Goal: Task Accomplishment & Management: Manage account settings

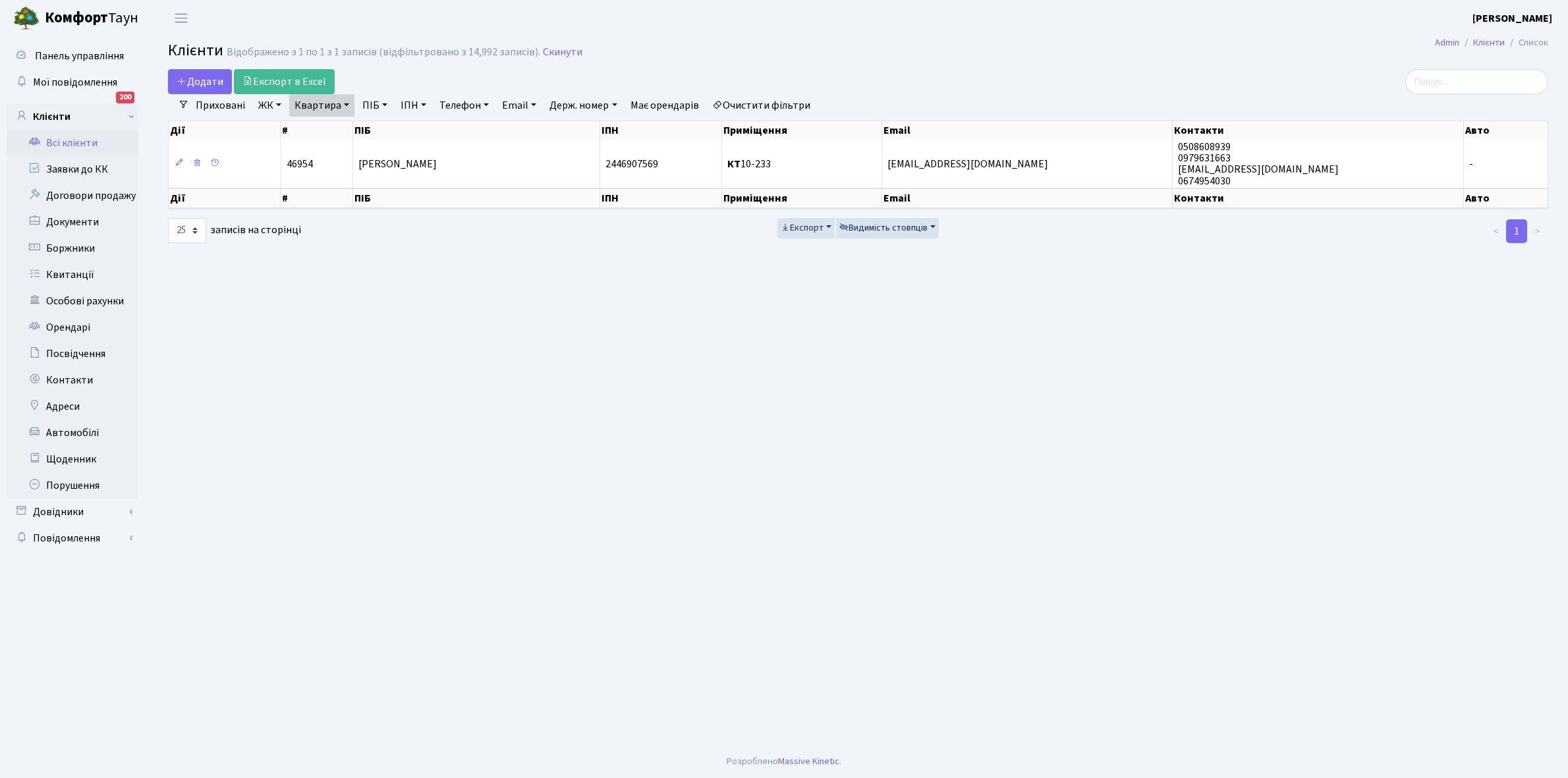
select select "25"
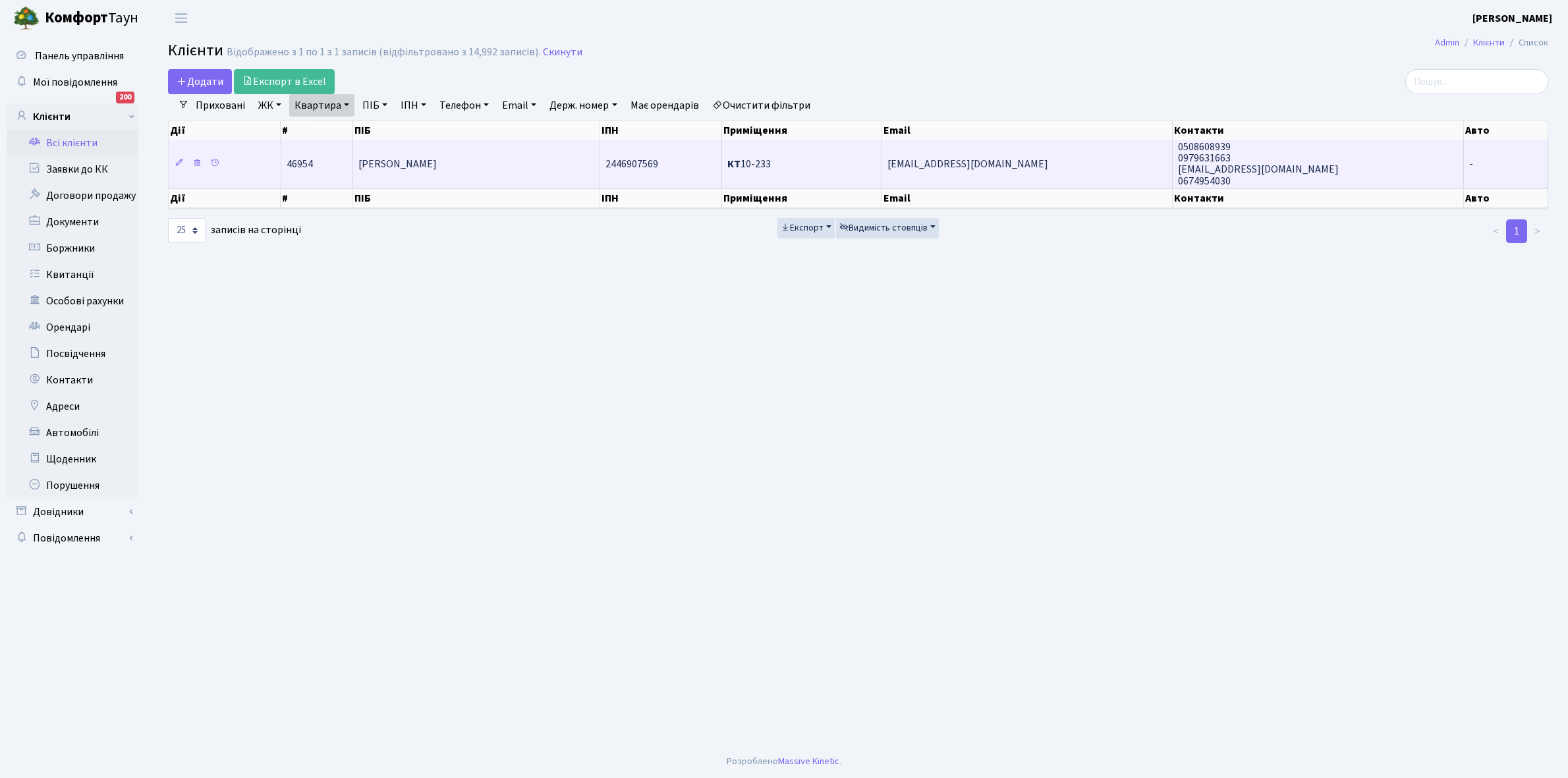
click at [534, 154] on td "[PERSON_NAME]" at bounding box center [476, 163] width 247 height 47
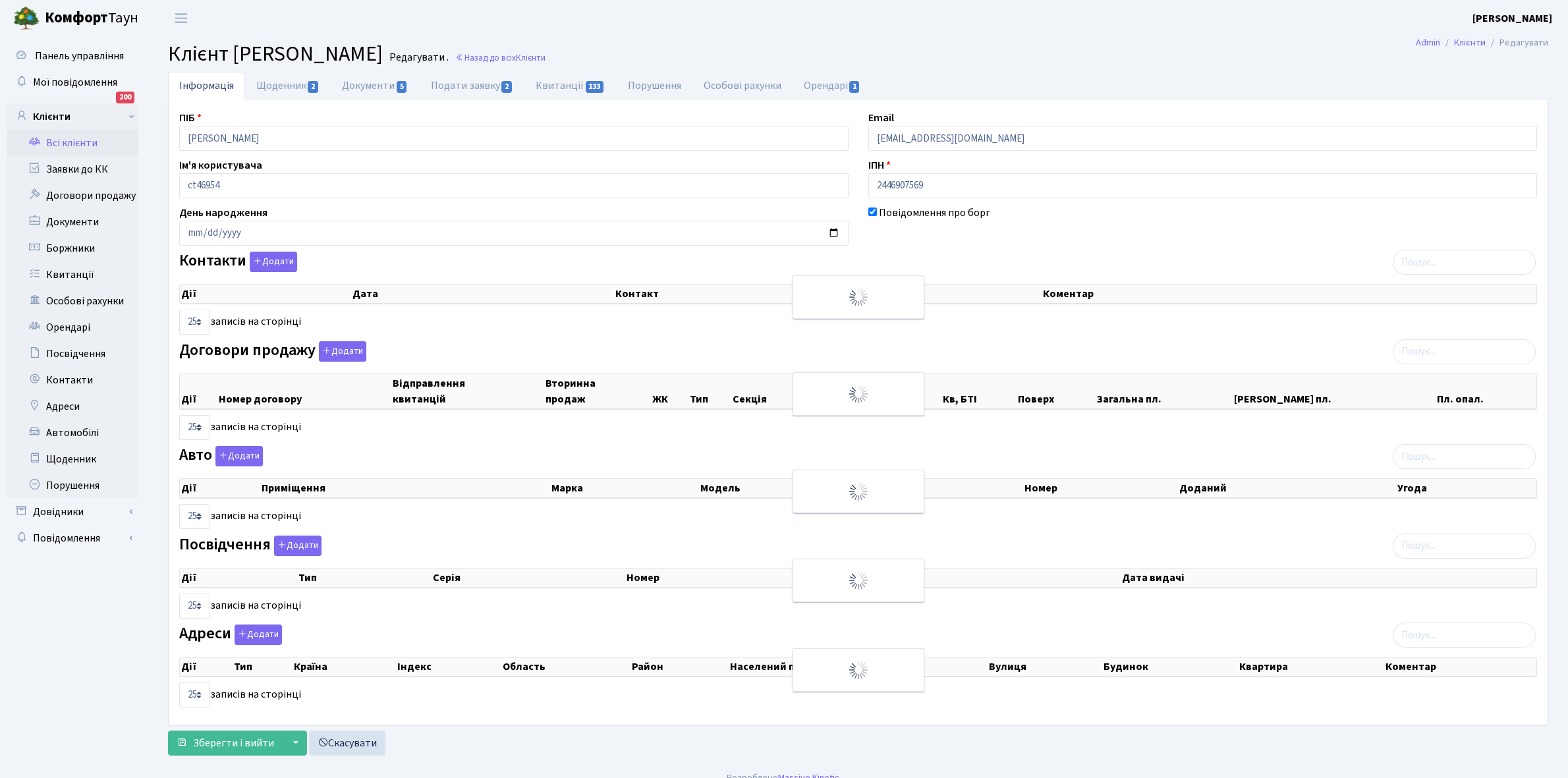
select select "25"
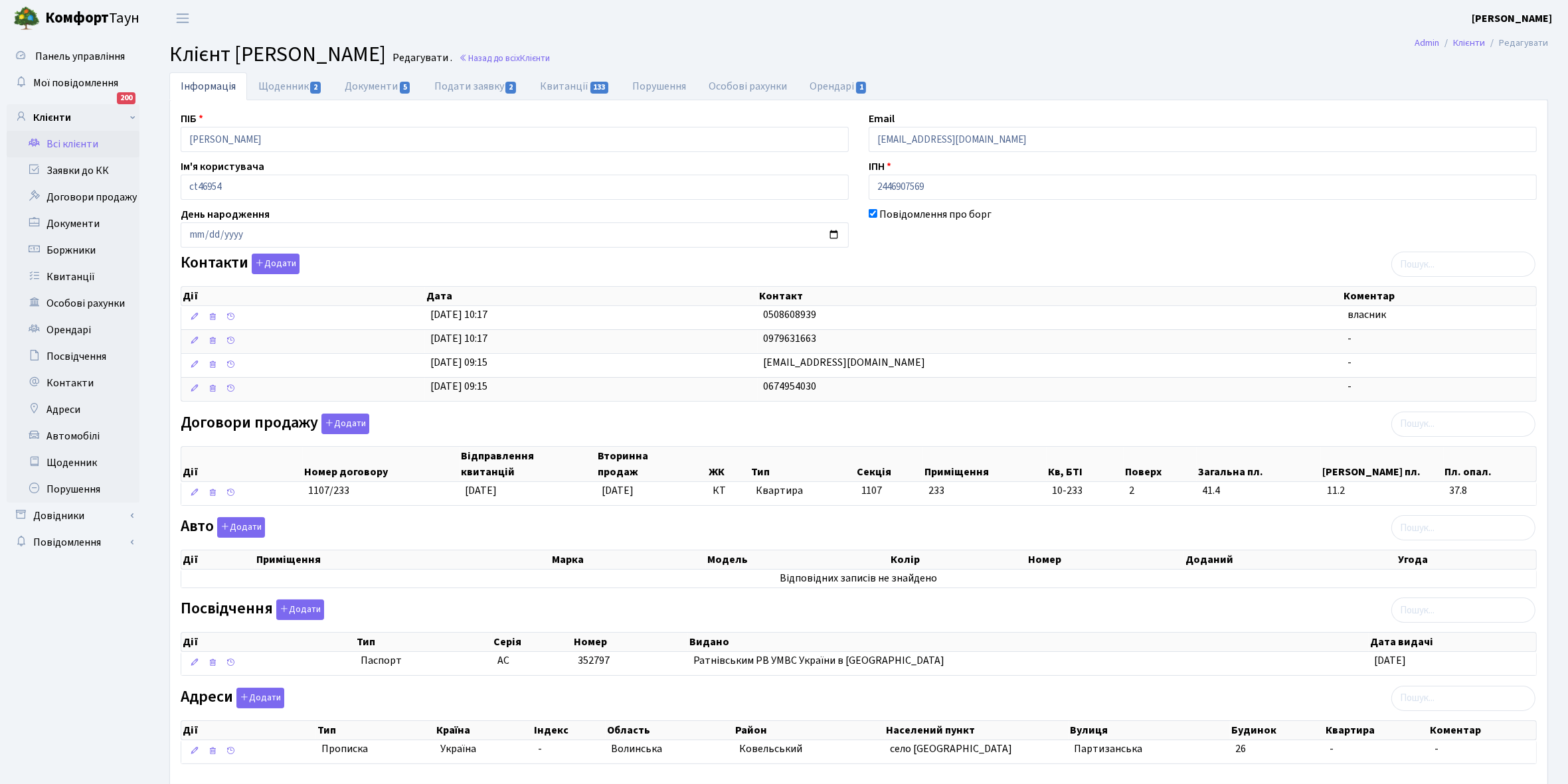
click at [74, 144] on link "Всі клієнти" at bounding box center [72, 143] width 133 height 26
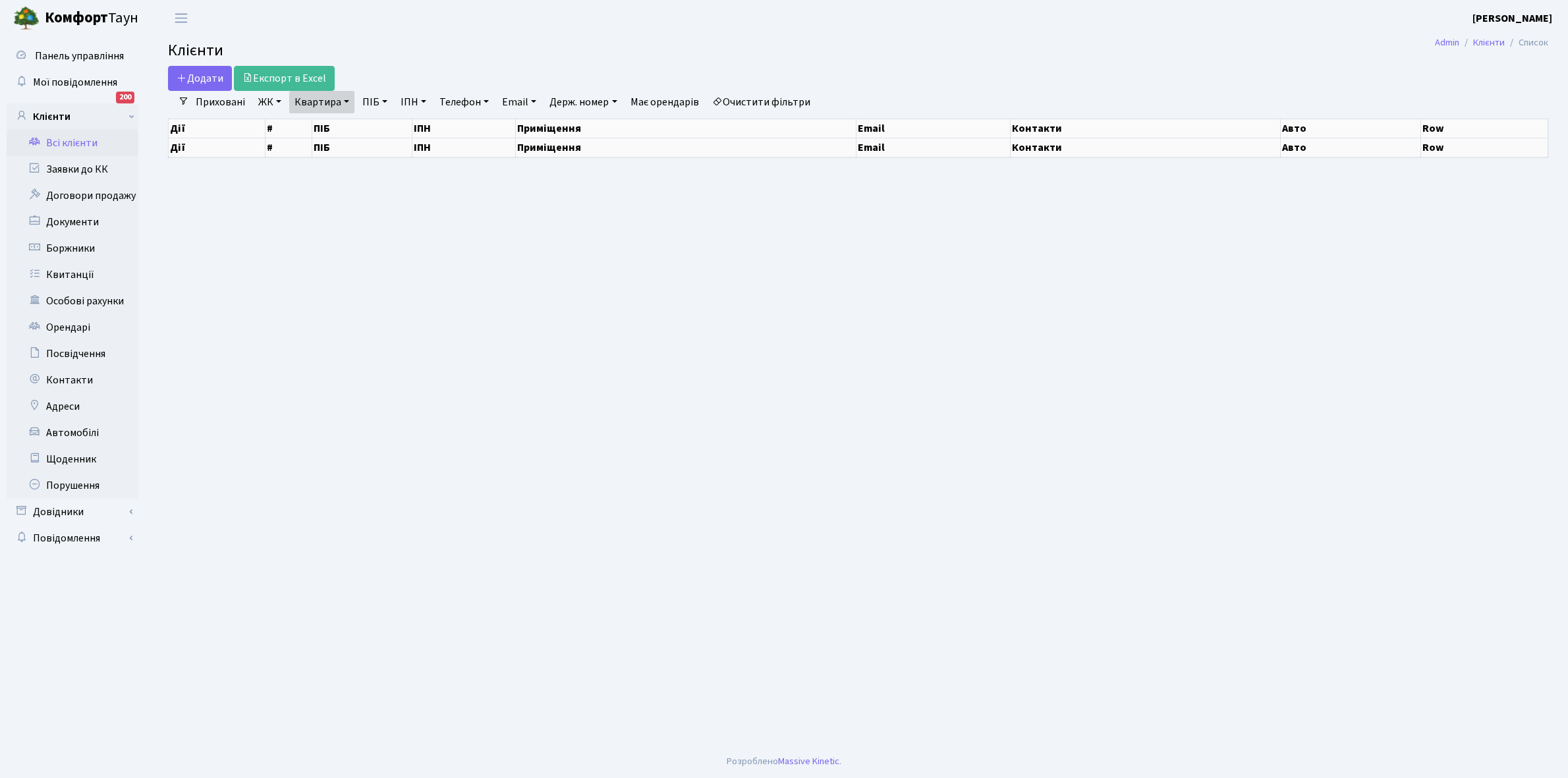
select select "25"
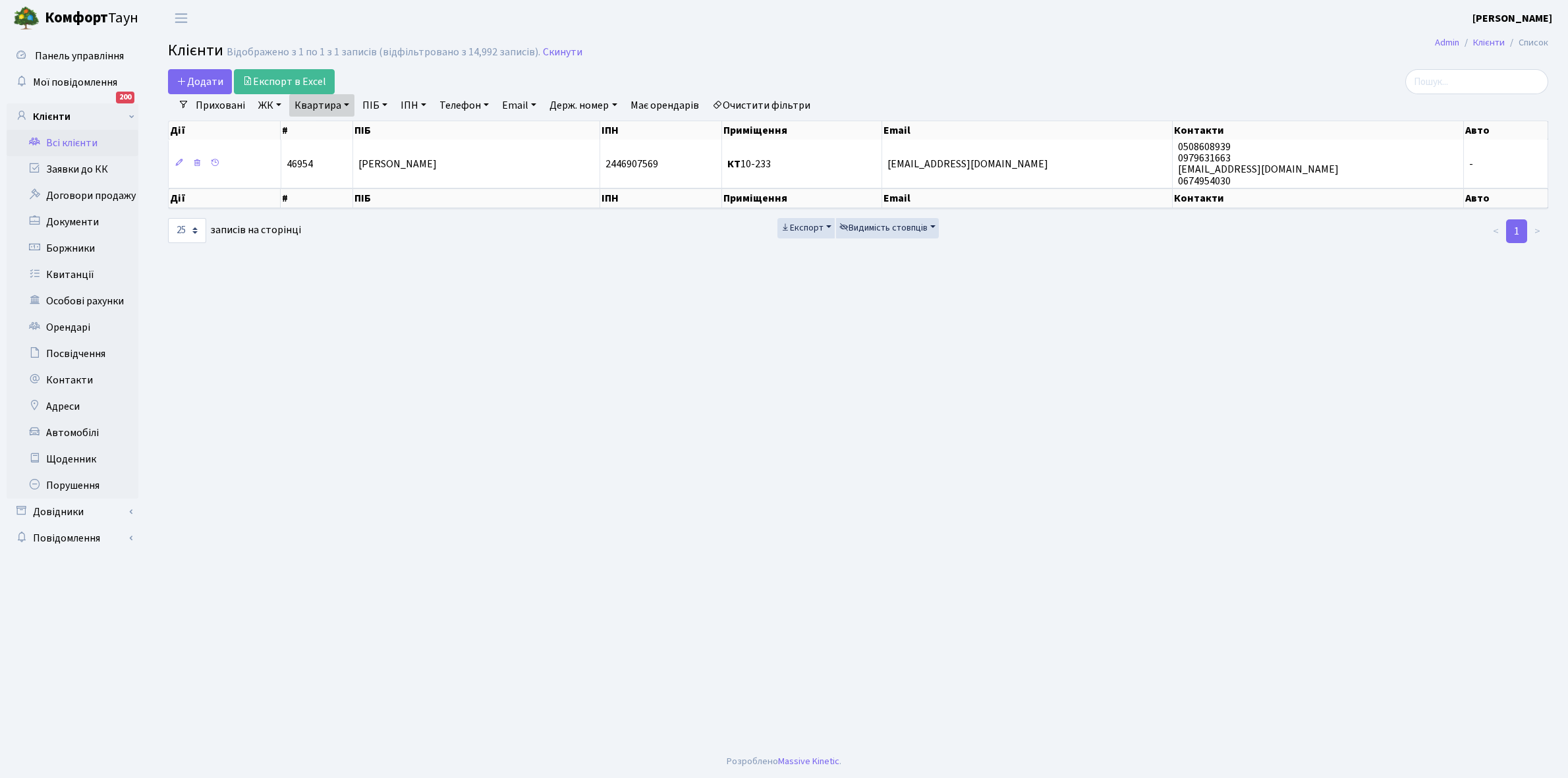
click at [346, 103] on link "Квартира" at bounding box center [321, 105] width 65 height 22
click at [344, 133] on input "10-233" at bounding box center [328, 131] width 77 height 25
type input "10-138"
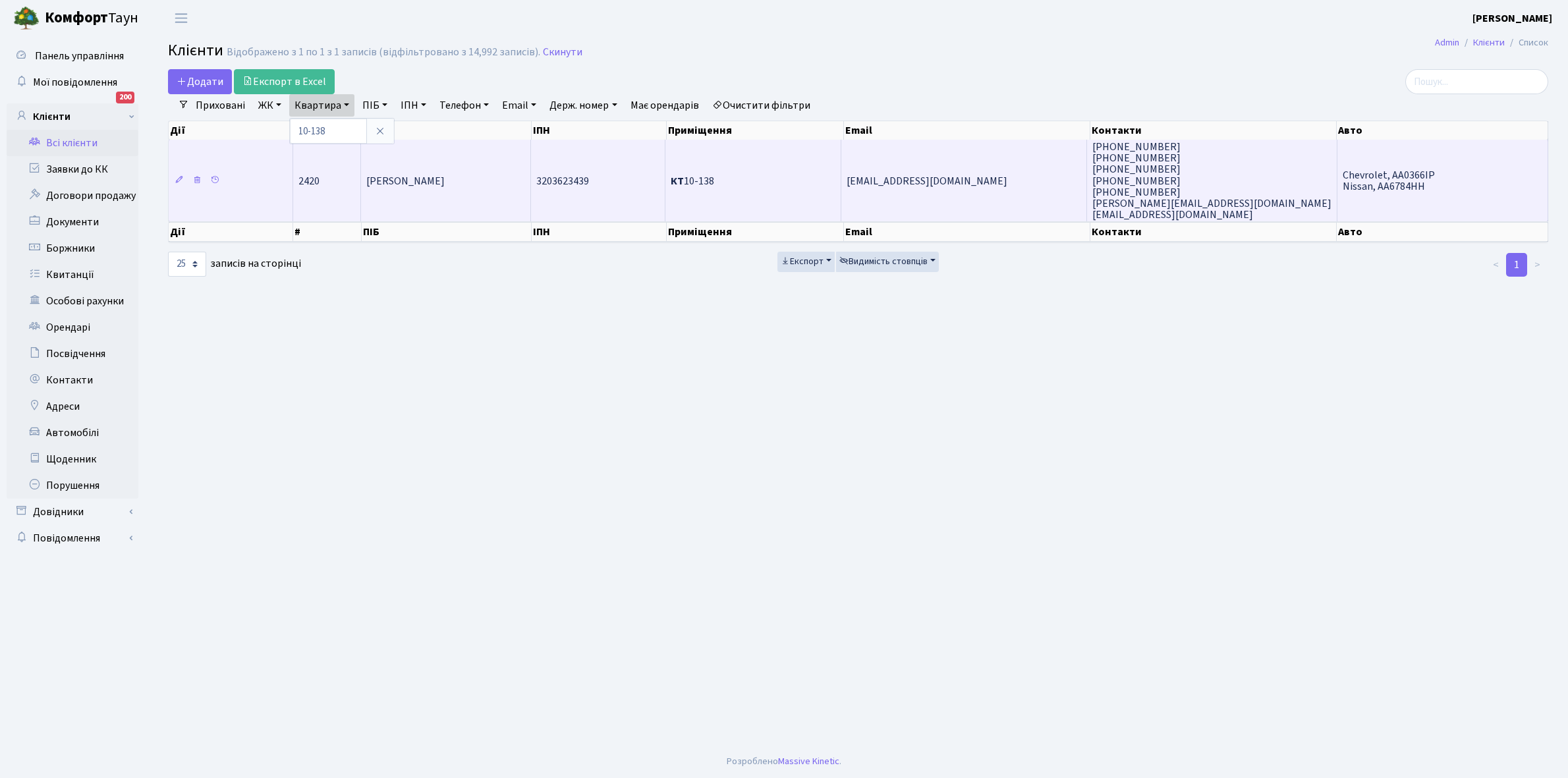
click at [458, 181] on td "Латіфі Хоссейн" at bounding box center [445, 181] width 170 height 82
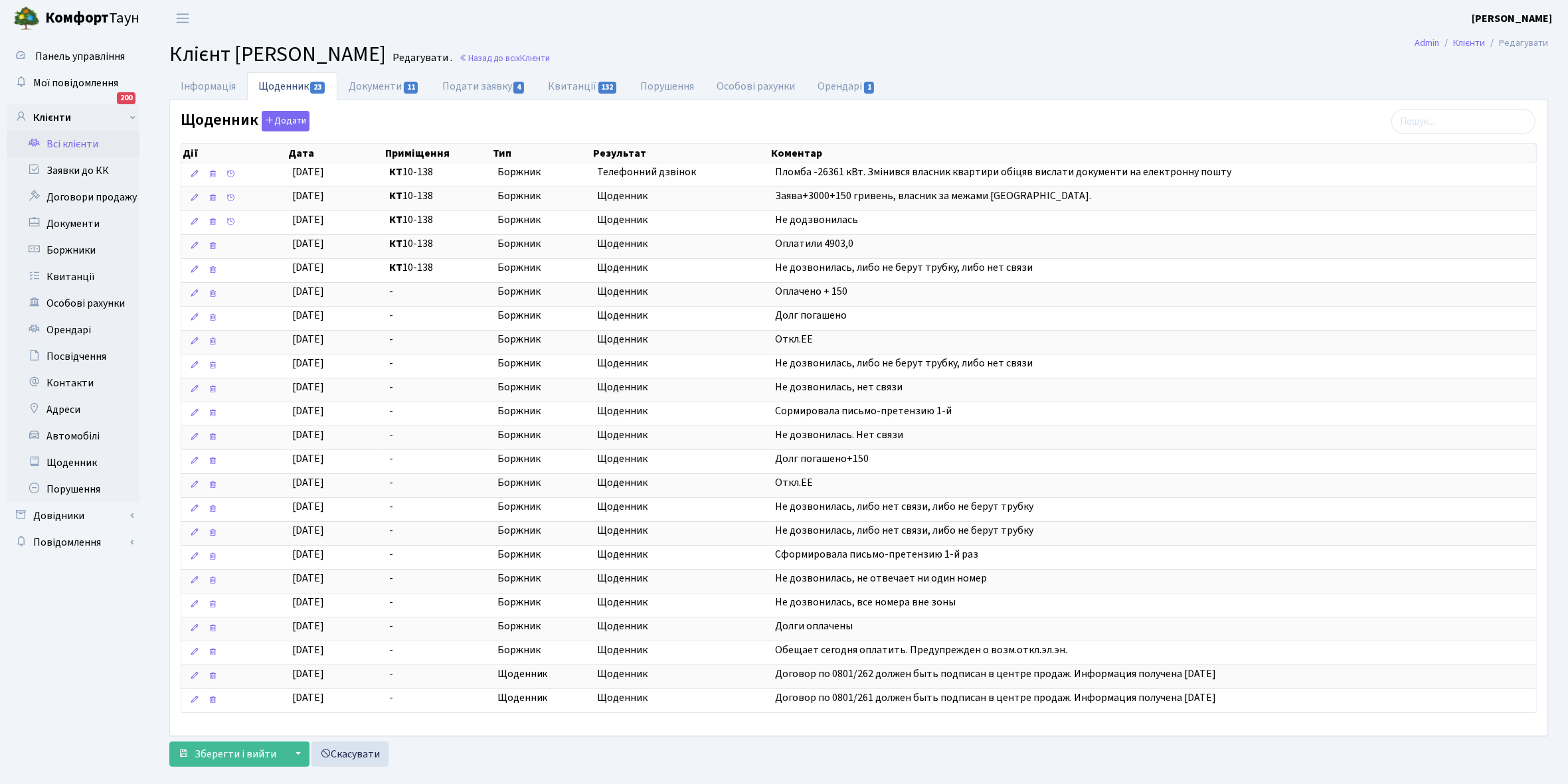
click at [75, 142] on link "Всі клієнти" at bounding box center [72, 143] width 133 height 26
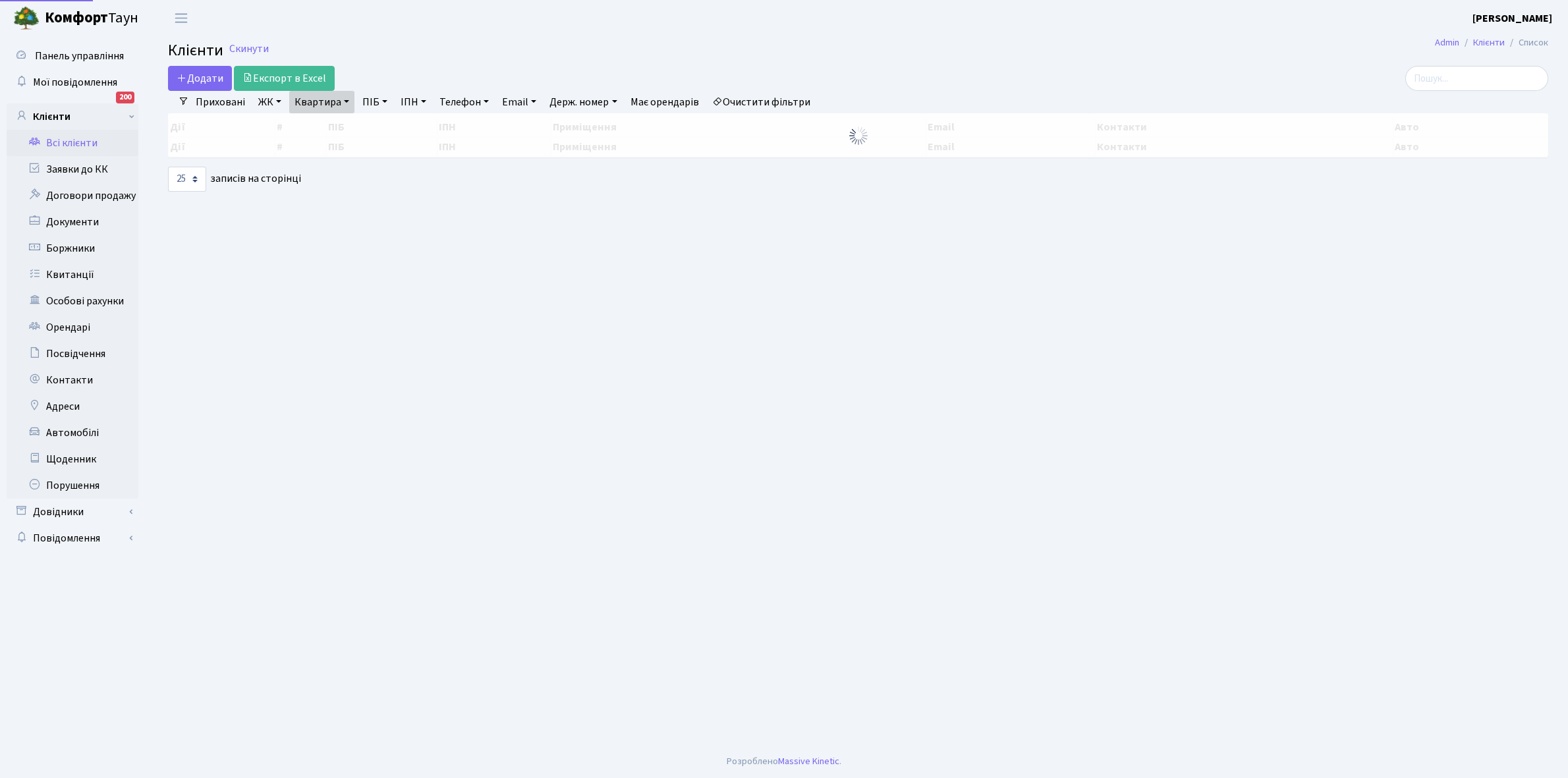
select select "25"
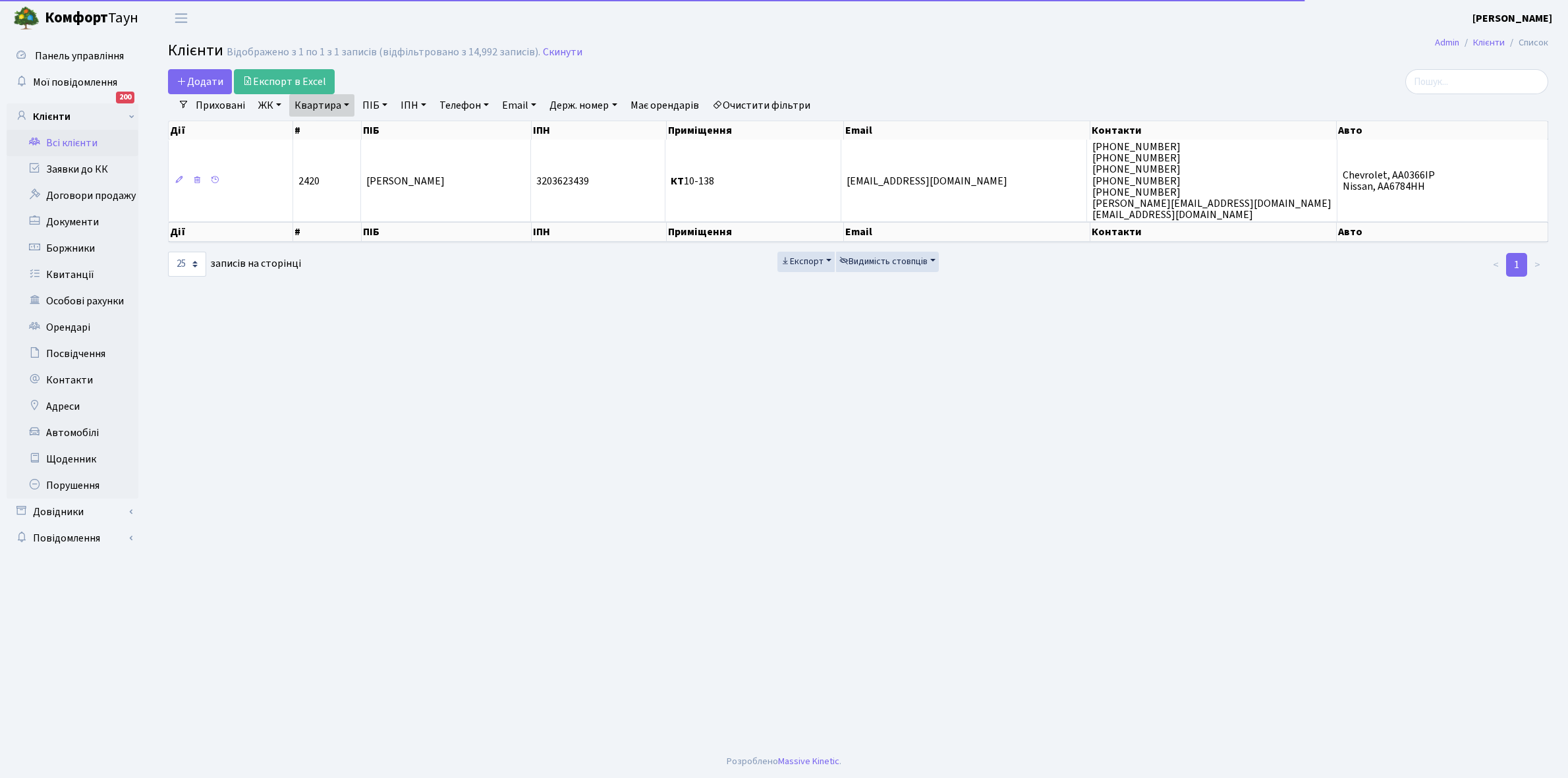
click at [344, 107] on link "Квартира" at bounding box center [321, 105] width 65 height 22
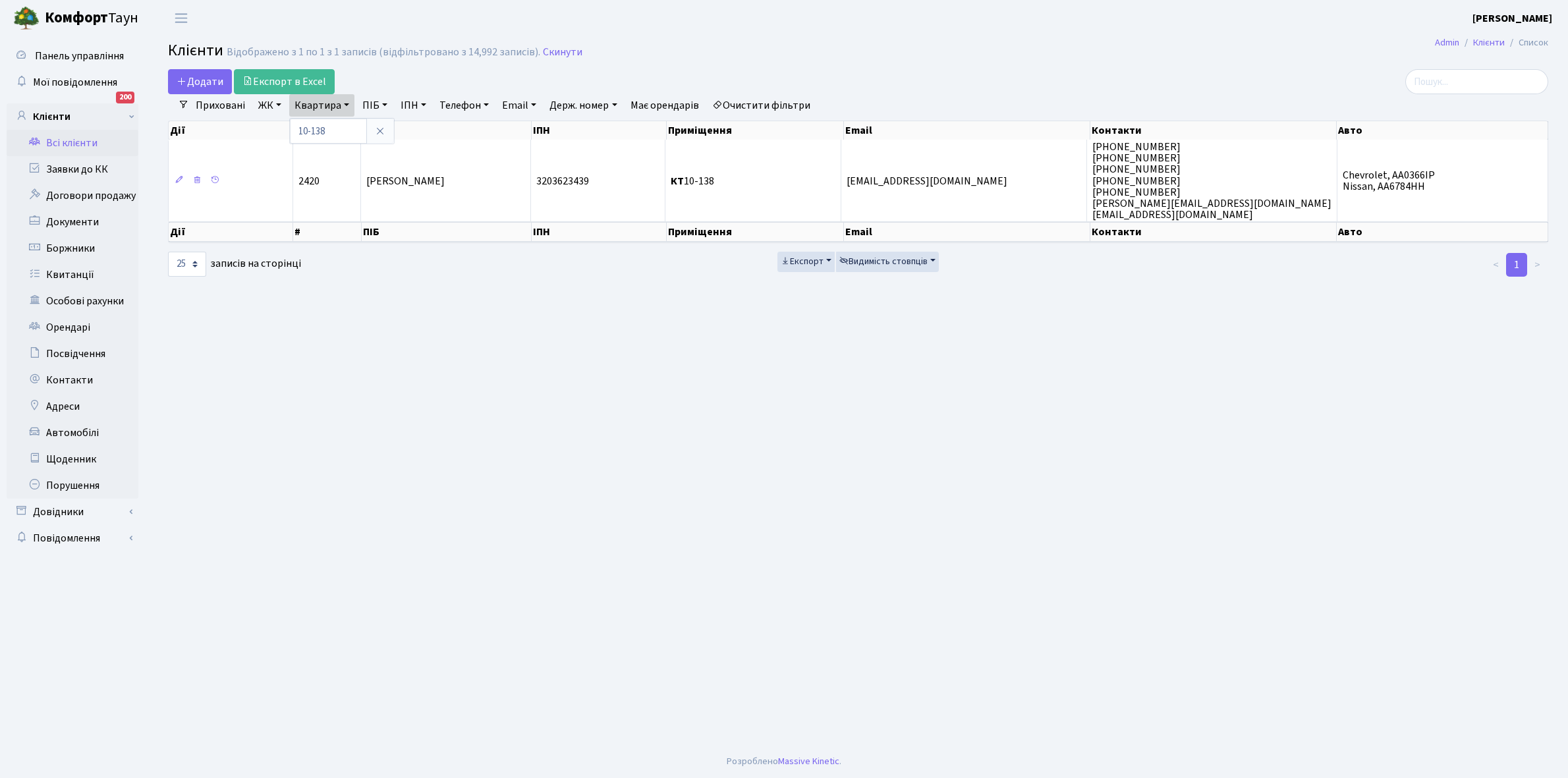
click at [780, 104] on link "Очистити фільтри" at bounding box center [762, 105] width 109 height 22
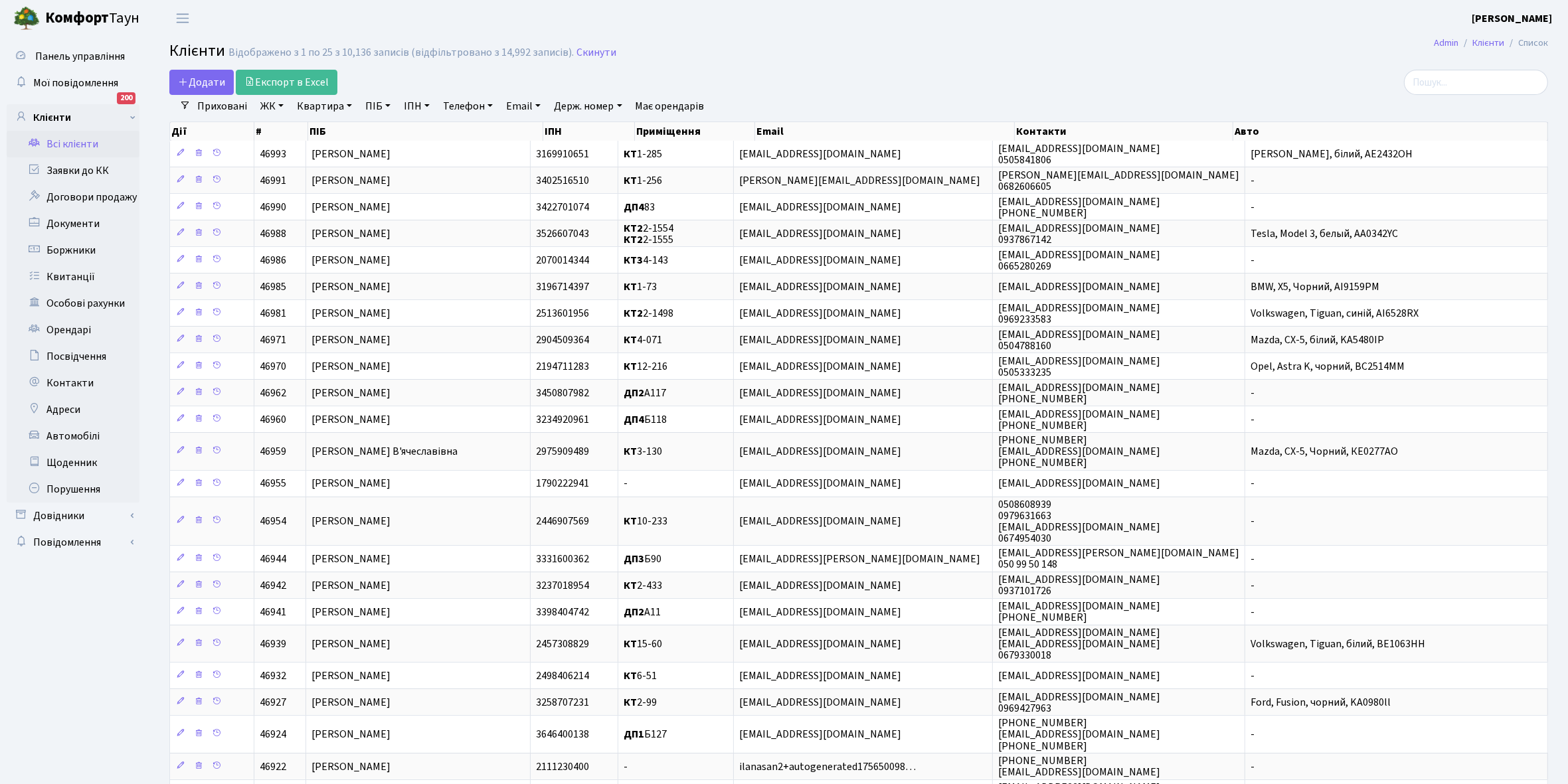
click at [280, 105] on link "ЖК" at bounding box center [272, 106] width 34 height 22
click at [328, 178] on li "КТ2, просп. Соборності, 17" at bounding box center [338, 175] width 161 height 23
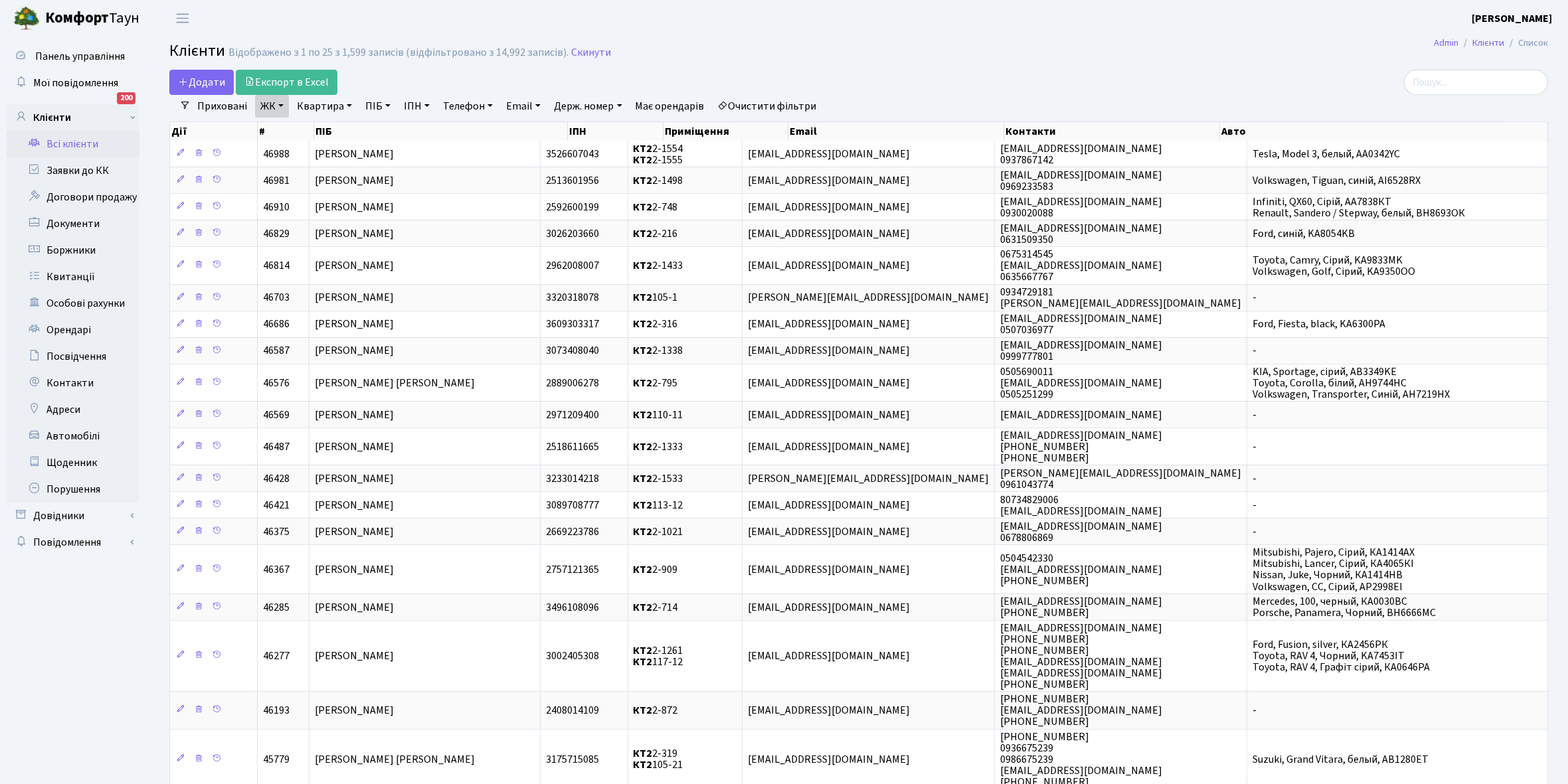
click at [350, 104] on link "Квартира" at bounding box center [324, 106] width 66 height 22
click at [330, 126] on input "text" at bounding box center [331, 132] width 78 height 25
type input "2-294"
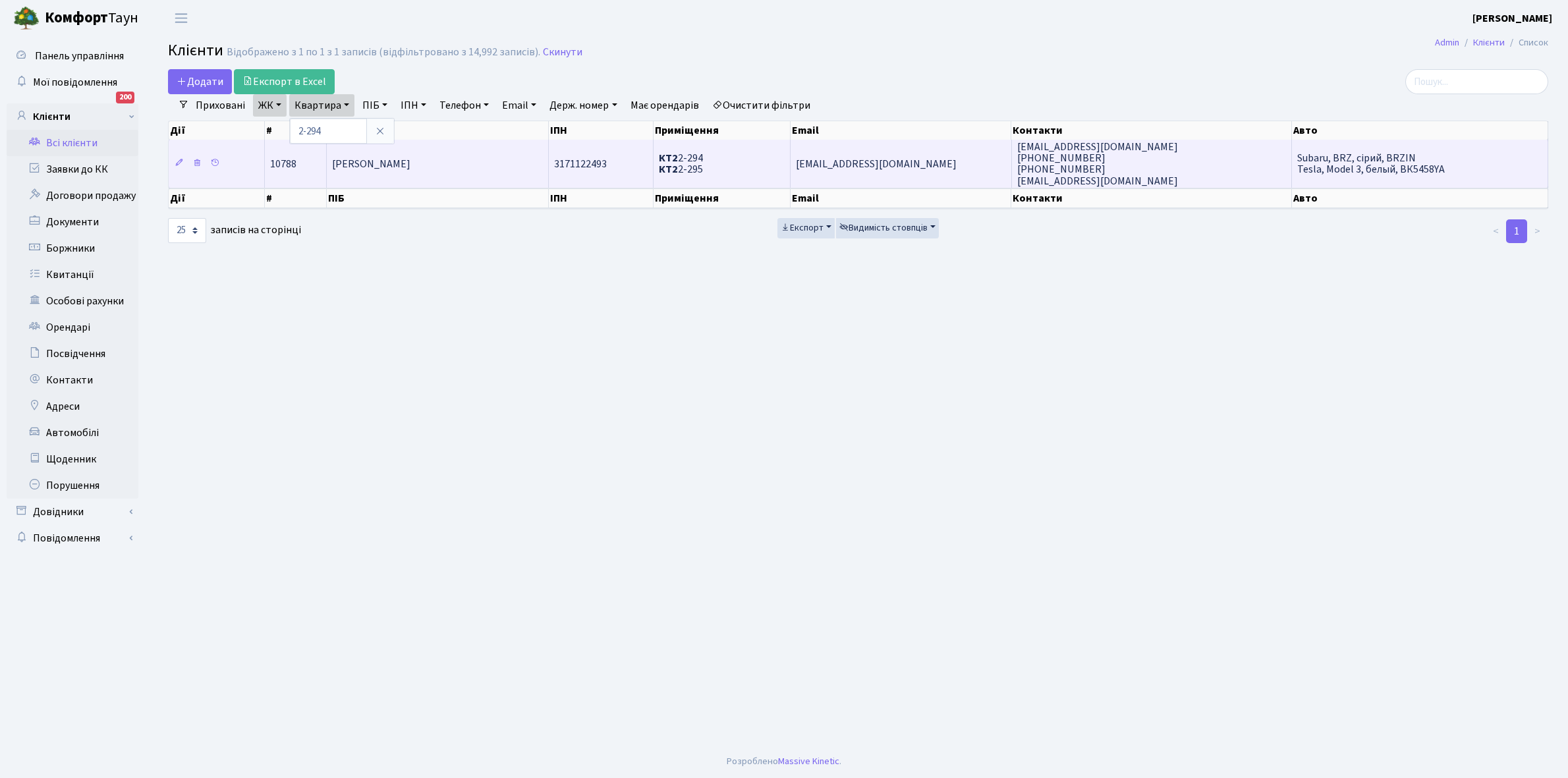
click at [468, 156] on td "Суханов Антон Андрійович" at bounding box center [437, 163] width 222 height 47
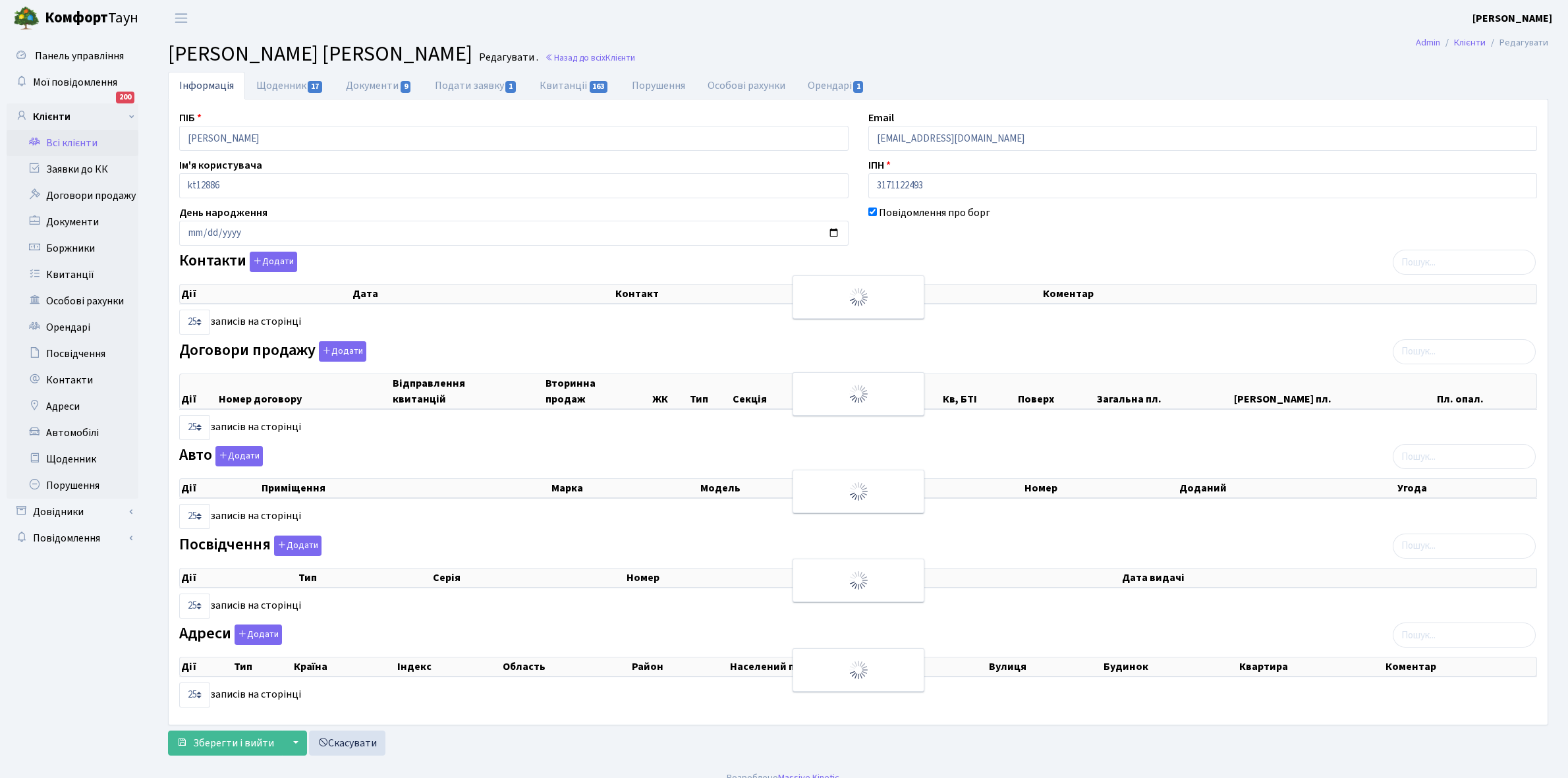
select select "25"
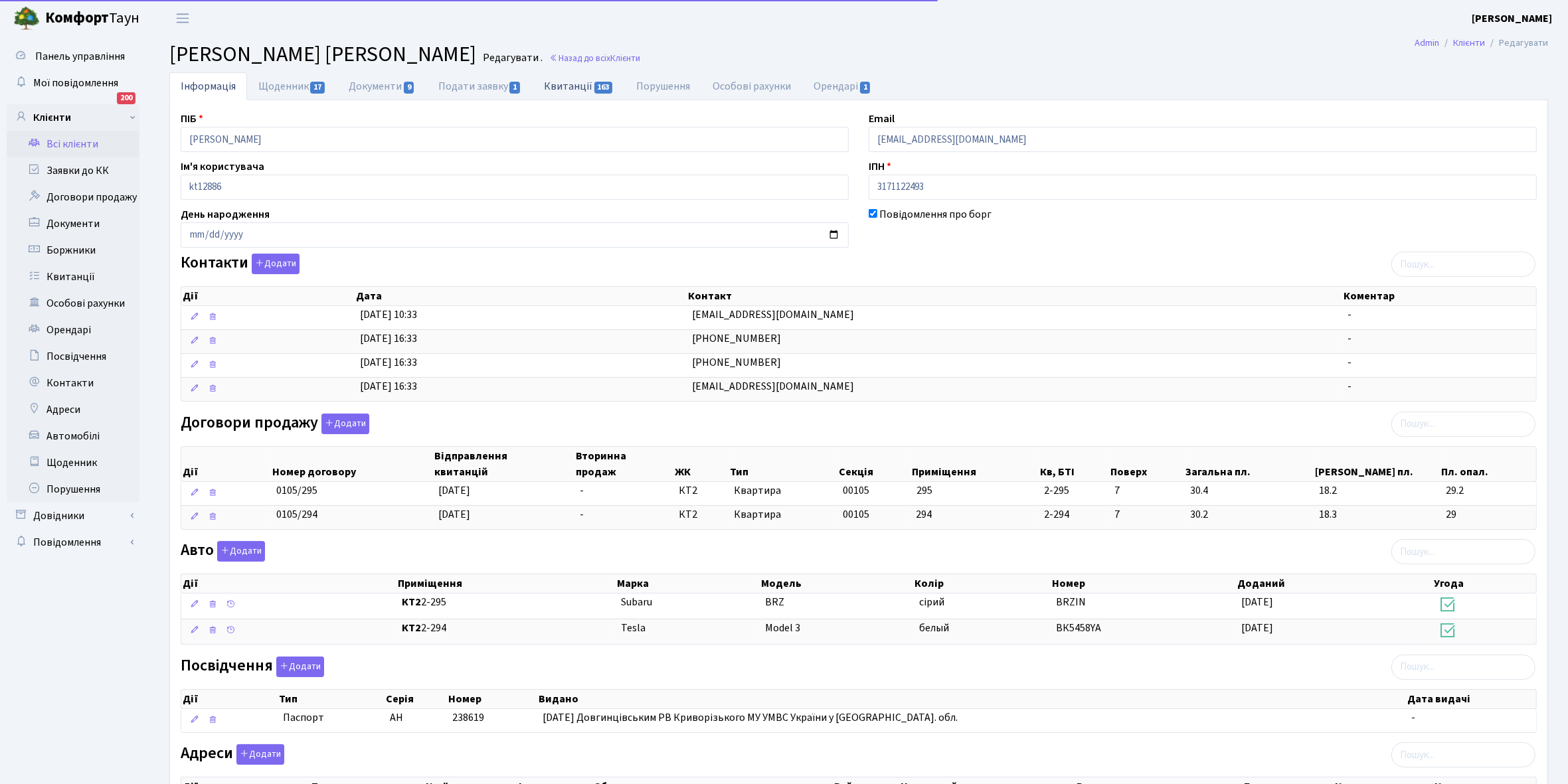
click at [569, 80] on link "Квитанції 163" at bounding box center [578, 86] width 92 height 27
select select "25"
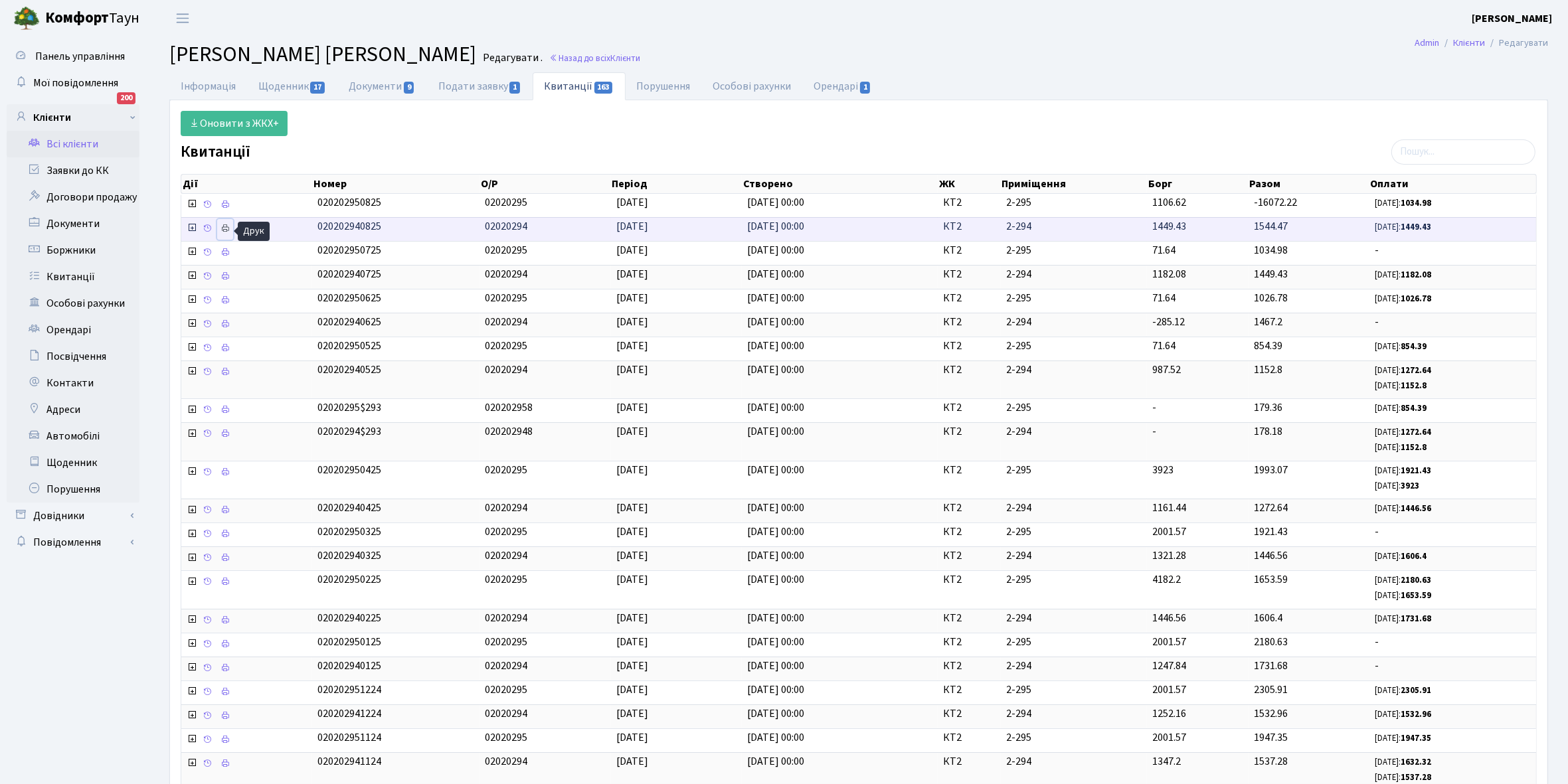
click at [227, 233] on icon at bounding box center [225, 228] width 10 height 10
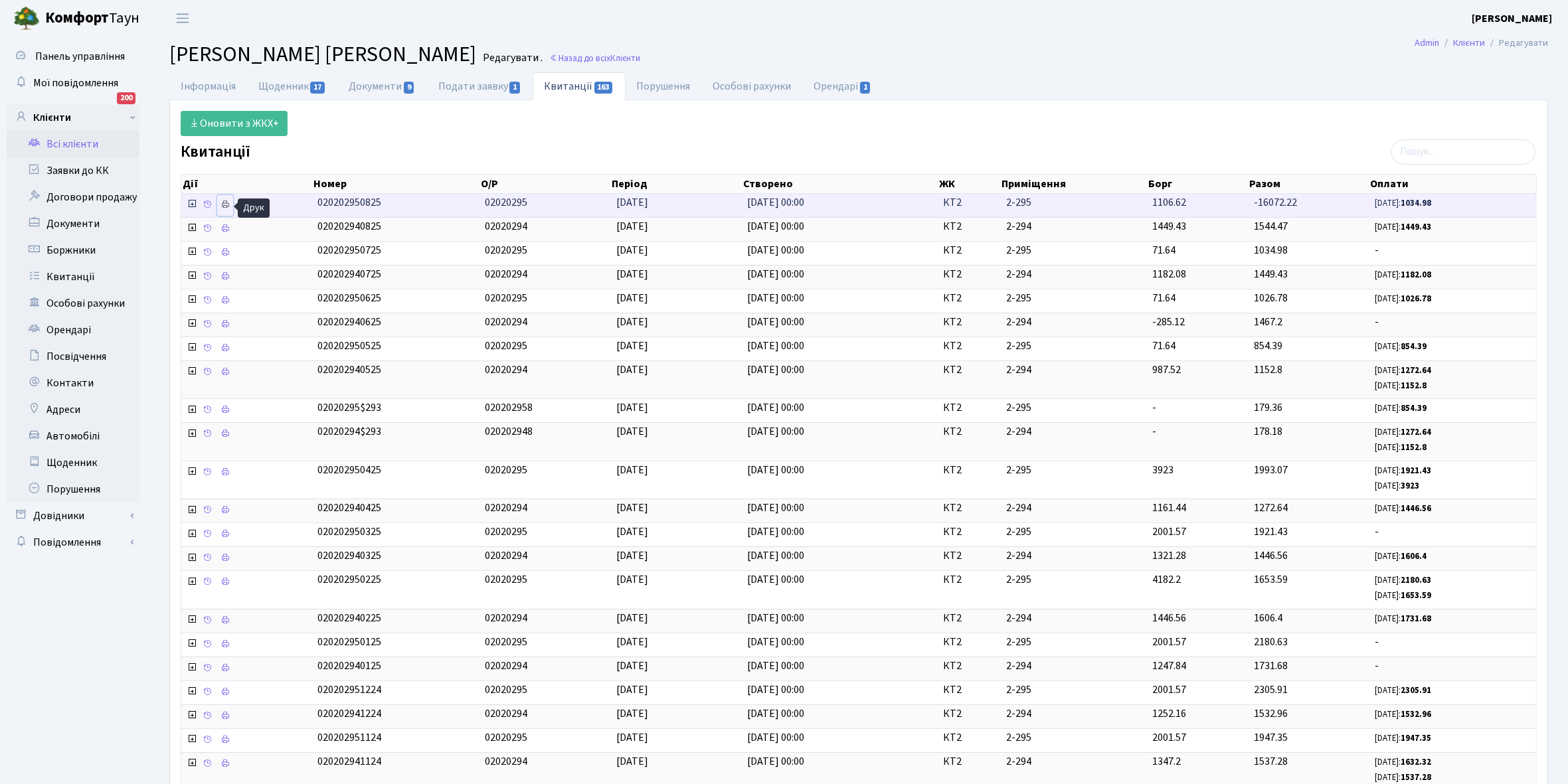
click at [227, 203] on icon at bounding box center [225, 204] width 10 height 10
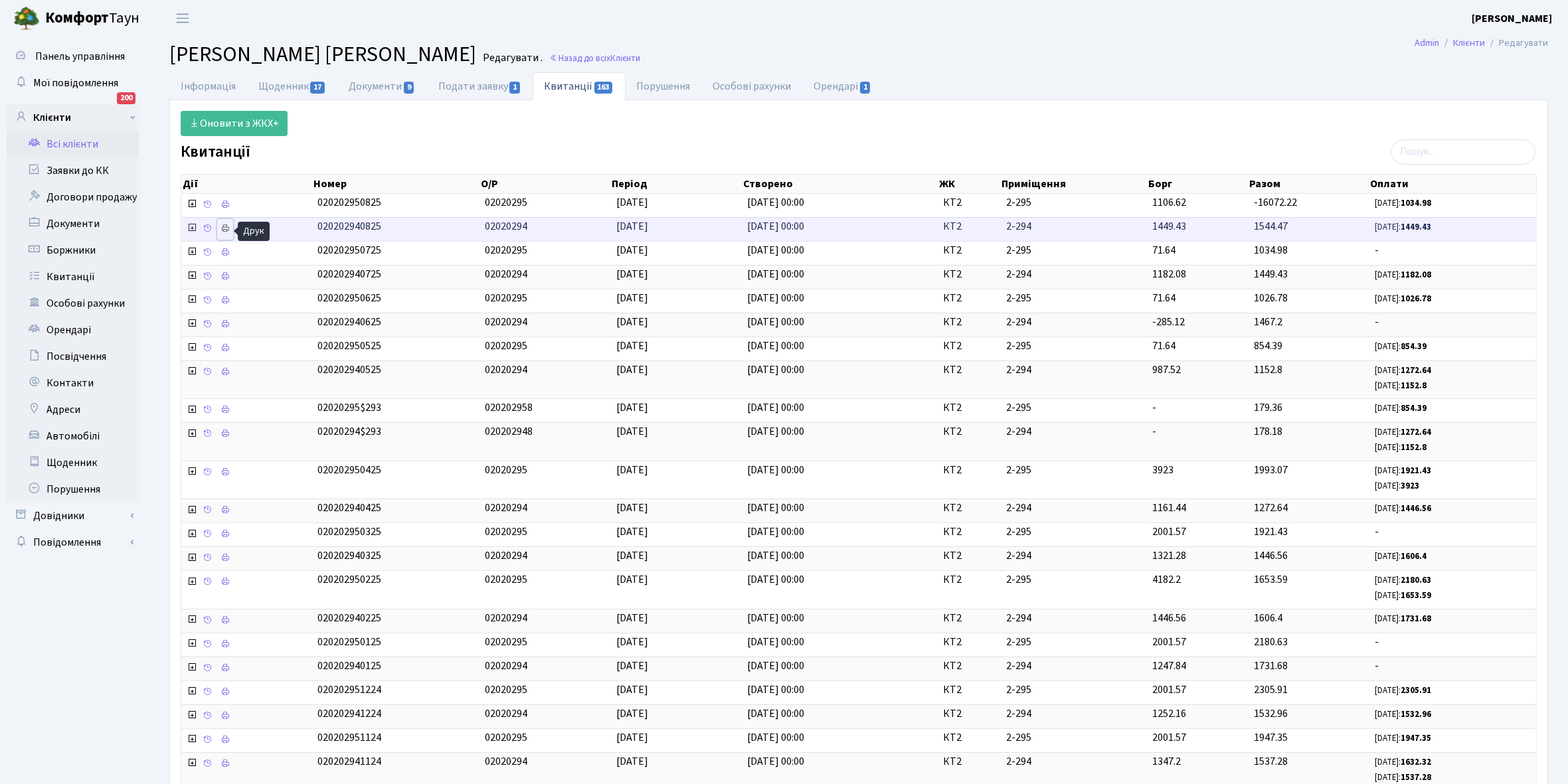
click at [227, 227] on icon at bounding box center [225, 228] width 10 height 10
click at [64, 142] on link "Всі клієнти" at bounding box center [72, 143] width 133 height 26
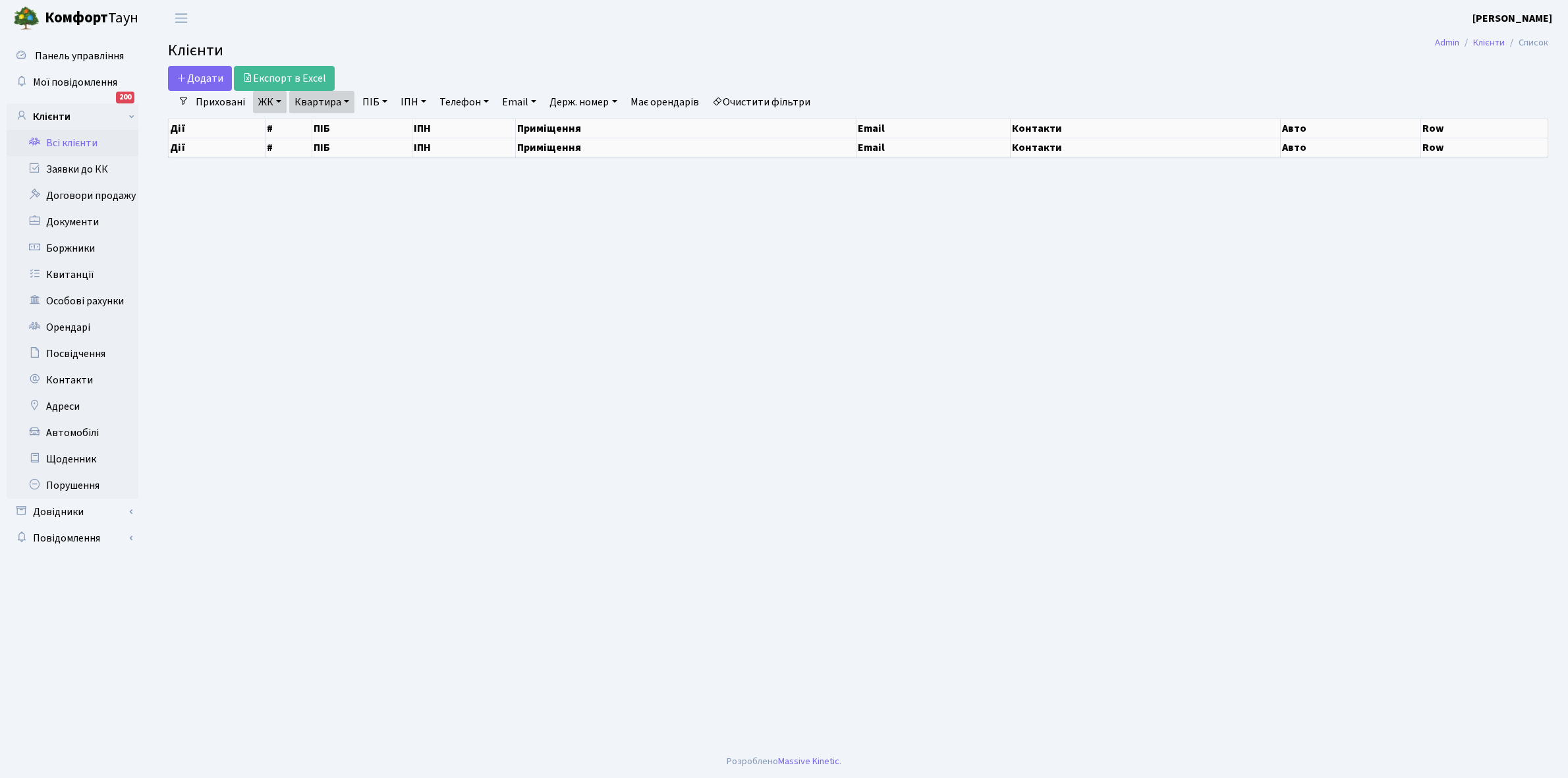
select select "25"
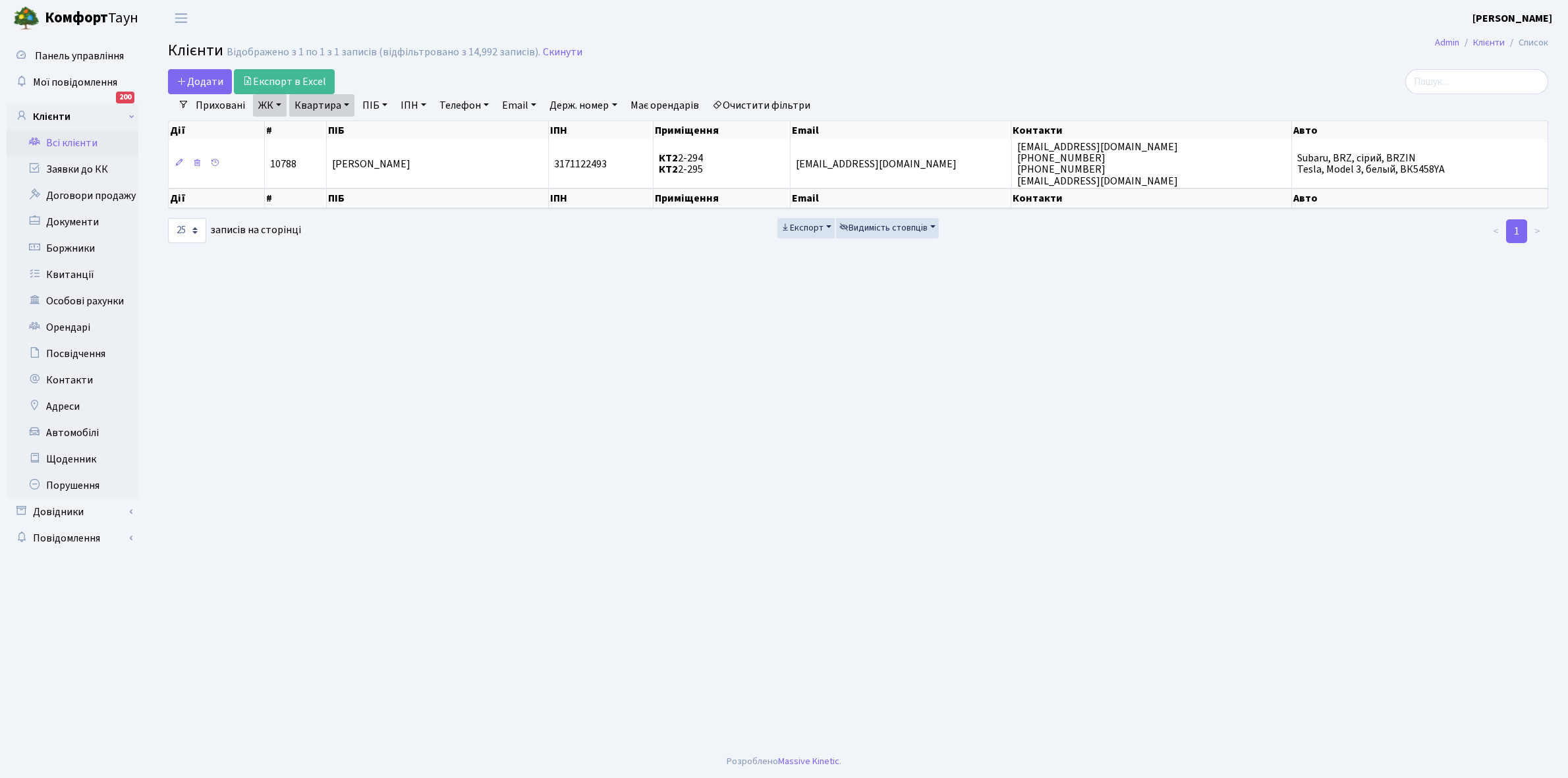
click at [746, 104] on link "Очистити фільтри" at bounding box center [762, 105] width 109 height 22
select select
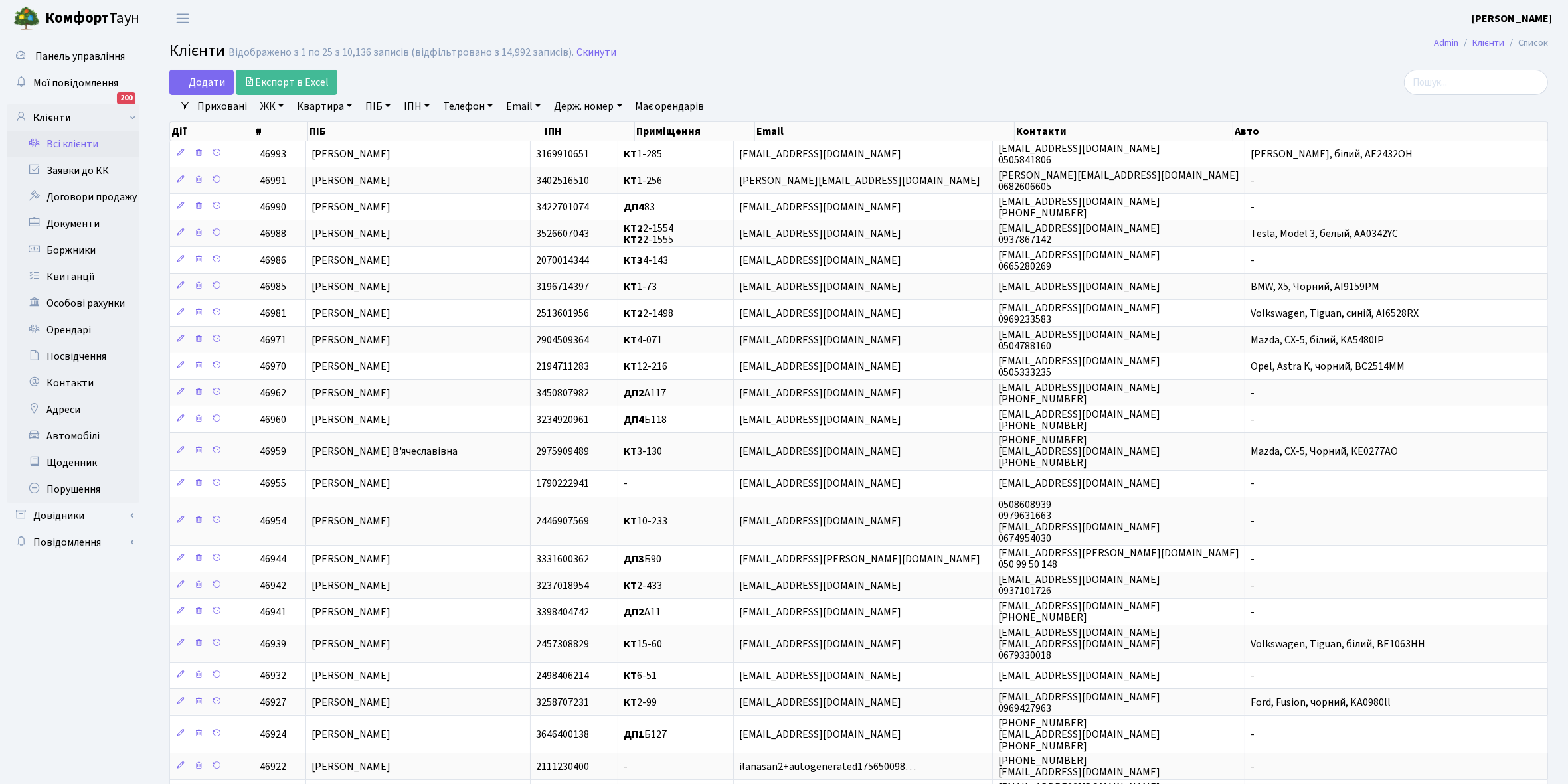
click at [280, 107] on link "ЖК" at bounding box center [272, 106] width 34 height 22
click at [337, 177] on li "КТ2, просп. Соборності, 17" at bounding box center [338, 175] width 161 height 23
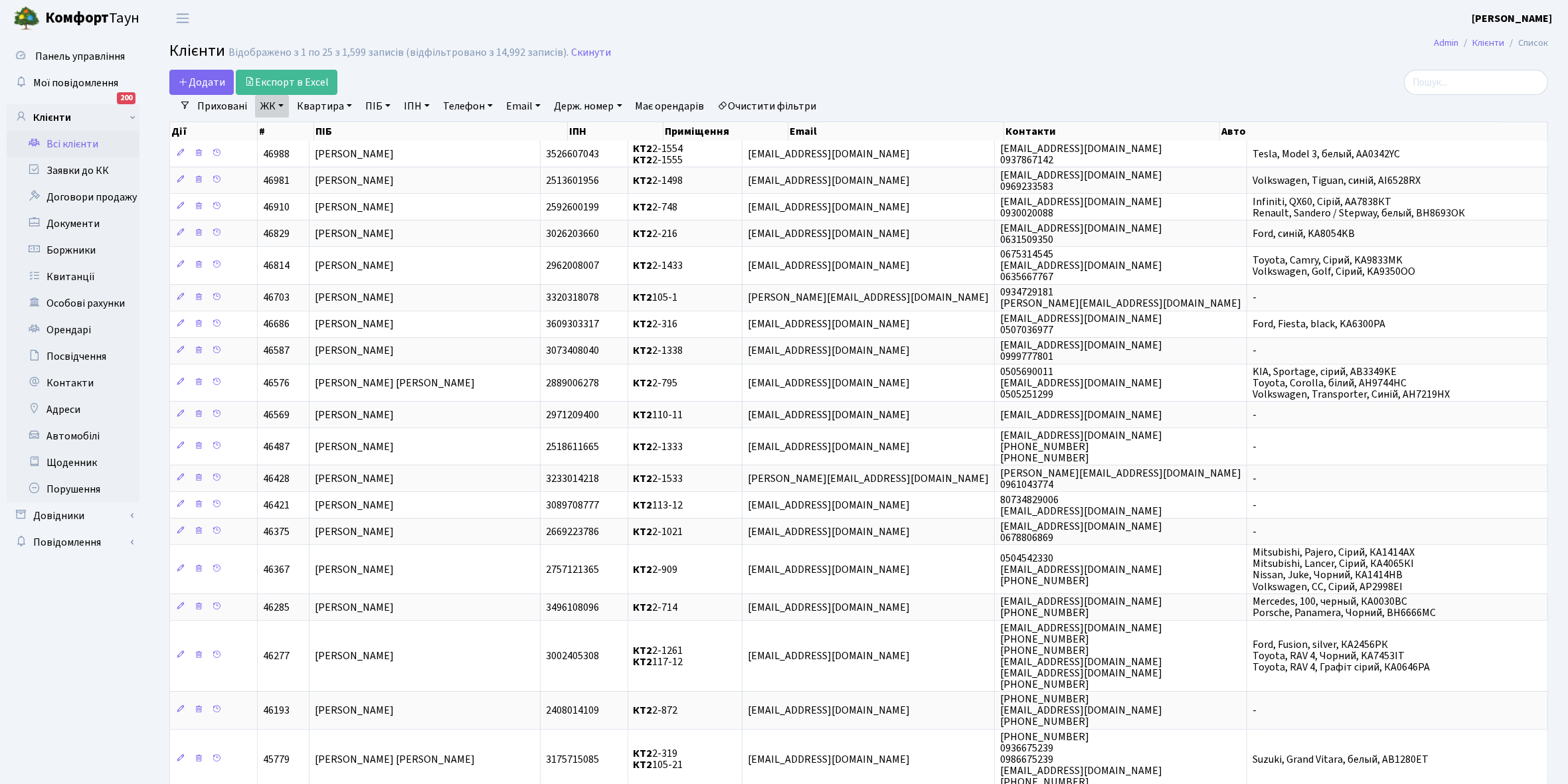
click at [346, 107] on link "Квартира" at bounding box center [324, 106] width 66 height 22
click at [327, 130] on input "text" at bounding box center [331, 132] width 78 height 25
type input "2-1702"
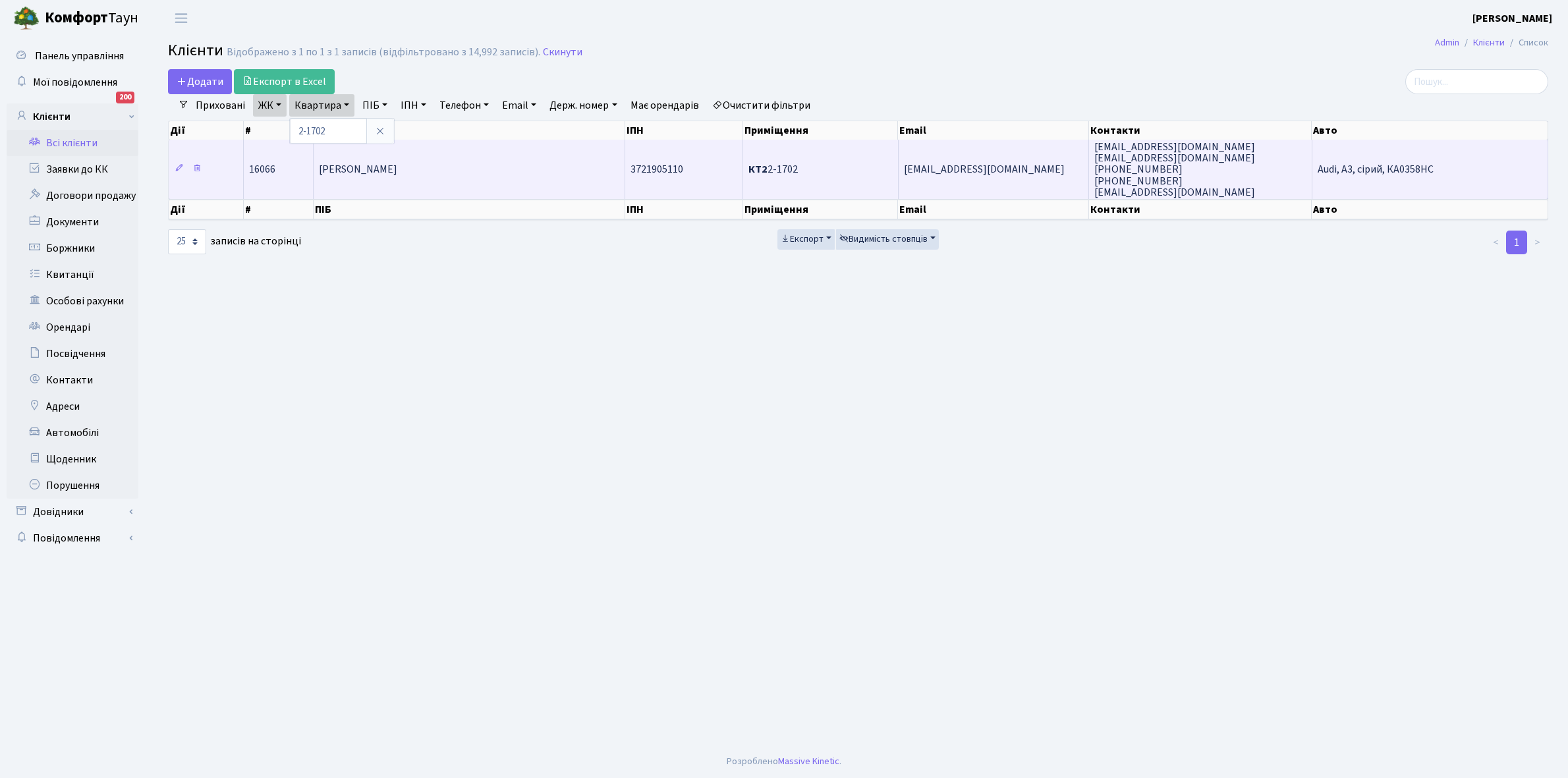
click at [397, 172] on span "Жилко Владислав Костянтинович" at bounding box center [357, 170] width 78 height 14
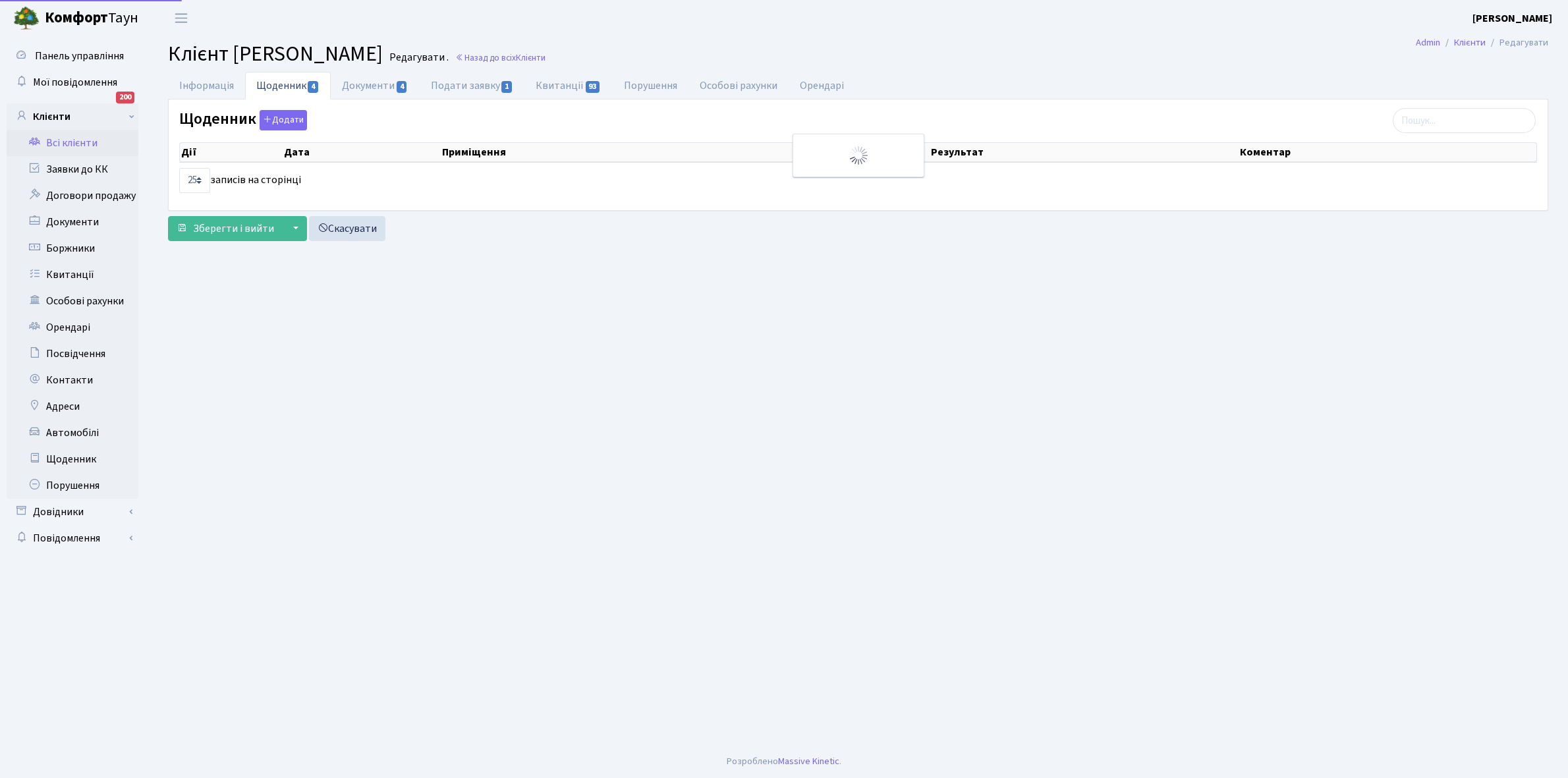
select select "25"
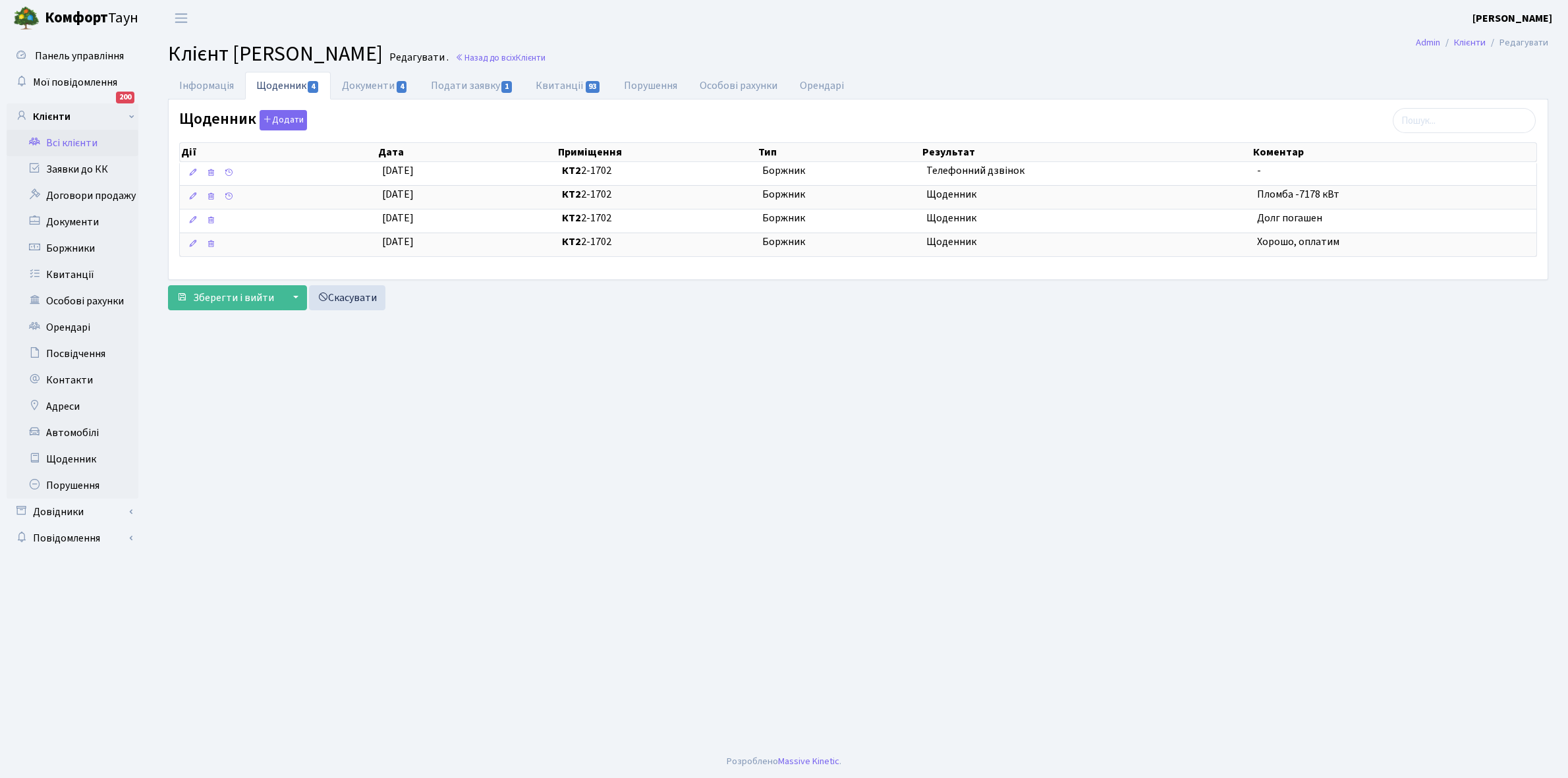
click at [80, 143] on link "Всі клієнти" at bounding box center [72, 142] width 132 height 26
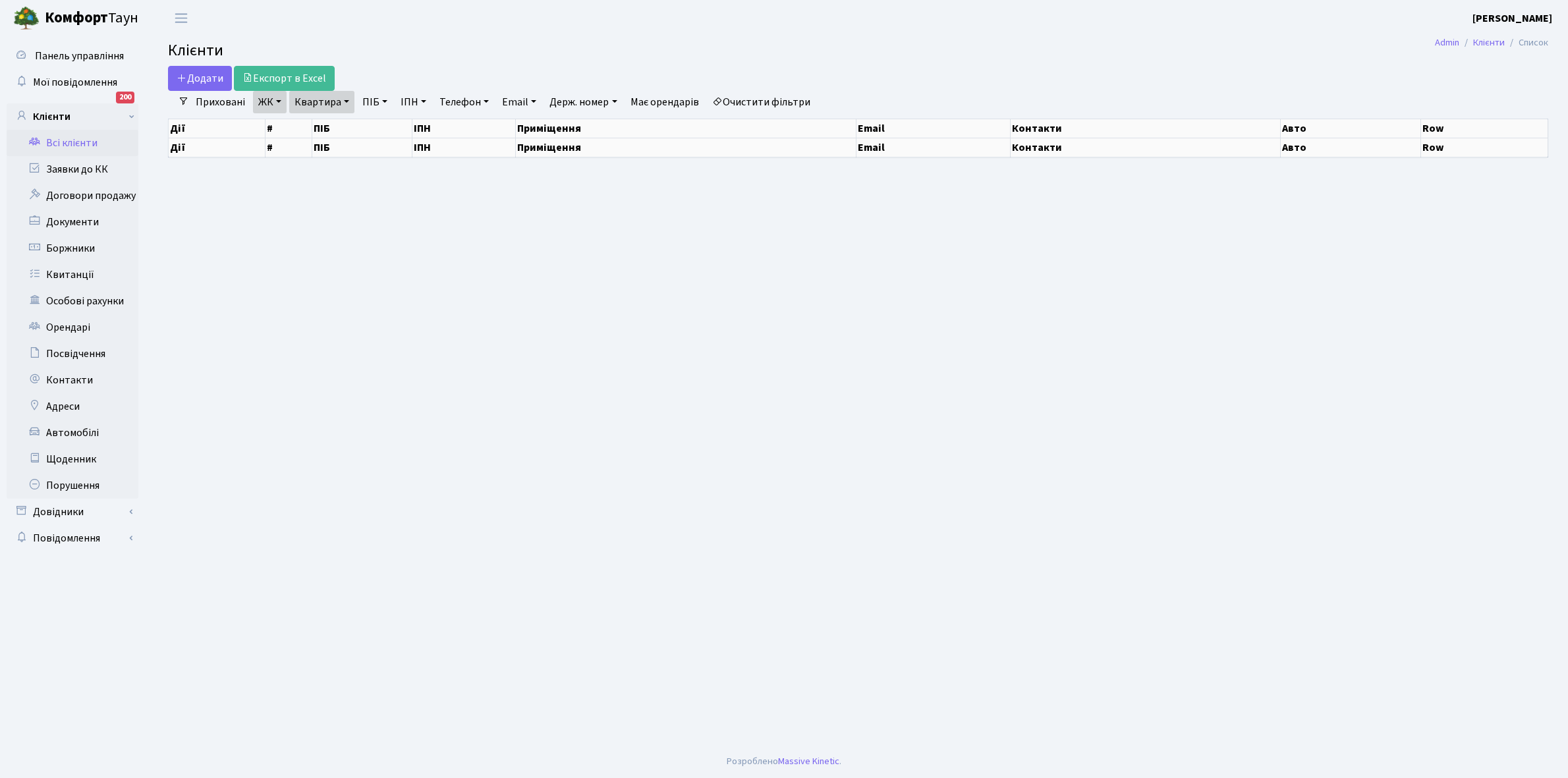
select select "25"
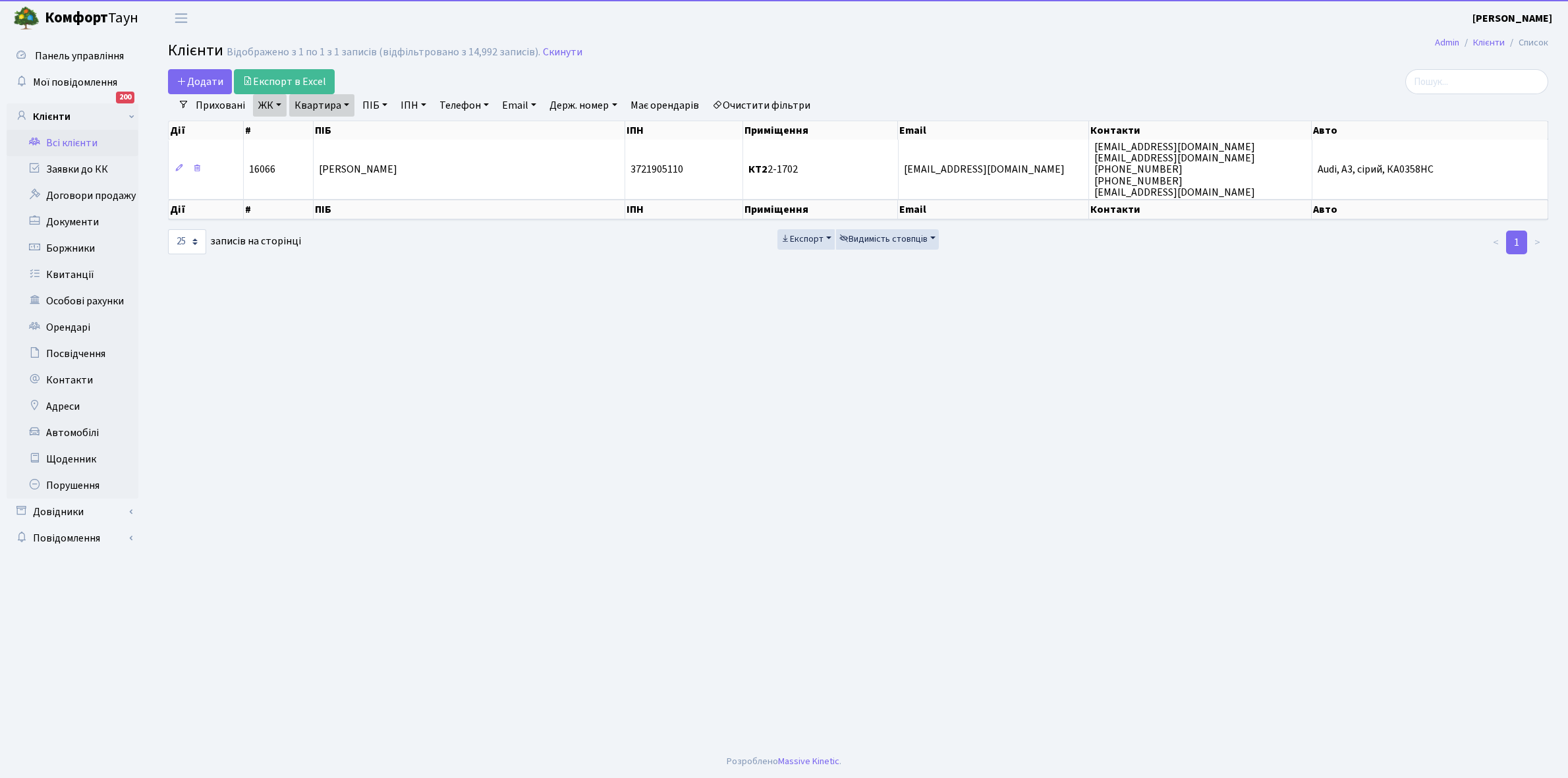
click at [735, 104] on link "Очистити фільтри" at bounding box center [762, 105] width 109 height 22
select select
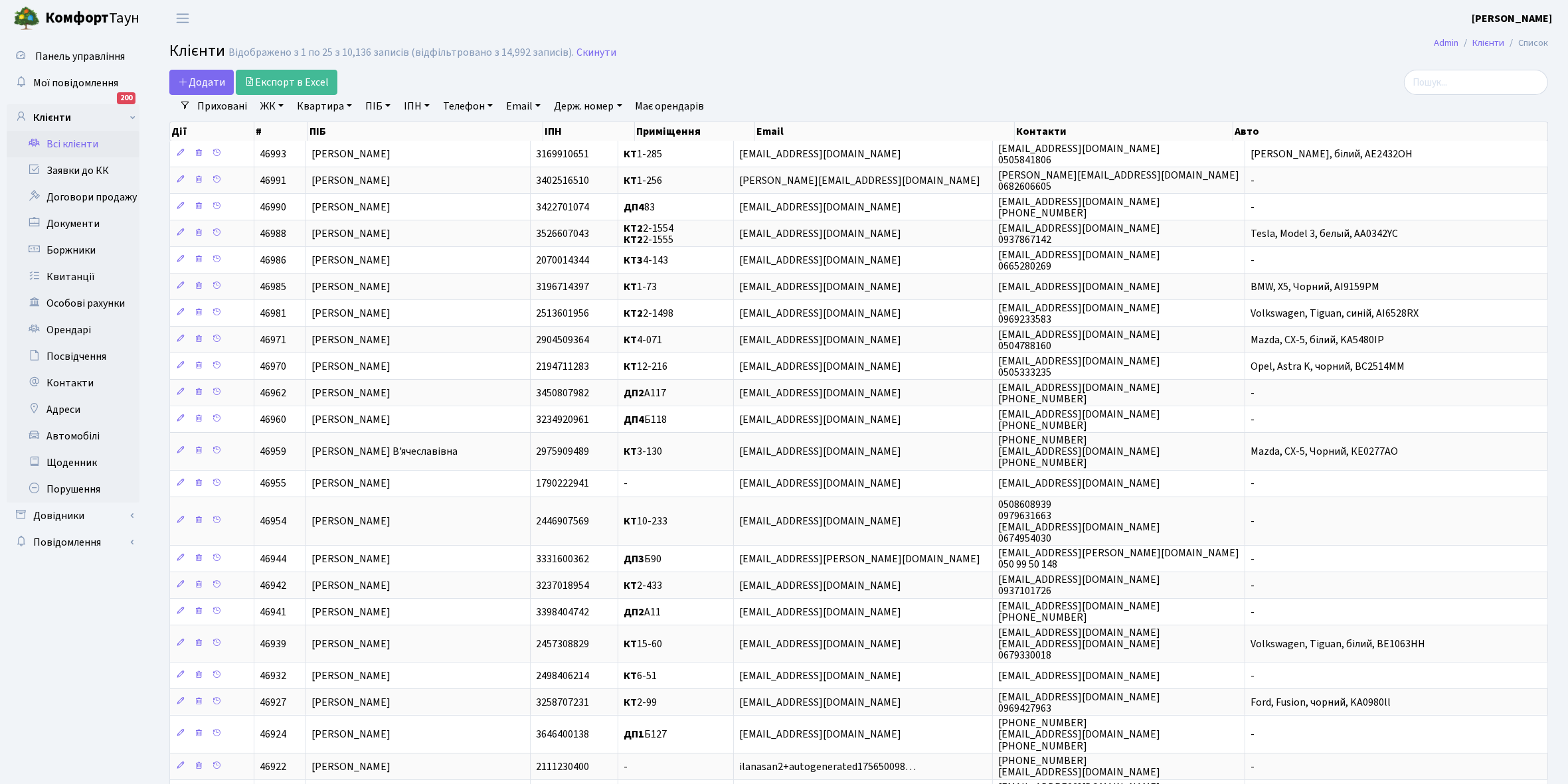
click at [283, 105] on link "ЖК" at bounding box center [272, 106] width 34 height 22
click at [313, 153] on li "КТ, вул. Регенераторна, 4" at bounding box center [338, 152] width 161 height 23
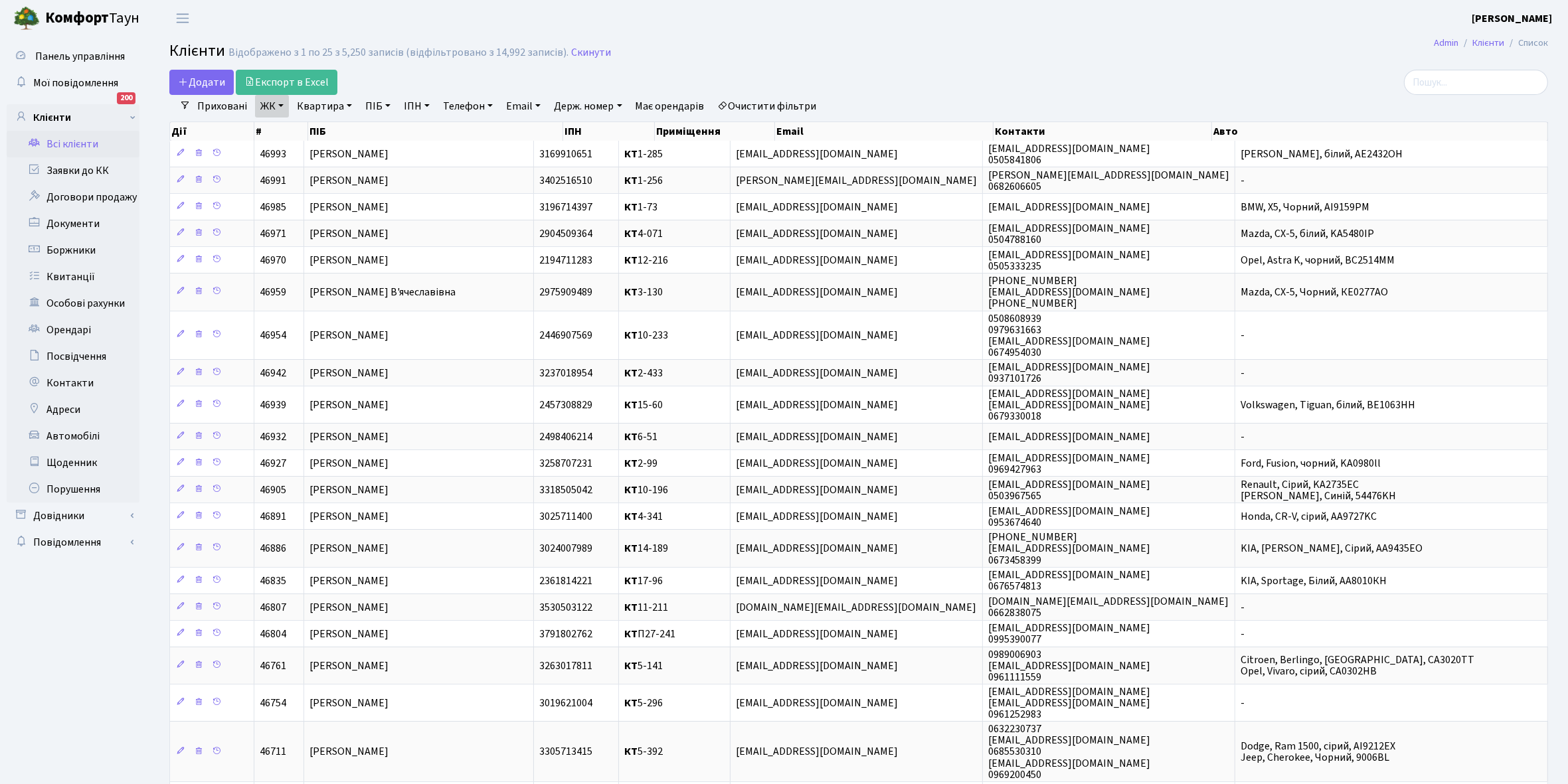
click at [352, 107] on link "Квартира" at bounding box center [324, 106] width 66 height 22
click at [321, 128] on input "text" at bounding box center [331, 132] width 78 height 25
type input "9-86"
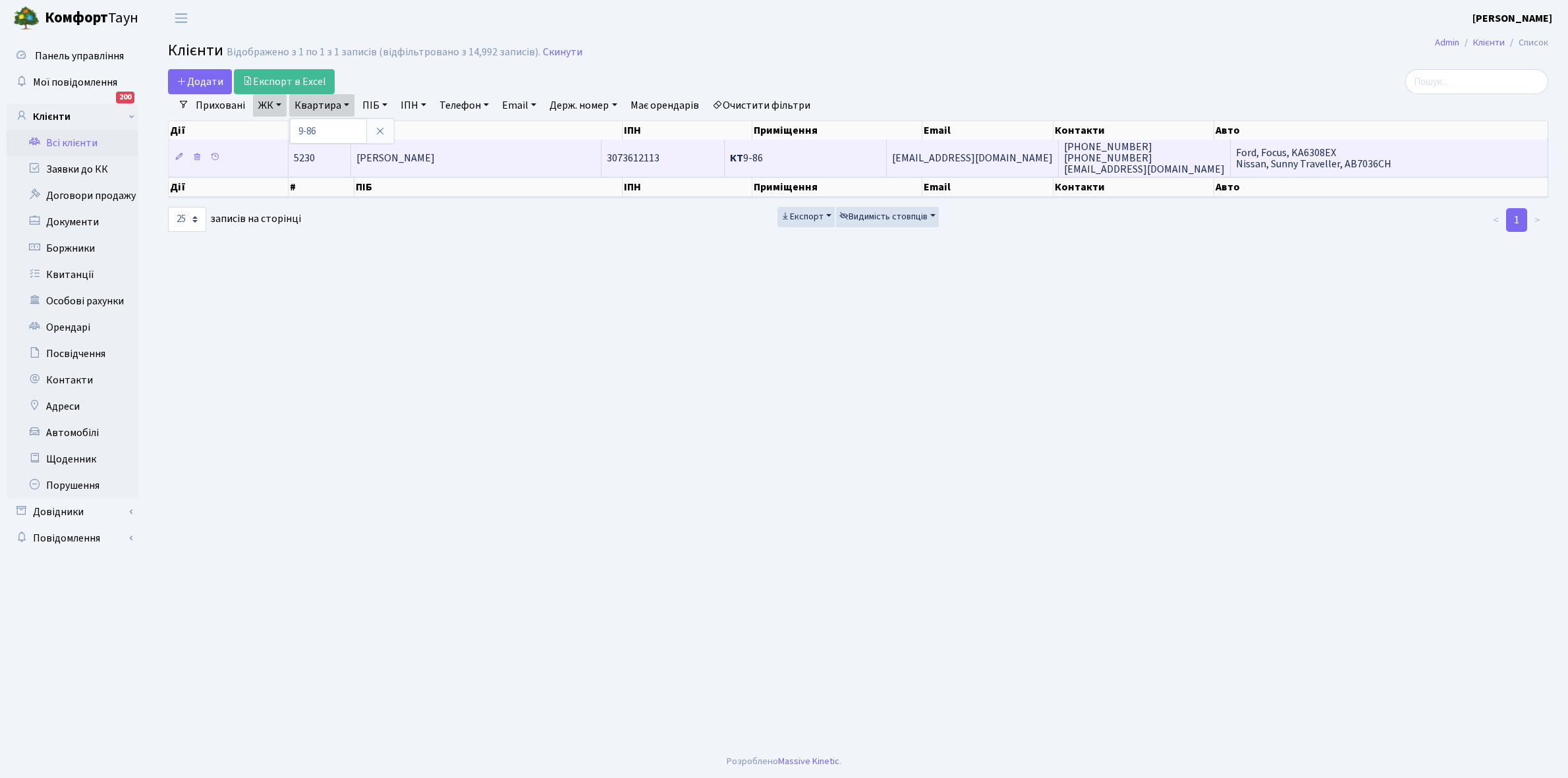
click at [491, 155] on td "Герус Олександр Ігорович" at bounding box center [476, 158] width 250 height 36
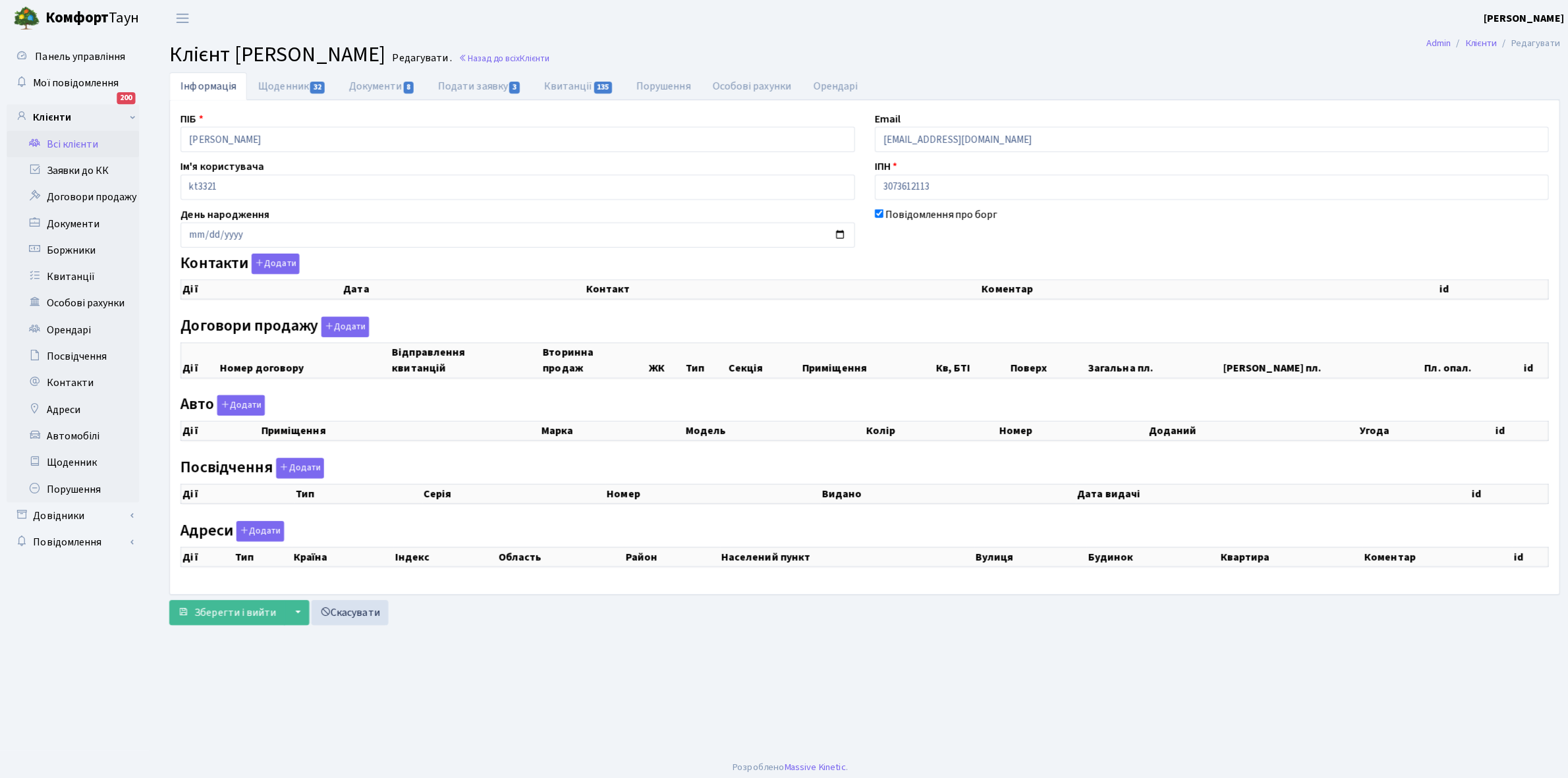
checkbox input "true"
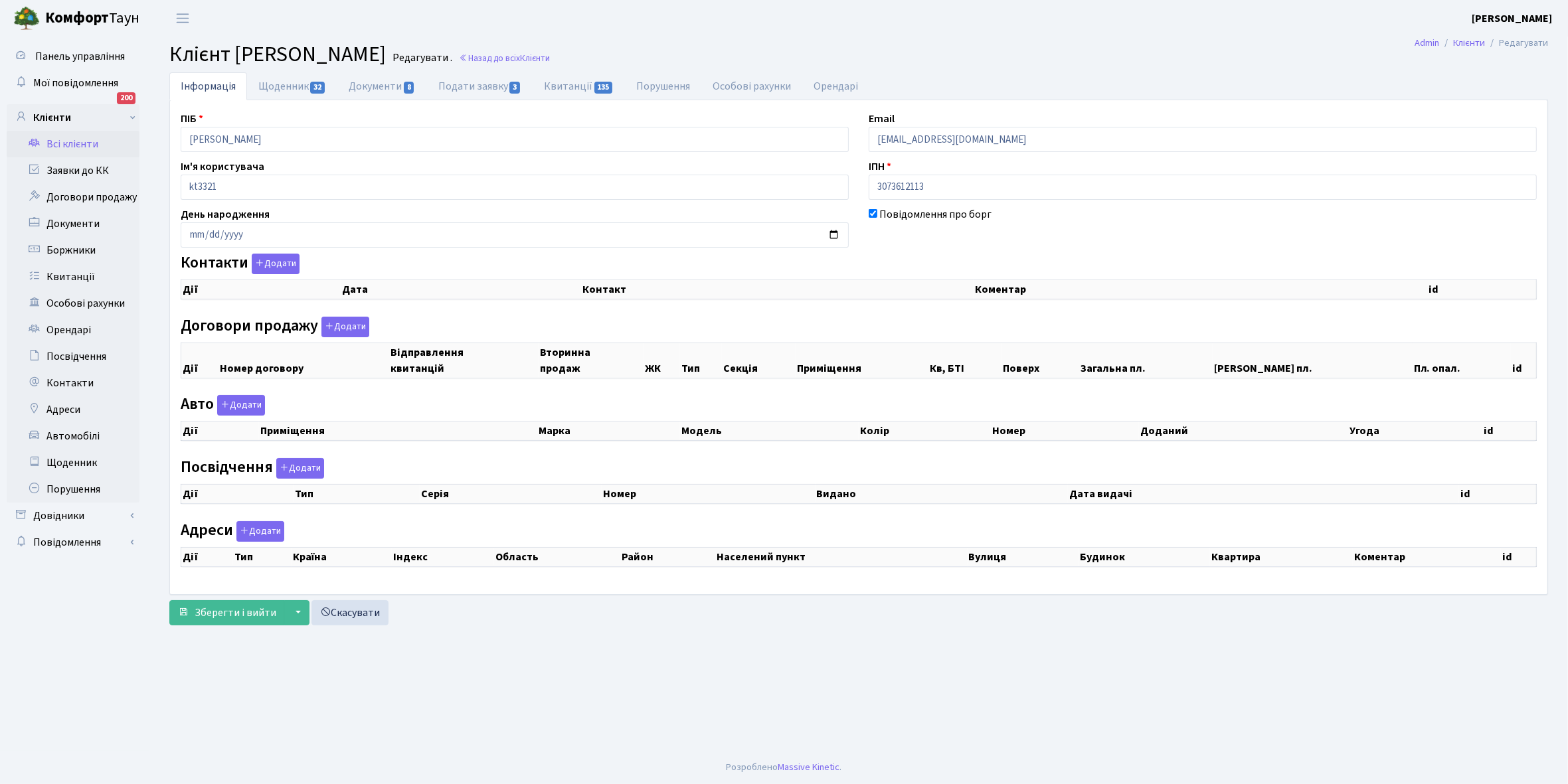
select select "25"
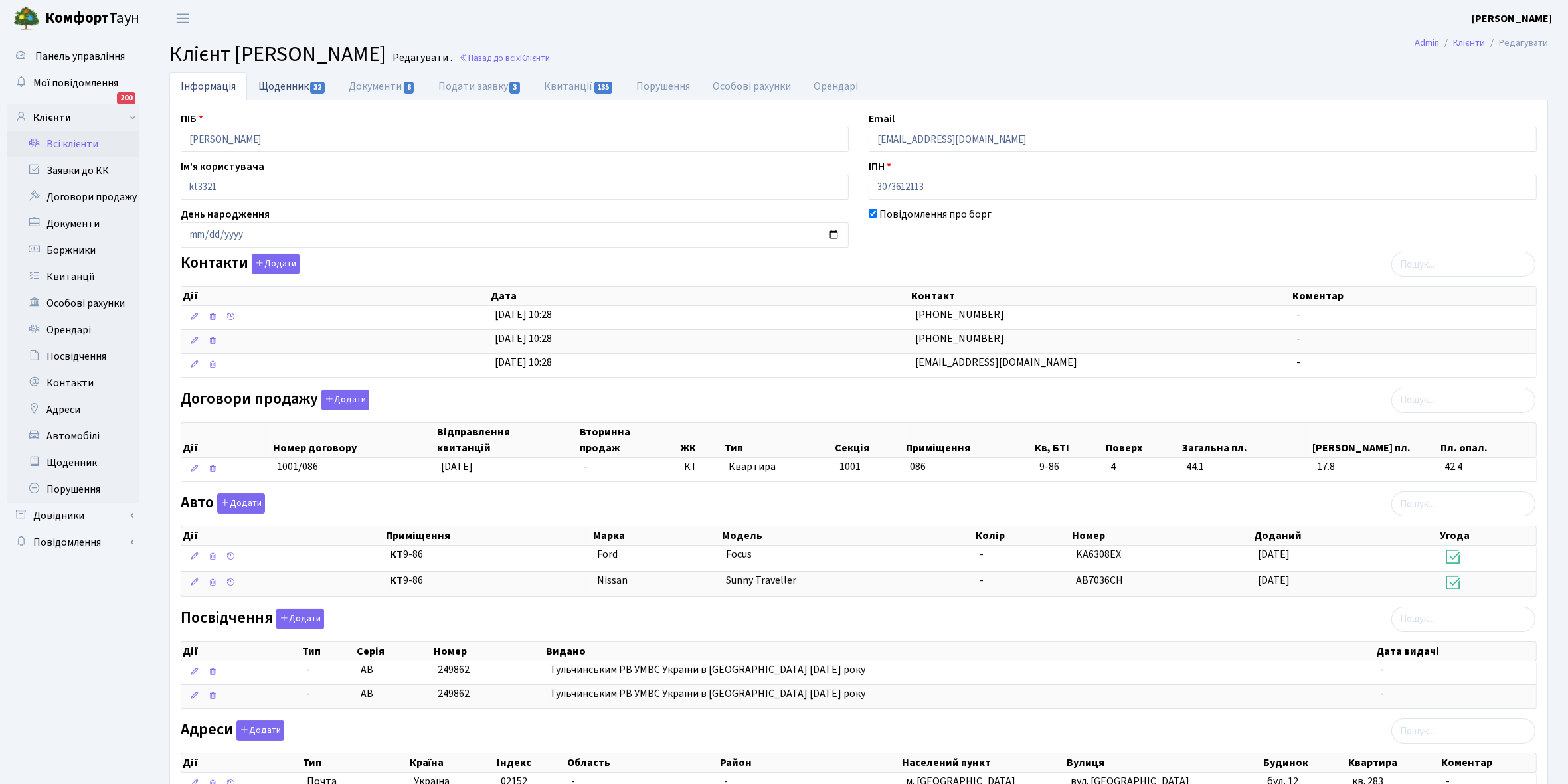
click at [283, 91] on link "Щоденник 32" at bounding box center [293, 86] width 91 height 27
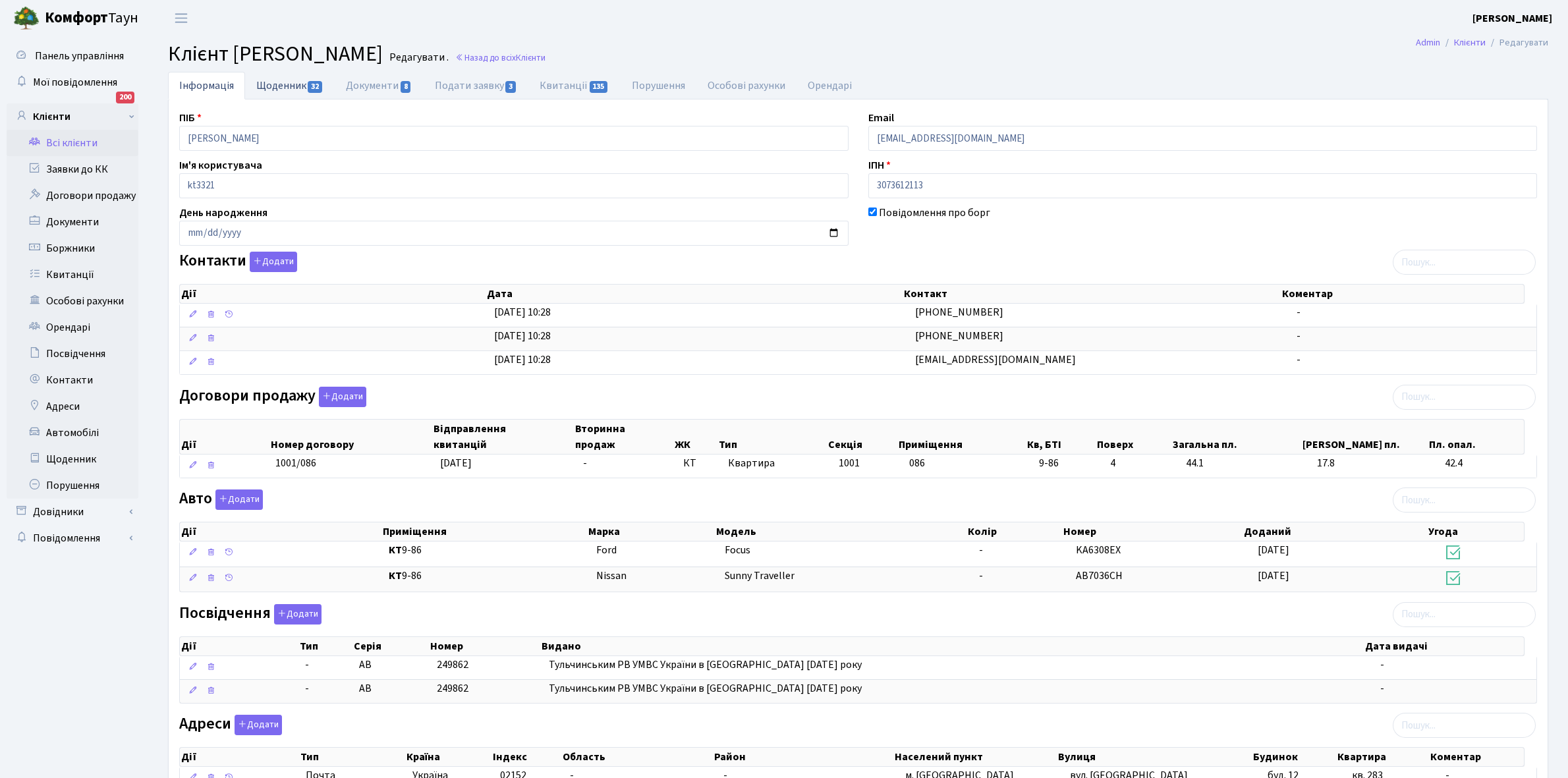
select select "25"
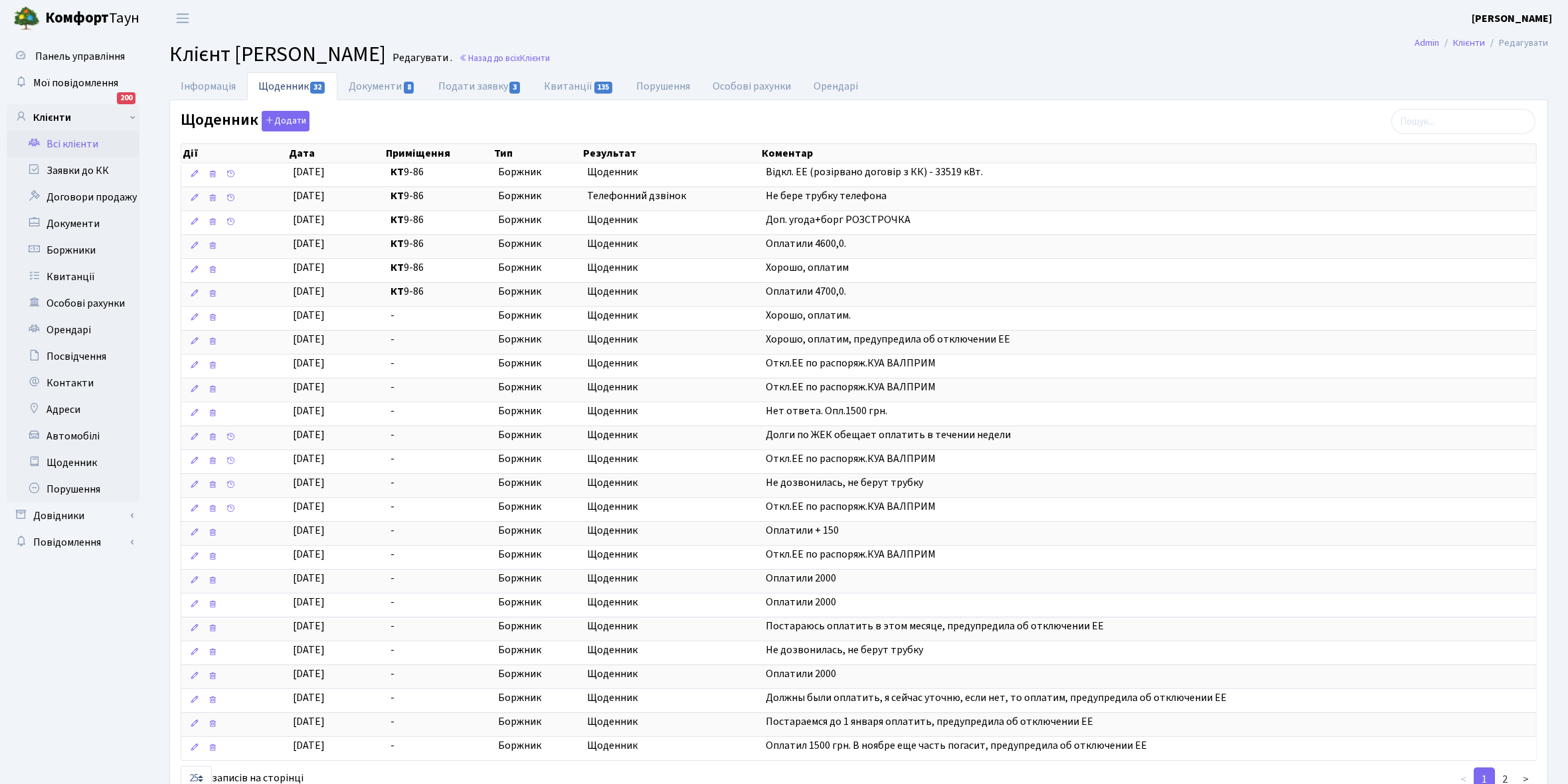
click at [76, 142] on link "Всі клієнти" at bounding box center [72, 143] width 133 height 26
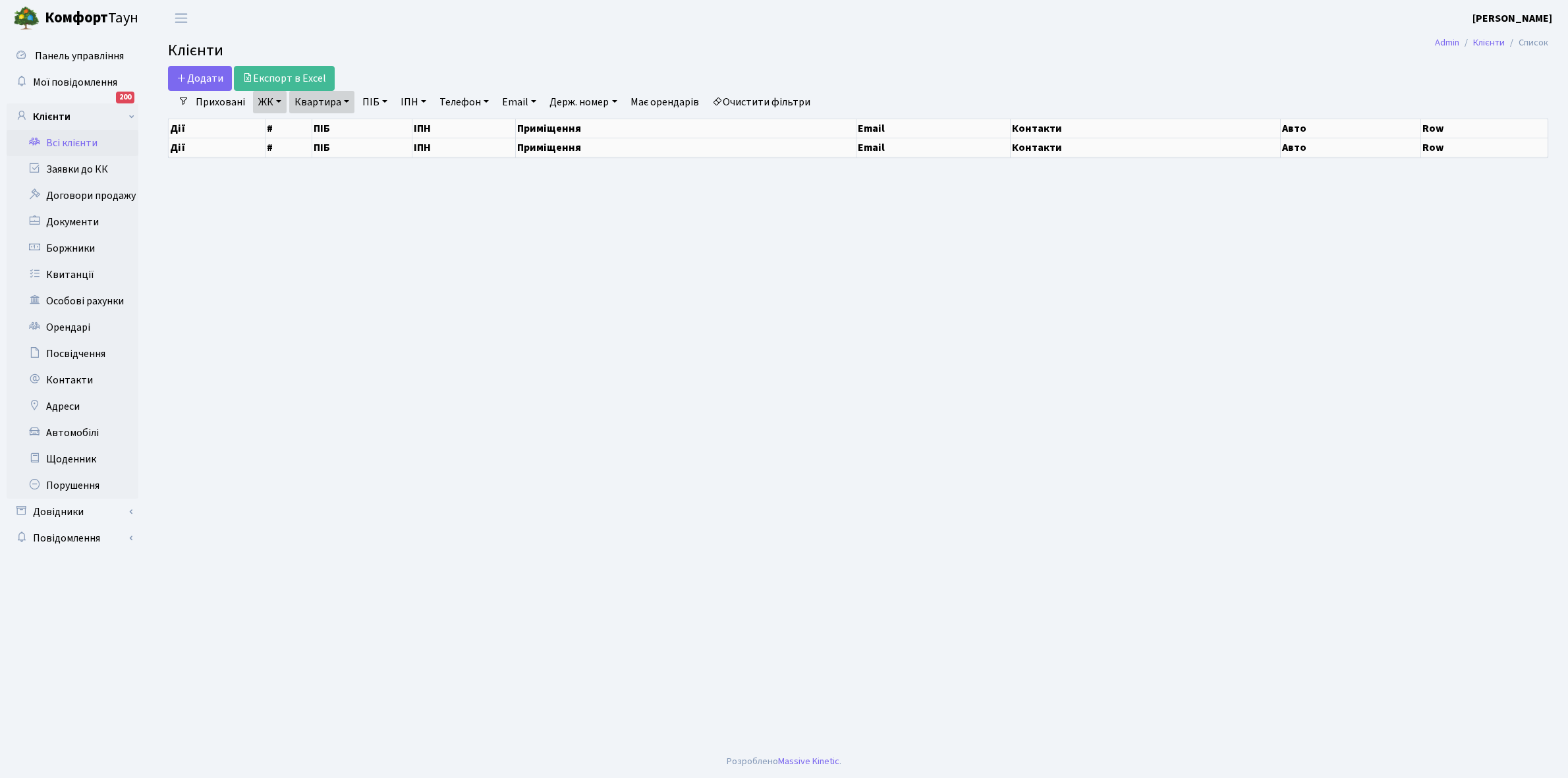
select select "25"
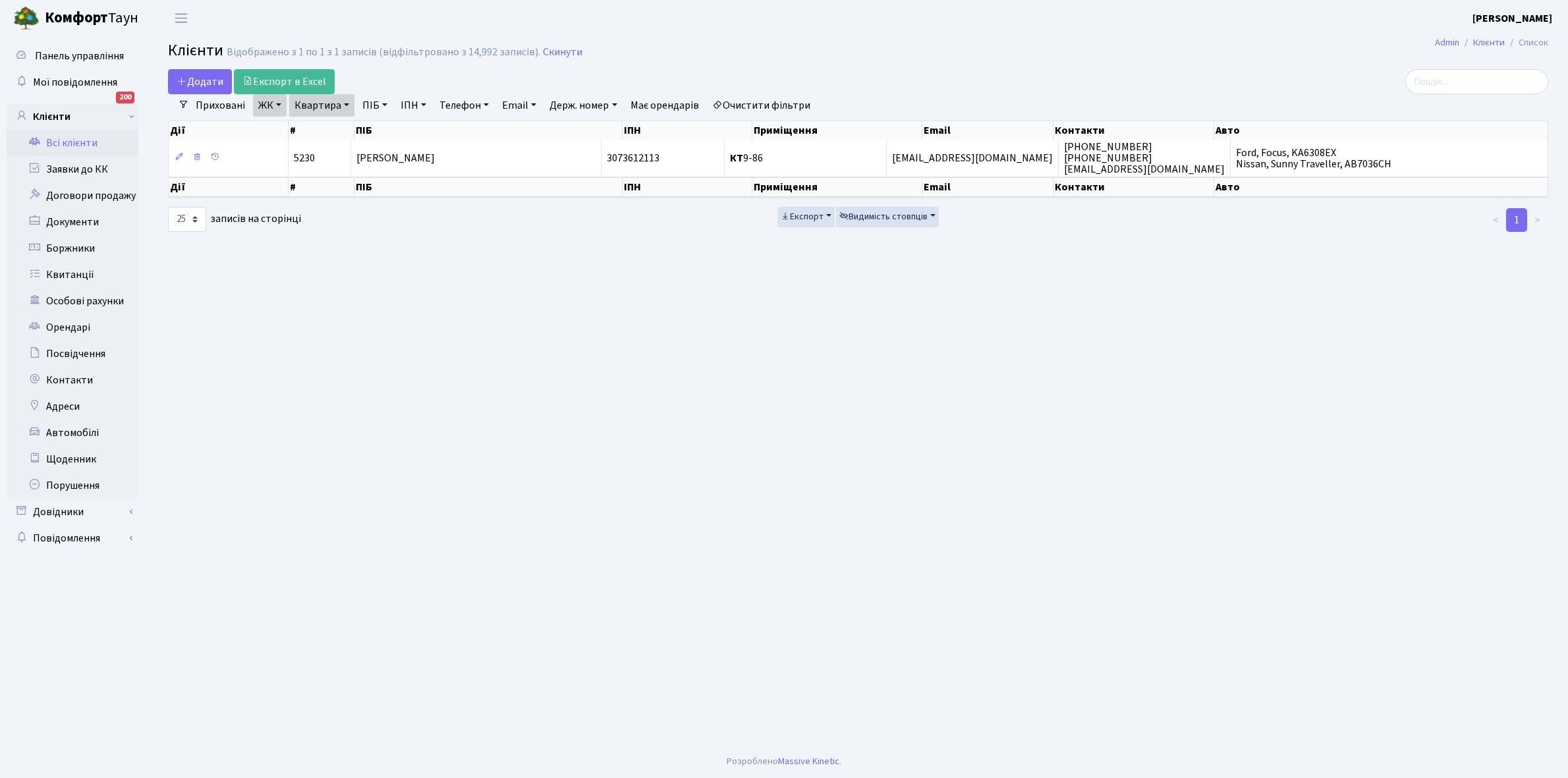
click at [347, 102] on link "Квартира" at bounding box center [321, 105] width 65 height 22
click at [339, 120] on input "9-86" at bounding box center [328, 131] width 77 height 25
type input "9"
type input "6-54"
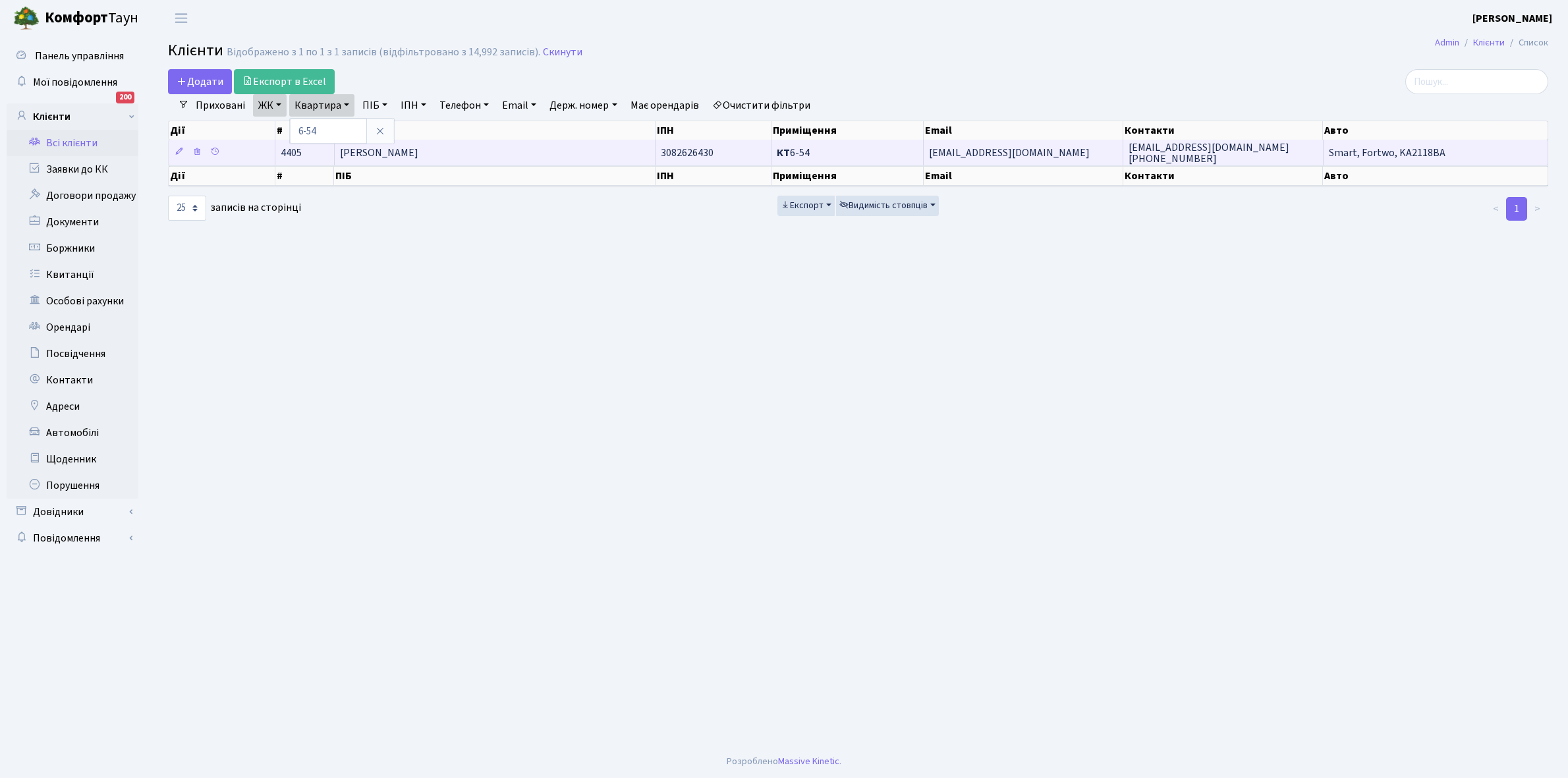
click at [511, 149] on td "[PERSON_NAME] [PERSON_NAME]" at bounding box center [495, 152] width 321 height 26
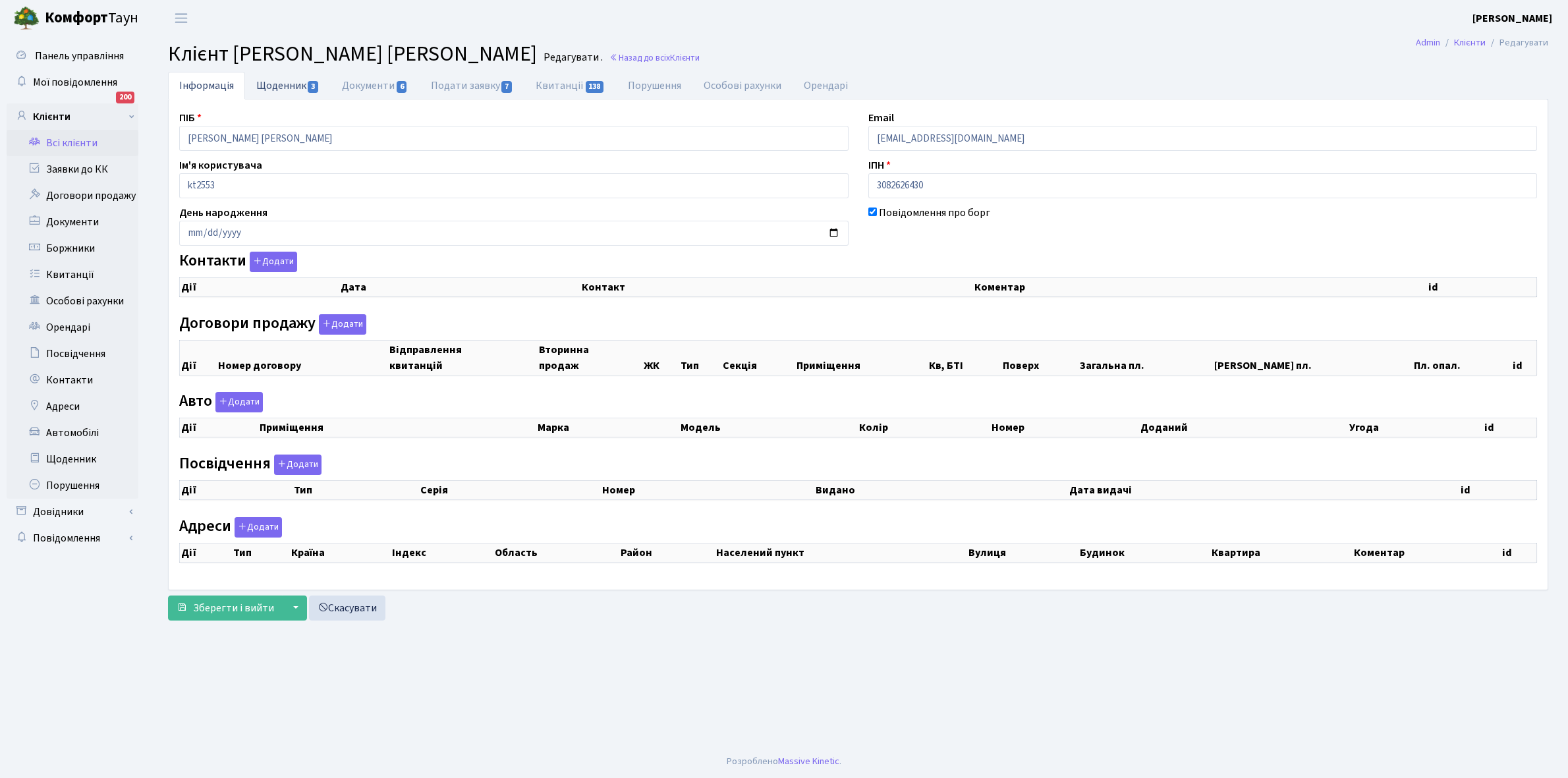
checkbox input "true"
select select "25"
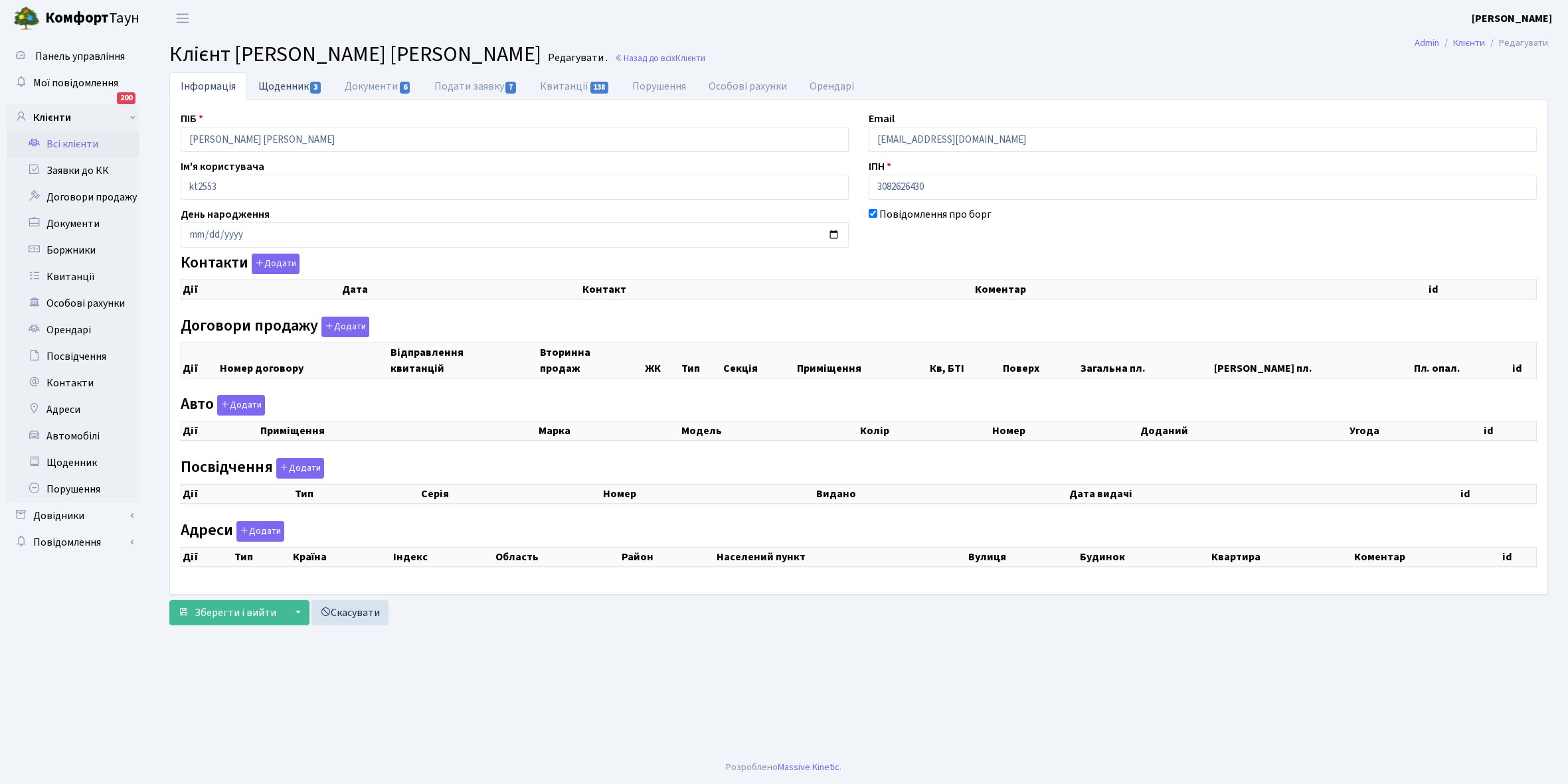
select select "25"
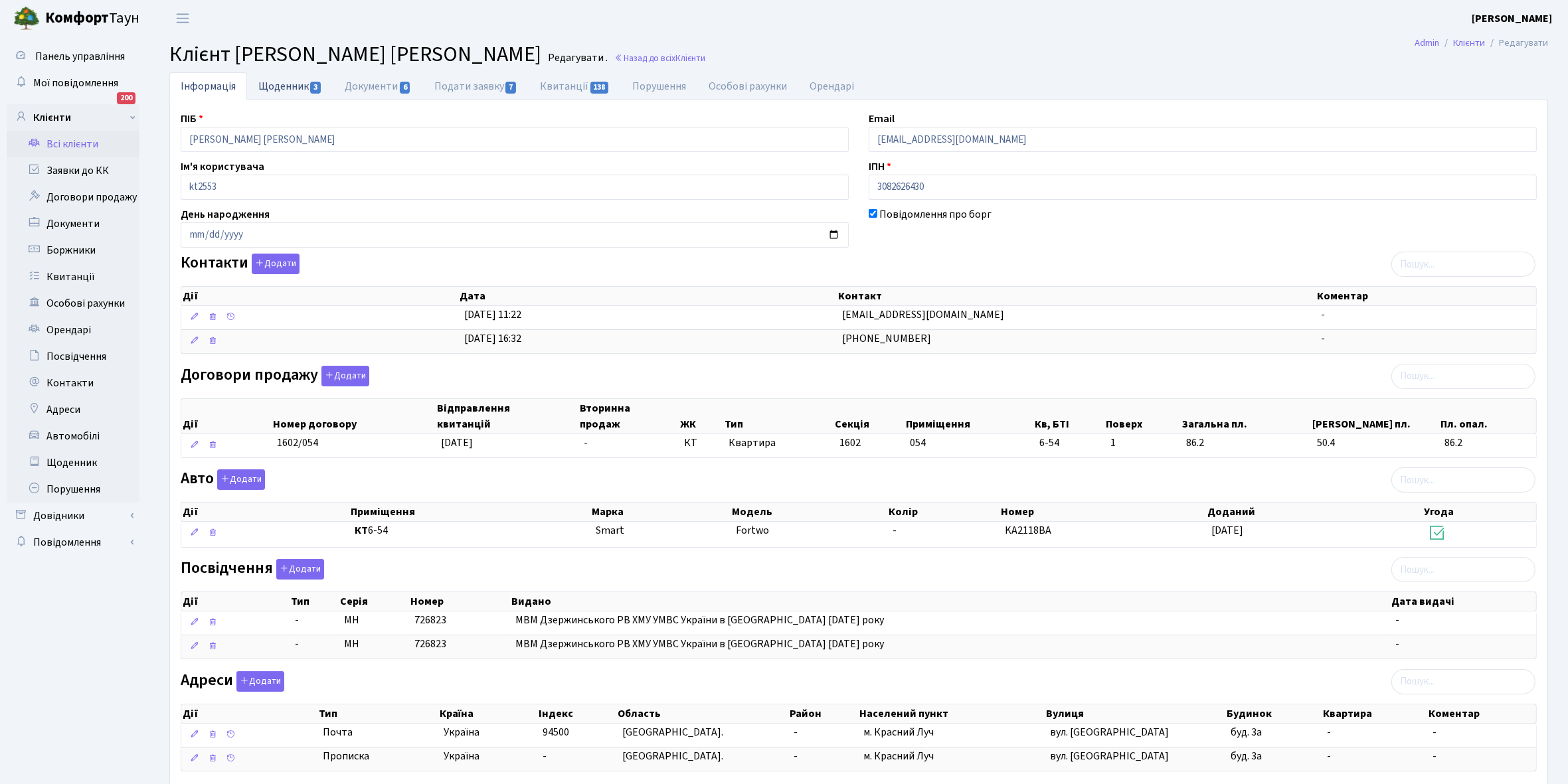
click at [273, 88] on link "Щоденник 3" at bounding box center [290, 86] width 87 height 27
select select "25"
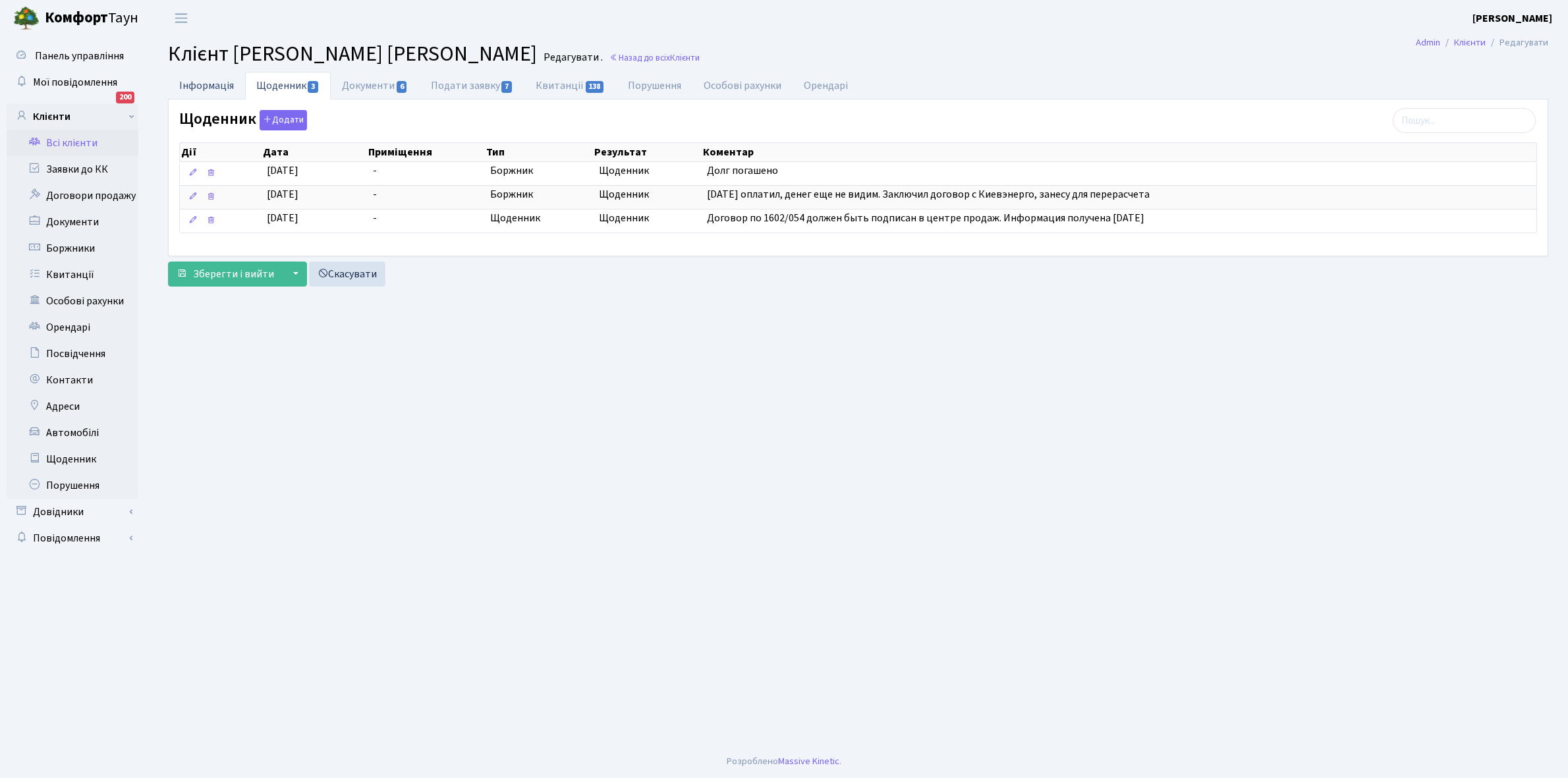
click at [201, 87] on link "Інформація" at bounding box center [207, 85] width 77 height 27
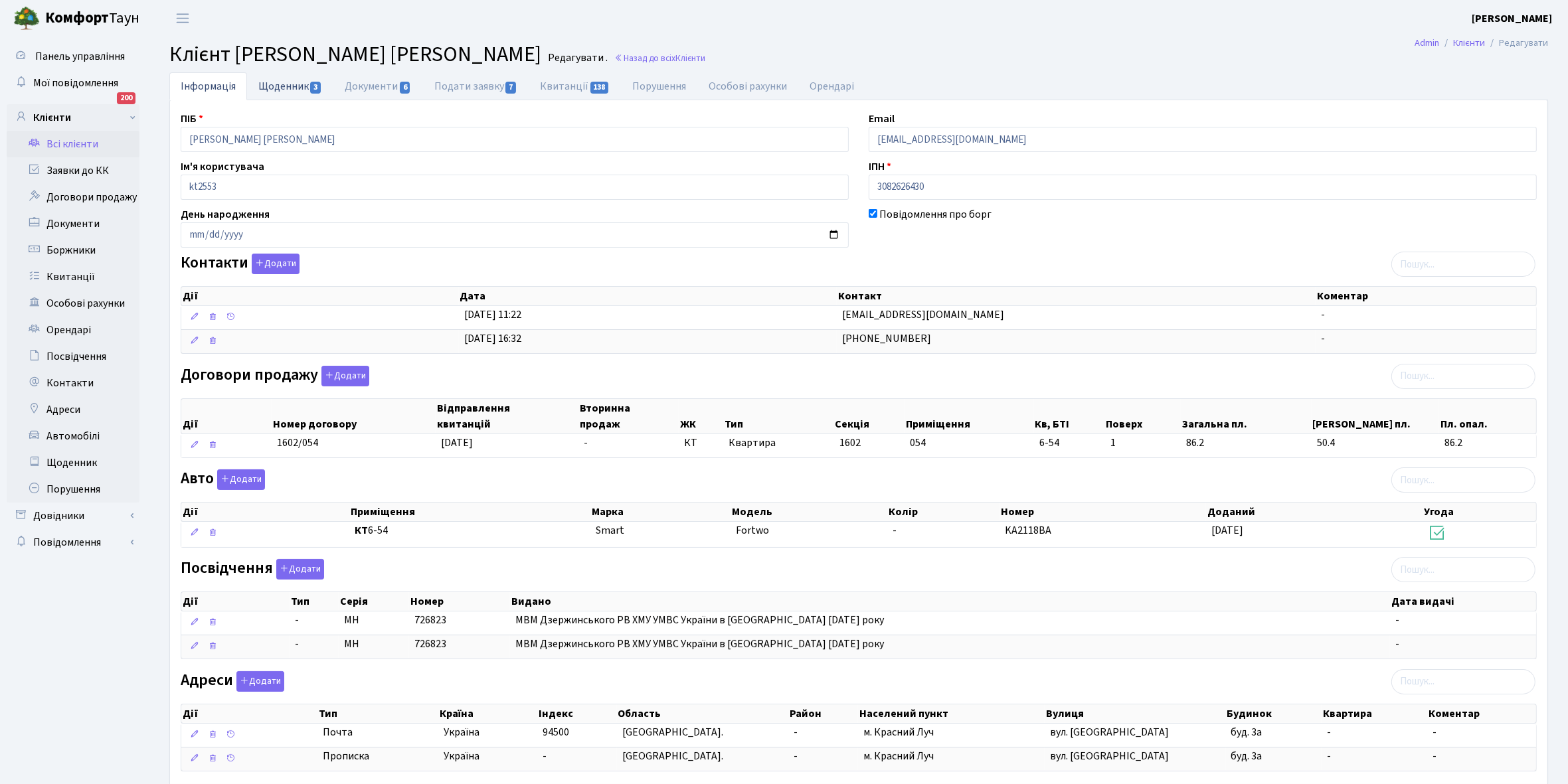
click at [274, 84] on link "Щоденник 3" at bounding box center [290, 86] width 87 height 27
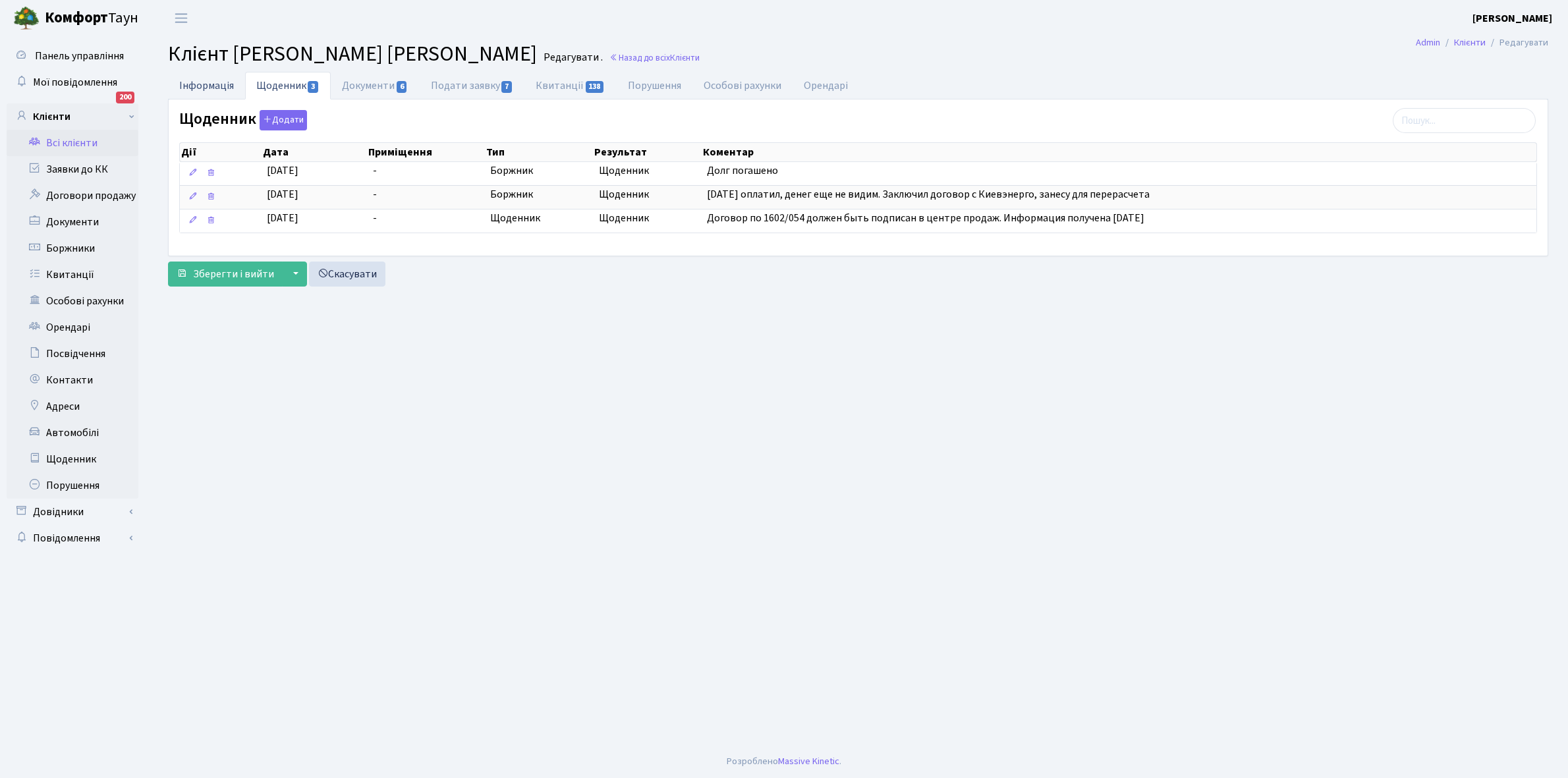
click at [208, 86] on link "Інформація" at bounding box center [207, 85] width 77 height 27
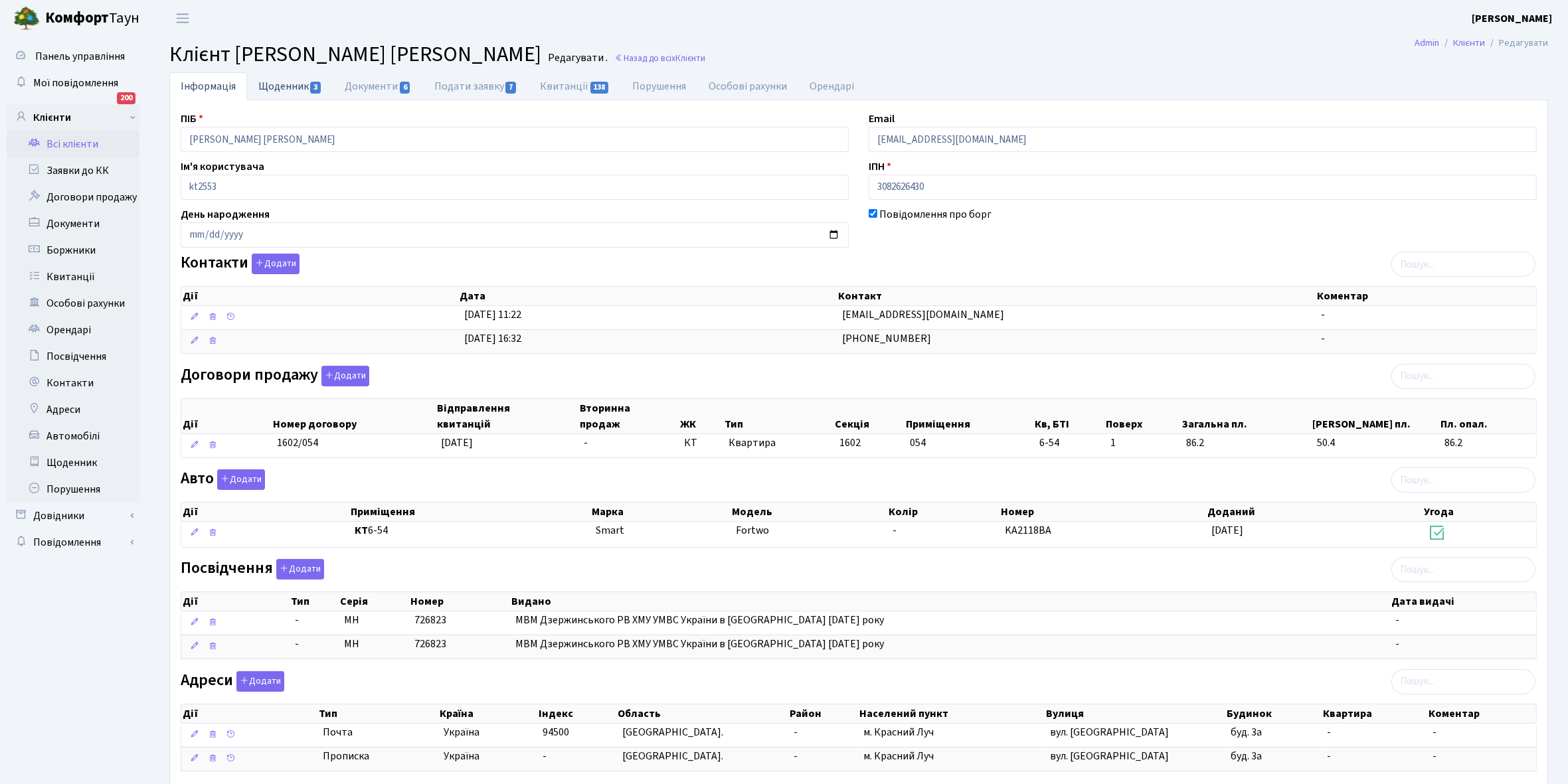
click at [281, 83] on link "Щоденник 3" at bounding box center [290, 86] width 87 height 27
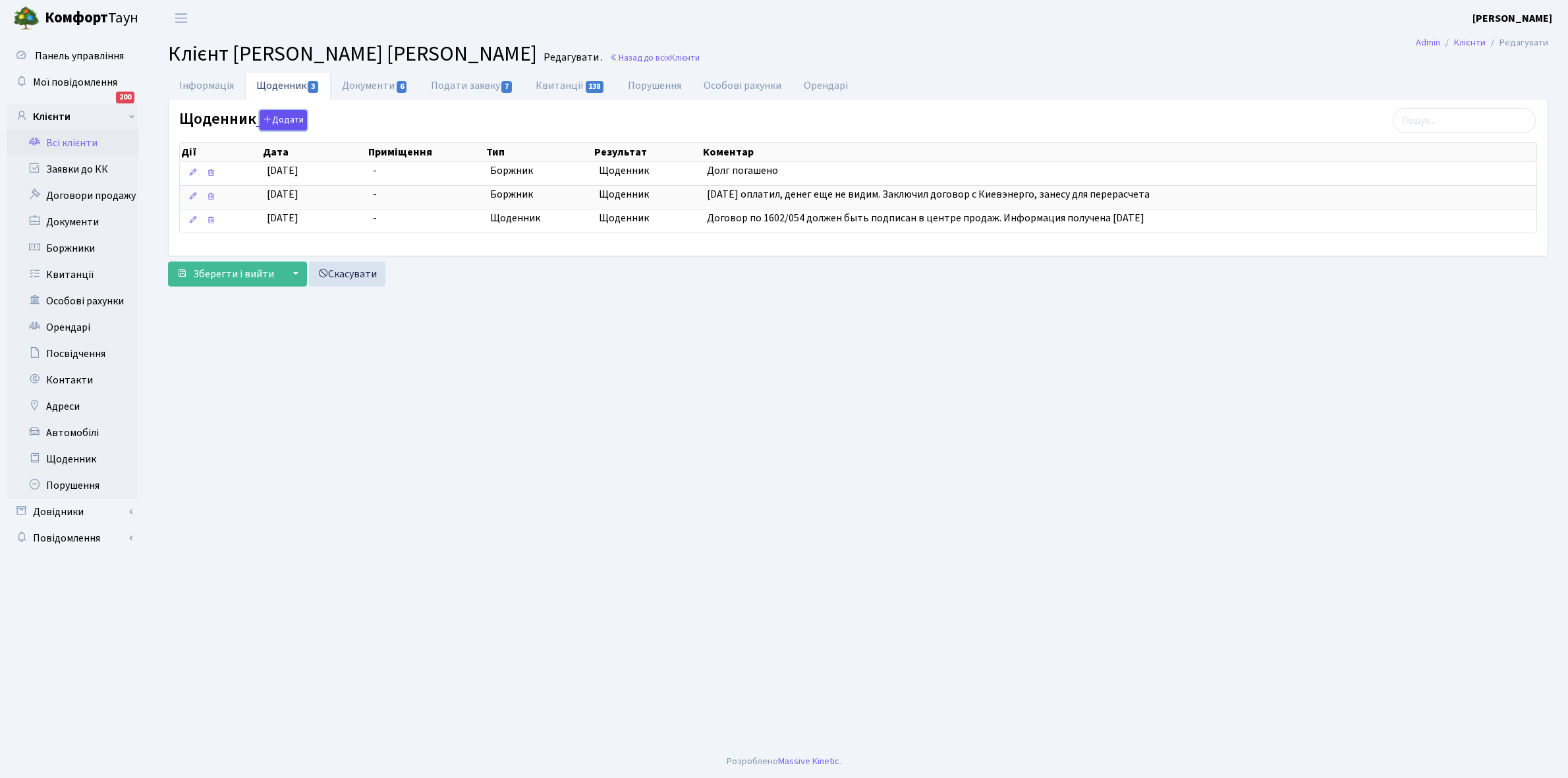
click at [290, 121] on button "Додати" at bounding box center [283, 120] width 47 height 21
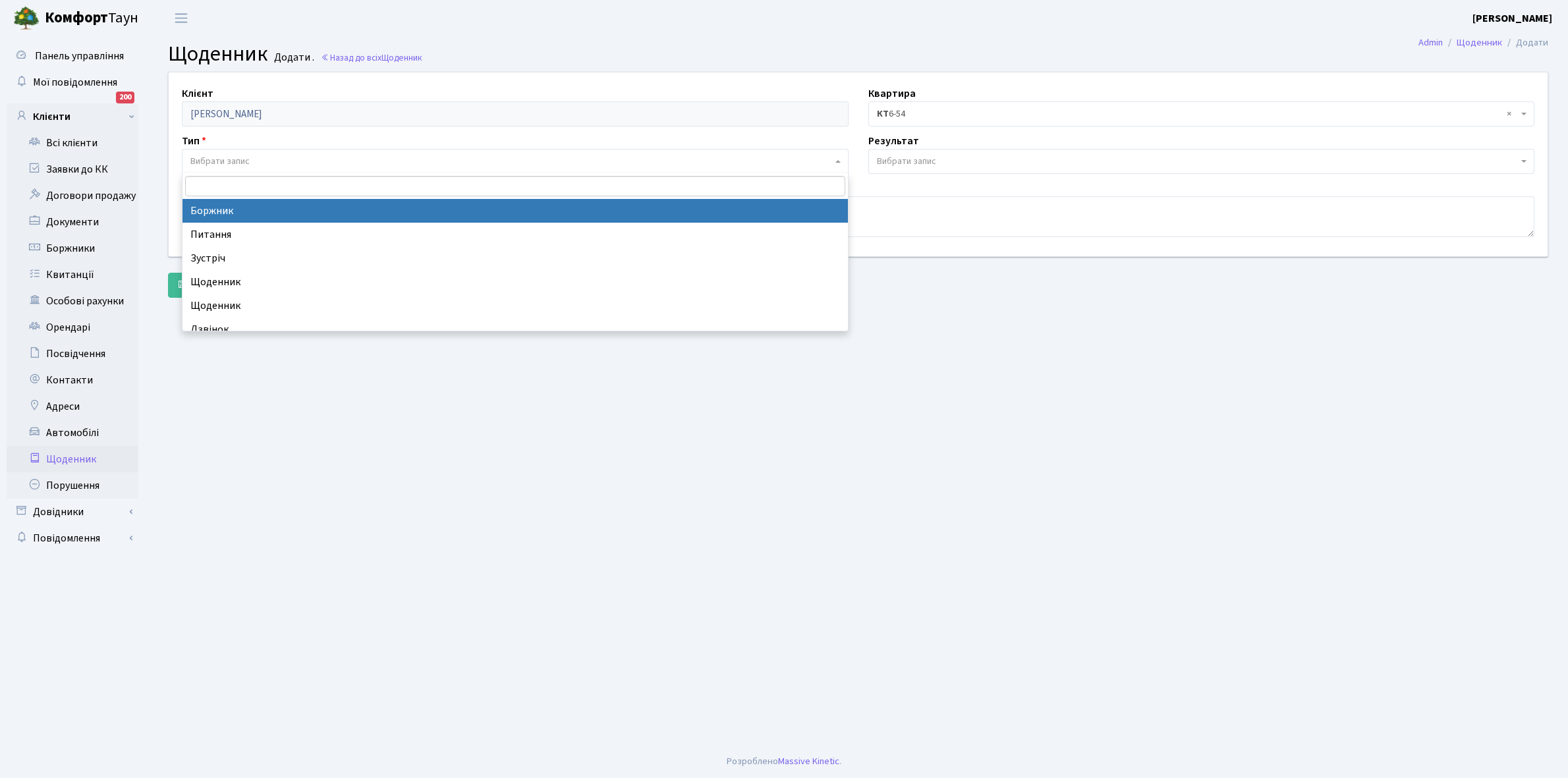
click at [251, 150] on span "Вибрати запис" at bounding box center [515, 162] width 667 height 25
select select "189"
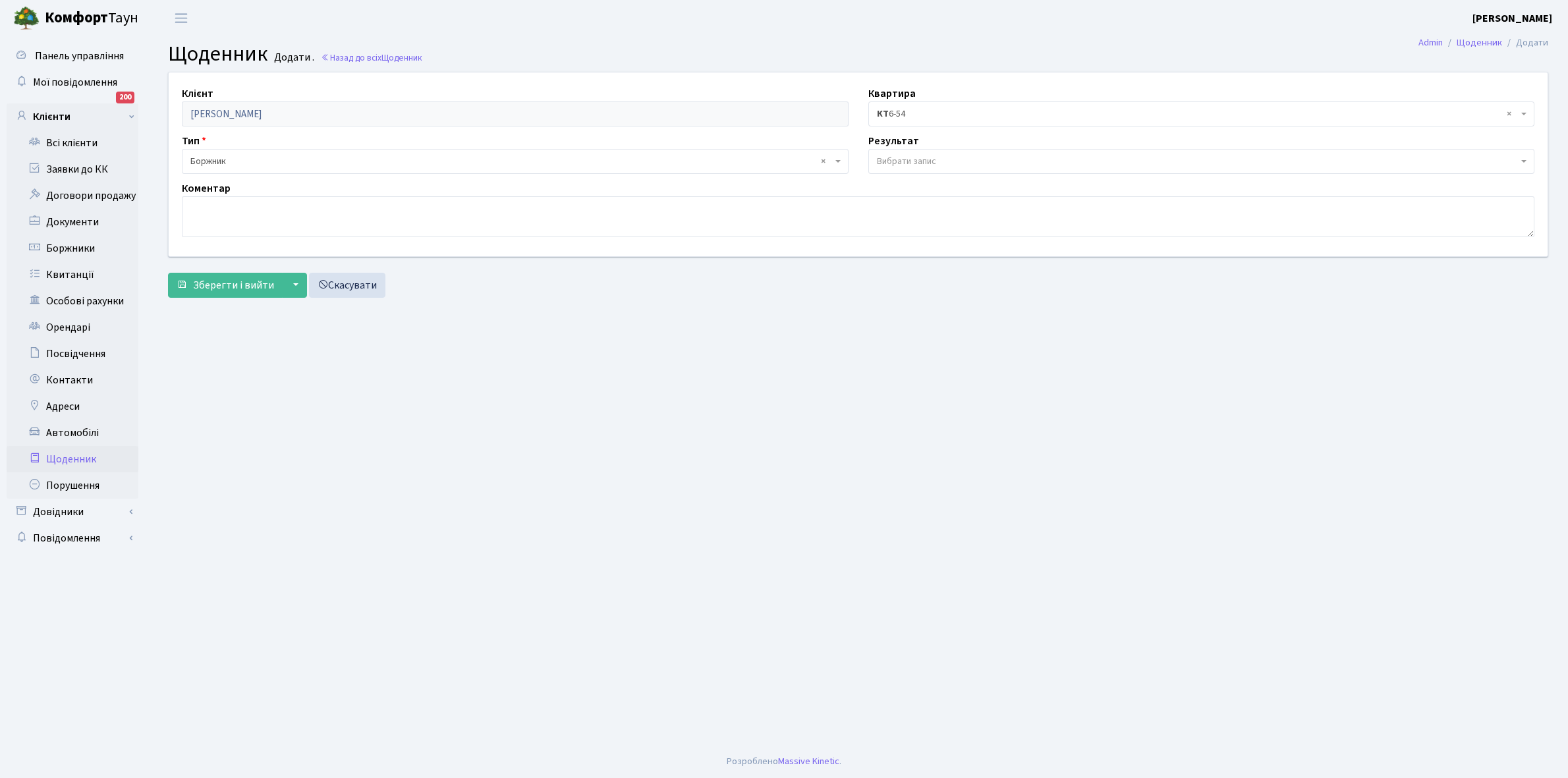
click at [903, 151] on span "Вибрати запис" at bounding box center [1201, 162] width 667 height 25
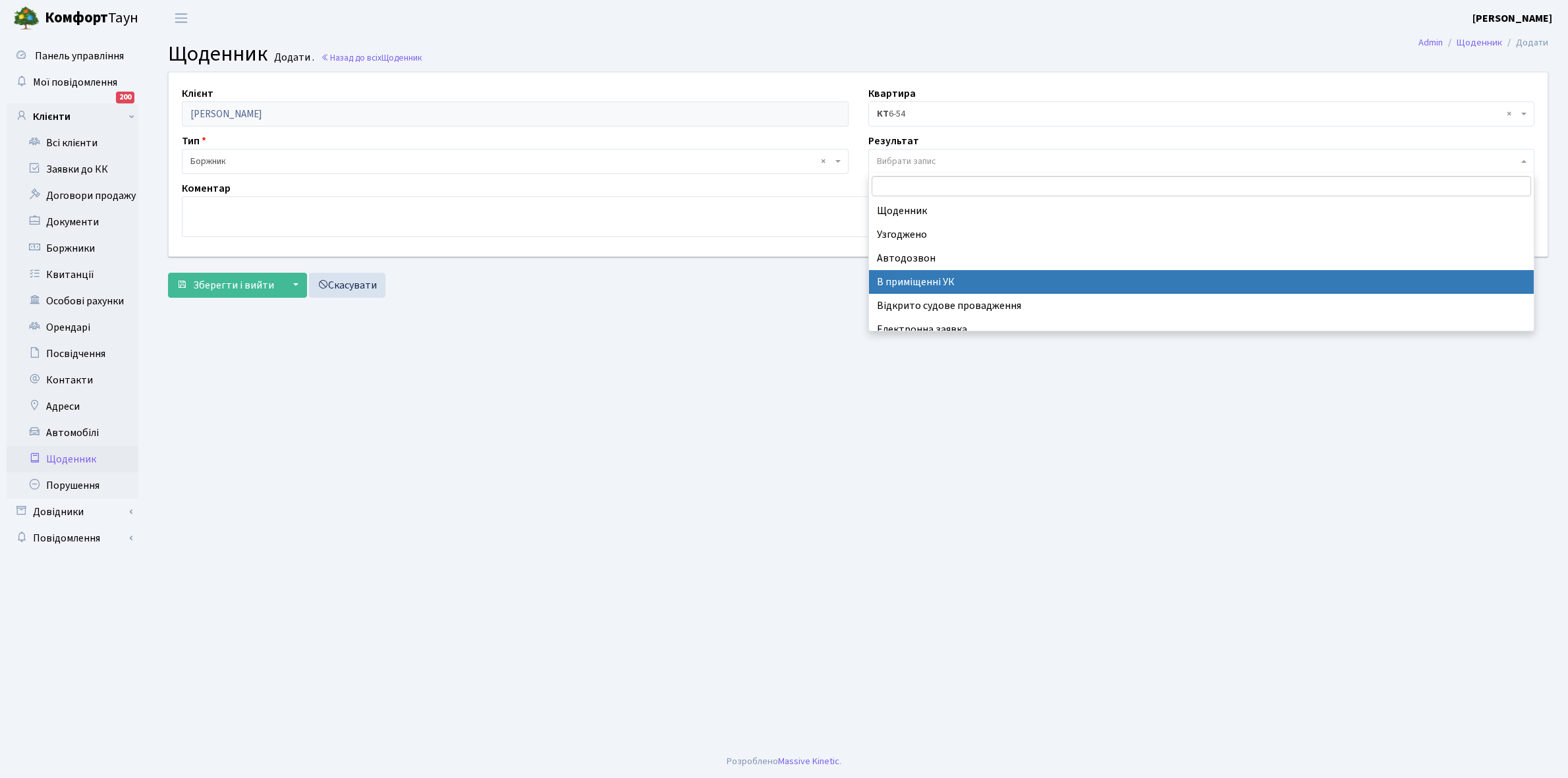
scroll to position [81, 0]
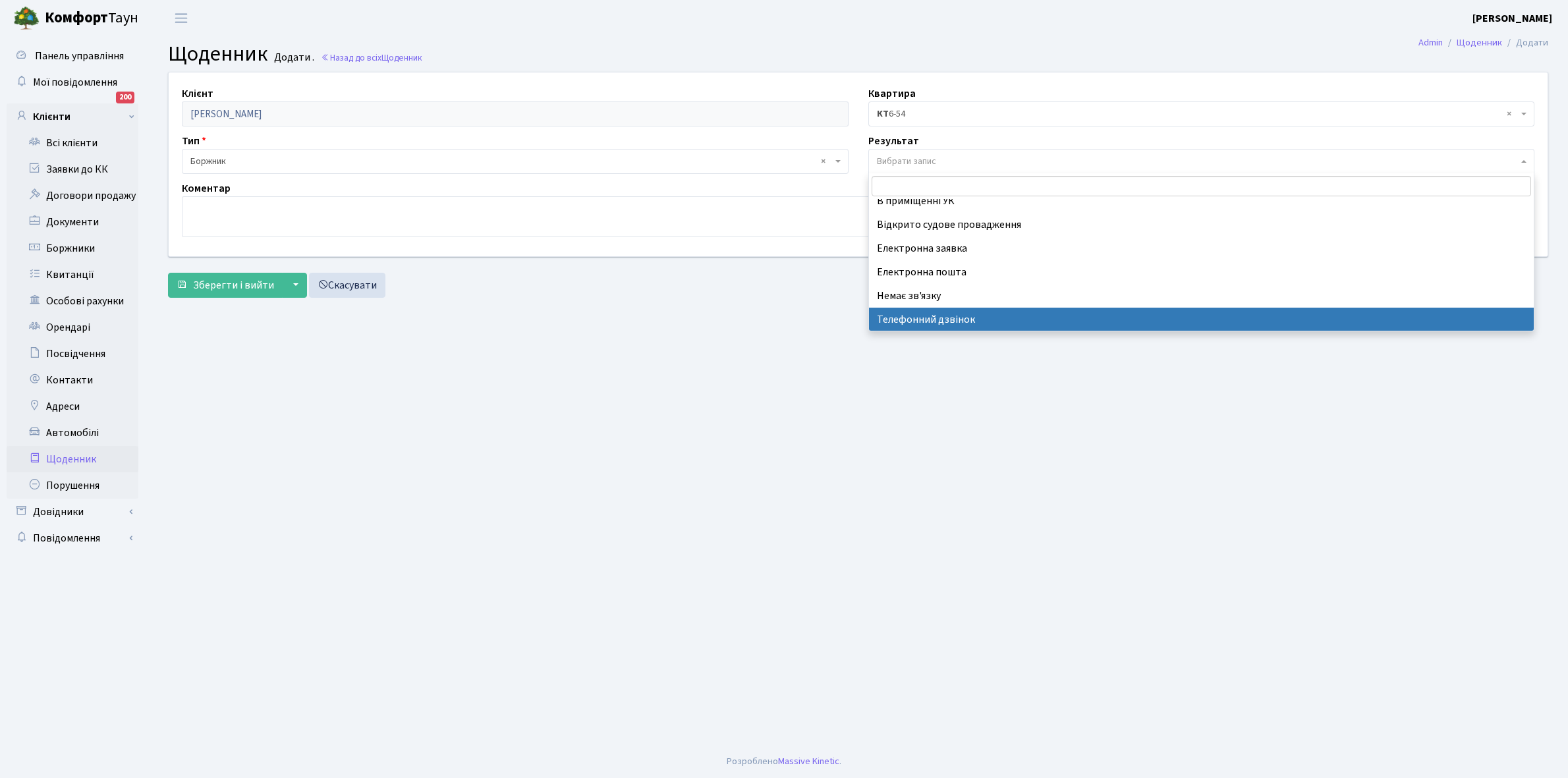
select select "196"
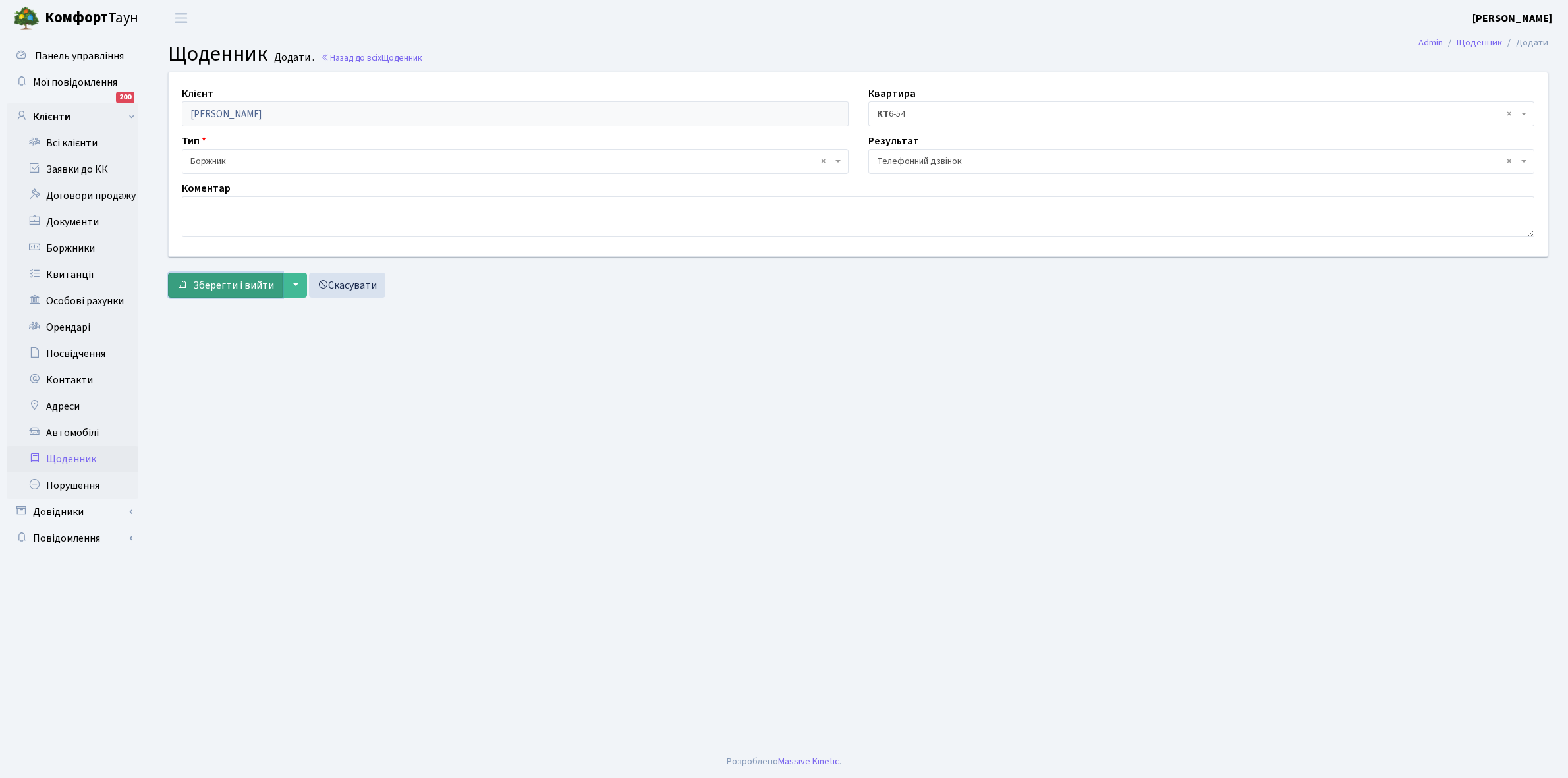
click at [234, 285] on span "Зберегти і вийти" at bounding box center [234, 285] width 81 height 14
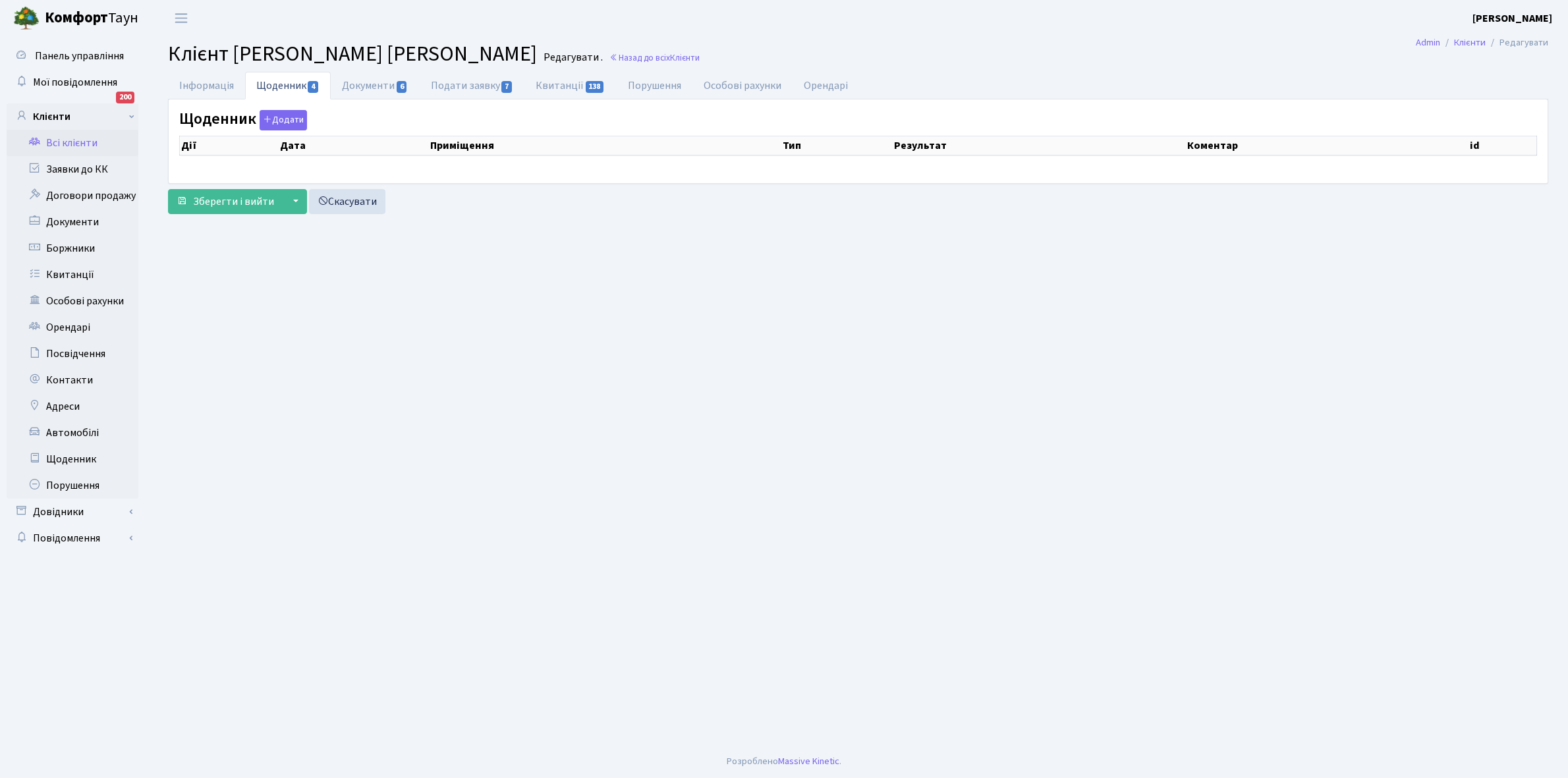
select select "25"
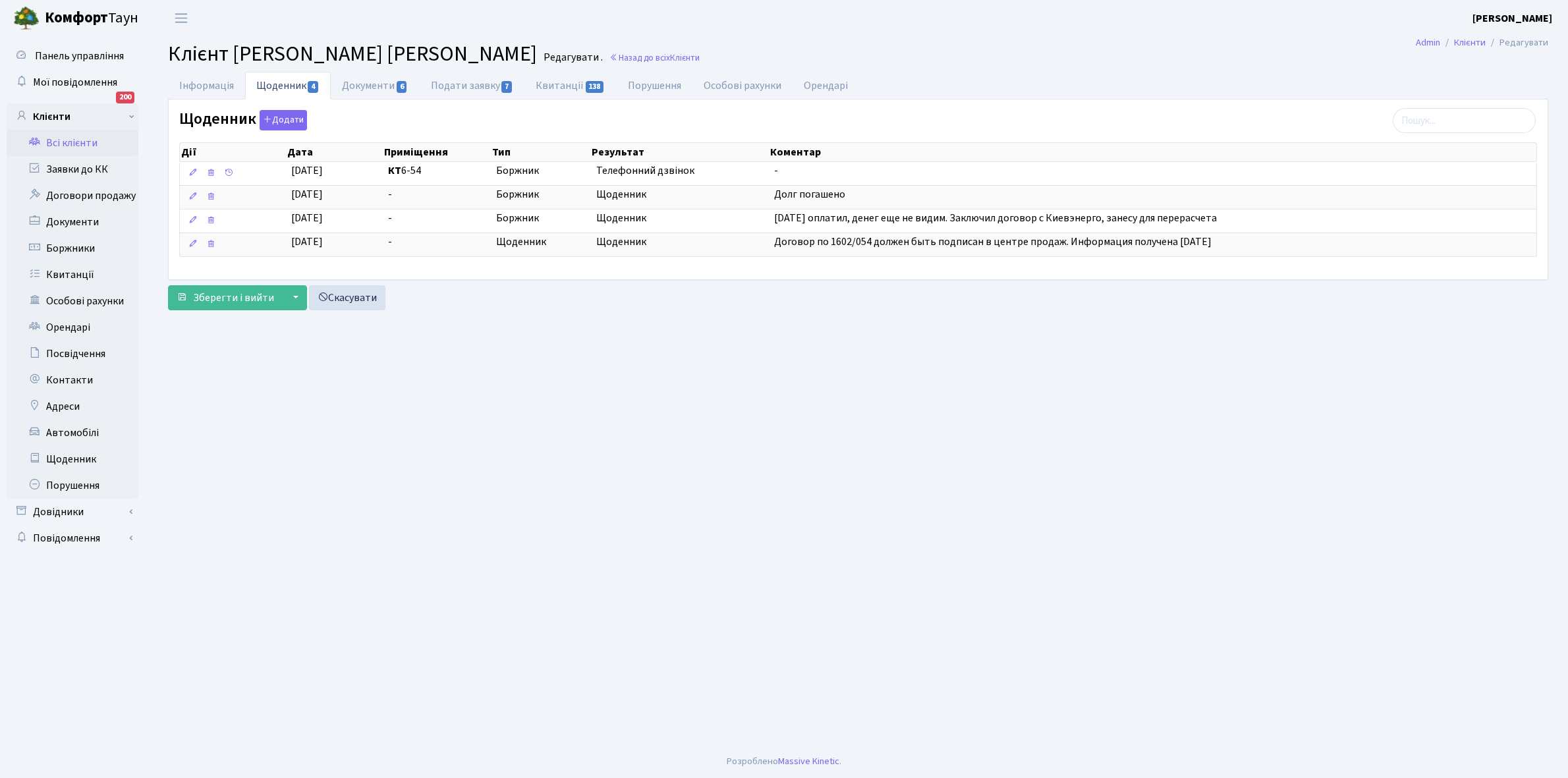
click at [73, 140] on link "Всі клієнти" at bounding box center [72, 142] width 132 height 26
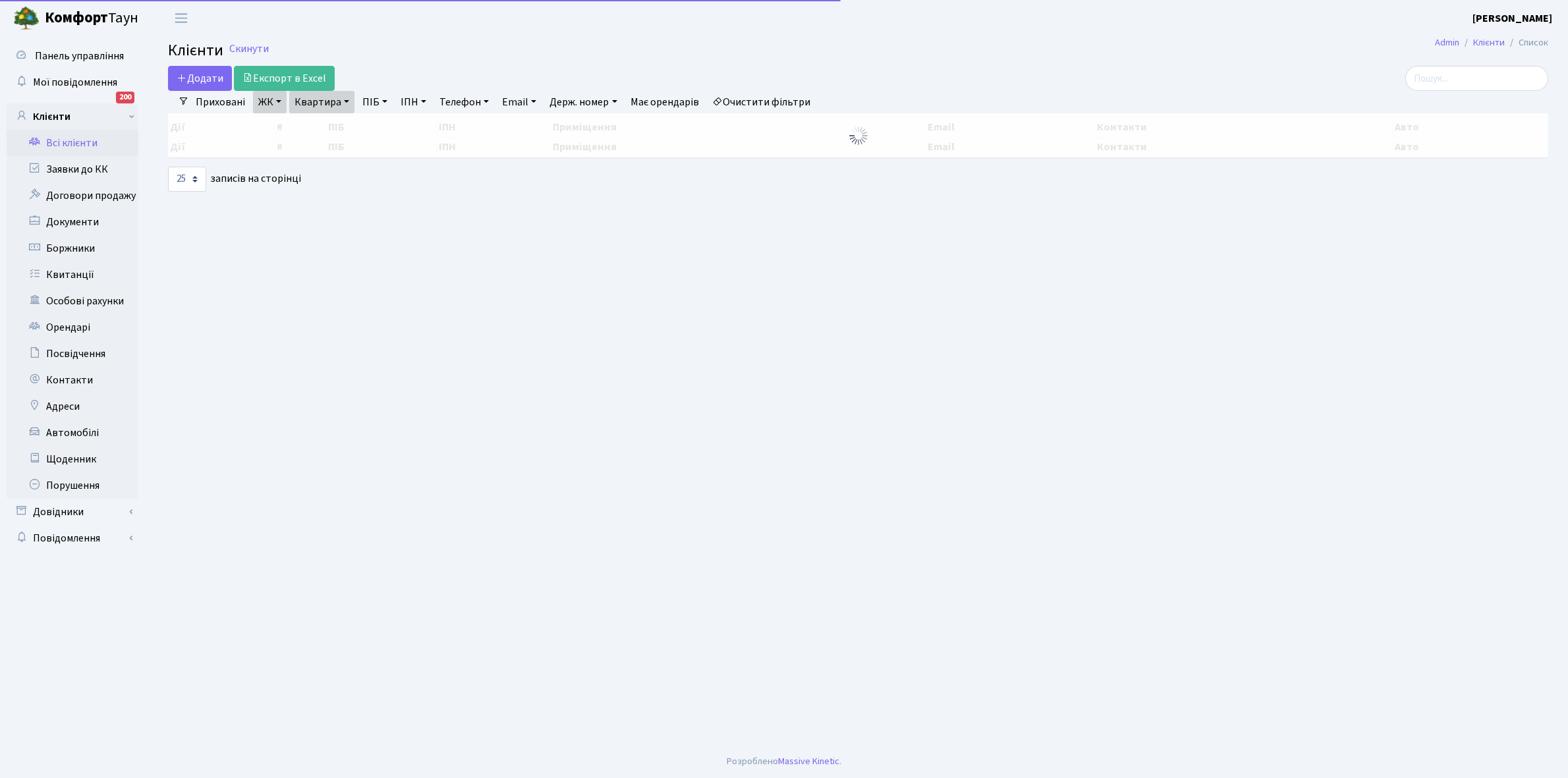
select select "25"
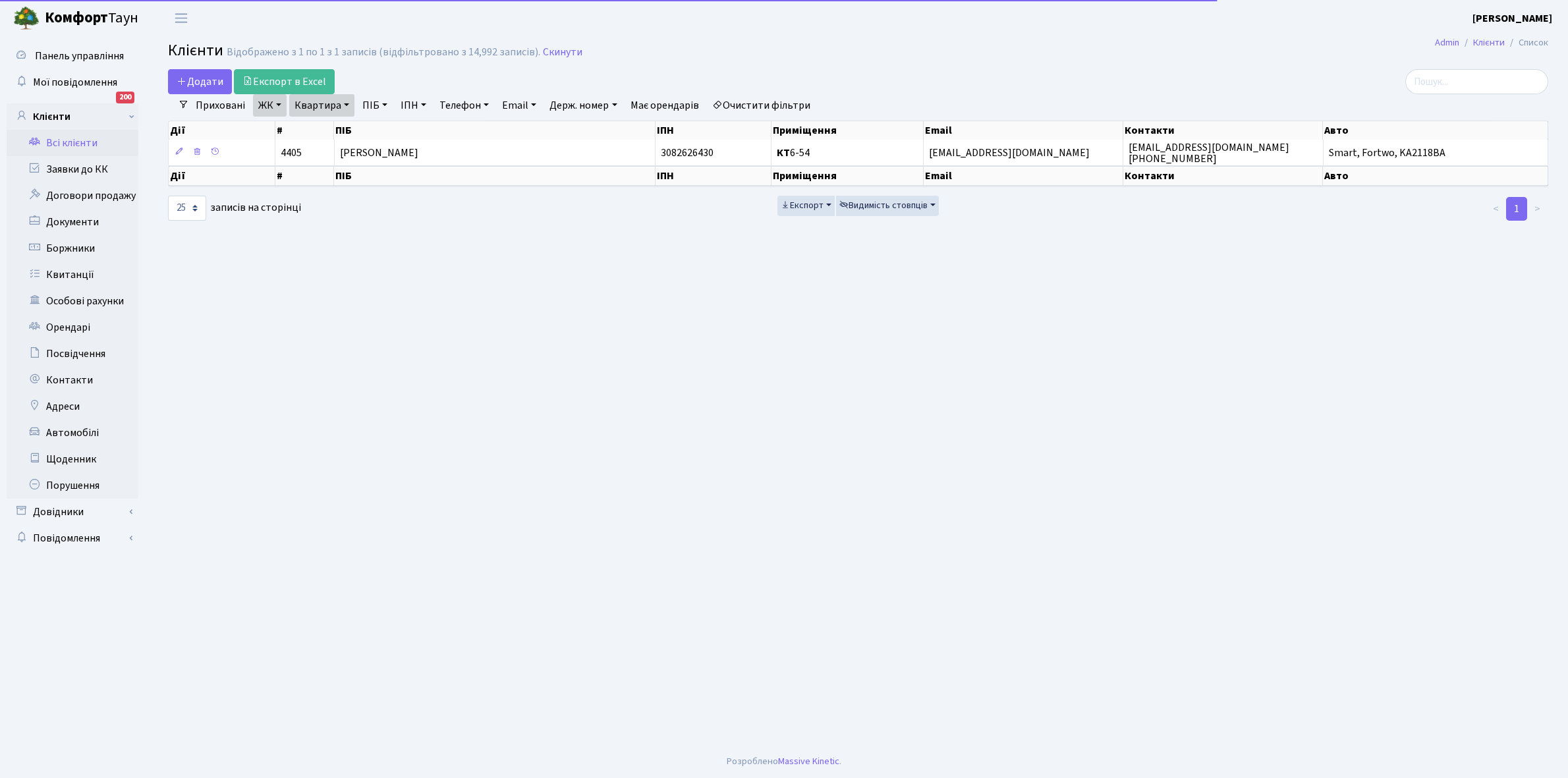
click at [345, 103] on link "Квартира" at bounding box center [321, 105] width 65 height 22
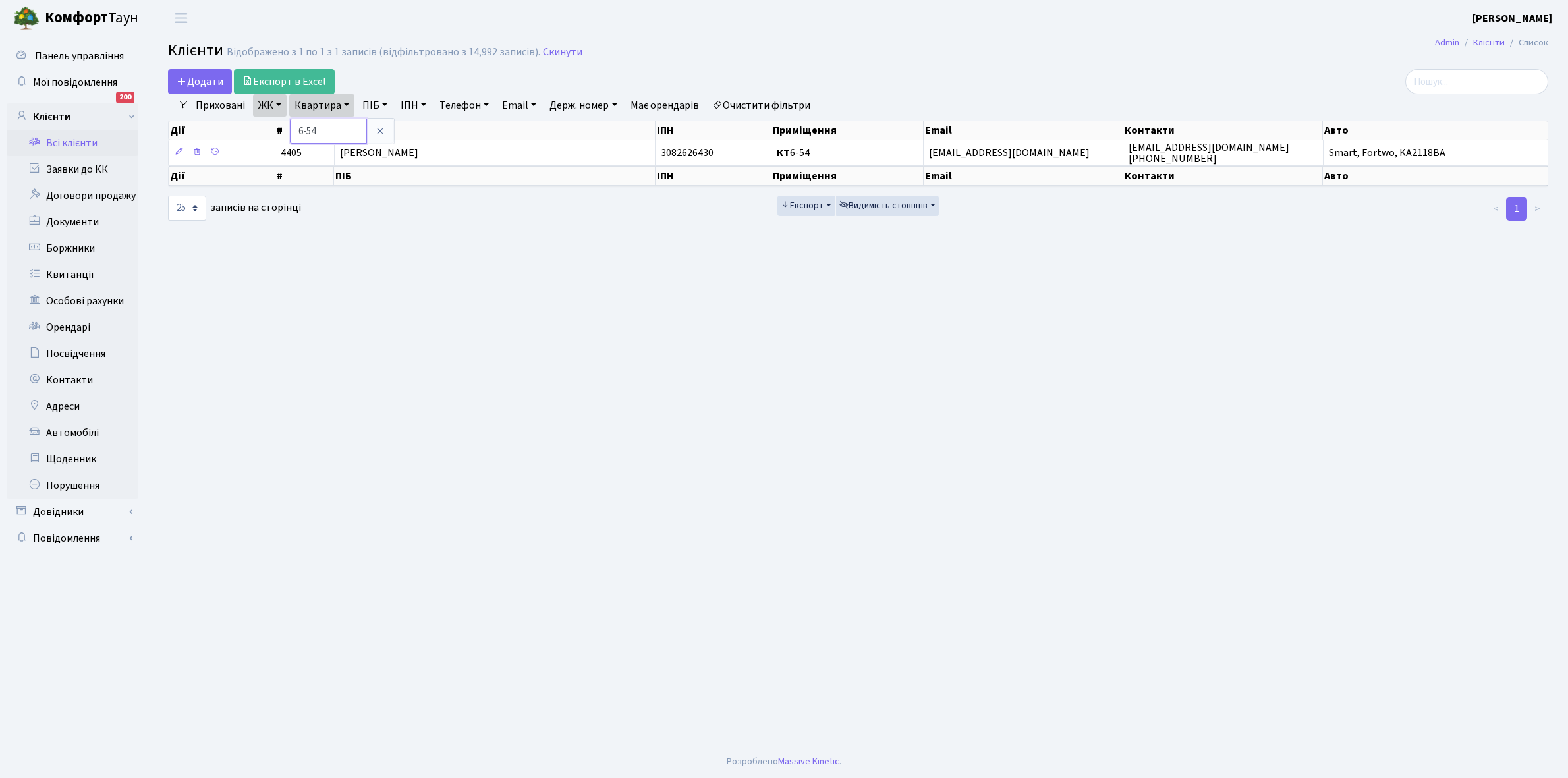
click at [339, 126] on input "6-54" at bounding box center [328, 131] width 77 height 25
type input "6"
type input "4-321"
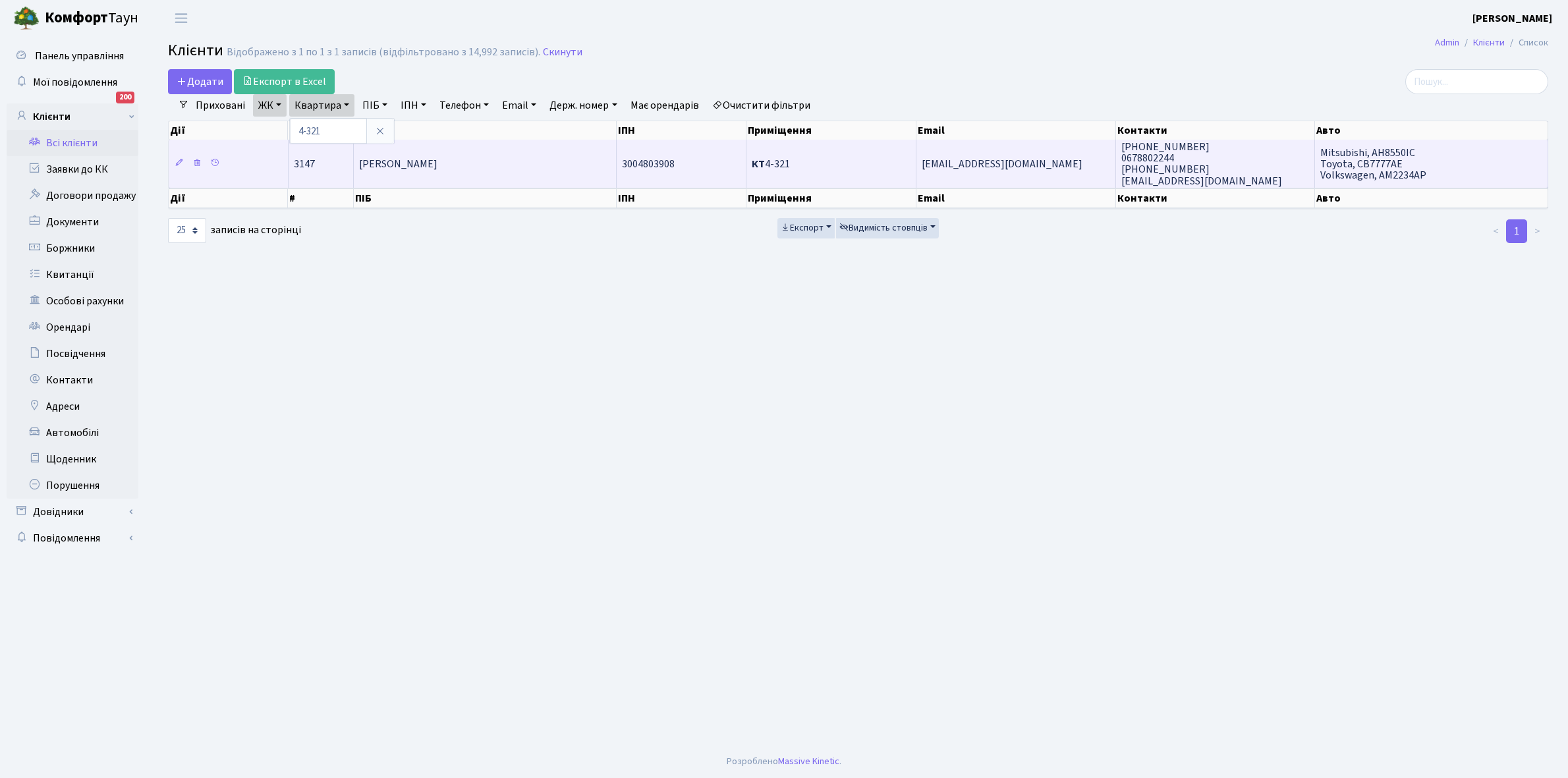
click at [441, 171] on td "Мигляс Оксана Василівна" at bounding box center [485, 163] width 263 height 47
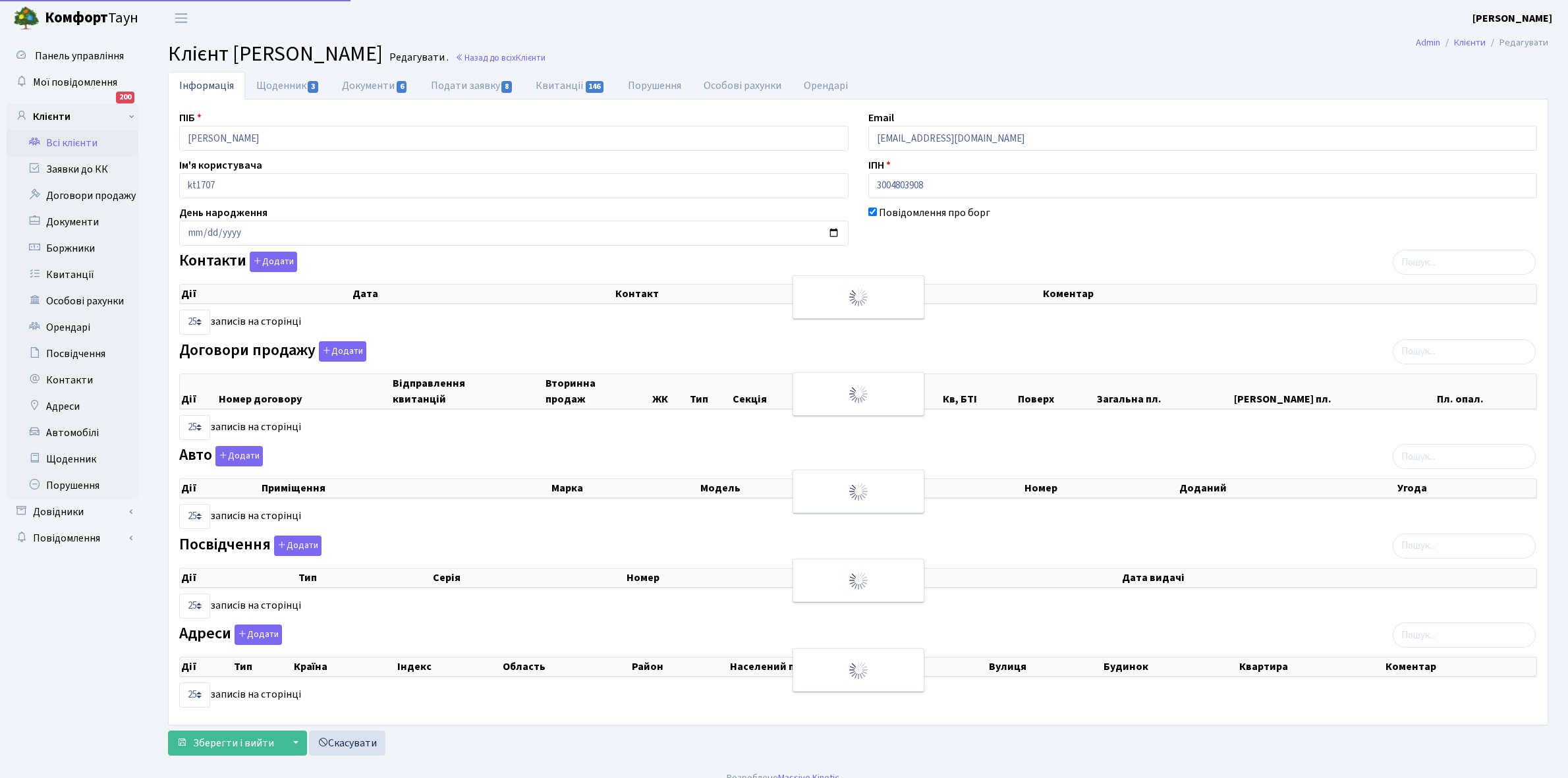
select select "25"
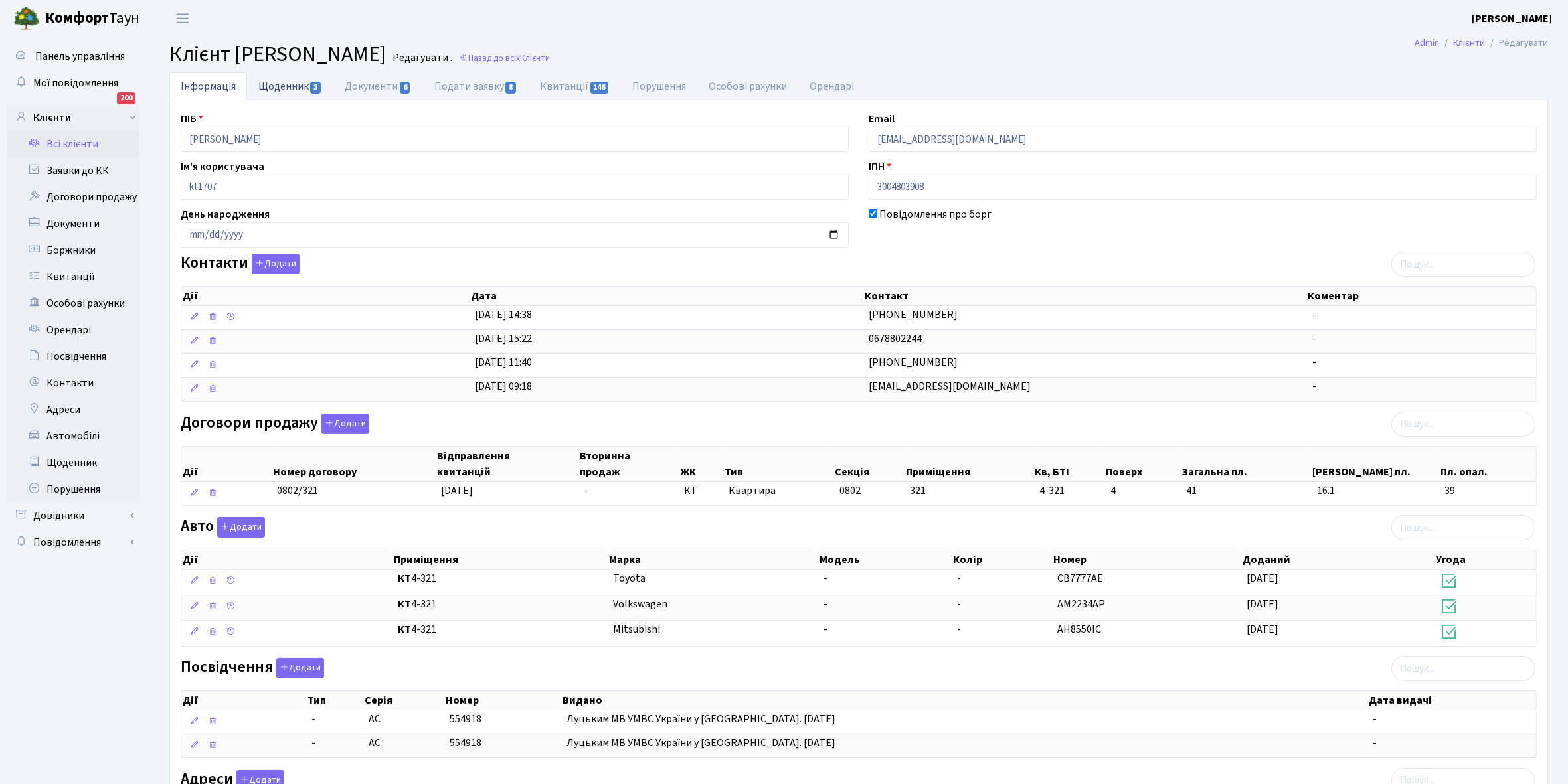
click at [282, 87] on link "Щоденник 3" at bounding box center [290, 86] width 87 height 27
select select "25"
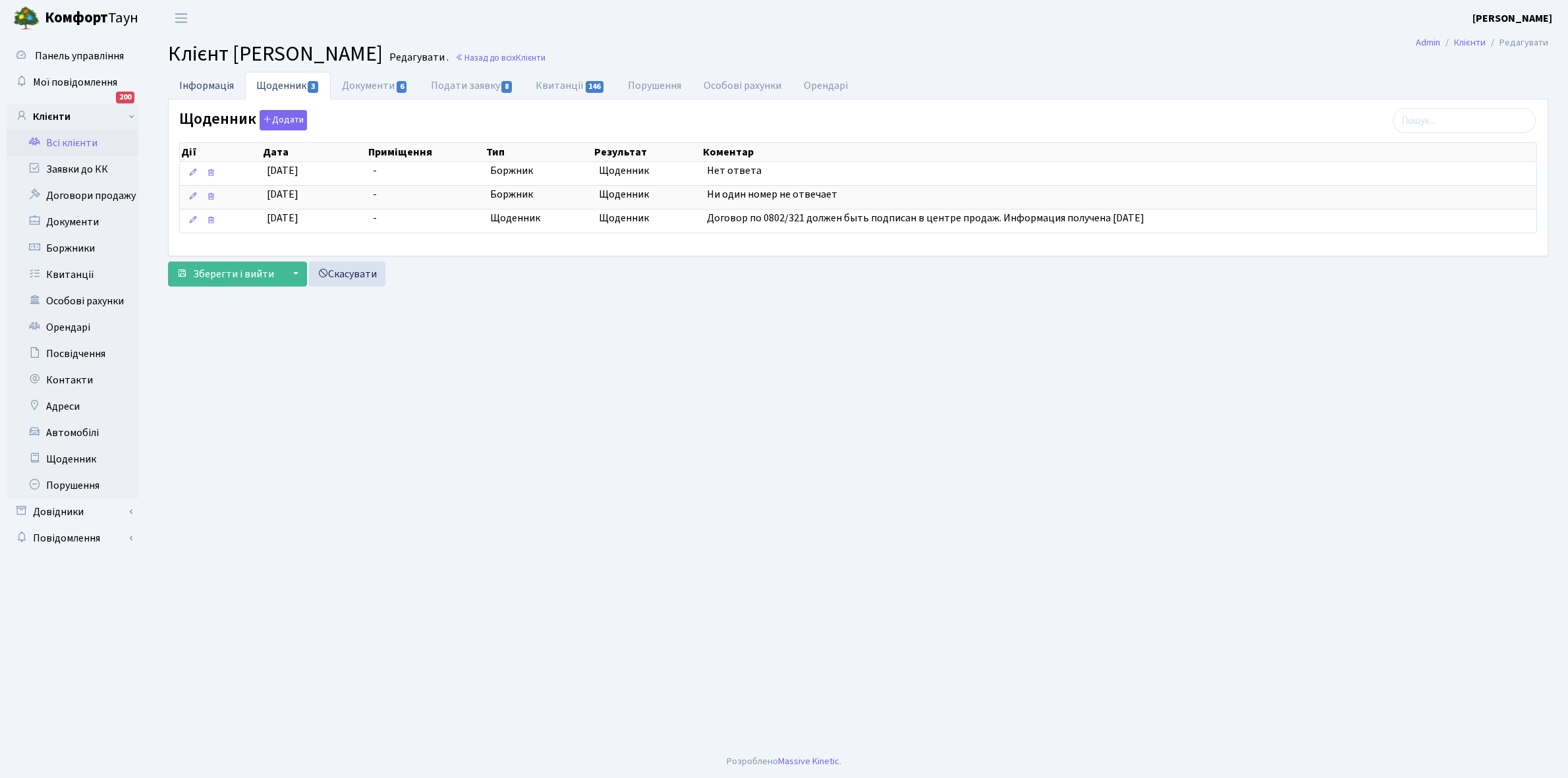
click at [201, 84] on link "Інформація" at bounding box center [207, 85] width 77 height 27
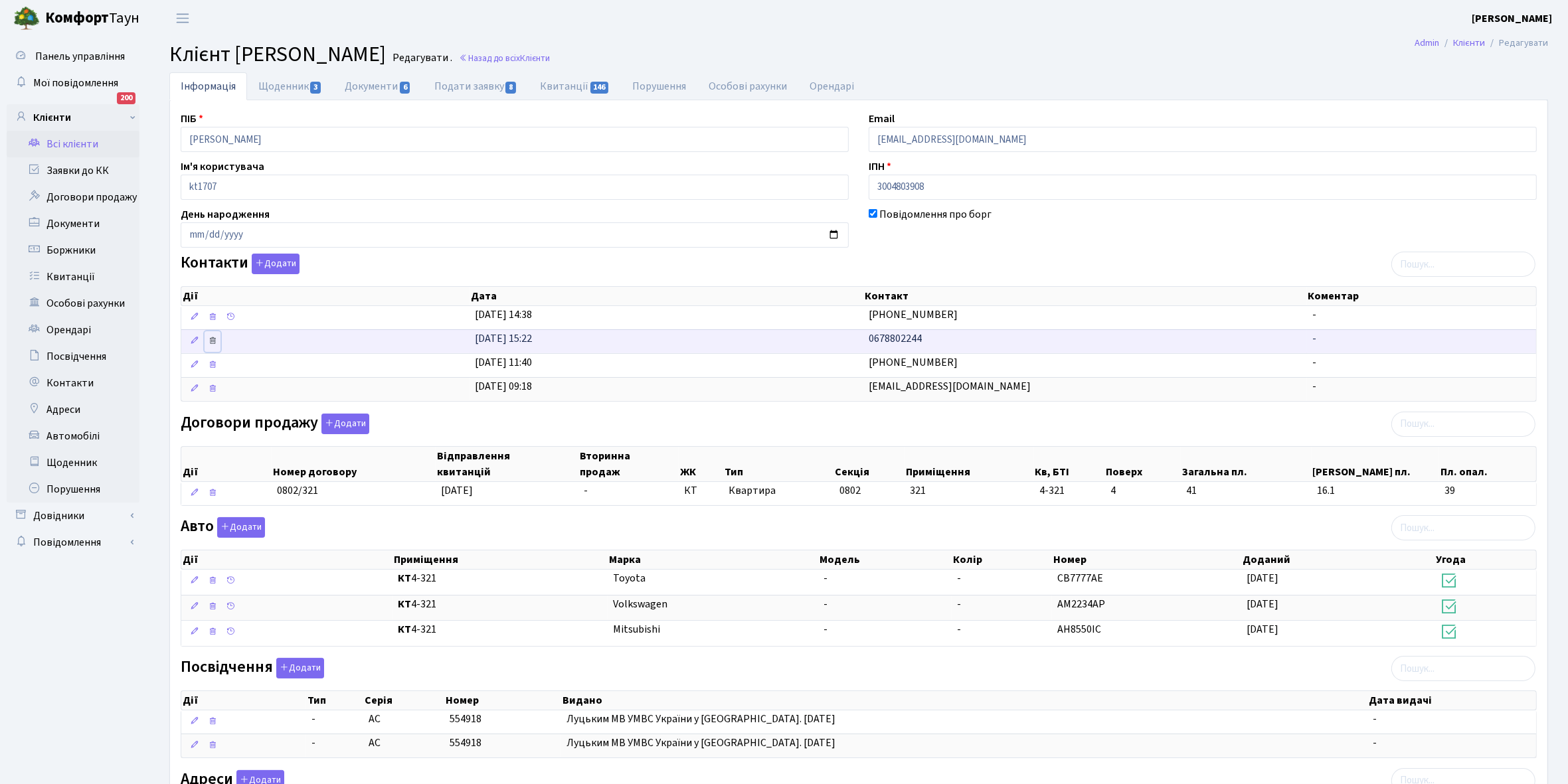
click at [214, 343] on icon at bounding box center [212, 340] width 10 height 10
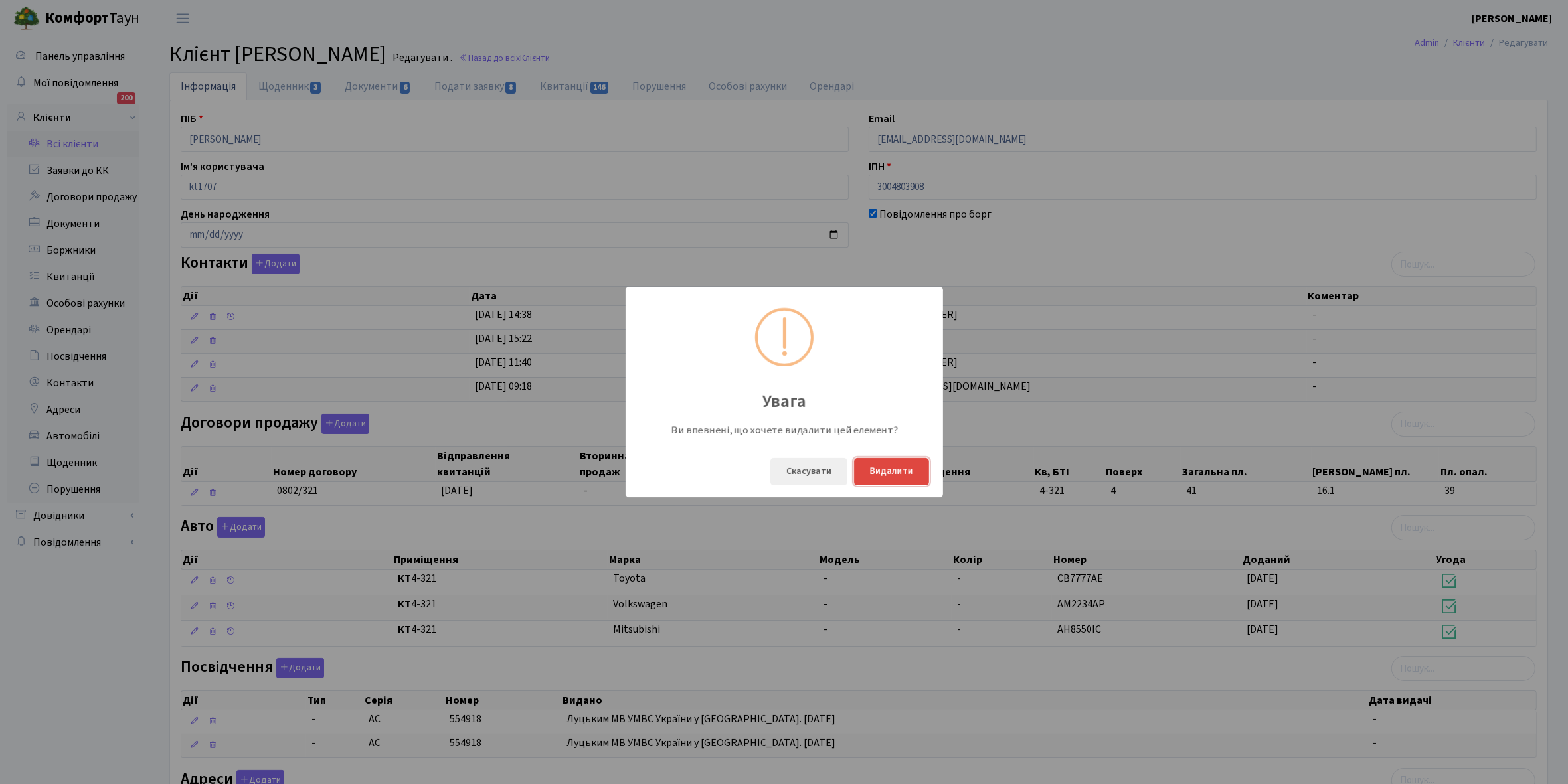
click at [891, 472] on button "Видалити" at bounding box center [892, 472] width 75 height 27
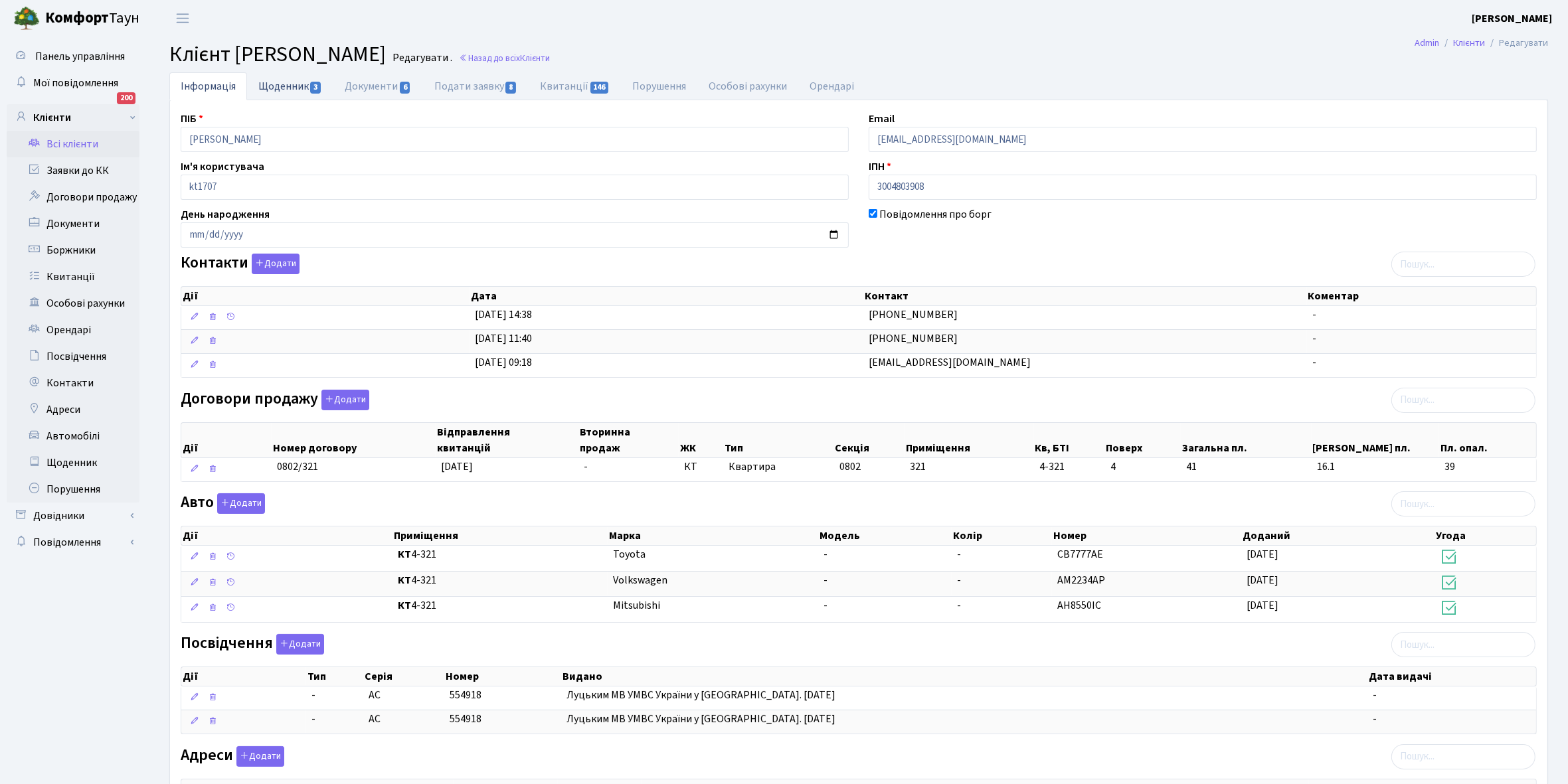
click at [287, 88] on link "Щоденник 3" at bounding box center [290, 86] width 87 height 27
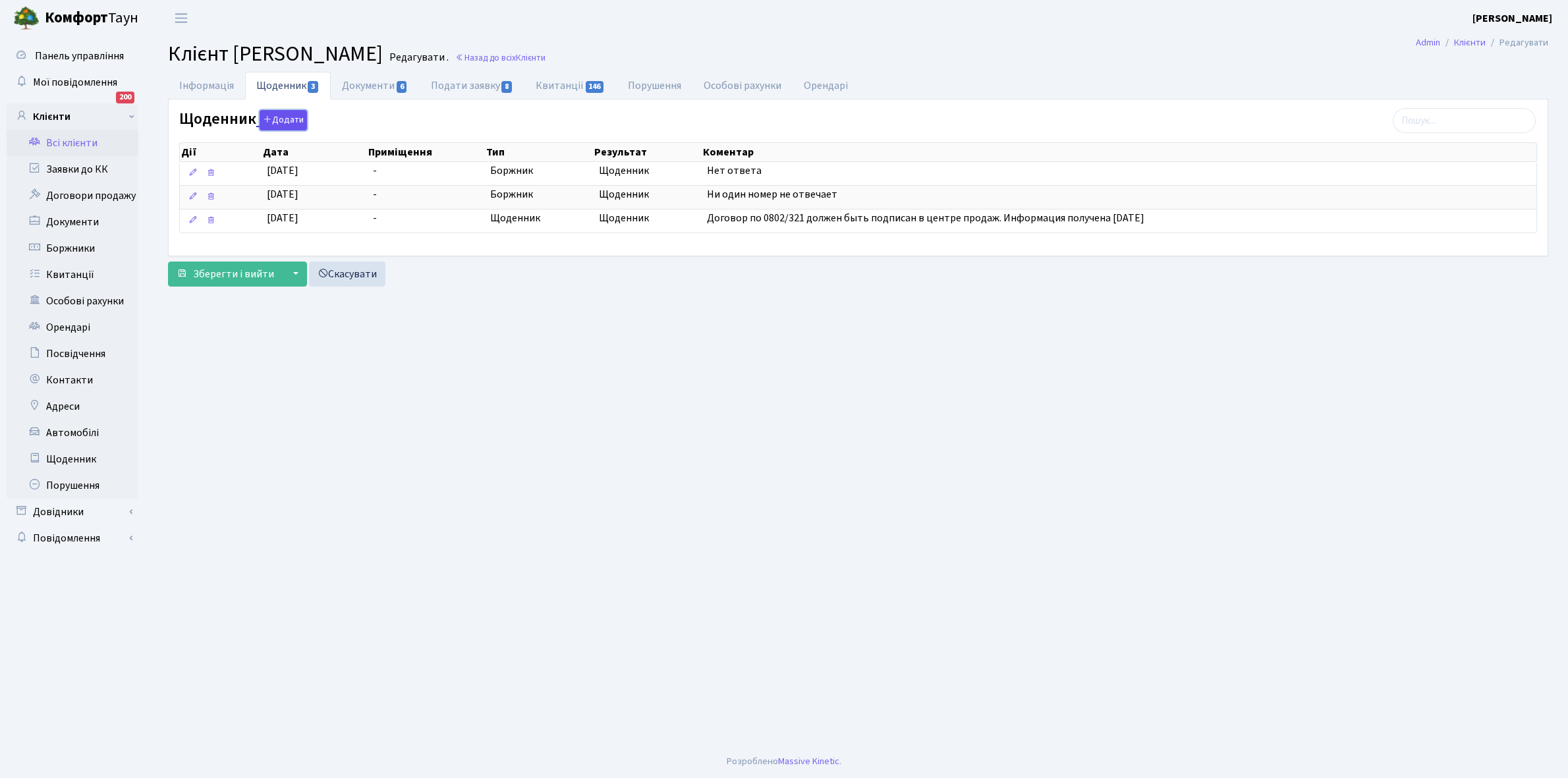
click at [282, 114] on button "Додати" at bounding box center [283, 120] width 47 height 21
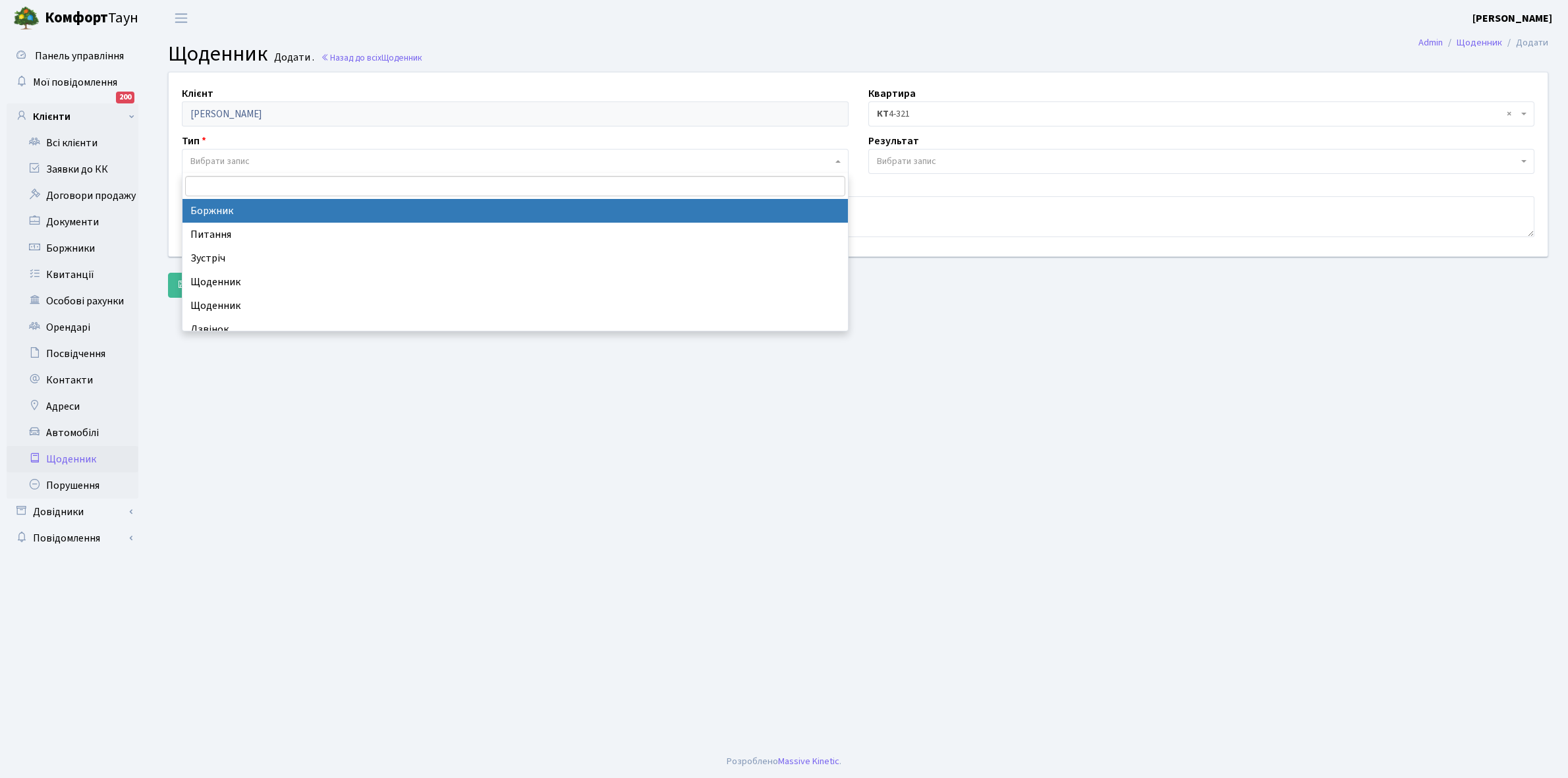
click at [209, 159] on span "Вибрати запис" at bounding box center [219, 161] width 59 height 13
select select "189"
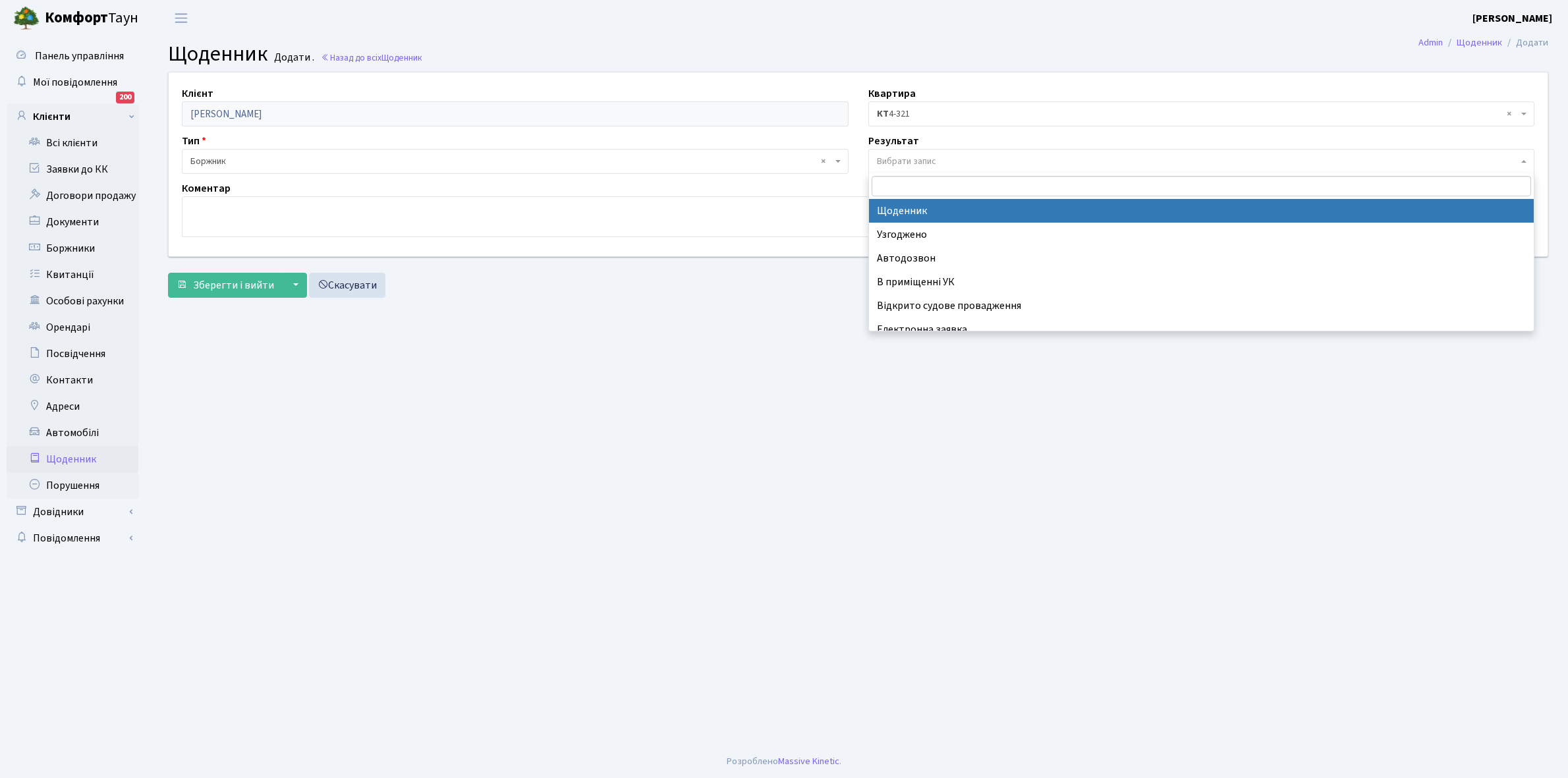
click at [903, 159] on span "Вибрати запис" at bounding box center [906, 161] width 59 height 13
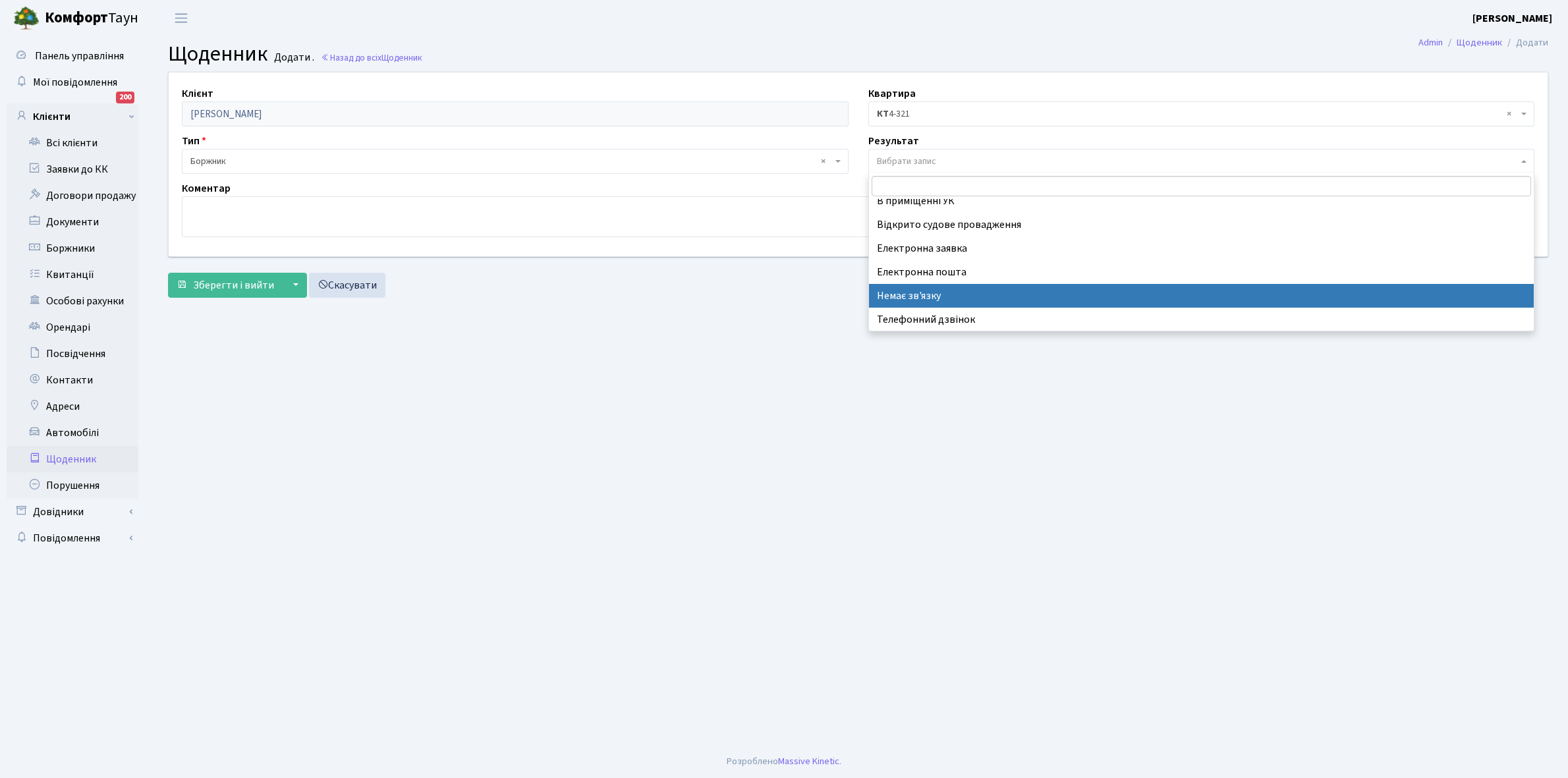
select select "197"
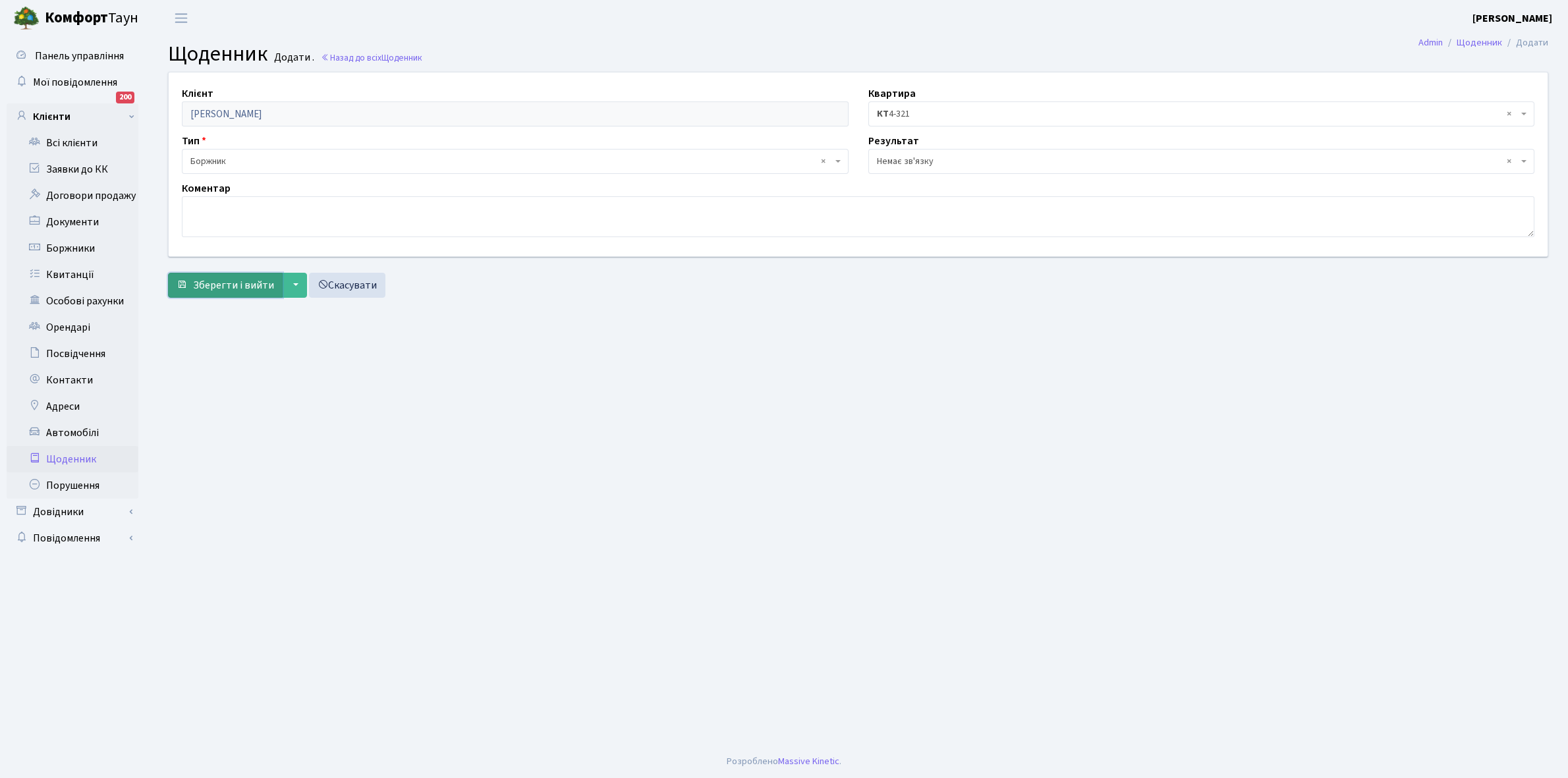
click at [218, 281] on span "Зберегти і вийти" at bounding box center [234, 285] width 81 height 14
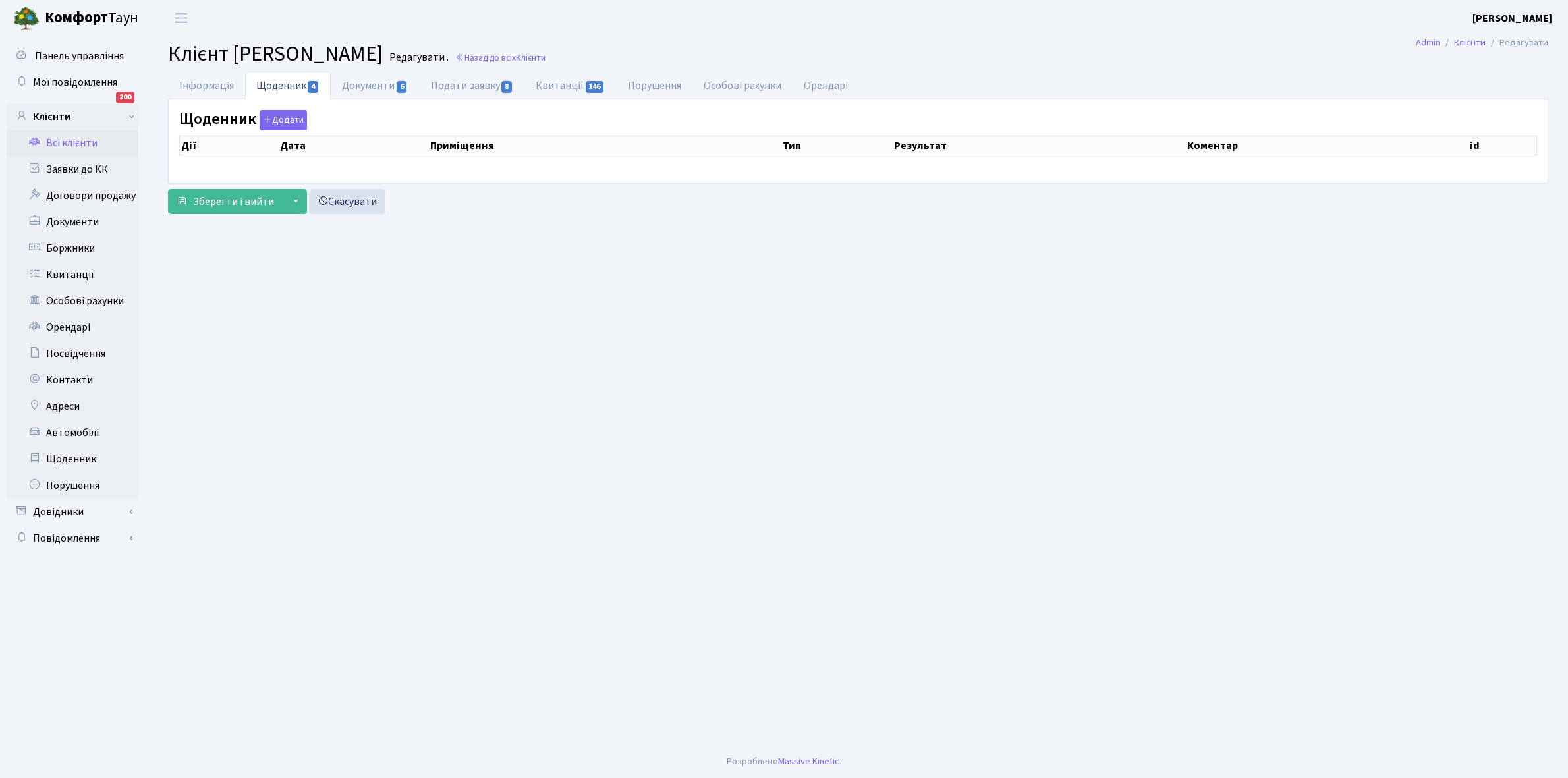
select select "25"
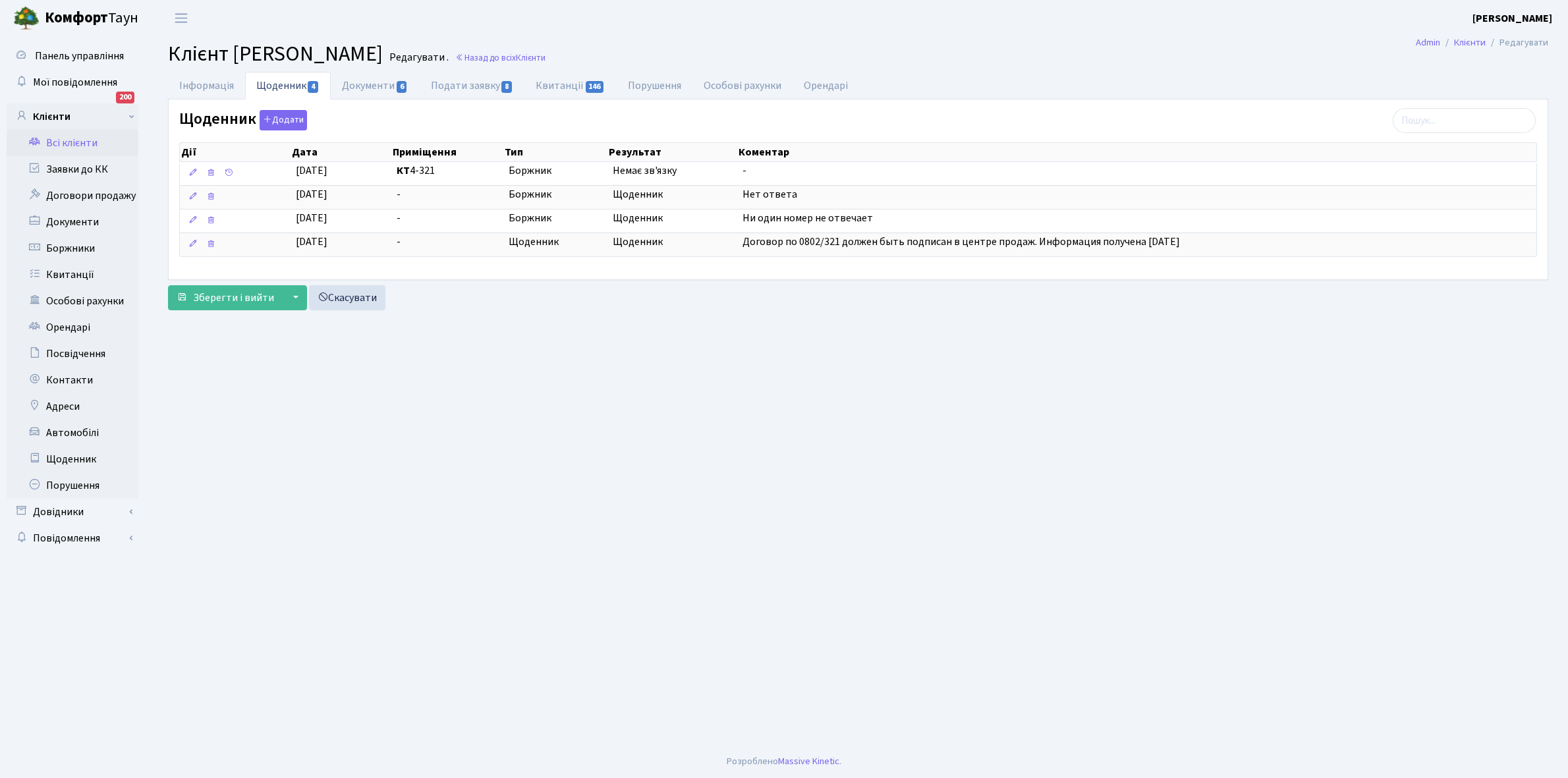
click at [81, 137] on link "Всі клієнти" at bounding box center [72, 142] width 132 height 26
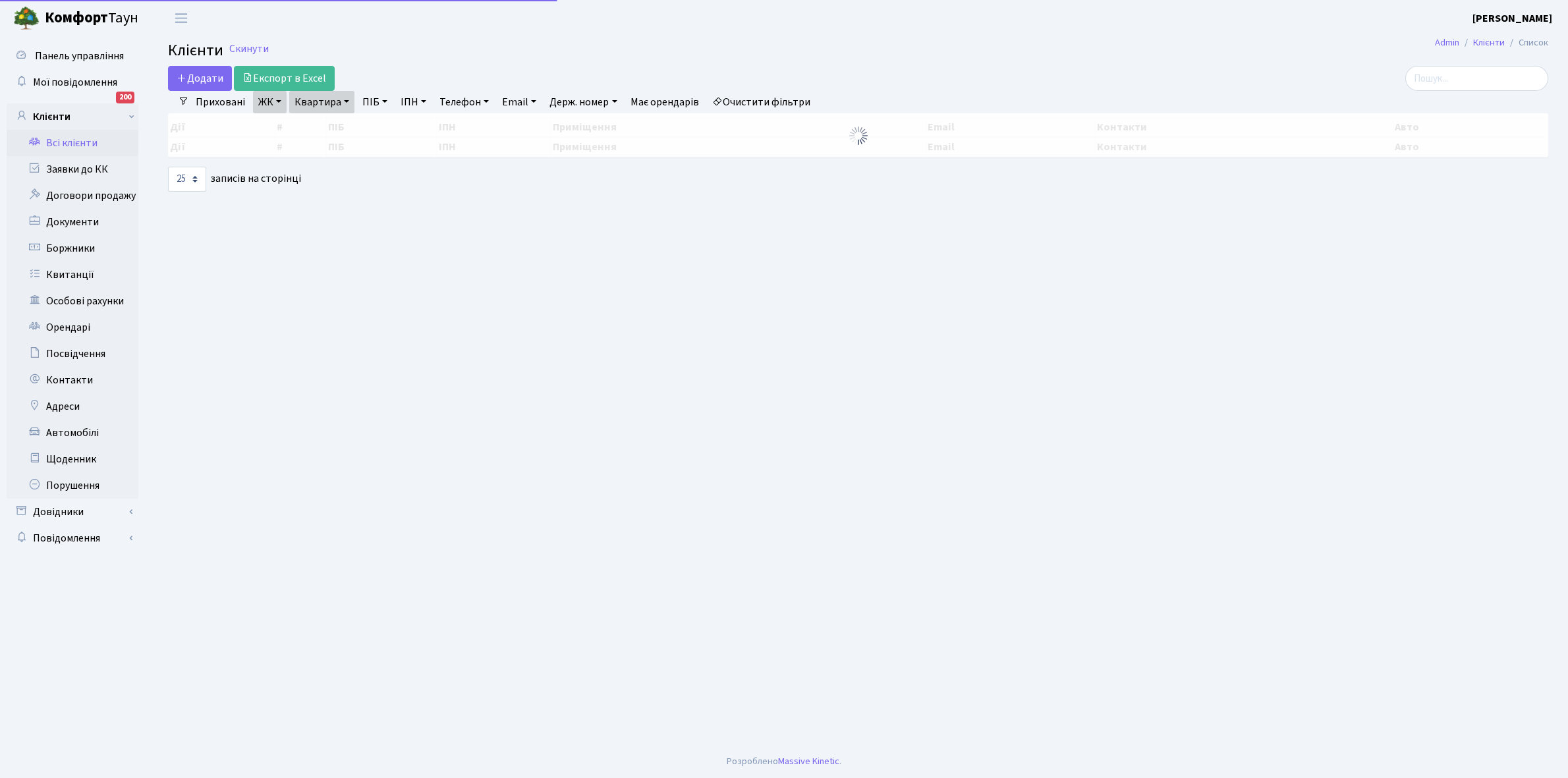
select select "25"
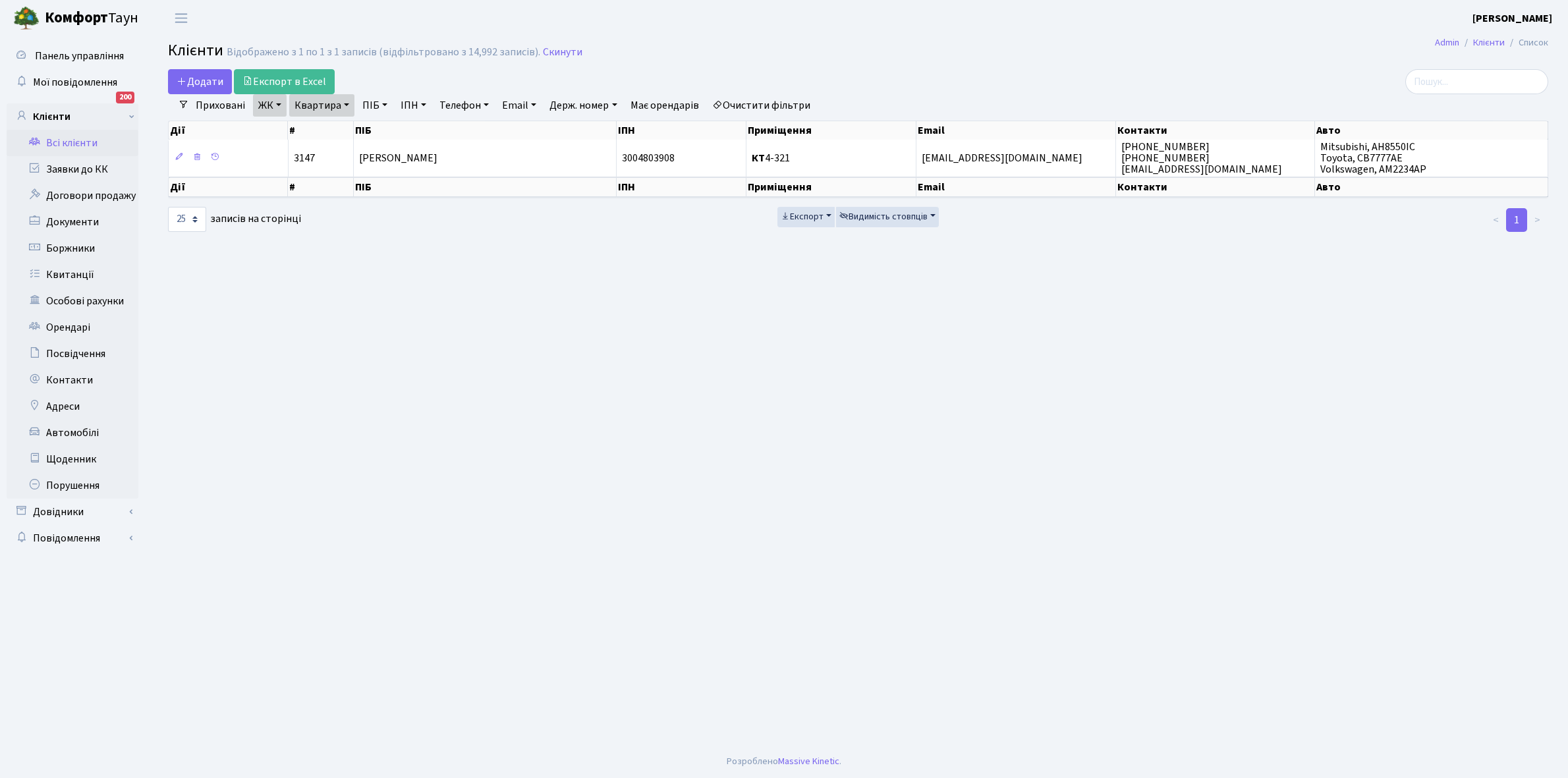
click at [345, 103] on link "Квартира" at bounding box center [321, 105] width 65 height 22
click at [342, 129] on input "4-321" at bounding box center [328, 131] width 77 height 25
type input "4-82"
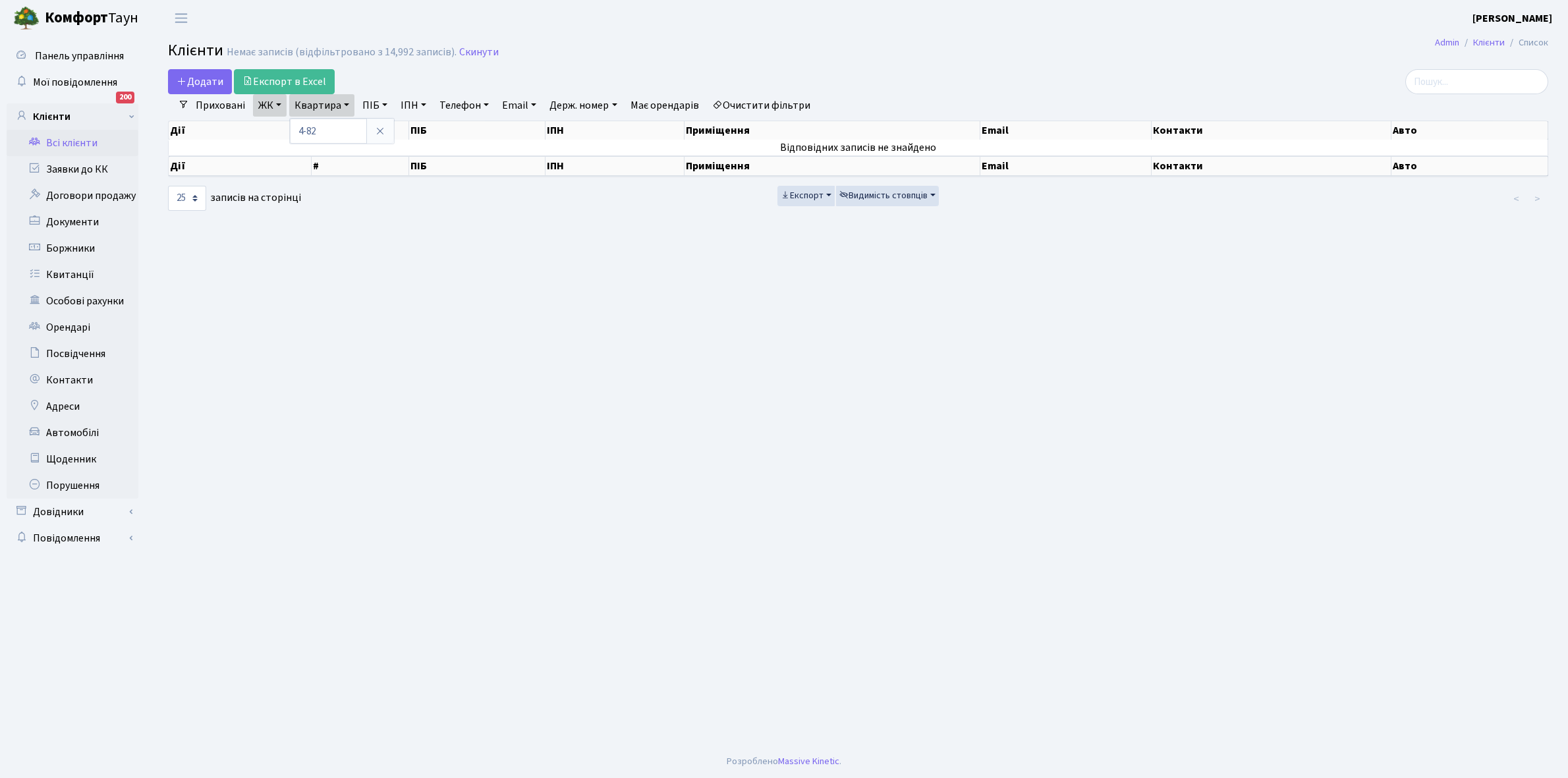
click at [769, 99] on link "Очистити фільтри" at bounding box center [762, 105] width 109 height 22
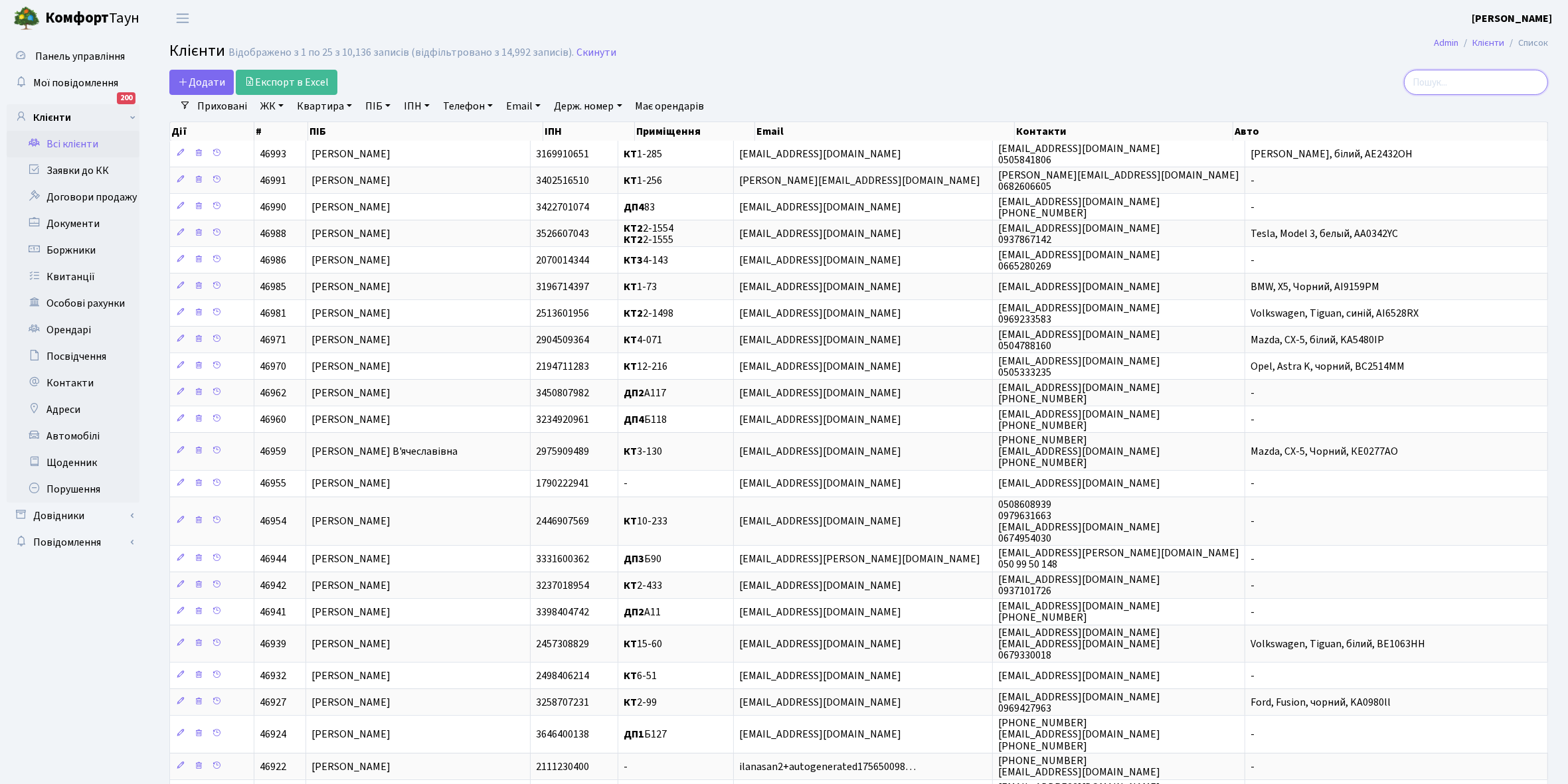
click at [1445, 75] on input "search" at bounding box center [1476, 83] width 144 height 25
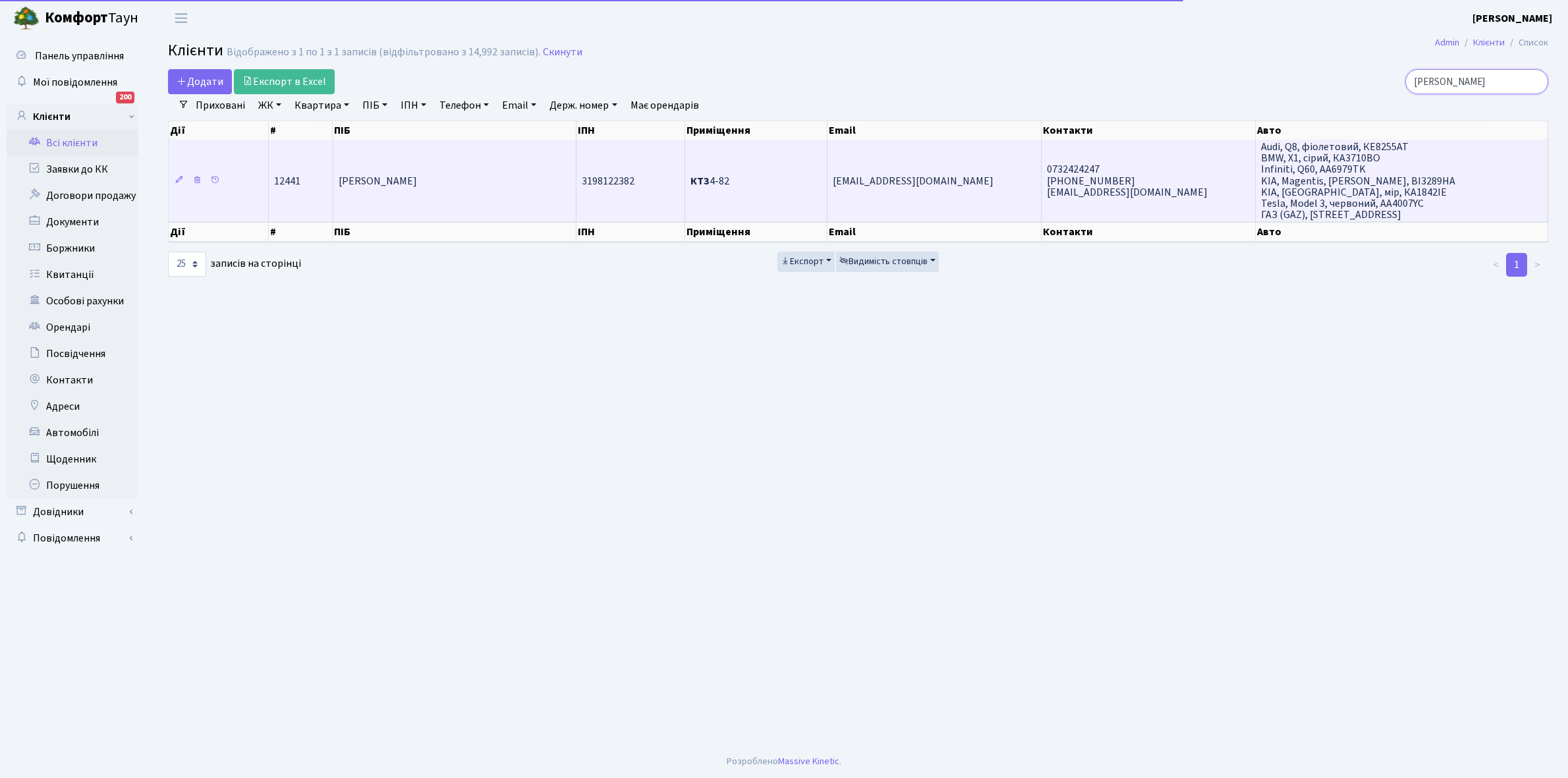
type input "Біроваш"
click at [432, 189] on td "[PERSON_NAME]" at bounding box center [455, 181] width 243 height 82
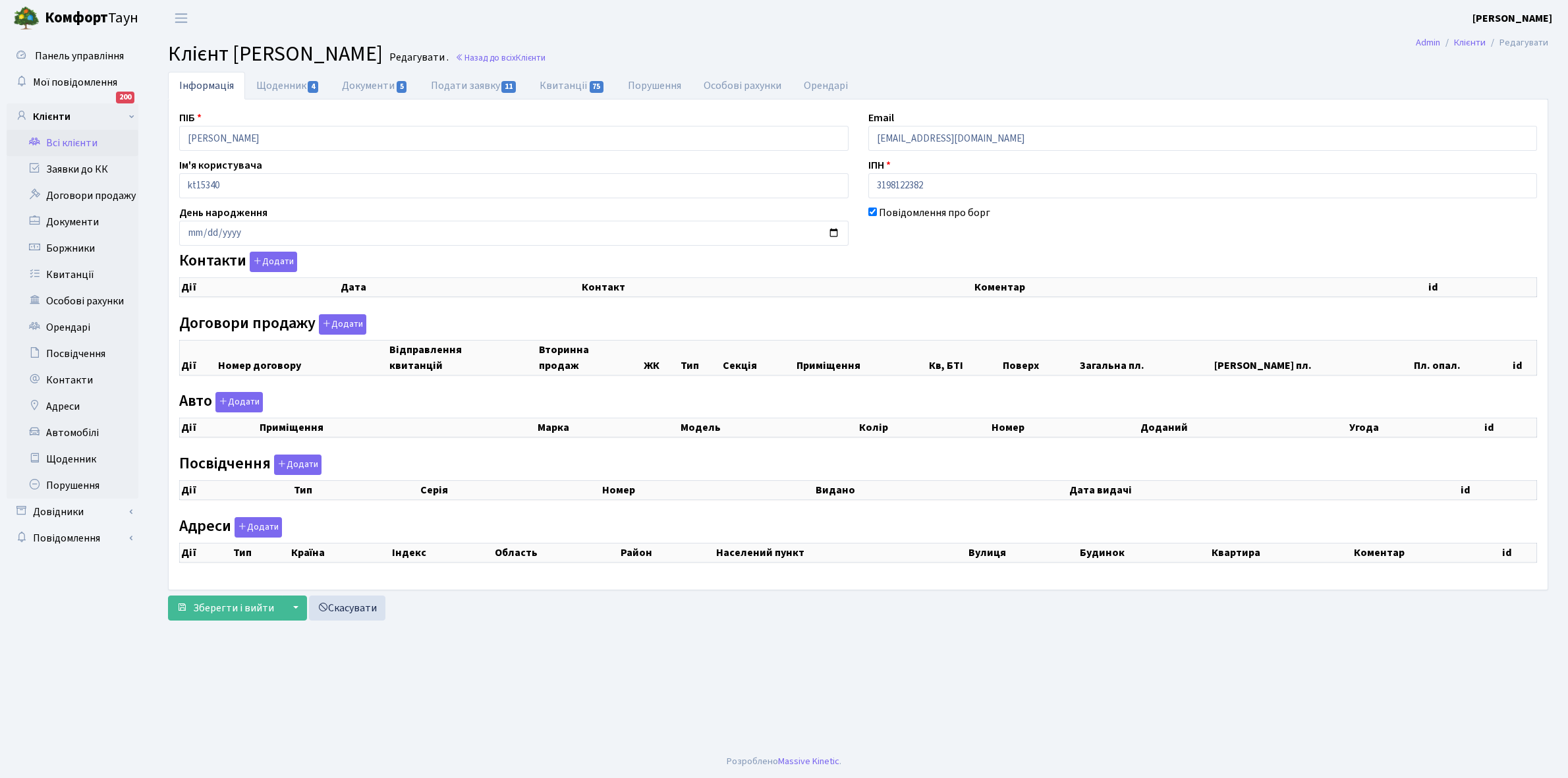
checkbox input "true"
select select "25"
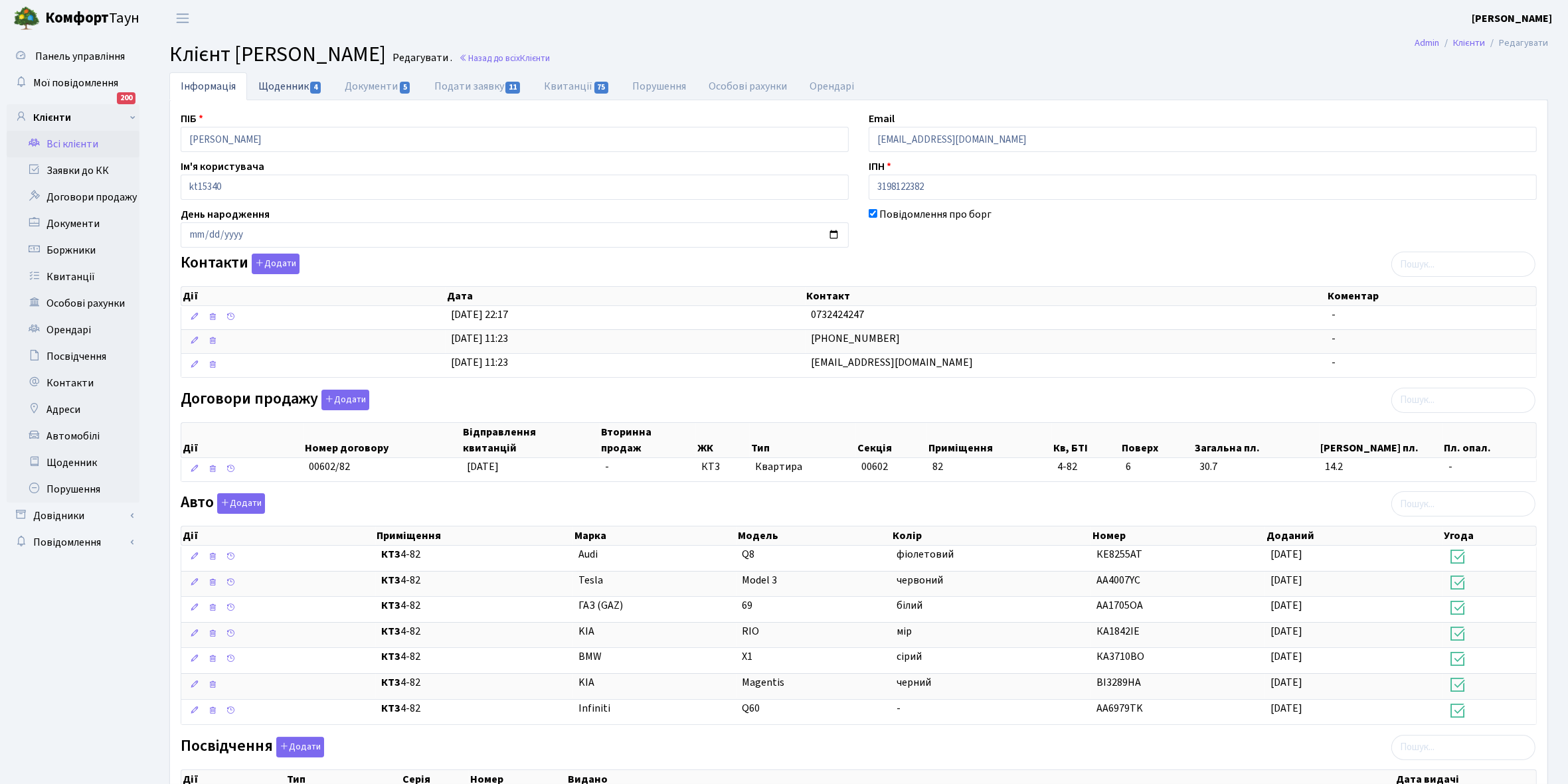
click at [281, 83] on link "Щоденник 4" at bounding box center [290, 86] width 87 height 27
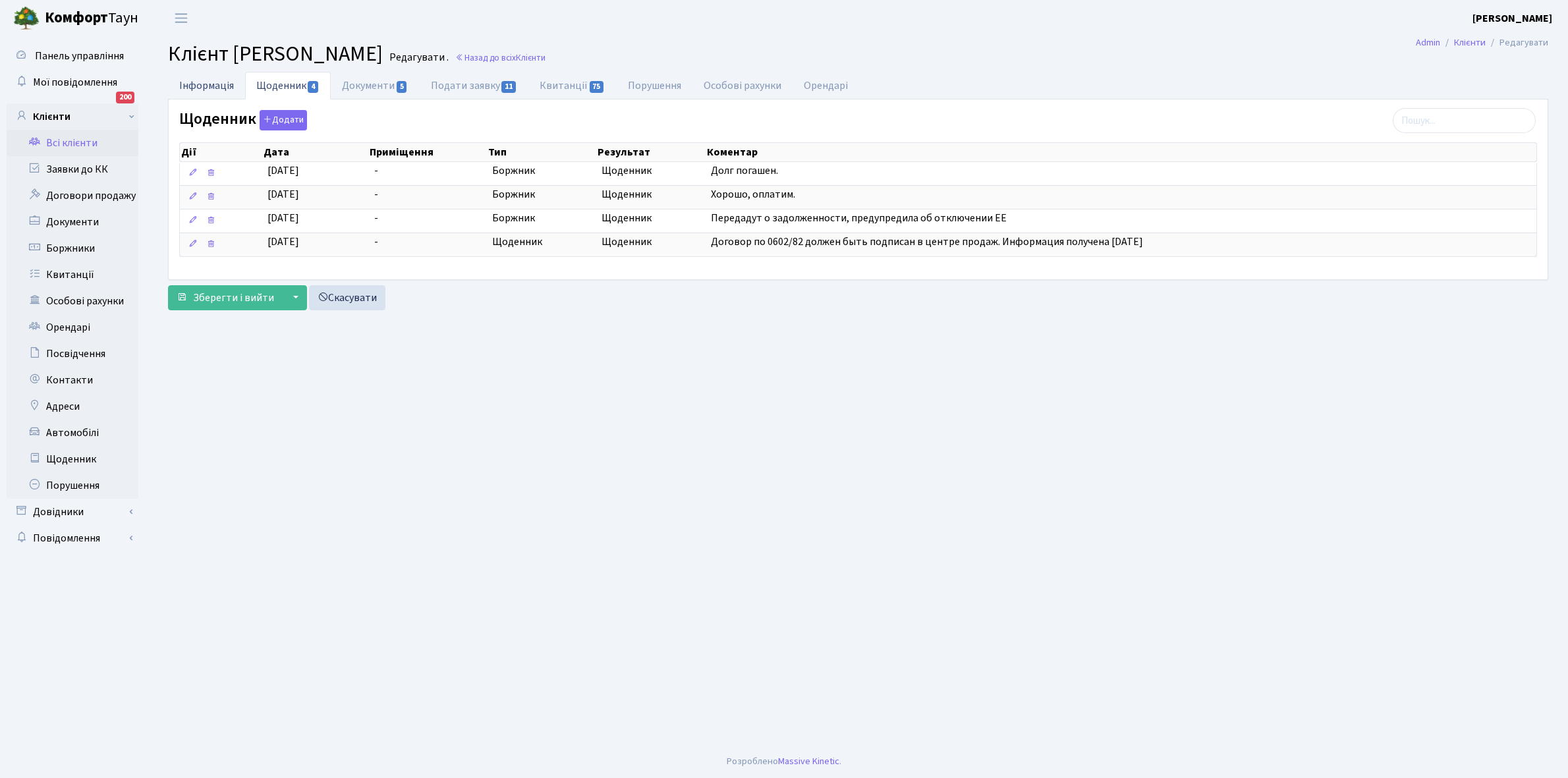
click at [196, 84] on link "Інформація" at bounding box center [207, 85] width 77 height 27
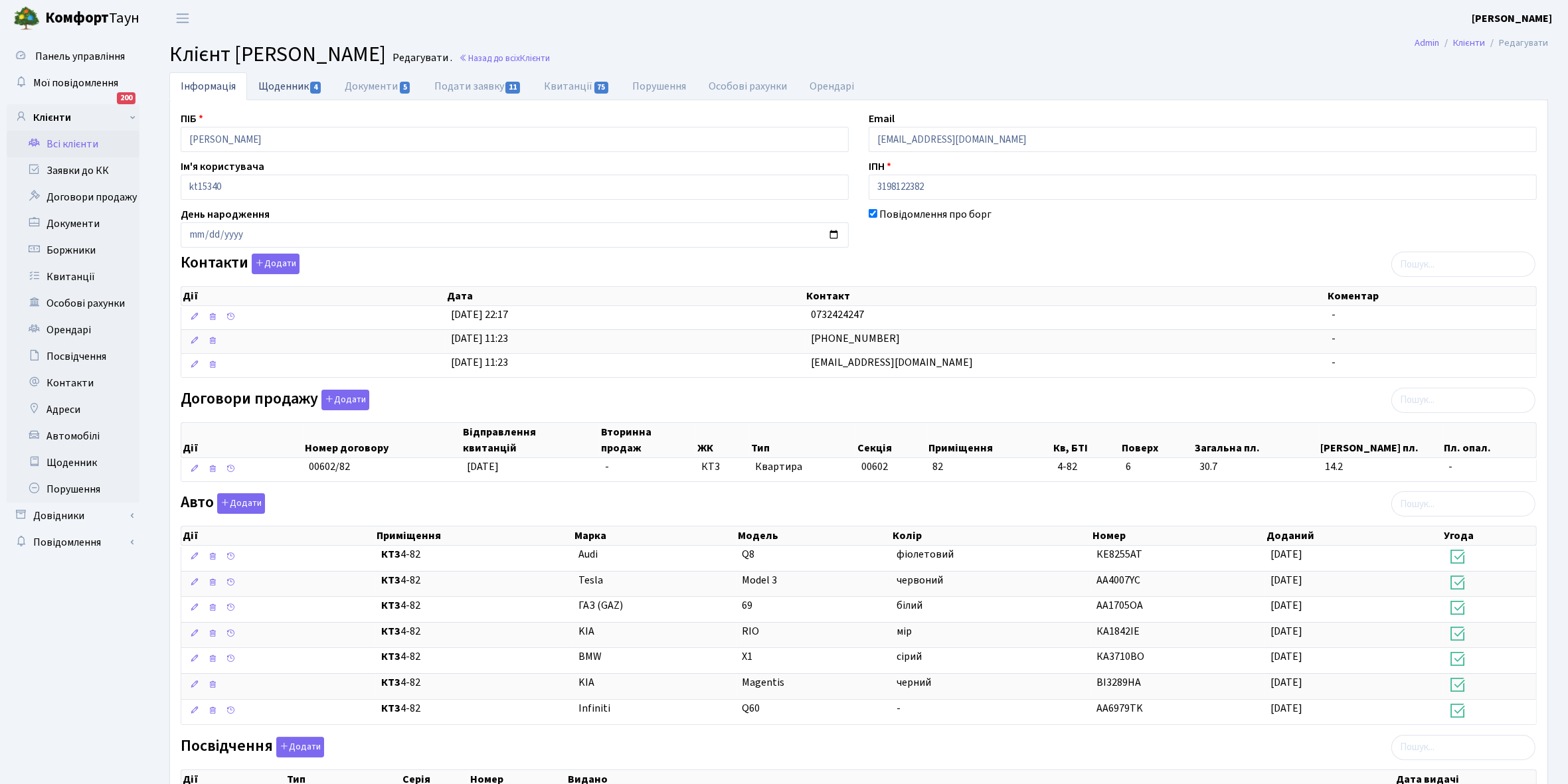
click at [287, 79] on link "Щоденник 4" at bounding box center [290, 86] width 87 height 27
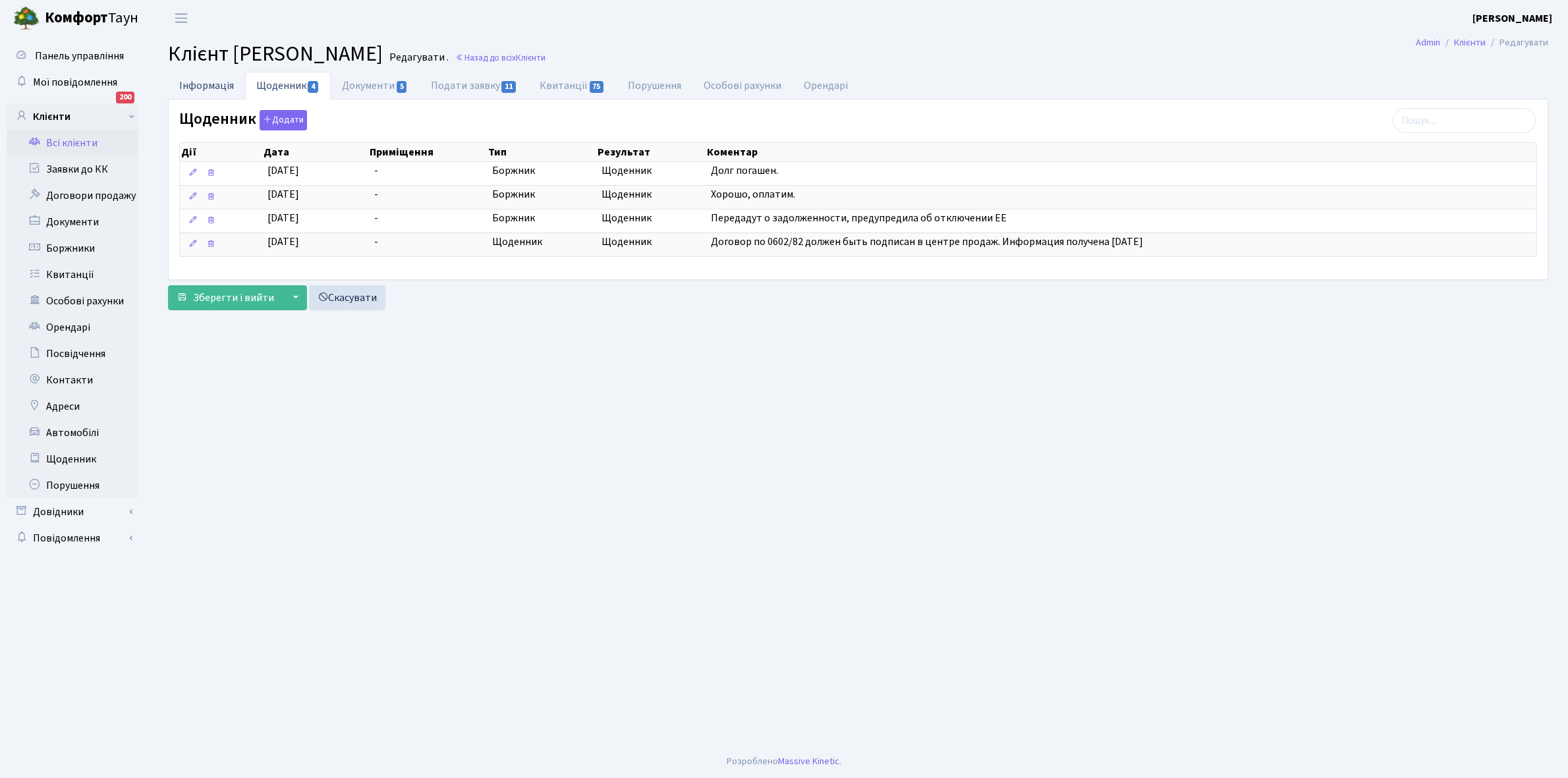
click at [196, 86] on link "Інформація" at bounding box center [207, 85] width 77 height 27
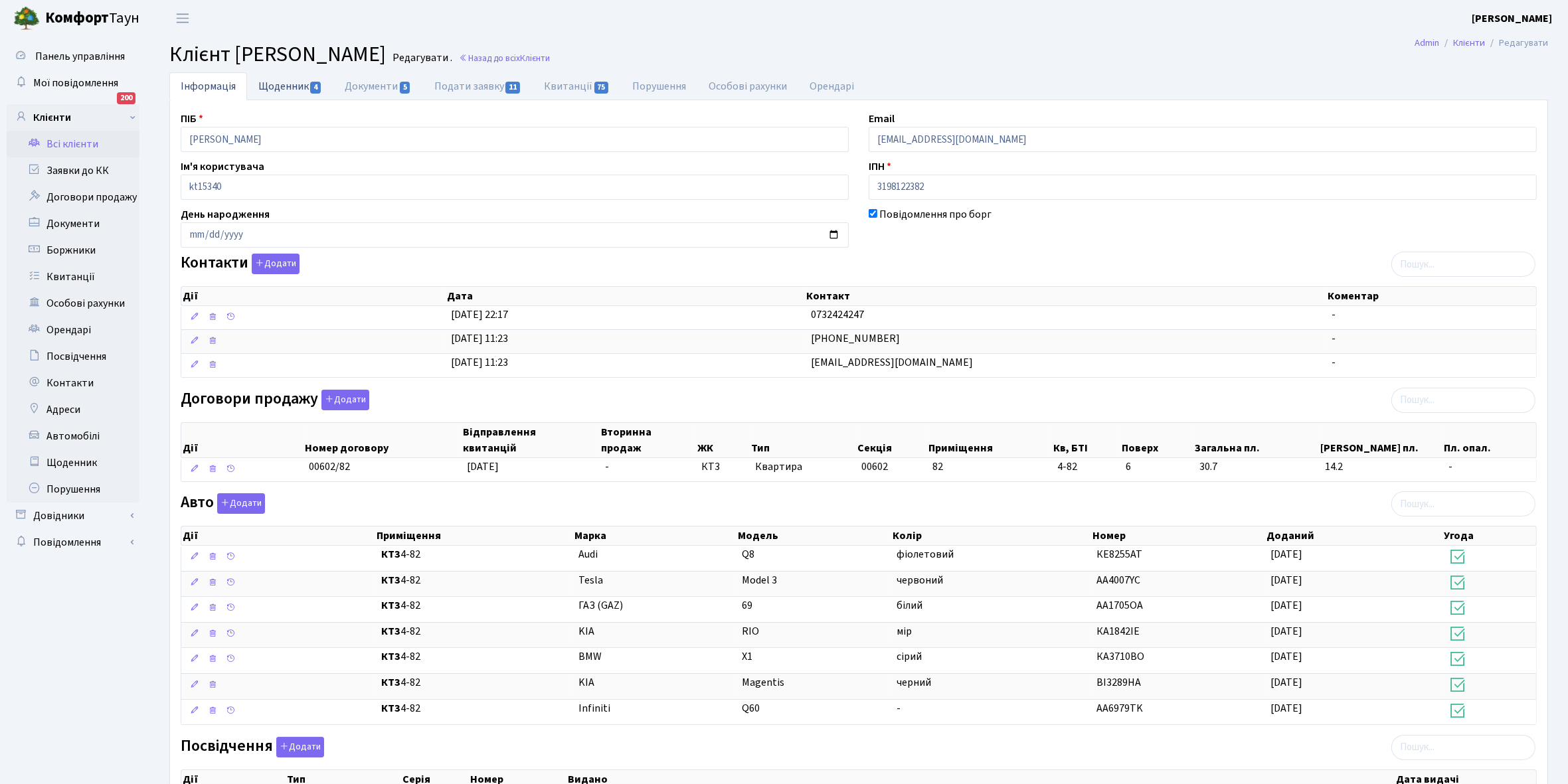
click at [270, 84] on link "Щоденник 4" at bounding box center [290, 86] width 87 height 27
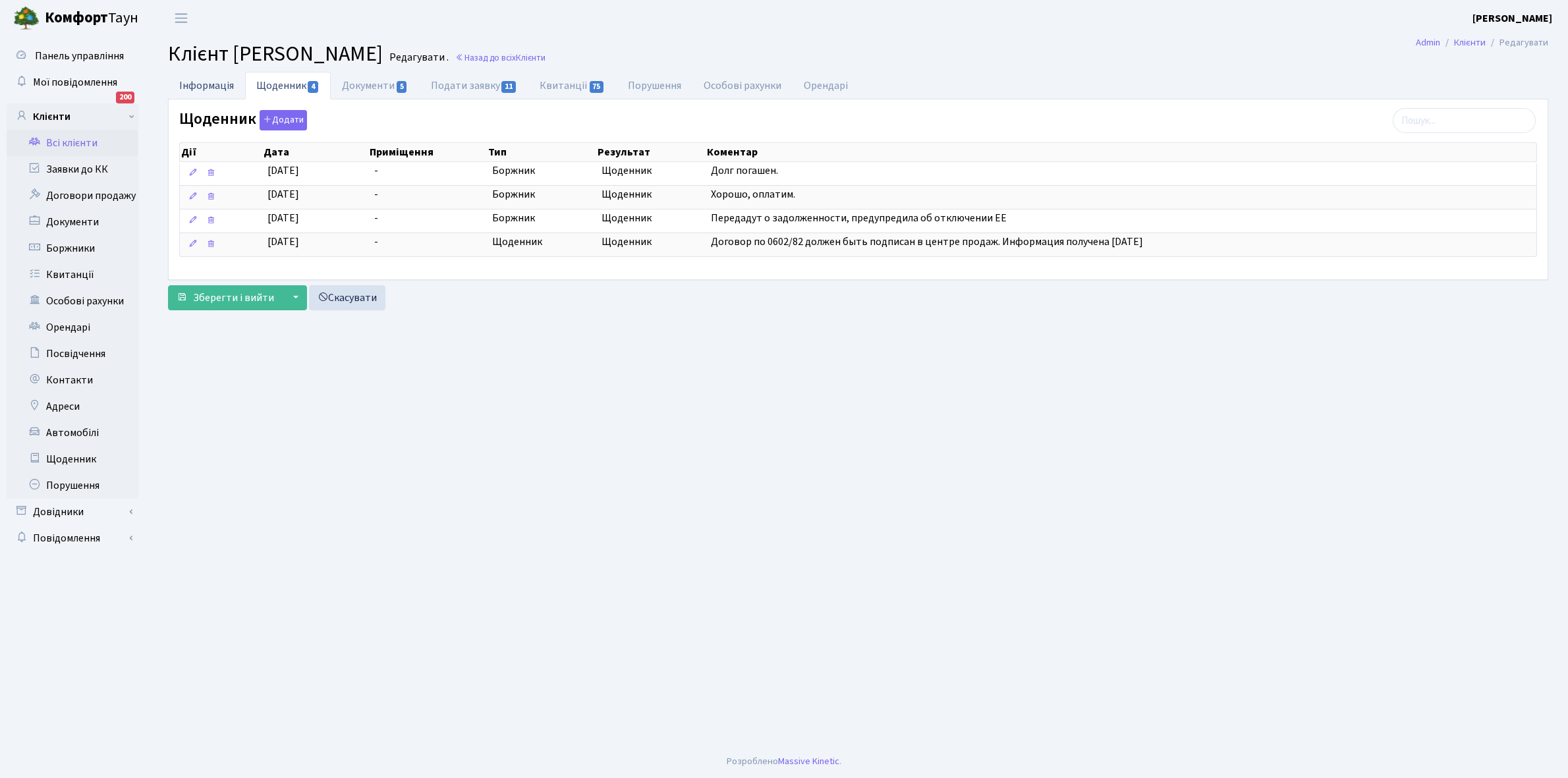
click at [196, 86] on link "Інформація" at bounding box center [207, 85] width 77 height 27
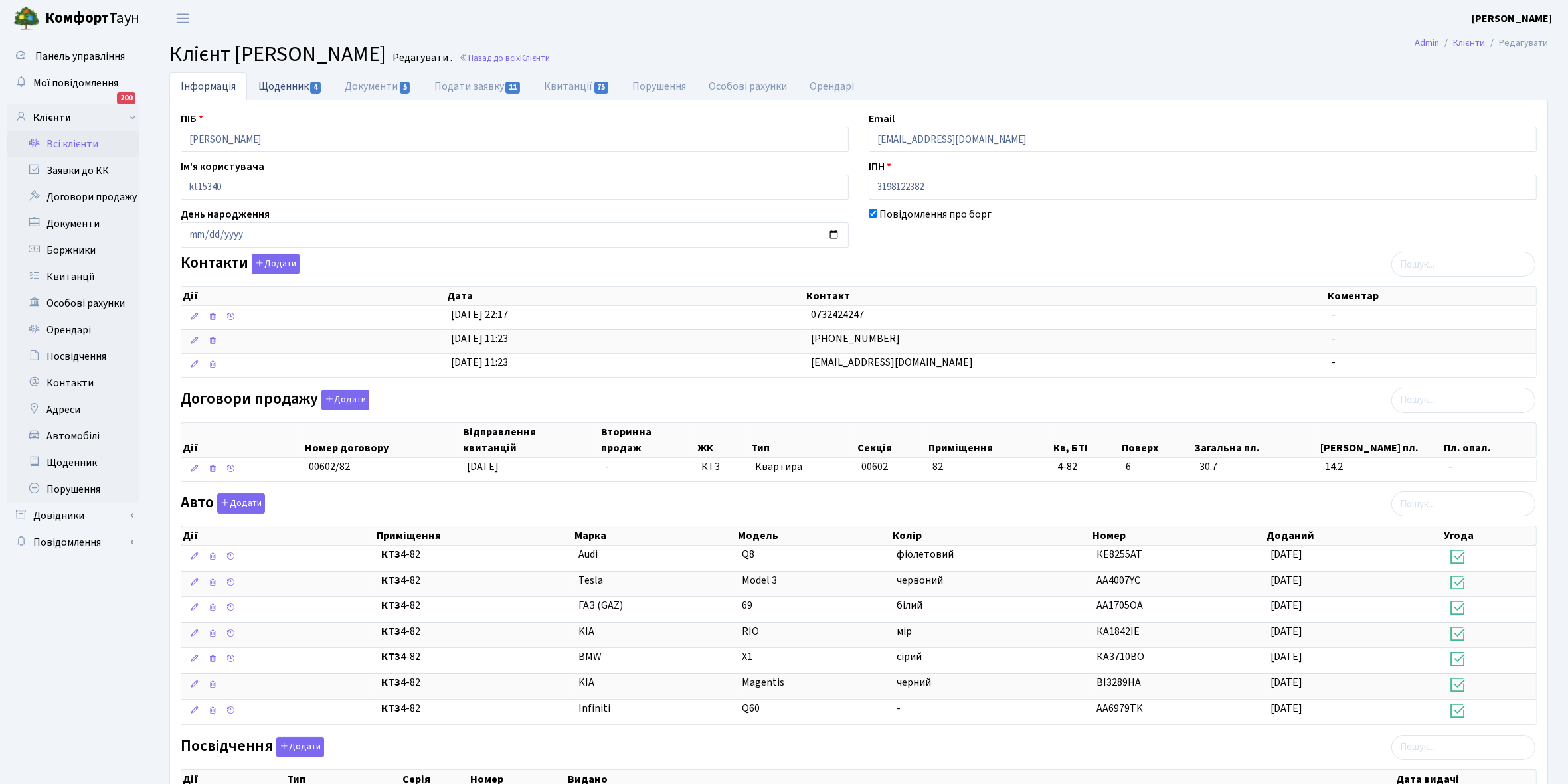
click at [279, 84] on link "Щоденник 4" at bounding box center [290, 86] width 87 height 27
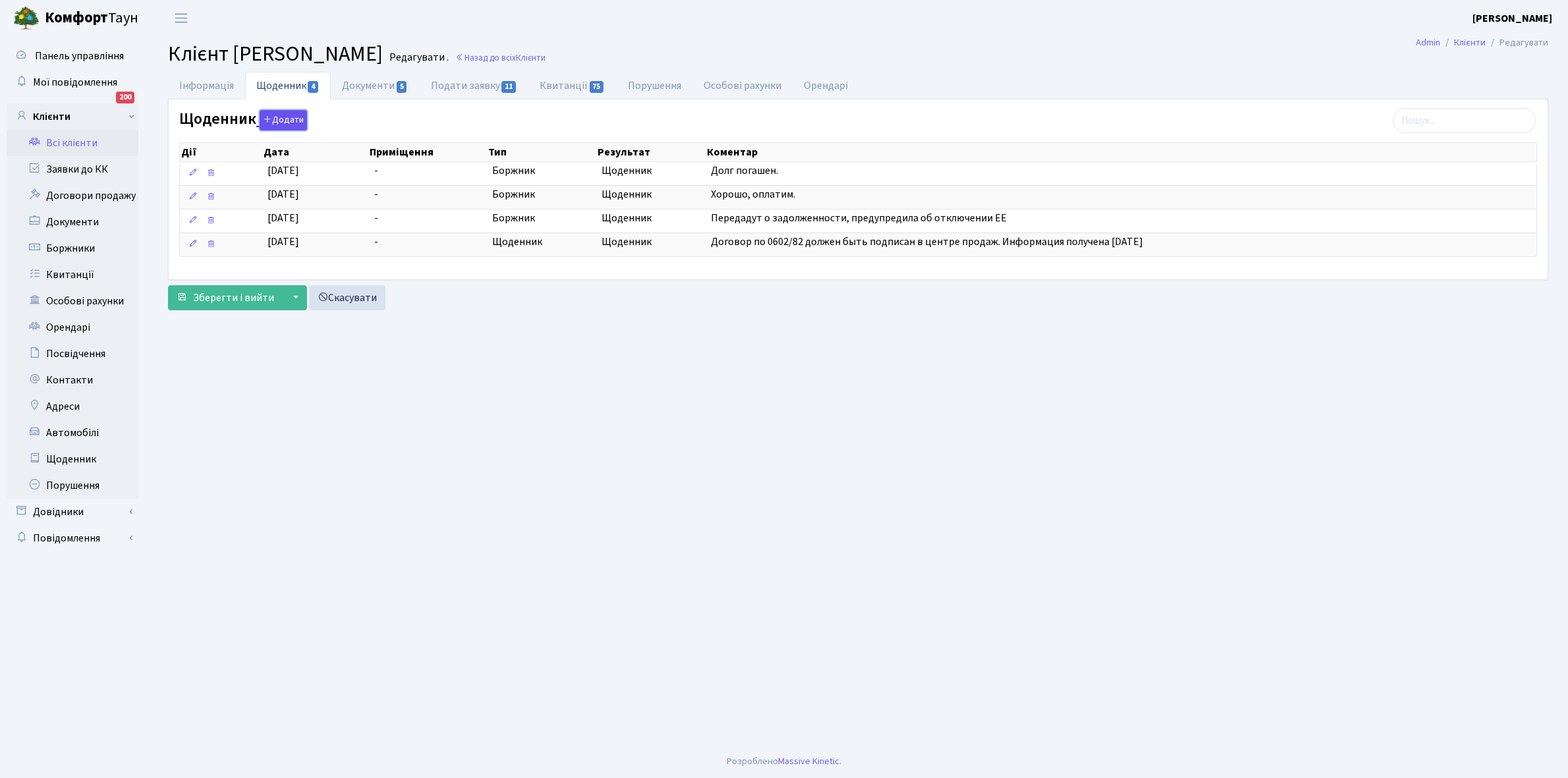
click at [285, 119] on button "Додати" at bounding box center [283, 120] width 47 height 21
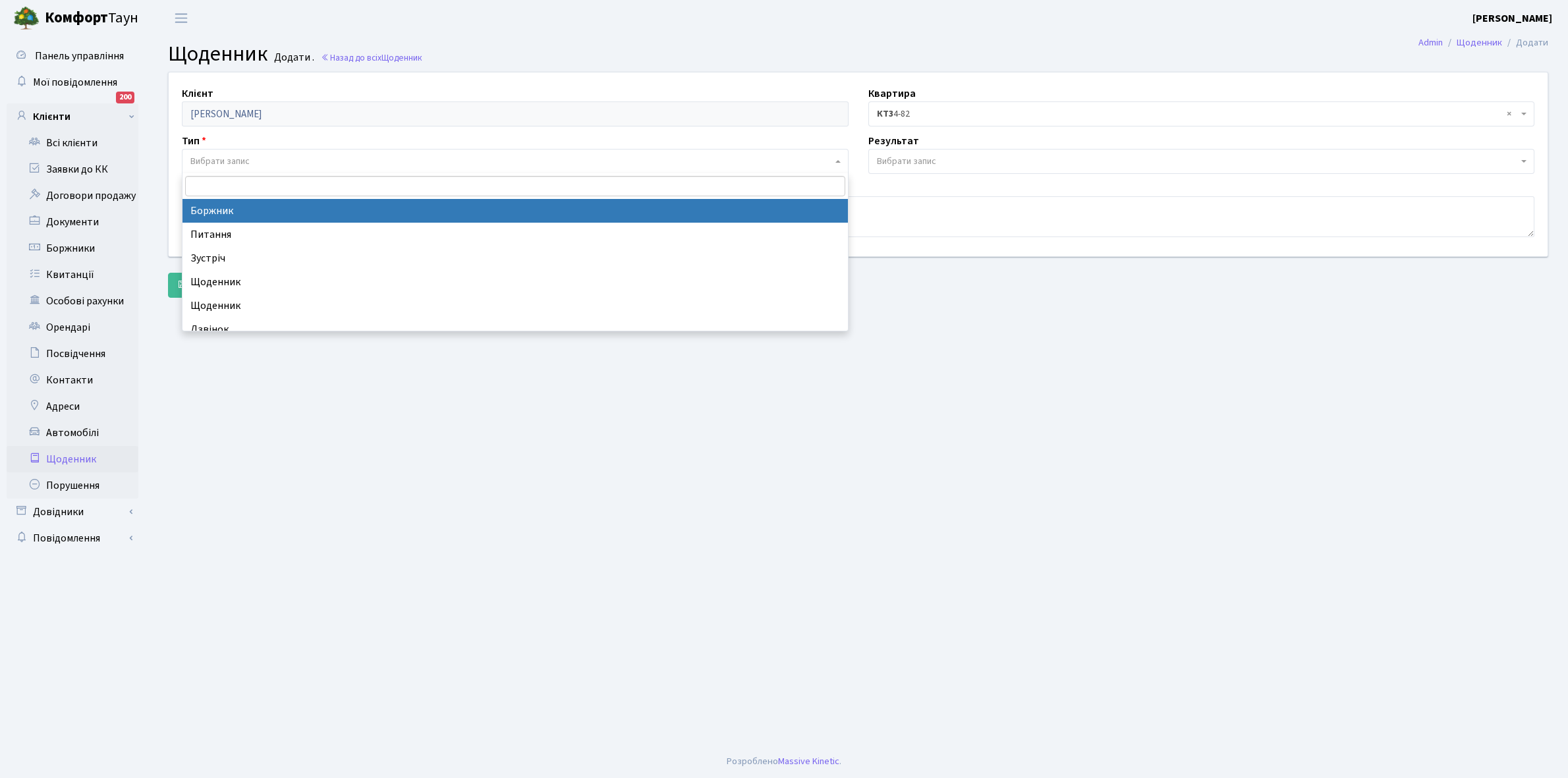
click at [234, 162] on span "Вибрати запис" at bounding box center [219, 161] width 59 height 13
select select "189"
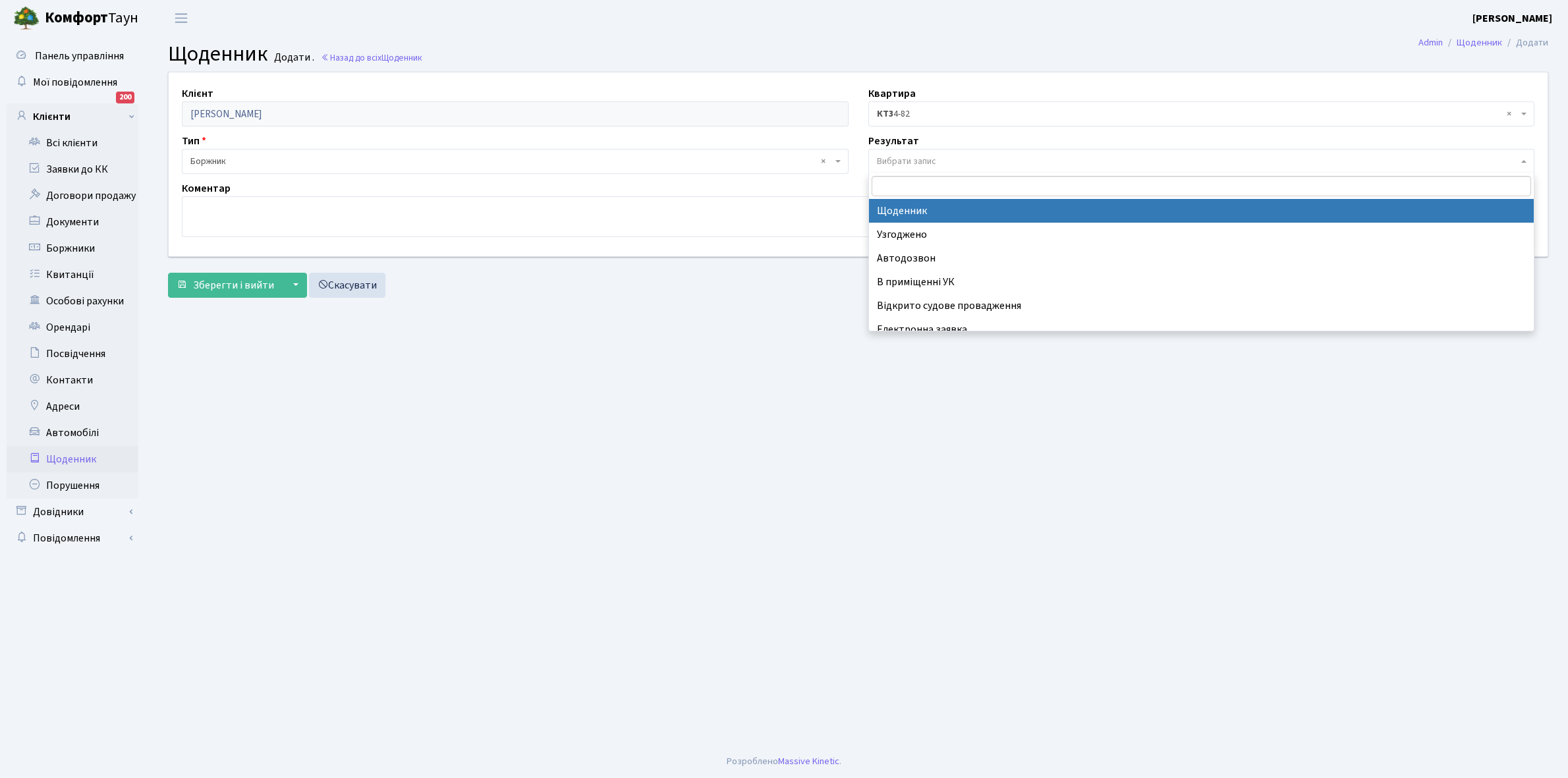
click at [904, 160] on span "Вибрати запис" at bounding box center [906, 161] width 59 height 13
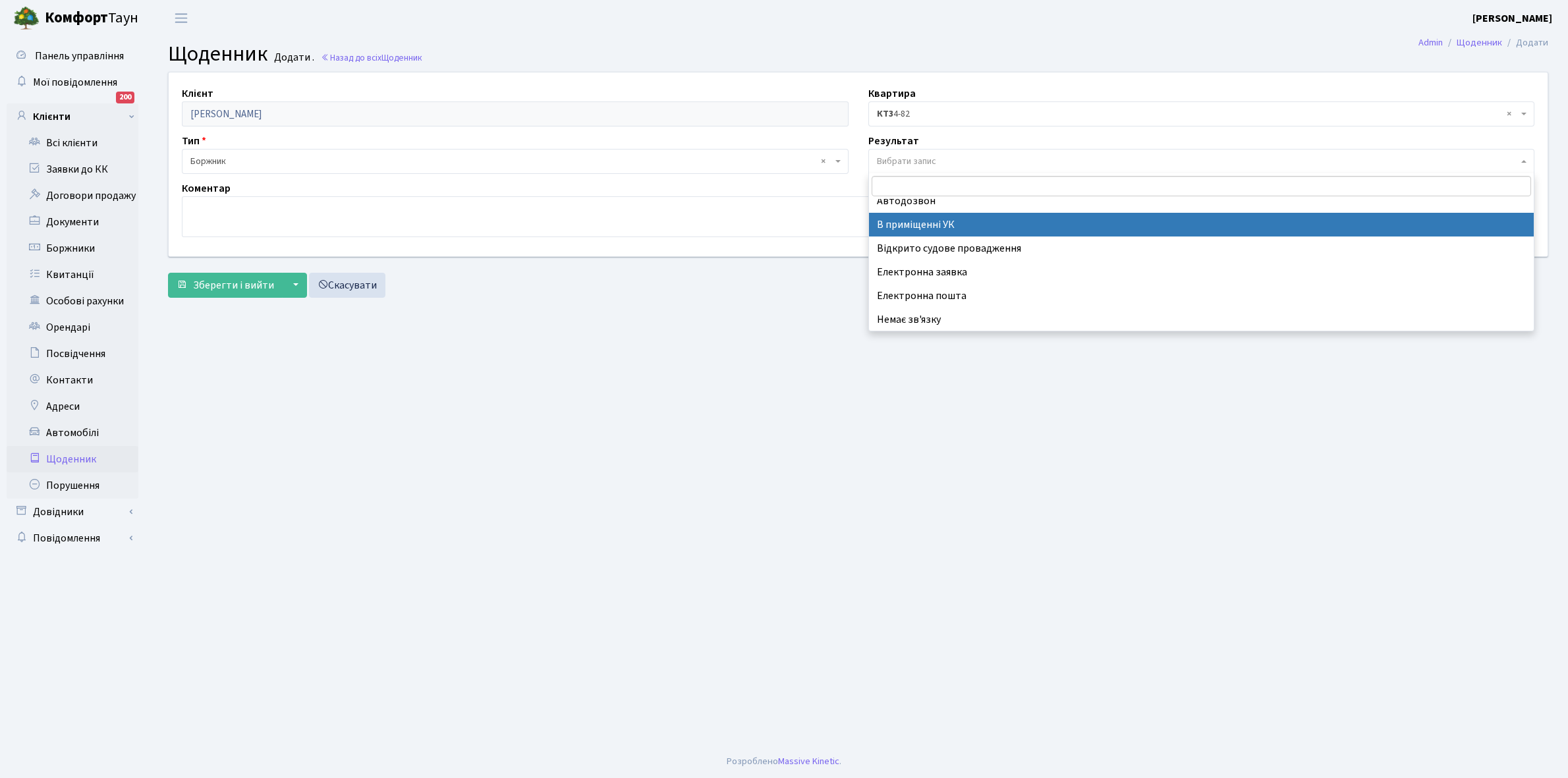
scroll to position [81, 0]
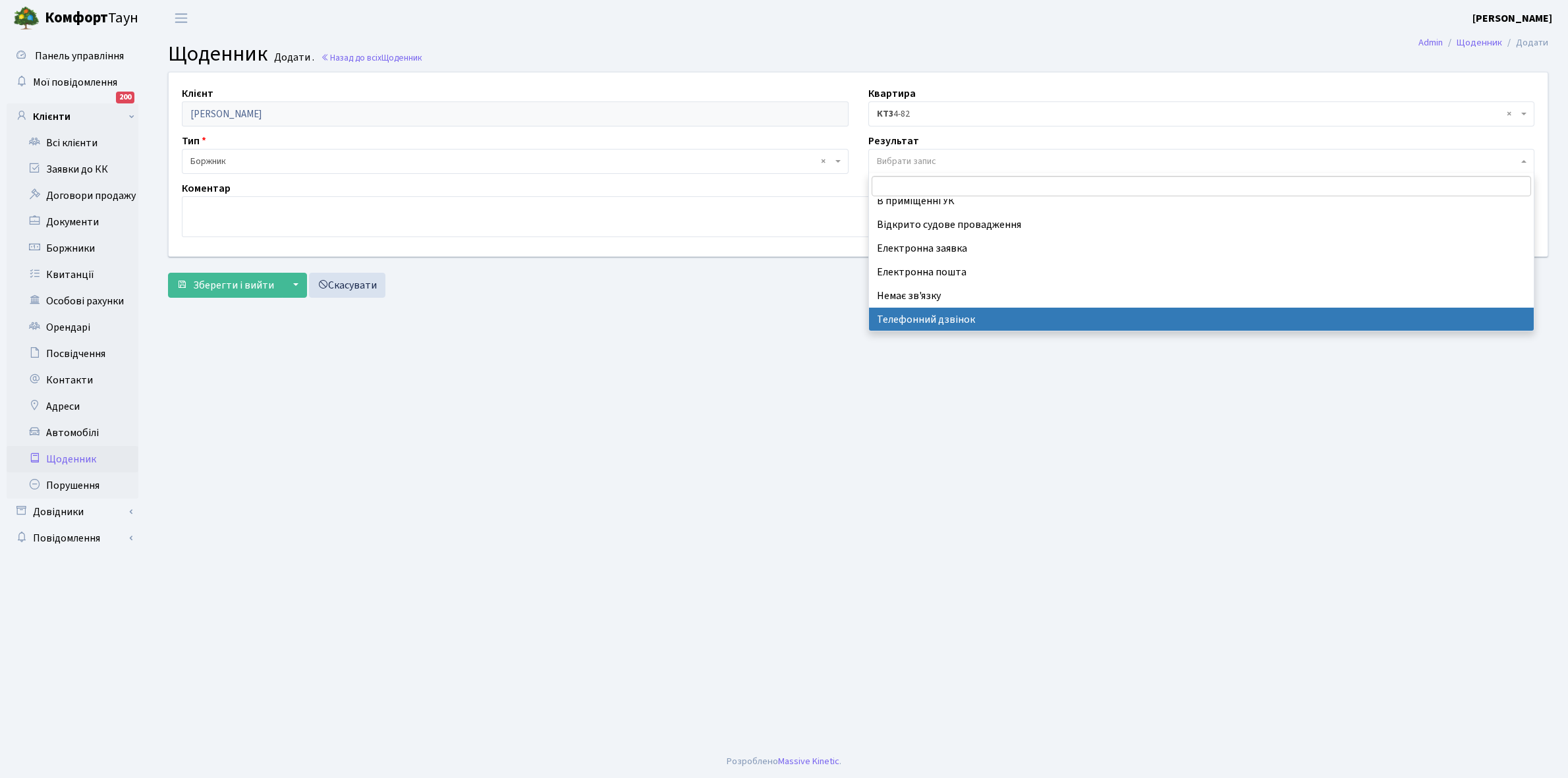
select select "196"
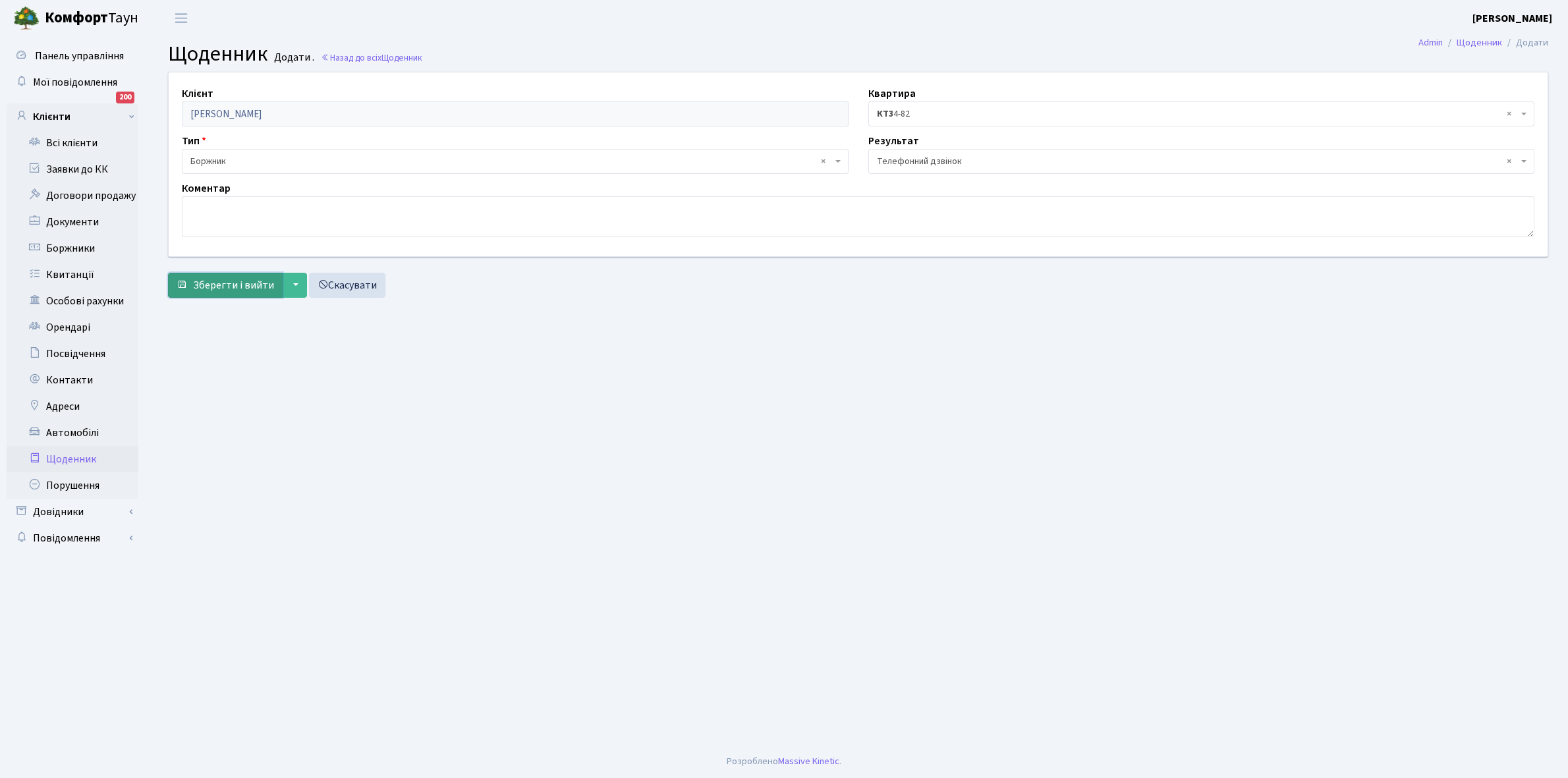
click at [236, 280] on span "Зберегти і вийти" at bounding box center [234, 285] width 81 height 14
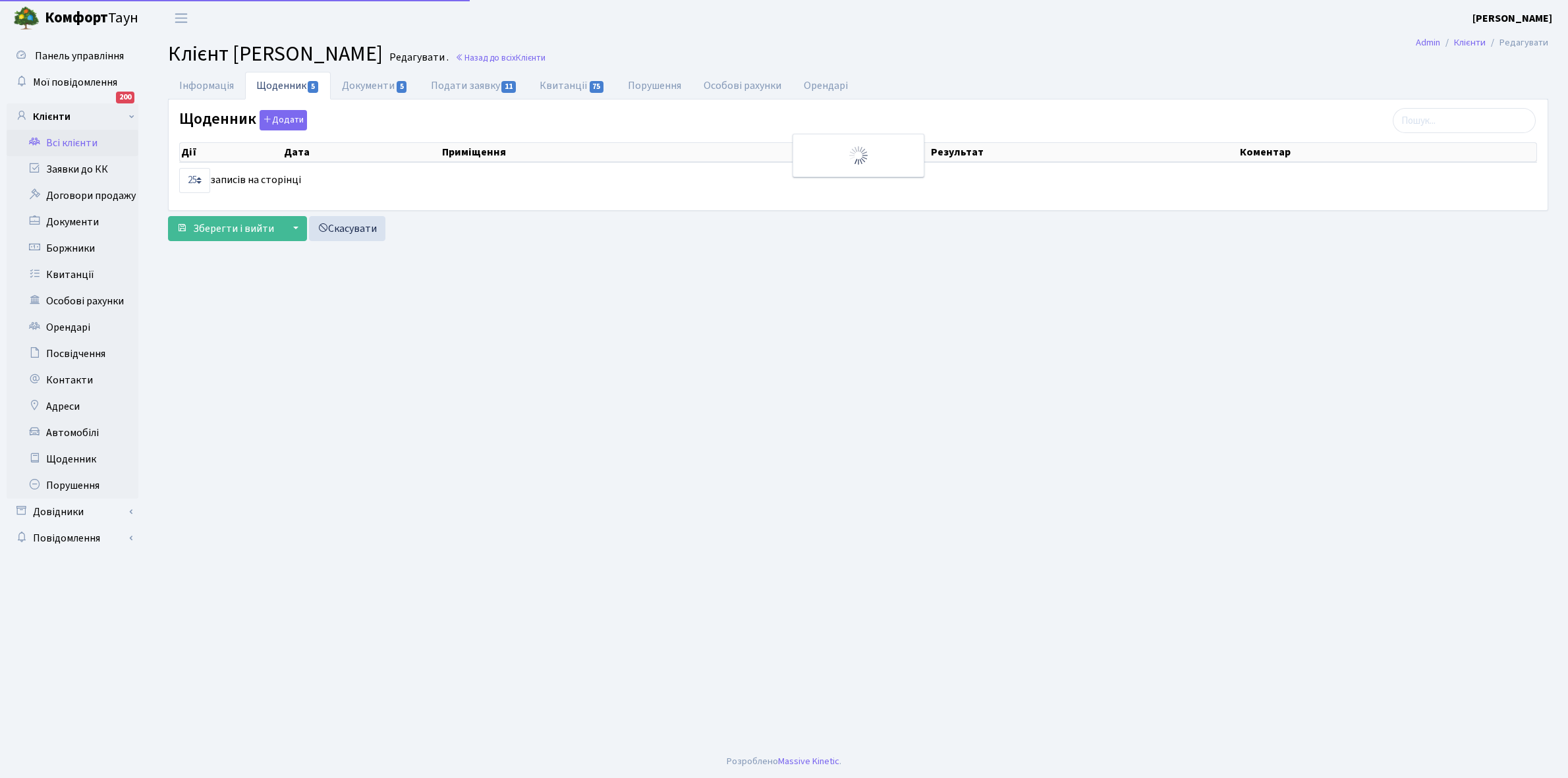
select select "25"
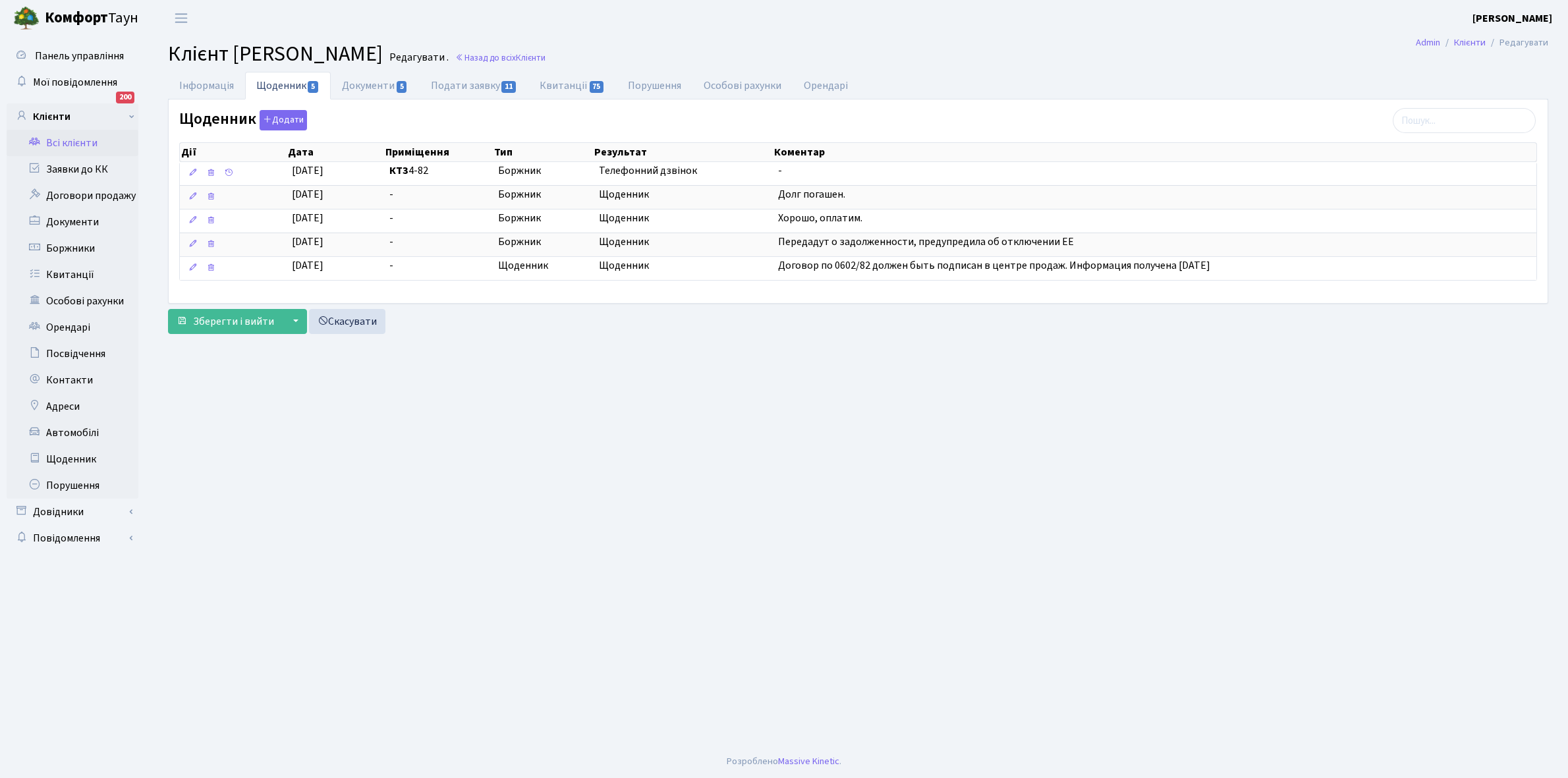
click at [82, 141] on link "Всі клієнти" at bounding box center [72, 142] width 132 height 26
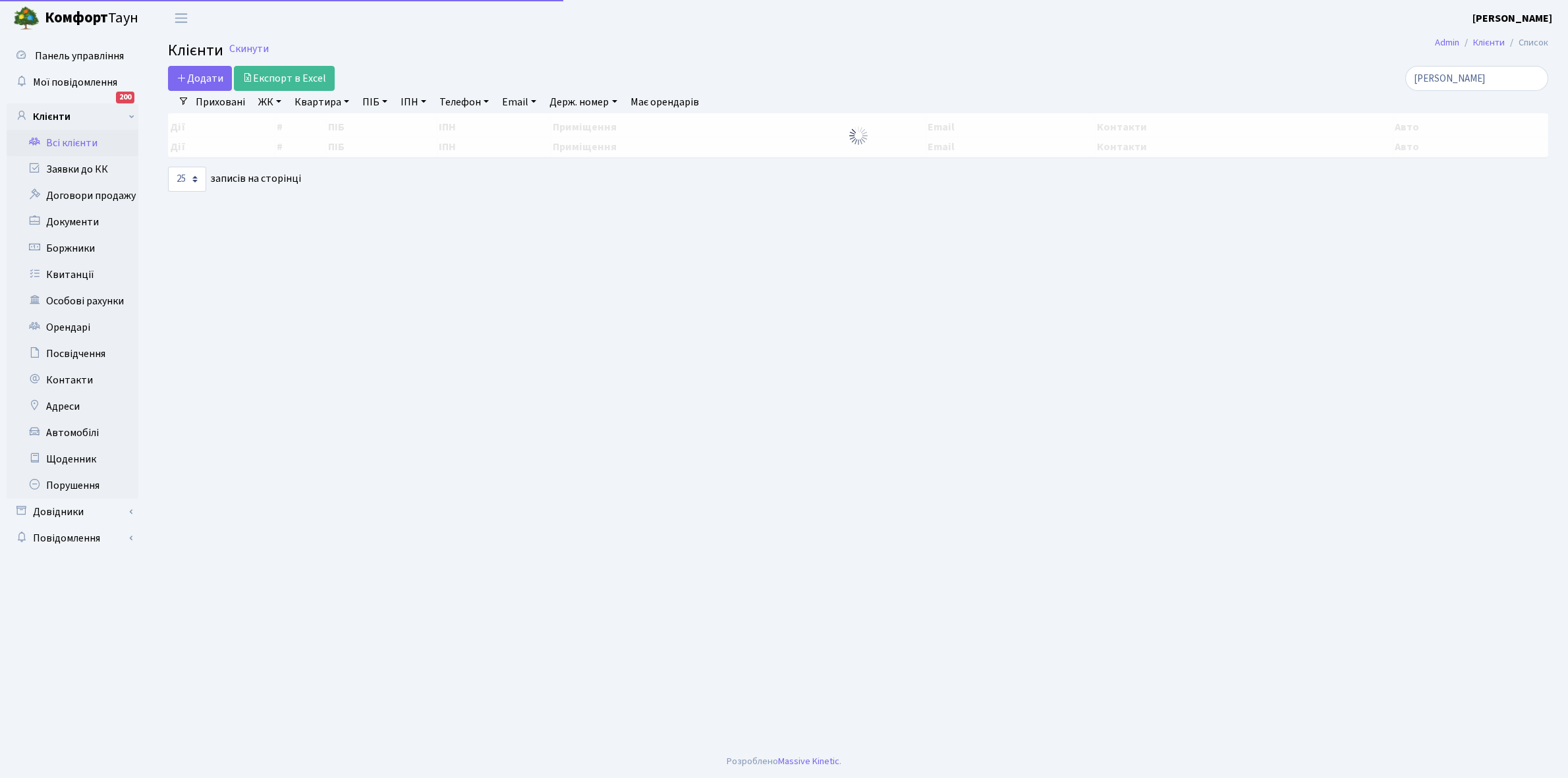
select select "25"
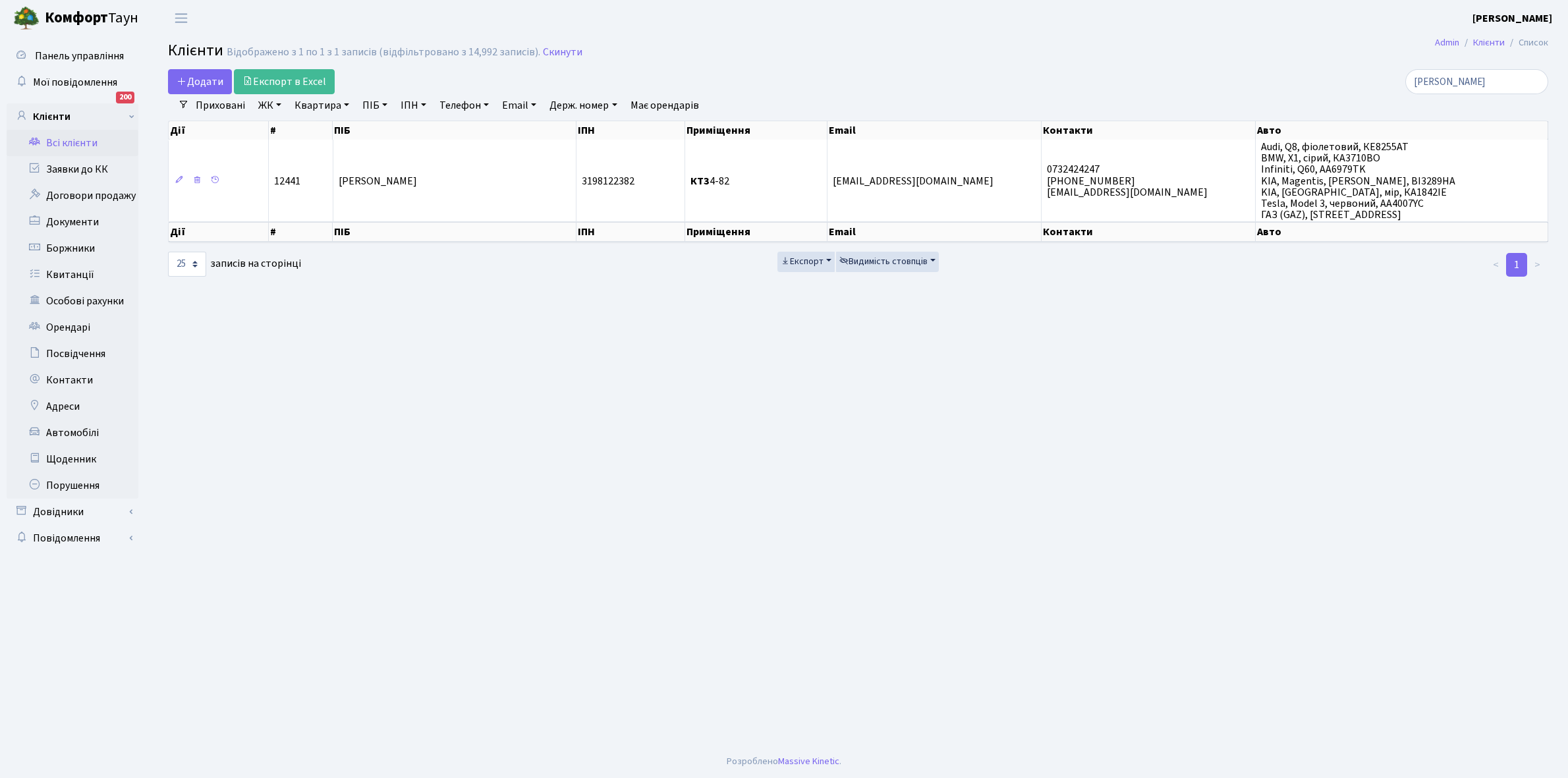
click at [345, 104] on link "Квартира" at bounding box center [321, 105] width 65 height 22
click at [330, 135] on input "text" at bounding box center [328, 131] width 77 height 25
type input "5-171"
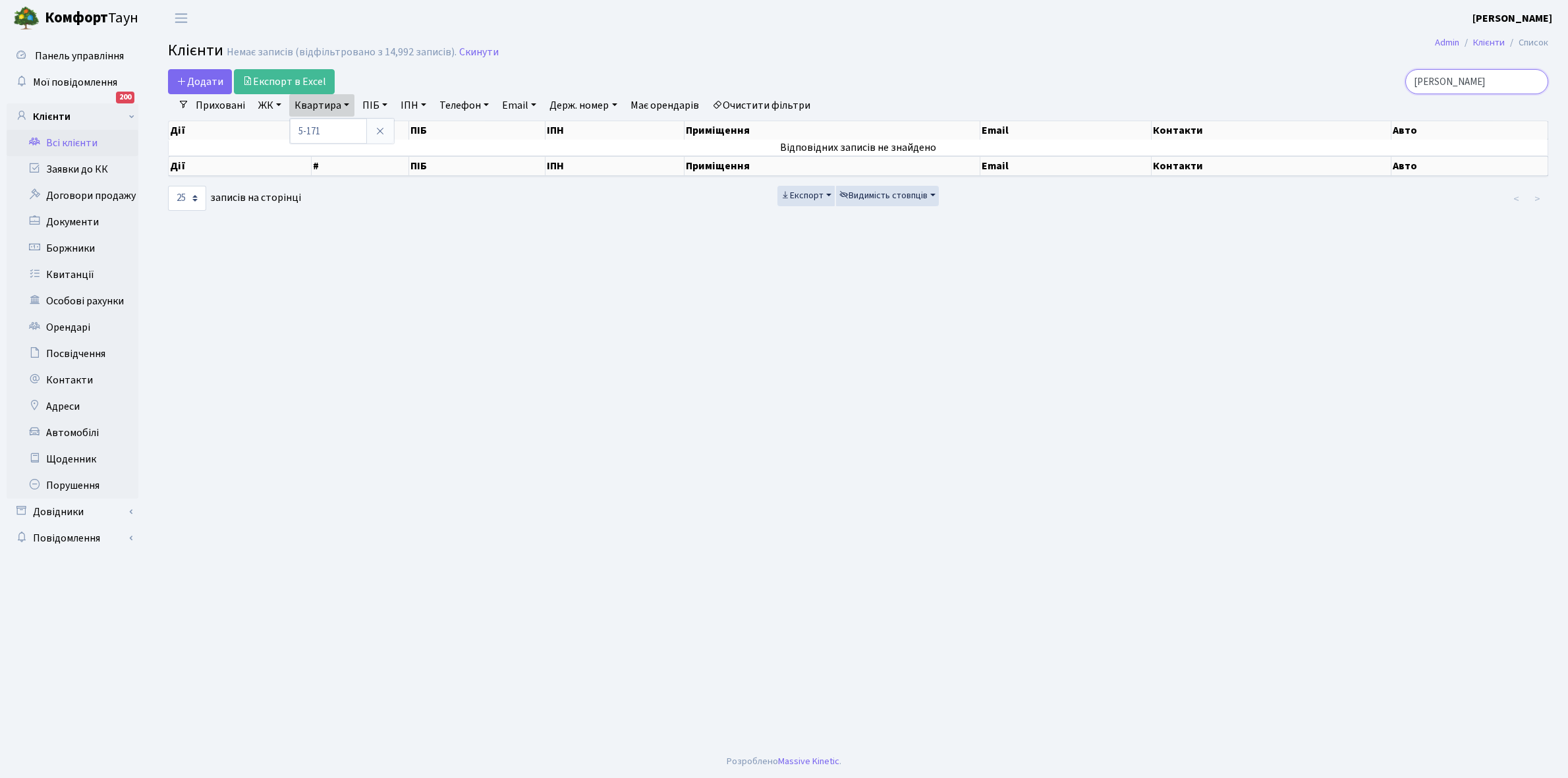
click at [1477, 84] on input "Біроваш" at bounding box center [1476, 82] width 143 height 25
type input "Б"
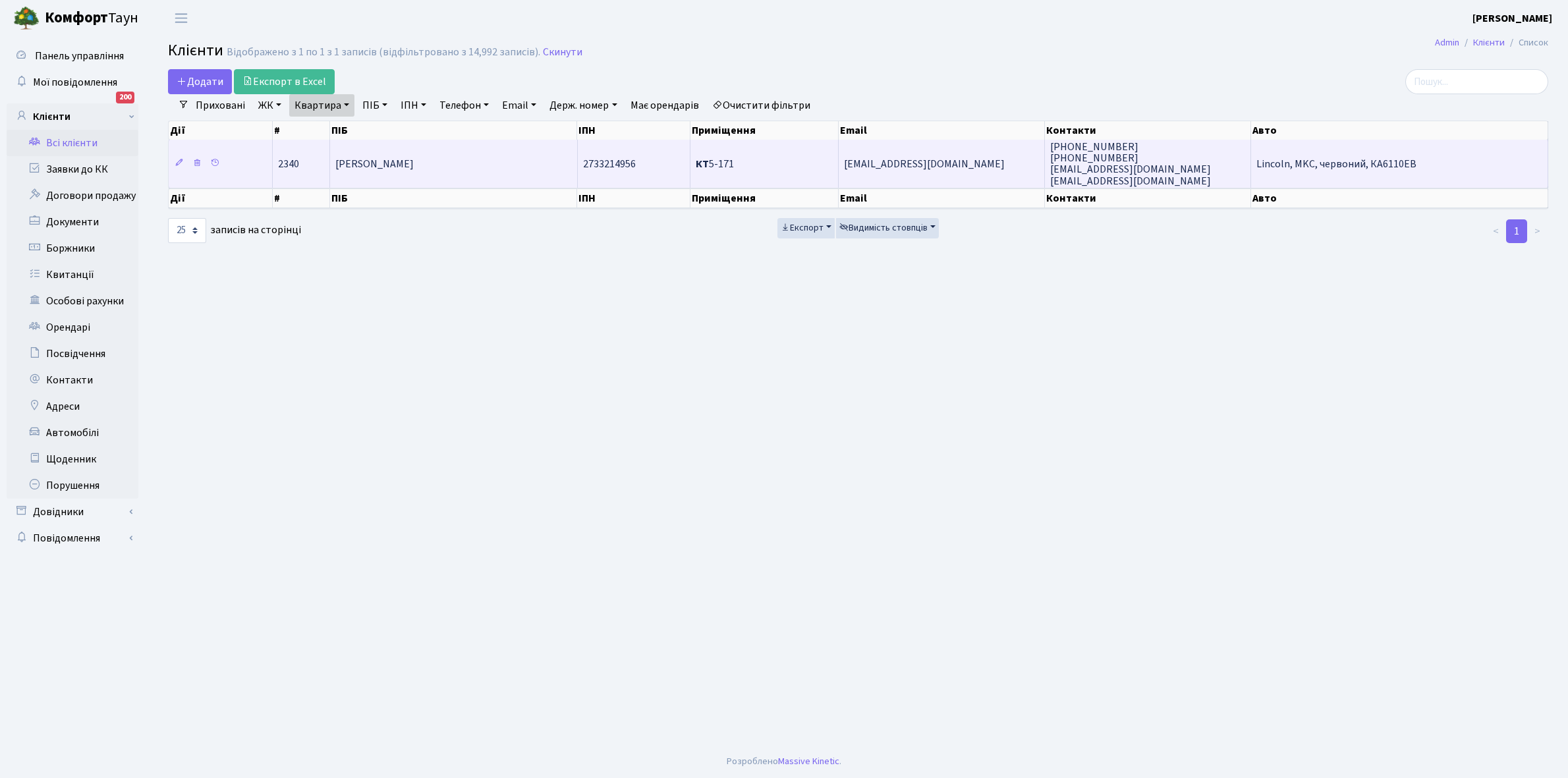
click at [499, 159] on td "Марчук Віктор Валерійович" at bounding box center [453, 163] width 247 height 47
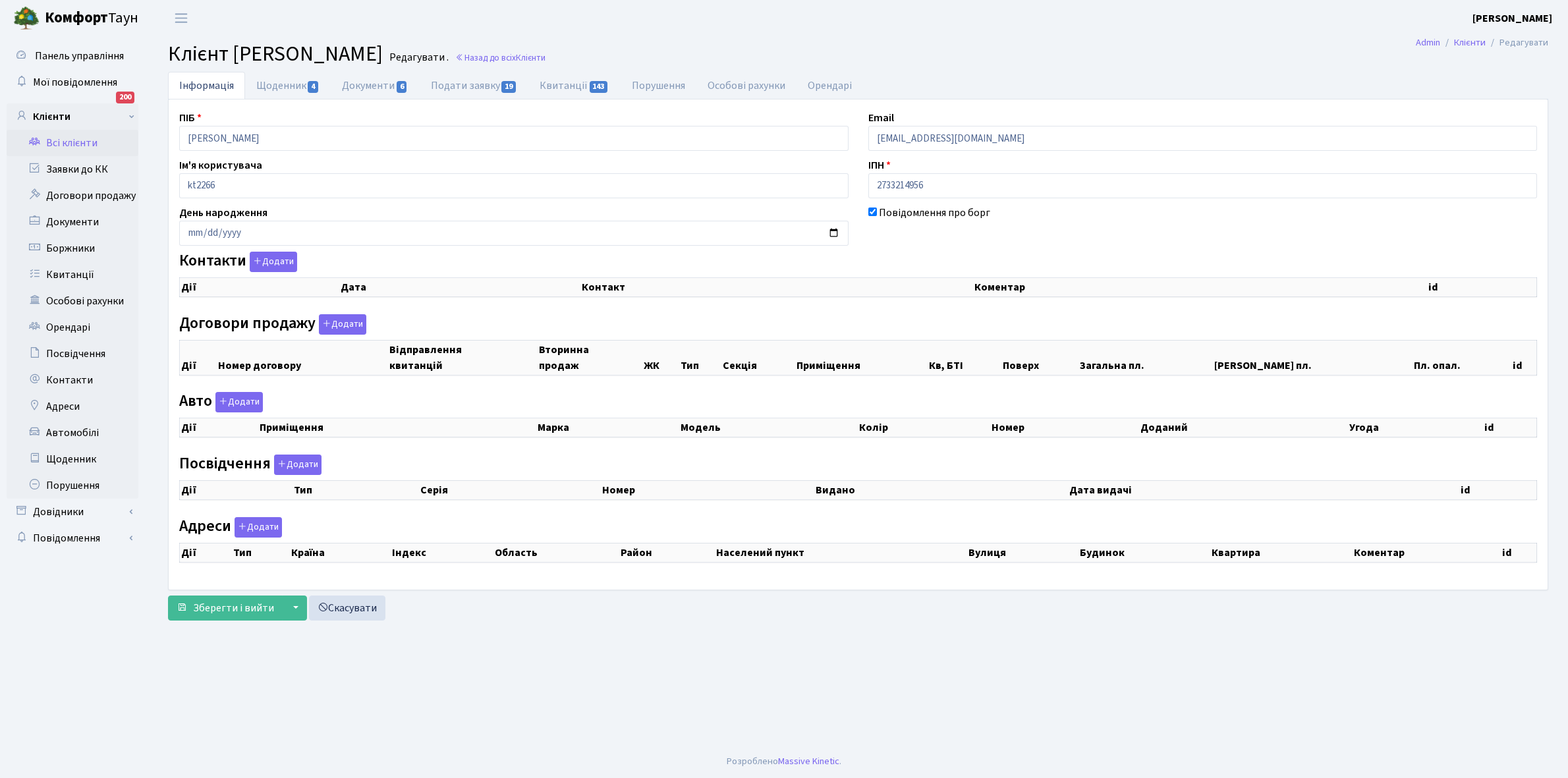
checkbox input "true"
select select "25"
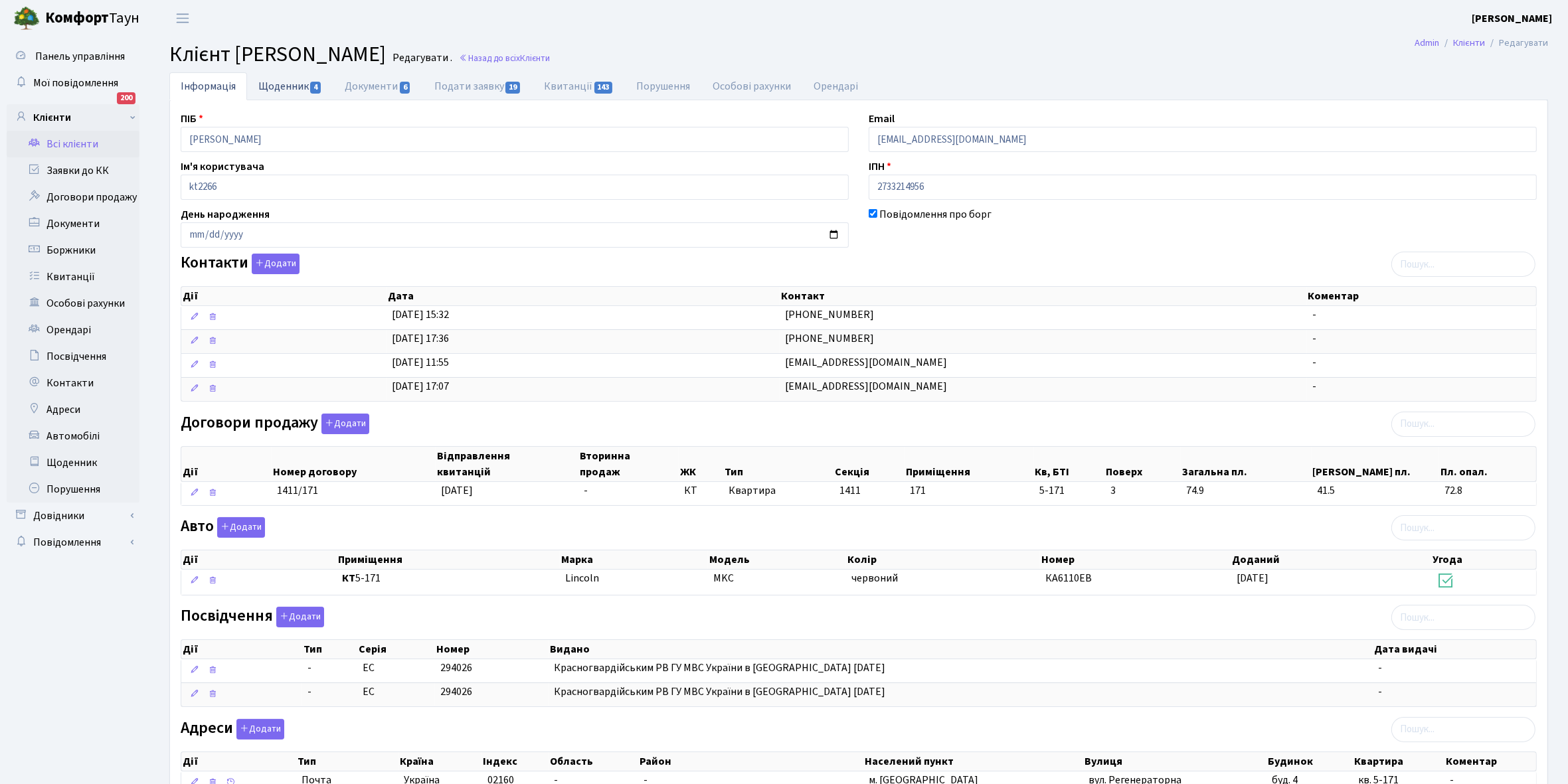
click at [271, 87] on link "Щоденник 4" at bounding box center [290, 86] width 87 height 27
select select "25"
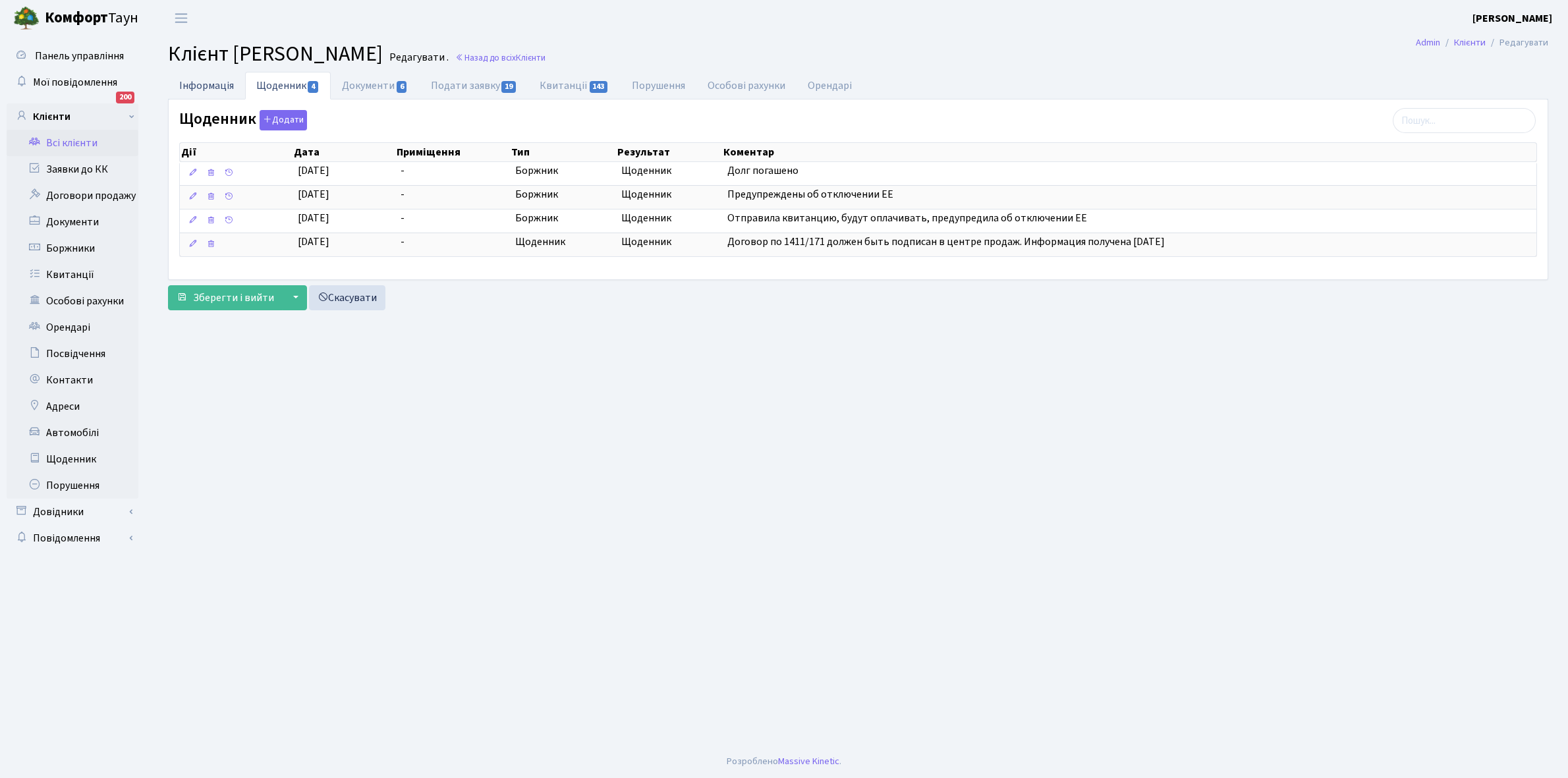
click at [196, 84] on link "Інформація" at bounding box center [207, 85] width 77 height 27
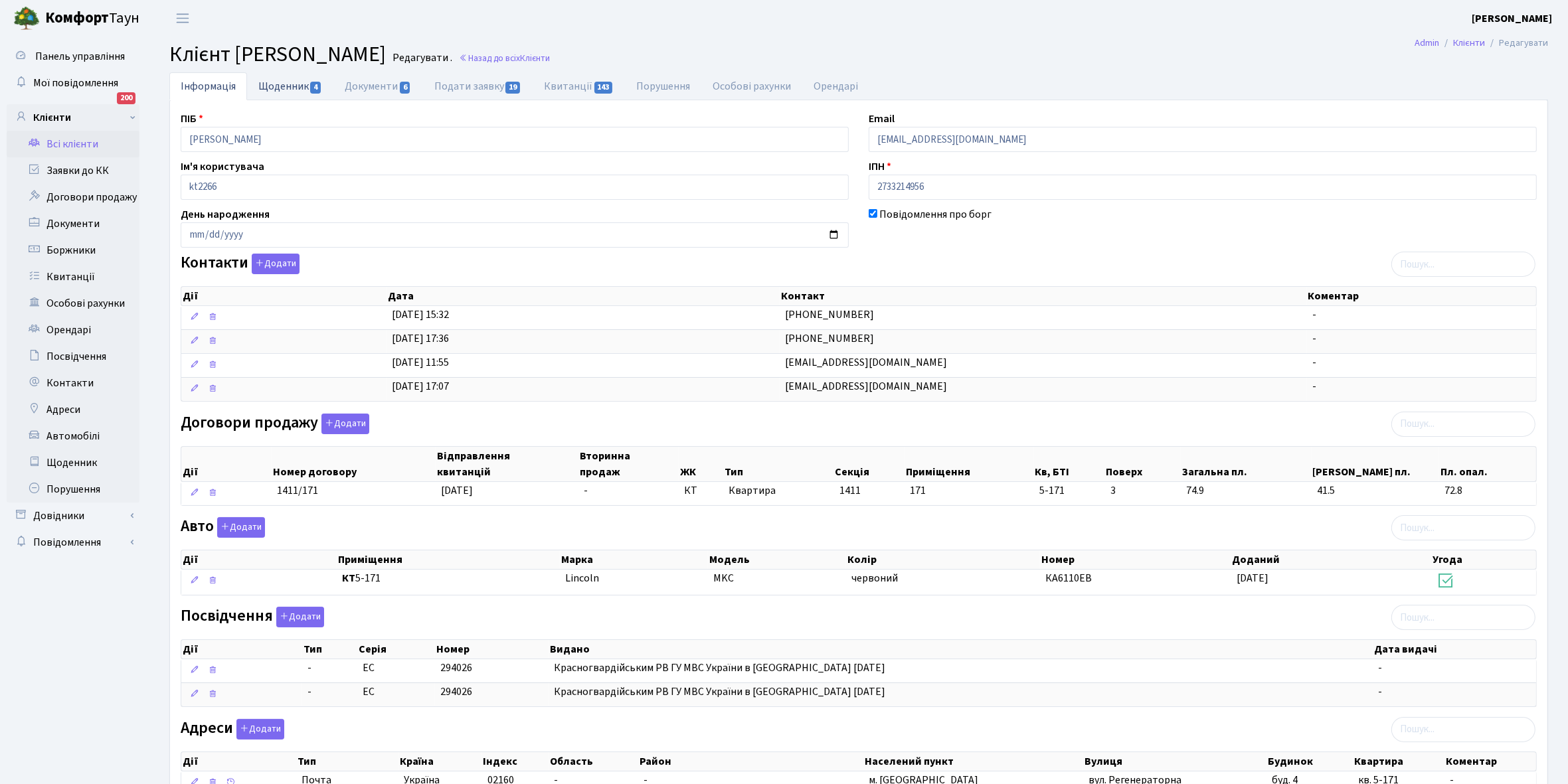
click at [274, 87] on link "Щоденник 4" at bounding box center [290, 86] width 87 height 27
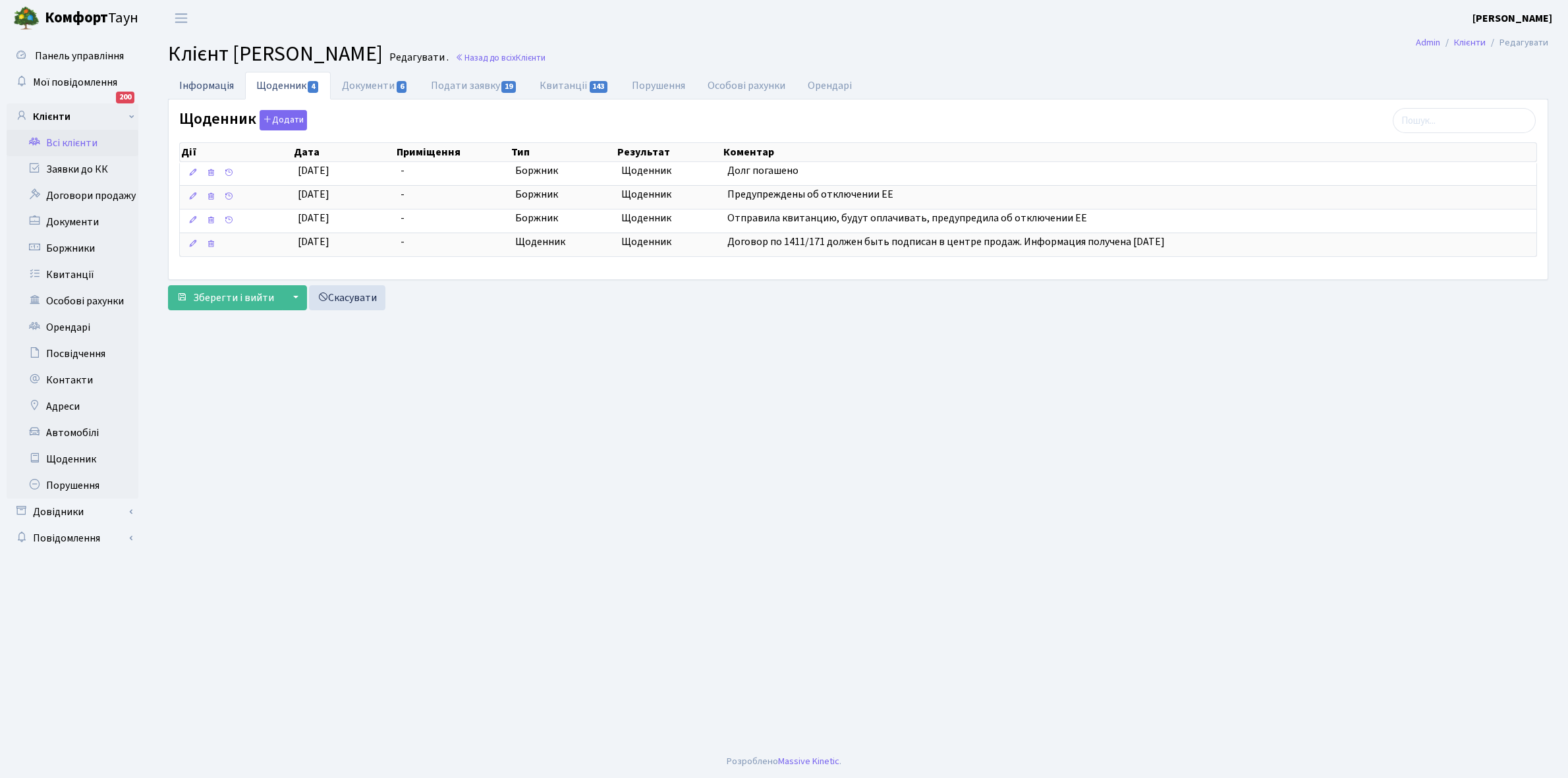
click at [199, 80] on link "Інформація" at bounding box center [207, 85] width 77 height 27
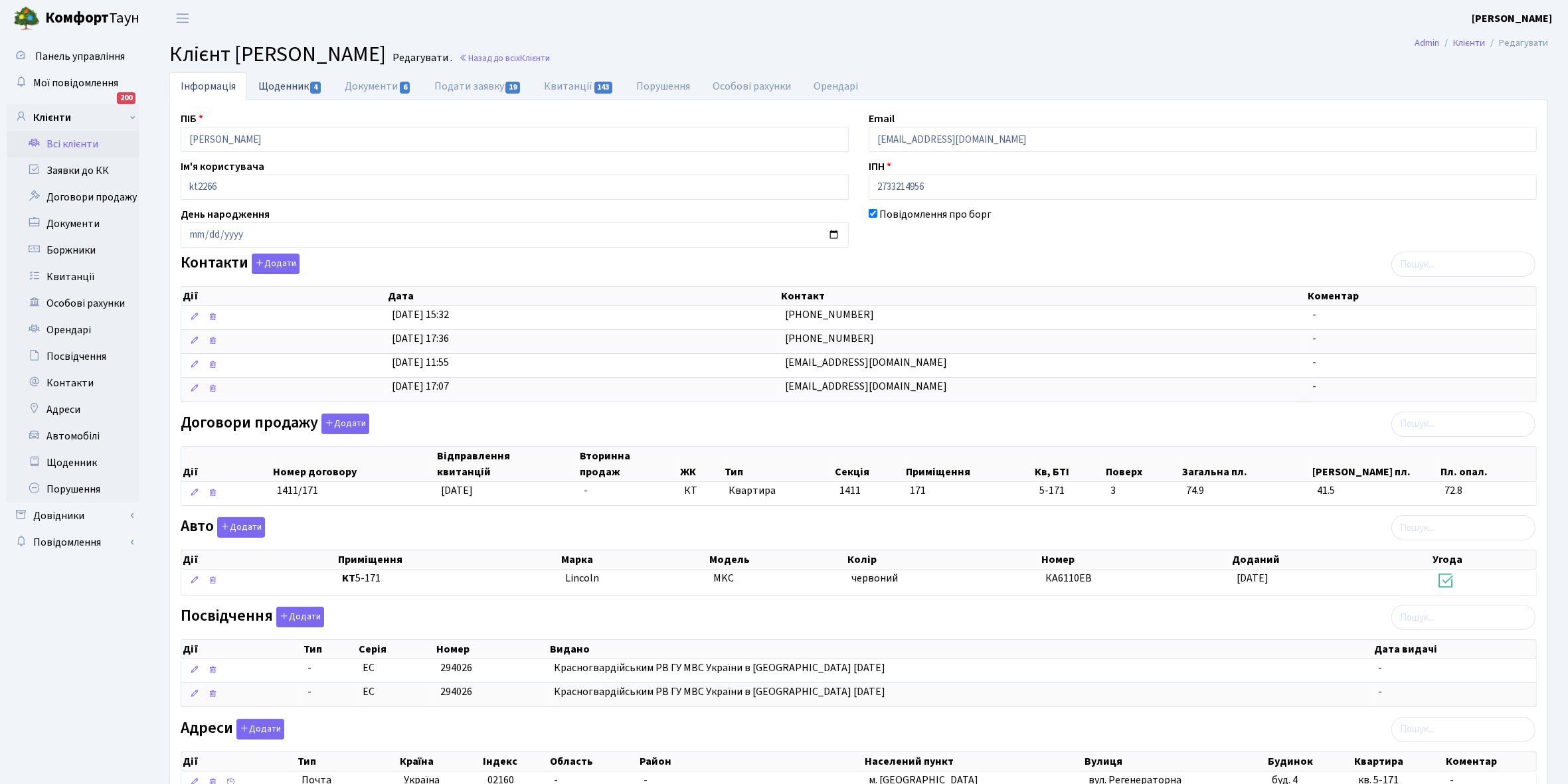
click at [274, 83] on link "Щоденник 4" at bounding box center [290, 86] width 87 height 27
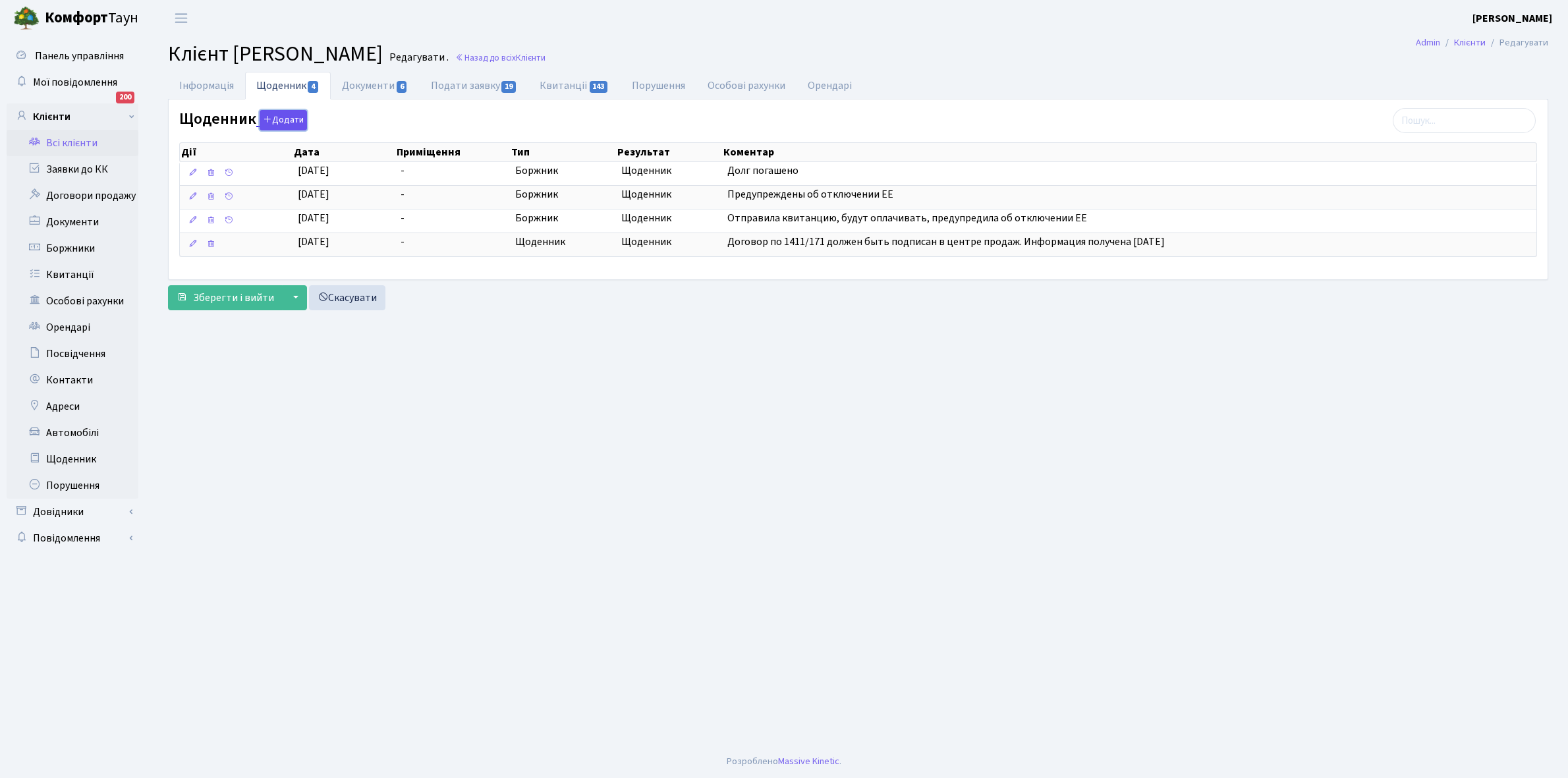
click at [292, 117] on button "Додати" at bounding box center [283, 120] width 47 height 21
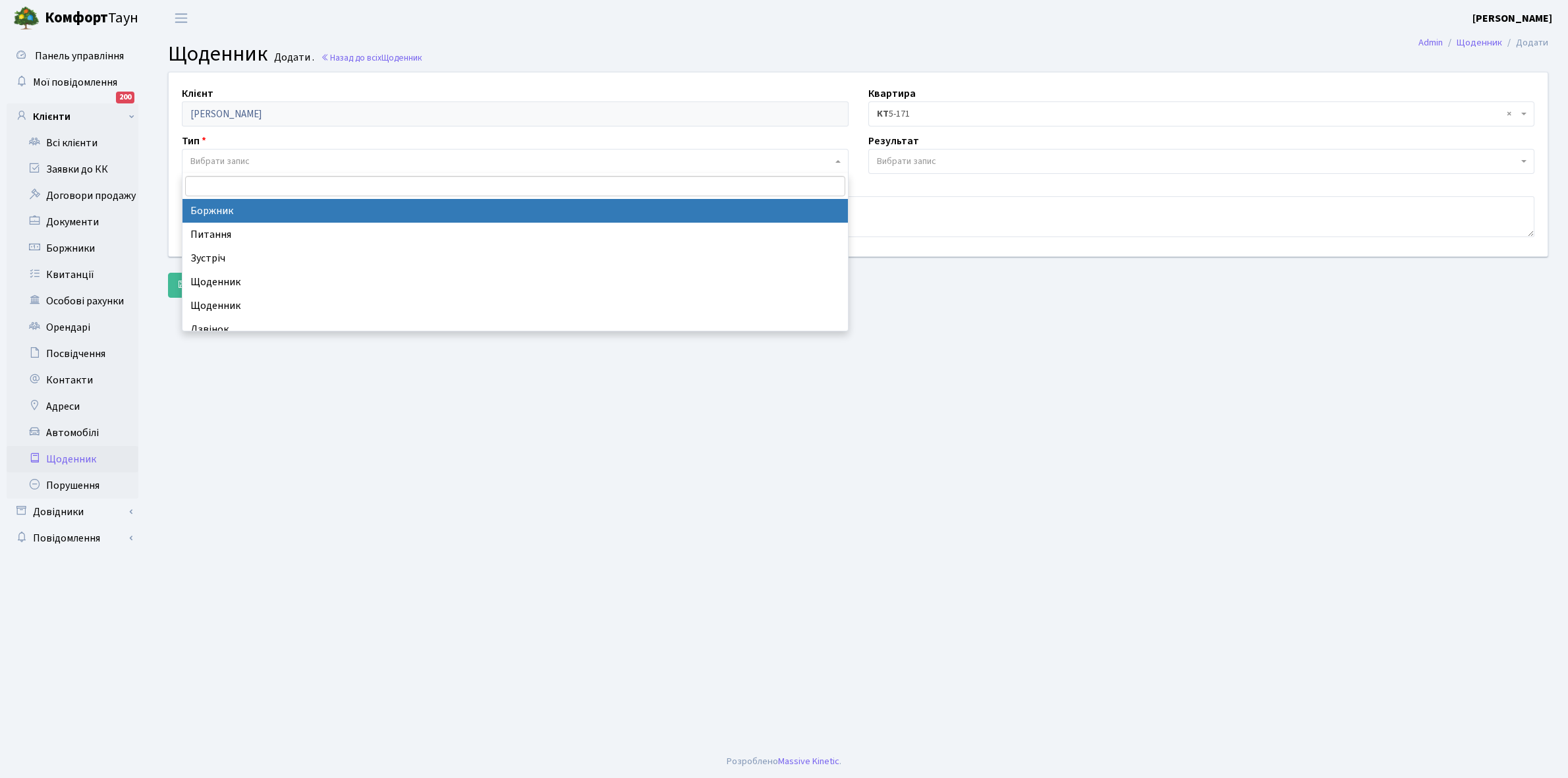
click at [239, 159] on span "Вибрати запис" at bounding box center [219, 161] width 59 height 13
select select "189"
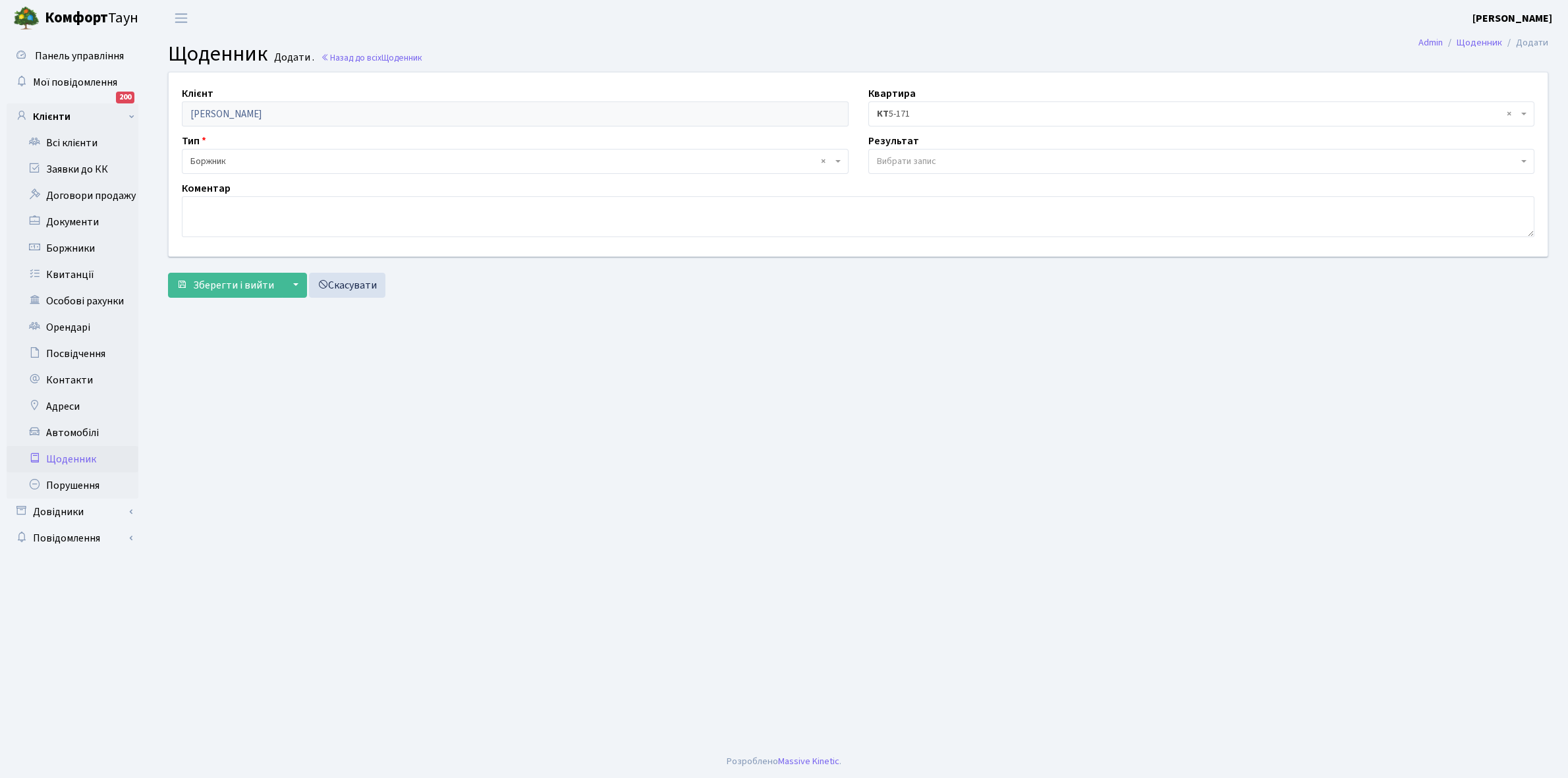
click at [919, 155] on span "Вибрати запис" at bounding box center [906, 161] width 59 height 13
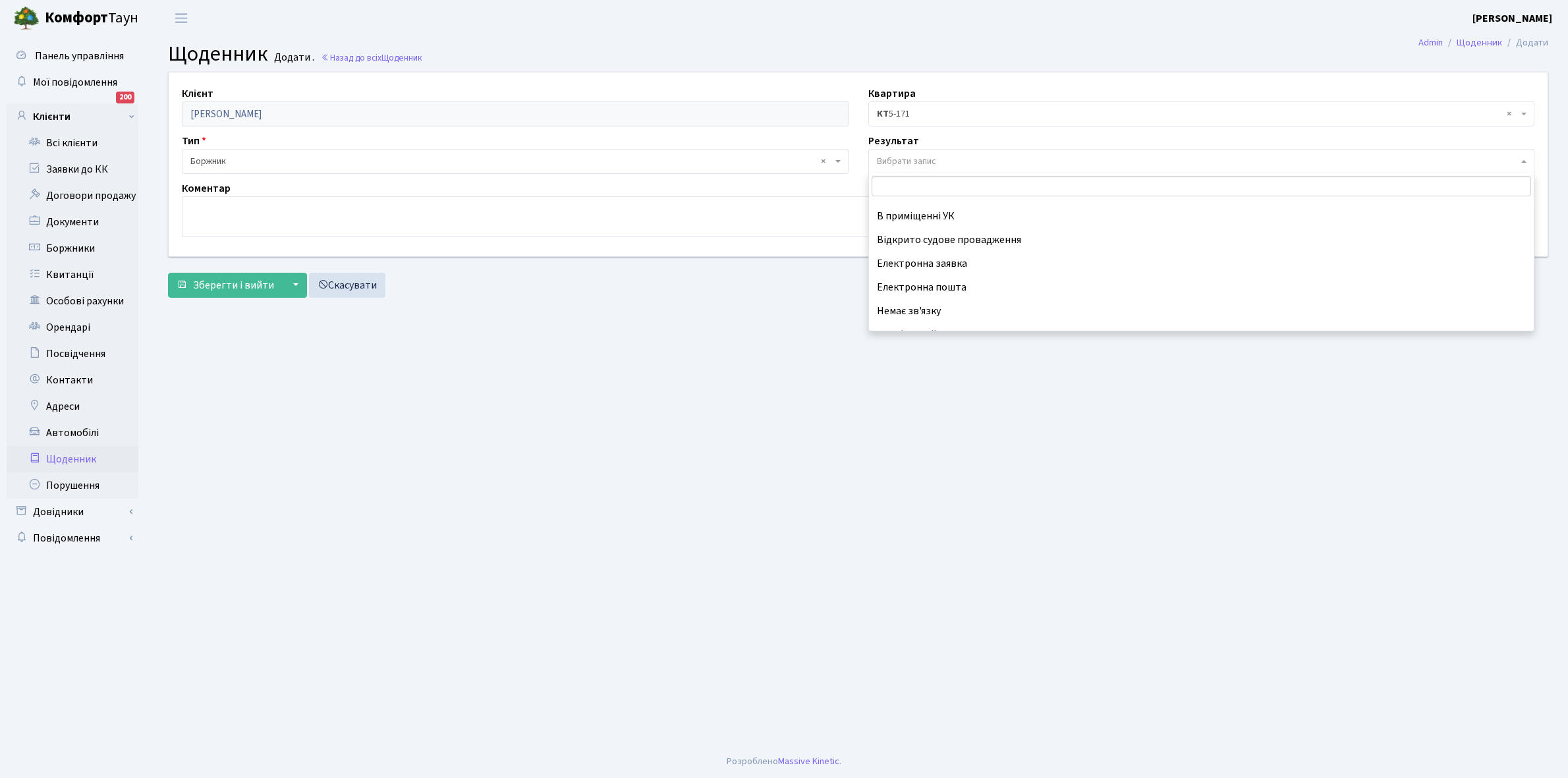
scroll to position [81, 0]
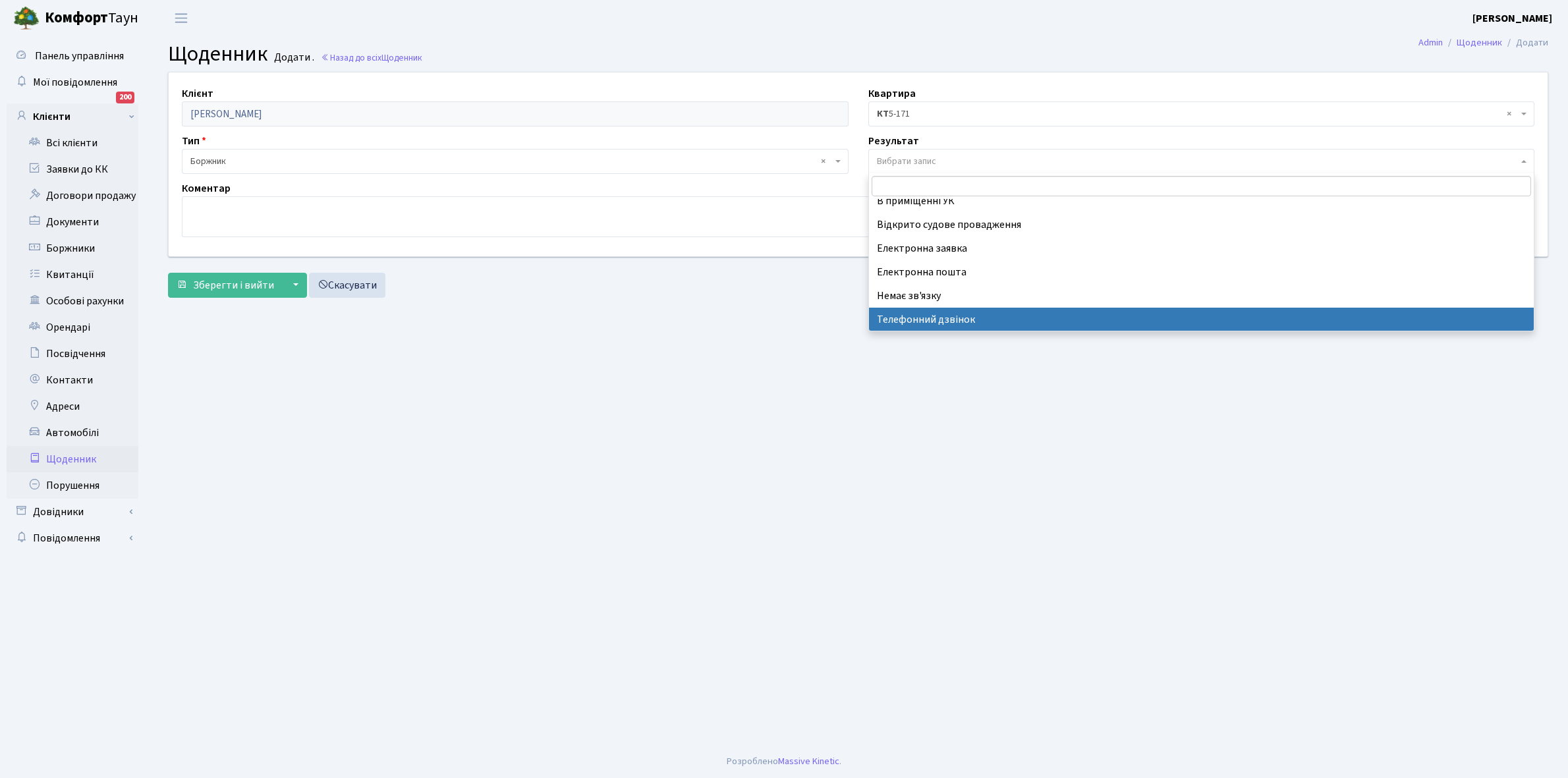
select select "196"
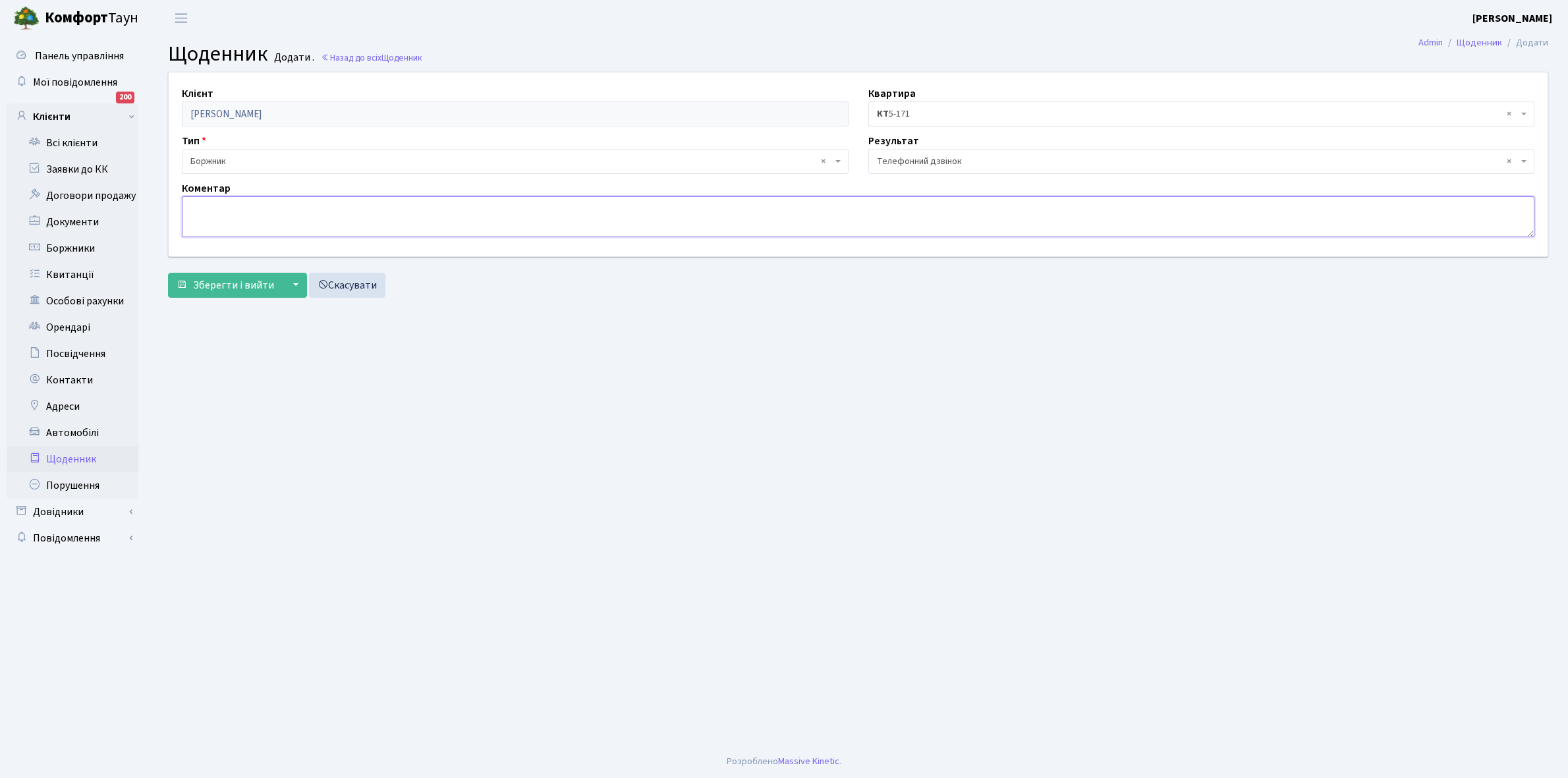
click at [219, 217] on textarea at bounding box center [858, 217] width 1353 height 41
type textarea "[PERSON_NAME]"
type textarea "Не бере трубку телефона"
click at [228, 283] on span "Зберегти і вийти" at bounding box center [234, 285] width 81 height 14
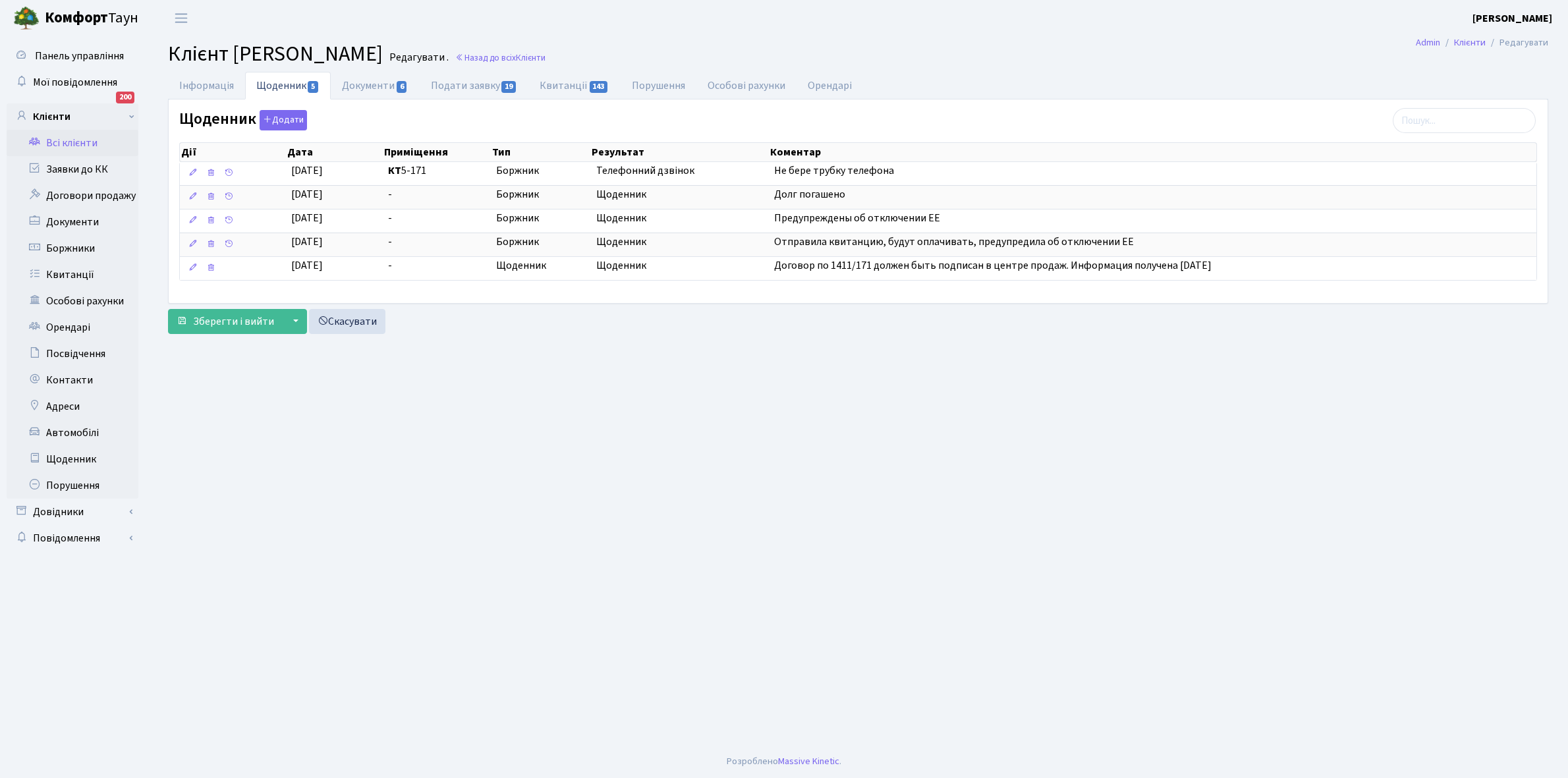
click at [65, 137] on link "Всі клієнти" at bounding box center [72, 142] width 132 height 26
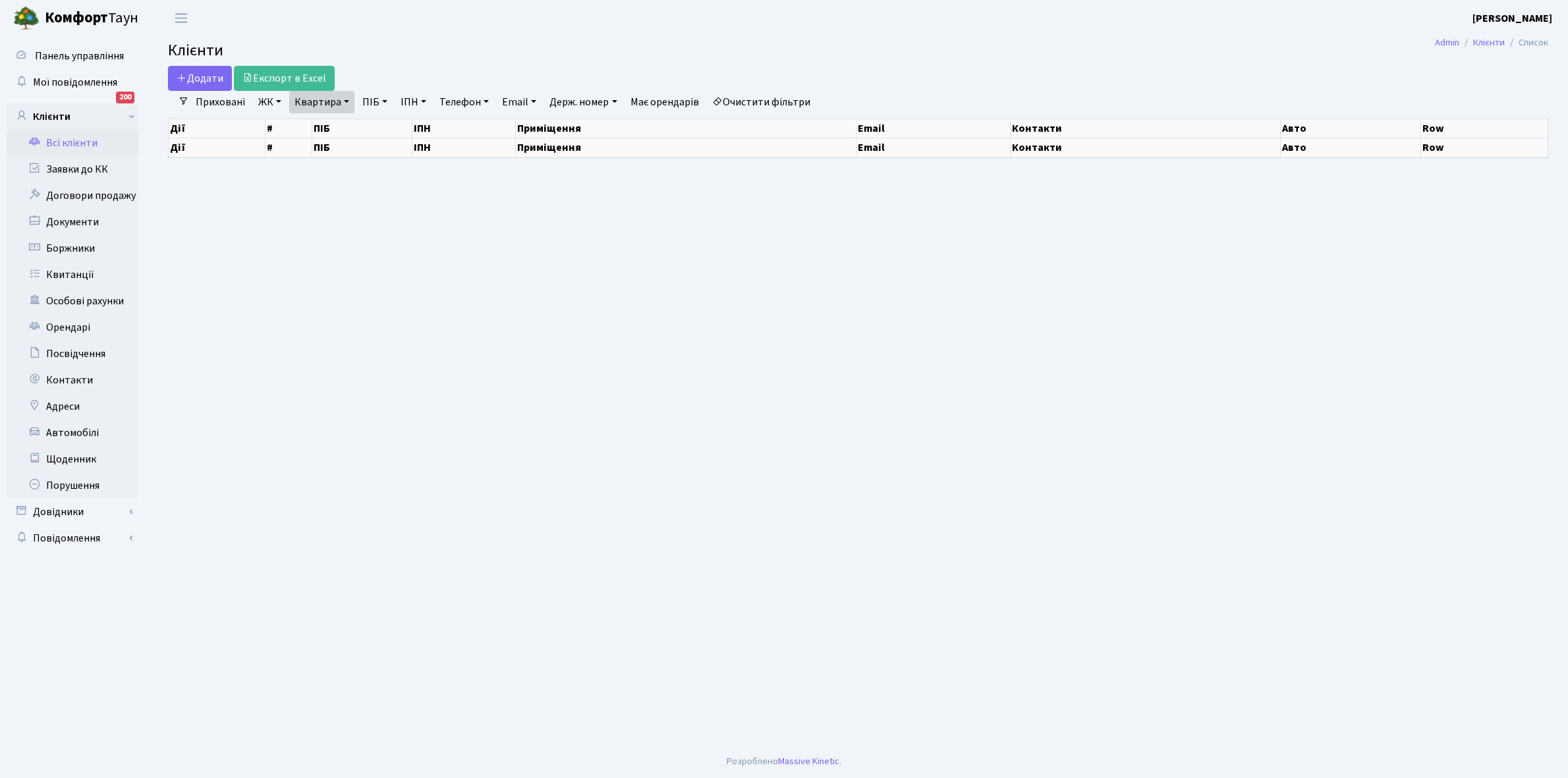
select select "25"
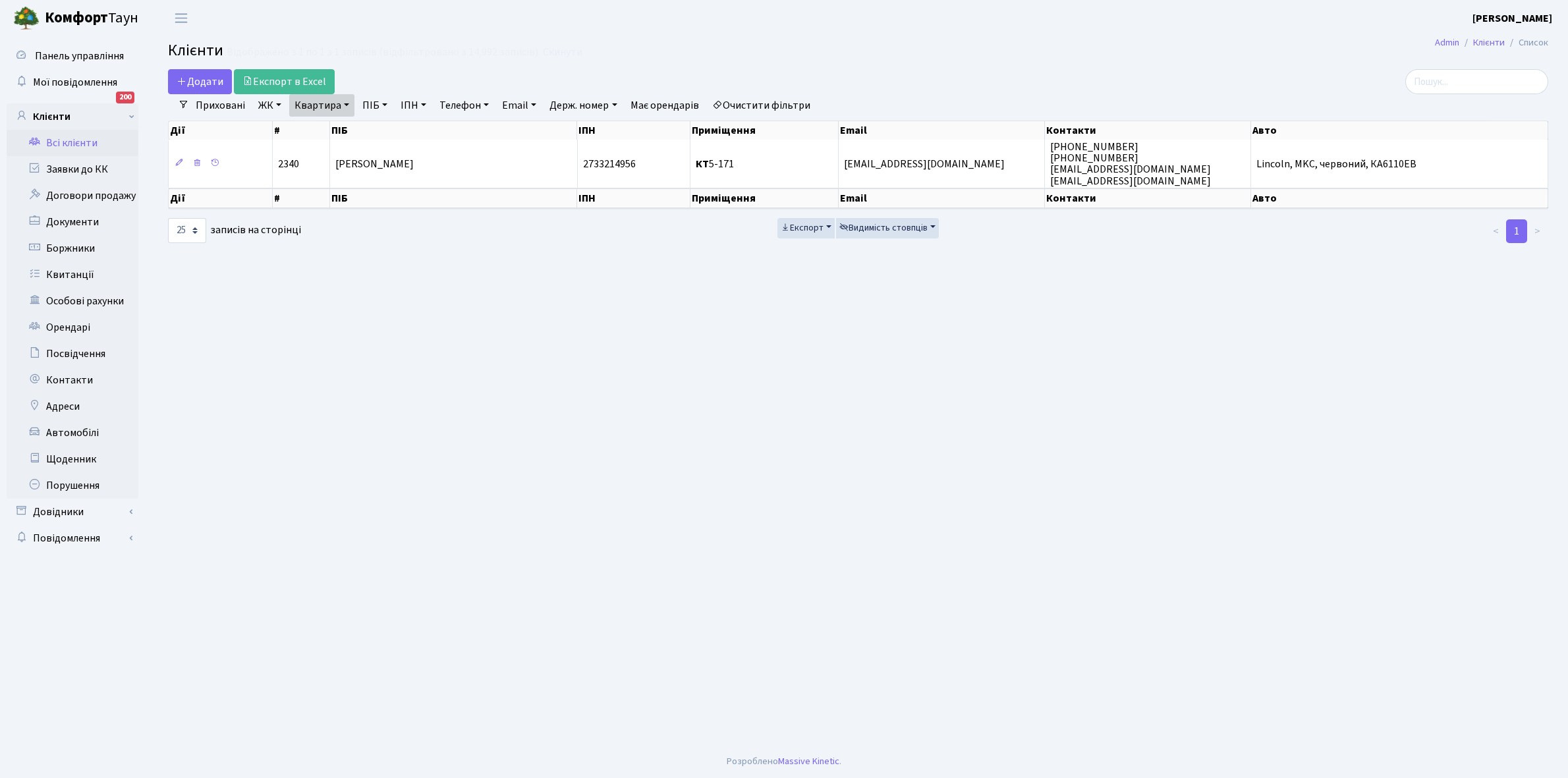
click at [346, 102] on link "Квартира" at bounding box center [321, 105] width 65 height 22
click at [349, 135] on input "5-171" at bounding box center [328, 131] width 77 height 25
type input "5"
type input "15-102"
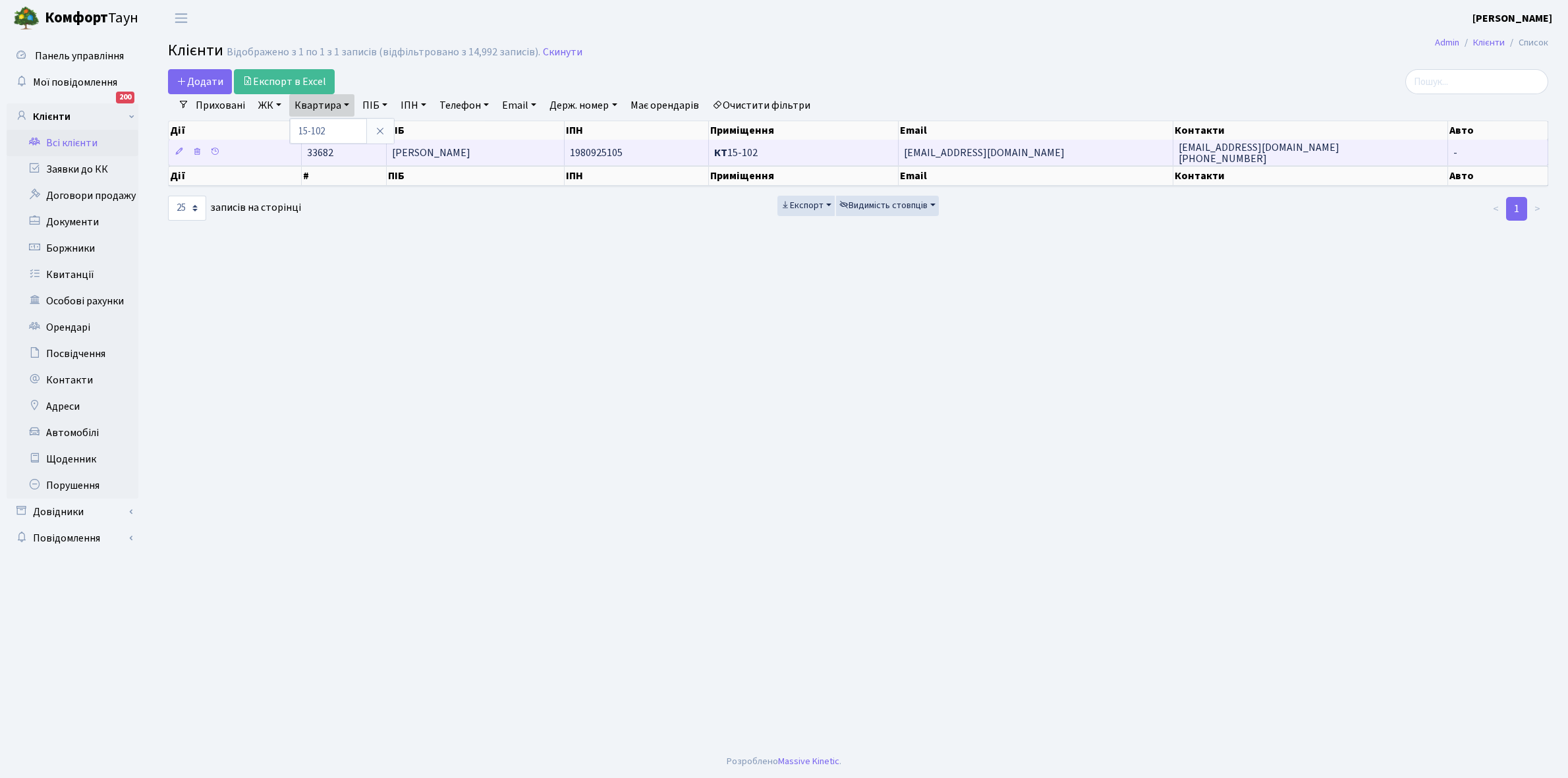
click at [489, 159] on td "[PERSON_NAME]" at bounding box center [475, 152] width 178 height 26
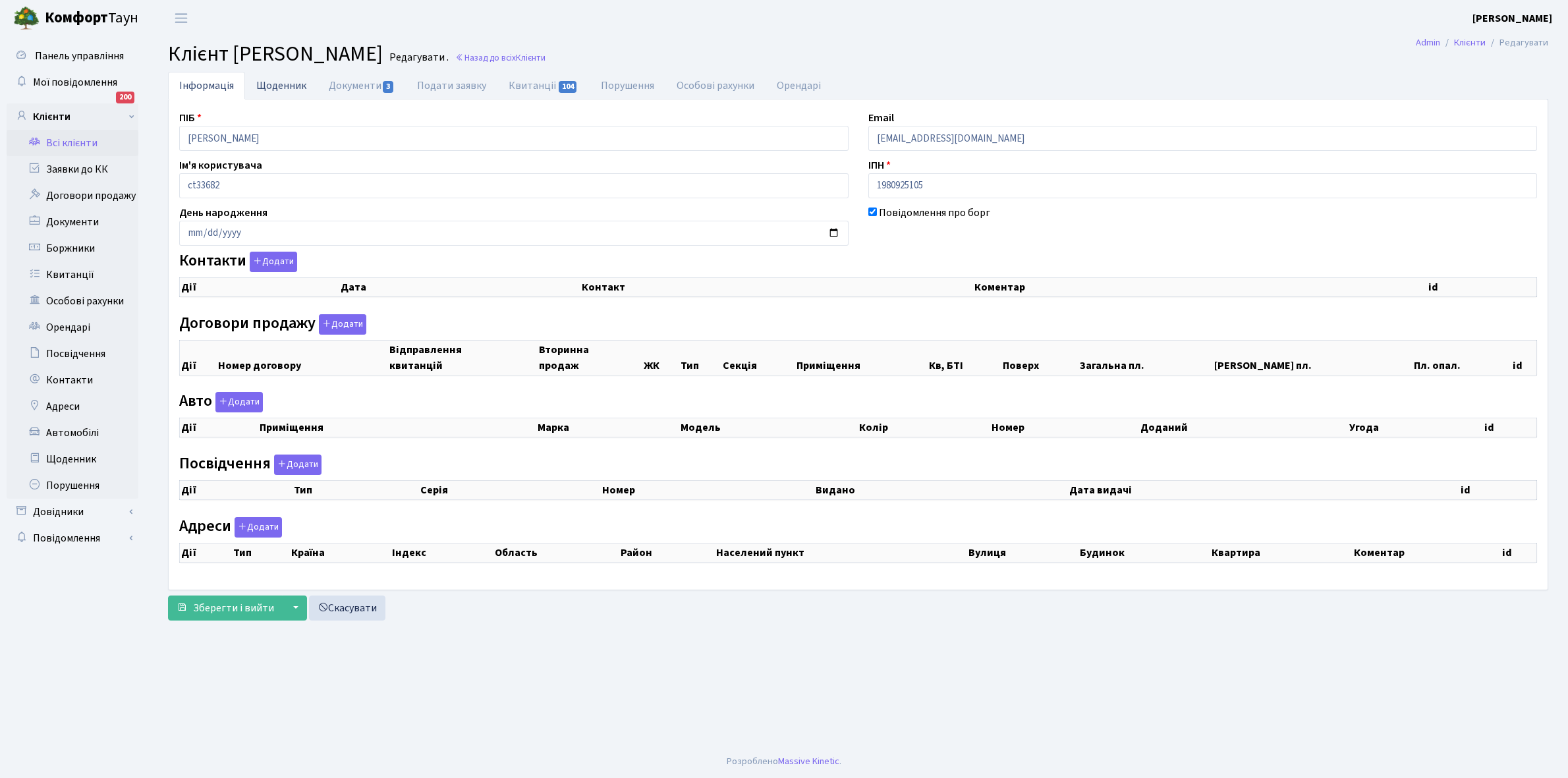
checkbox input "true"
select select "25"
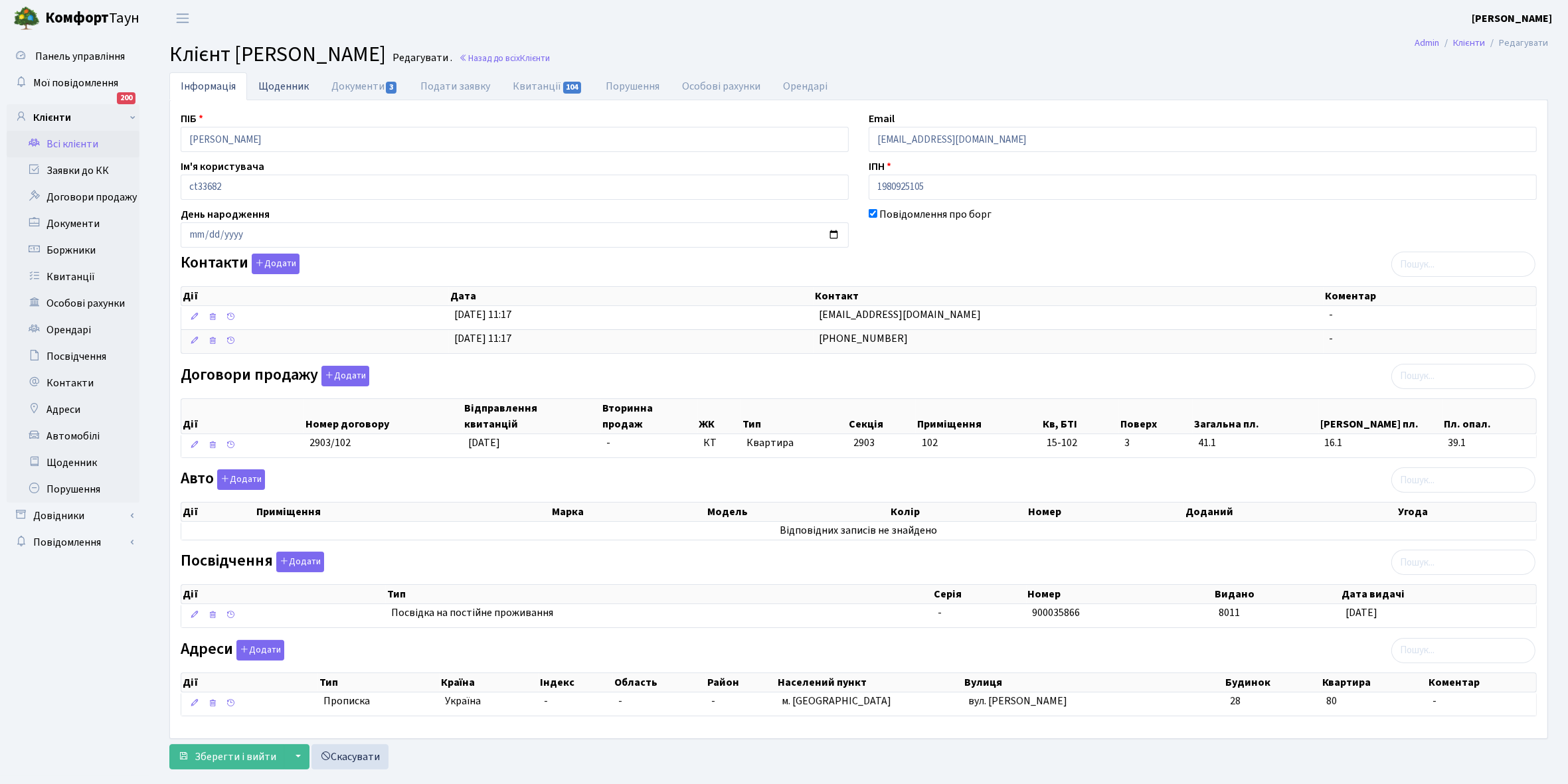
click at [280, 87] on link "Щоденник" at bounding box center [284, 86] width 73 height 27
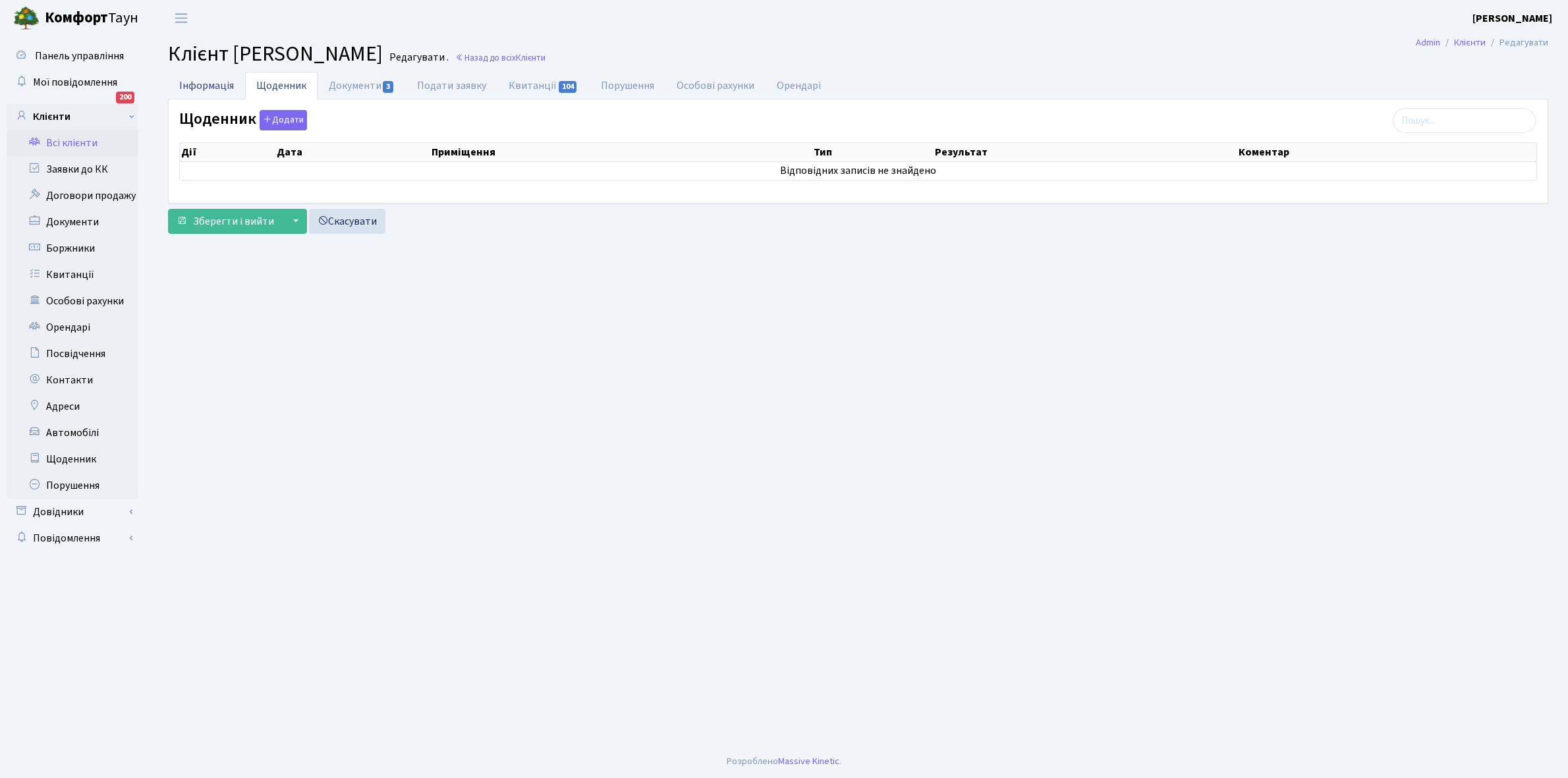
click at [198, 86] on link "Інформація" at bounding box center [207, 85] width 77 height 27
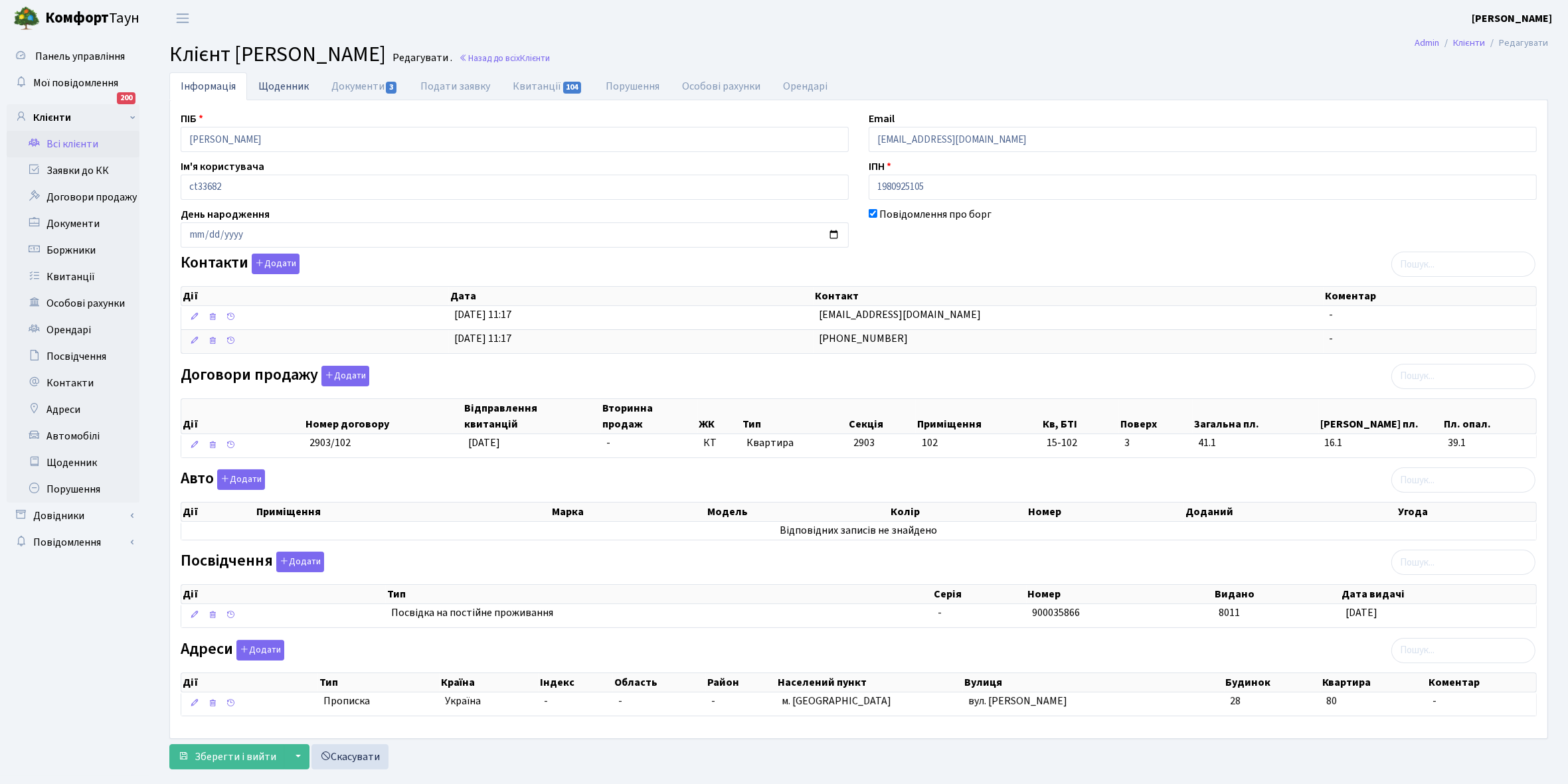
click at [267, 87] on link "Щоденник" at bounding box center [284, 86] width 73 height 27
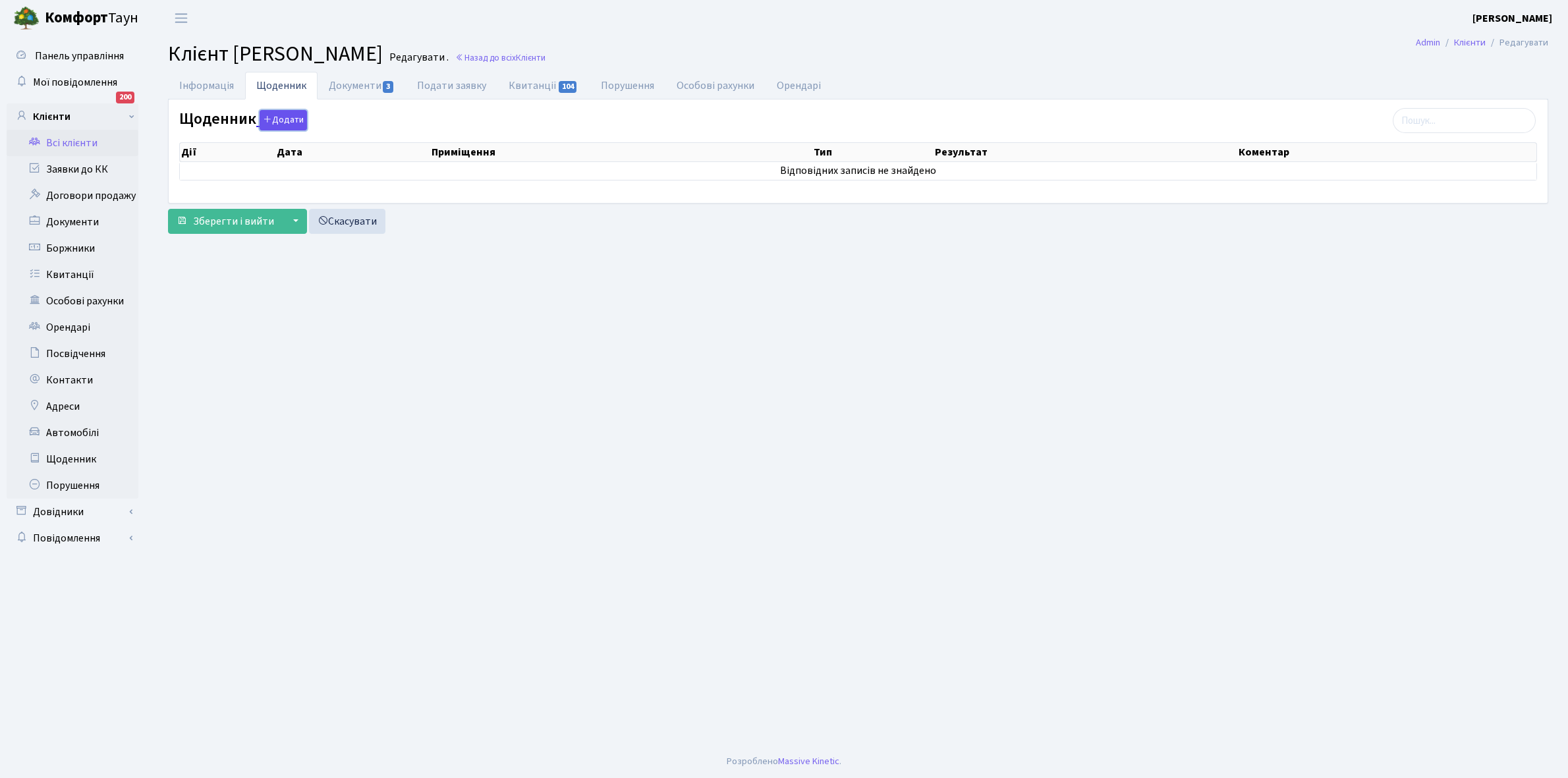
click at [284, 122] on button "Додати" at bounding box center [283, 120] width 47 height 21
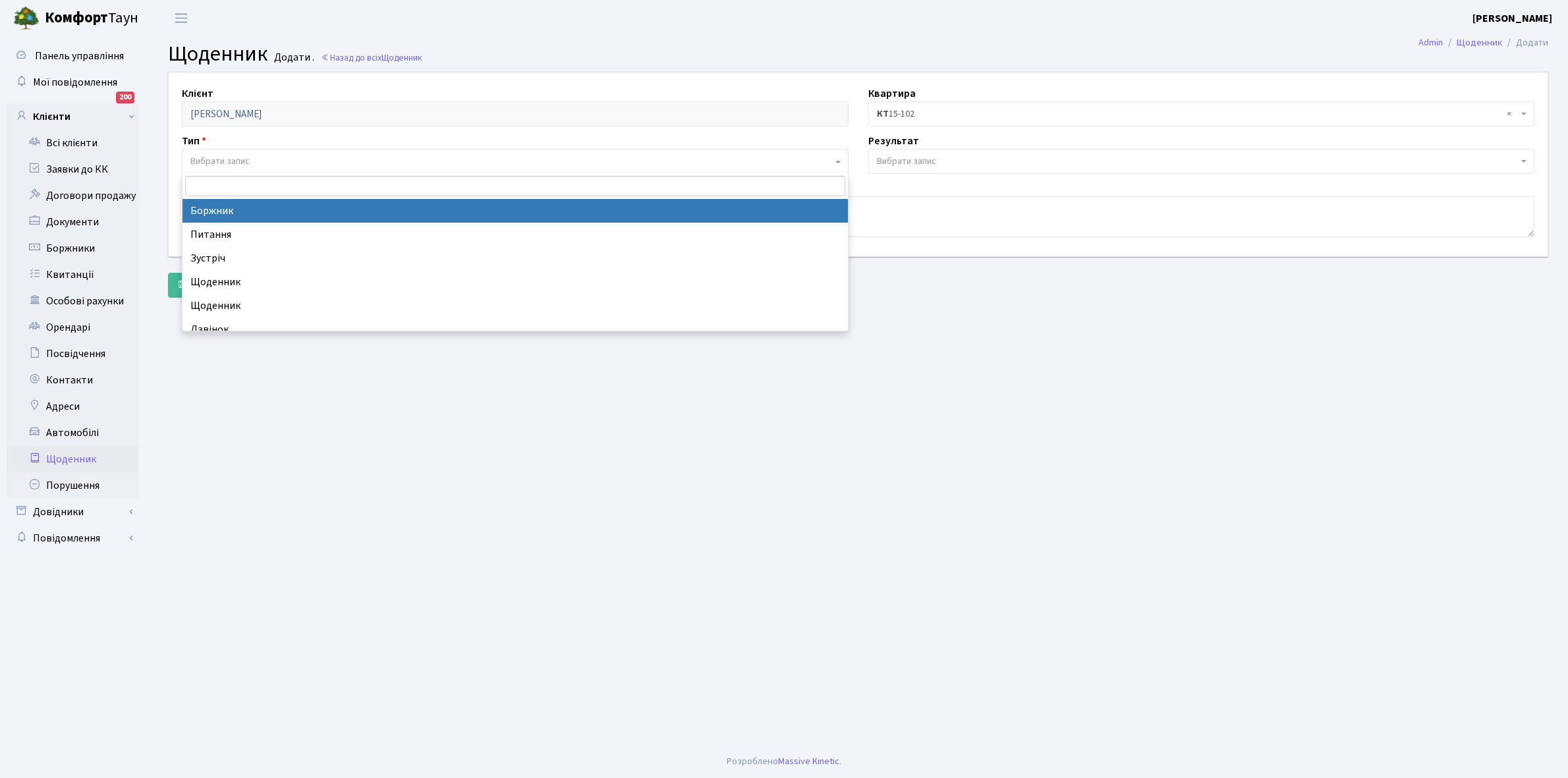
click at [215, 159] on span "Вибрати запис" at bounding box center [219, 161] width 59 height 13
select select "189"
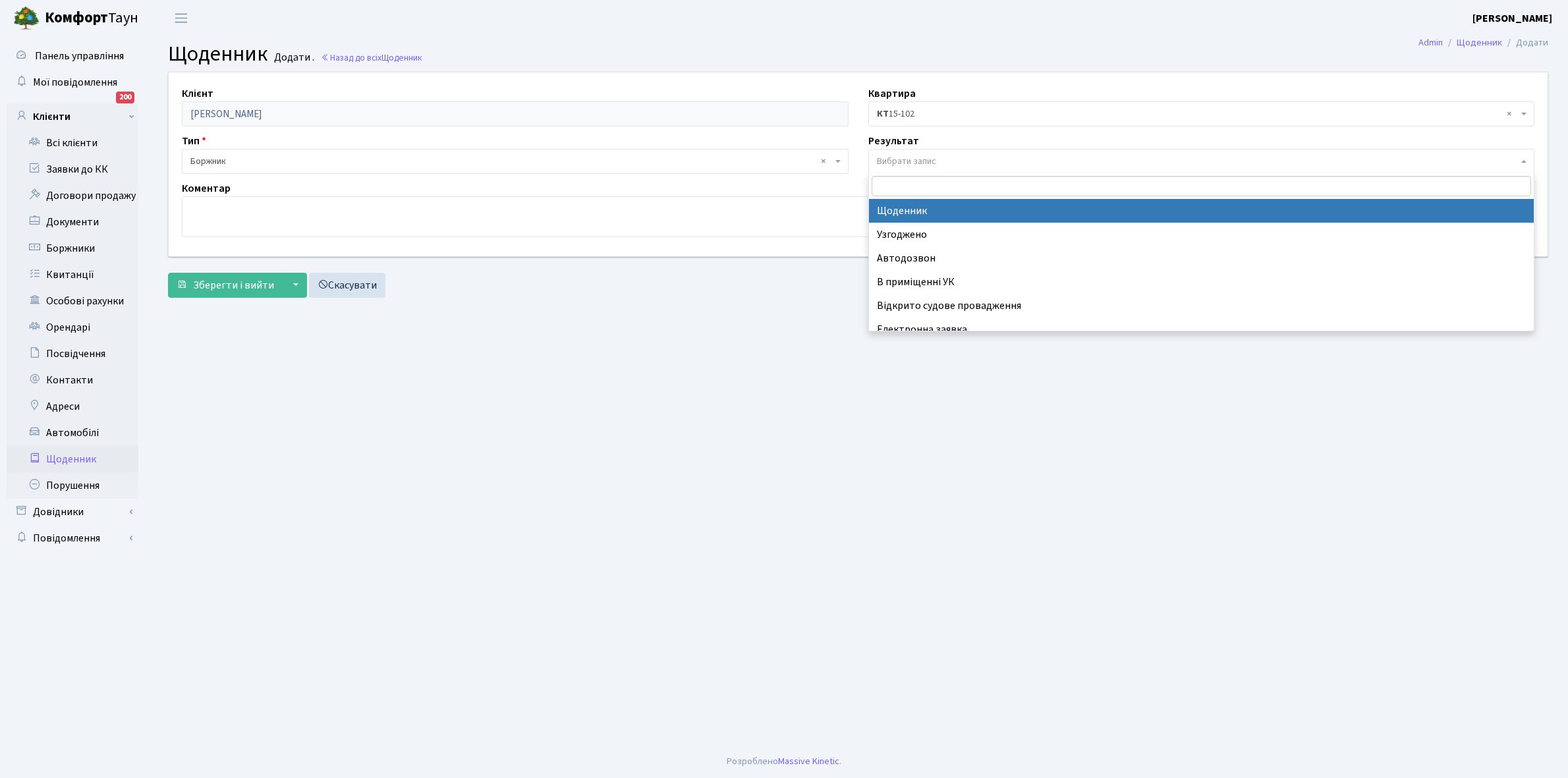
click at [903, 163] on span "Вибрати запис" at bounding box center [906, 161] width 59 height 13
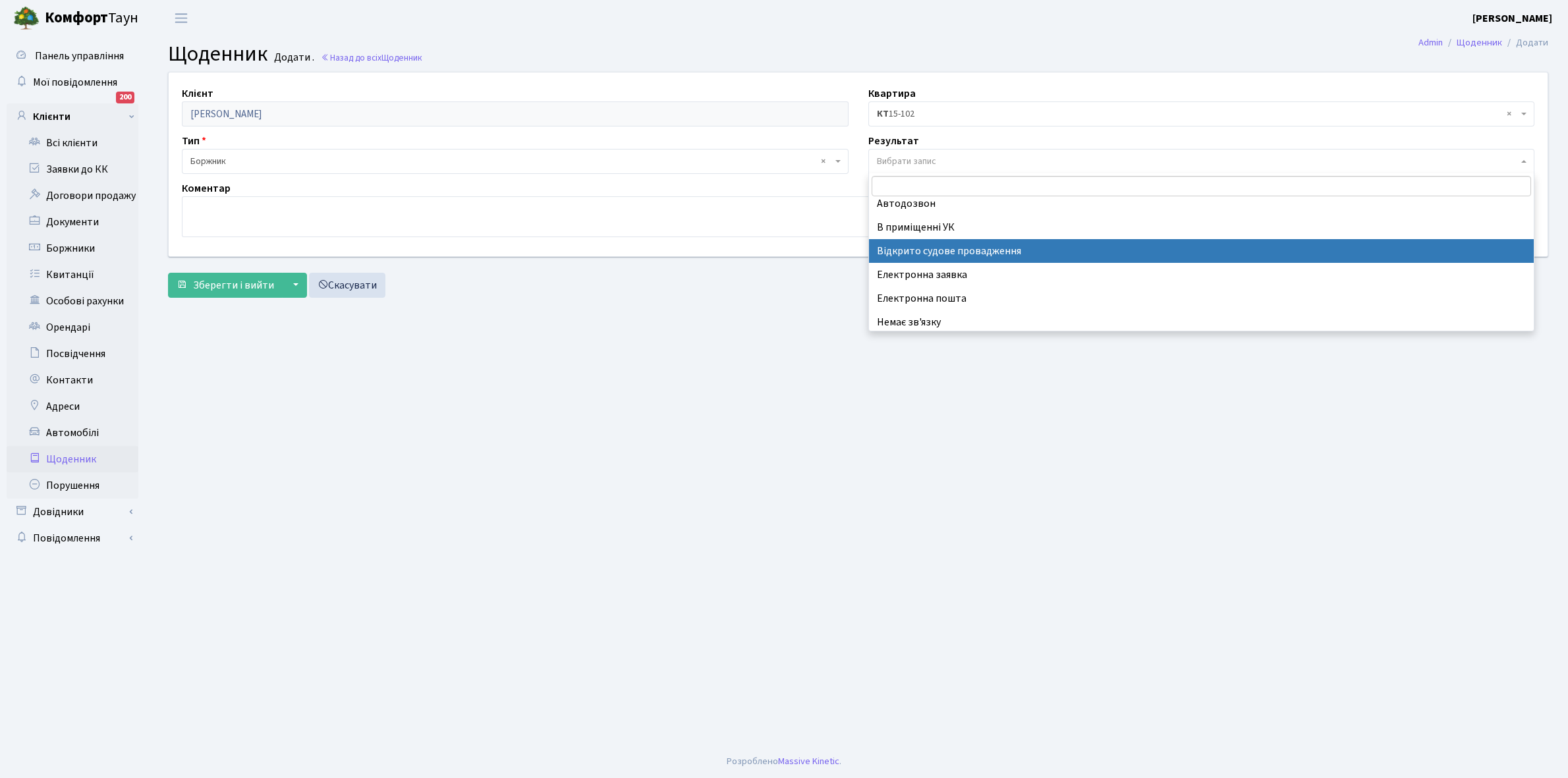
scroll to position [81, 0]
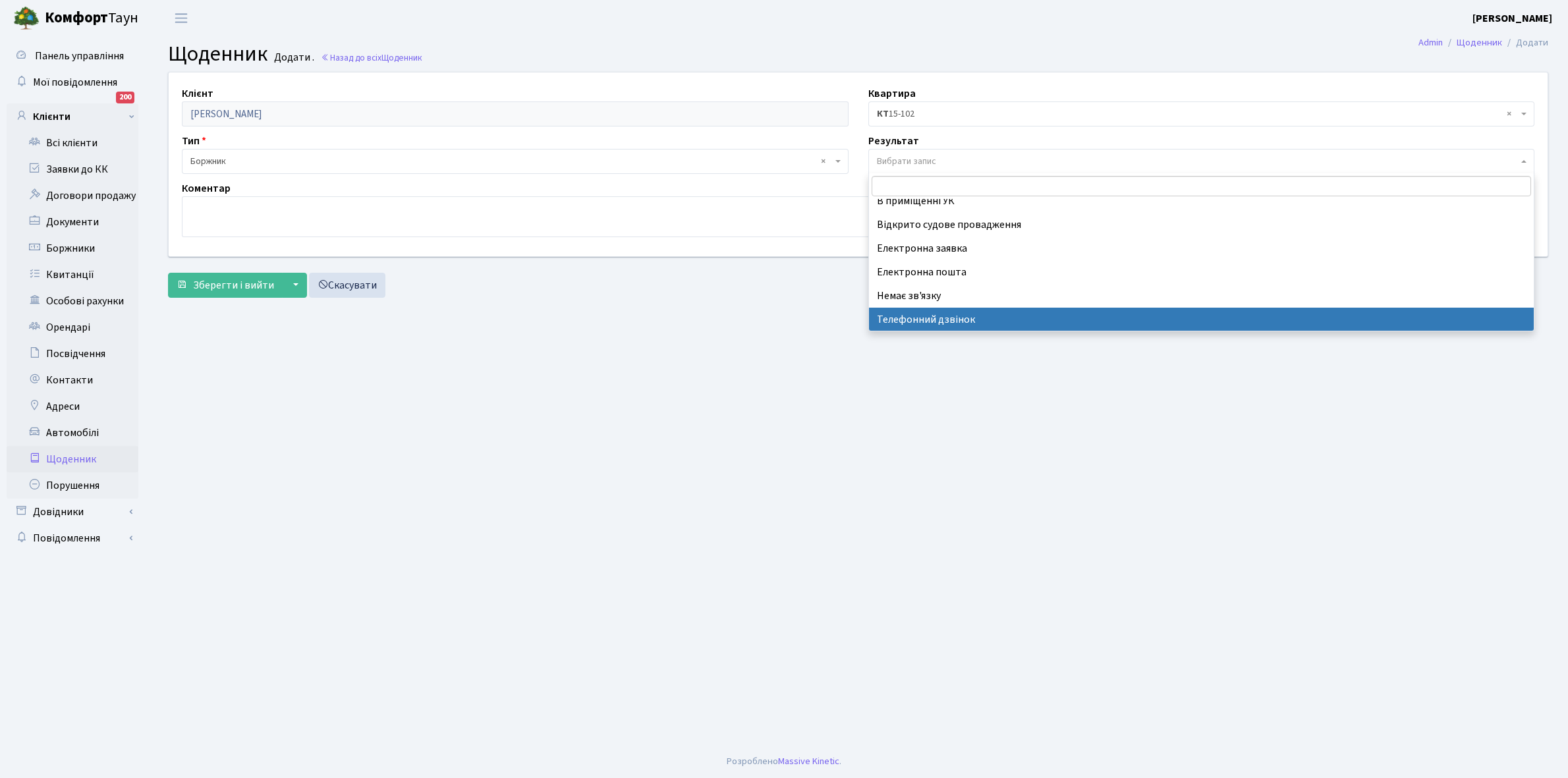
select select "196"
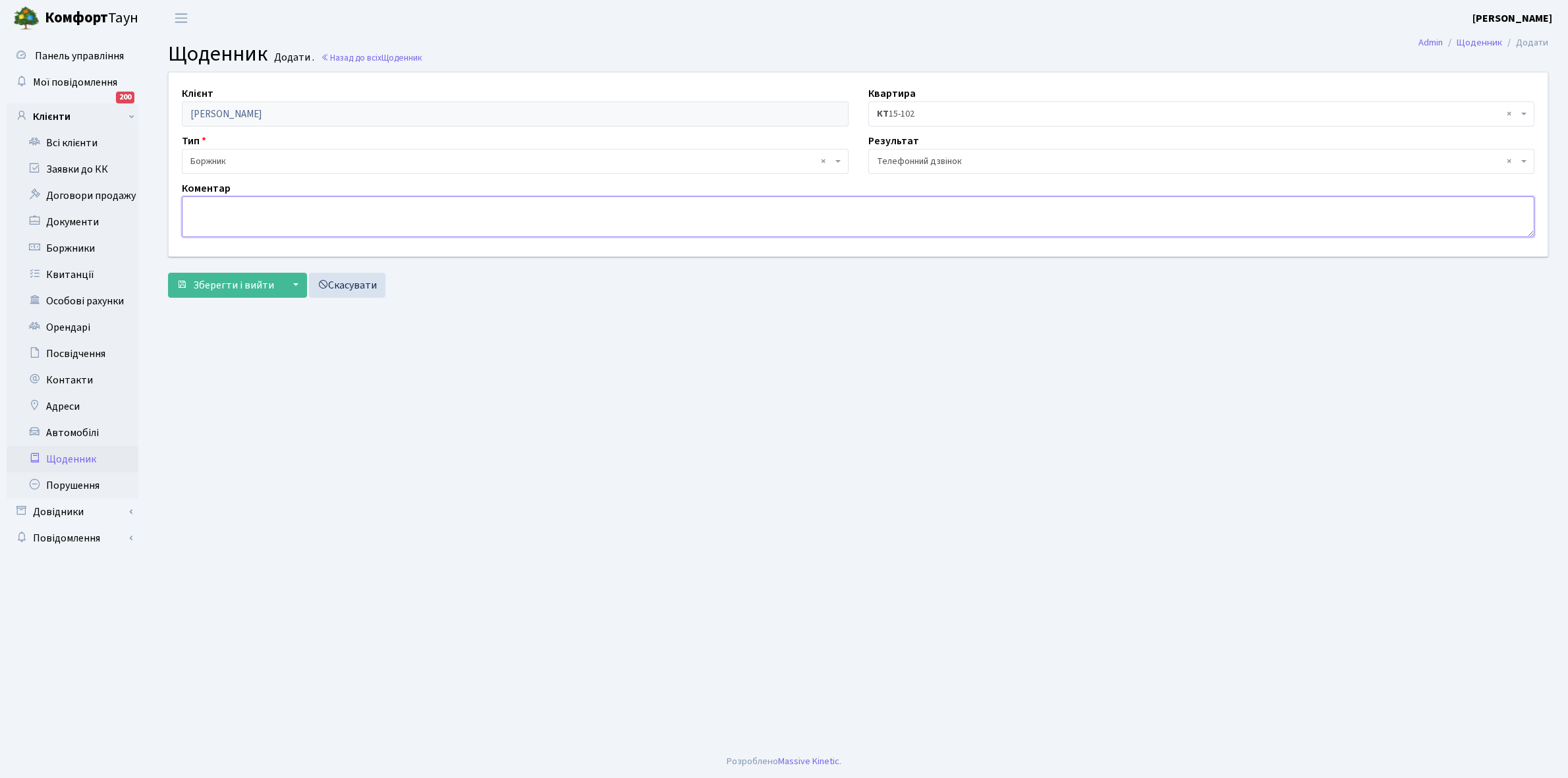
click at [205, 215] on textarea at bounding box center [858, 217] width 1353 height 41
type textarea "Не бере трубку телефона"
click at [225, 282] on span "Зберегти і вийти" at bounding box center [234, 285] width 81 height 14
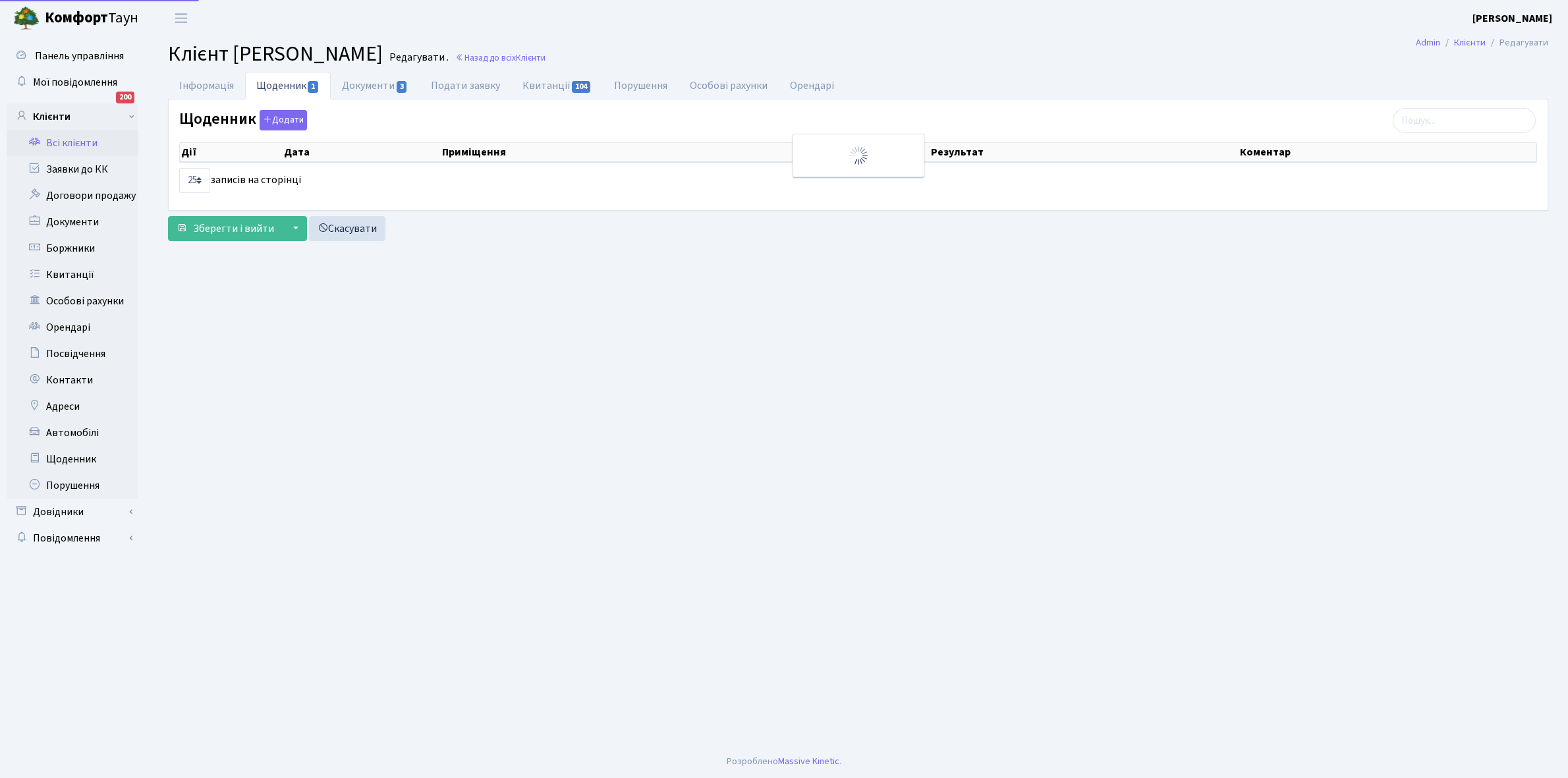
select select "25"
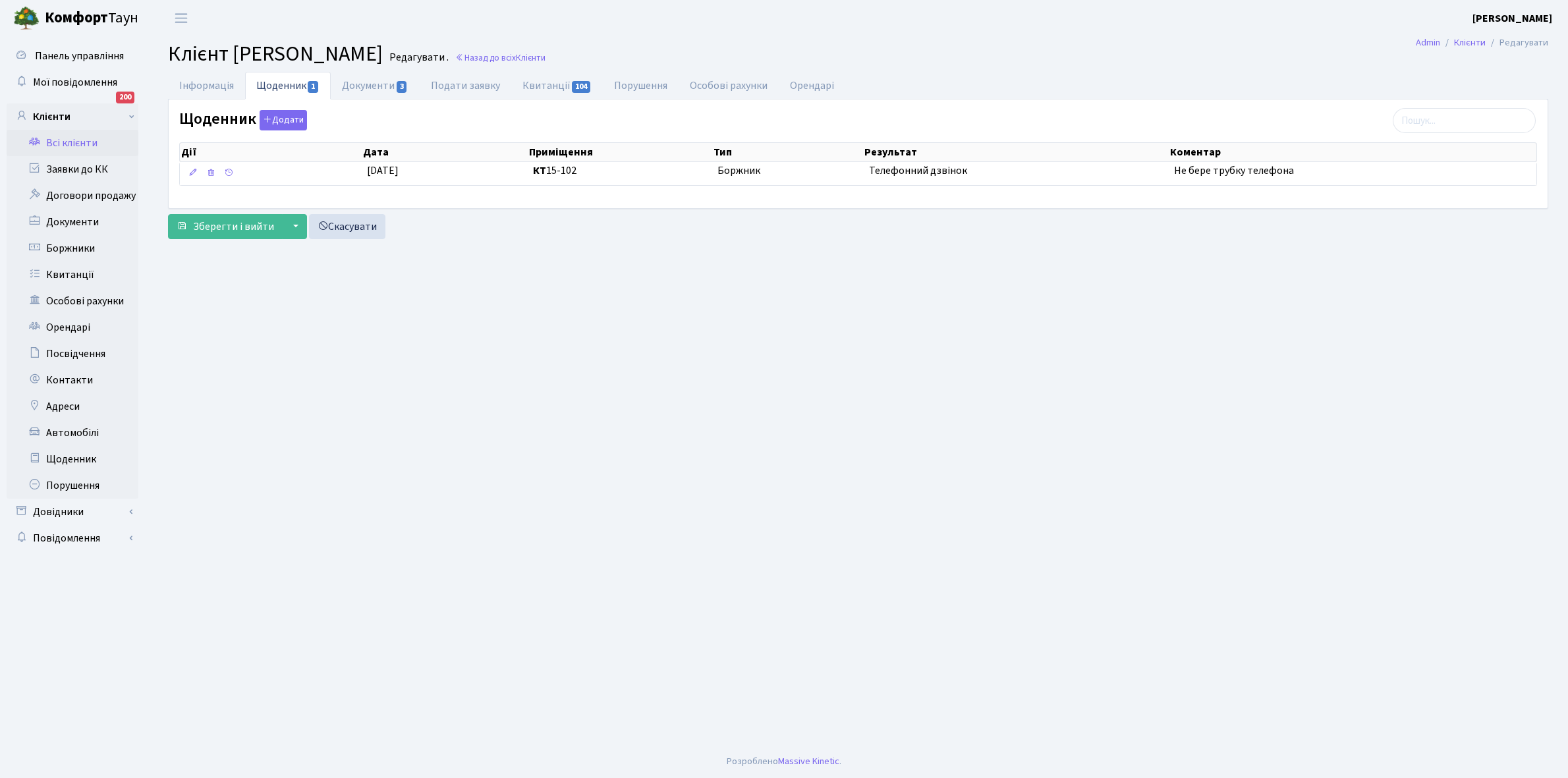
click at [73, 138] on link "Всі клієнти" at bounding box center [72, 142] width 132 height 26
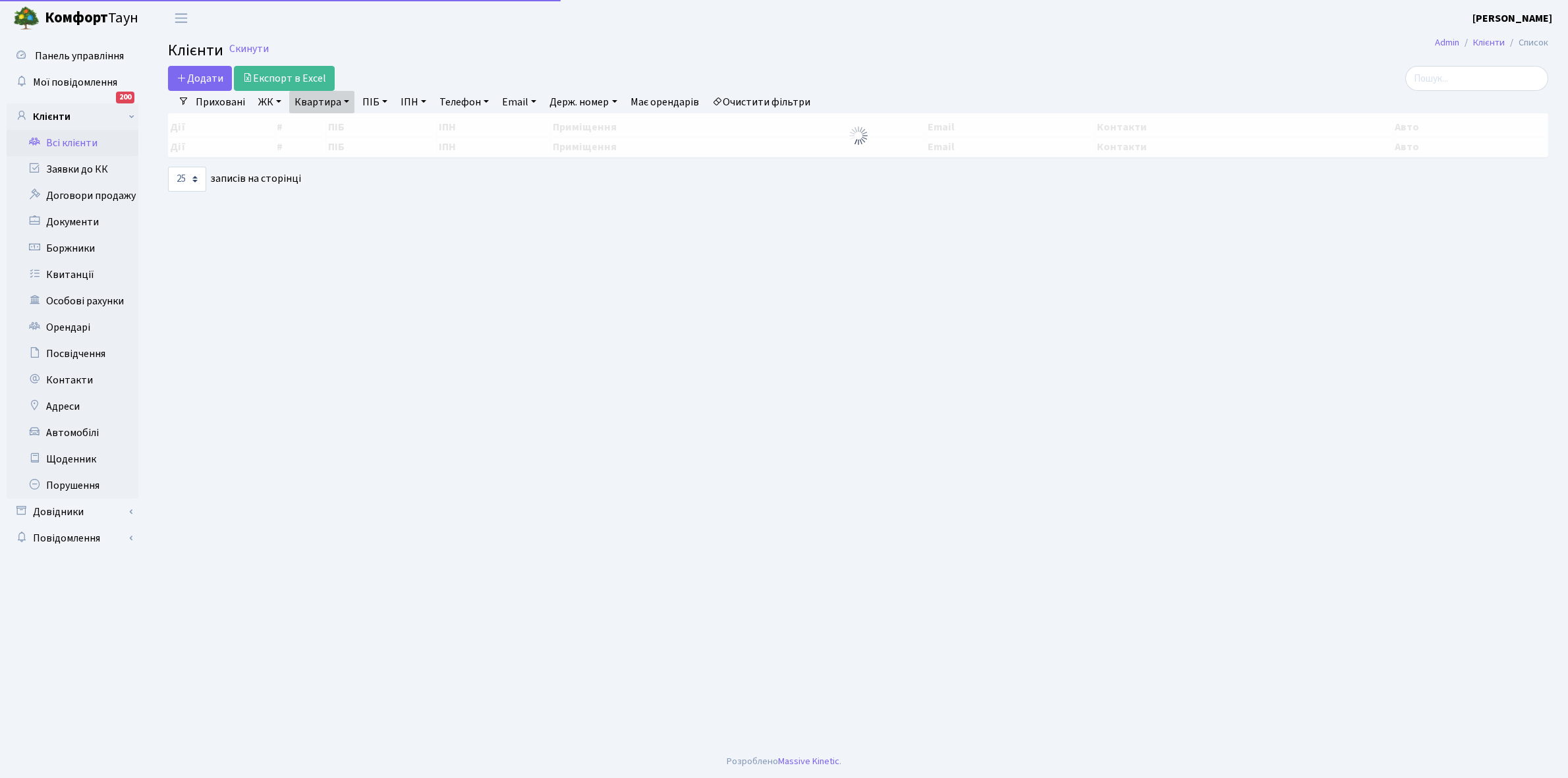
select select "25"
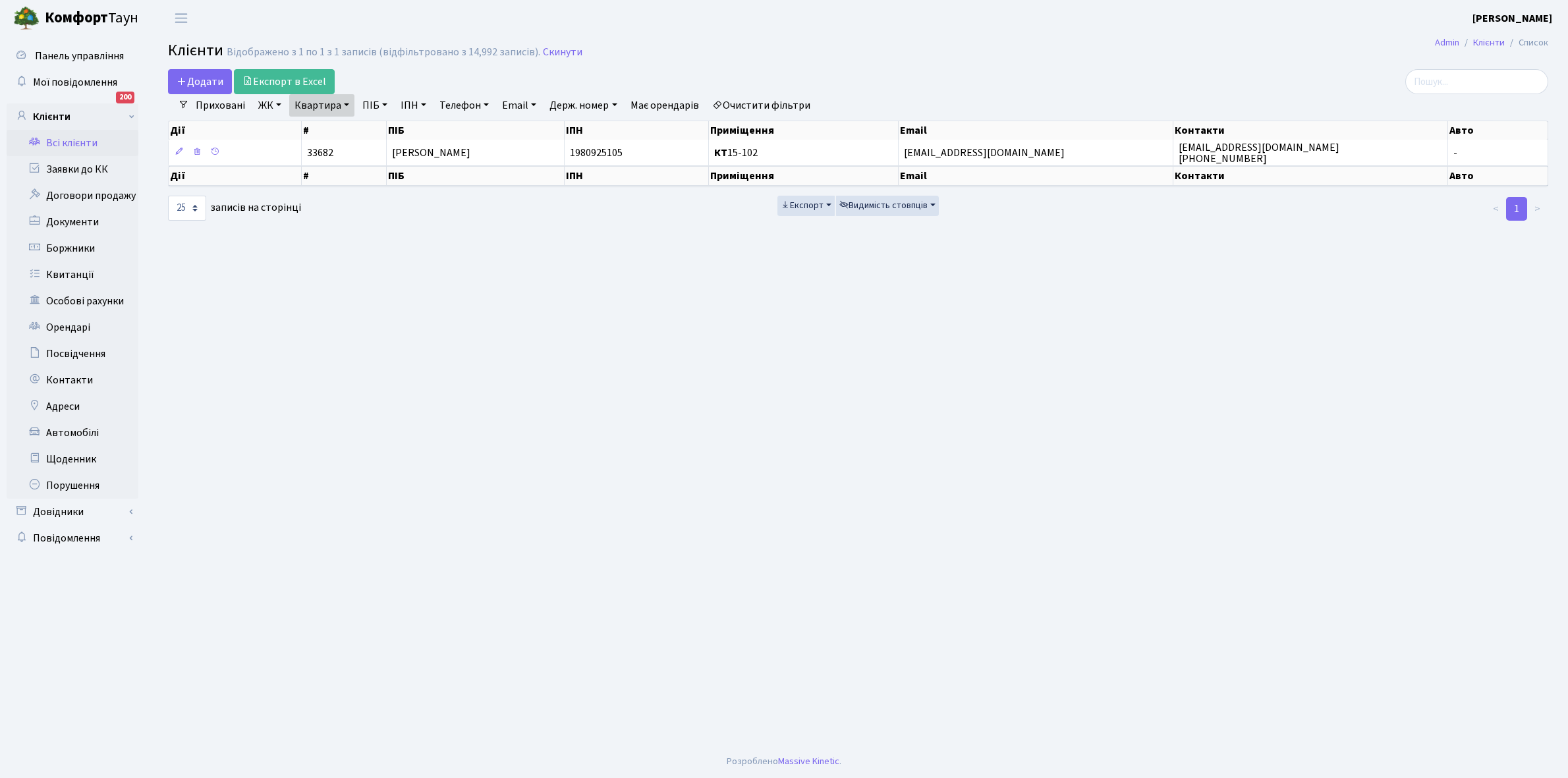
click at [749, 107] on link "Очистити фільтри" at bounding box center [762, 105] width 109 height 22
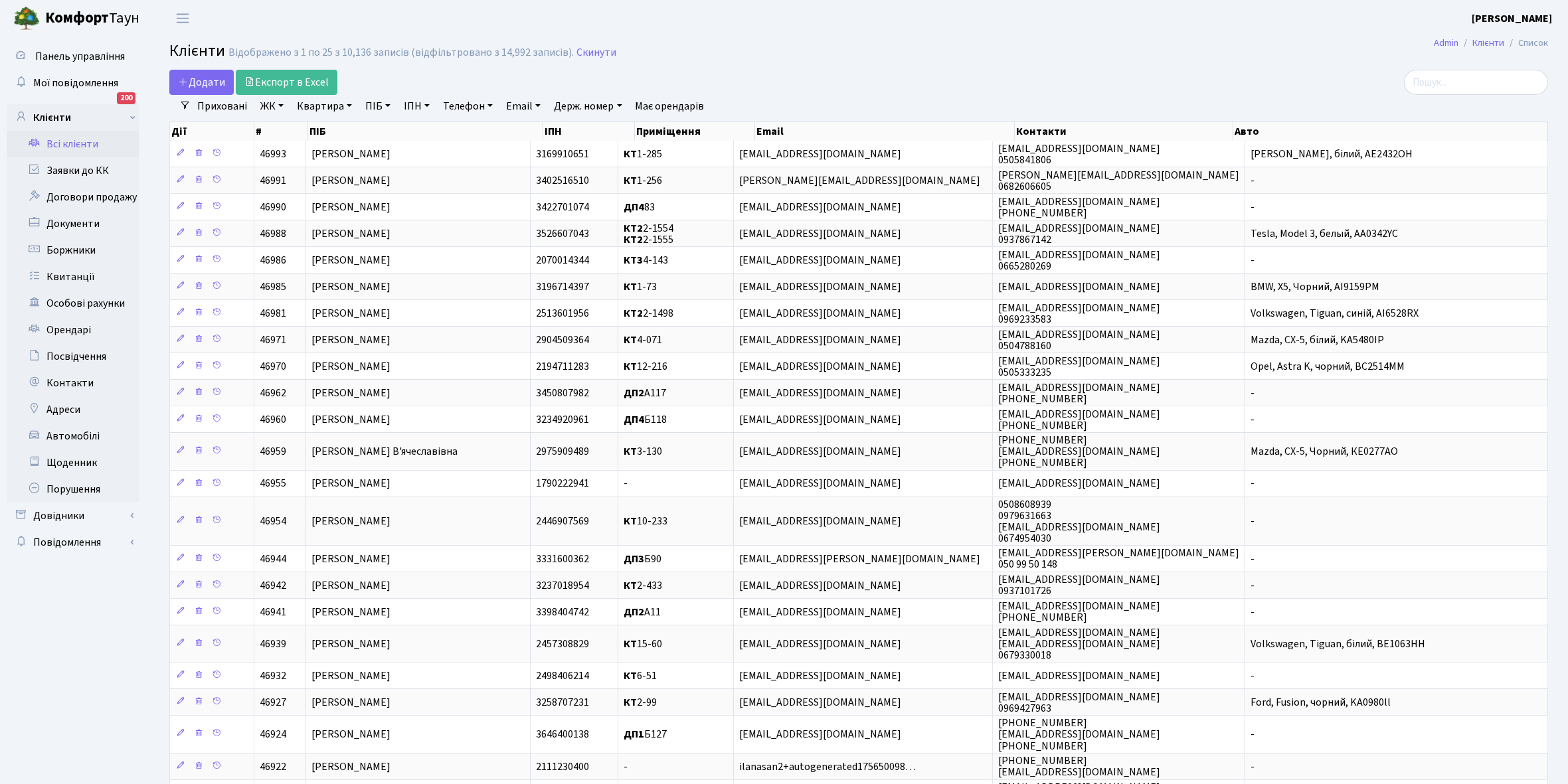
click at [280, 104] on link "ЖК" at bounding box center [272, 106] width 34 height 22
click at [296, 173] on li "КТ2, просп. Соборності, 17" at bounding box center [338, 175] width 161 height 23
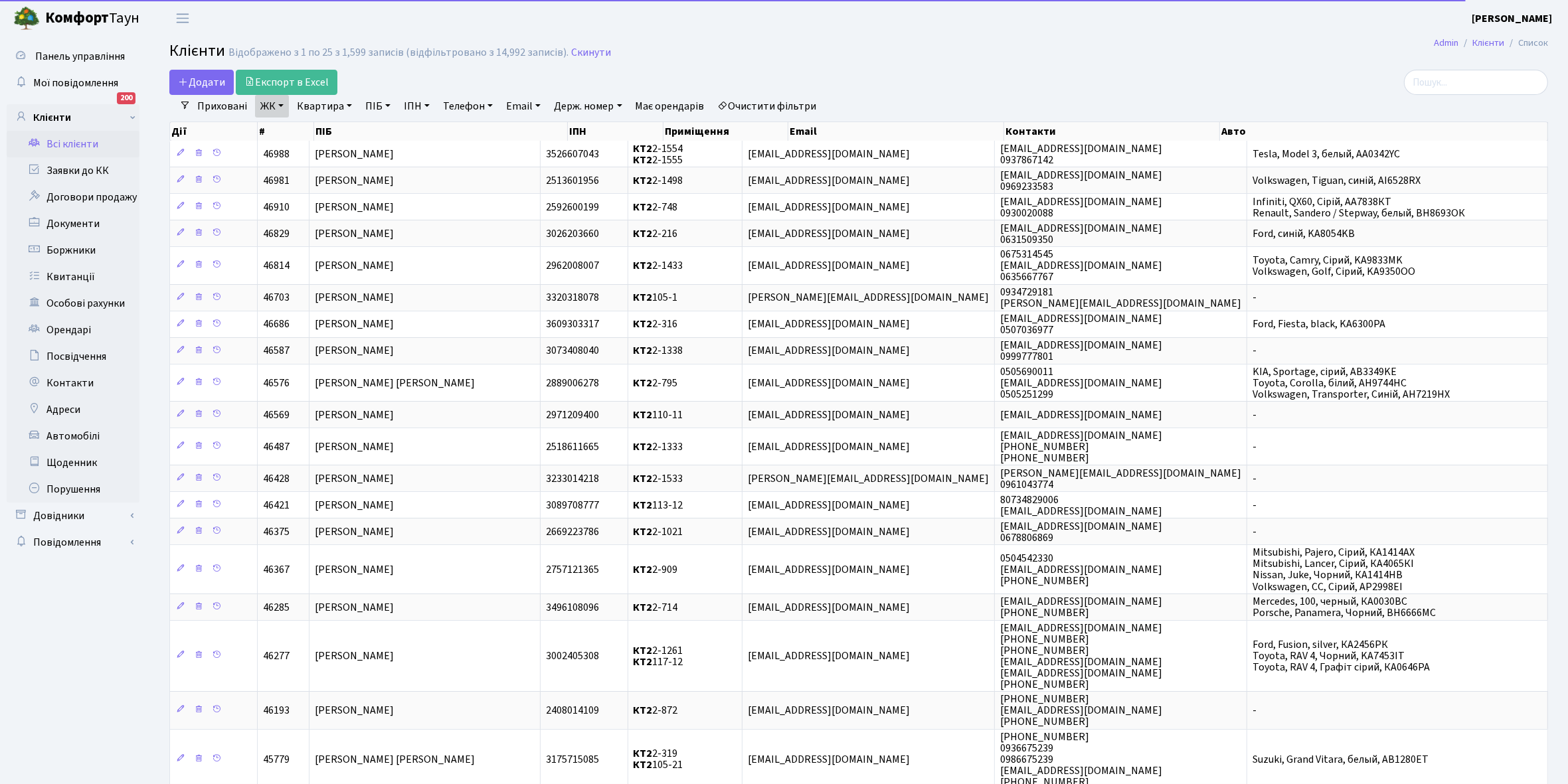
click at [348, 103] on link "Квартира" at bounding box center [324, 106] width 66 height 22
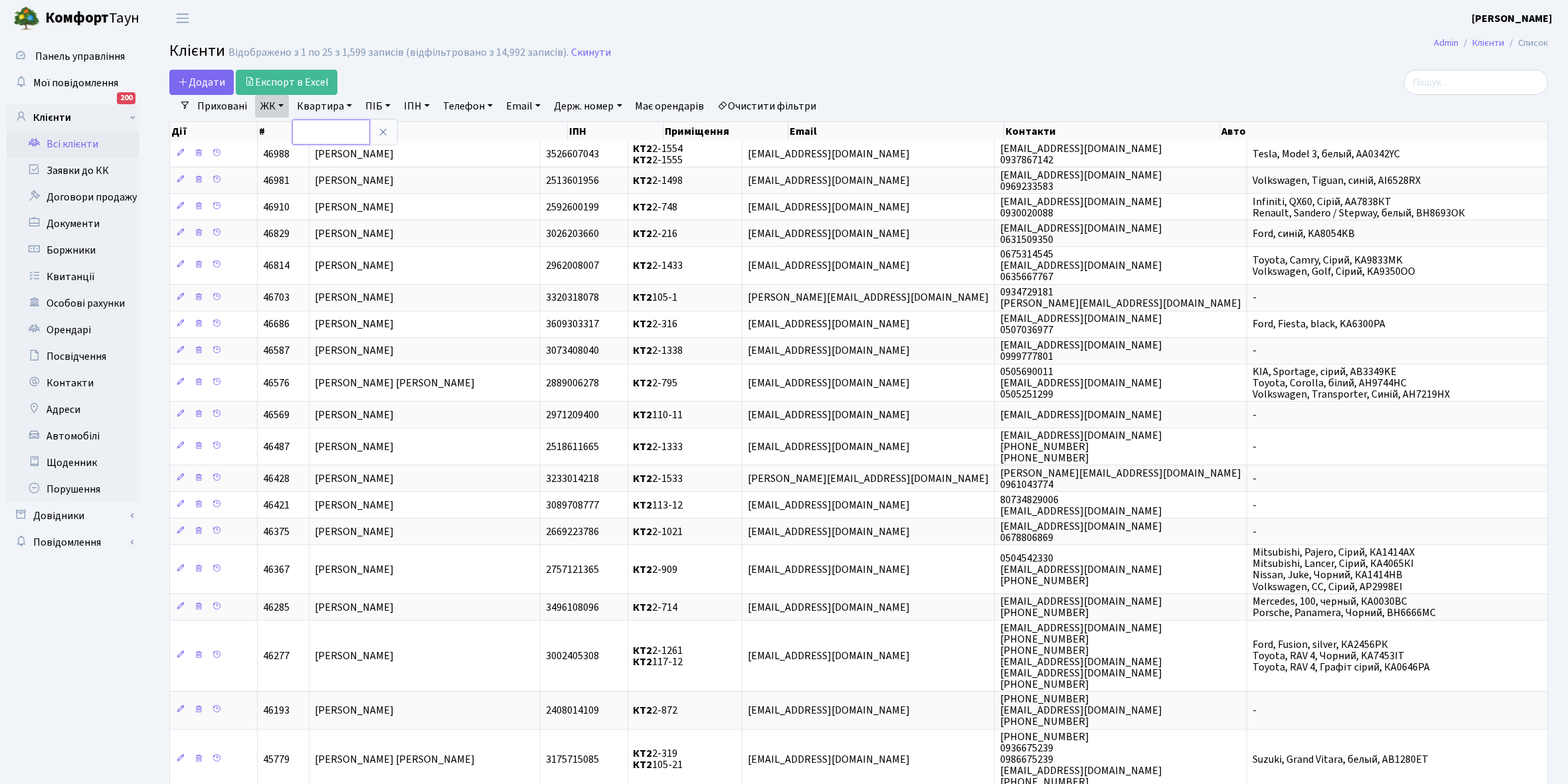
click at [331, 133] on input "text" at bounding box center [331, 132] width 78 height 25
type input "2-356"
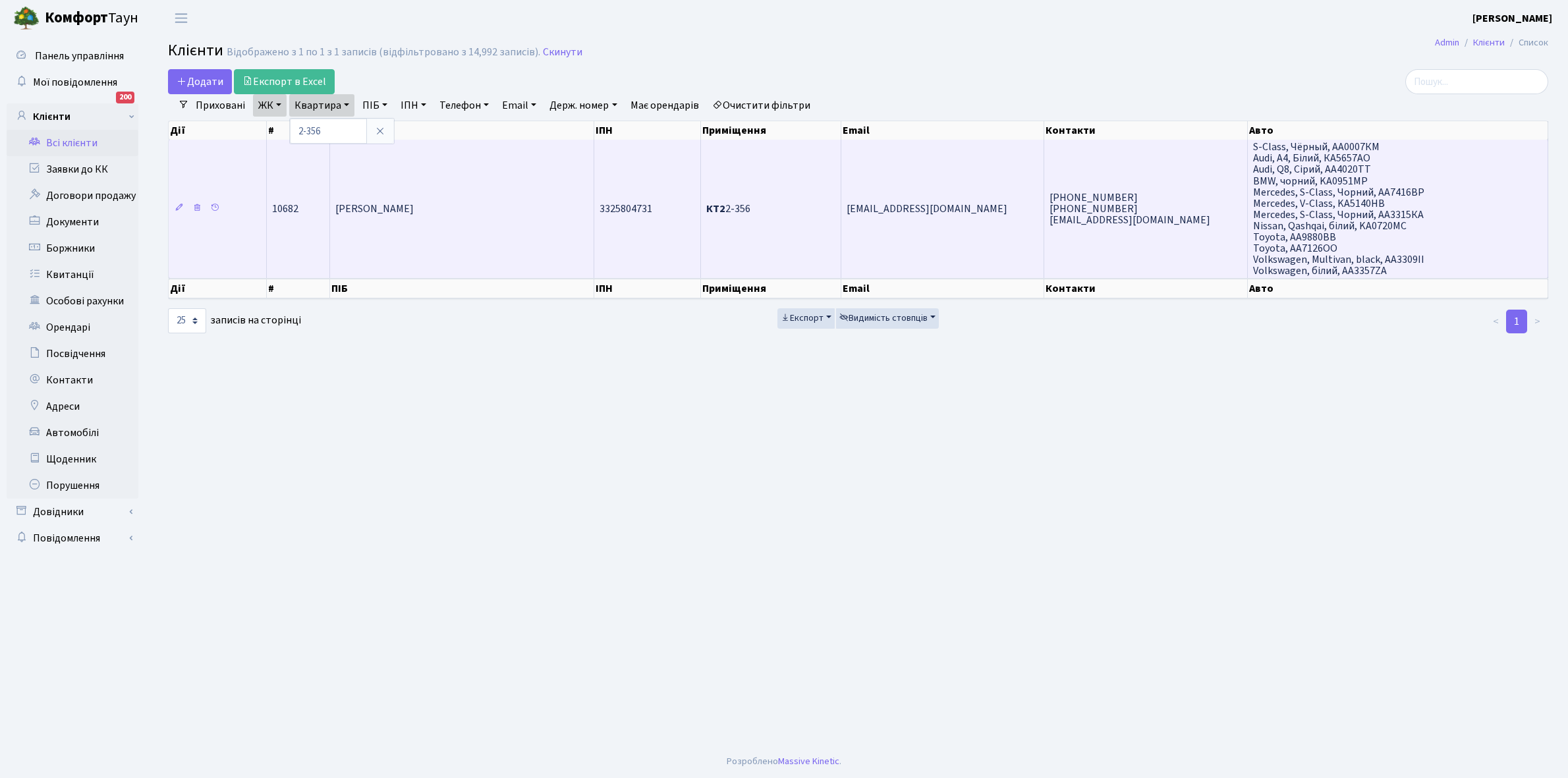
click at [414, 203] on span "[PERSON_NAME]" at bounding box center [374, 208] width 78 height 14
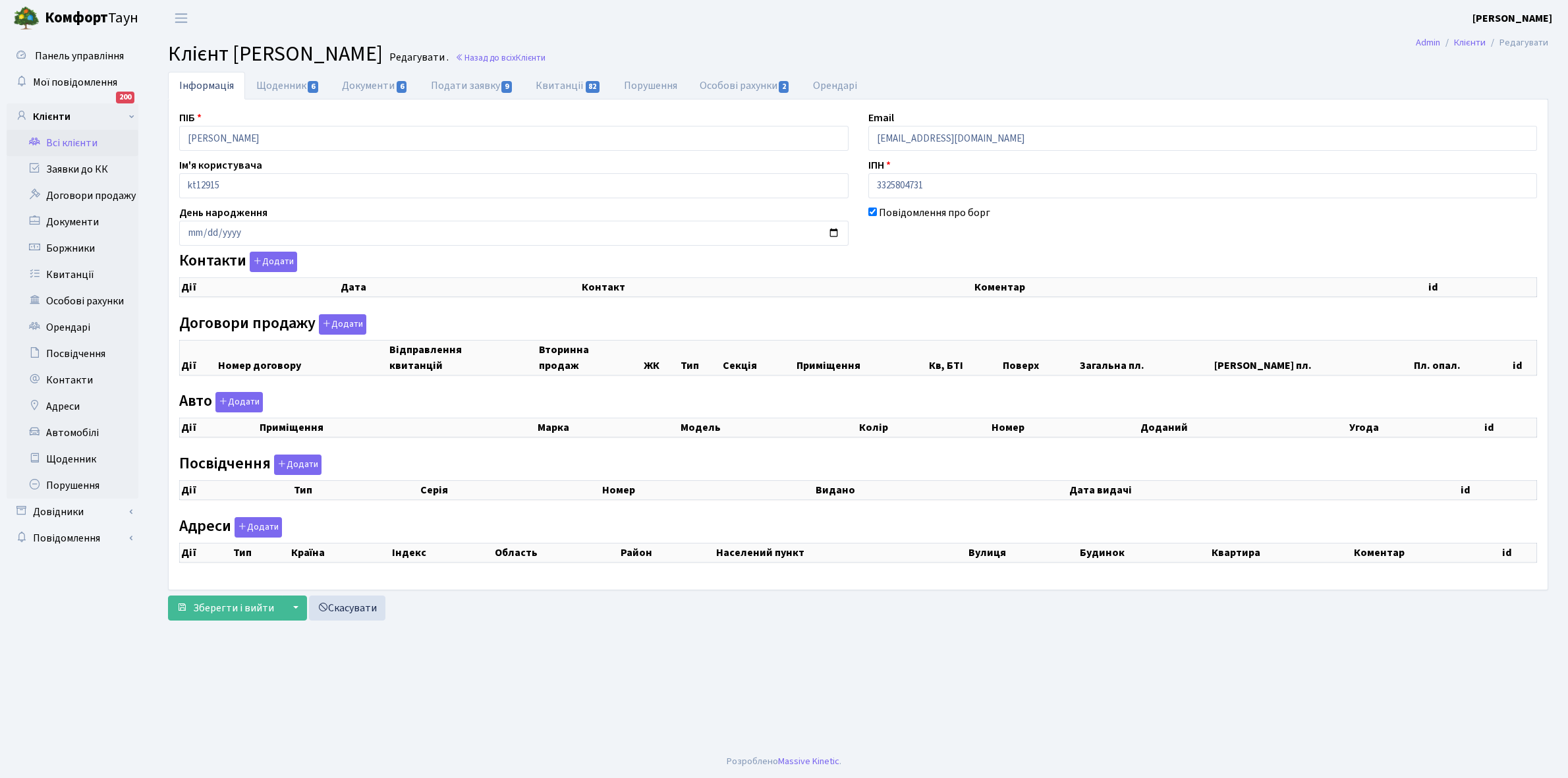
checkbox input "true"
select select "25"
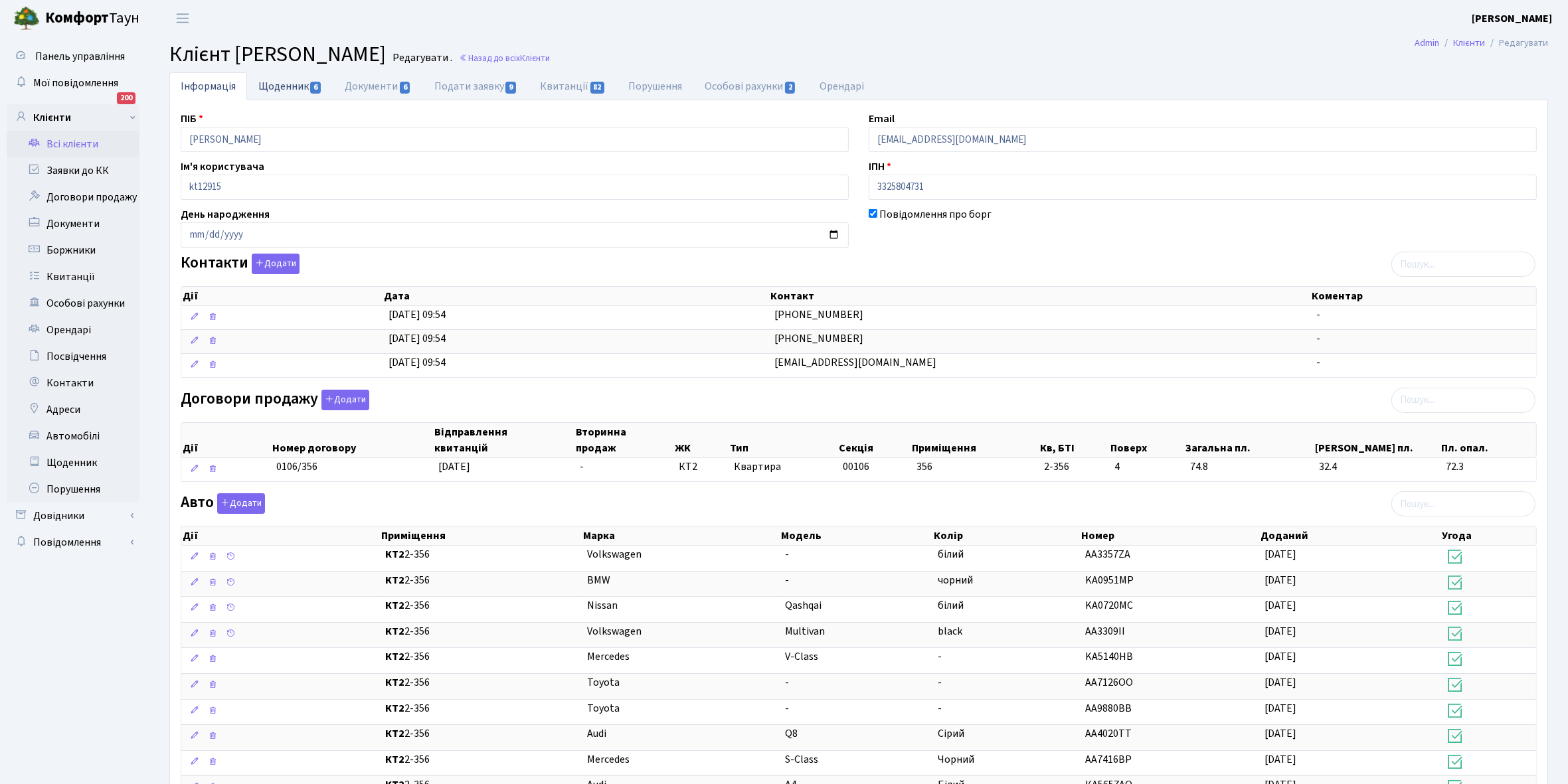
click at [274, 84] on link "Щоденник 6" at bounding box center [290, 86] width 87 height 27
select select "25"
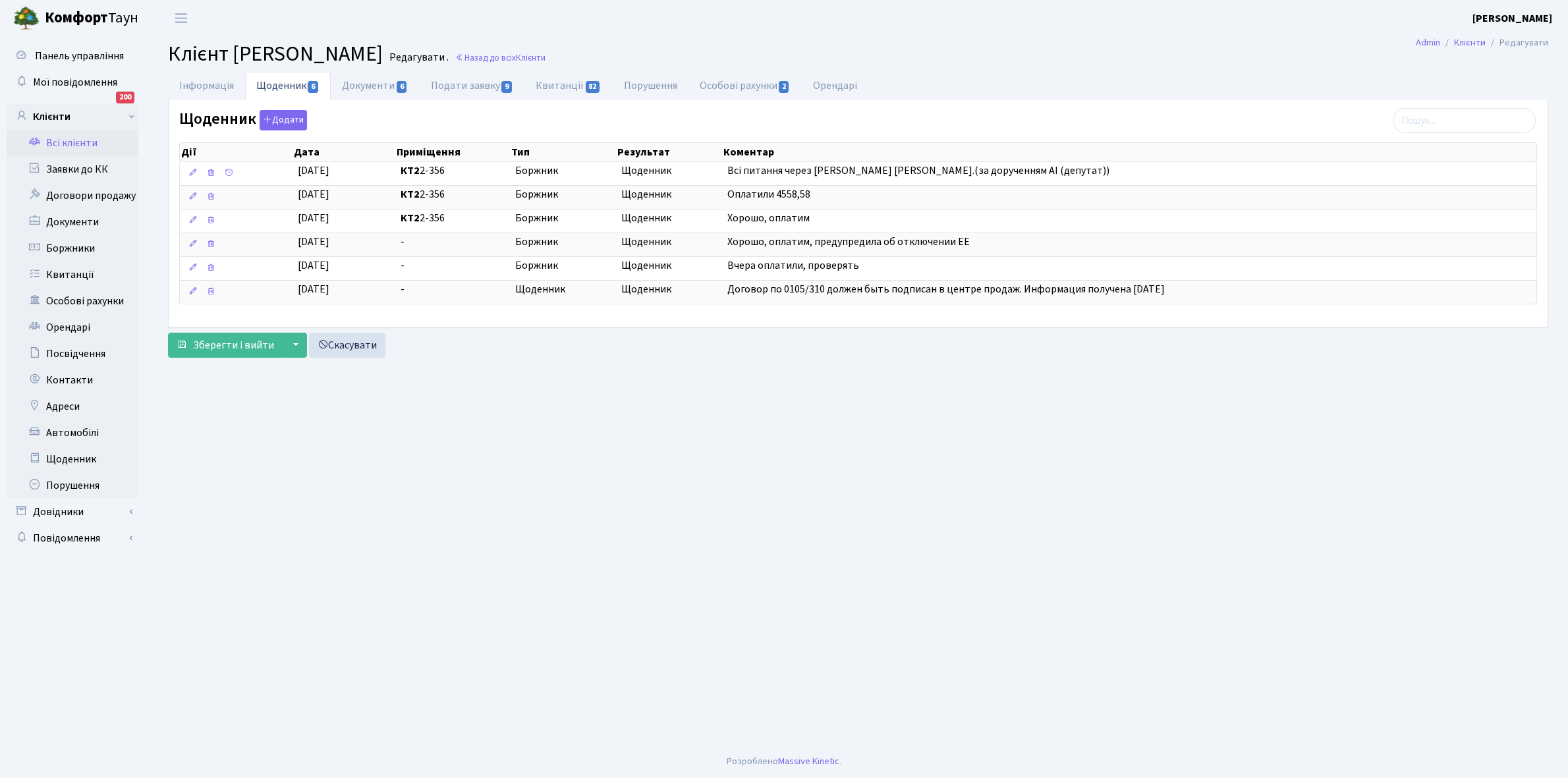
click at [73, 141] on link "Всі клієнти" at bounding box center [72, 142] width 132 height 26
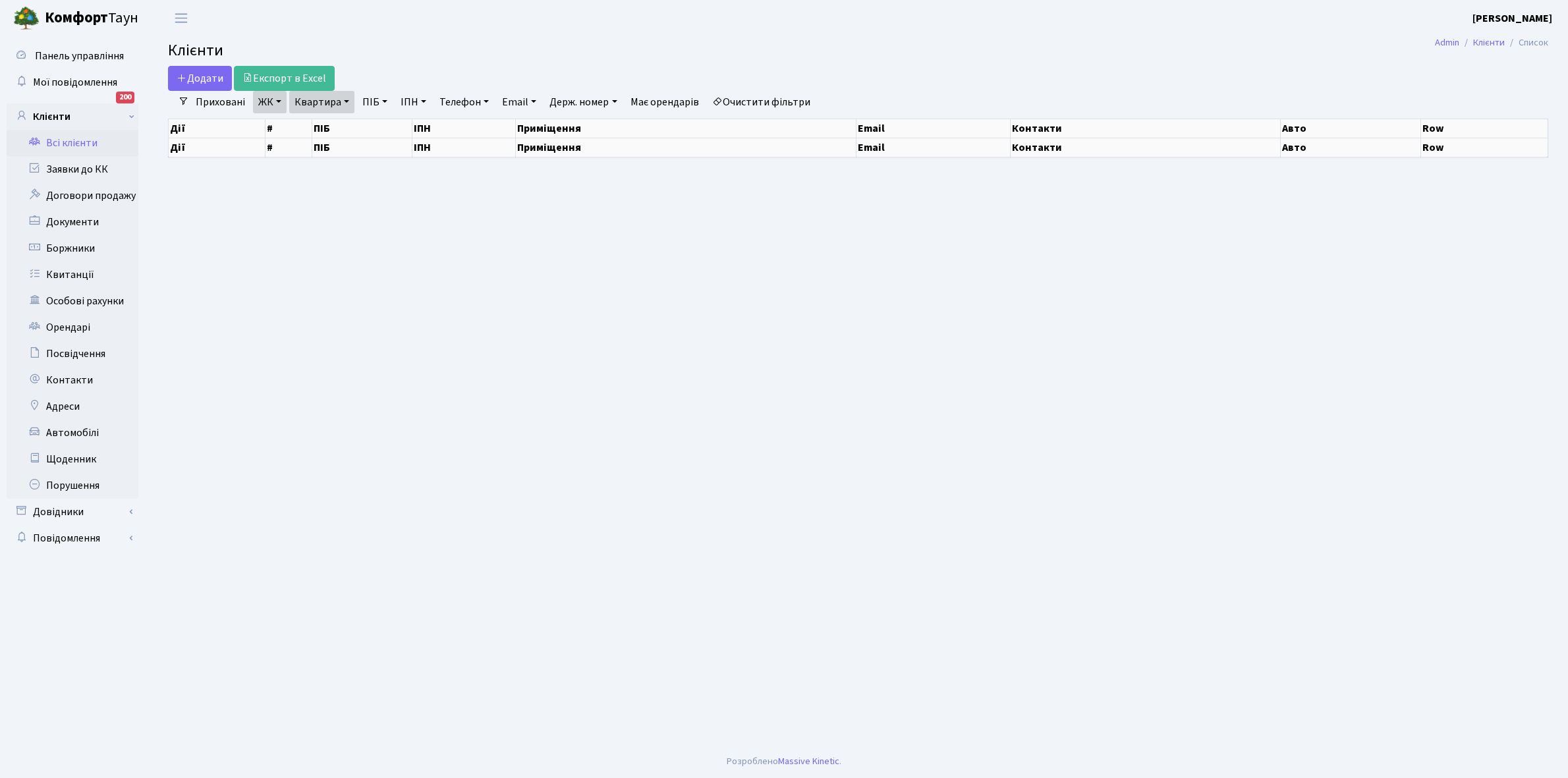
select select "25"
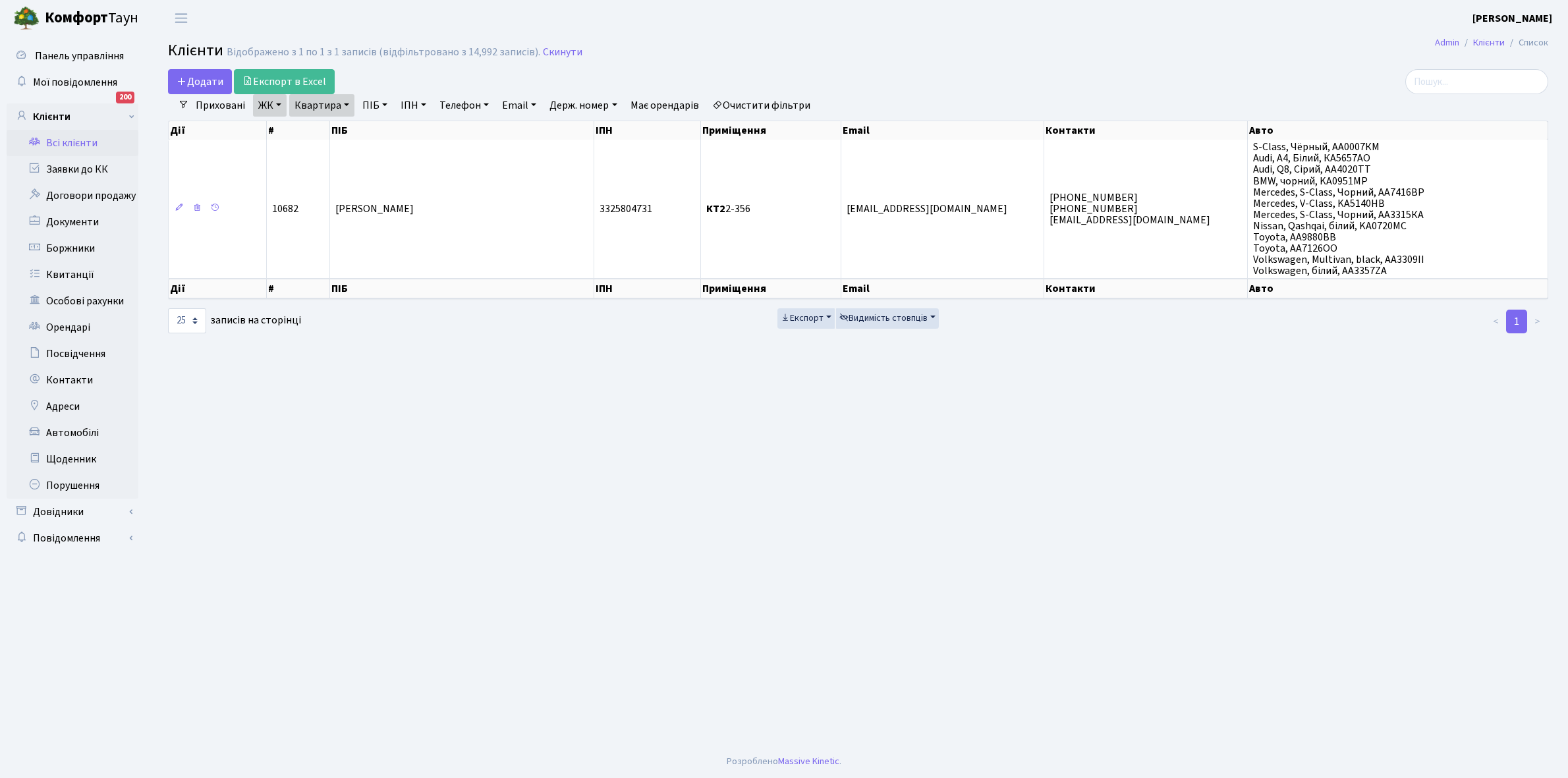
click at [748, 103] on link "Очистити фільтри" at bounding box center [762, 105] width 109 height 22
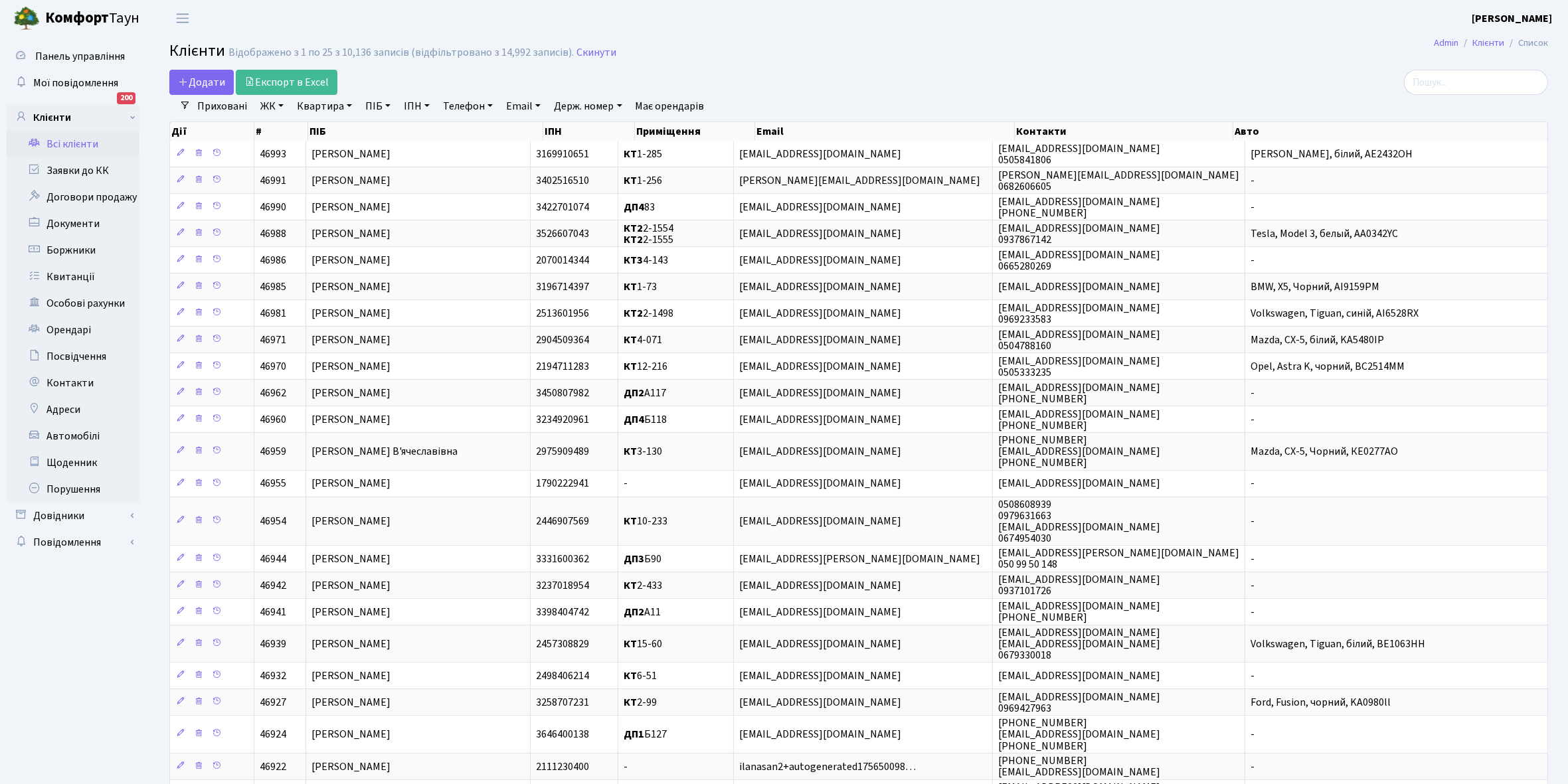
click at [280, 105] on link "ЖК" at bounding box center [272, 106] width 34 height 22
click at [320, 177] on li "КТ2, просп. Соборності, 17" at bounding box center [338, 175] width 161 height 23
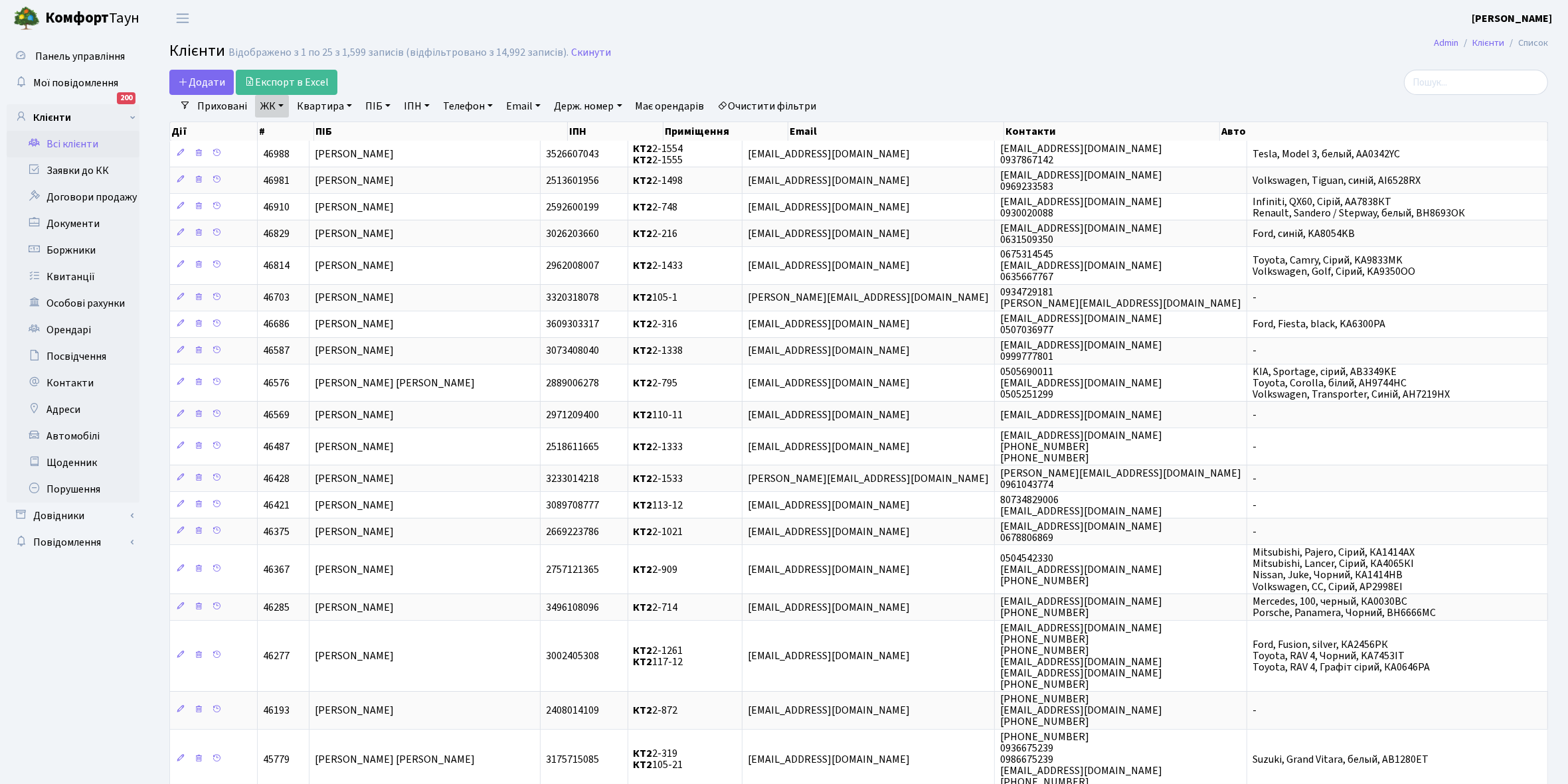
click at [348, 107] on link "Квартира" at bounding box center [324, 106] width 66 height 22
click at [324, 136] on input "text" at bounding box center [331, 132] width 78 height 25
type input "2-356"
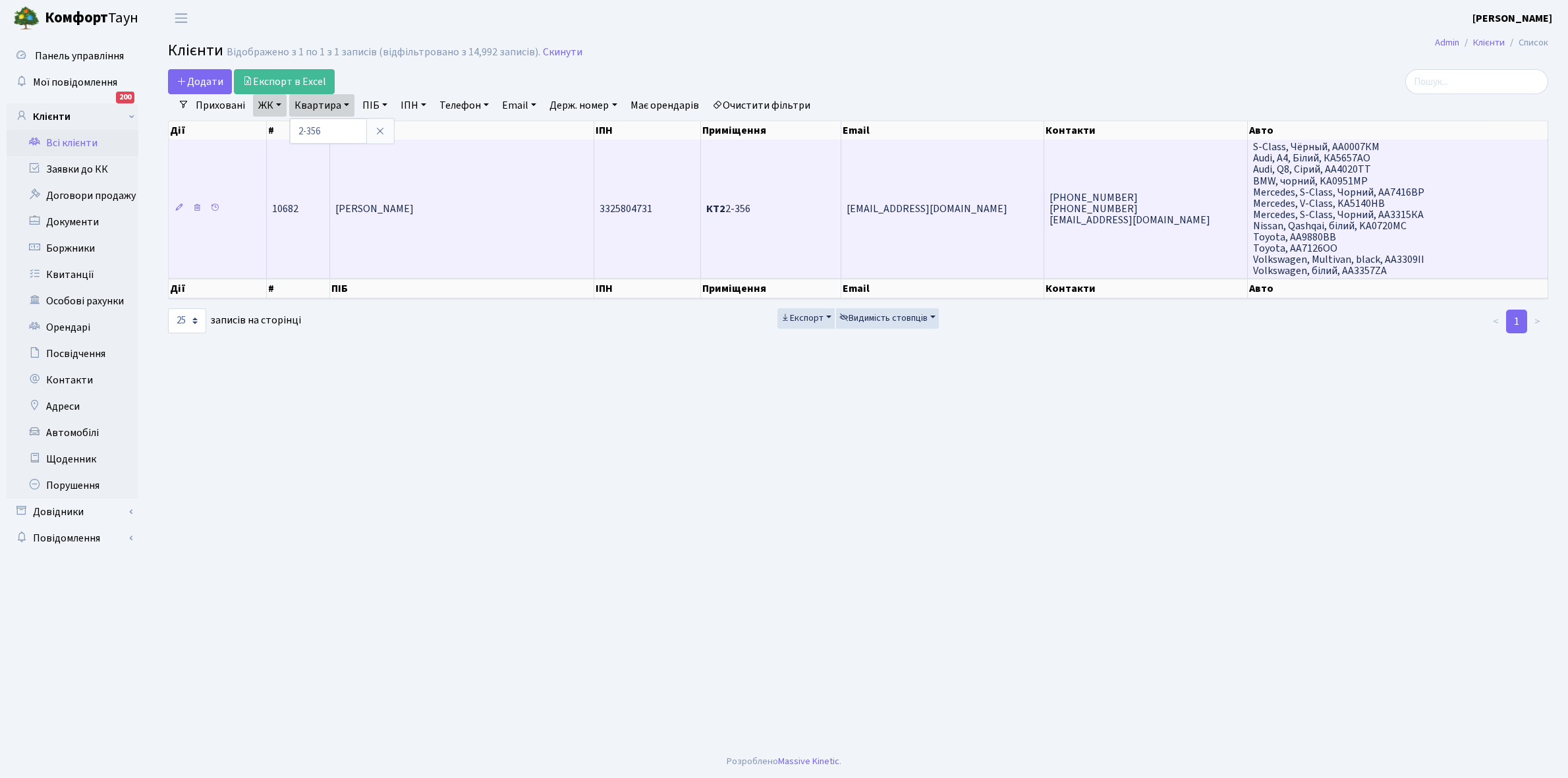
click at [396, 227] on td "Федоров Михайло Альбертович" at bounding box center [462, 208] width 265 height 137
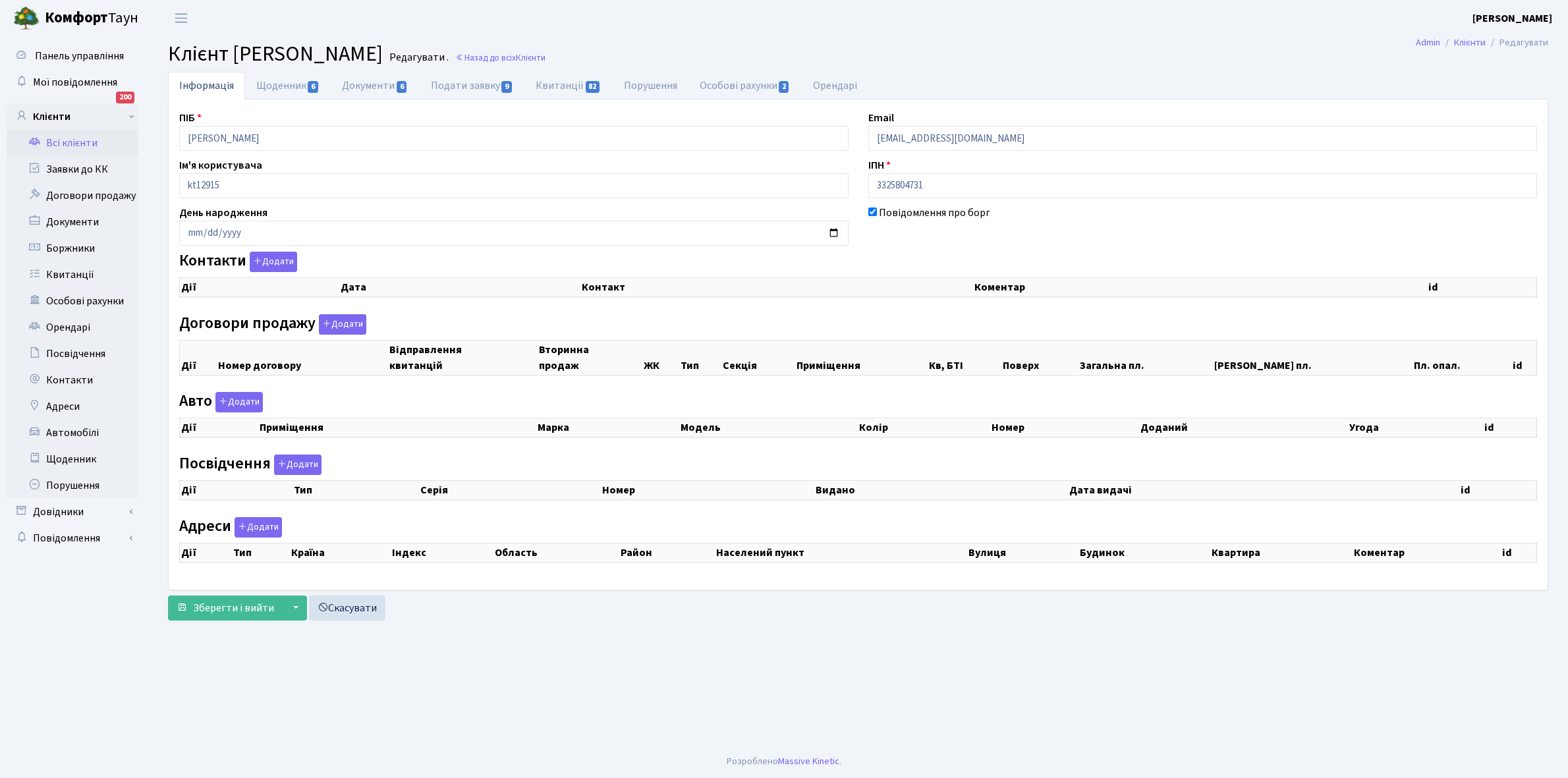
checkbox input "true"
select select "25"
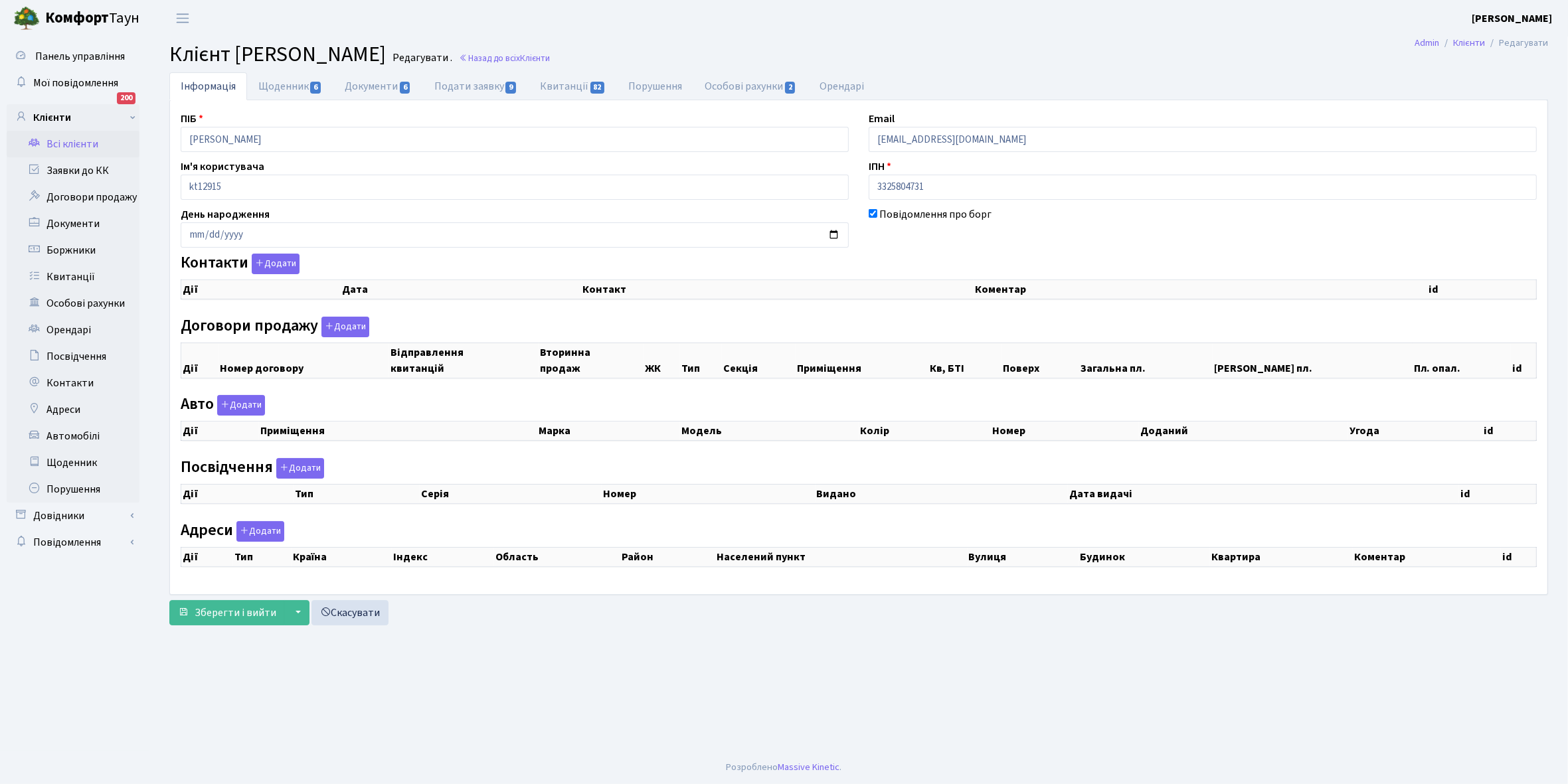
select select "25"
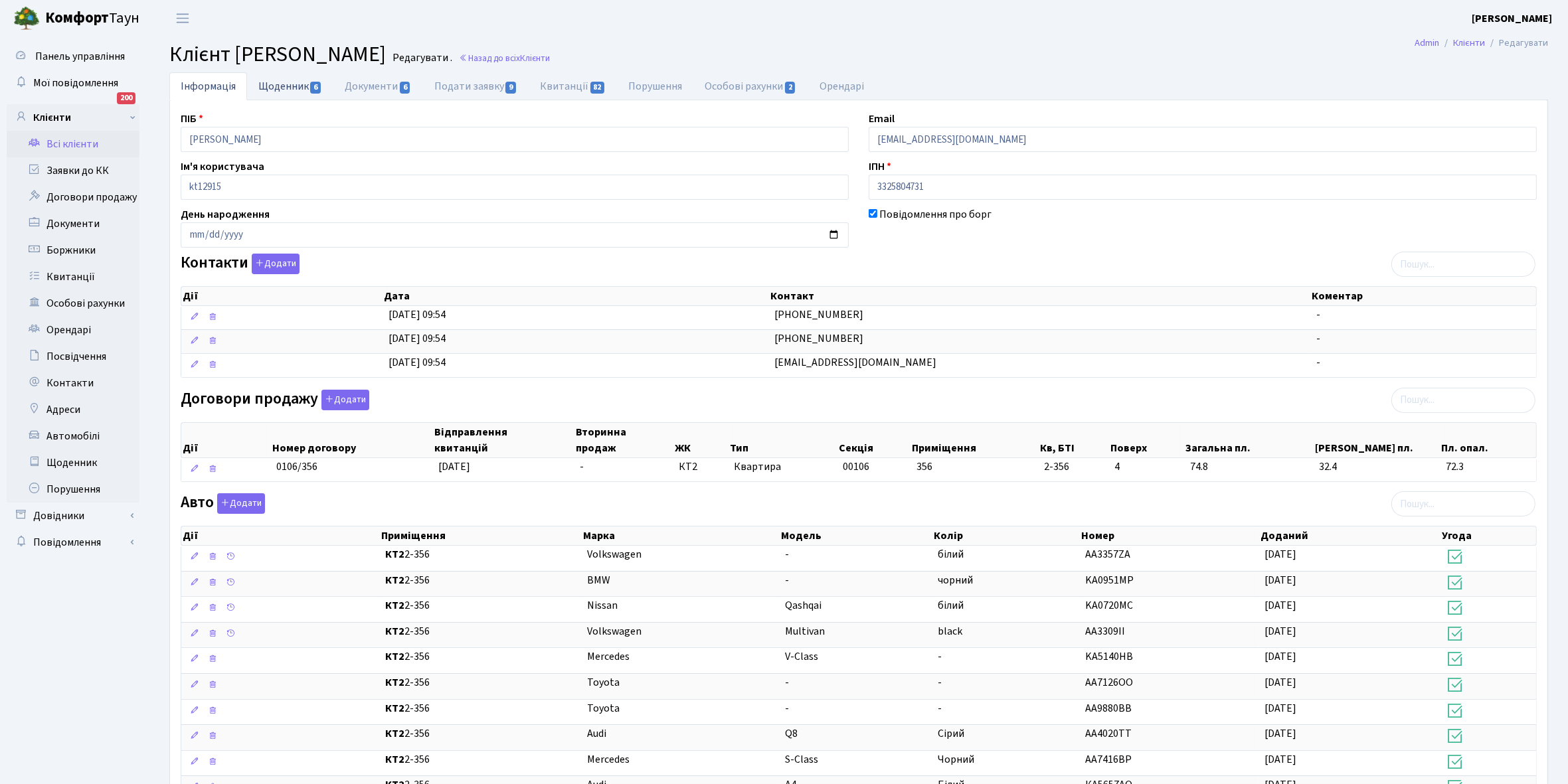
click at [283, 83] on link "Щоденник 6" at bounding box center [290, 86] width 87 height 27
select select "25"
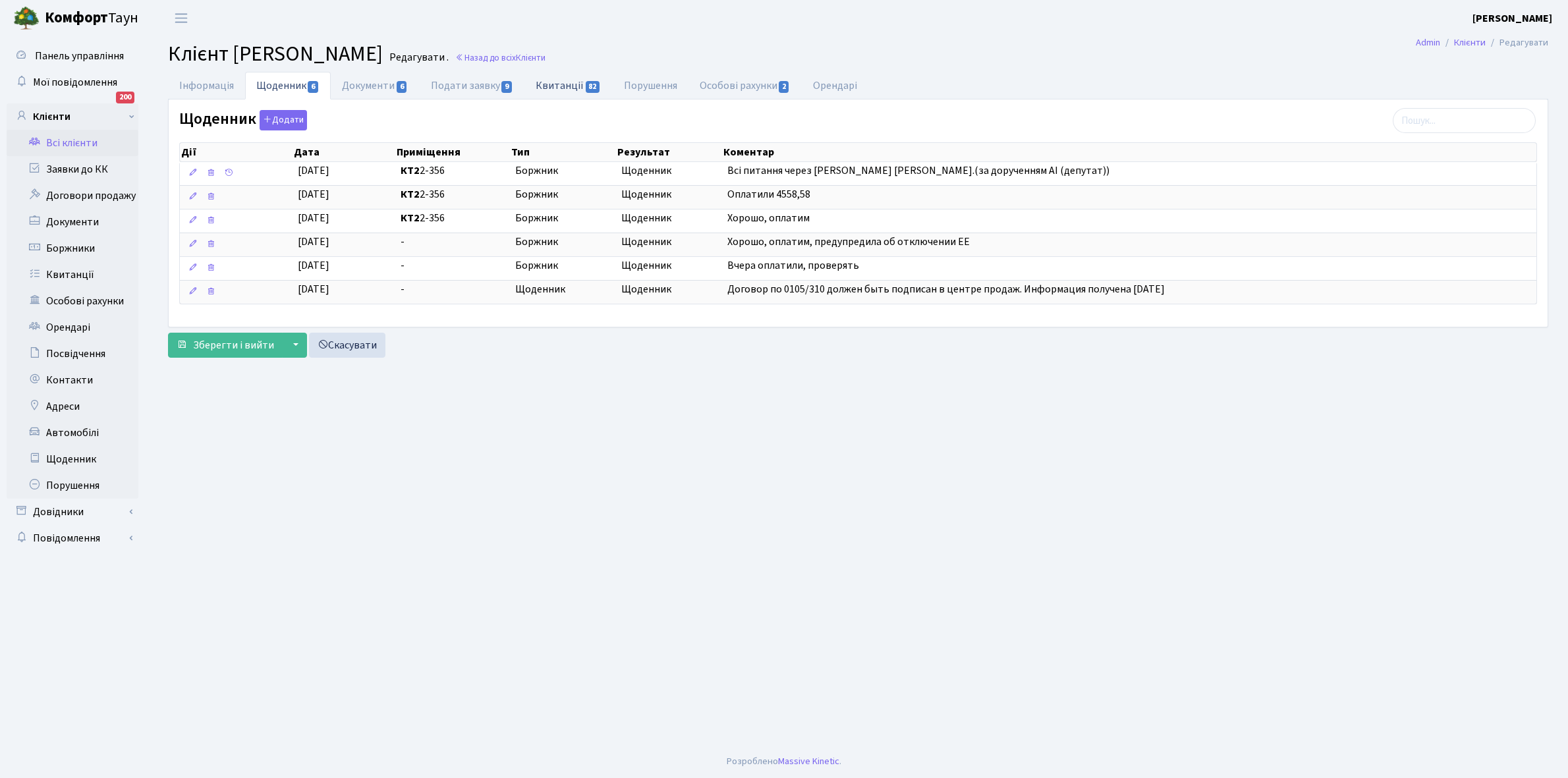
click at [564, 83] on link "Квитанції 82" at bounding box center [567, 85] width 88 height 27
select select "25"
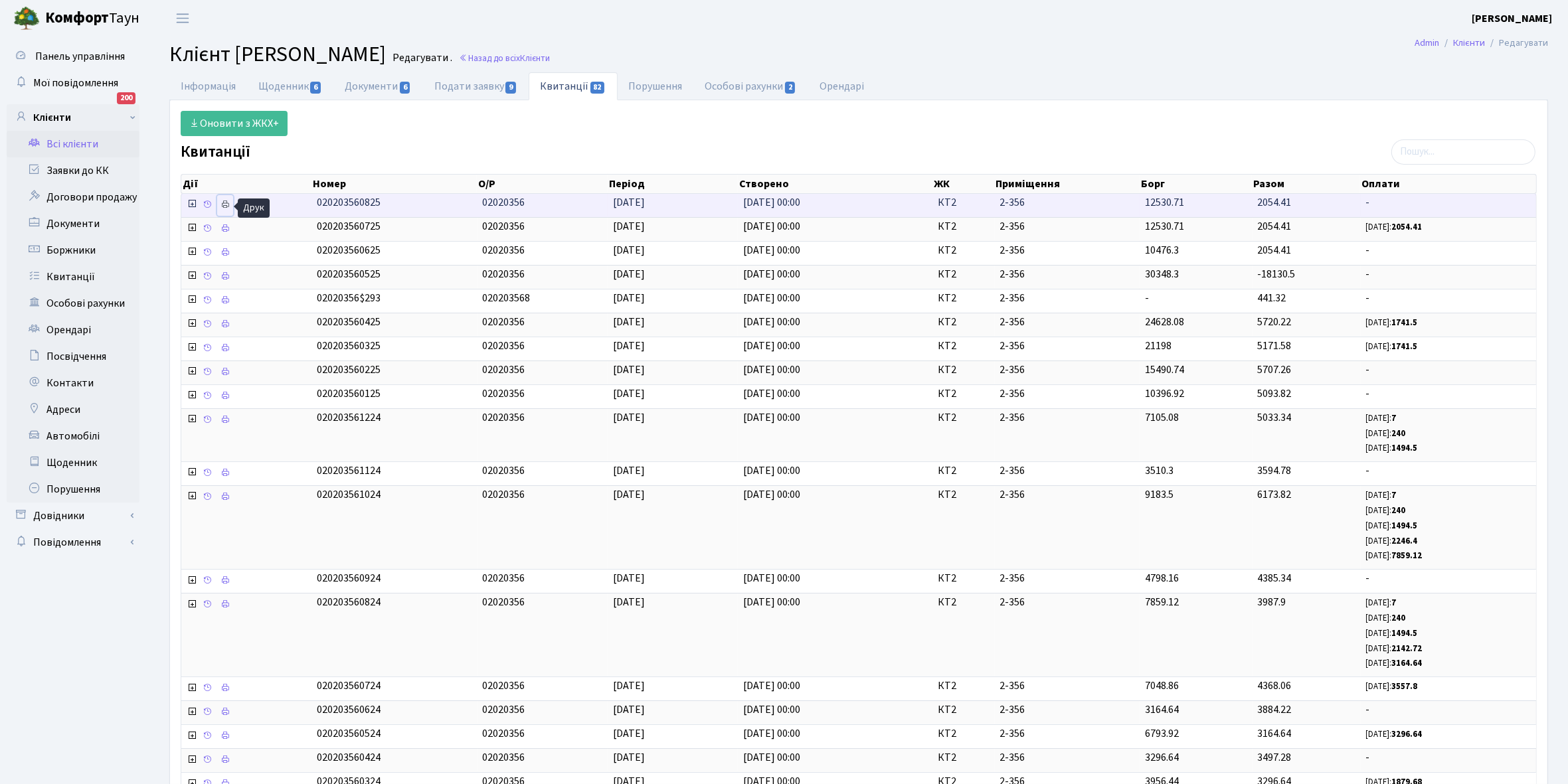
click at [227, 208] on icon at bounding box center [225, 204] width 10 height 10
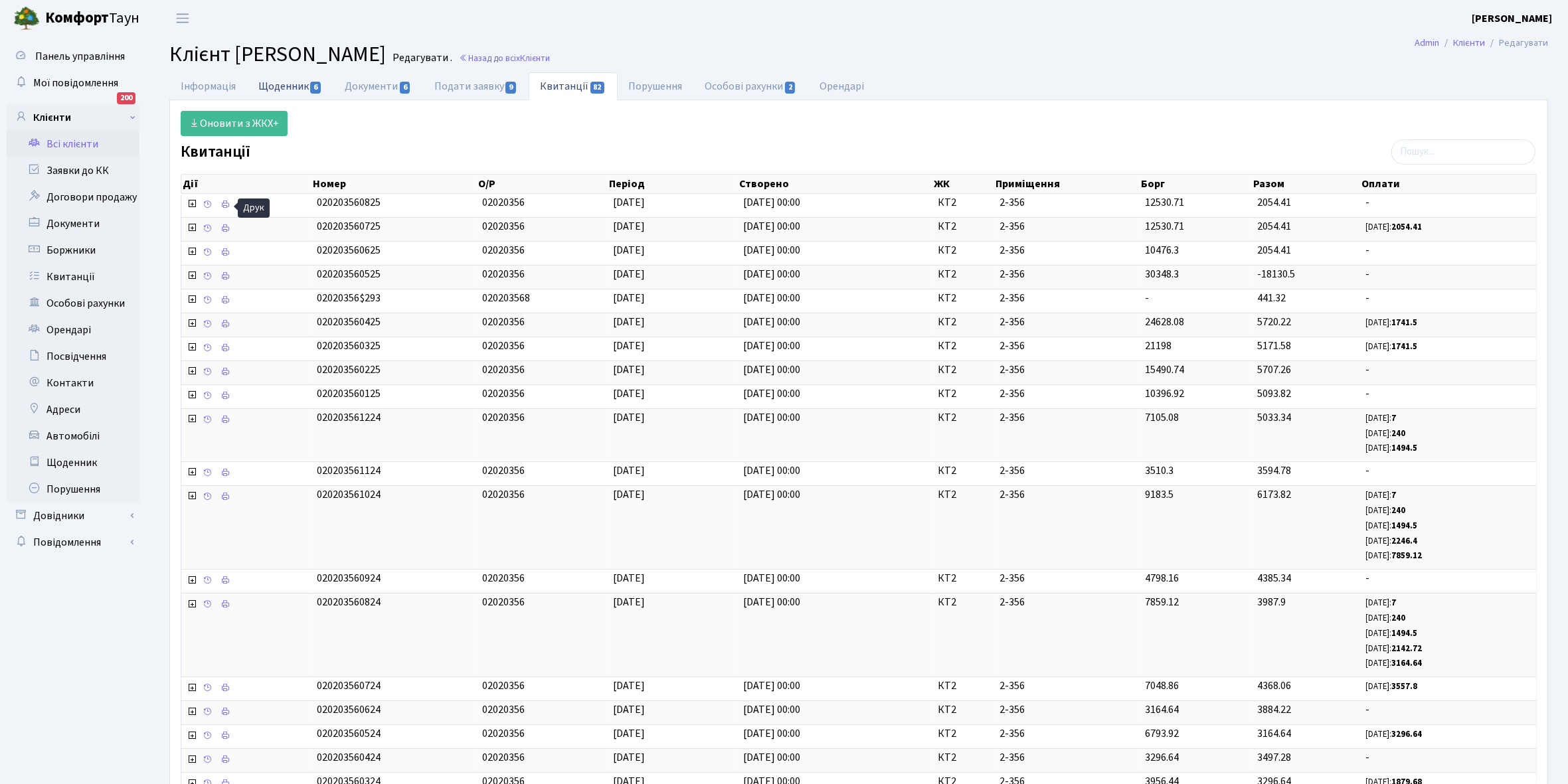
click at [277, 84] on link "Щоденник 6" at bounding box center [290, 86] width 87 height 27
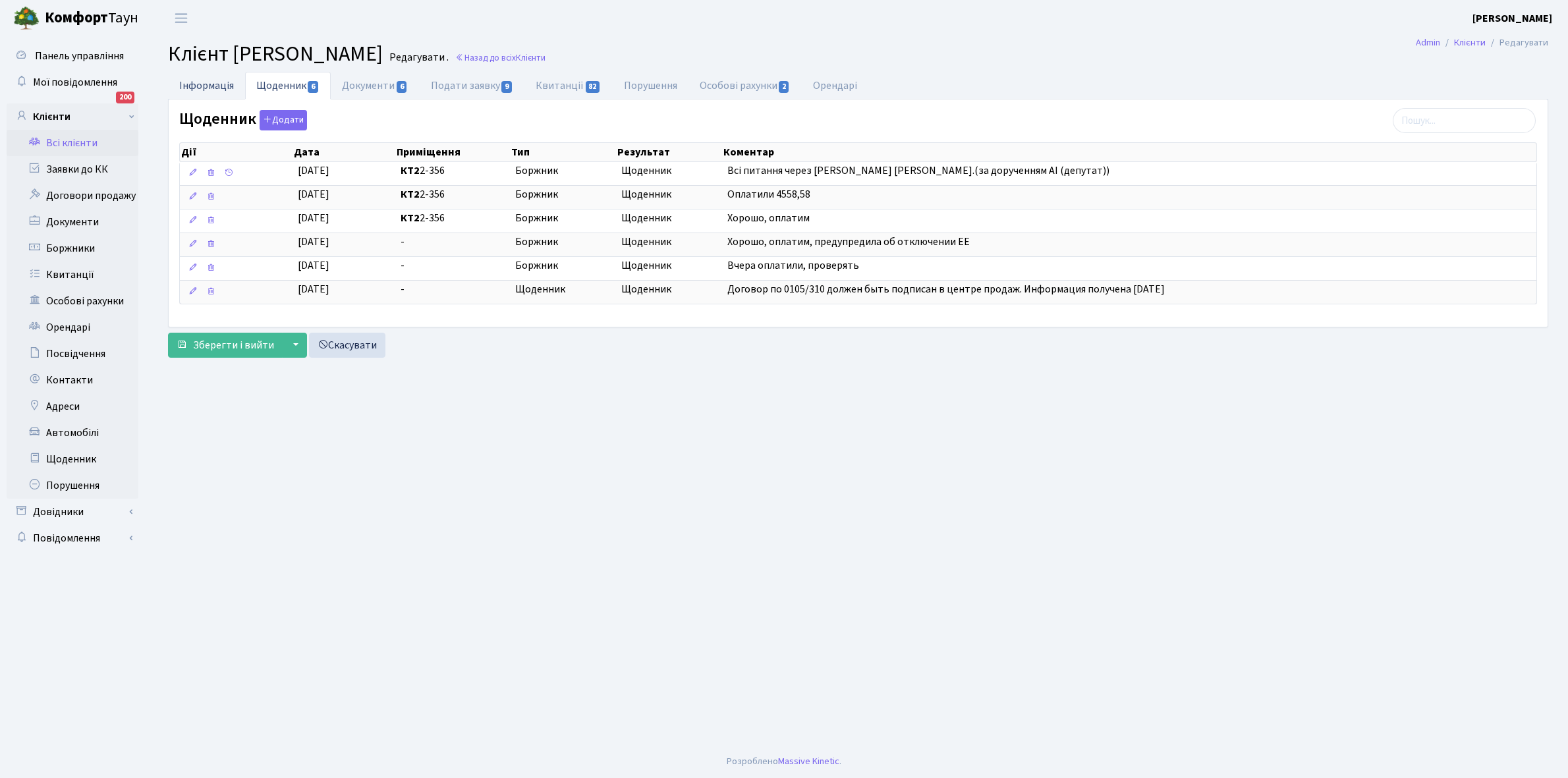
click at [193, 84] on link "Інформація" at bounding box center [207, 85] width 77 height 27
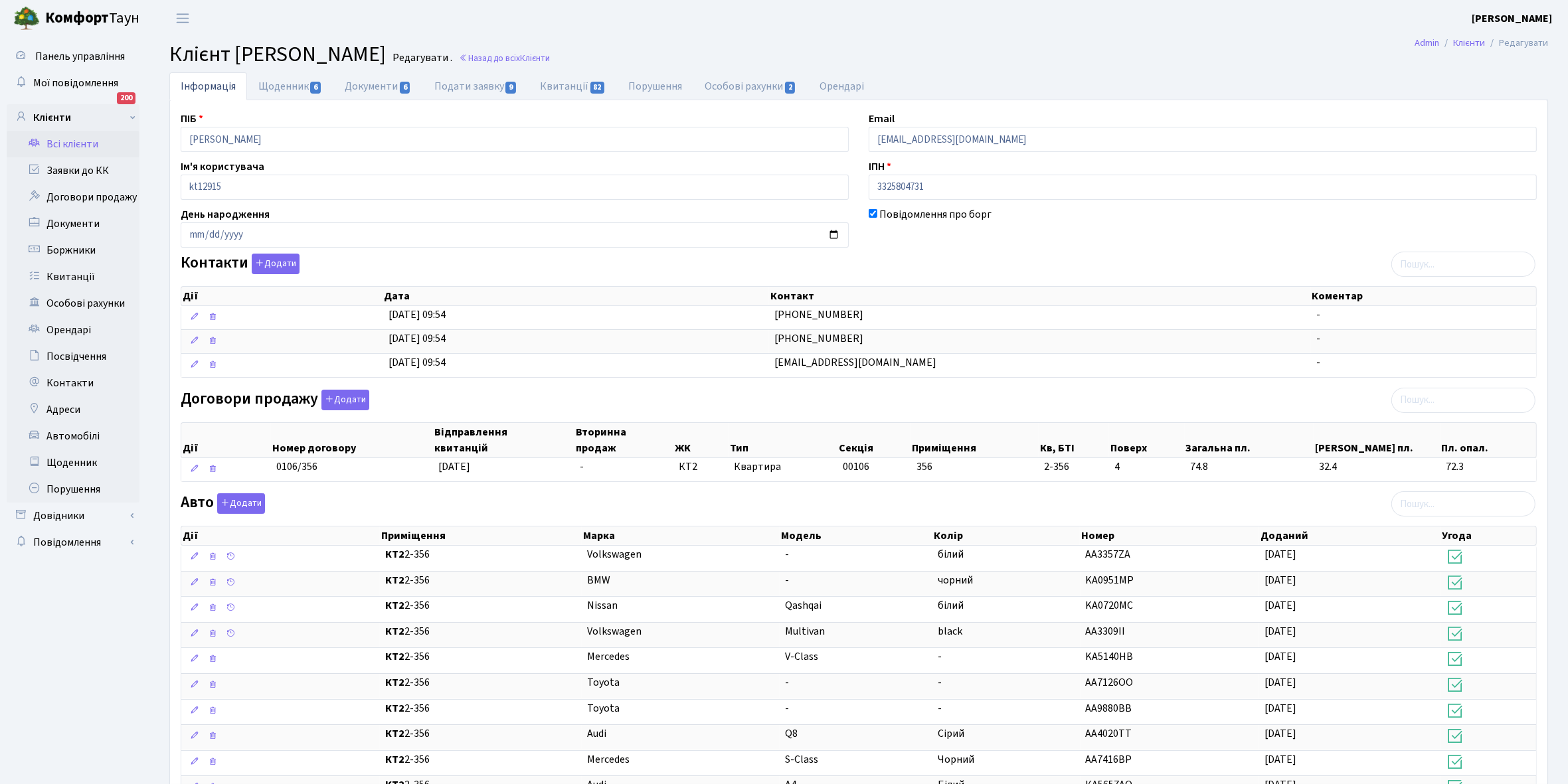
click at [65, 141] on link "Всі клієнти" at bounding box center [72, 143] width 133 height 26
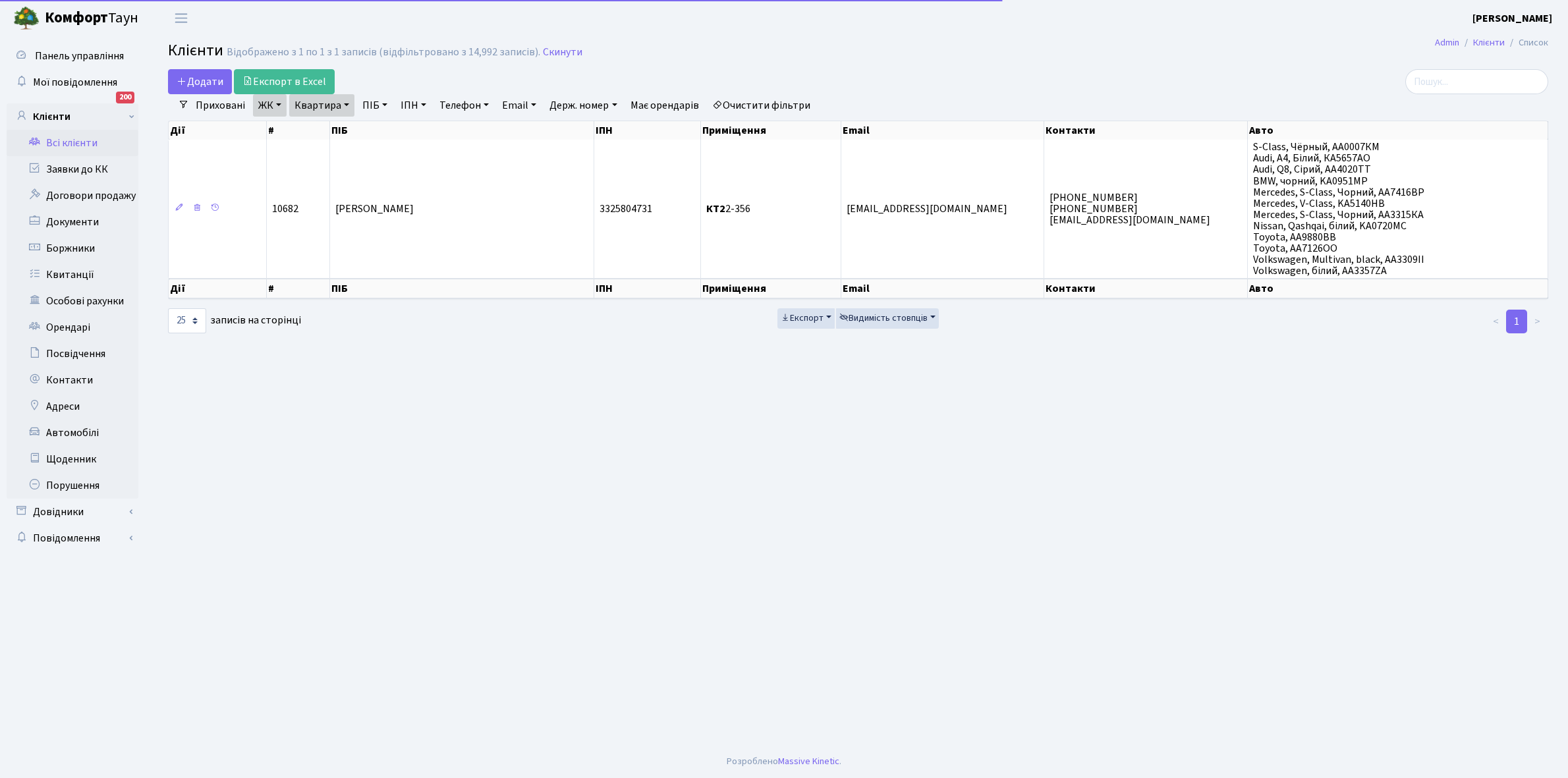
select select "25"
click at [792, 101] on link "Очистити фільтри" at bounding box center [762, 105] width 109 height 22
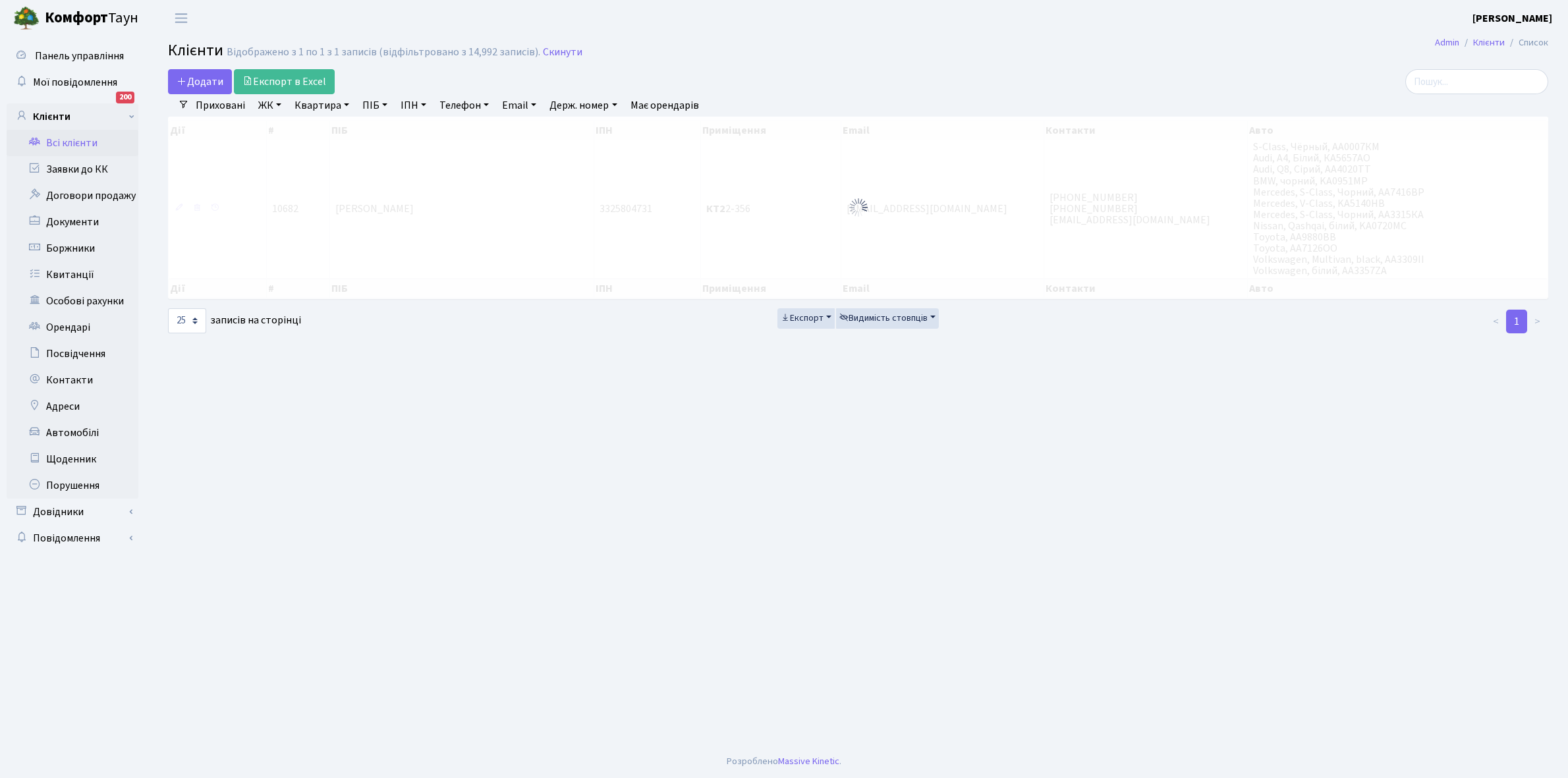
select select
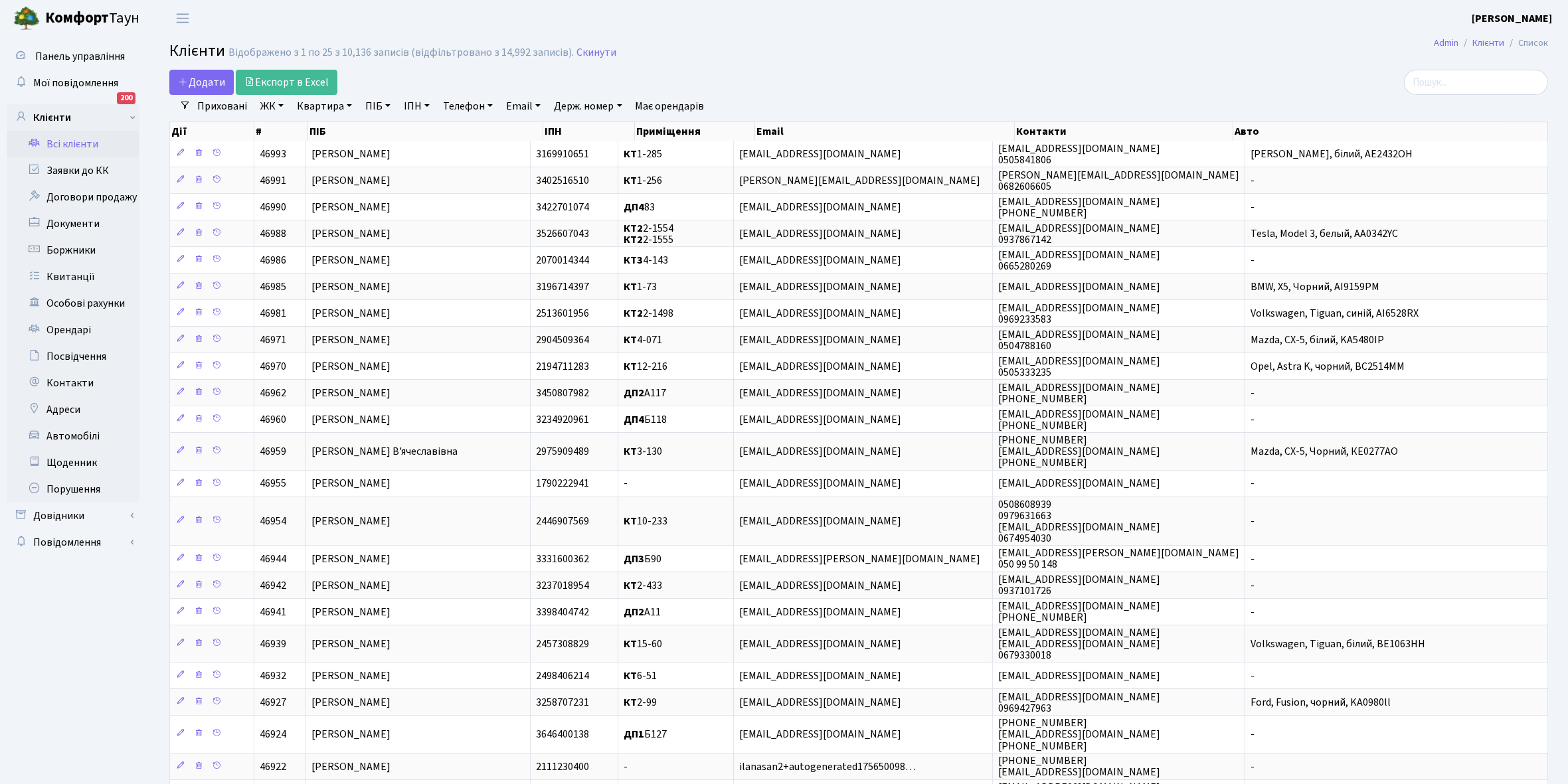
drag, startPoint x: 283, startPoint y: 103, endPoint x: 267, endPoint y: 138, distance: 38.5
click at [282, 103] on link "ЖК" at bounding box center [272, 106] width 34 height 22
click at [329, 151] on li "КТ, вул. Регенераторна, 4" at bounding box center [338, 152] width 161 height 23
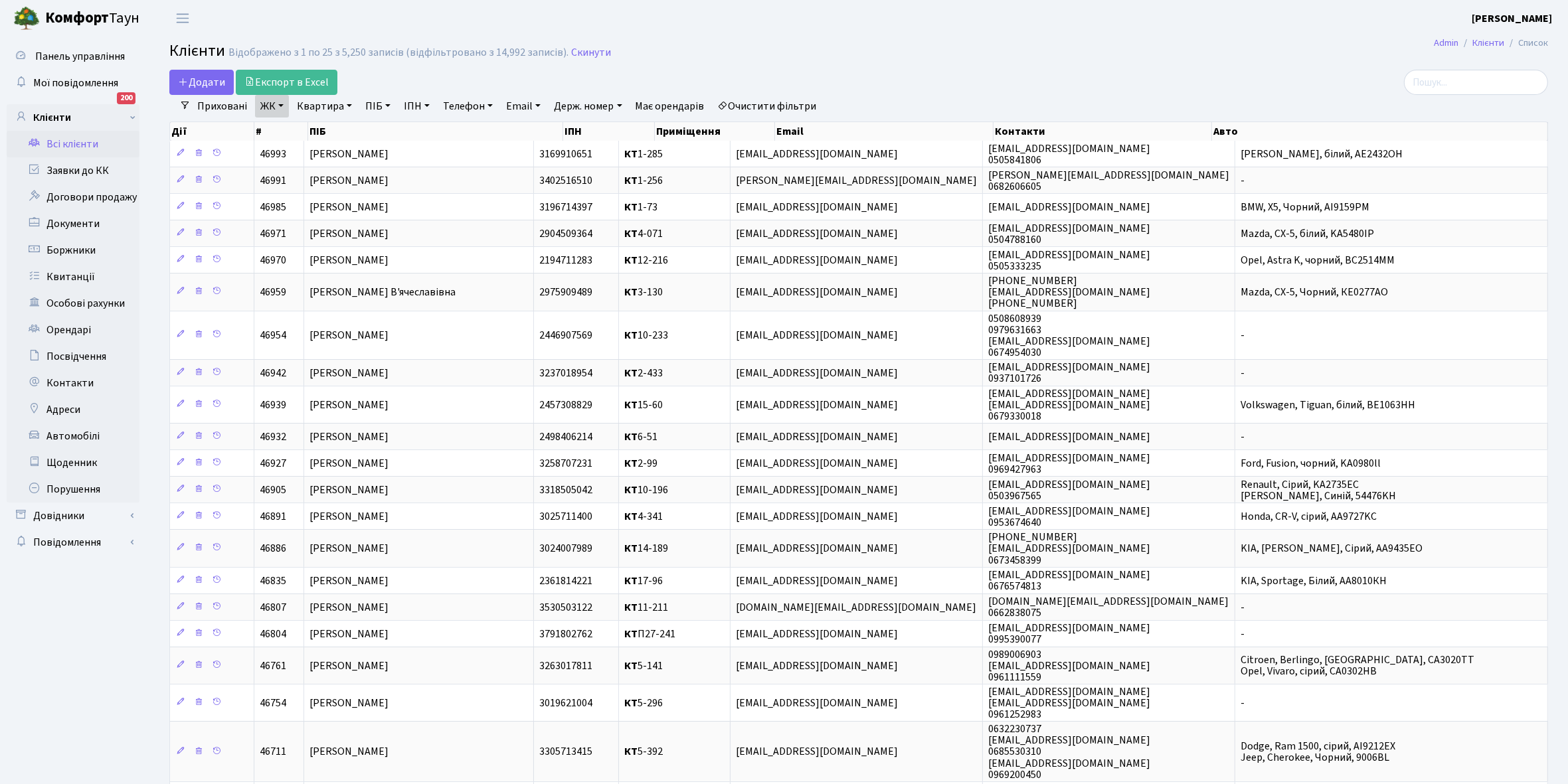
click at [348, 107] on link "Квартира" at bounding box center [324, 106] width 66 height 22
click at [337, 128] on input "text" at bounding box center [331, 132] width 78 height 25
type input "8-24"
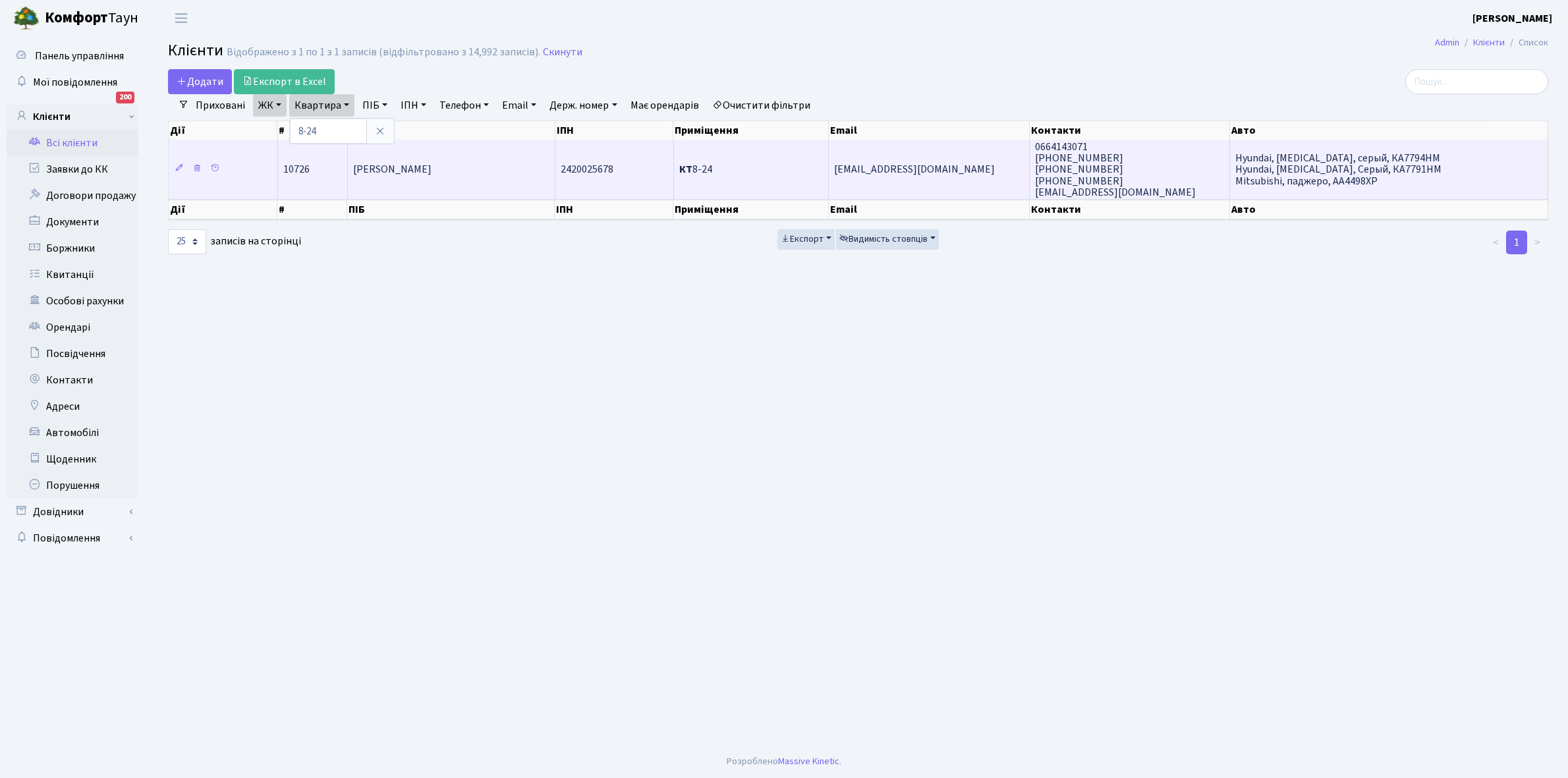
click at [442, 181] on td "[PERSON_NAME]" at bounding box center [451, 169] width 208 height 59
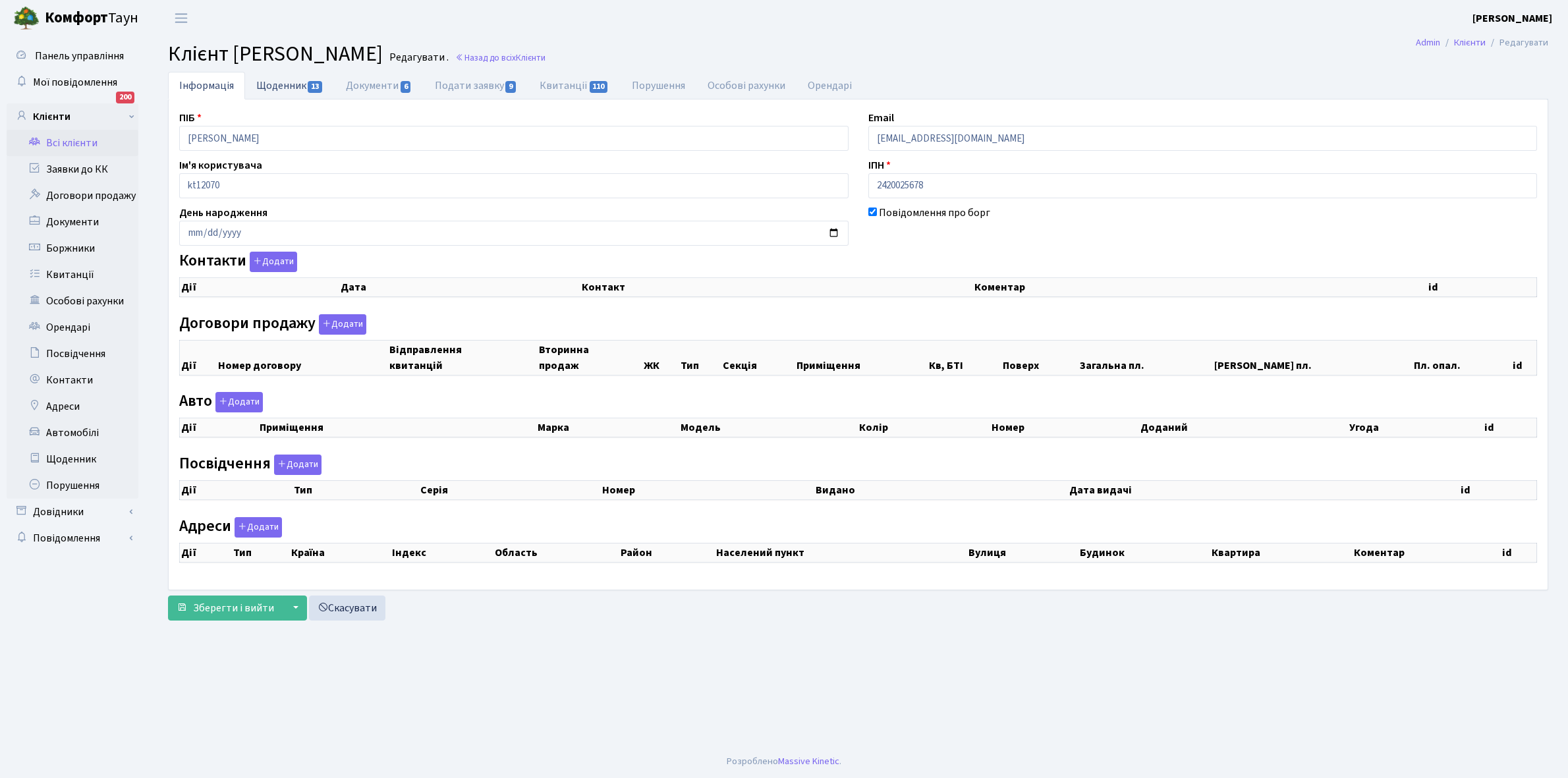
checkbox input "true"
select select "25"
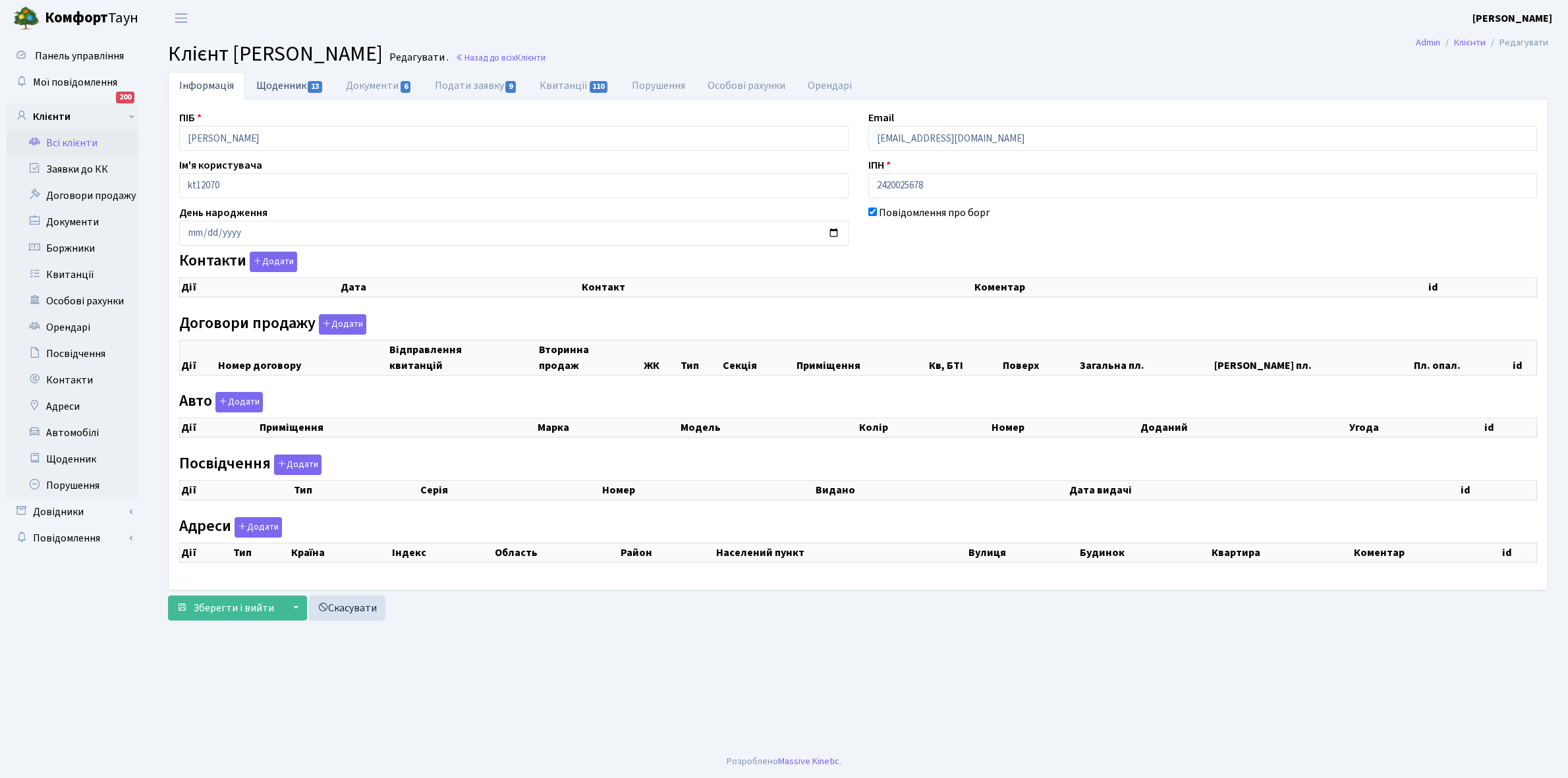
select select "25"
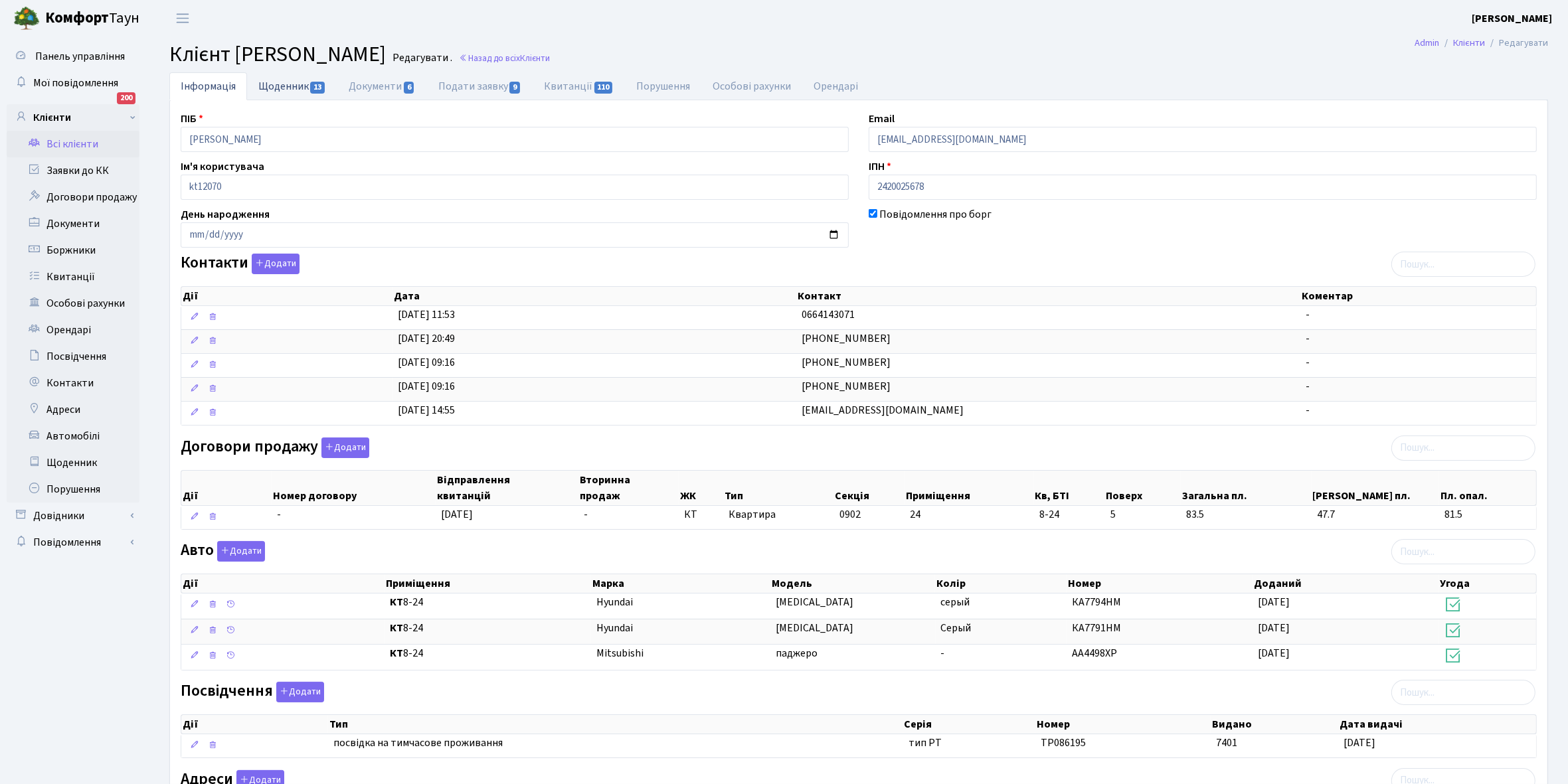
click at [279, 85] on link "Щоденник 13" at bounding box center [293, 86] width 91 height 27
select select "25"
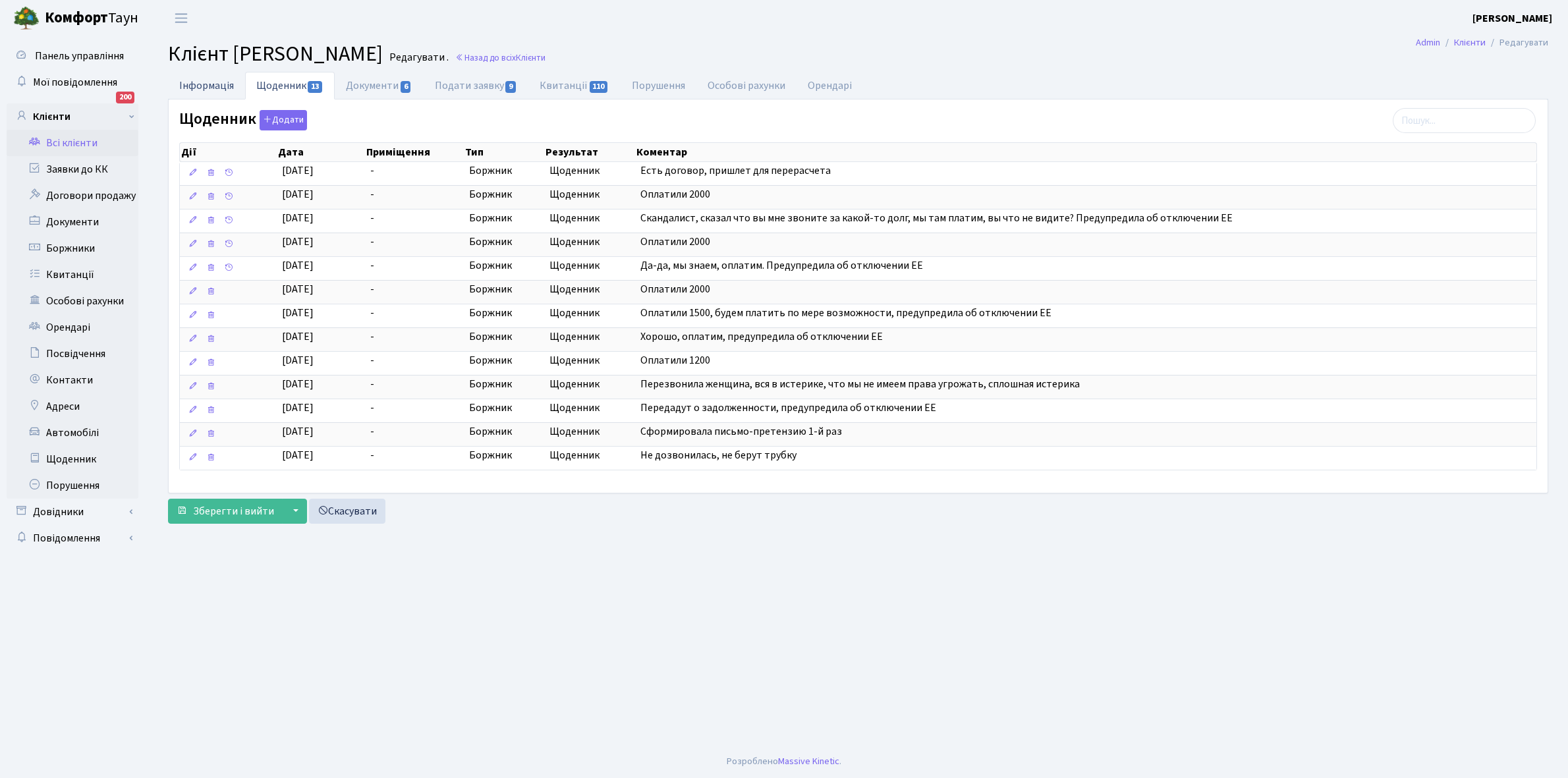
click at [202, 80] on link "Інформація" at bounding box center [207, 85] width 77 height 27
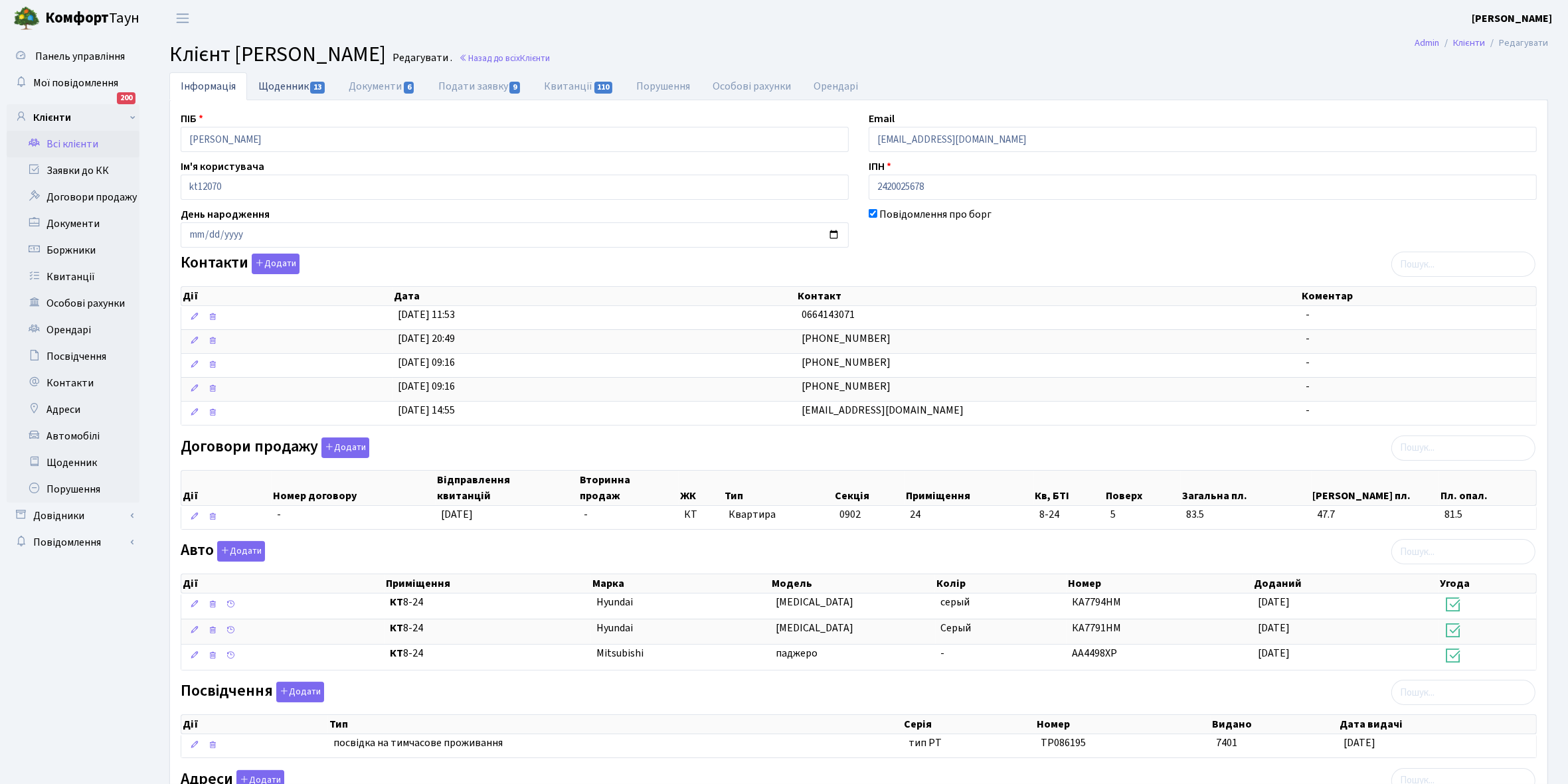
click at [276, 82] on link "Щоденник 13" at bounding box center [293, 86] width 91 height 27
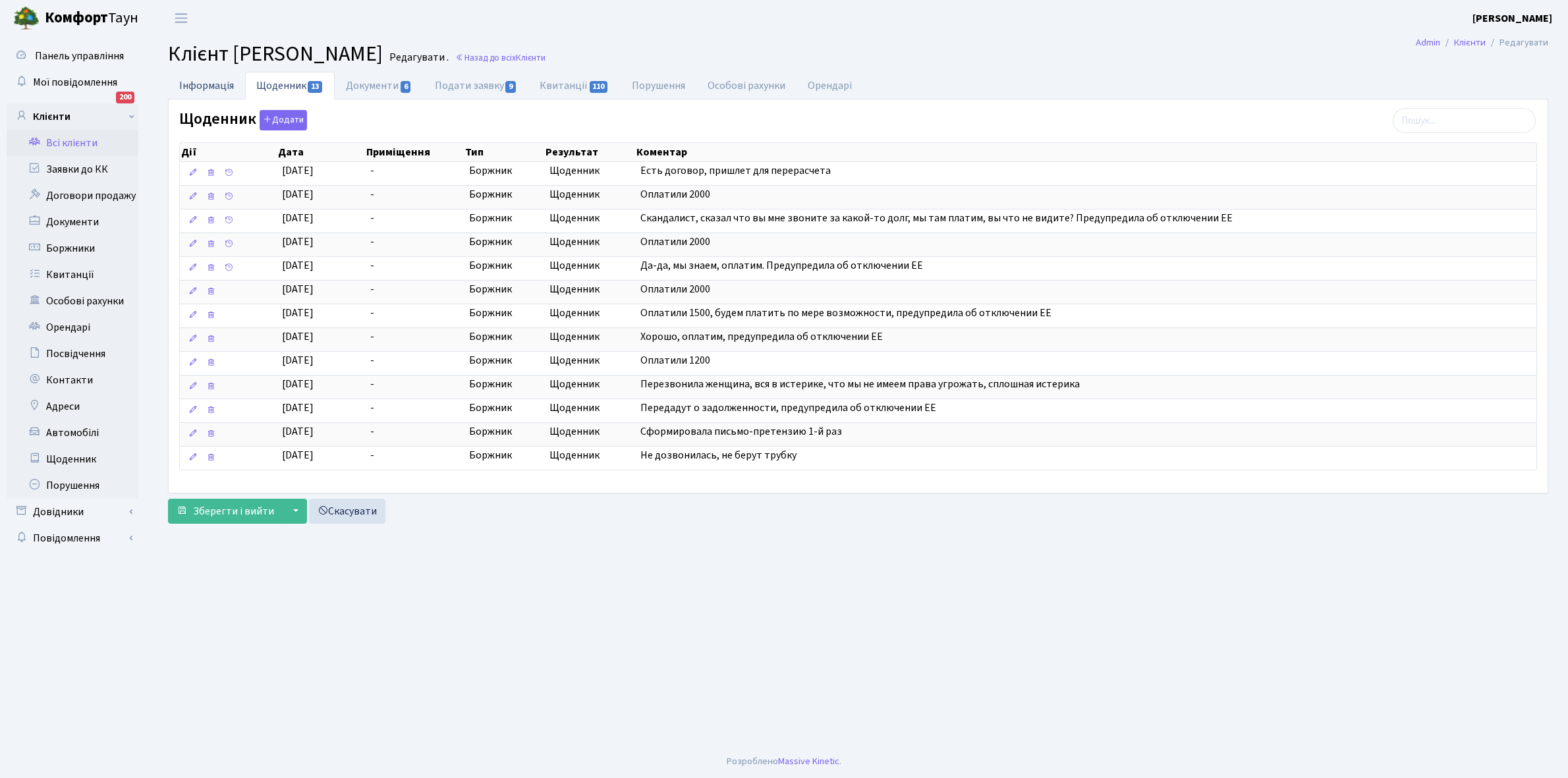
click at [205, 82] on link "Інформація" at bounding box center [207, 85] width 77 height 27
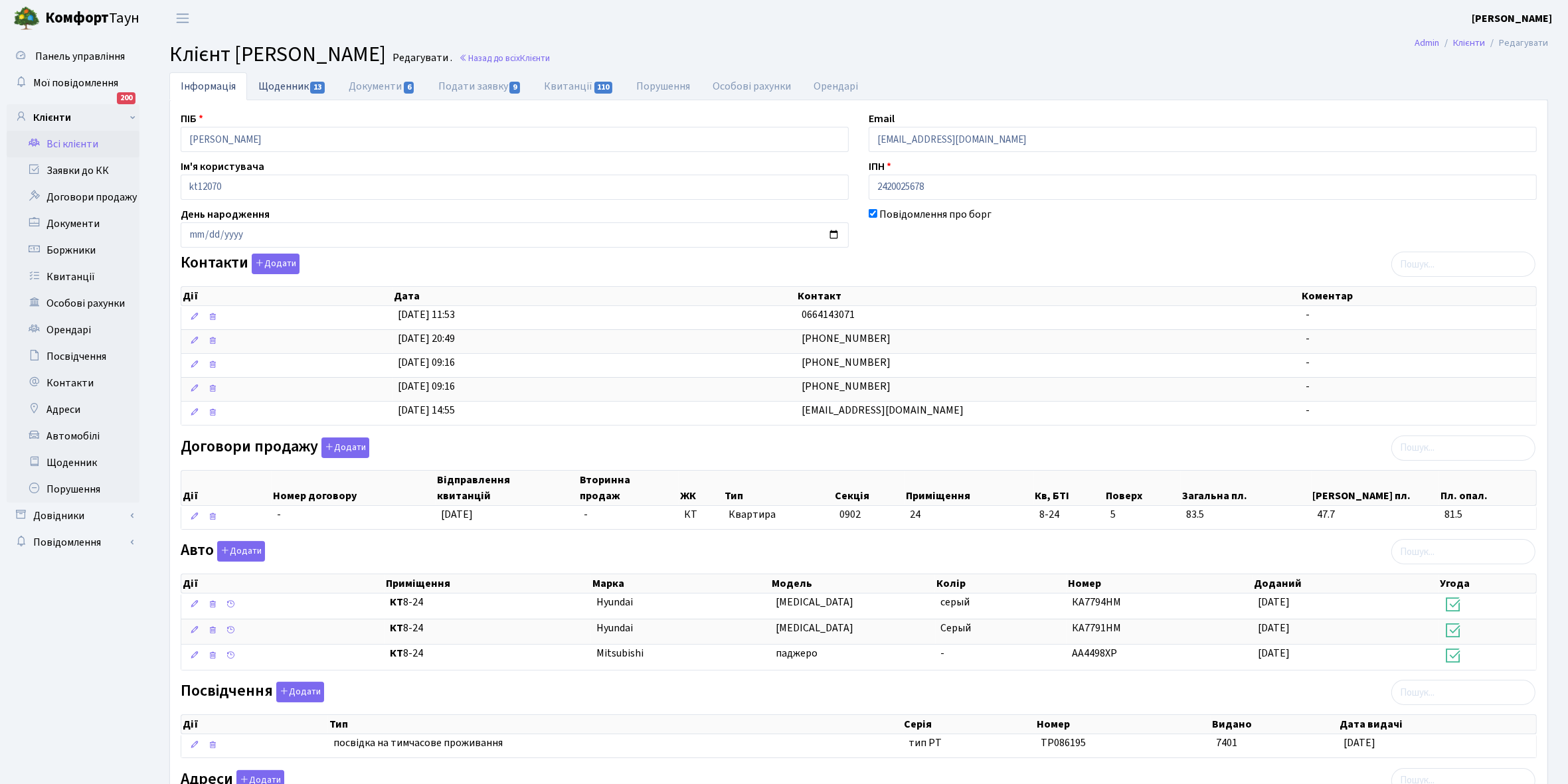
click at [275, 80] on link "Щоденник 13" at bounding box center [293, 86] width 91 height 27
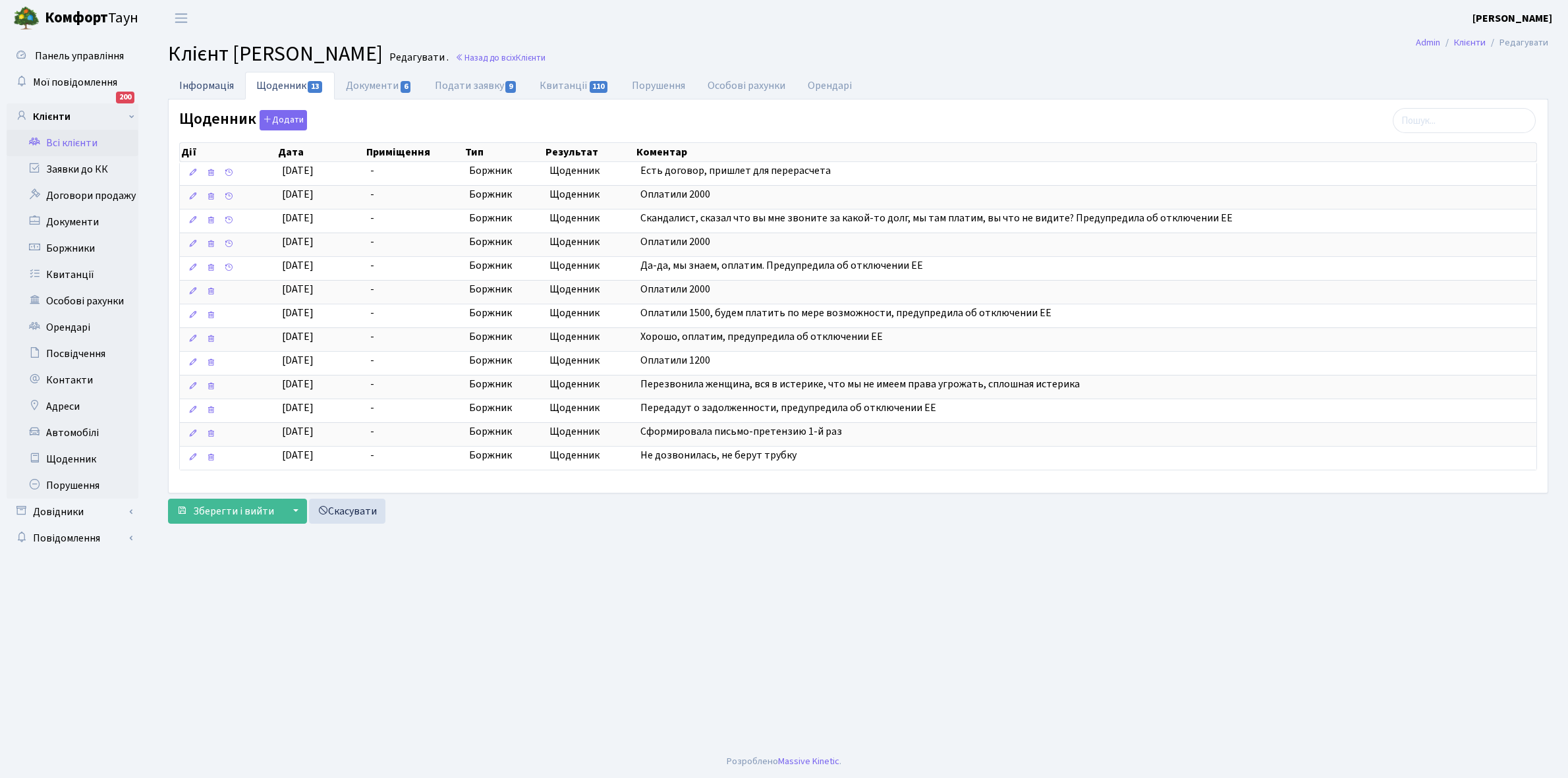
click at [195, 86] on link "Інформація" at bounding box center [207, 85] width 77 height 27
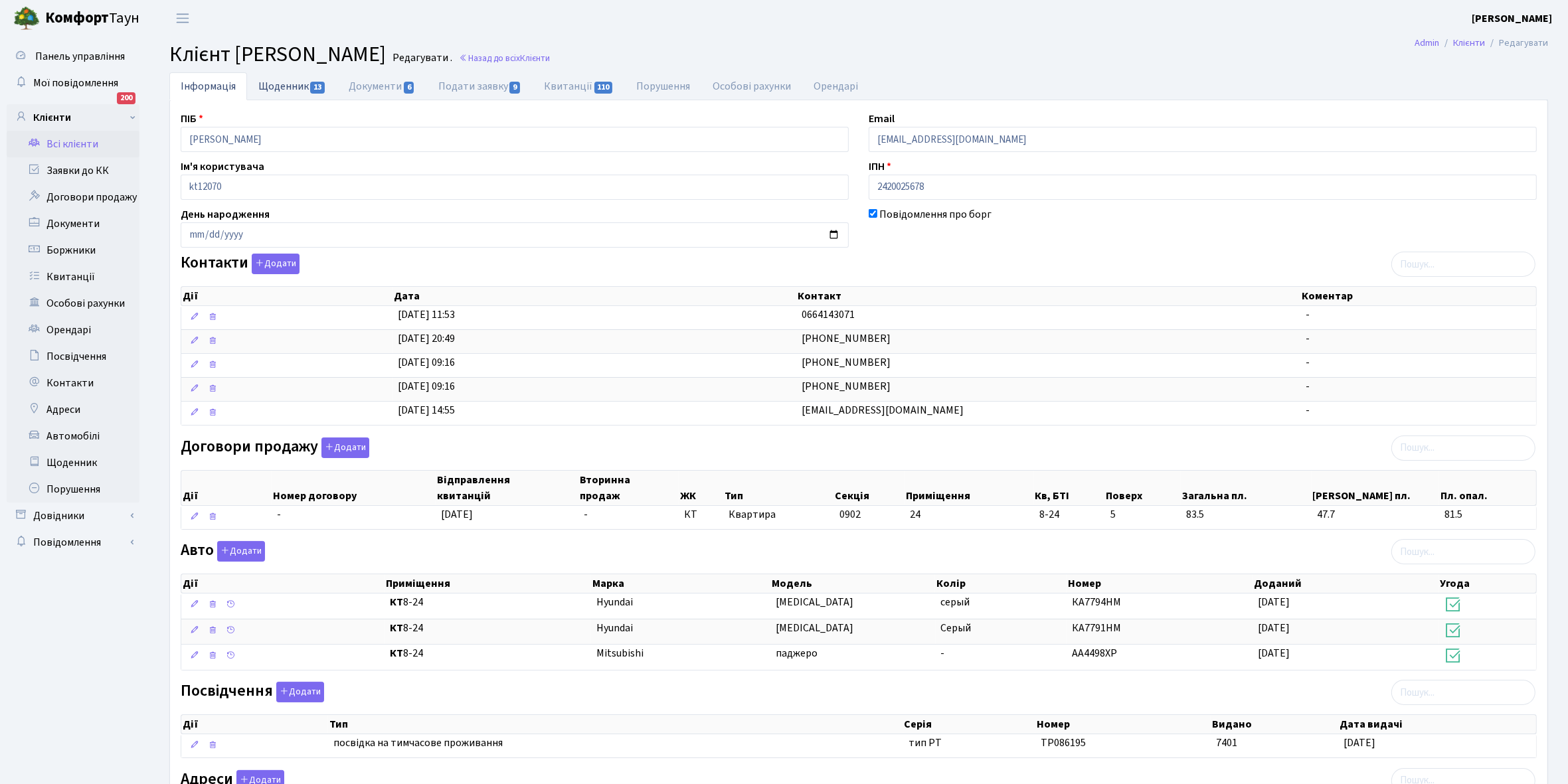
click at [267, 83] on link "Щоденник 13" at bounding box center [293, 86] width 91 height 27
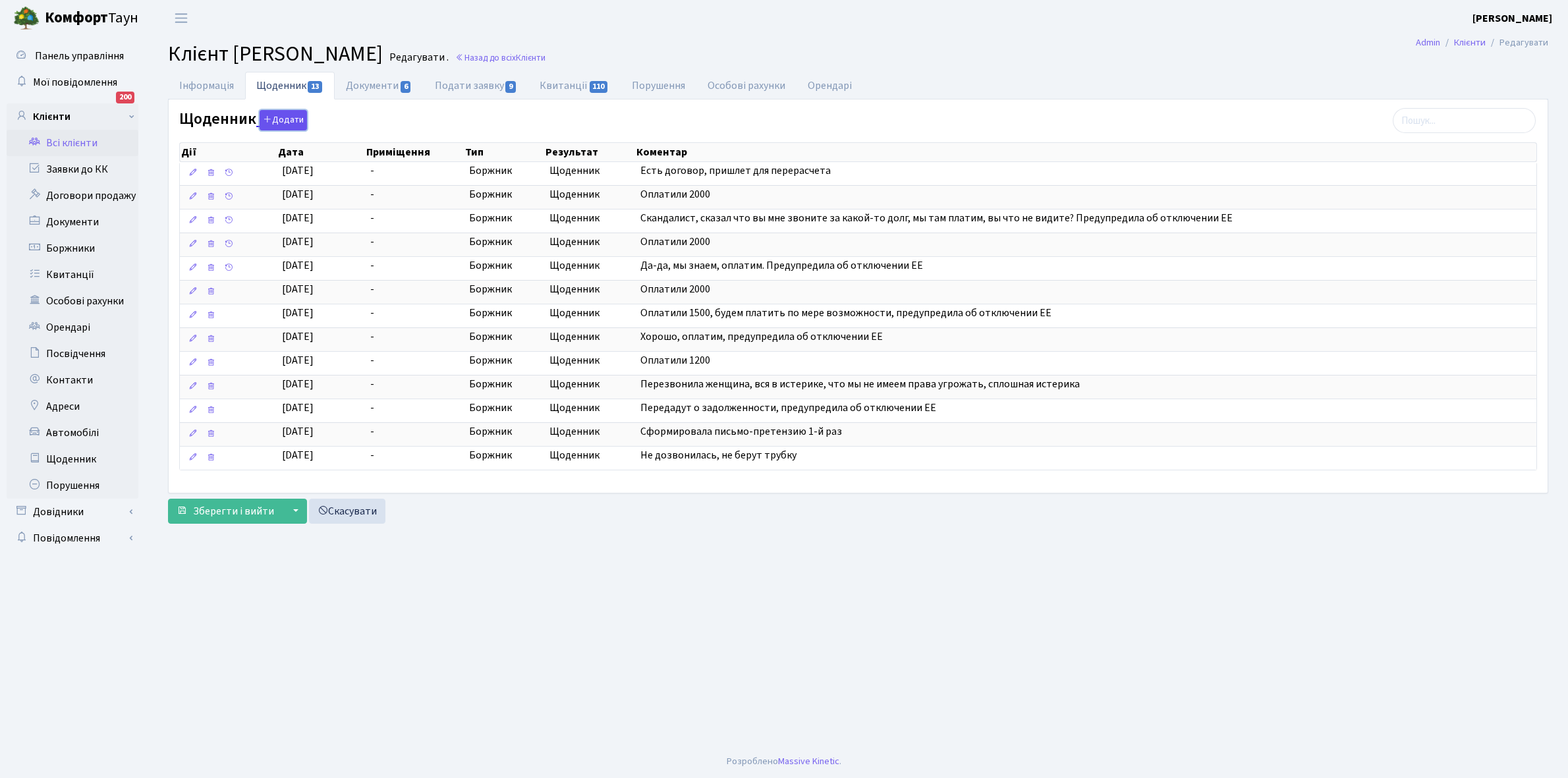
click at [289, 113] on button "Додати" at bounding box center [283, 120] width 47 height 21
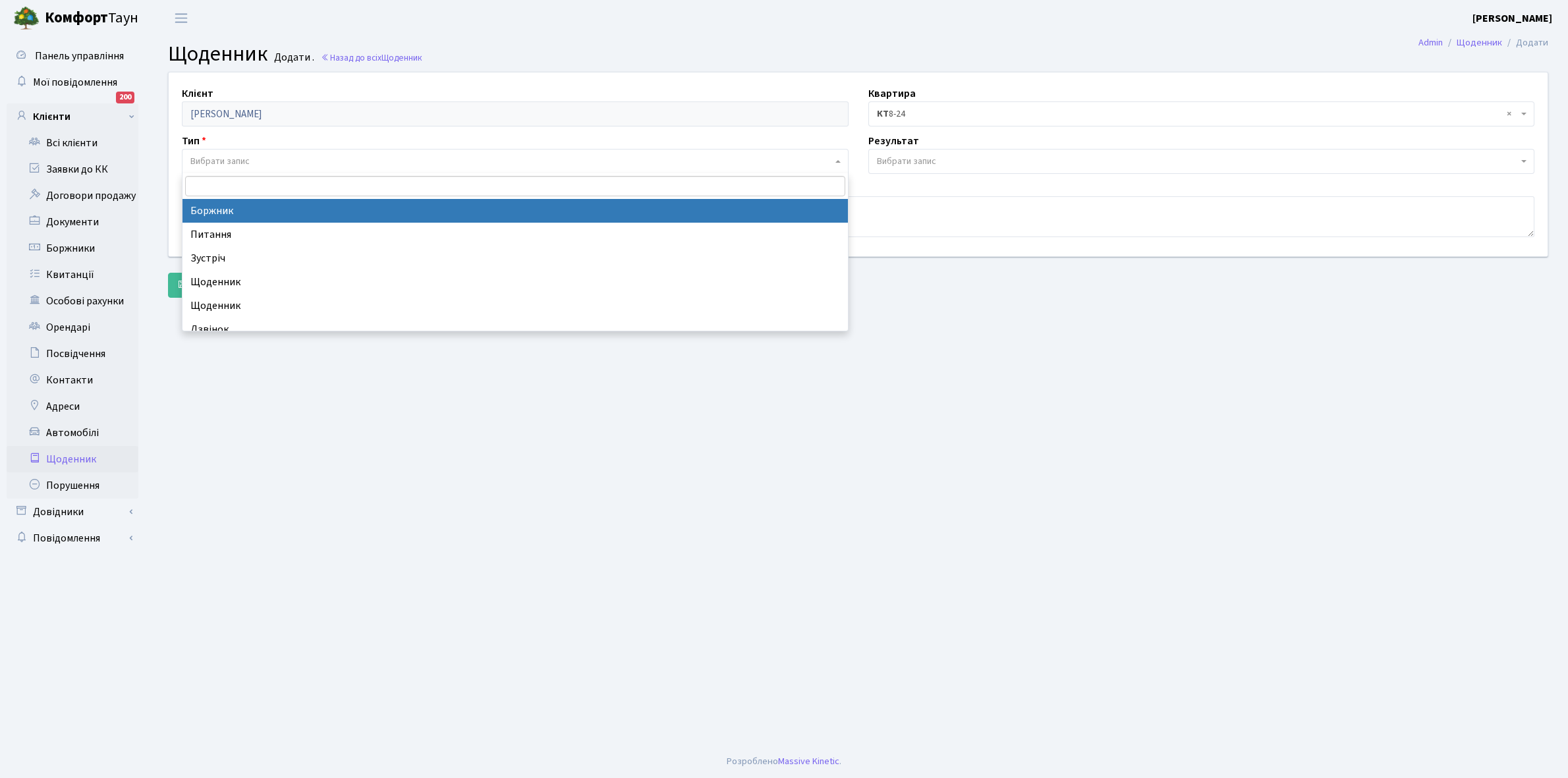
click at [231, 155] on span "Вибрати запис" at bounding box center [219, 161] width 59 height 13
select select "189"
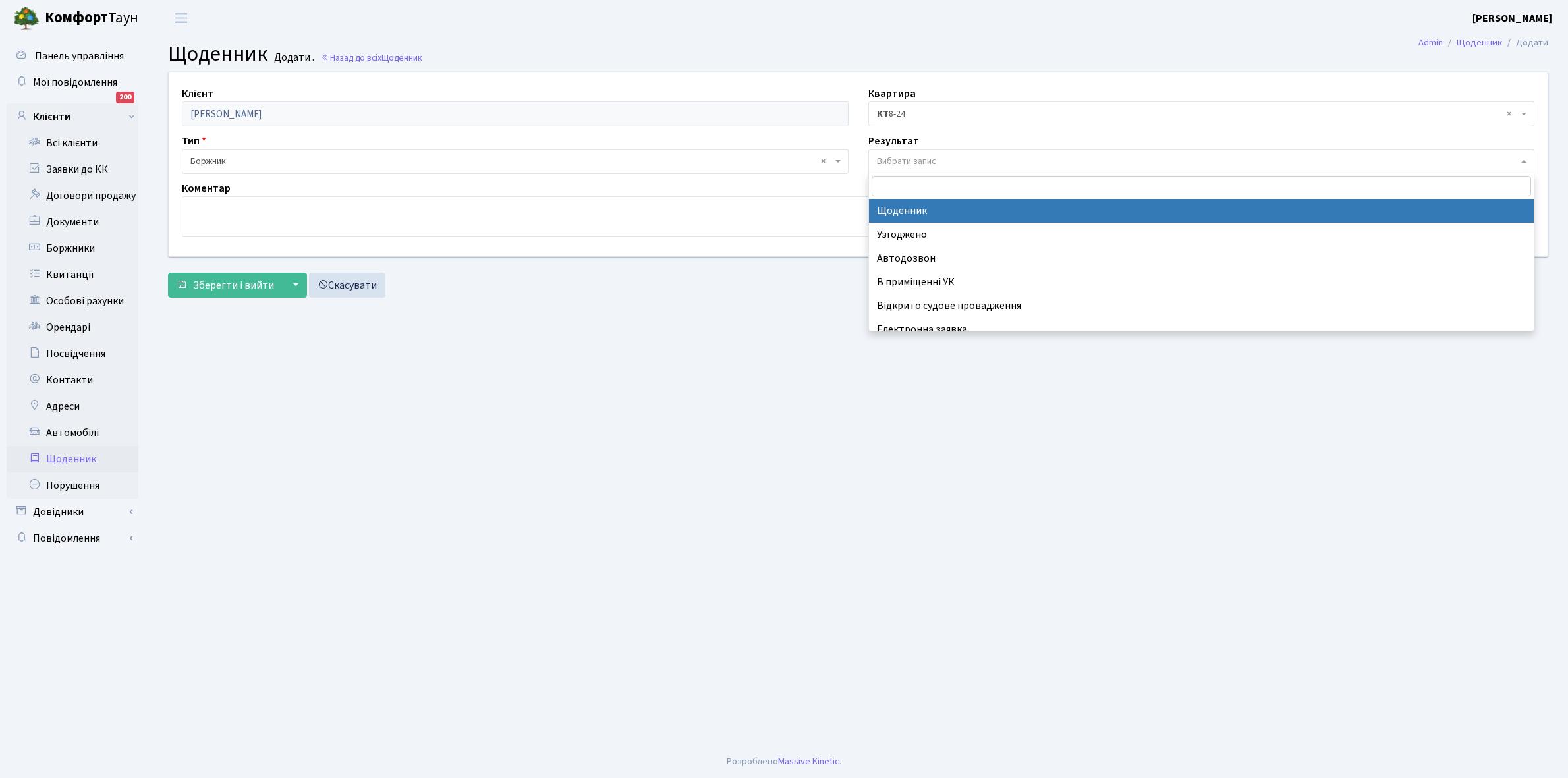
click at [917, 159] on span "Вибрати запис" at bounding box center [906, 161] width 59 height 13
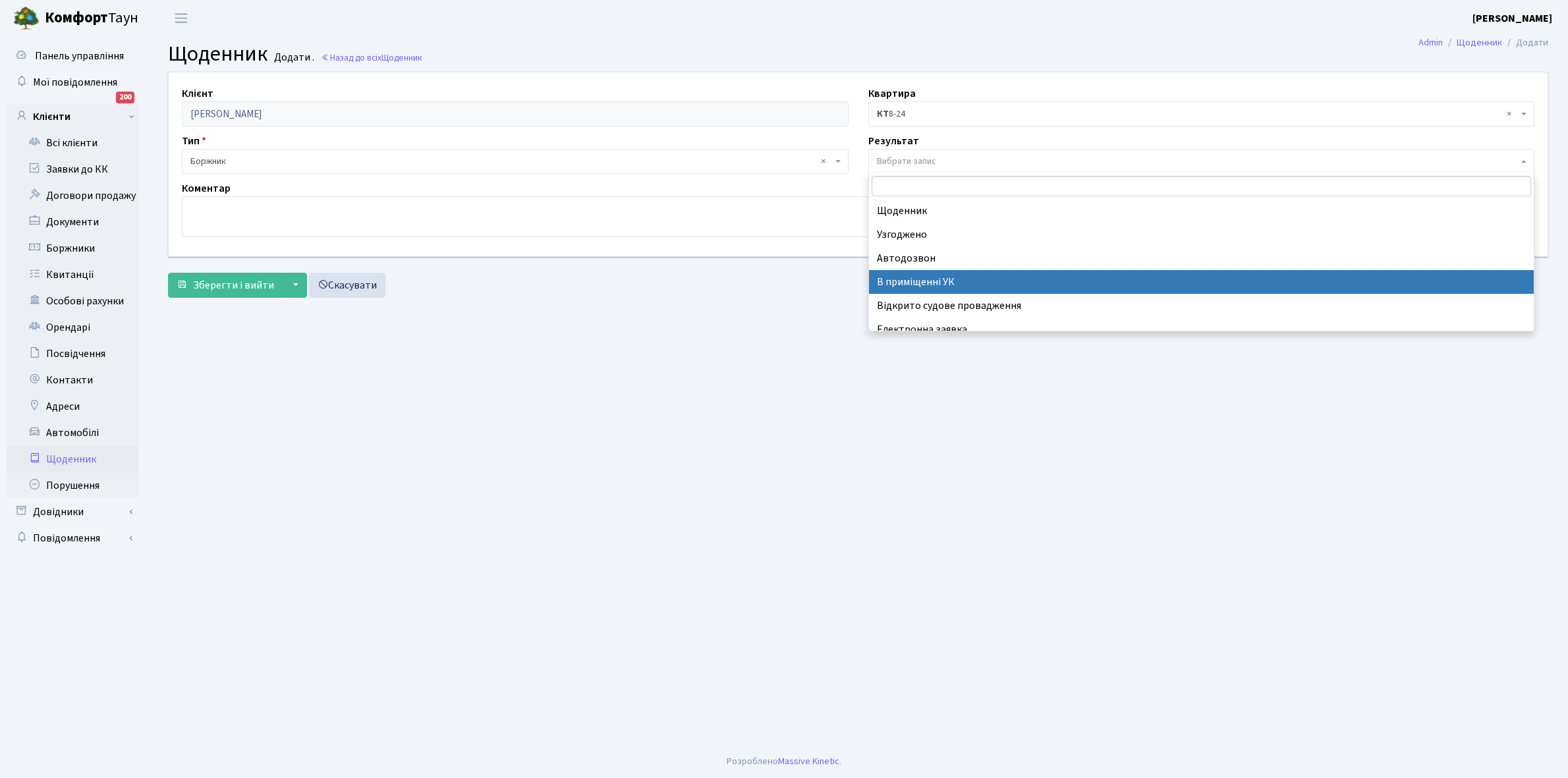
scroll to position [81, 0]
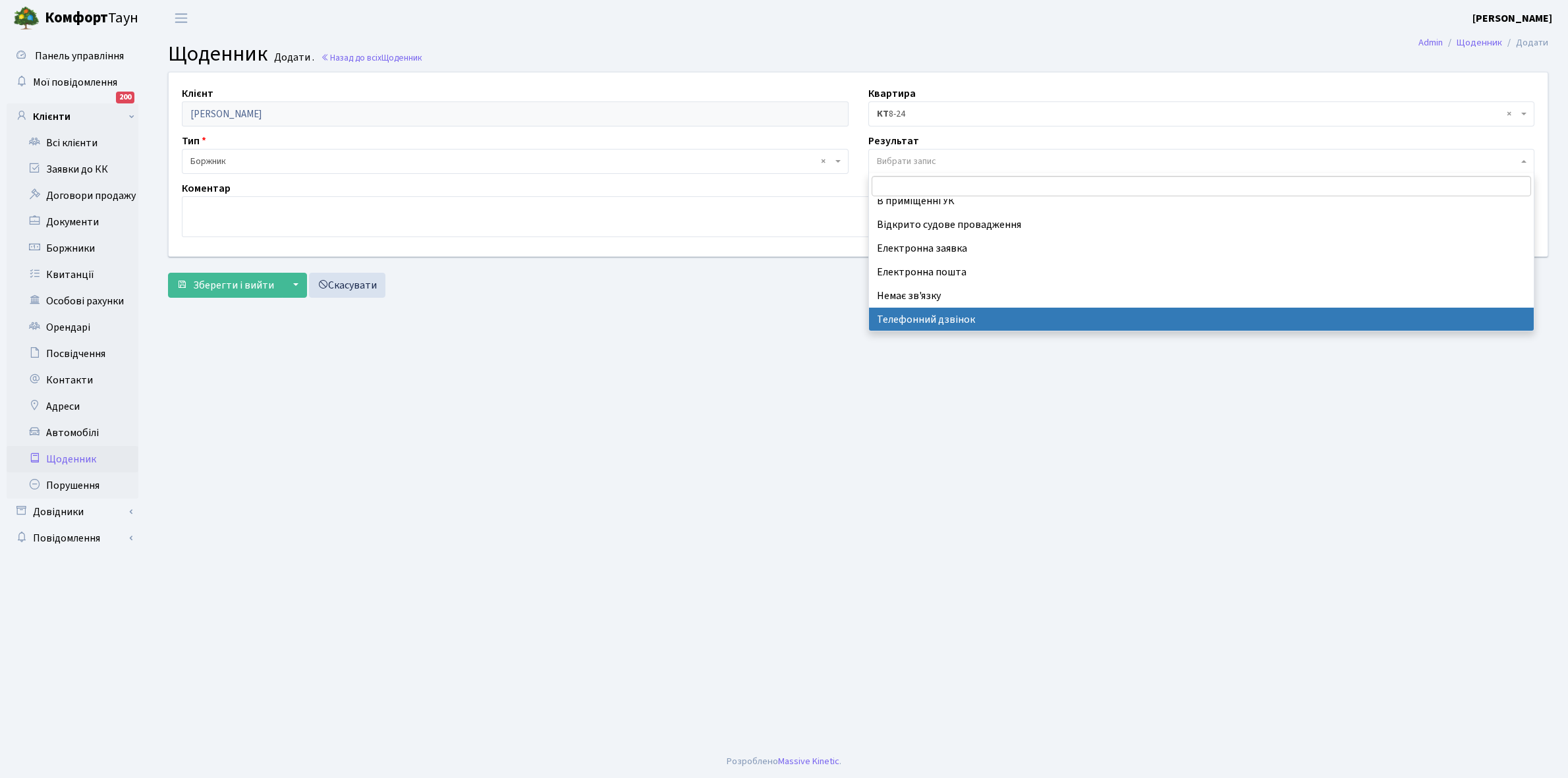
select select "196"
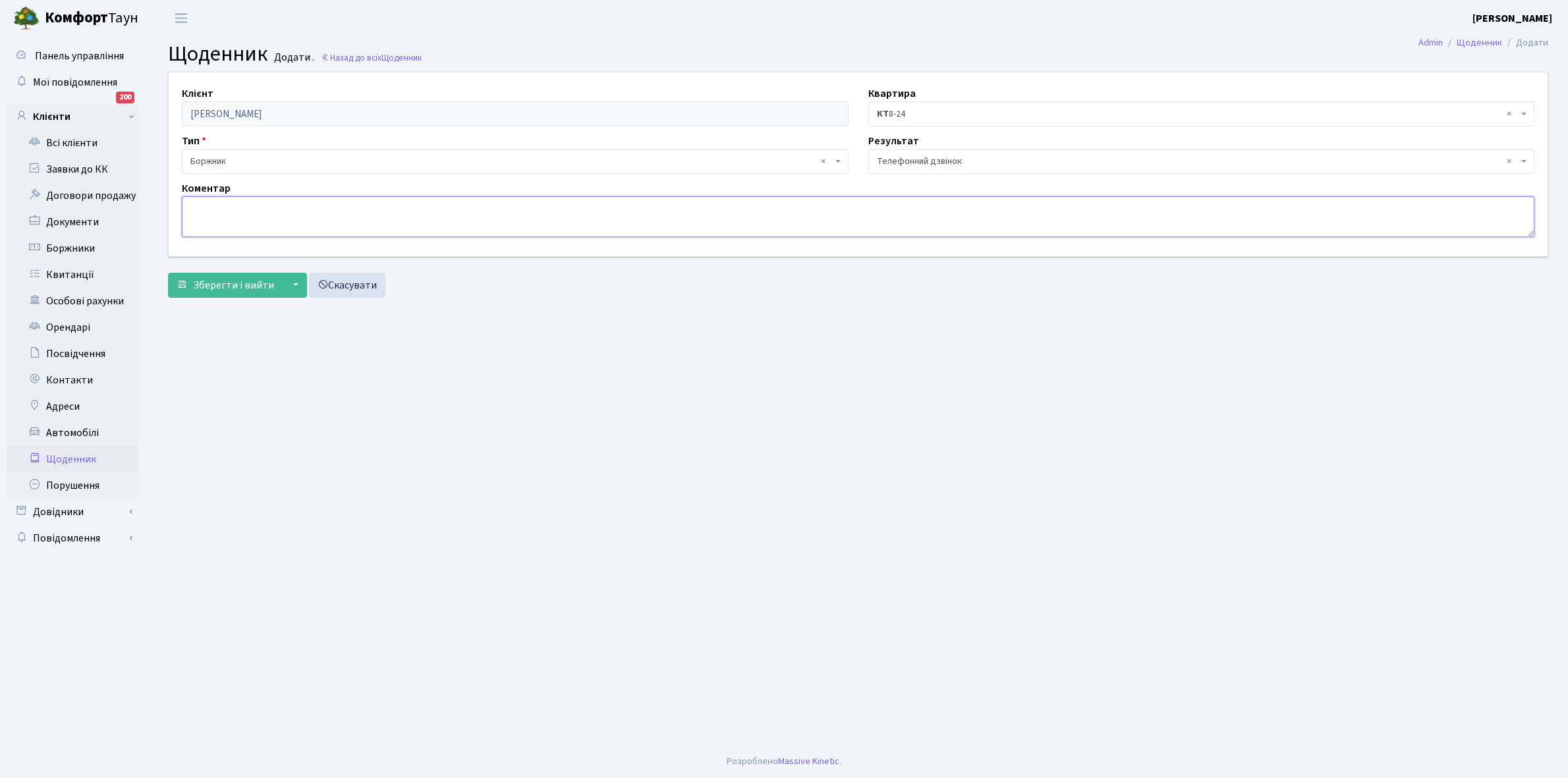
click at [195, 214] on textarea at bounding box center [858, 217] width 1353 height 41
click at [386, 205] on textarea "Потрапив в аварію довгий час вже лікується, обіцяє погасити борг як стане на но…" at bounding box center [858, 217] width 1353 height 41
click at [389, 205] on textarea "Потрапив в аварію довгий час вже лікується. обіцяє погасити борг як стане на но…" at bounding box center [858, 217] width 1353 height 41
click at [390, 208] on textarea "Потрапив в аварію довгий час вже лікується. обіцяє погасити борг як стане на но…" at bounding box center [858, 217] width 1353 height 41
type textarea "Потрапив в [GEOGRAPHIC_DATA] довгий час вже лікується. Обіцяє погасити борг як …"
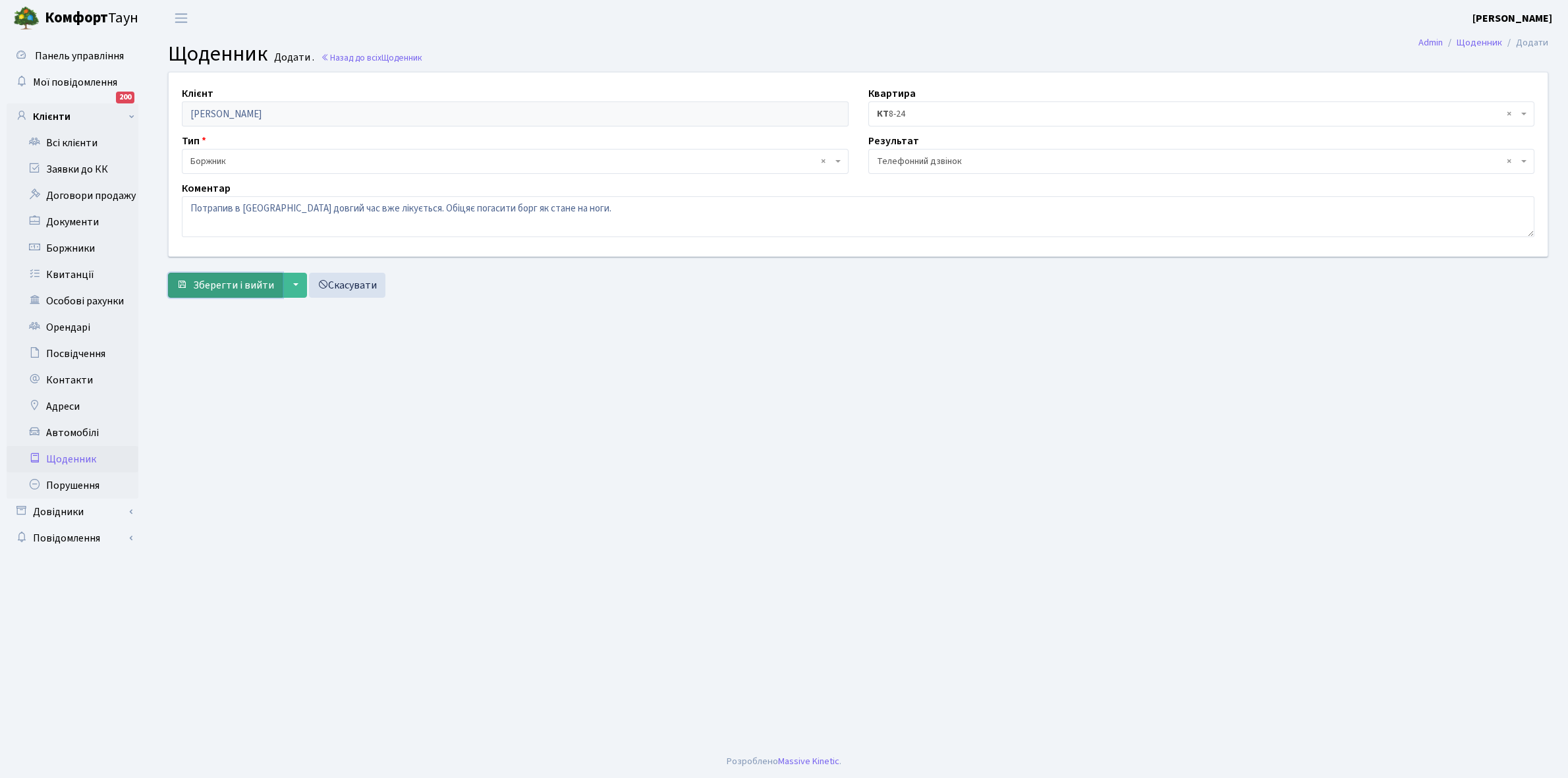
click at [221, 281] on span "Зберегти і вийти" at bounding box center [234, 285] width 81 height 14
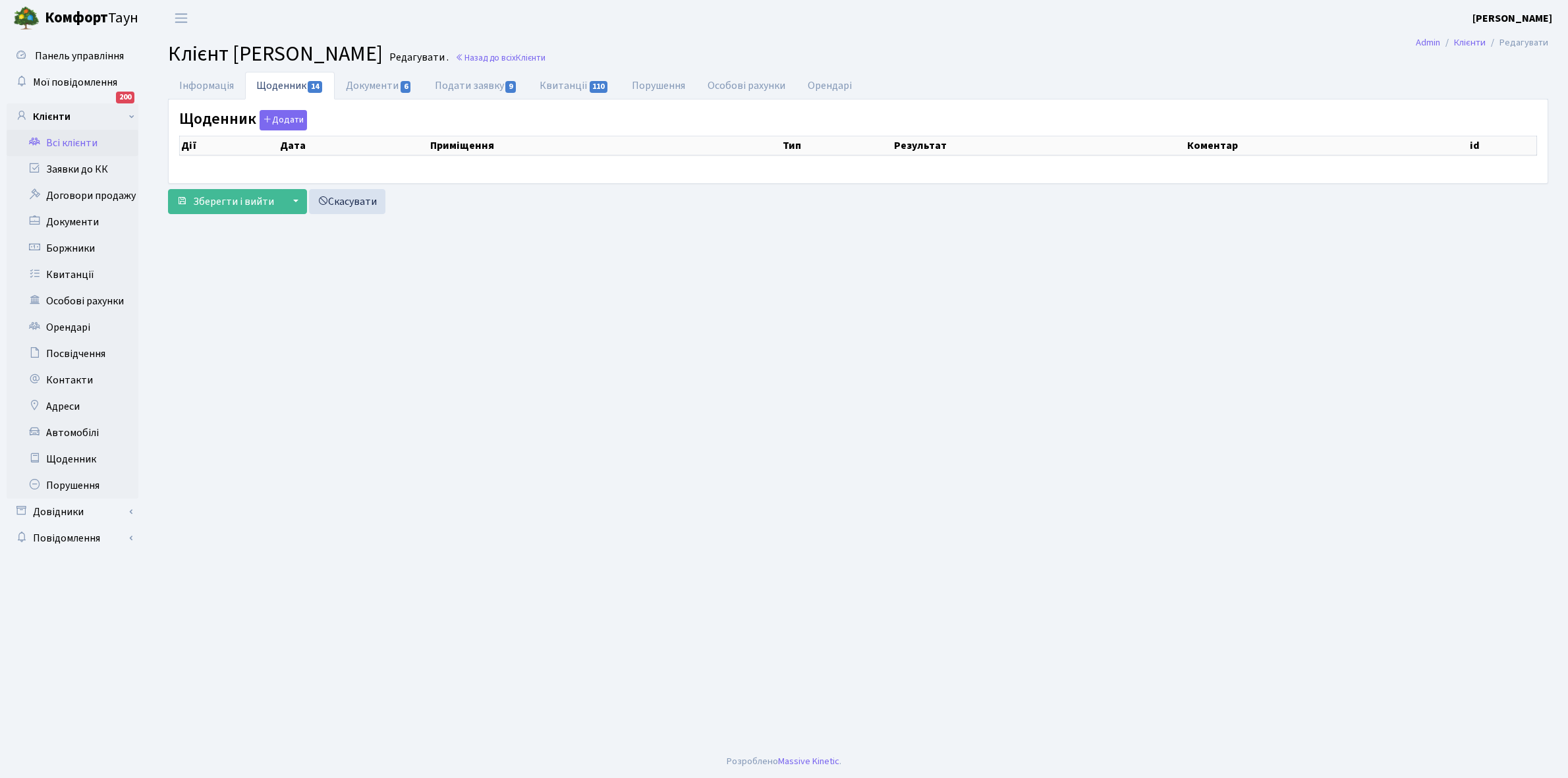
select select "25"
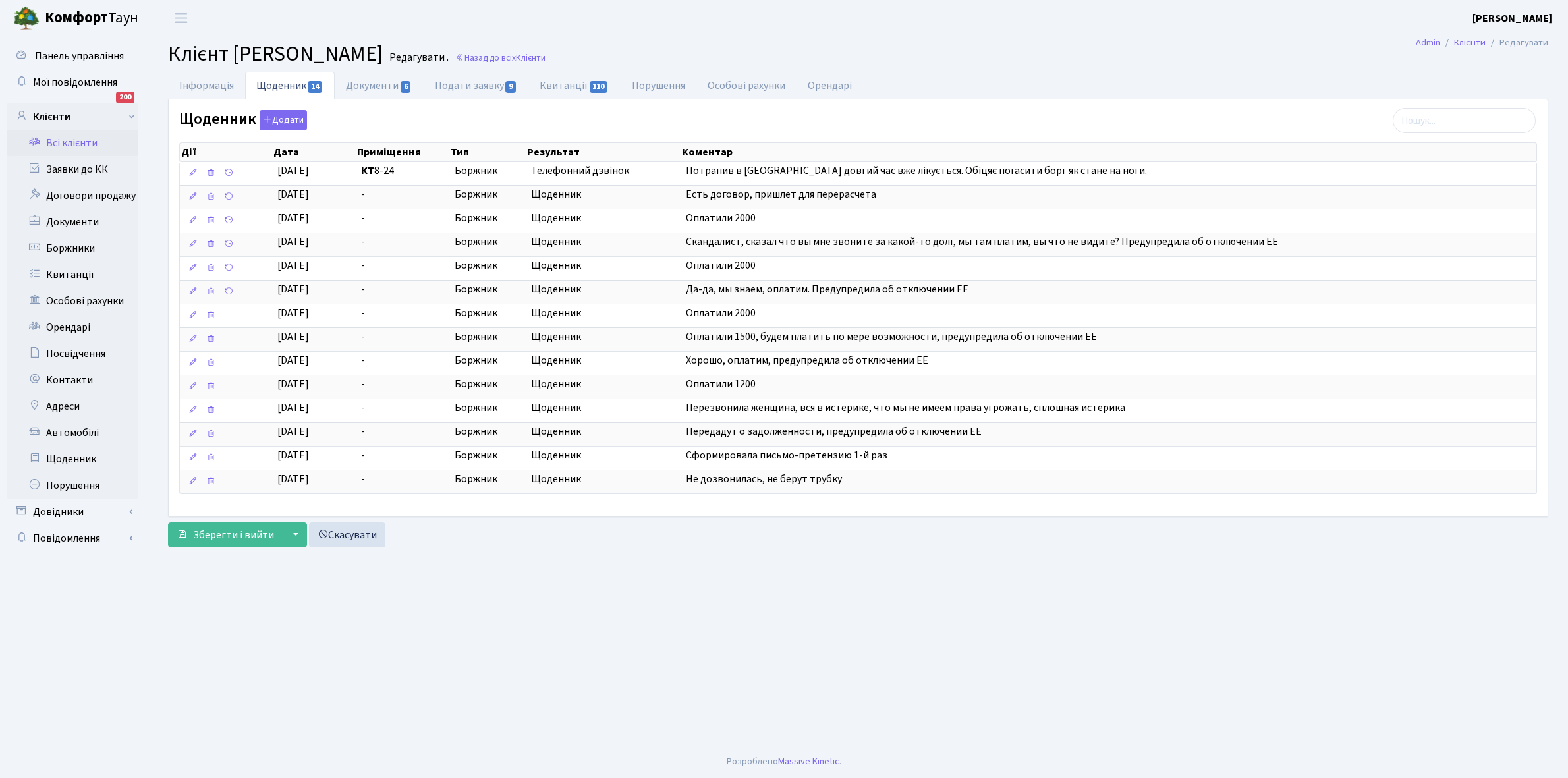
click at [80, 143] on link "Всі клієнти" at bounding box center [72, 142] width 132 height 26
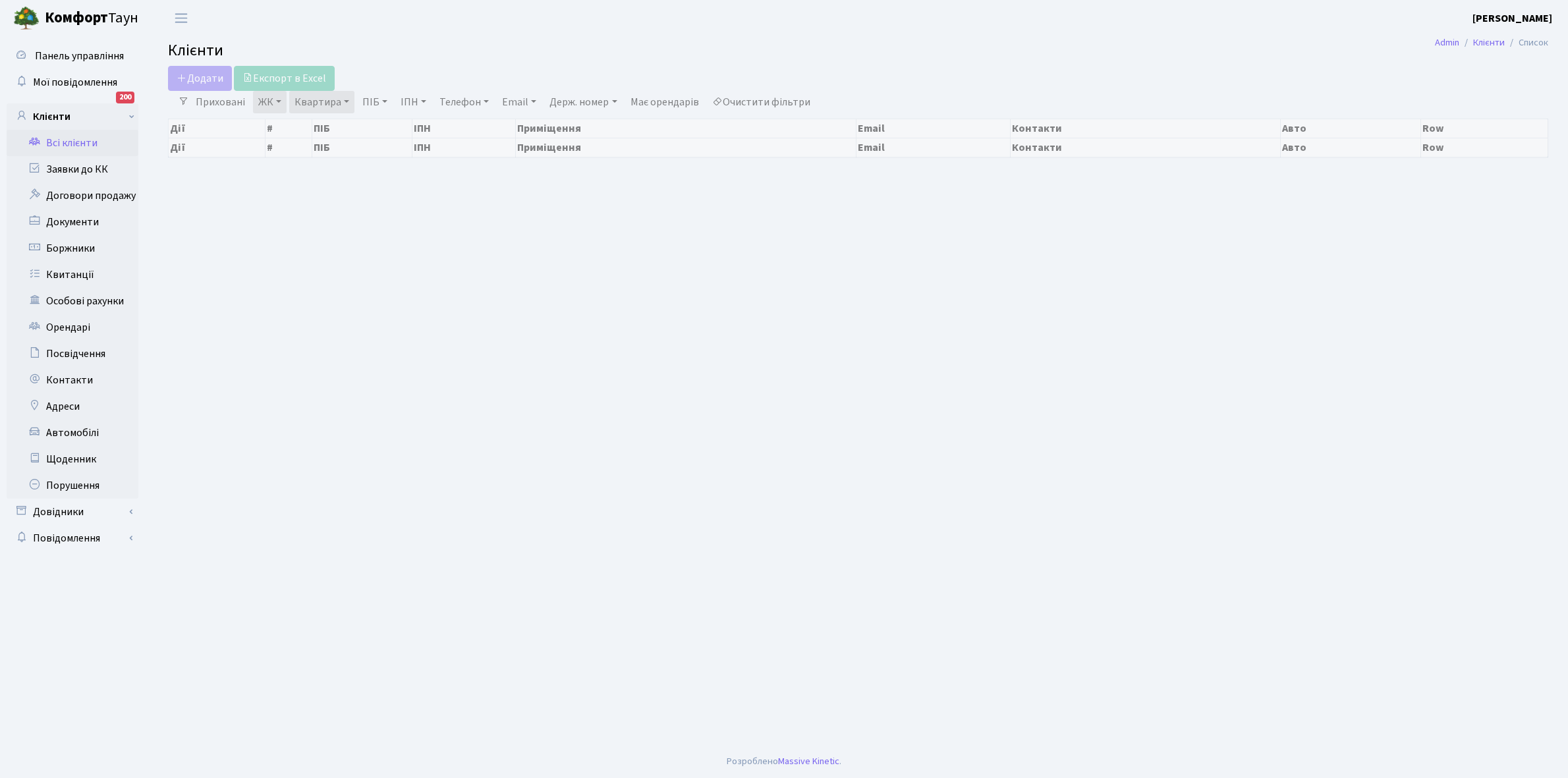
select select "25"
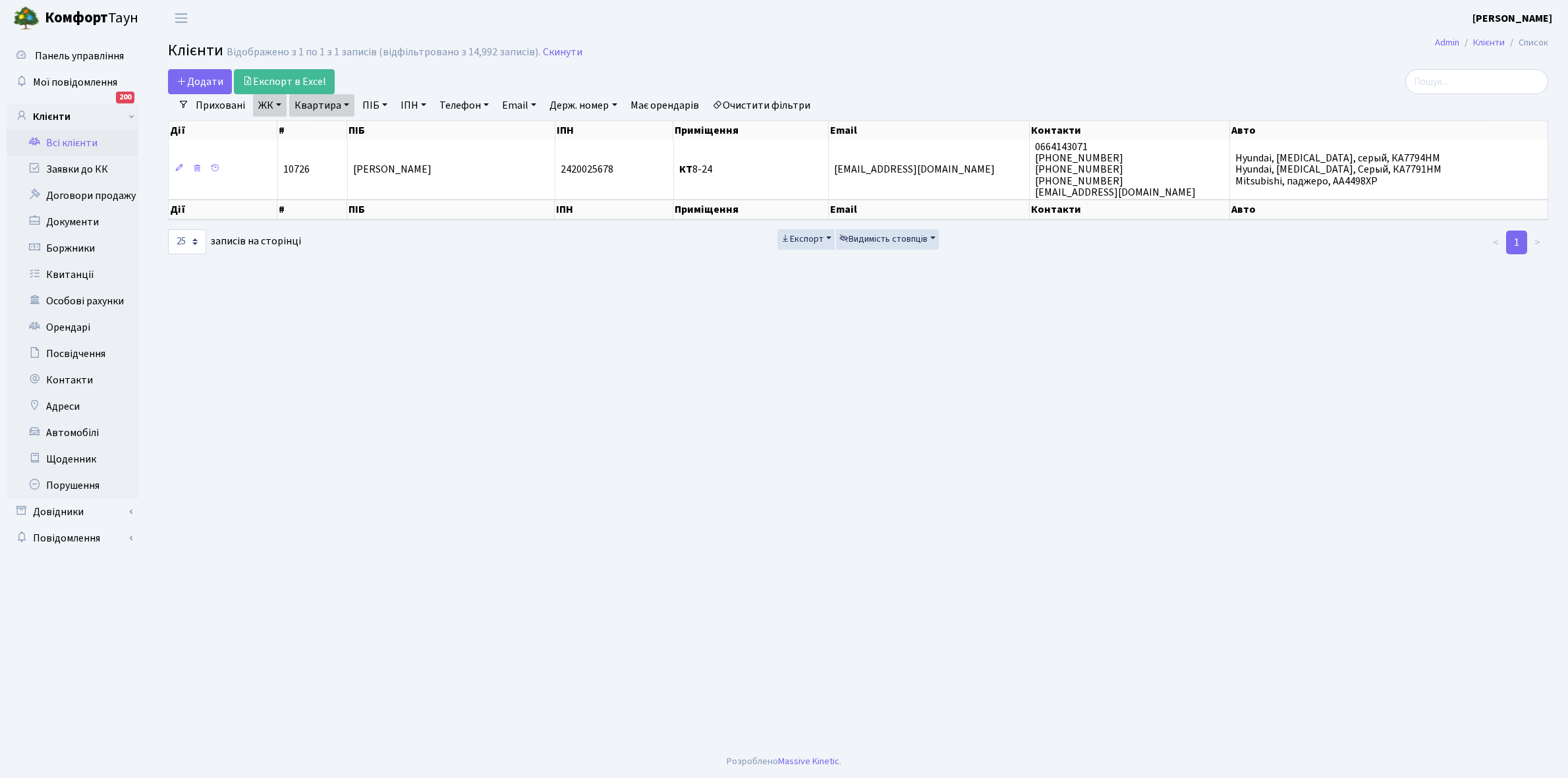
click at [345, 104] on link "Квартира" at bounding box center [321, 105] width 65 height 22
click at [335, 135] on input "8-24" at bounding box center [328, 131] width 77 height 25
type input "8"
type input "7-357"
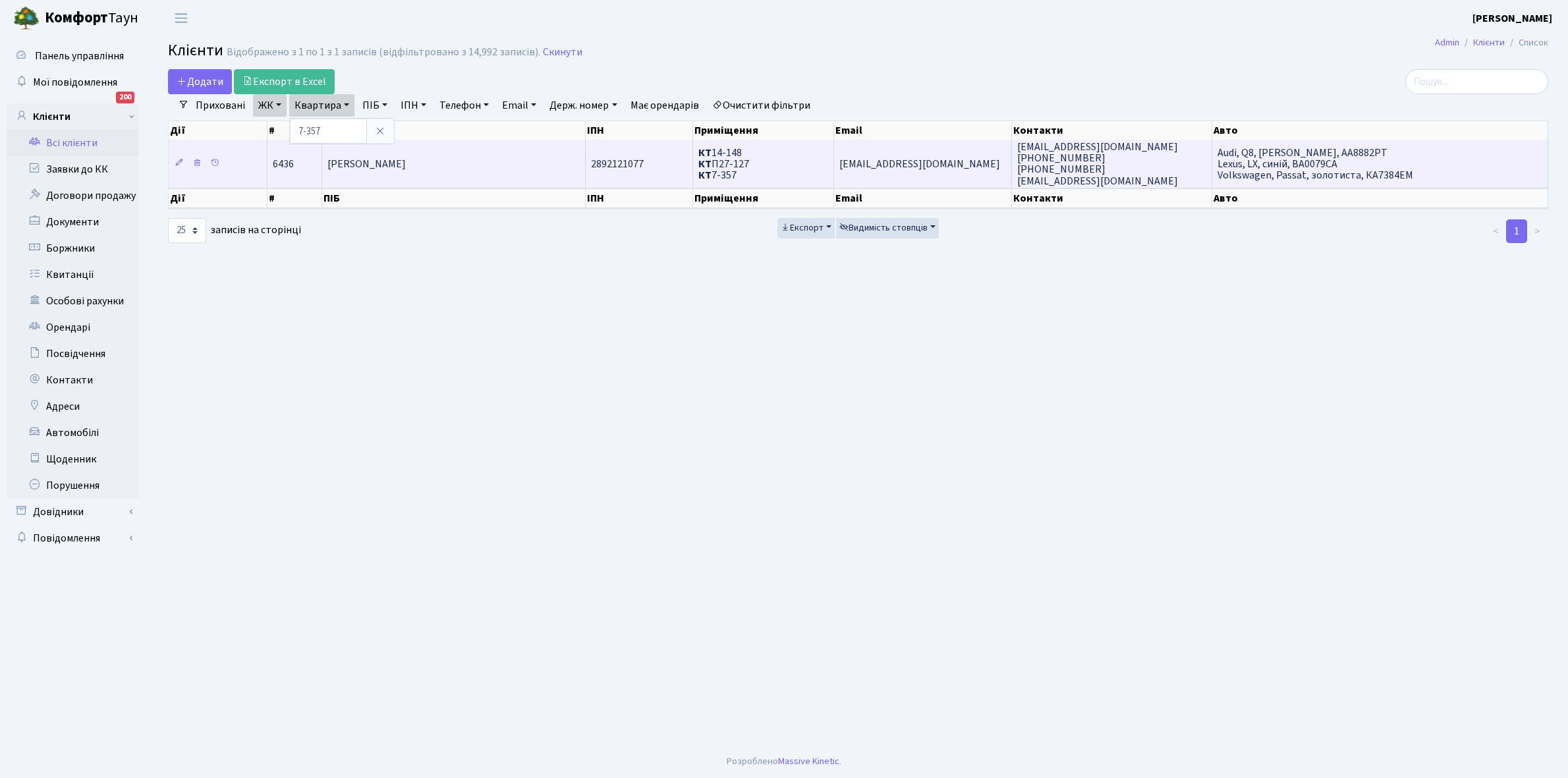
click at [406, 157] on span "[PERSON_NAME]" at bounding box center [366, 164] width 78 height 14
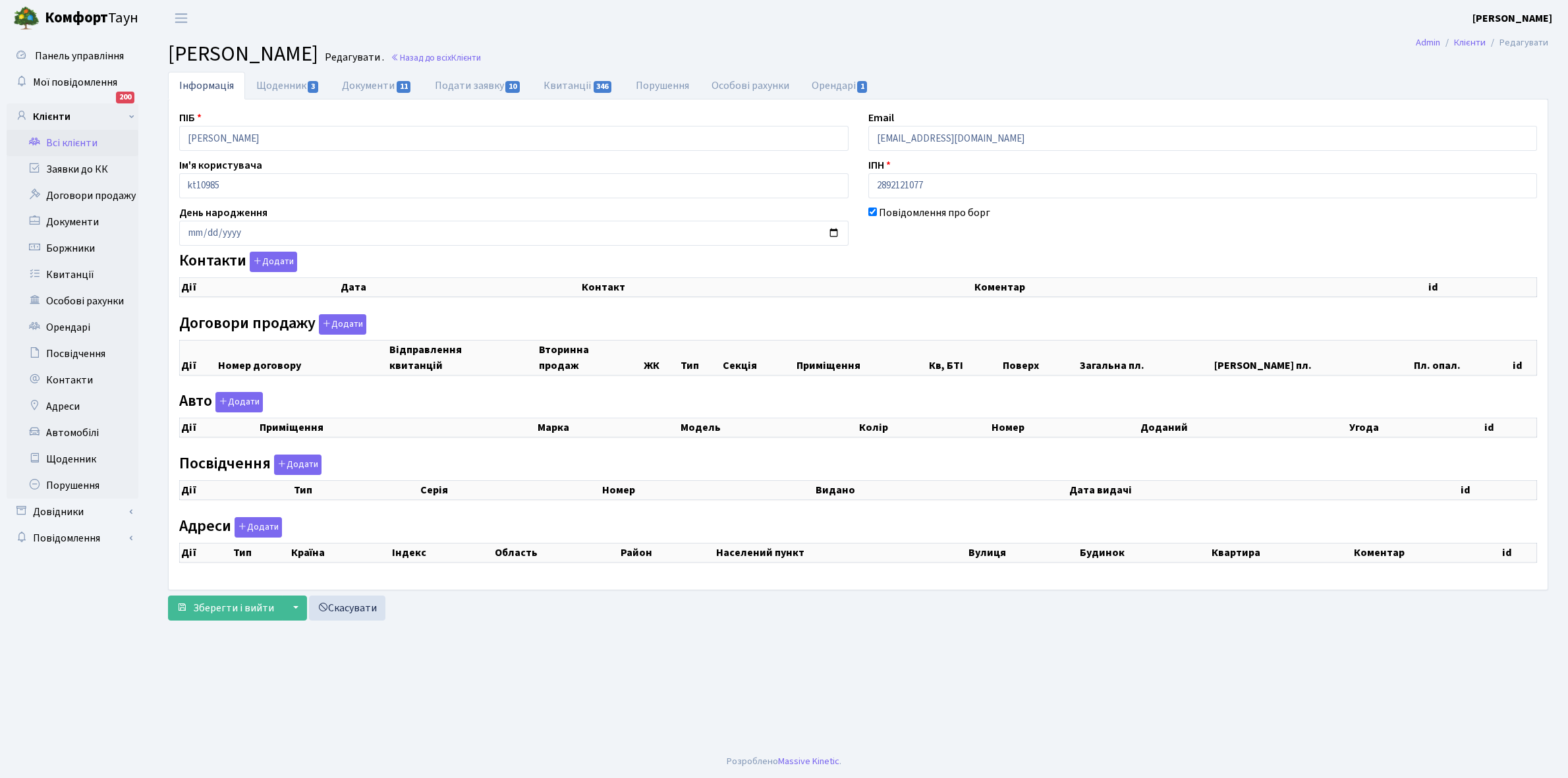
checkbox input "true"
select select "25"
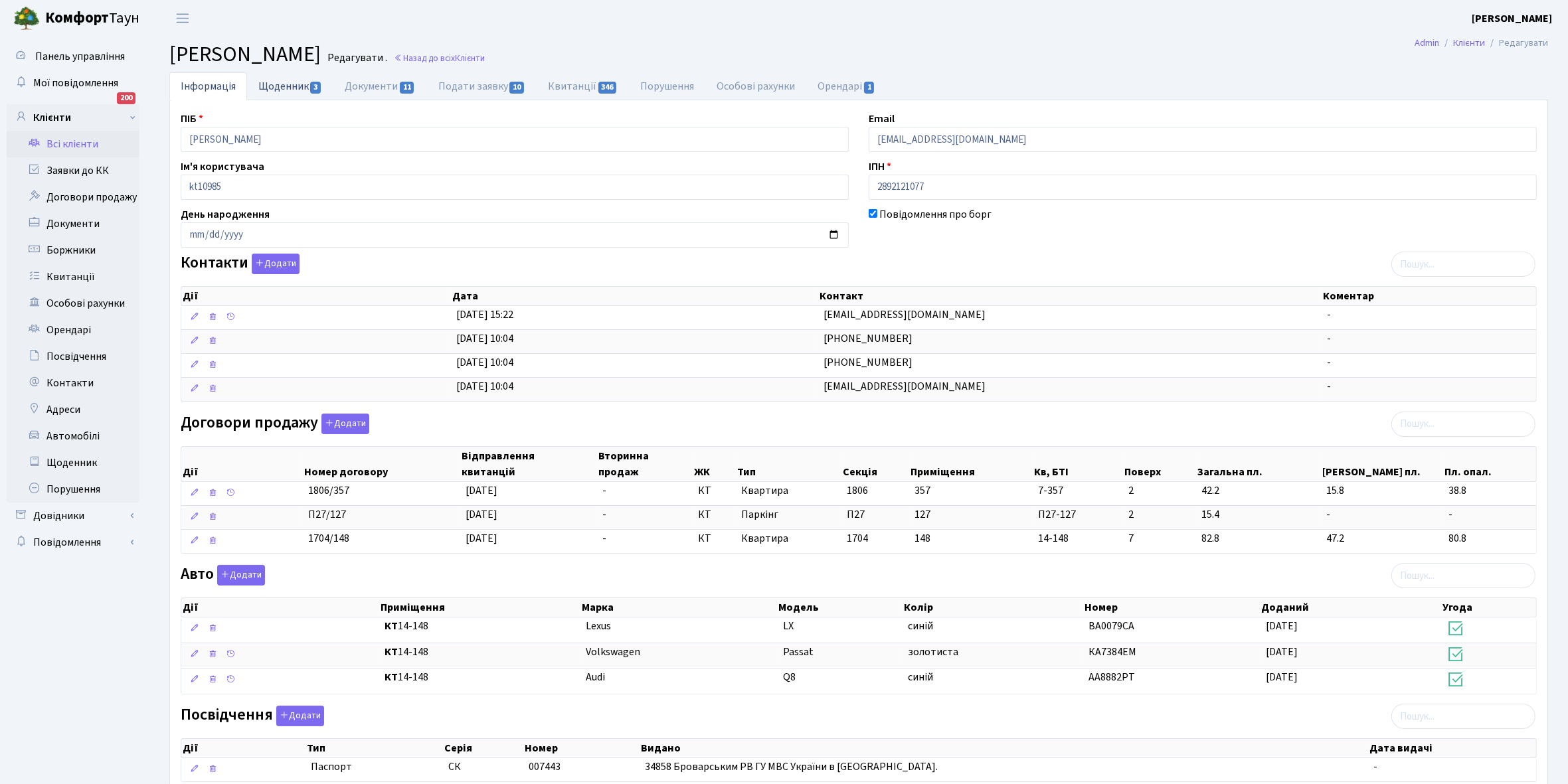
click at [279, 88] on link "Щоденник 3" at bounding box center [290, 86] width 87 height 27
select select "25"
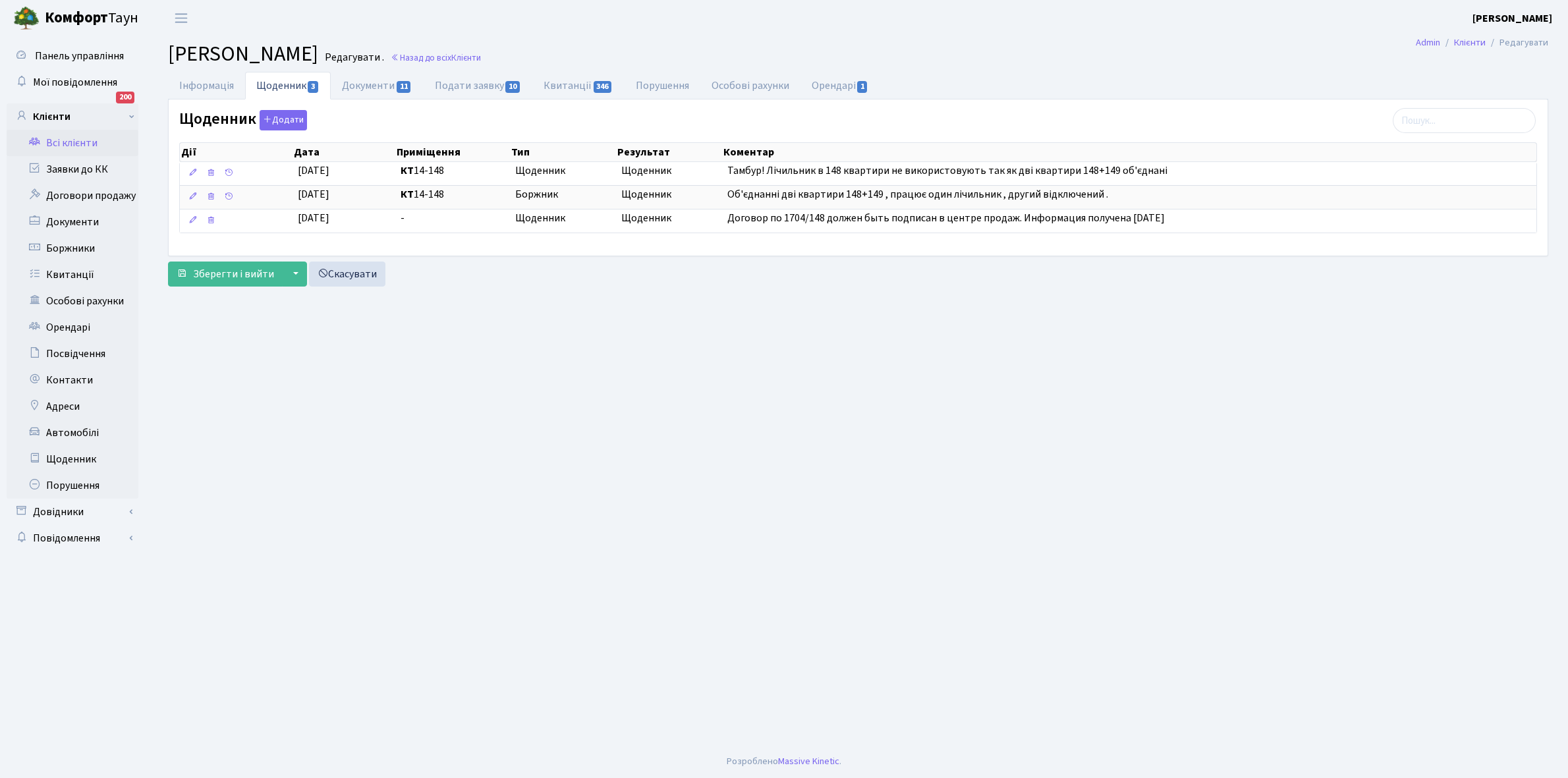
click at [73, 141] on link "Всі клієнти" at bounding box center [72, 142] width 132 height 26
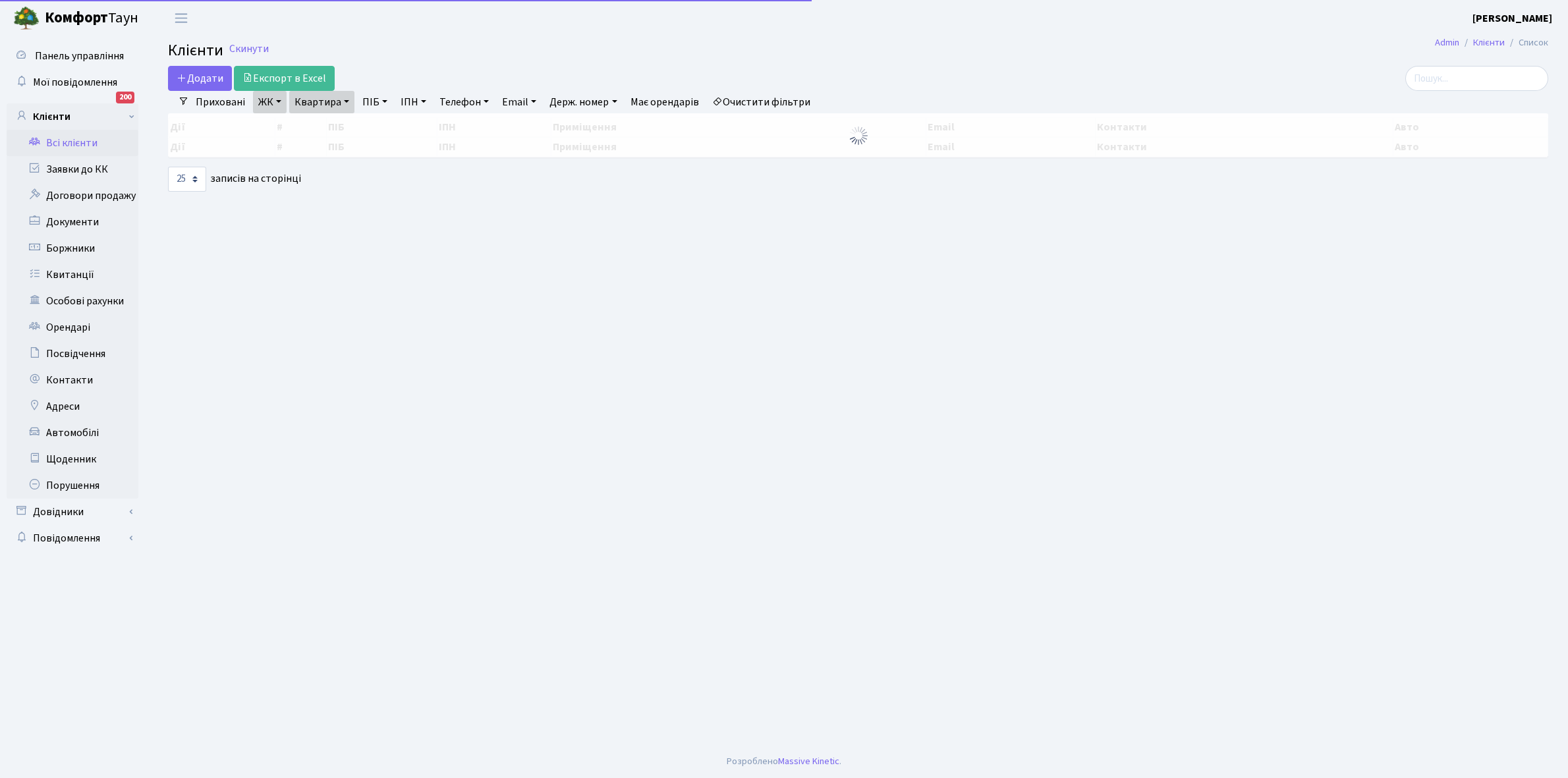
select select "25"
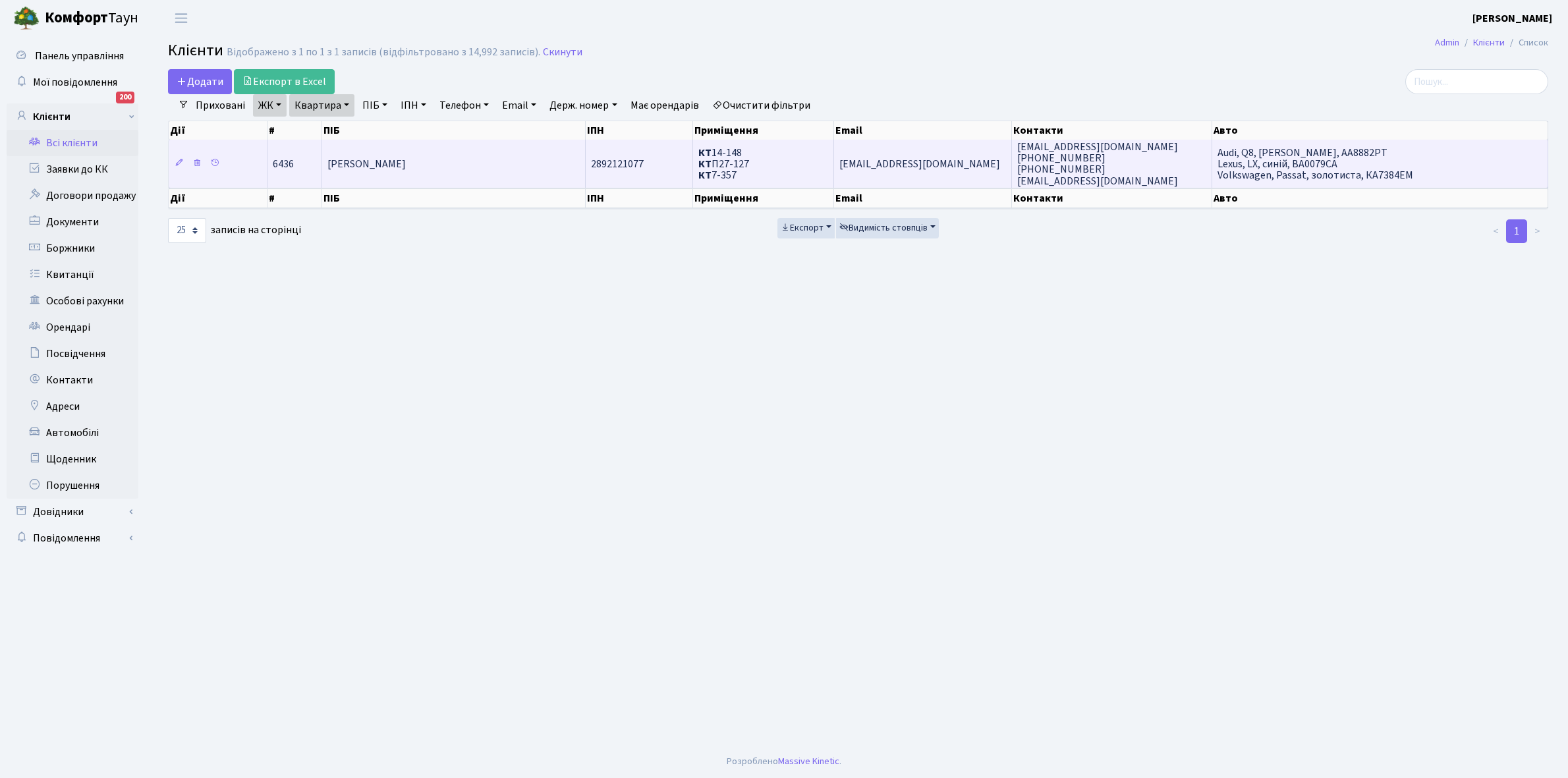
click at [537, 163] on td "Назаренко Андрій Валерійович" at bounding box center [454, 163] width 264 height 47
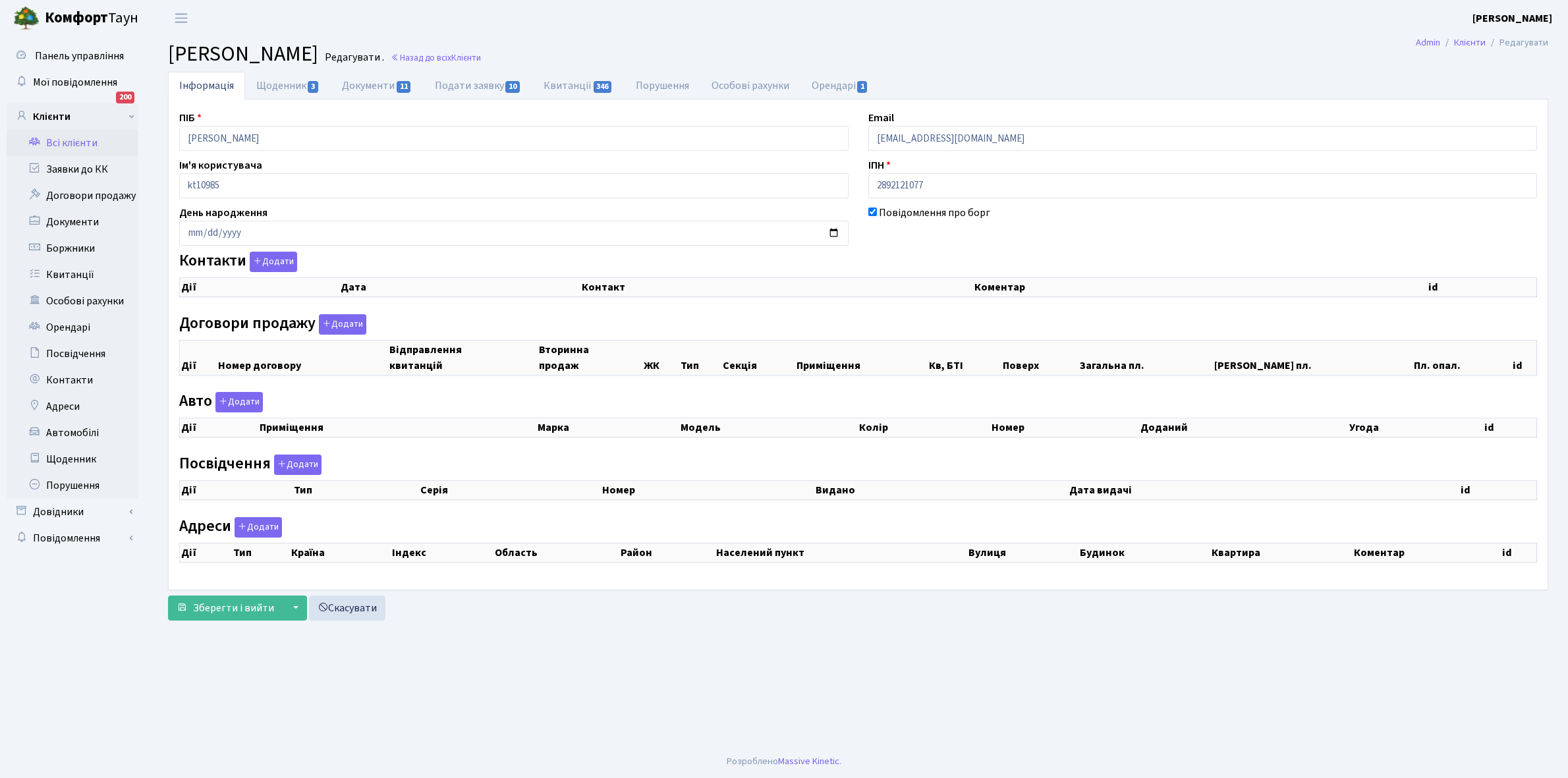
checkbox input "true"
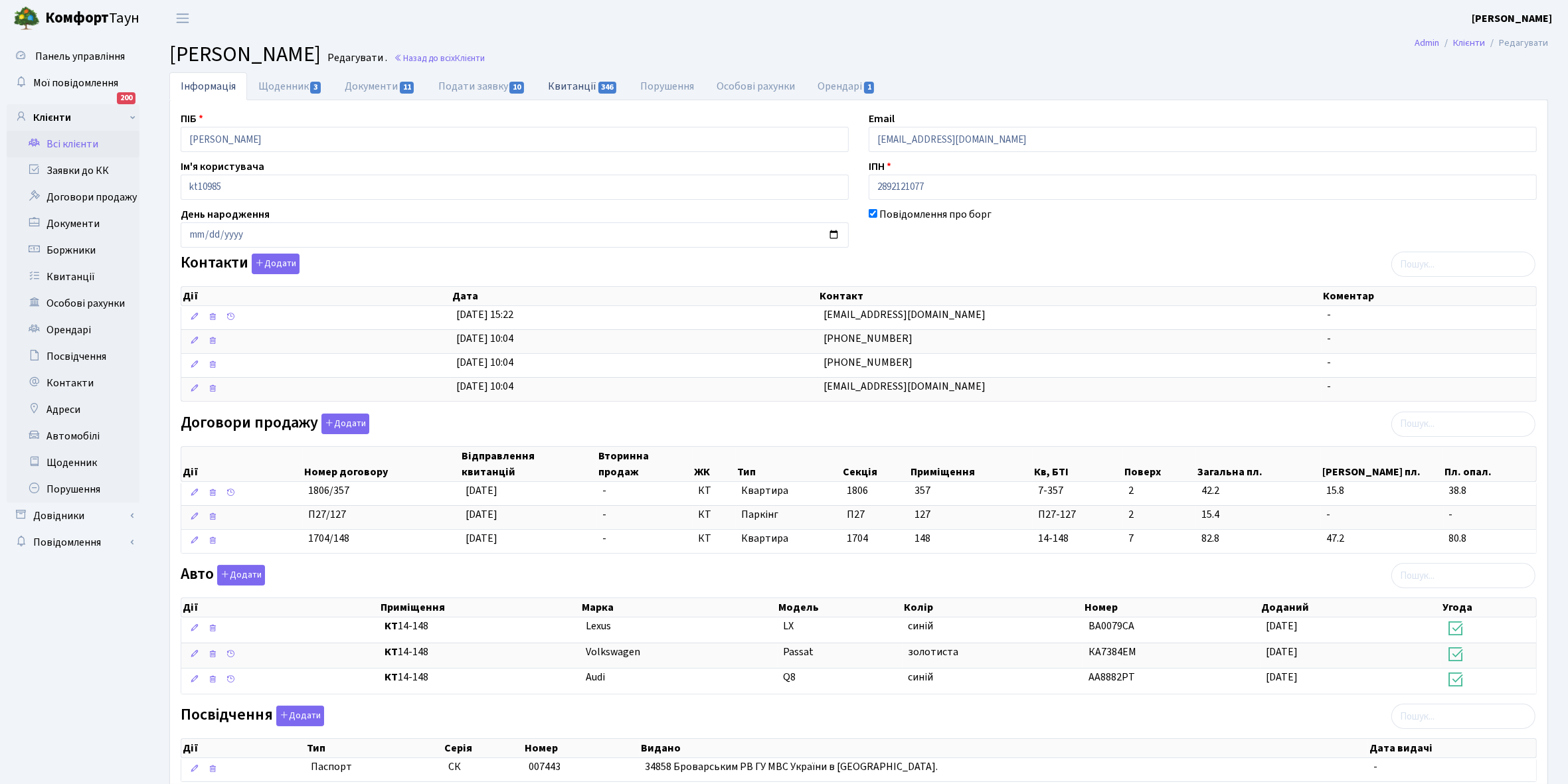
click at [569, 84] on link "Квитанції 346" at bounding box center [582, 86] width 92 height 27
select select "25"
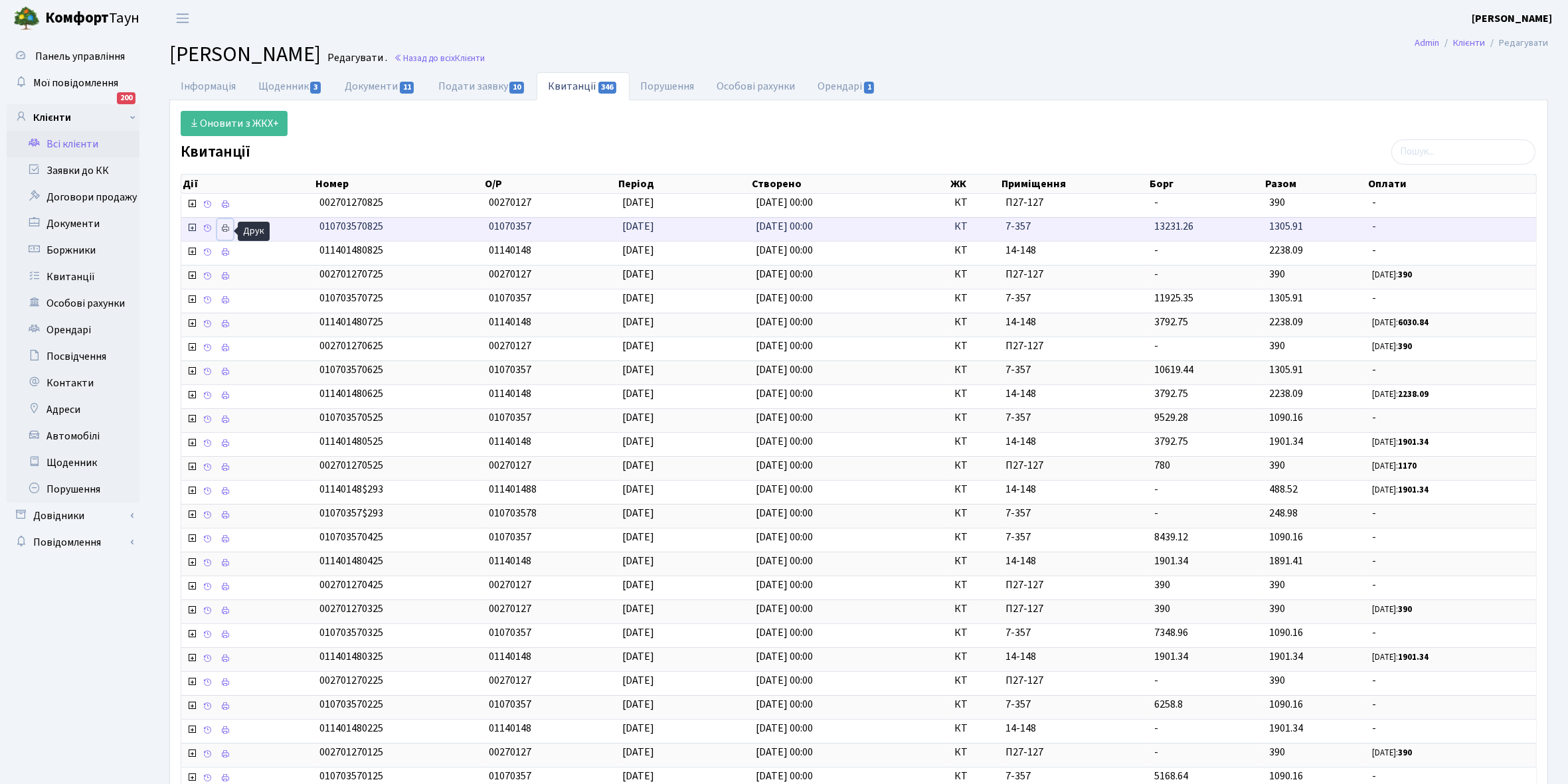
click at [224, 226] on icon at bounding box center [225, 228] width 10 height 10
click at [277, 88] on link "Щоденник 3" at bounding box center [290, 86] width 87 height 27
select select "25"
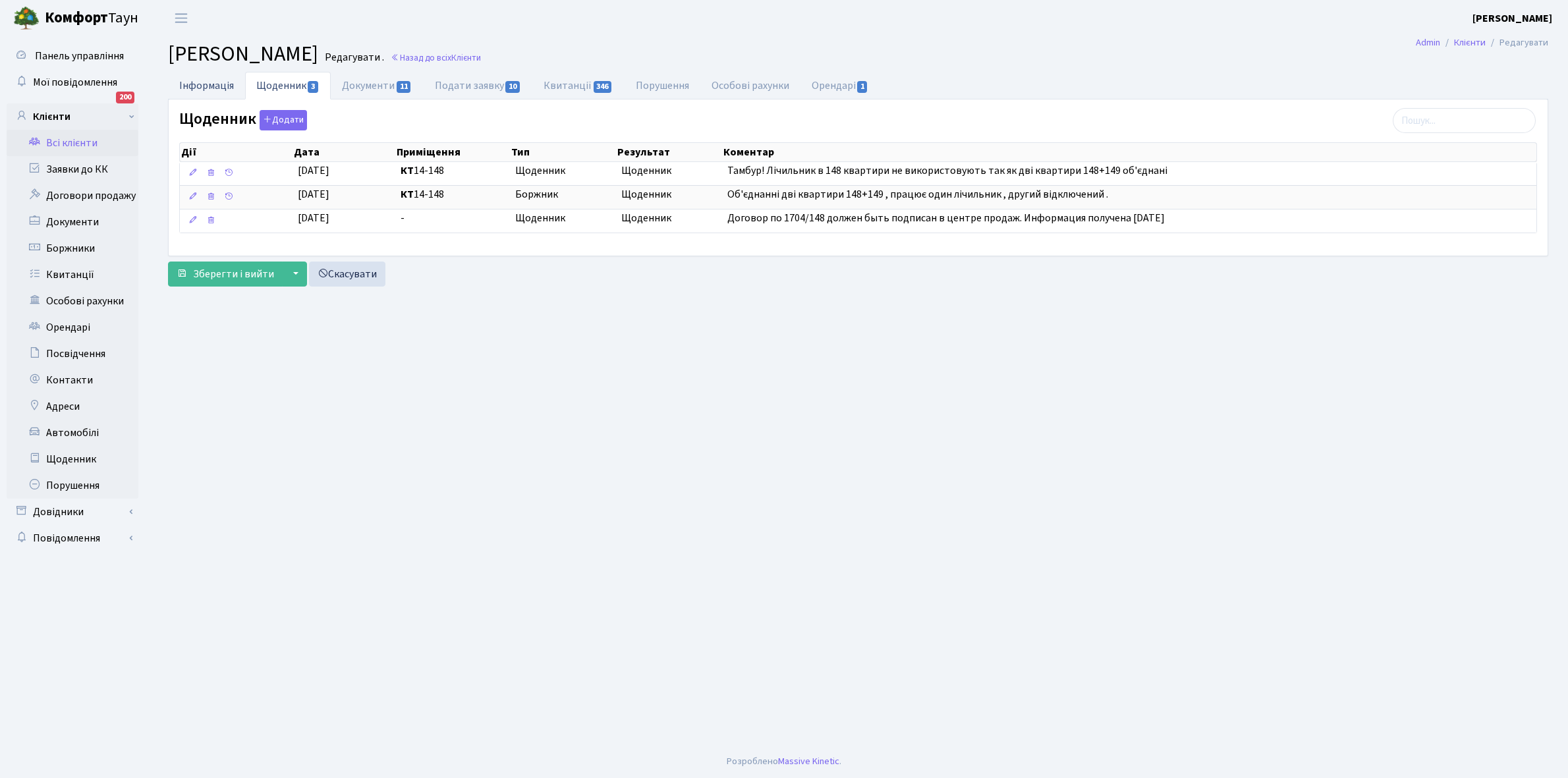
click at [198, 82] on link "Інформація" at bounding box center [207, 85] width 77 height 27
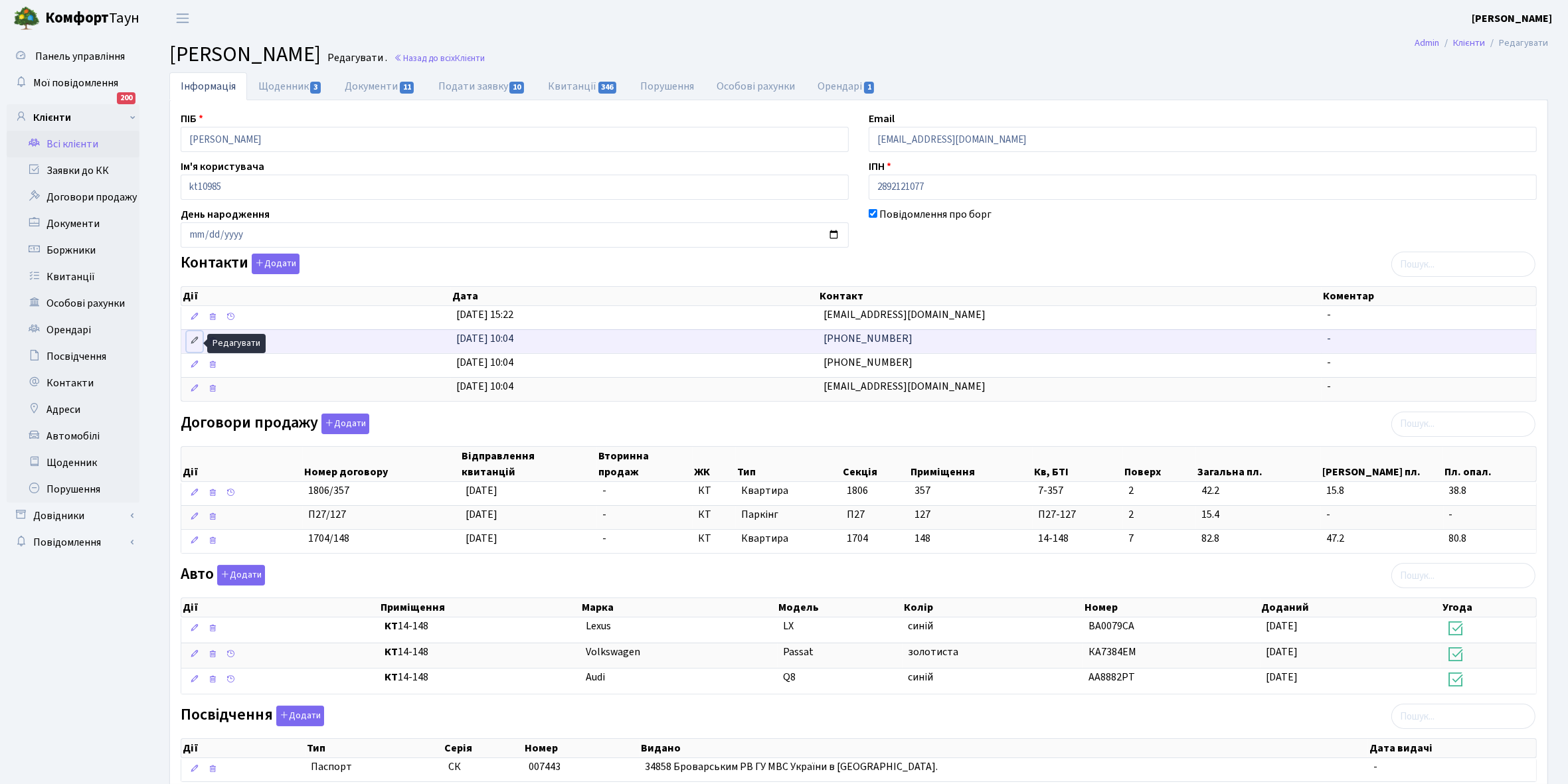
click at [193, 340] on icon at bounding box center [195, 340] width 10 height 10
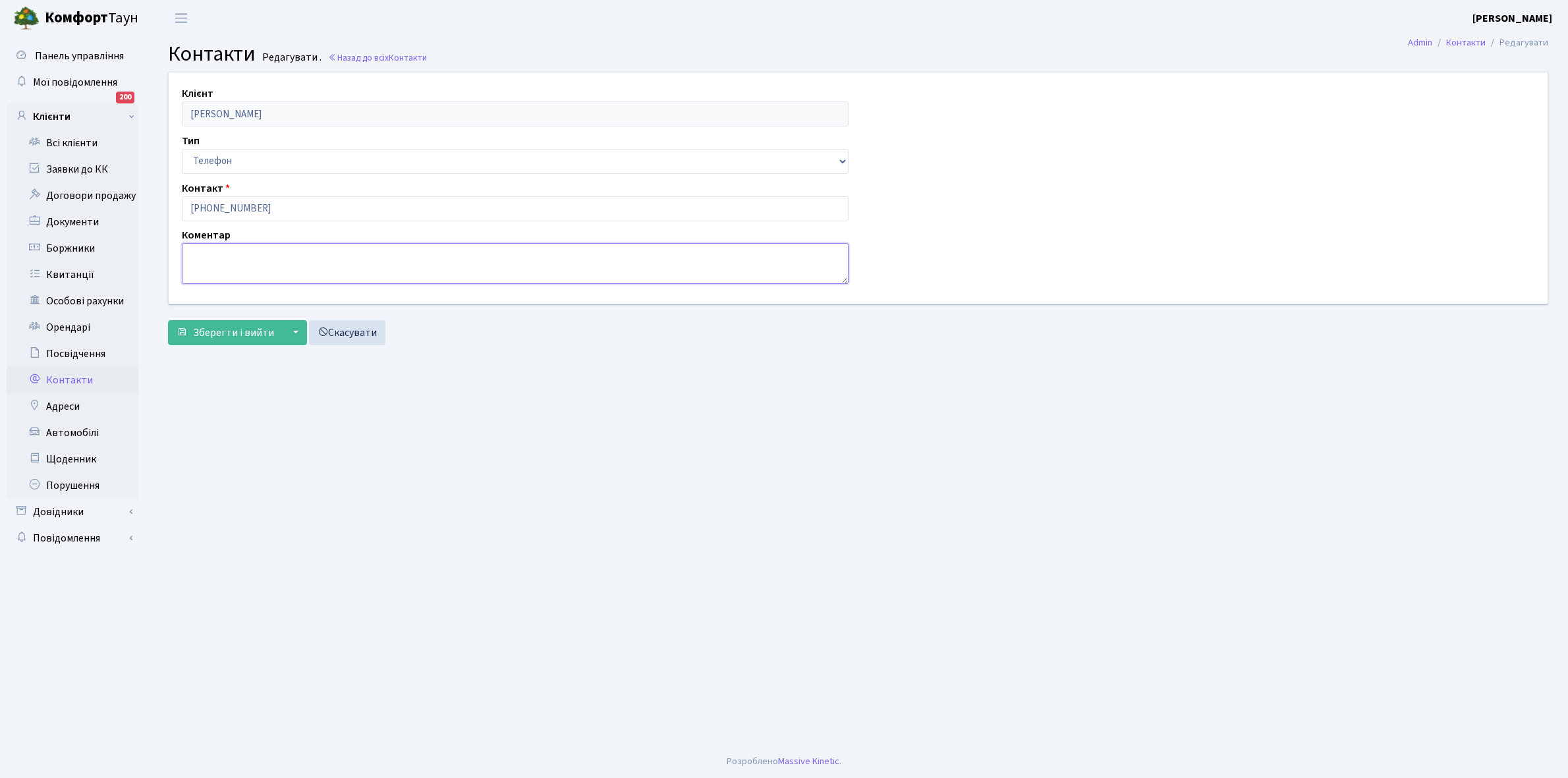
click at [203, 265] on textarea at bounding box center [515, 264] width 667 height 41
type textarea "власник"
click at [219, 330] on span "Зберегти і вийти" at bounding box center [234, 332] width 81 height 14
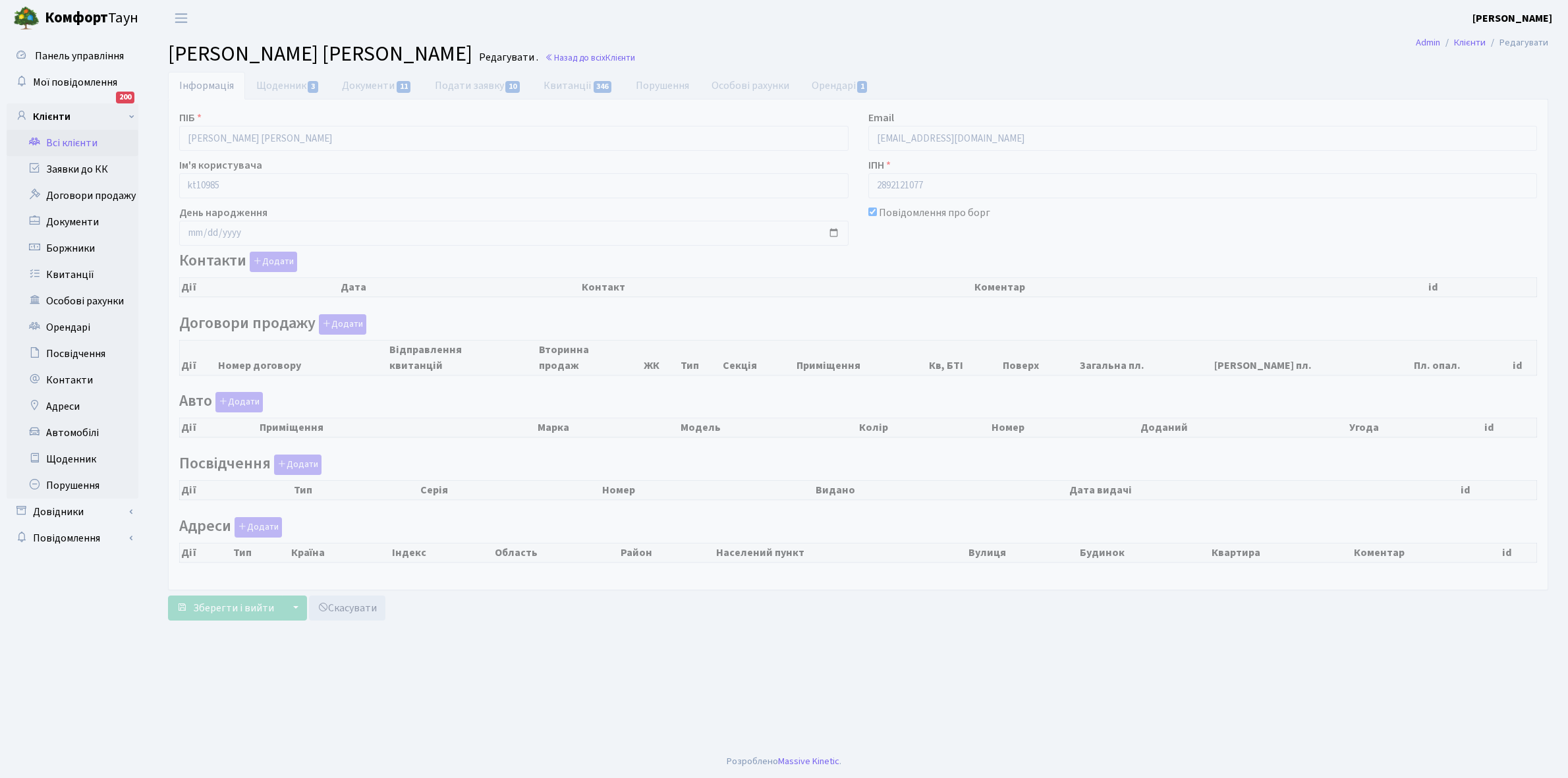
checkbox input "true"
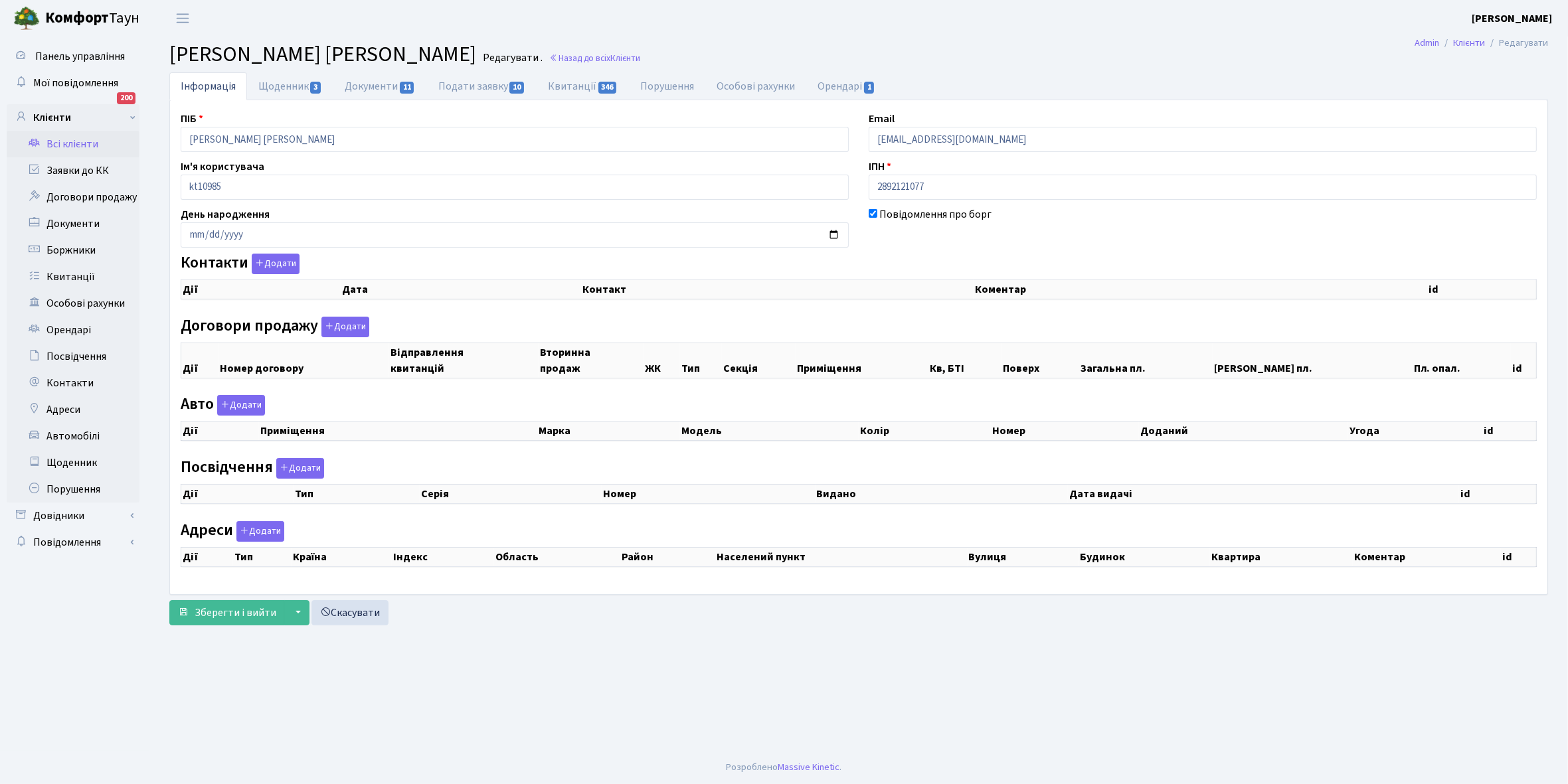
select select "25"
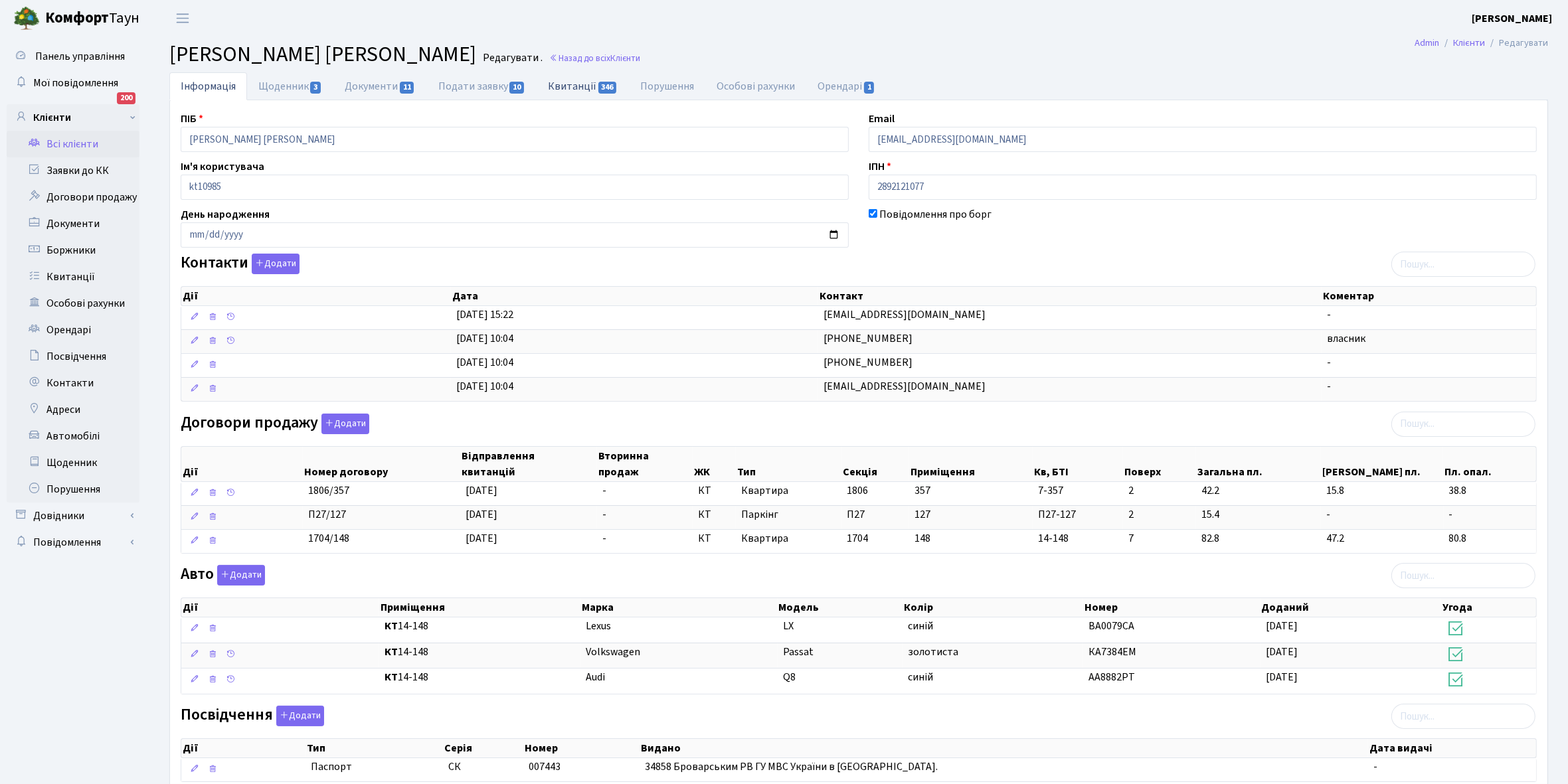
click at [575, 85] on link "Квитанції 346" at bounding box center [582, 86] width 92 height 27
select select "25"
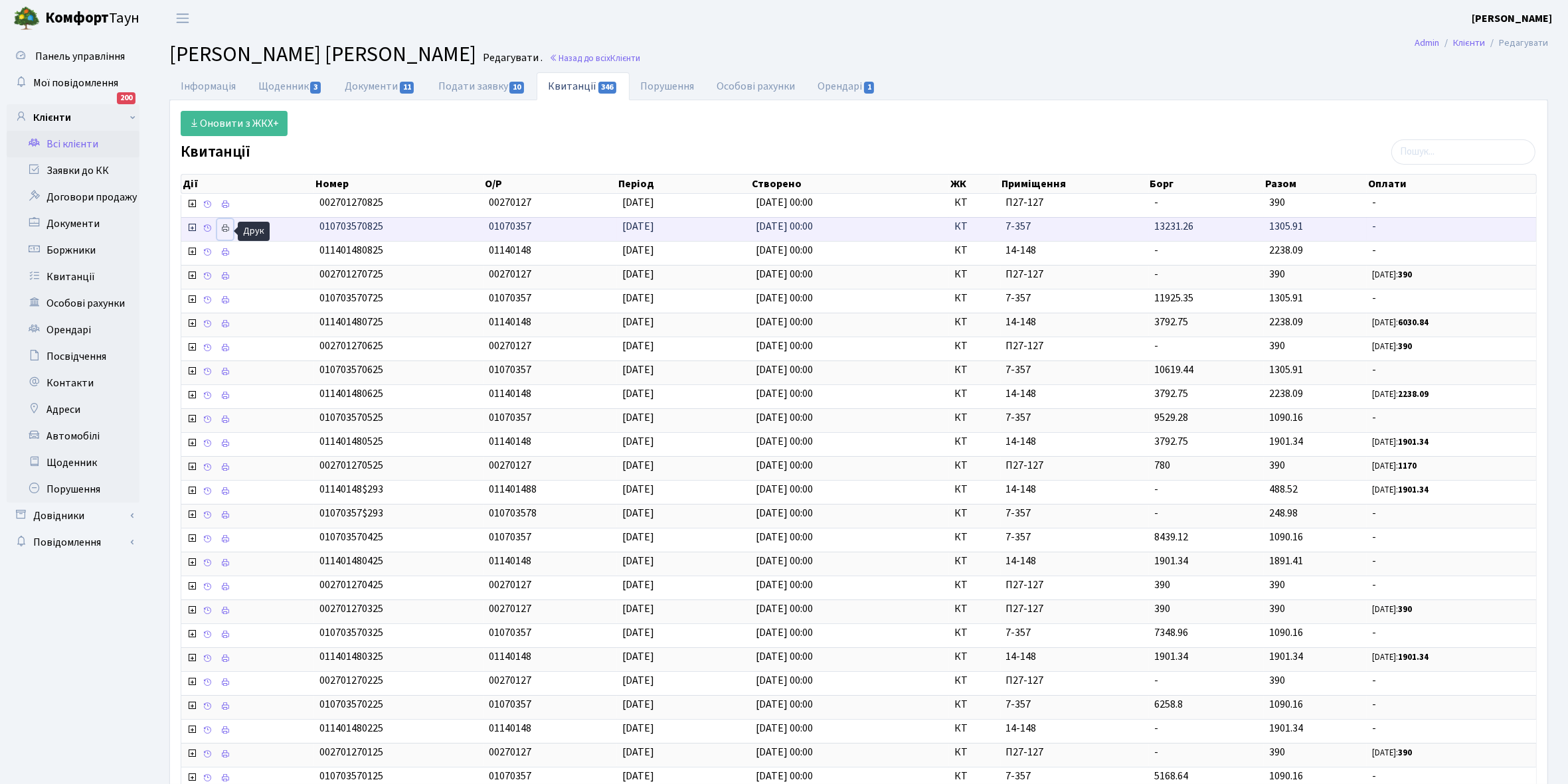
click at [227, 230] on icon at bounding box center [225, 228] width 10 height 10
click at [273, 88] on link "Щоденник 3" at bounding box center [290, 86] width 87 height 27
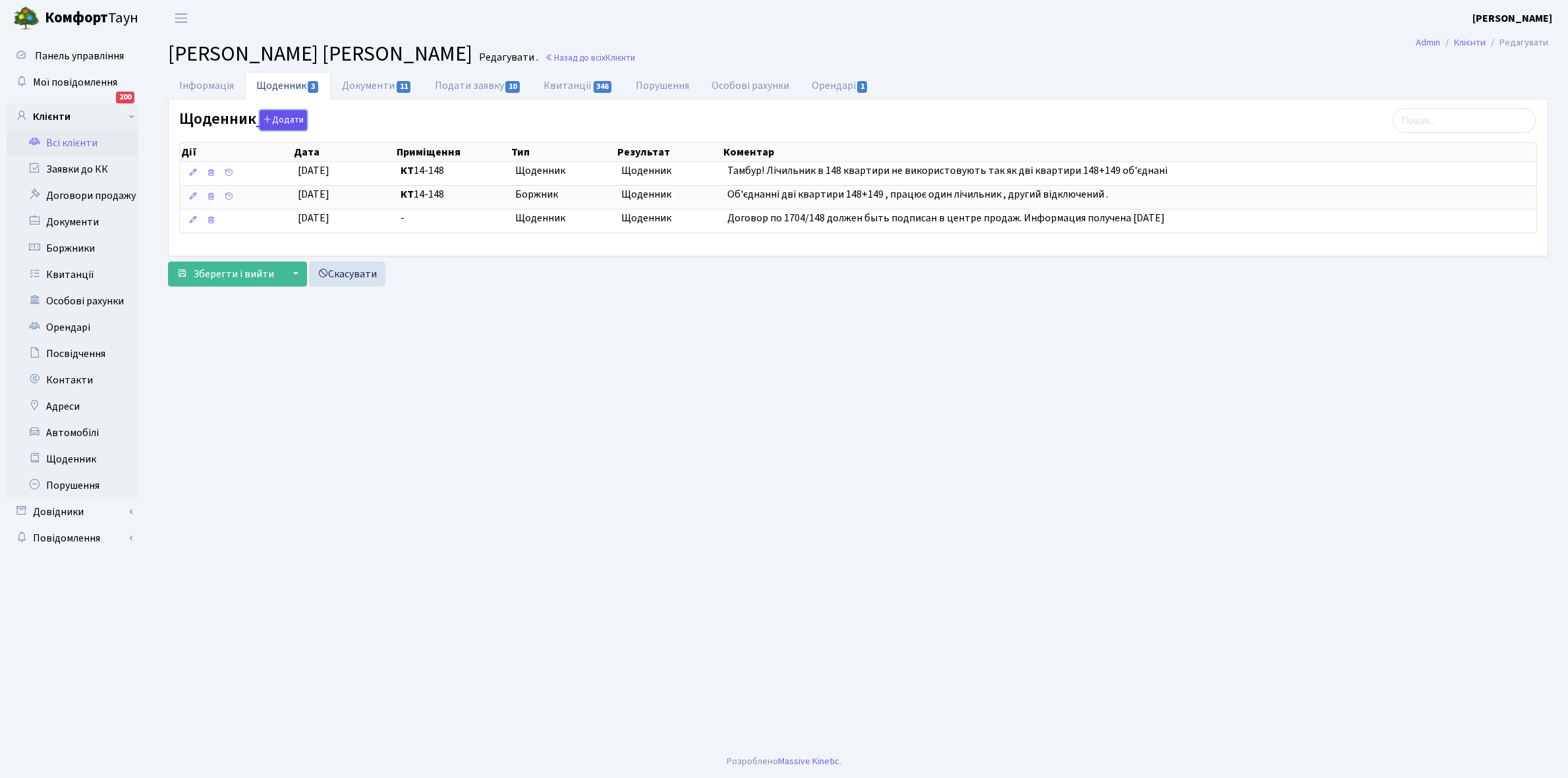
click at [286, 120] on button "Додати" at bounding box center [283, 120] width 47 height 21
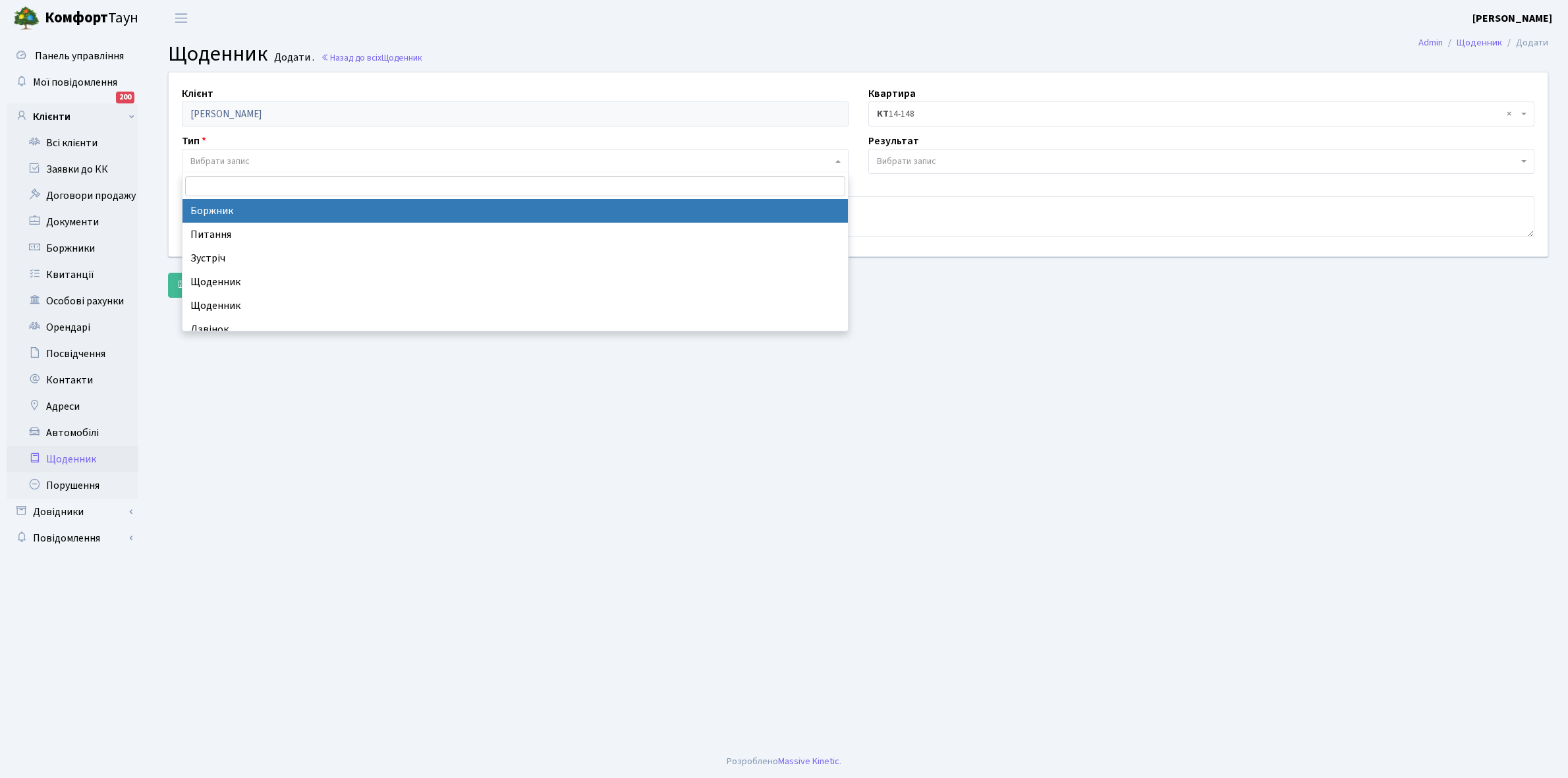
click at [249, 158] on span "Вибрати запис" at bounding box center [219, 161] width 59 height 13
select select "189"
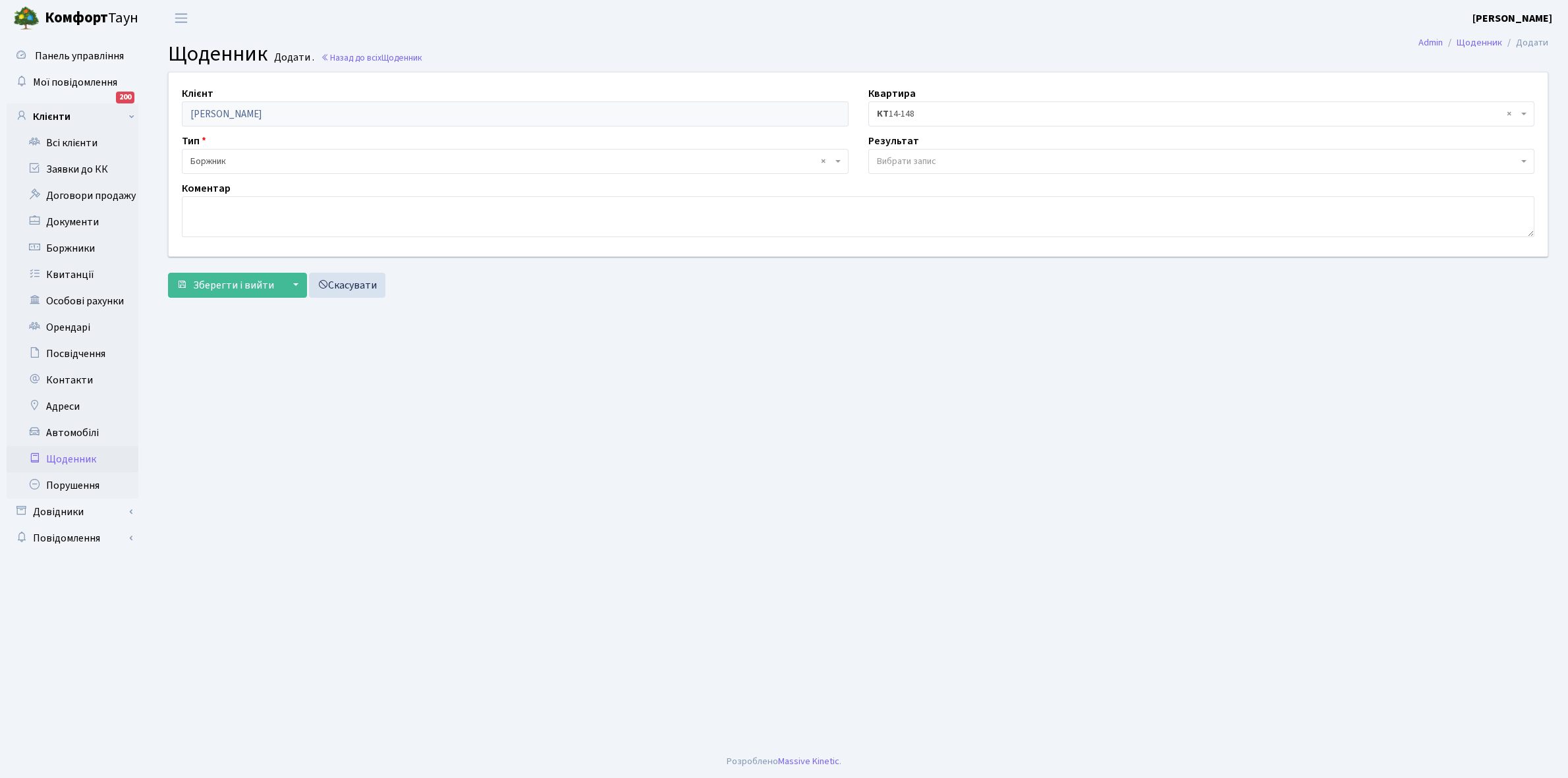
click at [901, 118] on span "× КТ 14-148" at bounding box center [1197, 114] width 642 height 13
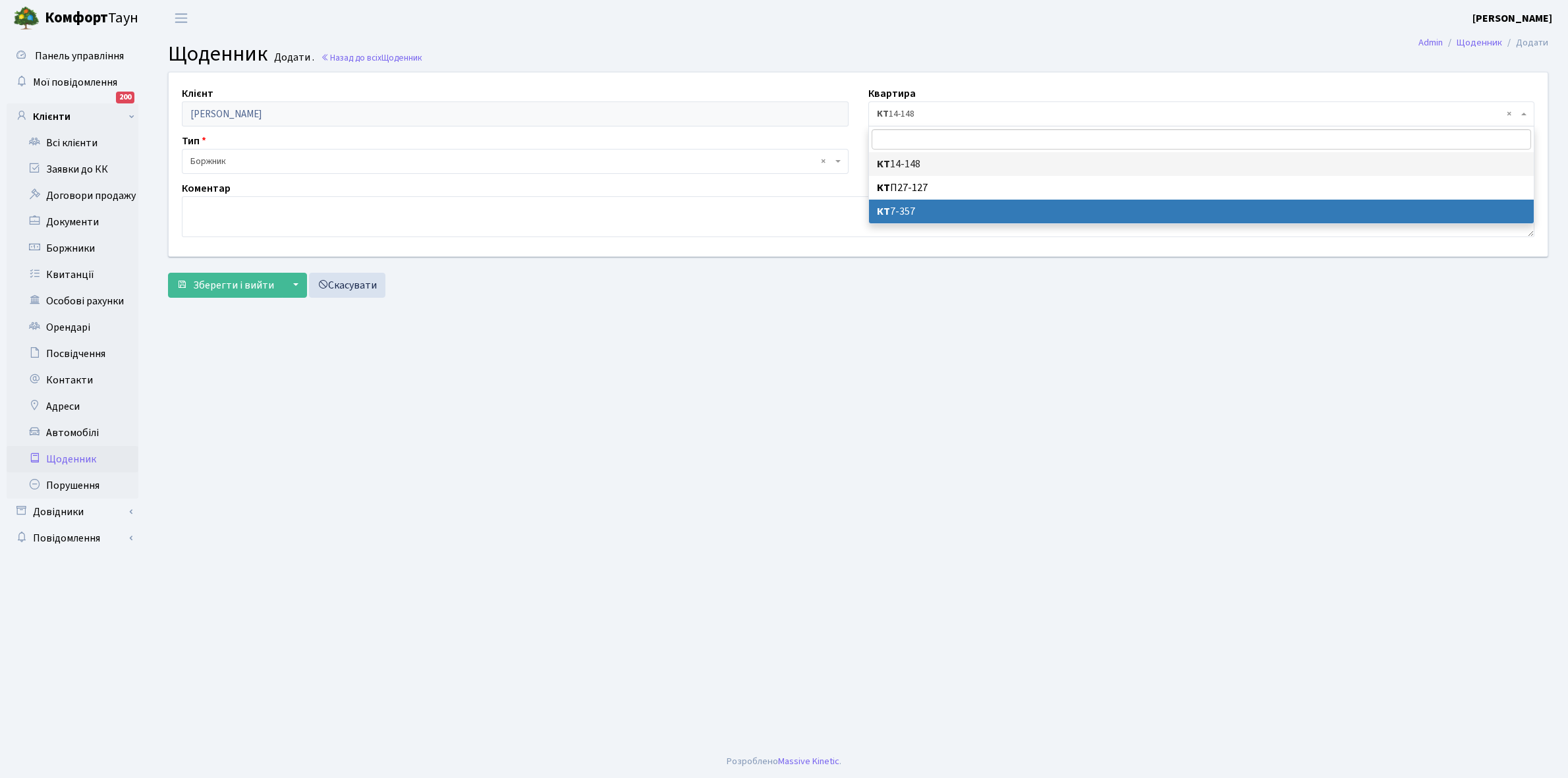
select select "151390"
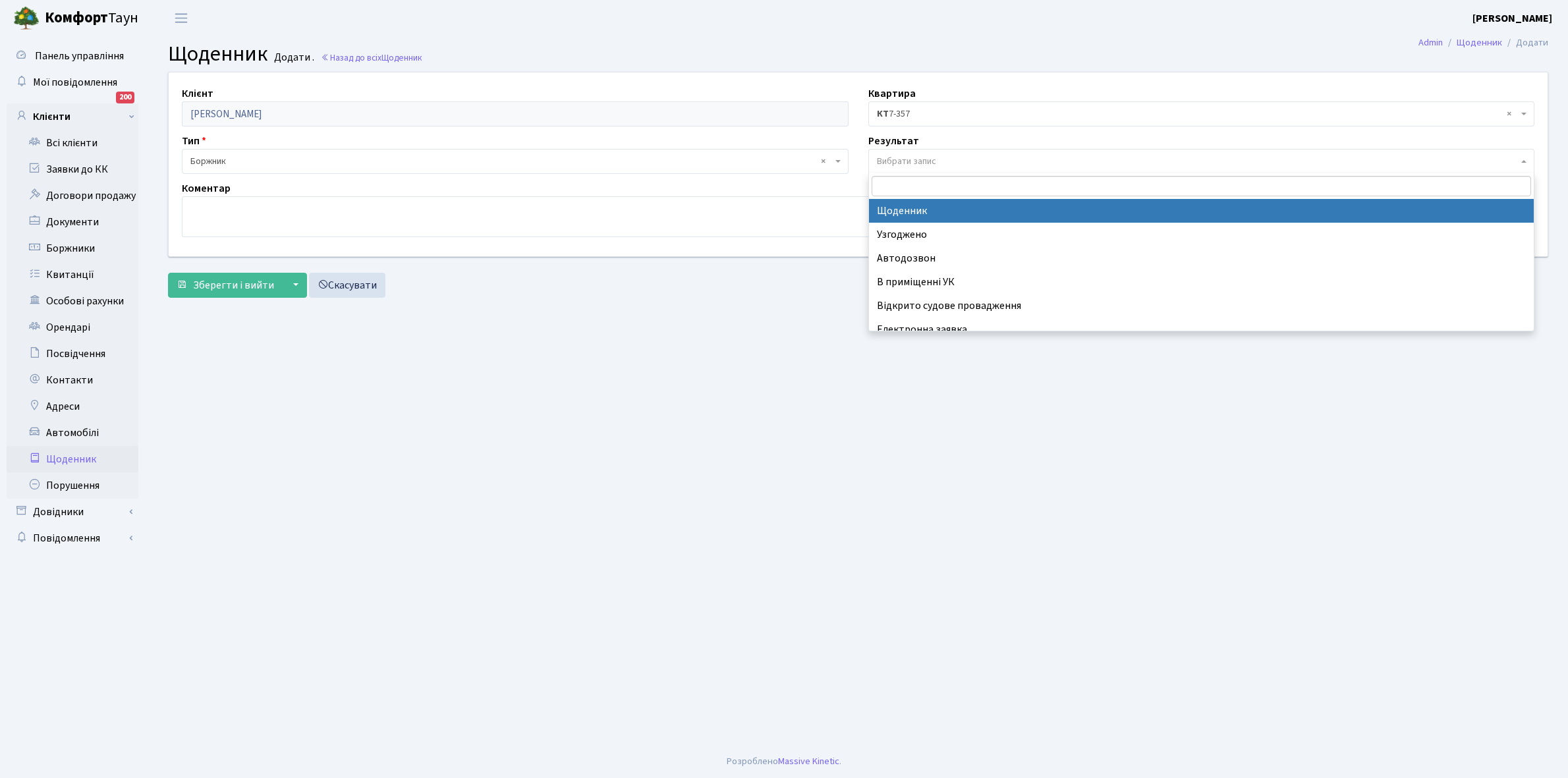
click at [899, 160] on span "Вибрати запис" at bounding box center [906, 161] width 59 height 13
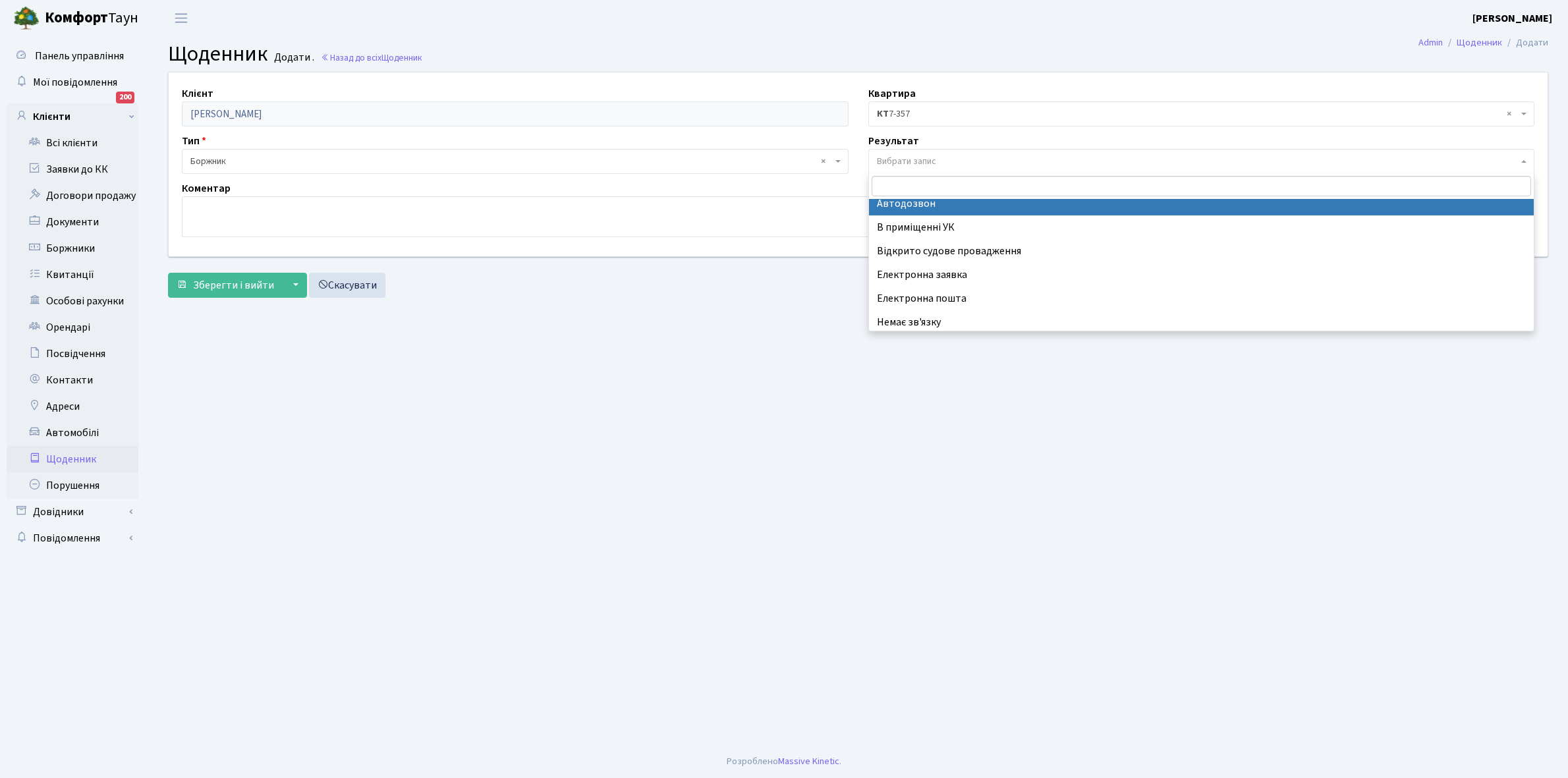
scroll to position [81, 0]
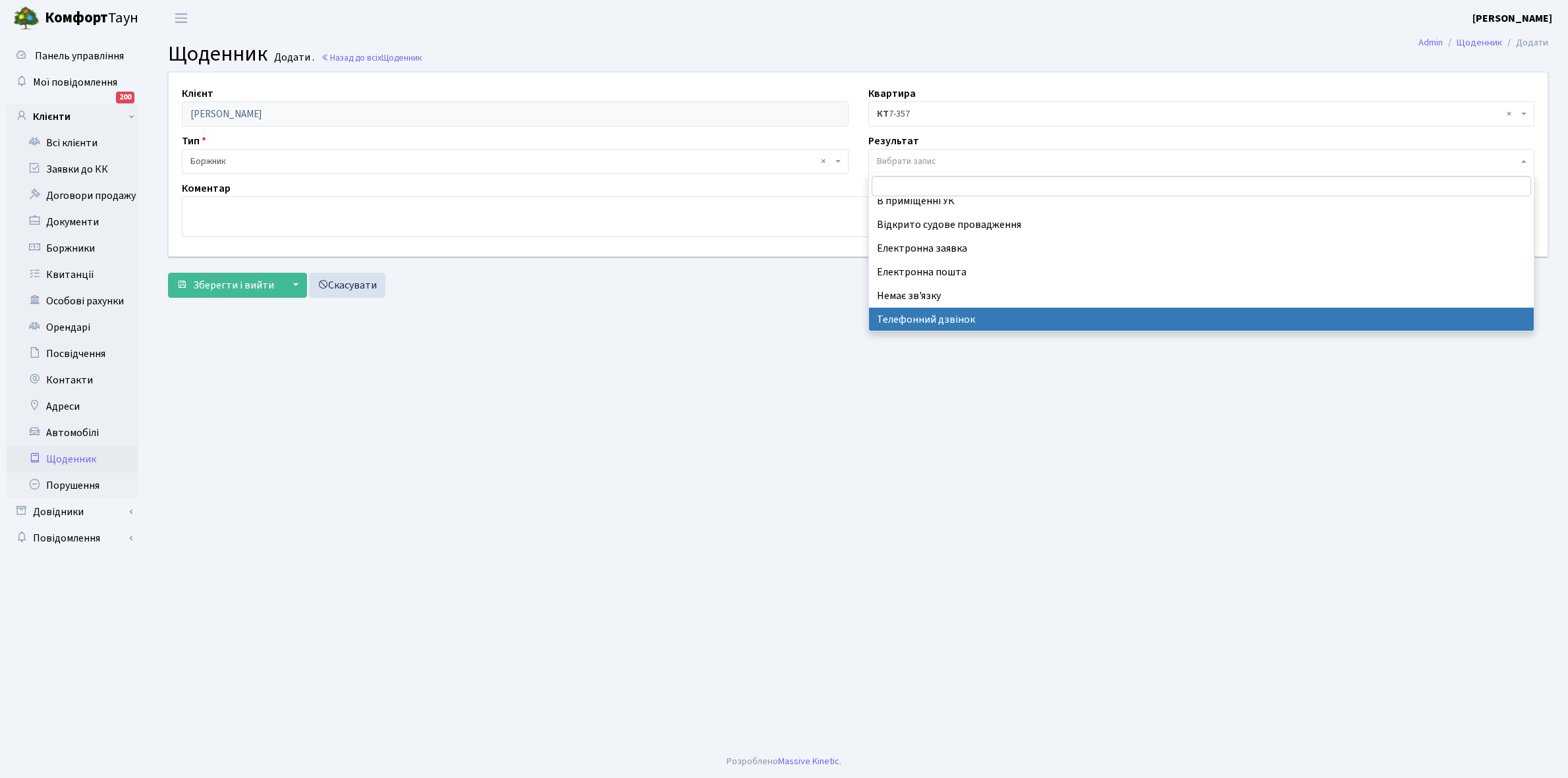
select select "196"
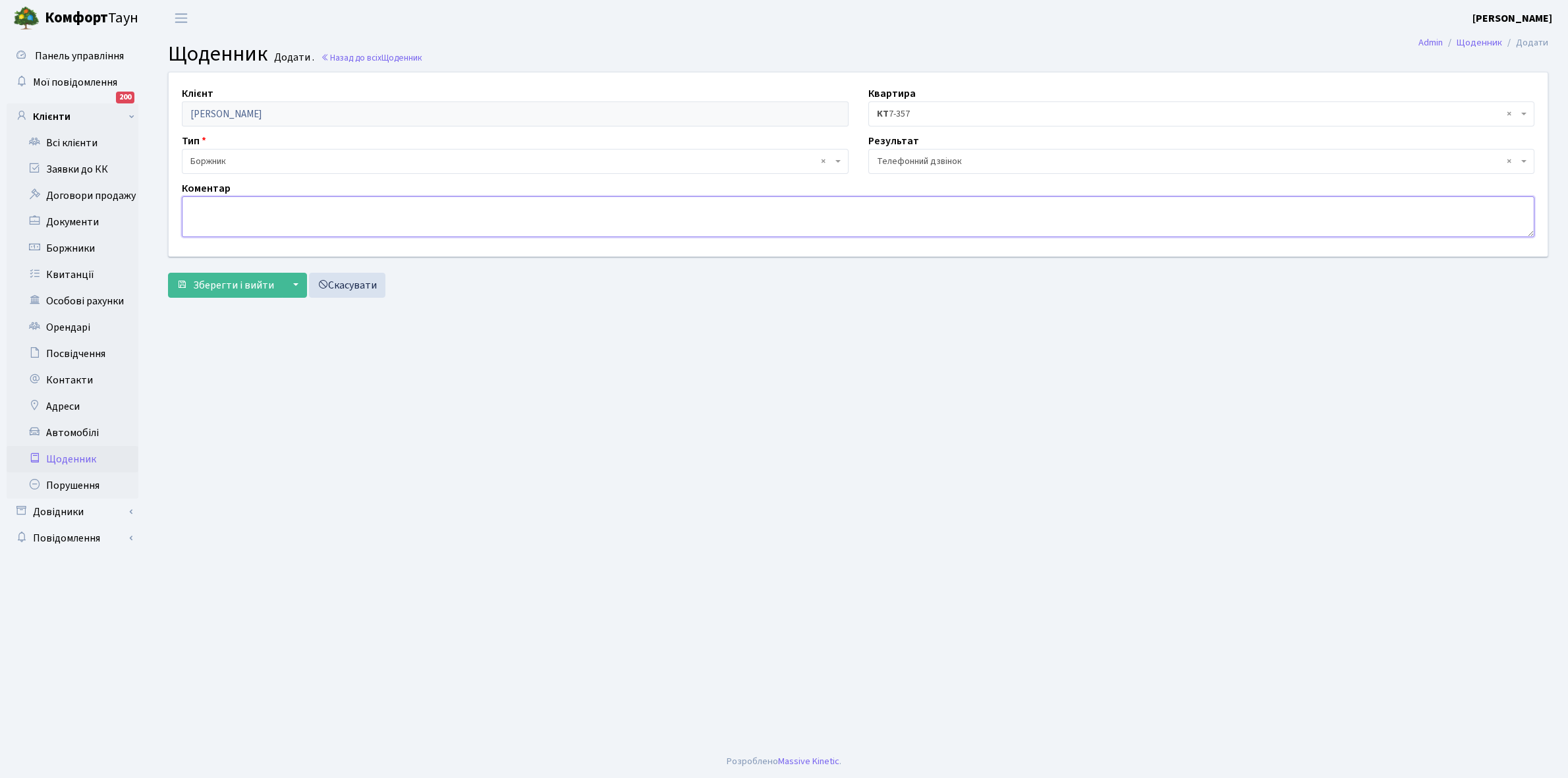
click at [204, 221] on textarea at bounding box center [858, 217] width 1353 height 41
type textarea "Оплатить борг"
click at [234, 275] on button "Зберегти і вийти" at bounding box center [225, 286] width 114 height 25
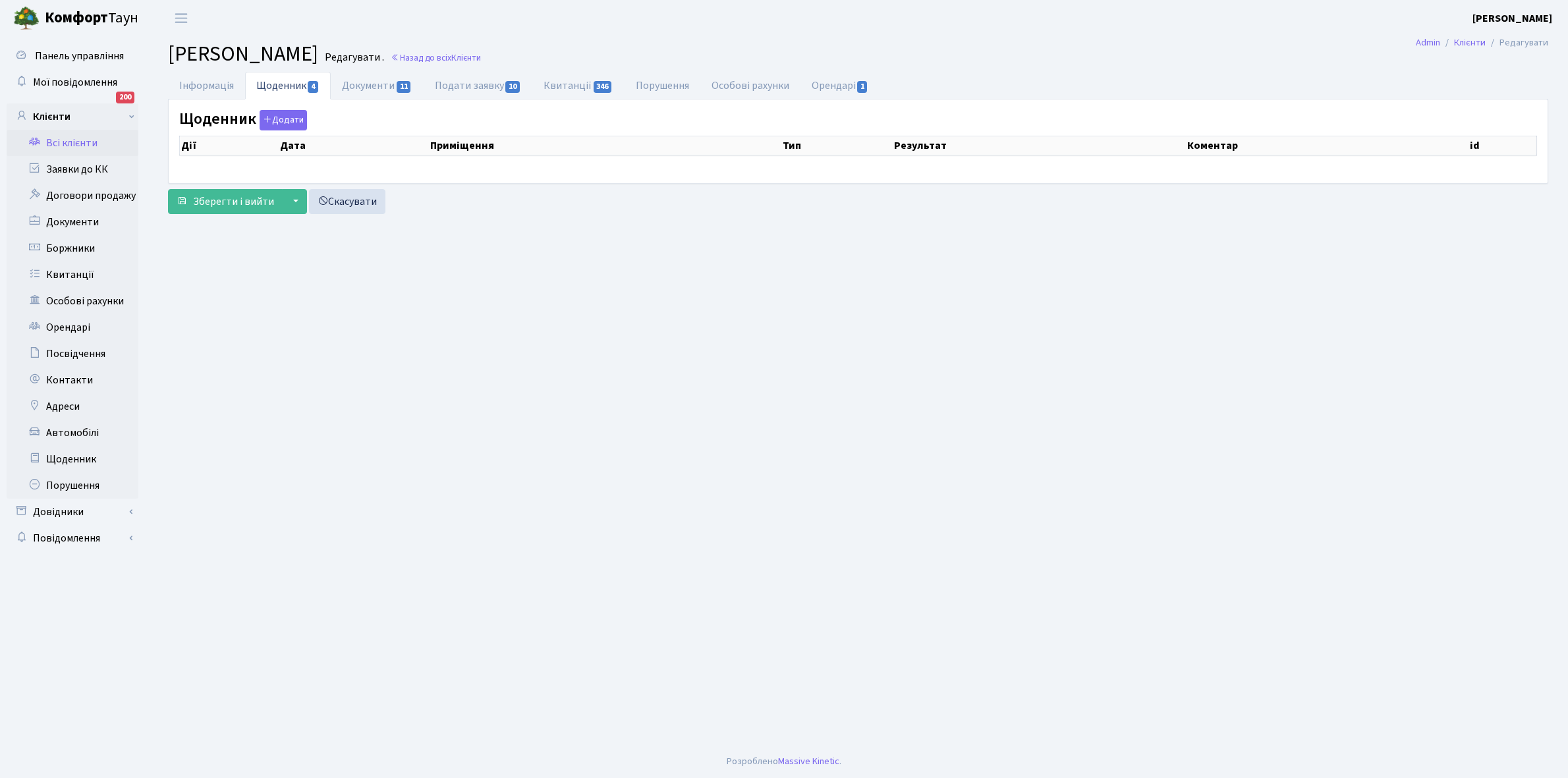
select select "25"
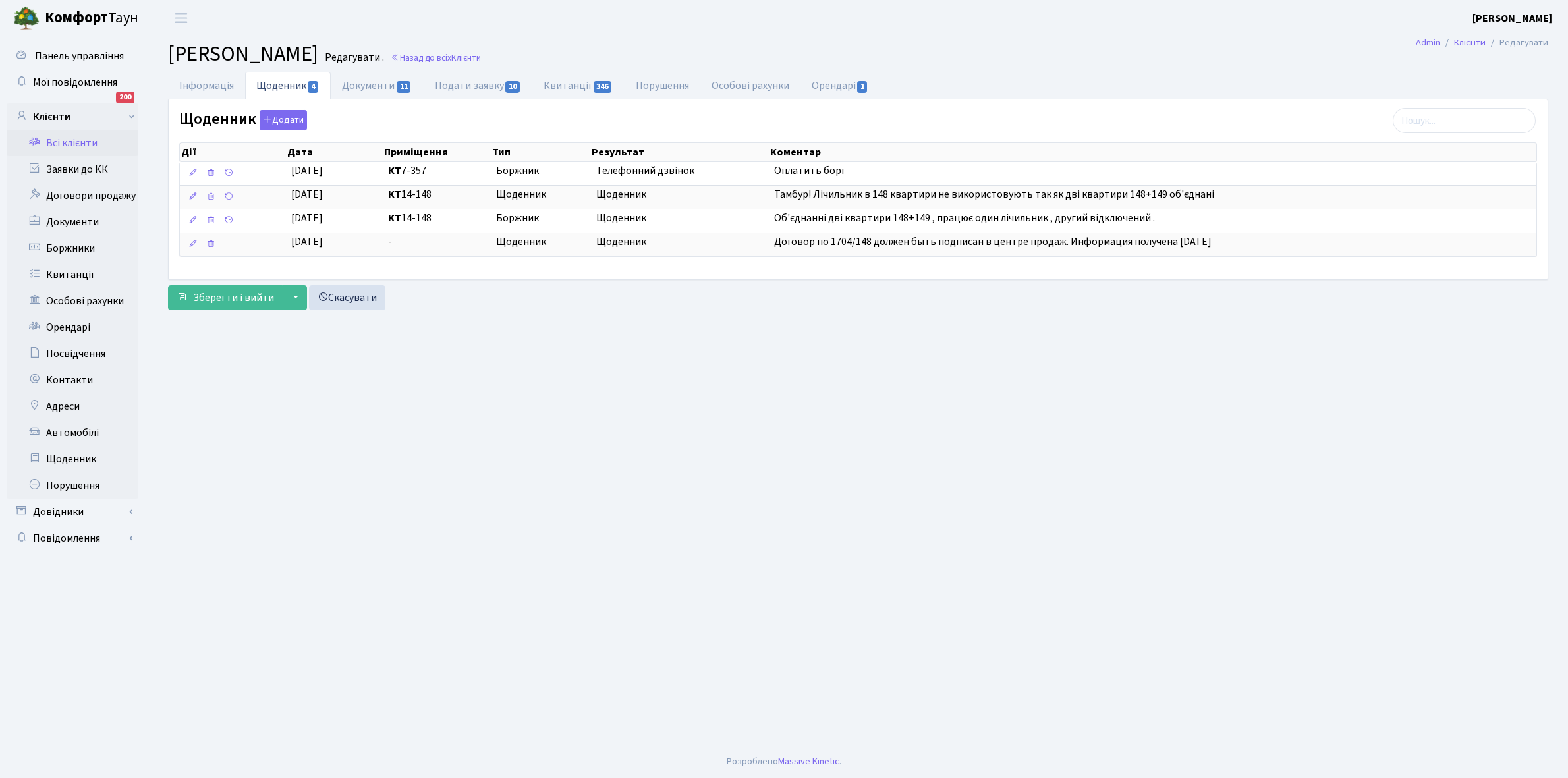
click at [69, 138] on link "Всі клієнти" at bounding box center [72, 142] width 132 height 26
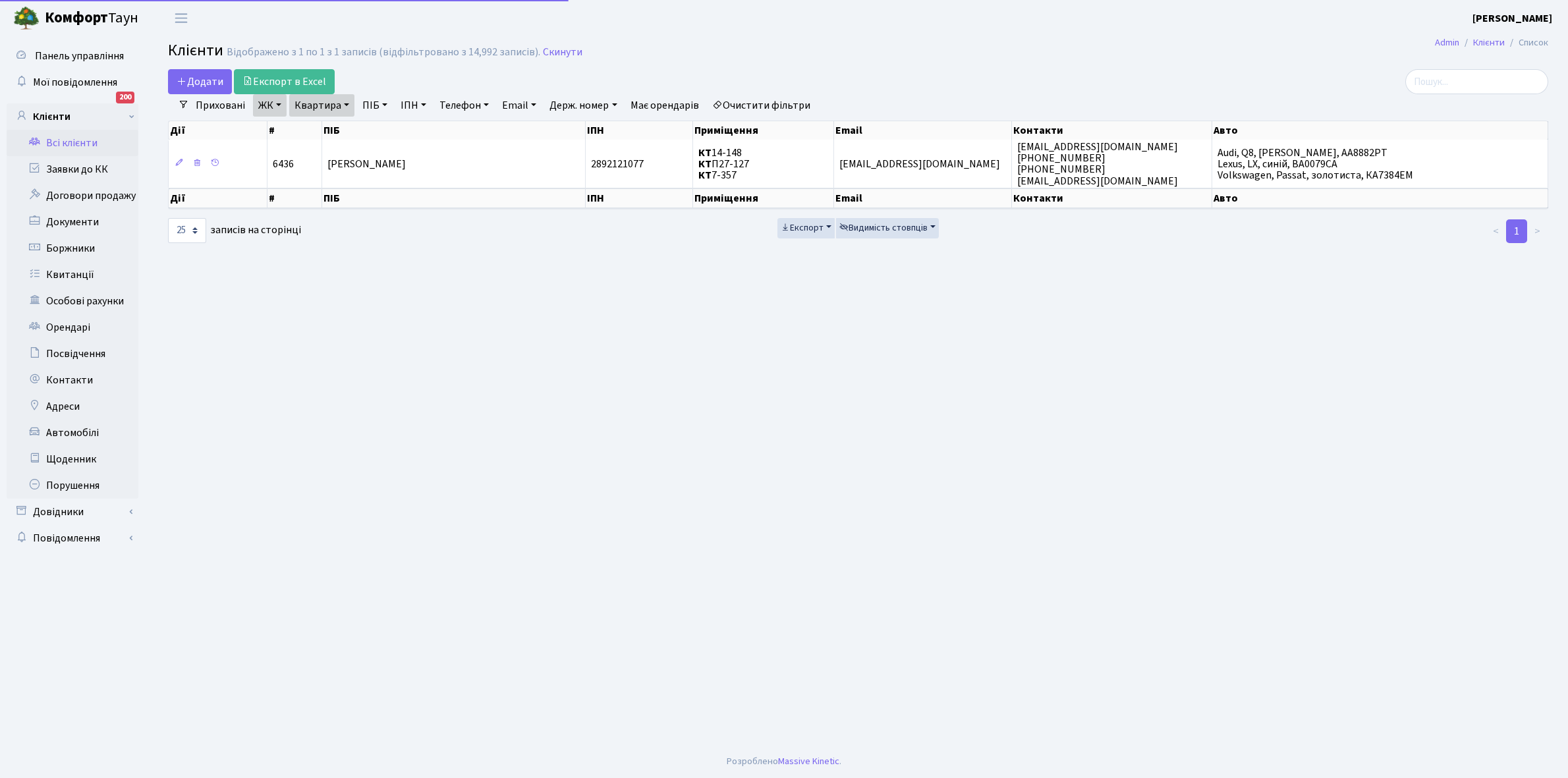
select select "25"
click at [345, 103] on link "Квартира" at bounding box center [321, 105] width 65 height 22
click at [342, 127] on input "7-357" at bounding box center [328, 131] width 77 height 25
type input "7"
type input "13-66"
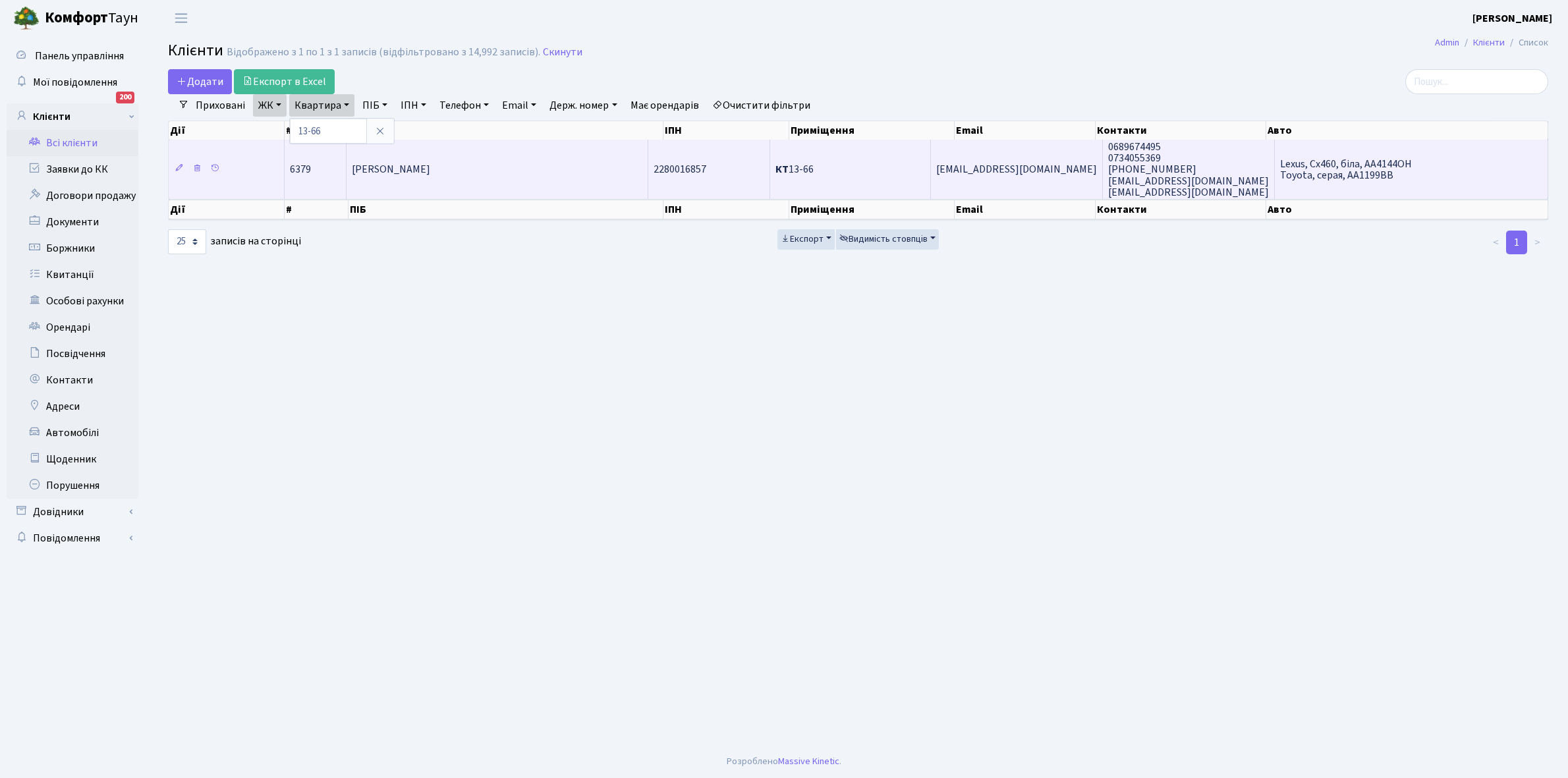
click at [421, 171] on span "Неклюдов Микола Наріманович" at bounding box center [391, 170] width 78 height 14
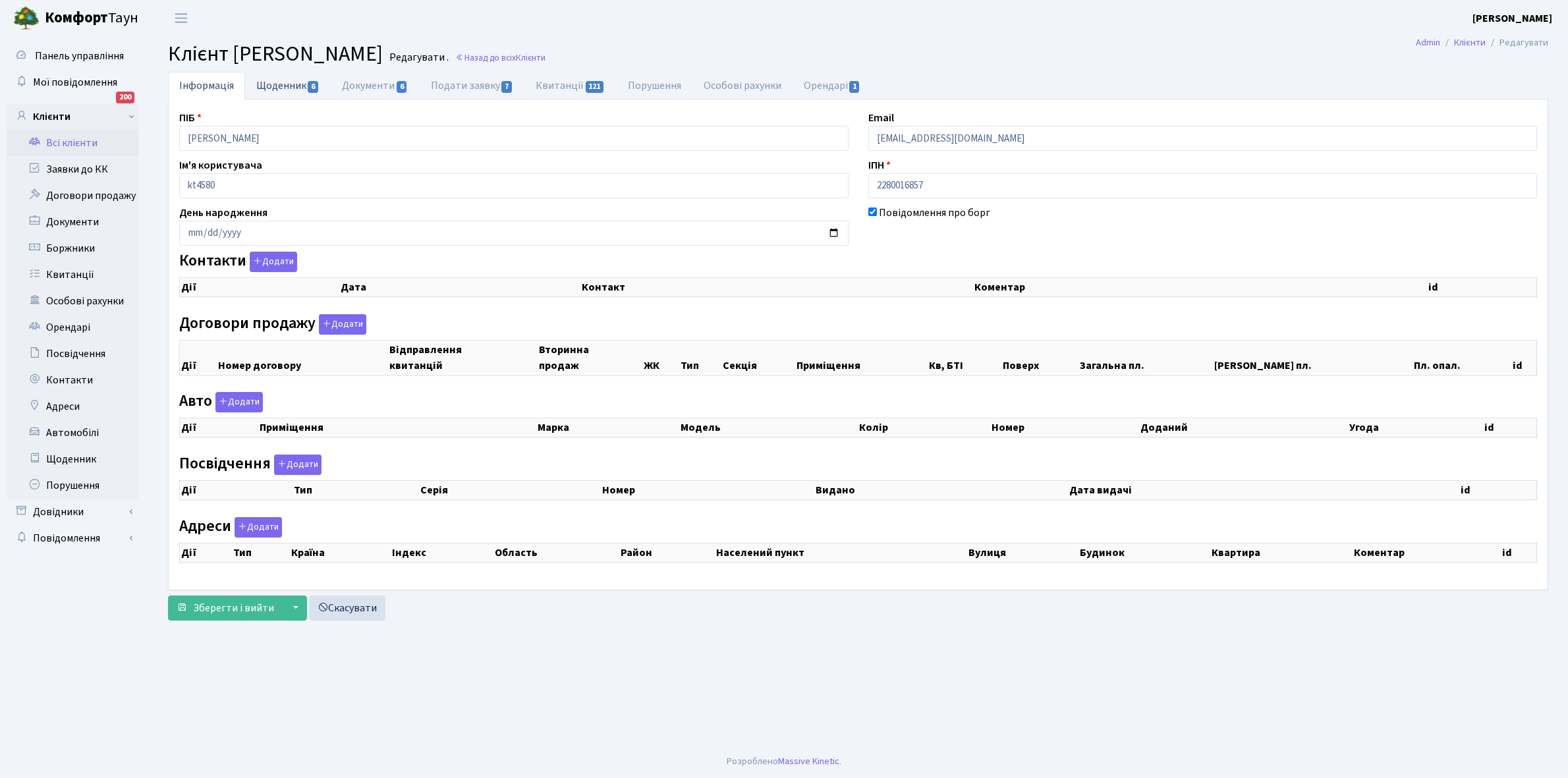
checkbox input "true"
select select "25"
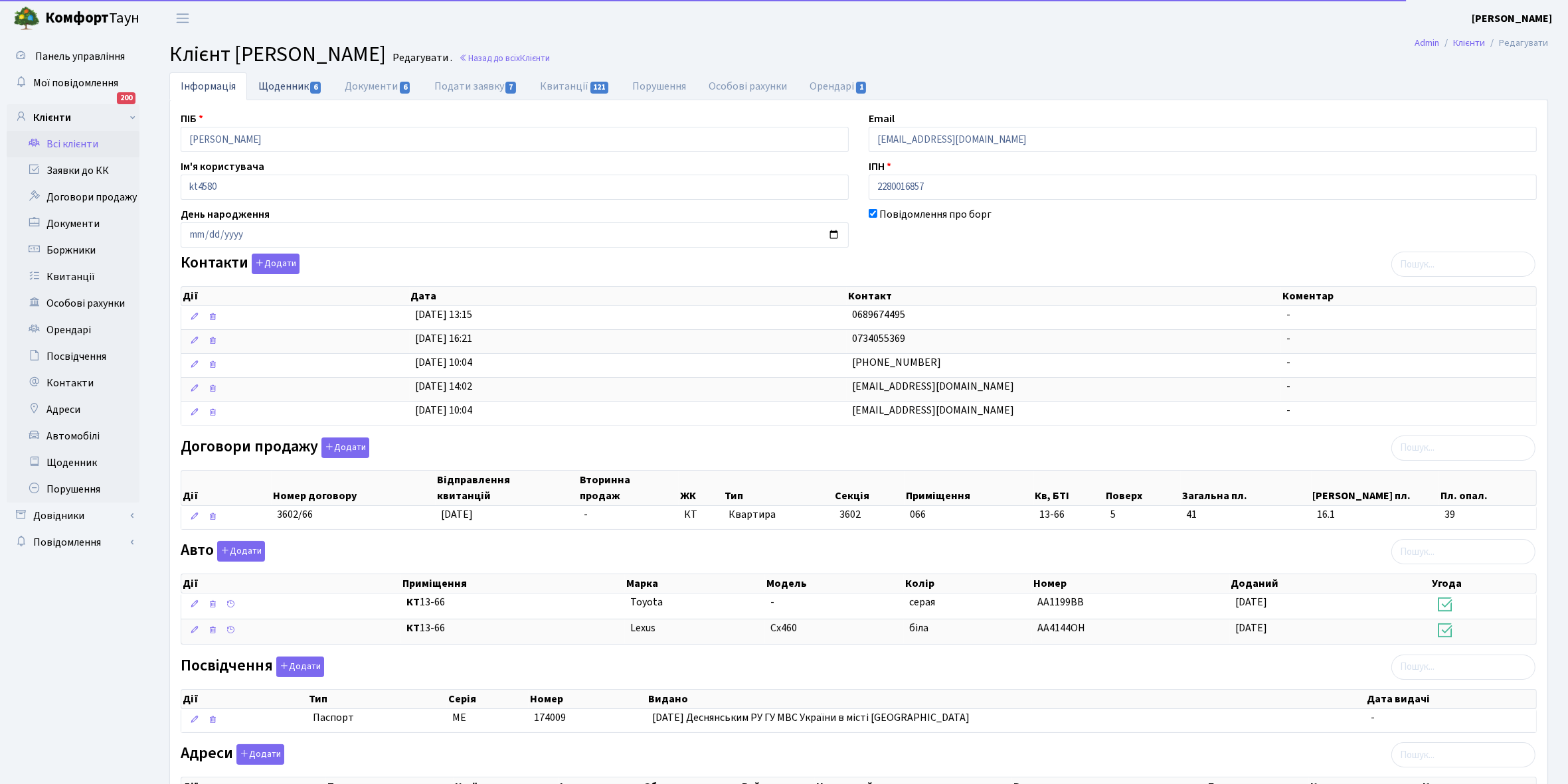
click at [274, 88] on link "Щоденник 6" at bounding box center [290, 86] width 87 height 27
select select "25"
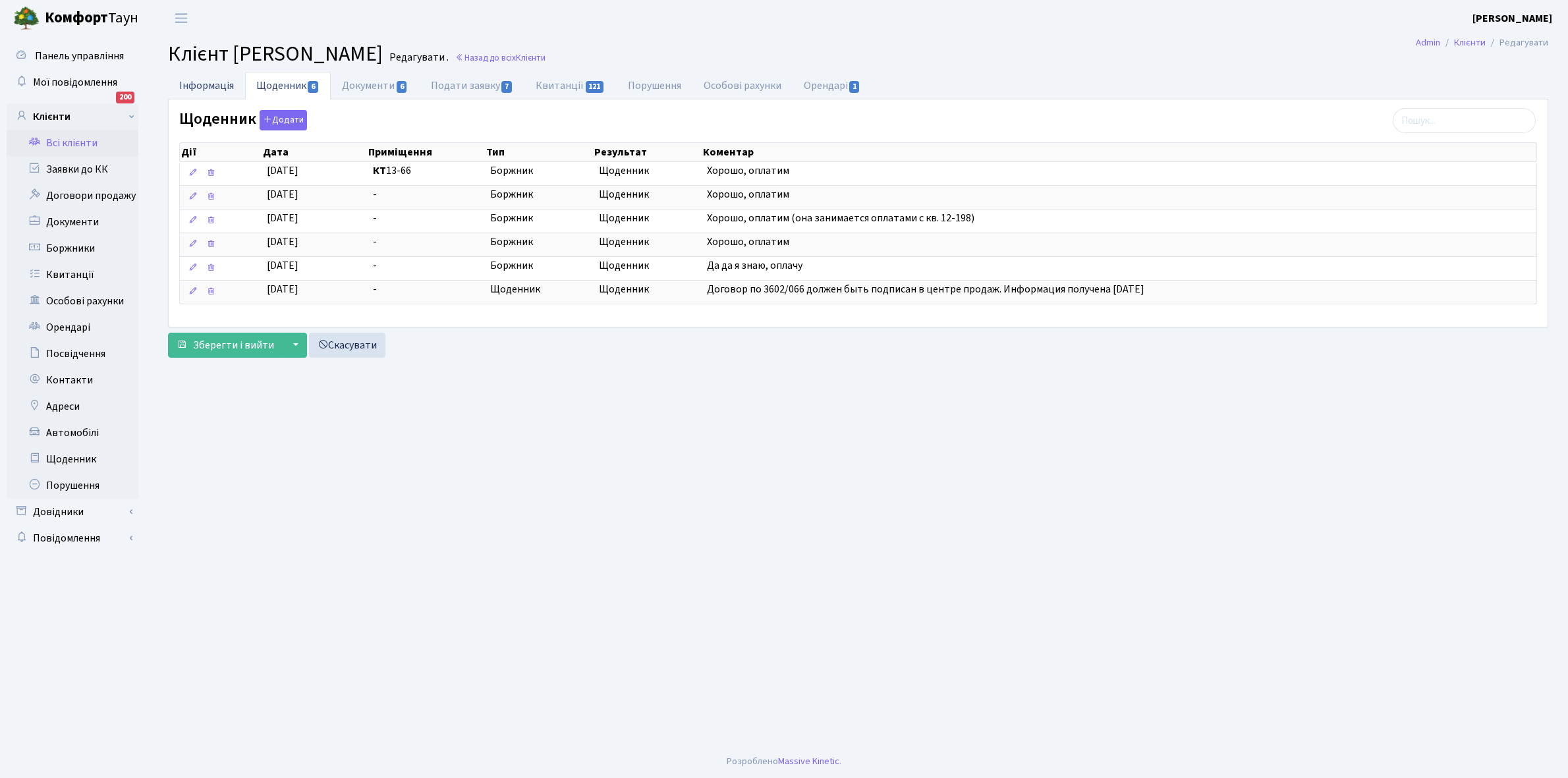
click at [201, 79] on link "Інформація" at bounding box center [207, 85] width 77 height 27
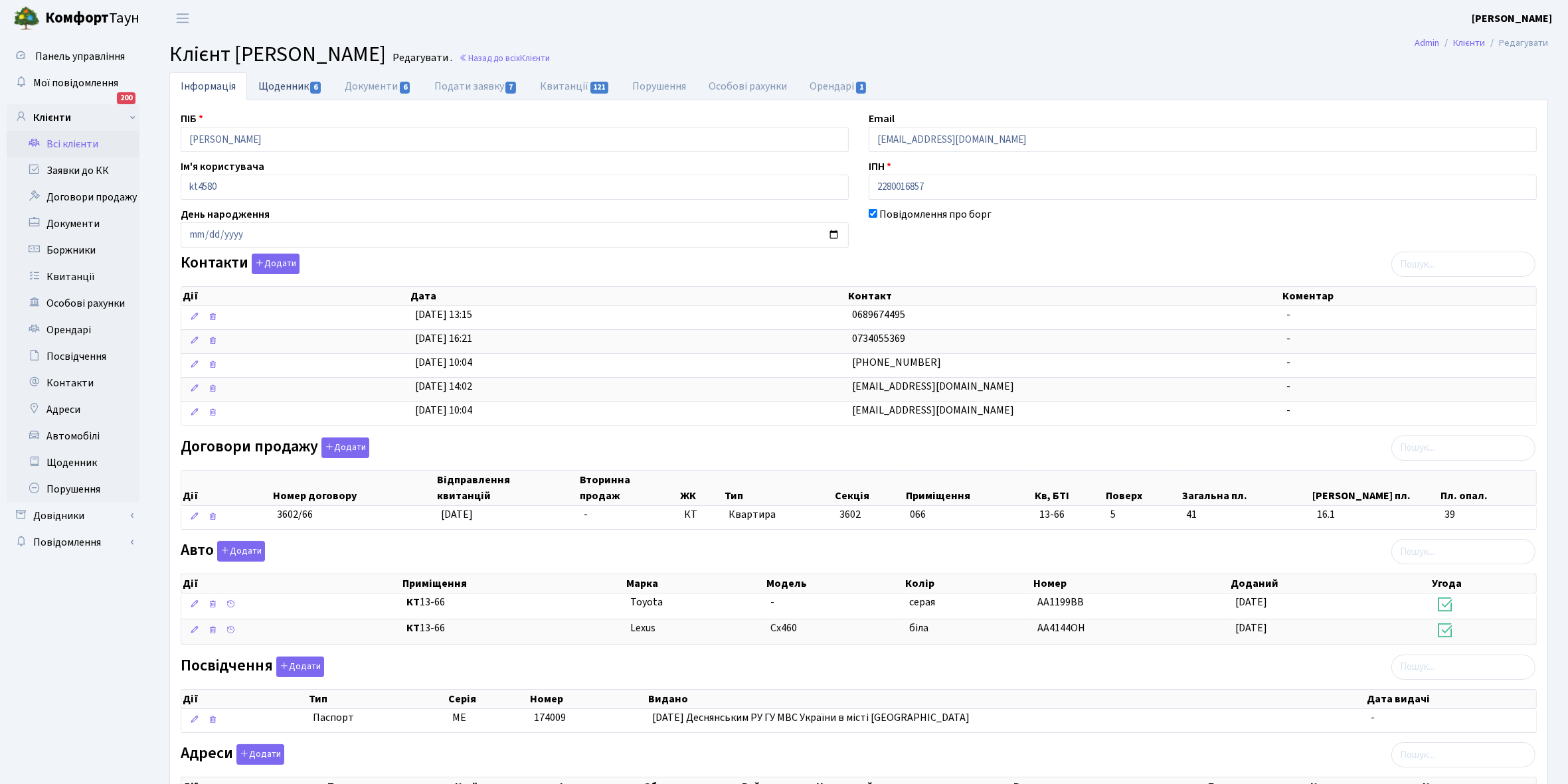
click at [275, 87] on link "Щоденник 6" at bounding box center [290, 86] width 87 height 27
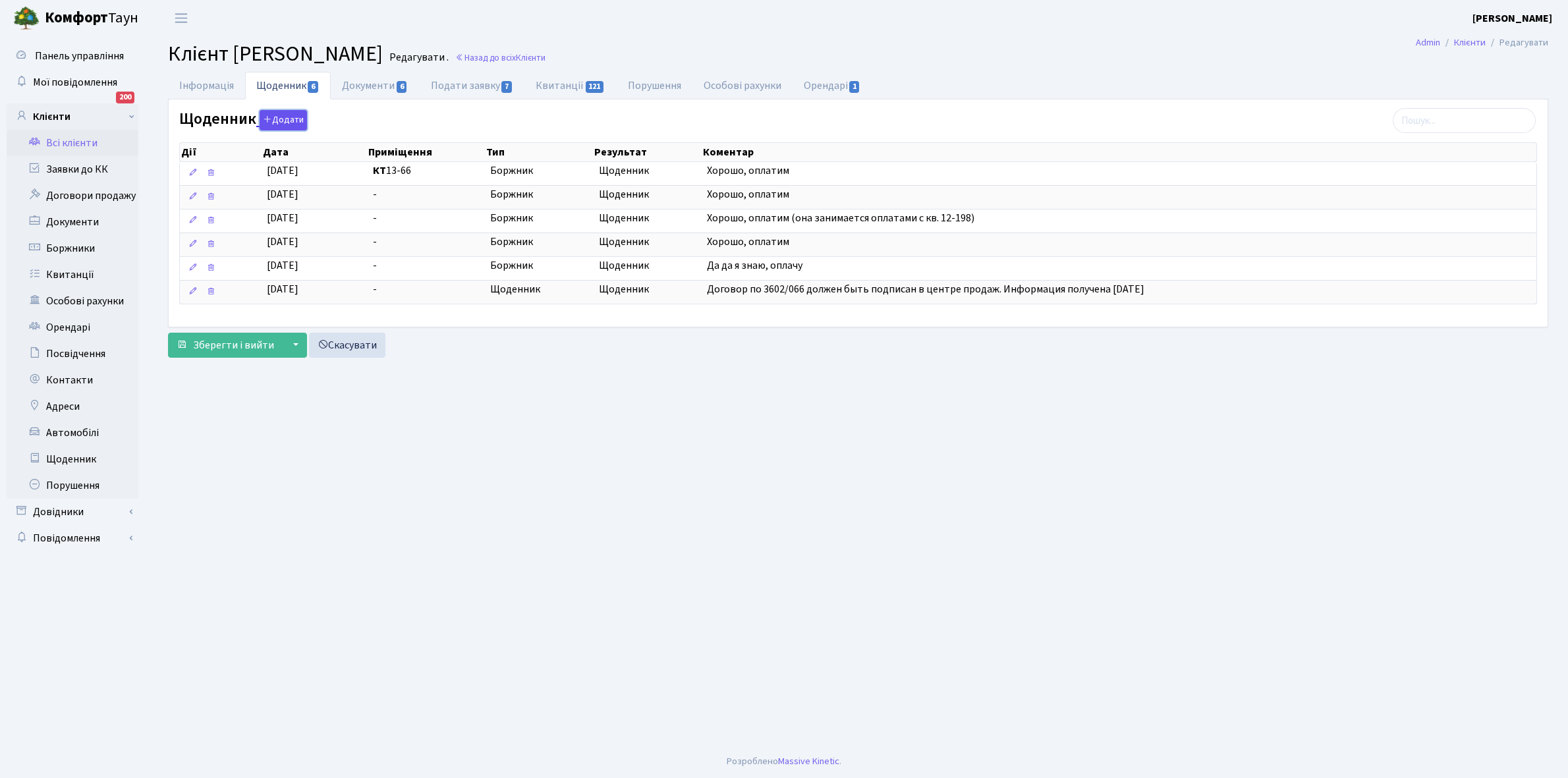
click at [281, 116] on button "Додати" at bounding box center [283, 120] width 47 height 21
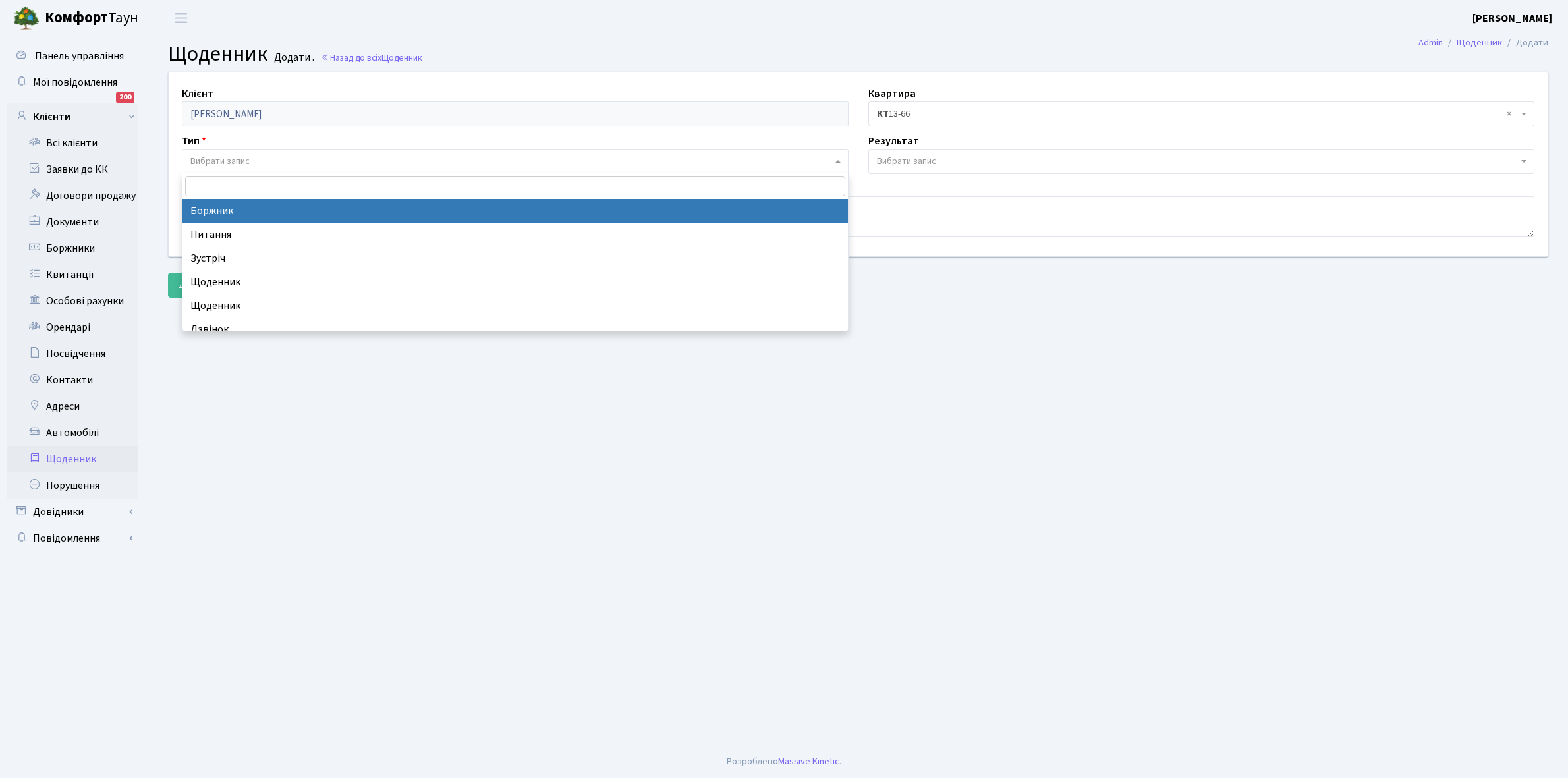
click at [234, 152] on span "Вибрати запис" at bounding box center [515, 162] width 667 height 25
select select "189"
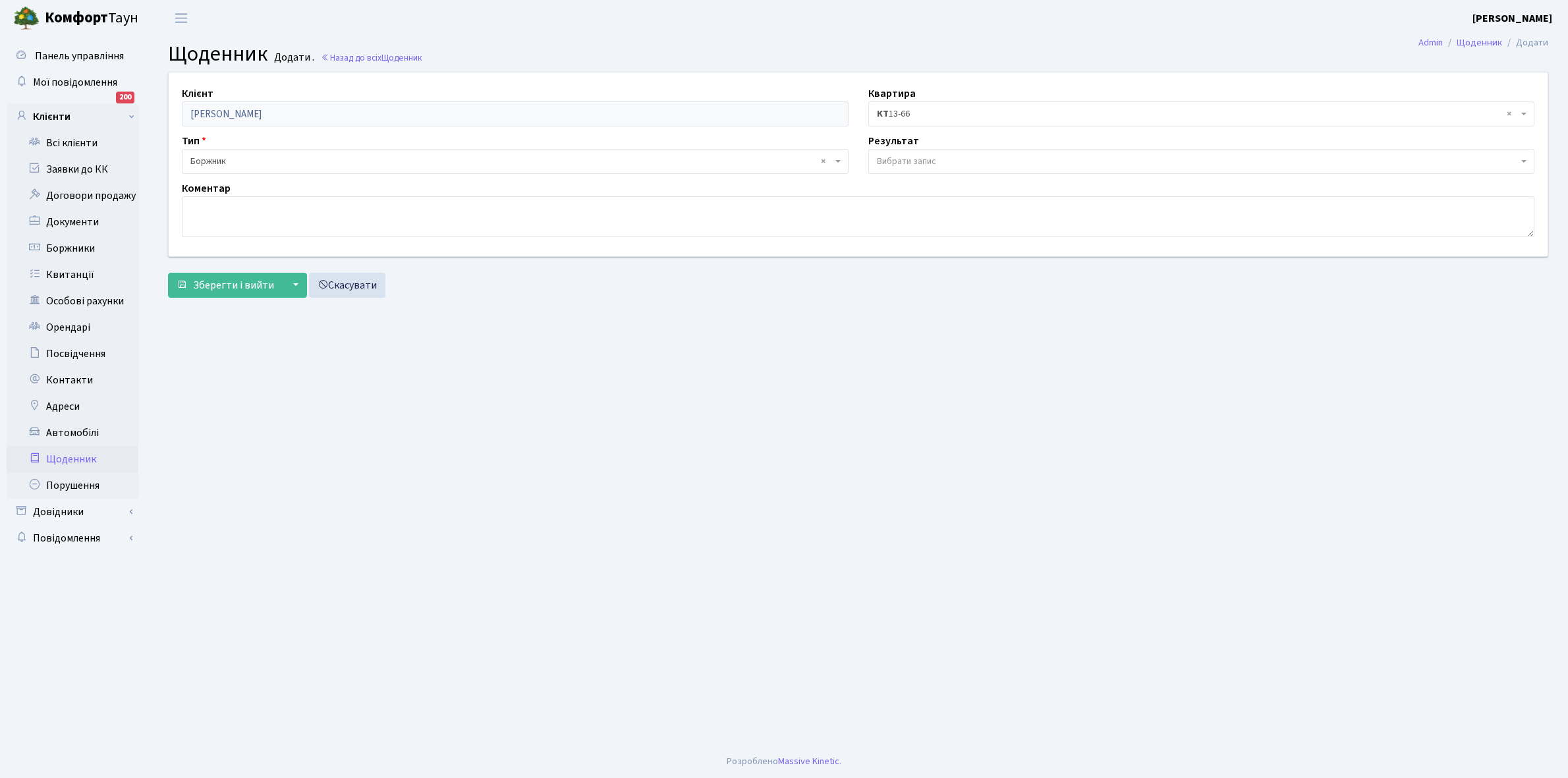
click at [945, 163] on span "Вибрати запис" at bounding box center [1197, 161] width 642 height 13
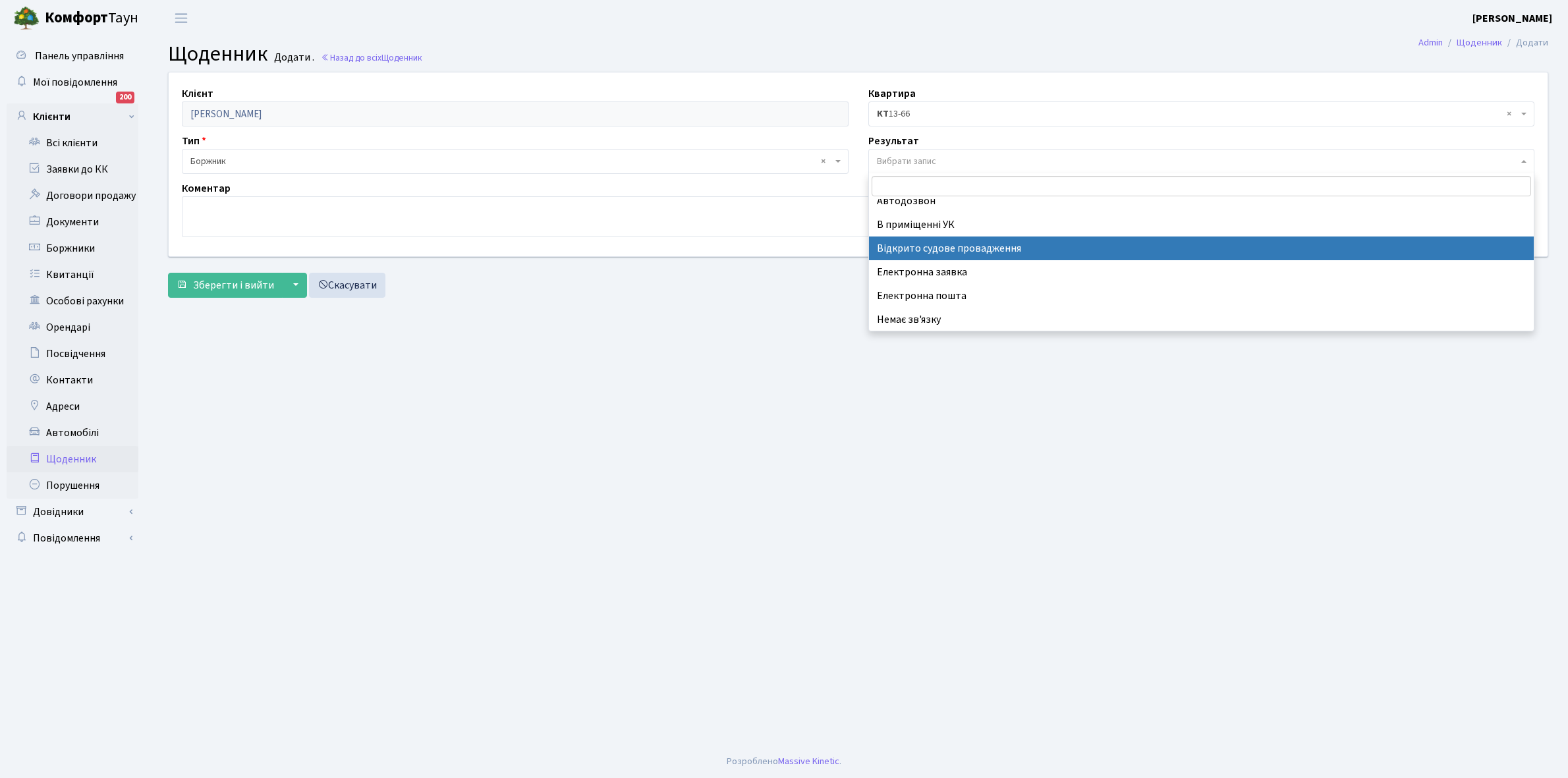
scroll to position [81, 0]
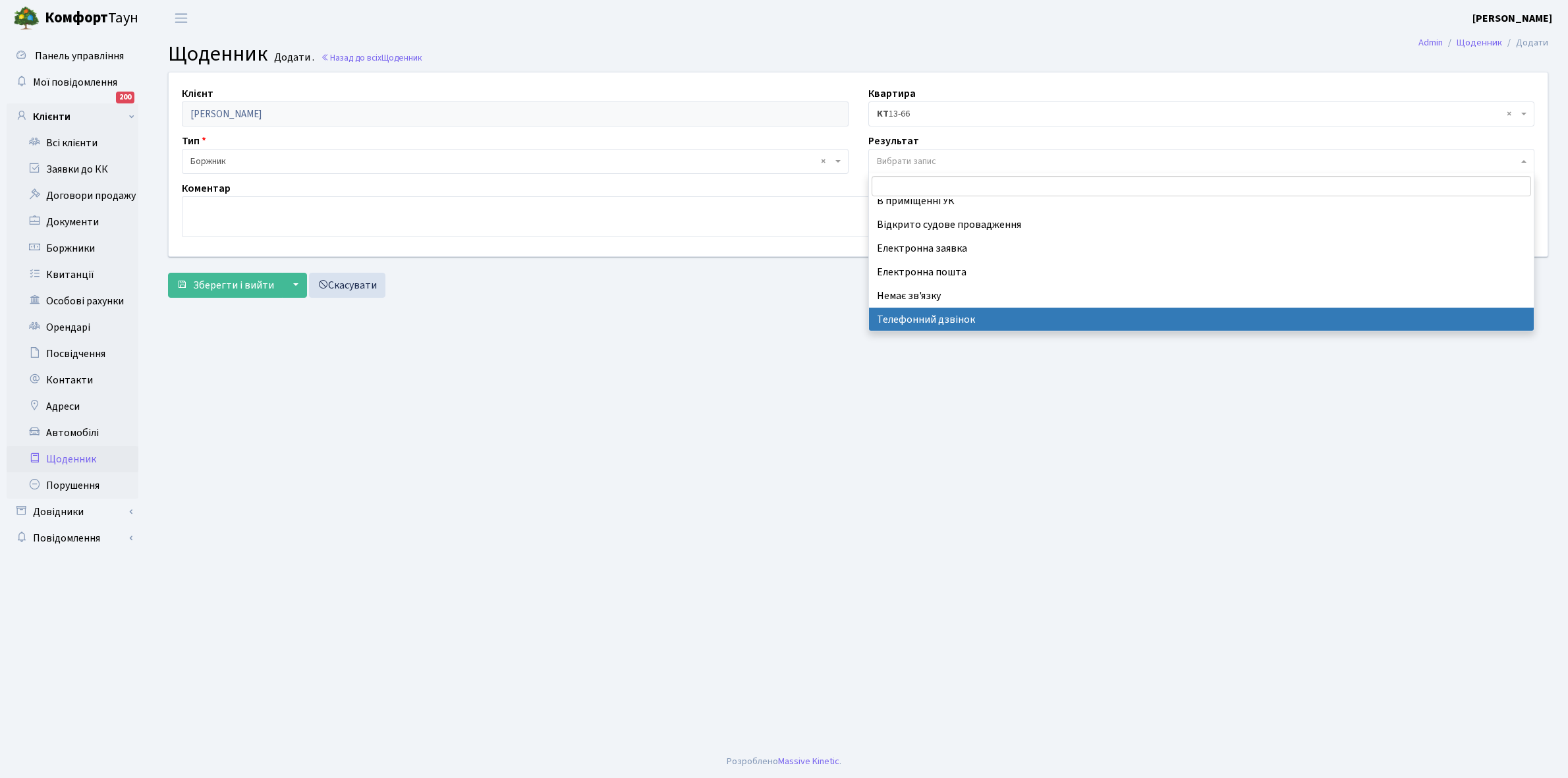
select select "196"
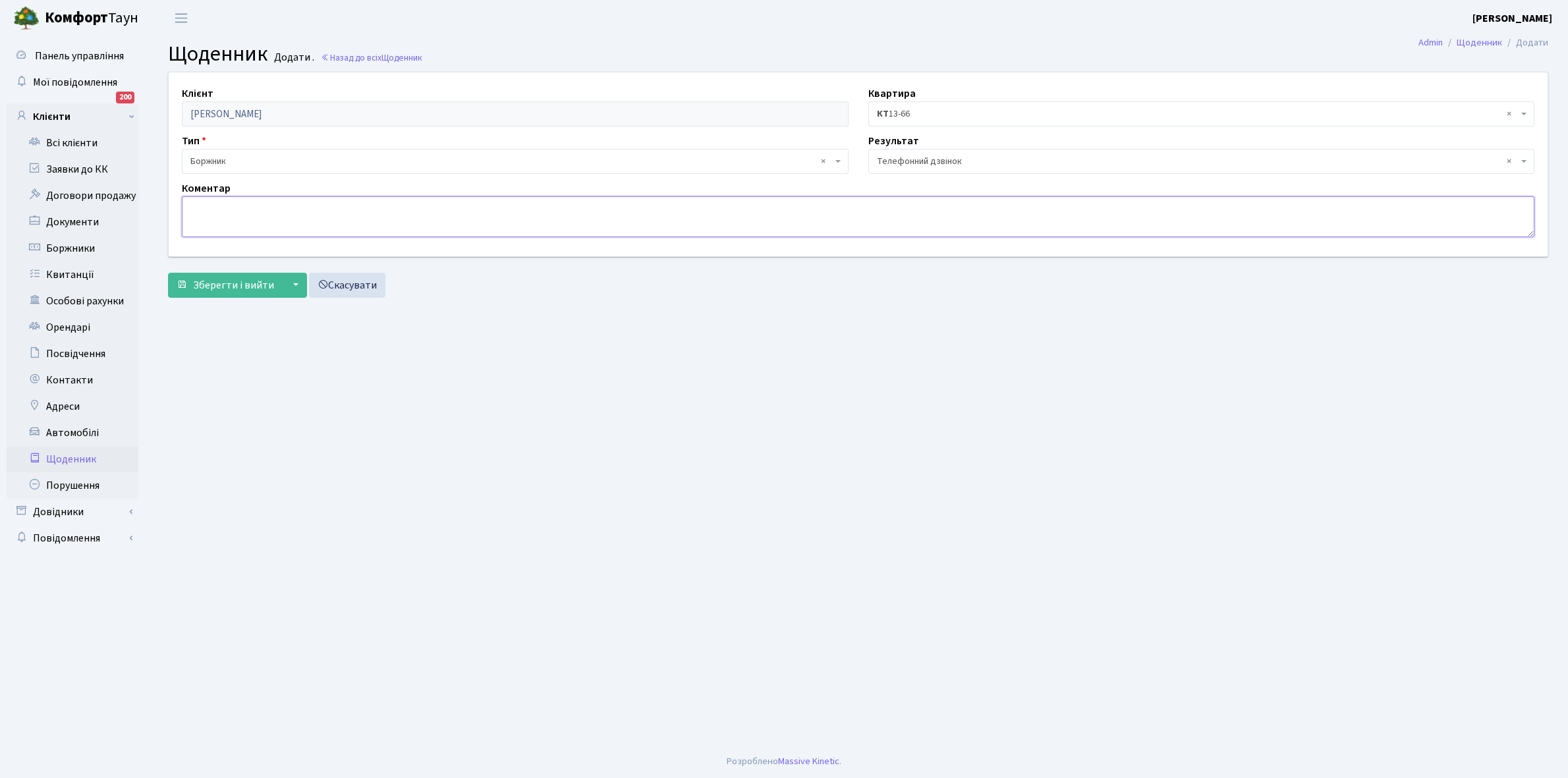
click at [192, 215] on textarea at bounding box center [858, 217] width 1353 height 41
type textarea "Не бере трубку телефона"
click at [211, 286] on span "Зберегти і вийти" at bounding box center [234, 285] width 81 height 14
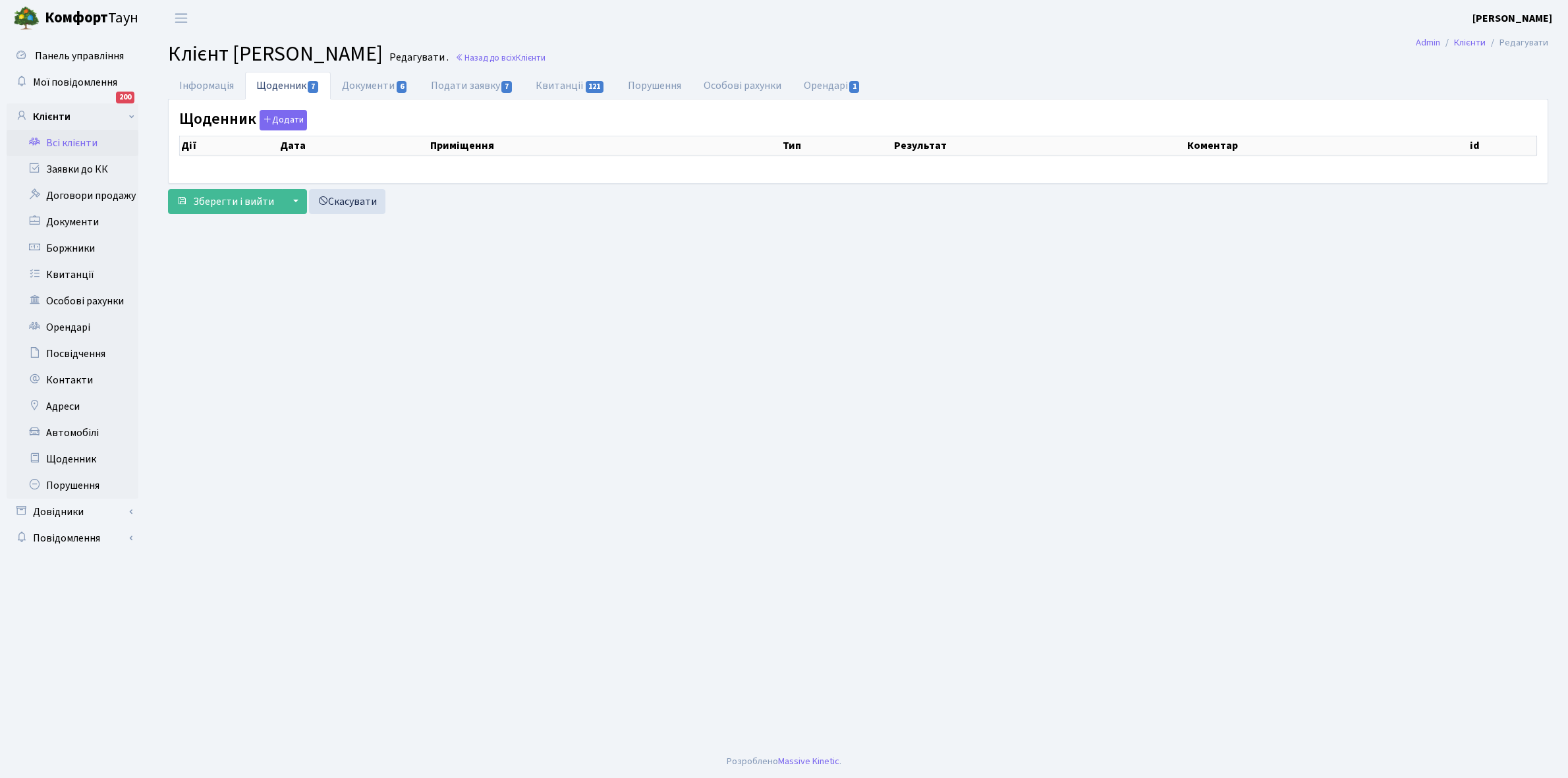
select select "25"
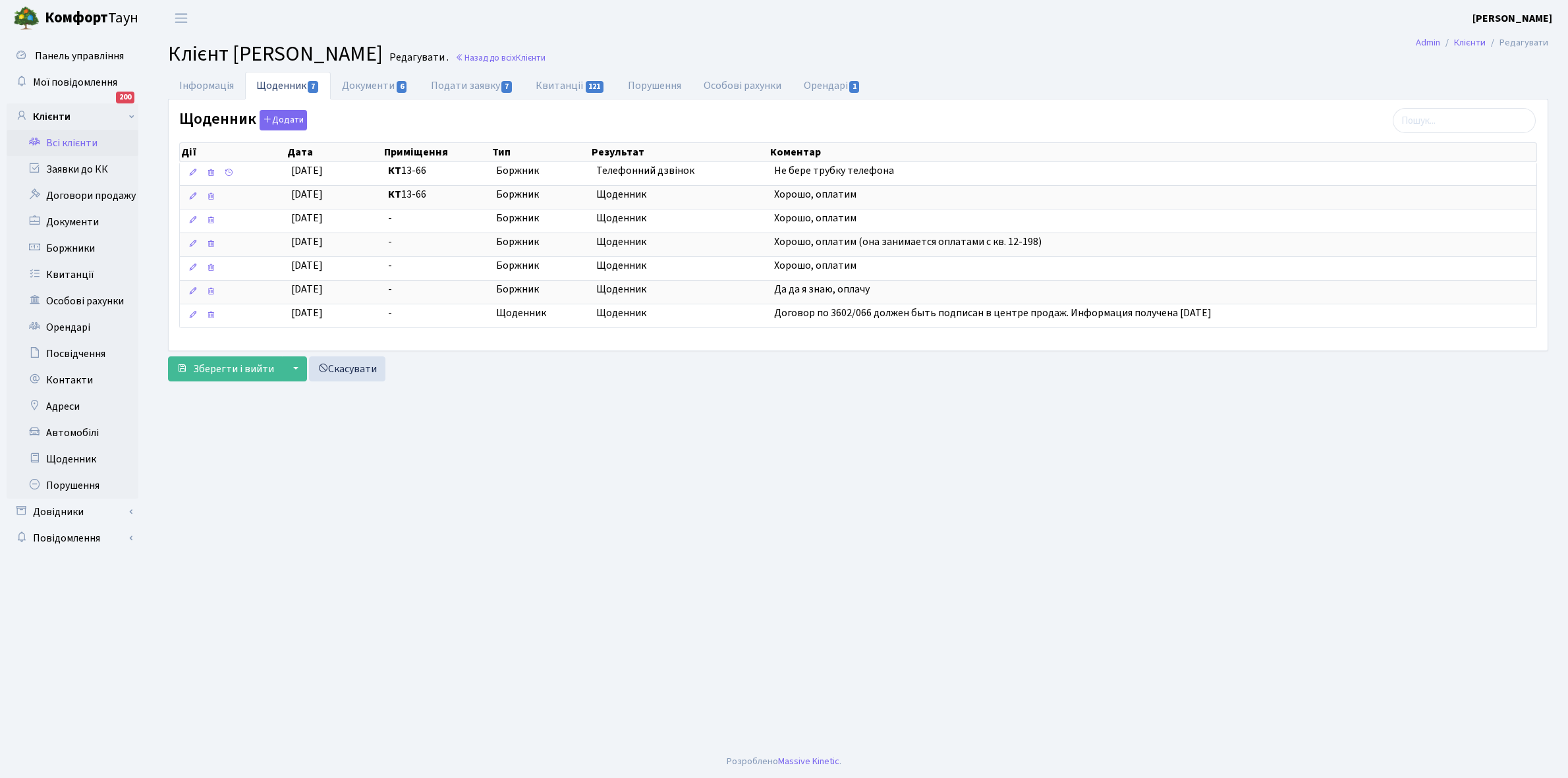
click at [68, 140] on link "Всі клієнти" at bounding box center [72, 142] width 132 height 26
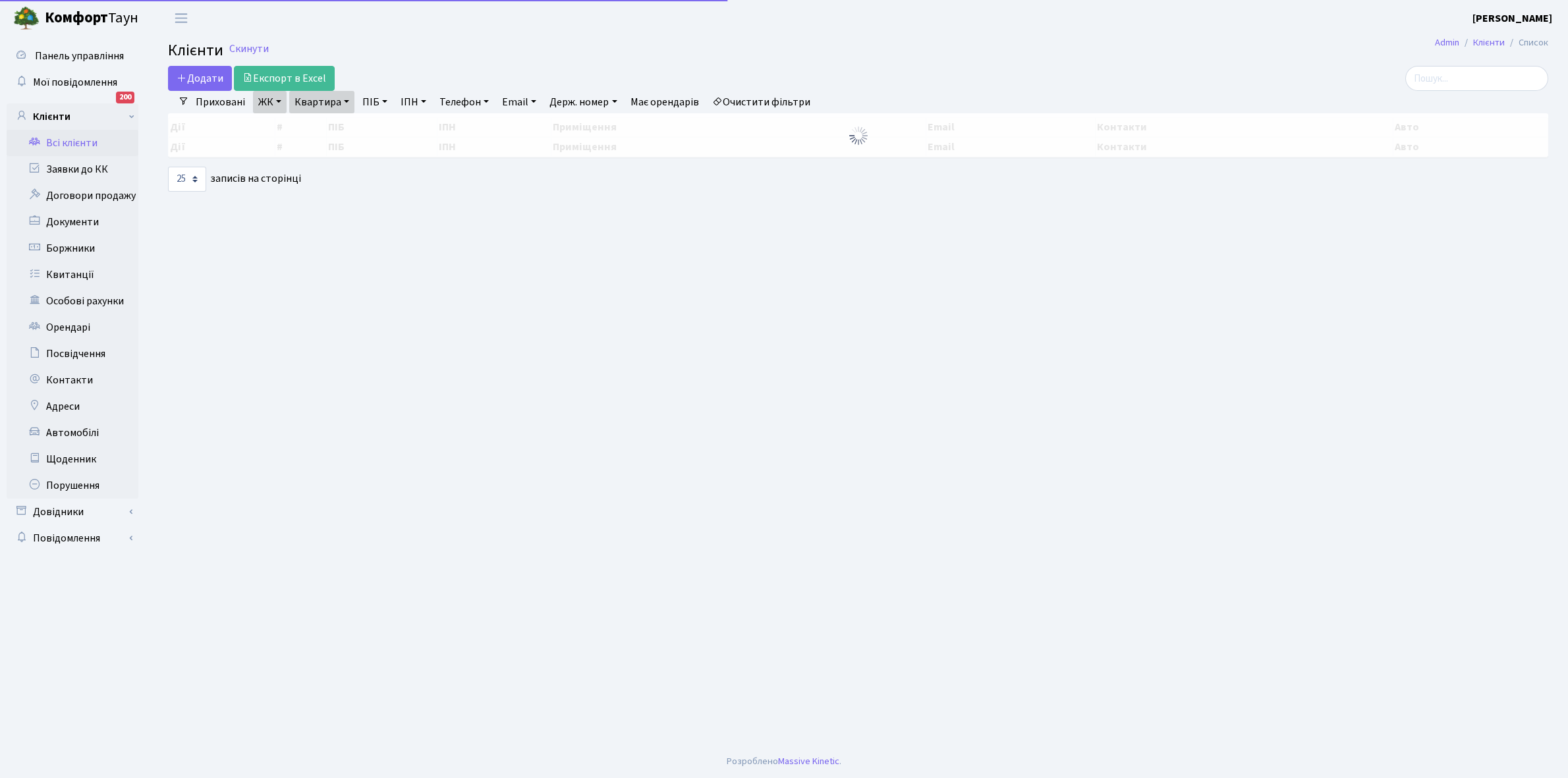
select select "25"
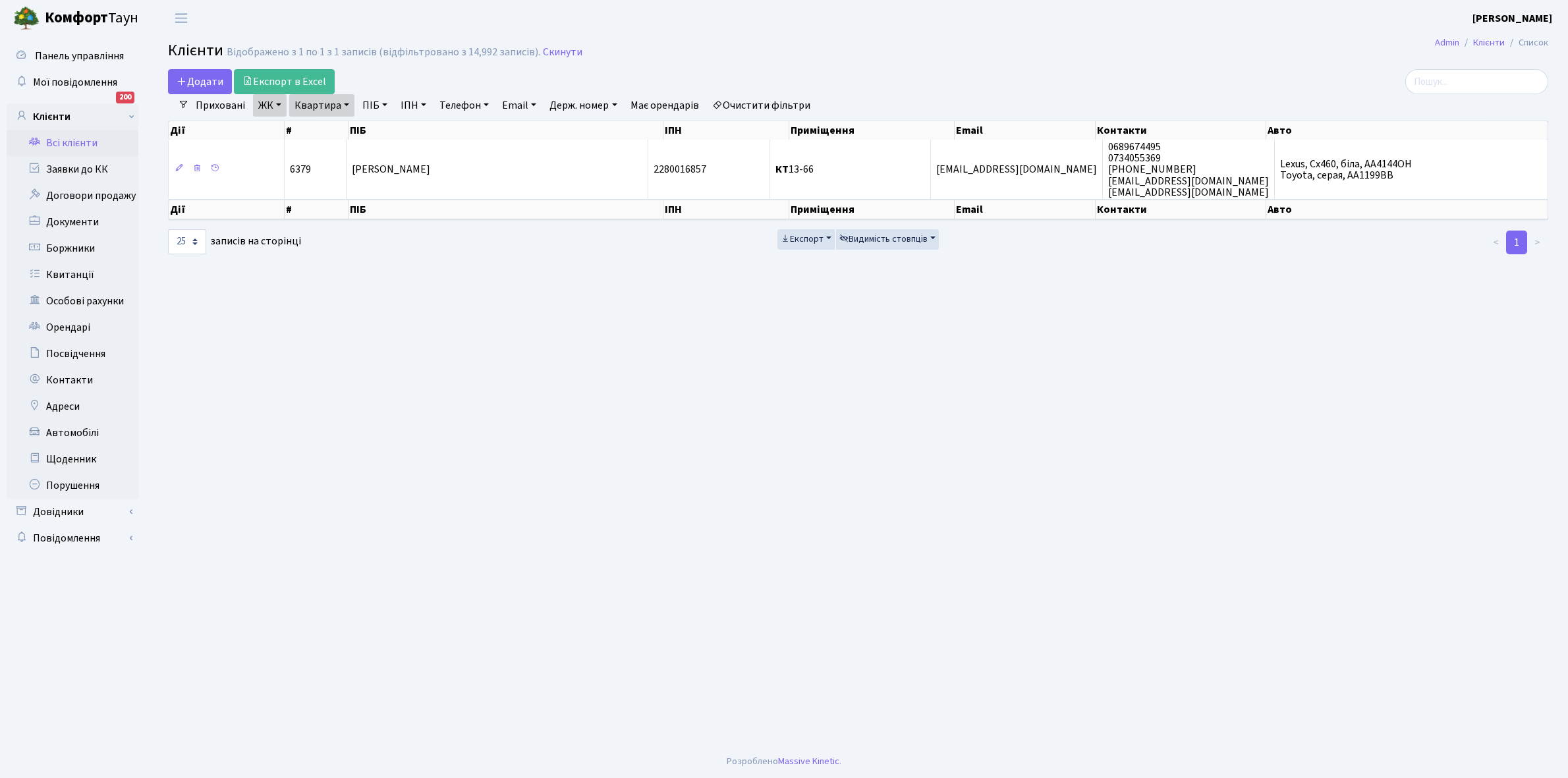
click at [345, 103] on link "Квартира" at bounding box center [321, 105] width 65 height 22
click at [333, 137] on input "13-66" at bounding box center [328, 131] width 77 height 25
type input "1"
type input "12-126"
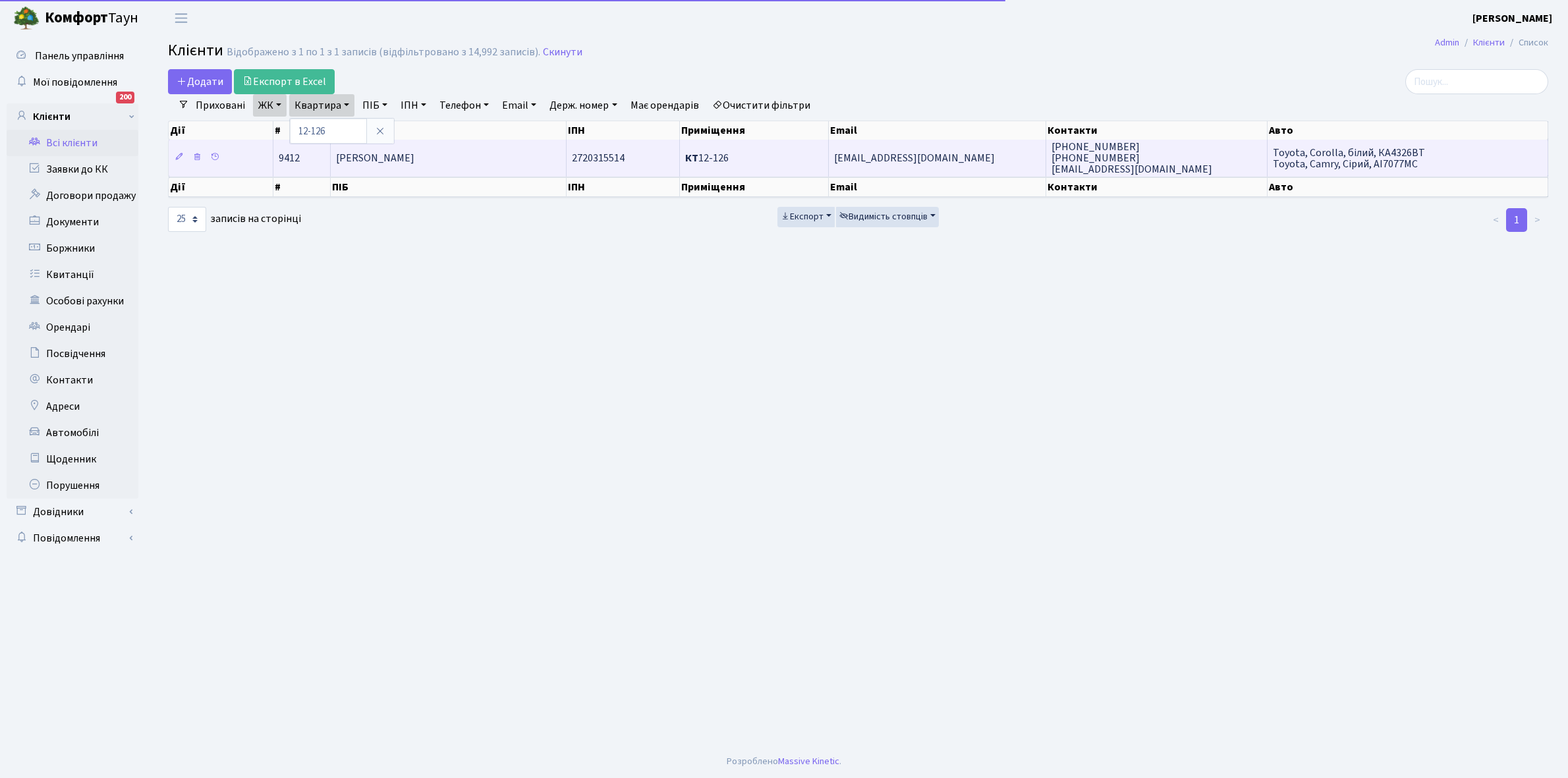
click at [410, 149] on td "Грігорян Лілія Мартиківна" at bounding box center [448, 158] width 236 height 36
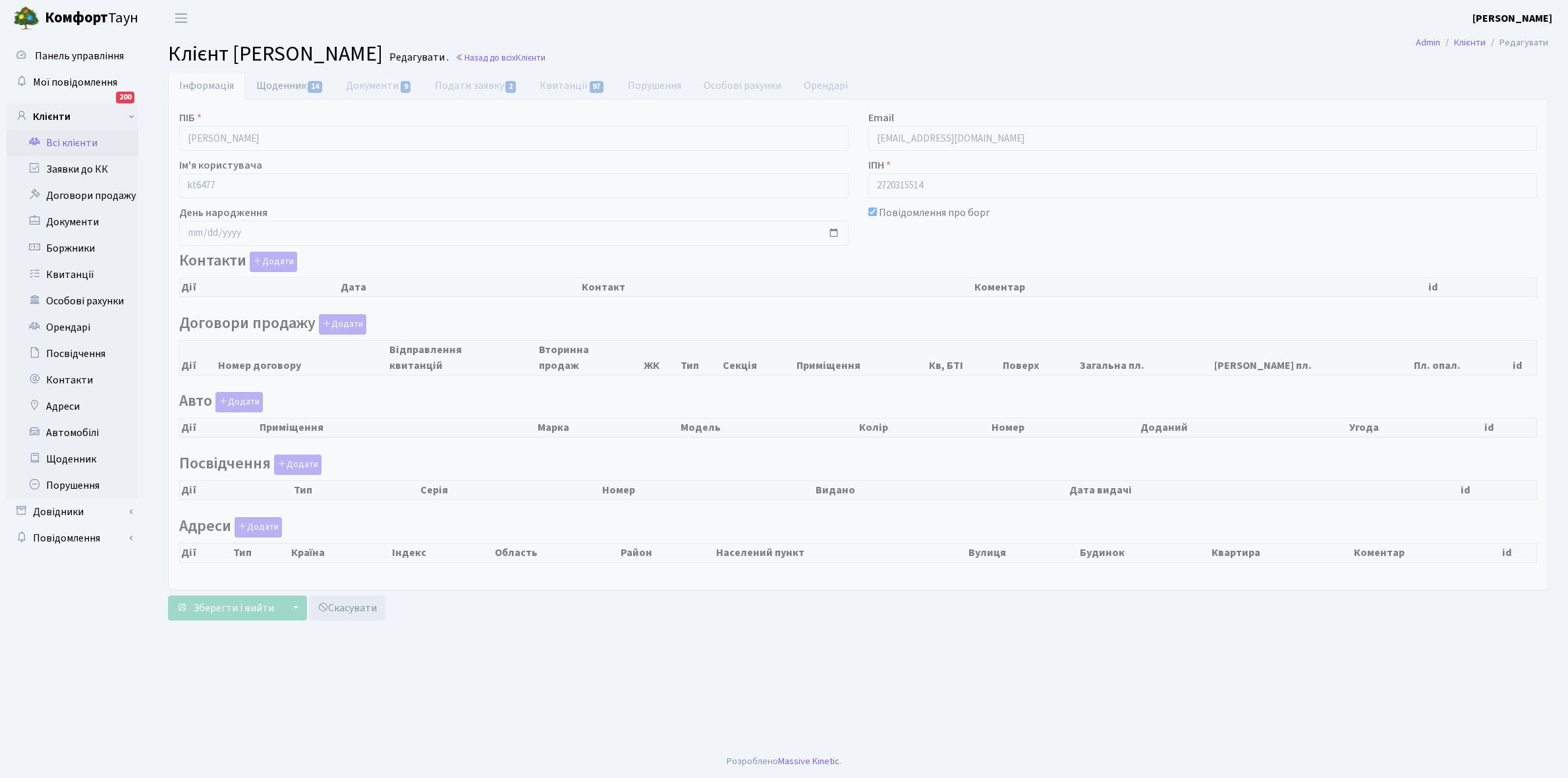
checkbox input "true"
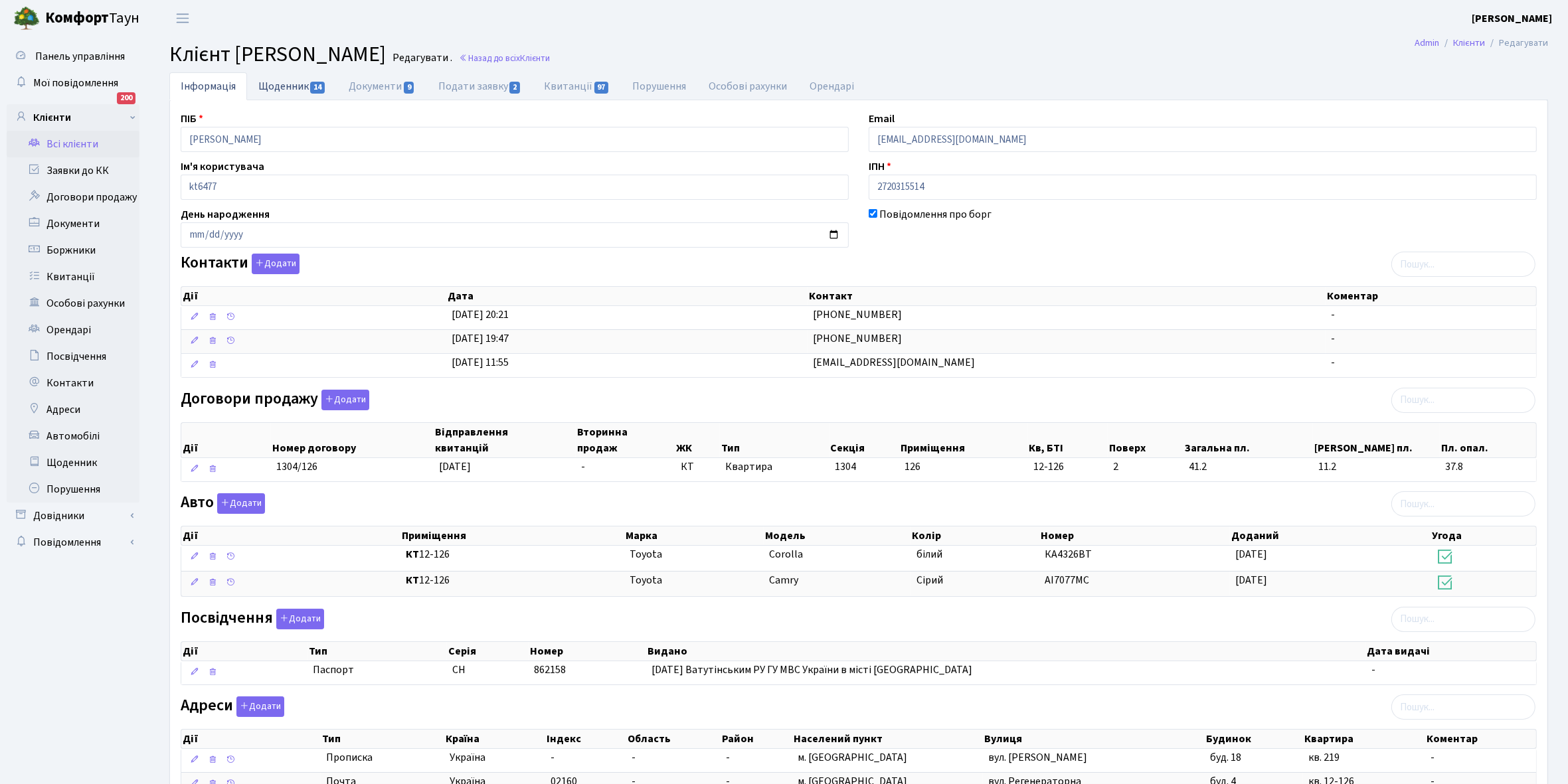
click at [278, 90] on link "Щоденник 14" at bounding box center [293, 86] width 91 height 27
select select "25"
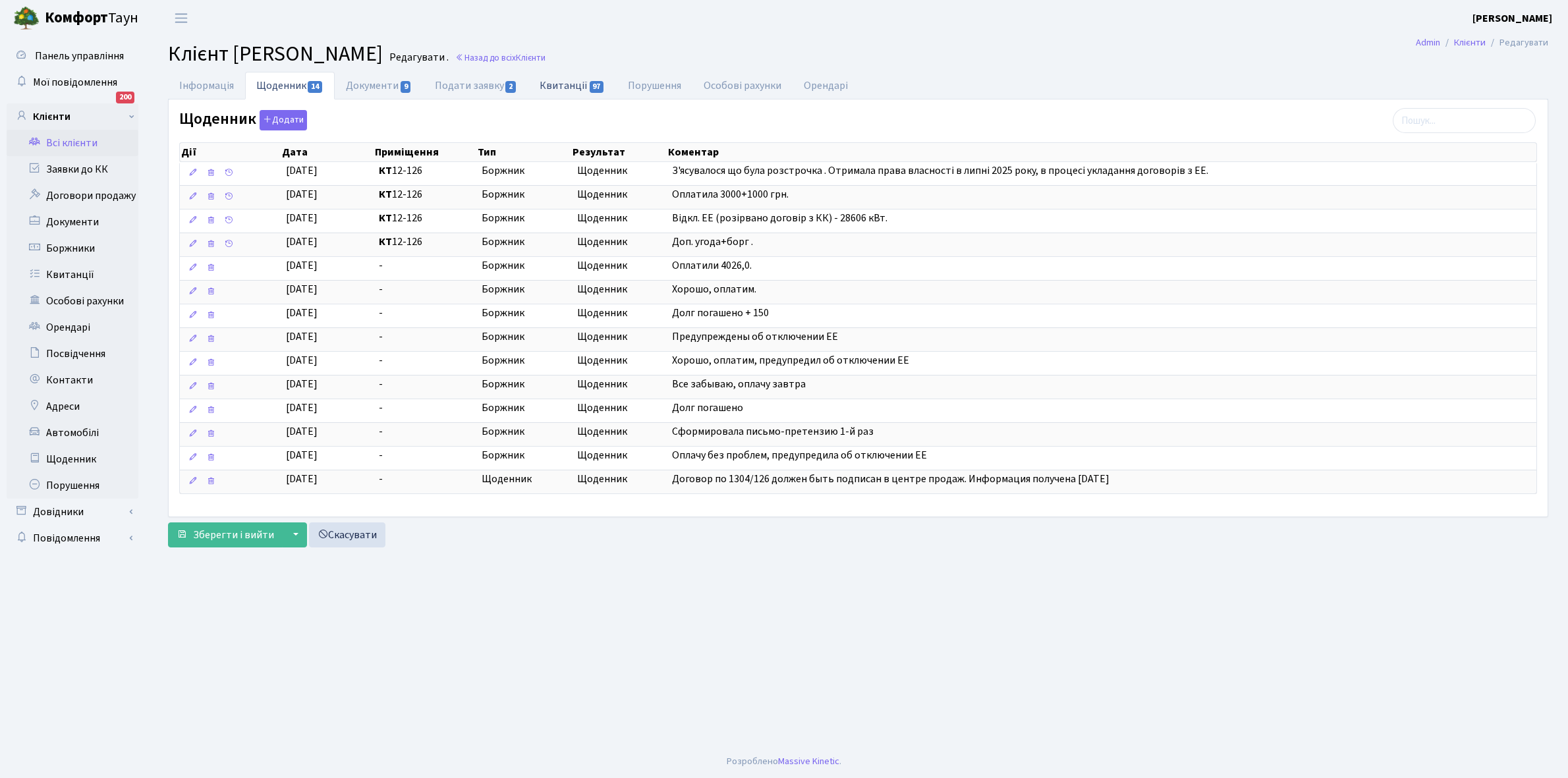
click at [568, 82] on link "Квитанції 97" at bounding box center [571, 85] width 88 height 27
select select "25"
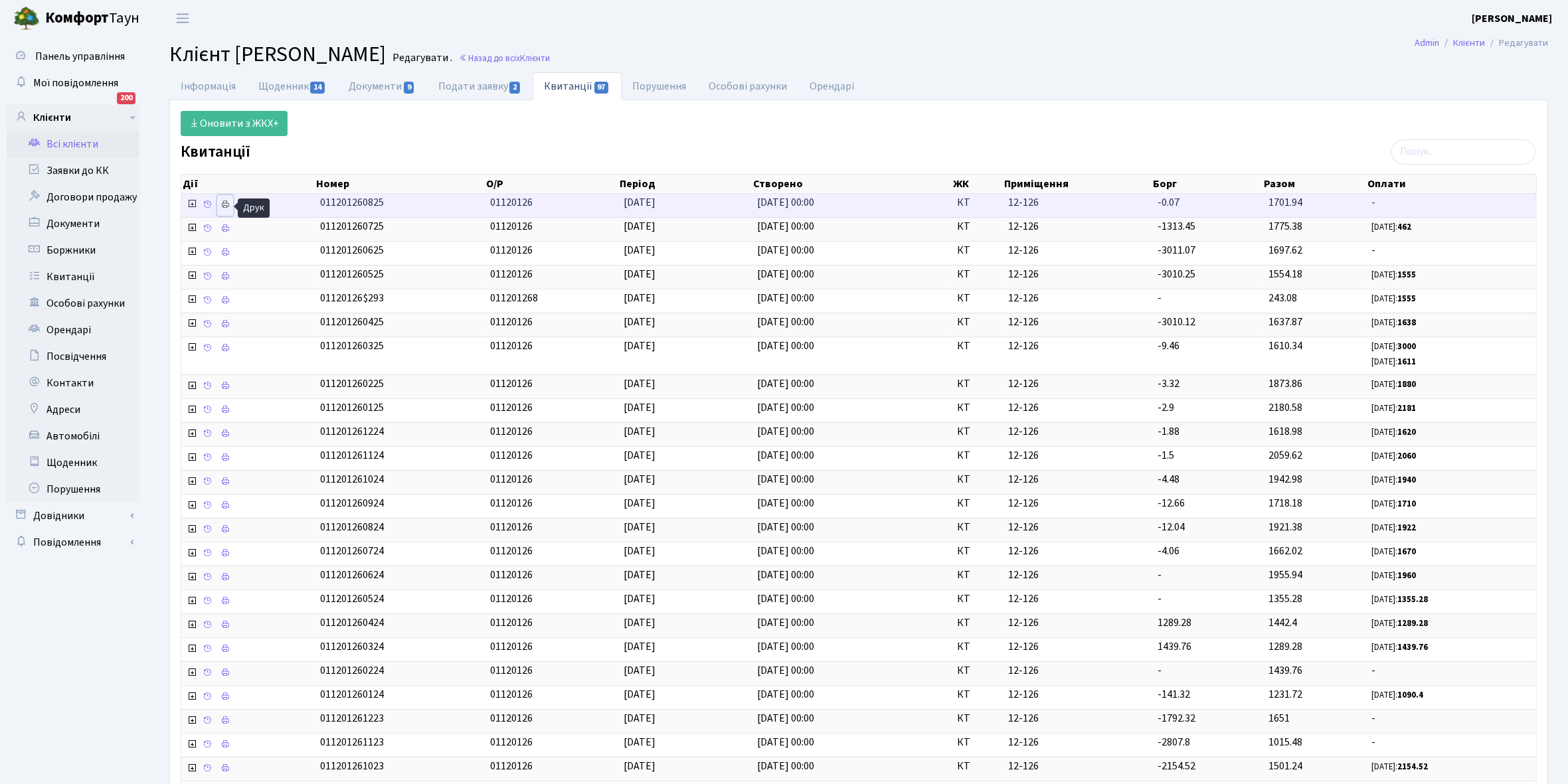
click at [223, 204] on icon at bounding box center [225, 204] width 10 height 10
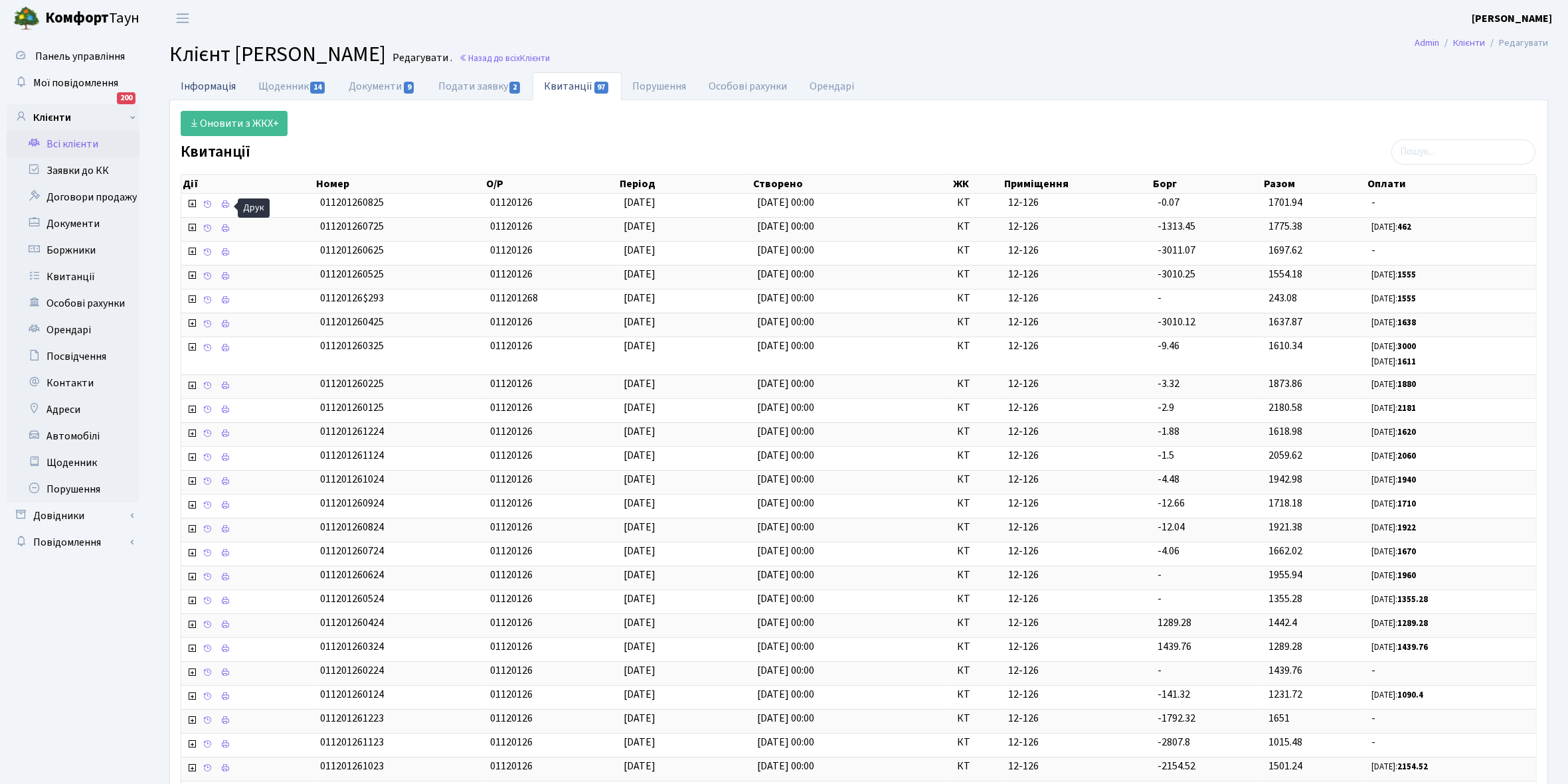
click at [204, 85] on link "Інформація" at bounding box center [208, 86] width 78 height 27
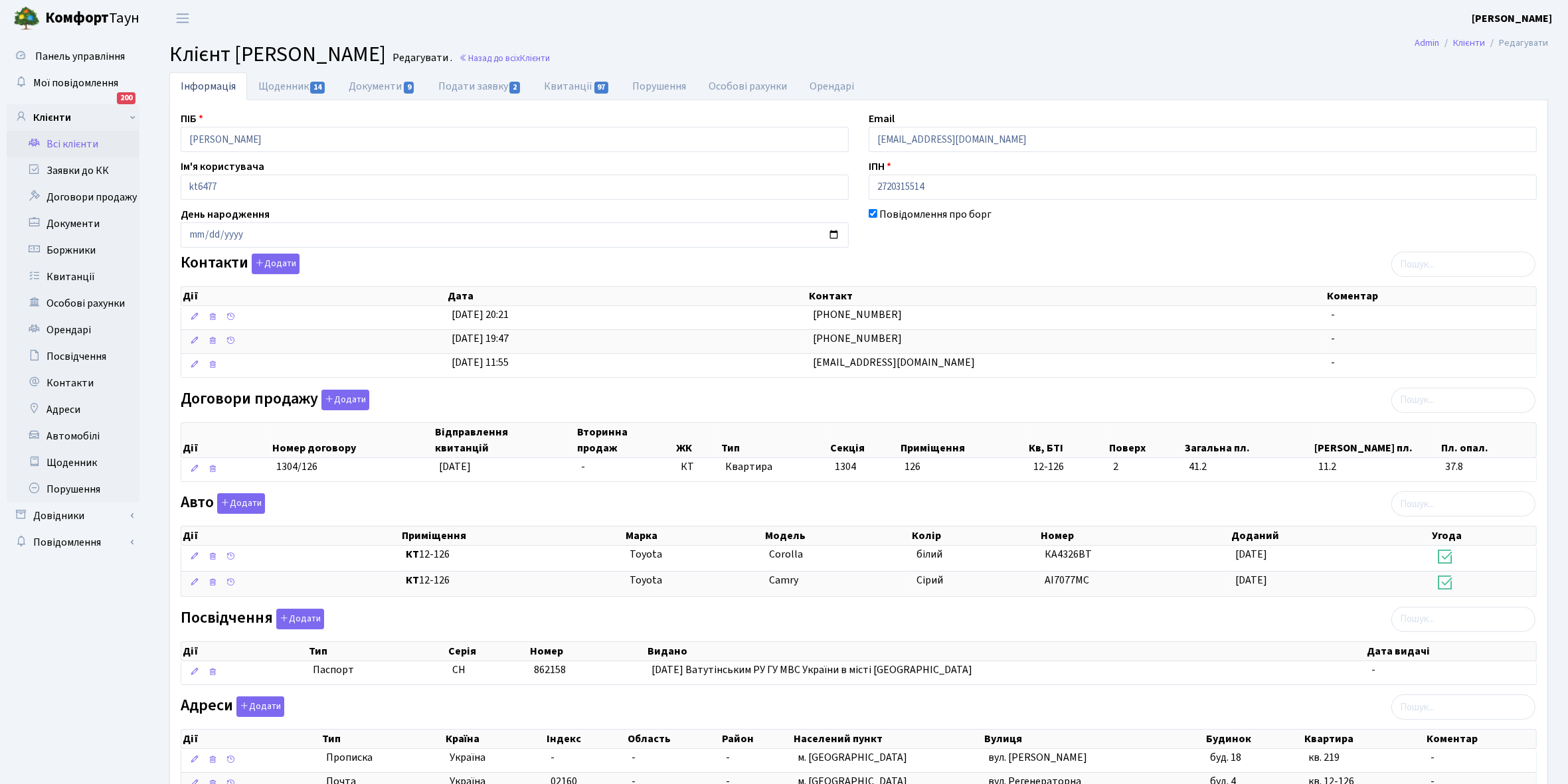
click at [76, 143] on link "Всі клієнти" at bounding box center [72, 143] width 133 height 26
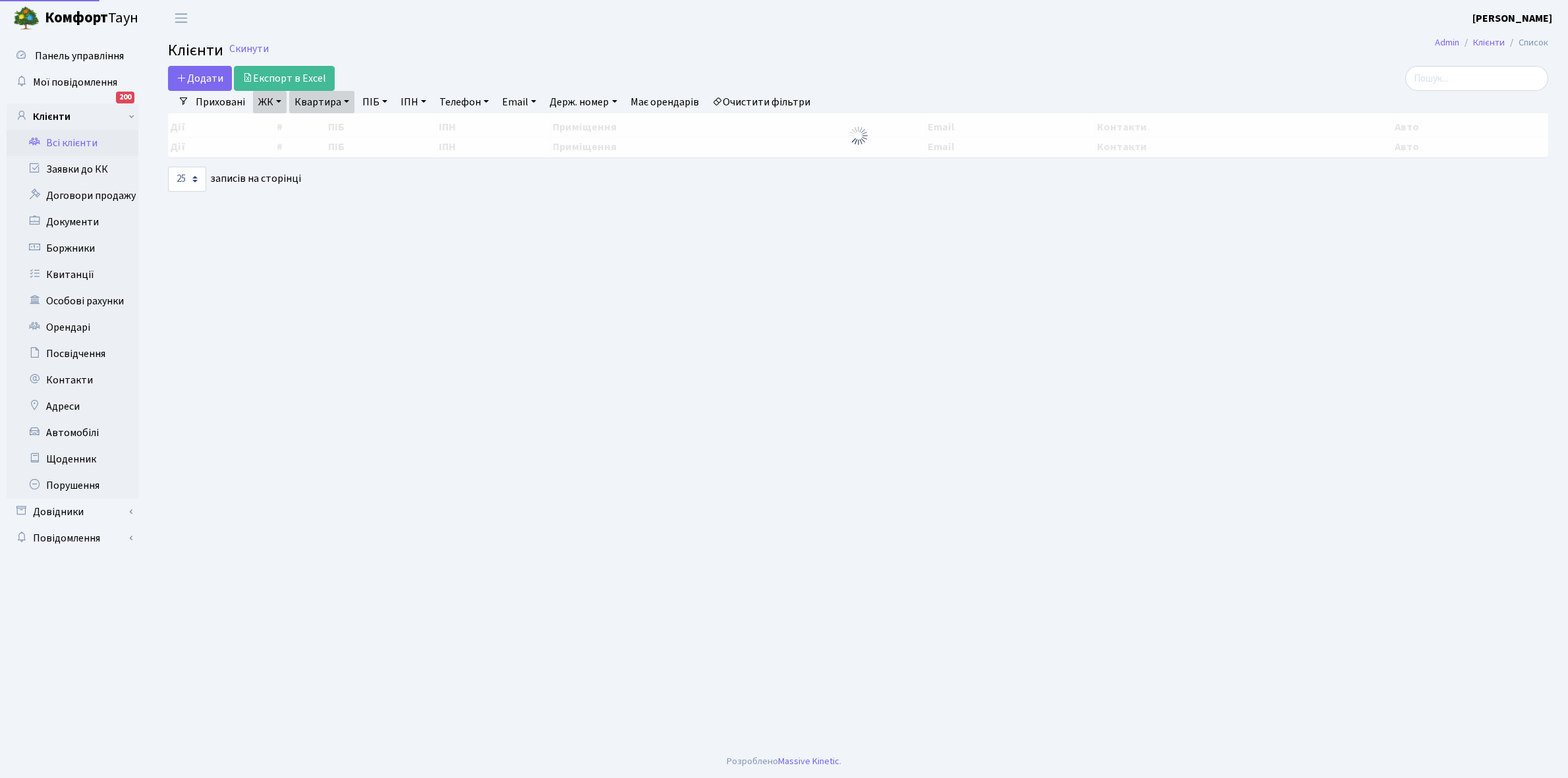
select select "25"
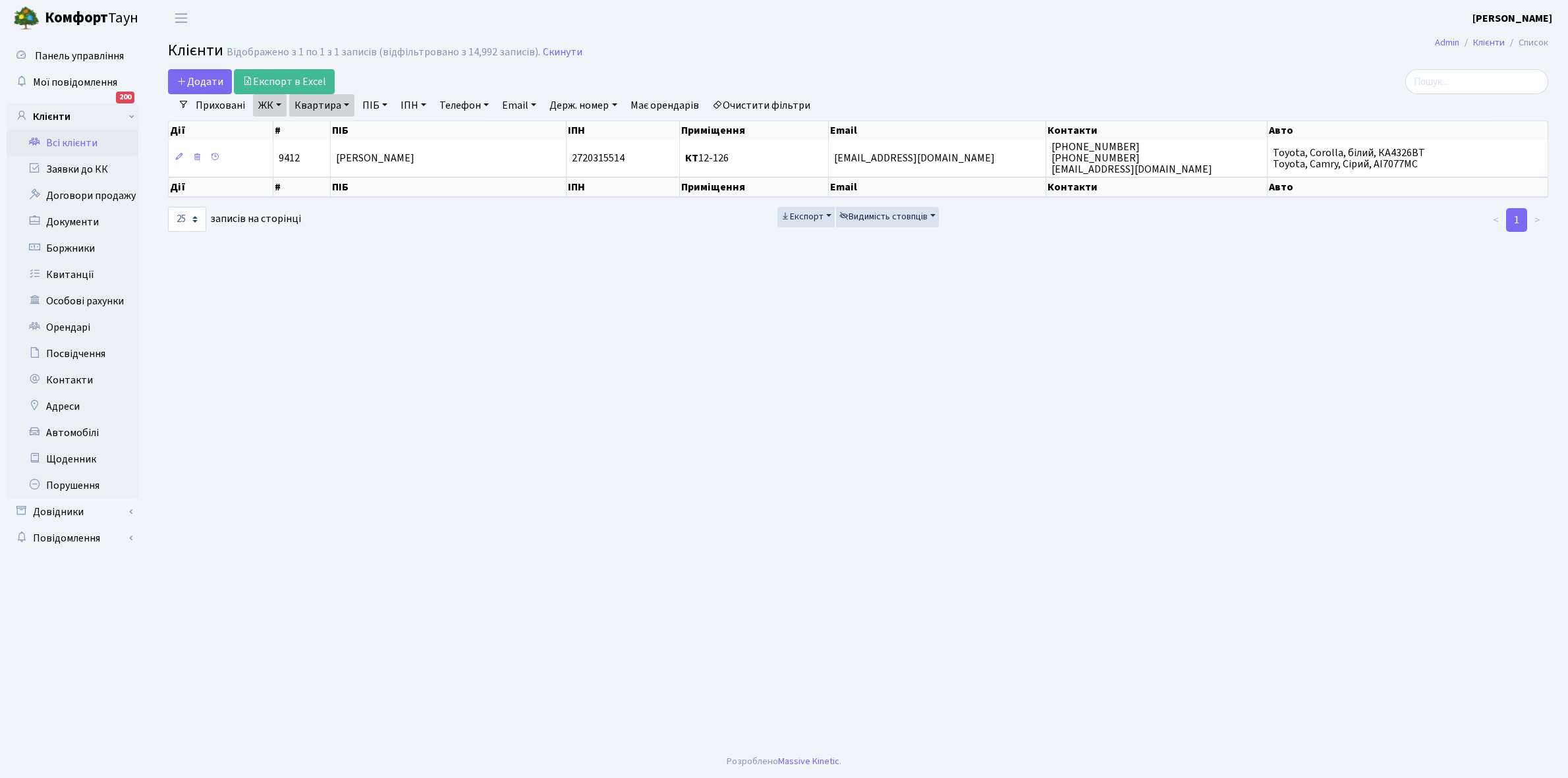
click at [345, 106] on link "Квартира" at bounding box center [321, 105] width 65 height 22
click at [343, 133] on input "12-126" at bounding box center [328, 131] width 77 height 25
type input "1"
type input "10-206"
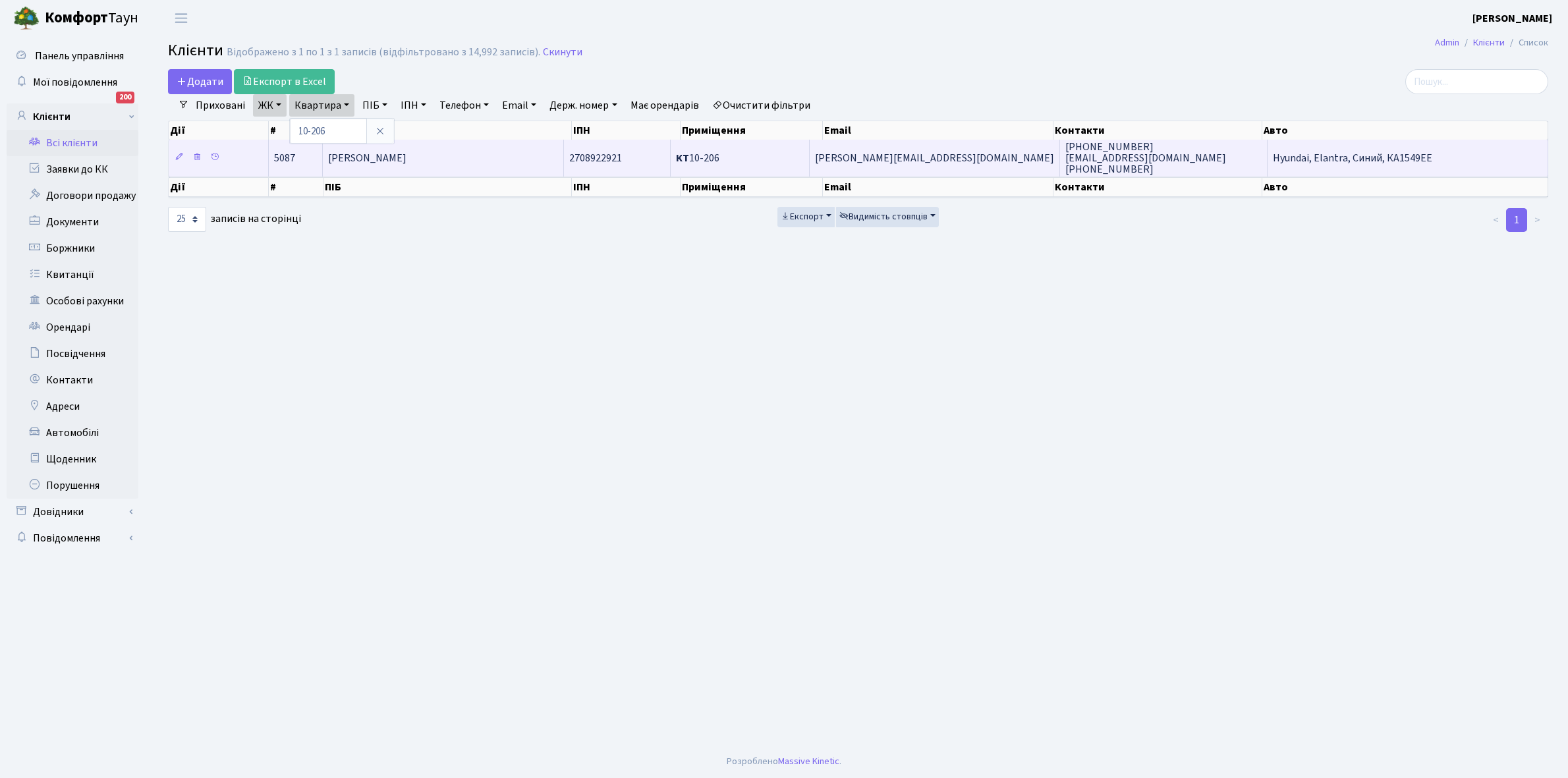
click at [406, 162] on span "[PERSON_NAME]" at bounding box center [367, 158] width 78 height 14
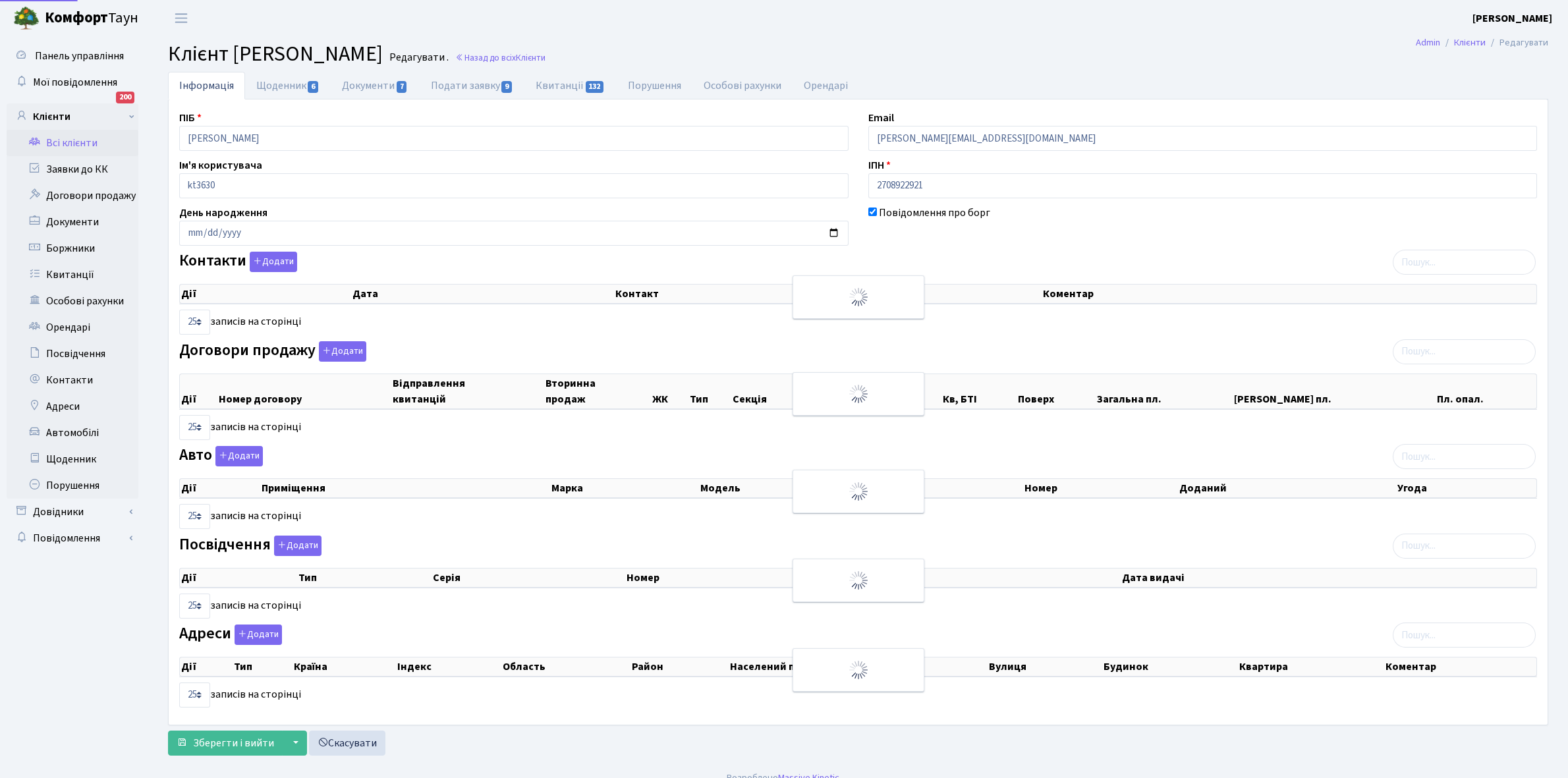
select select "25"
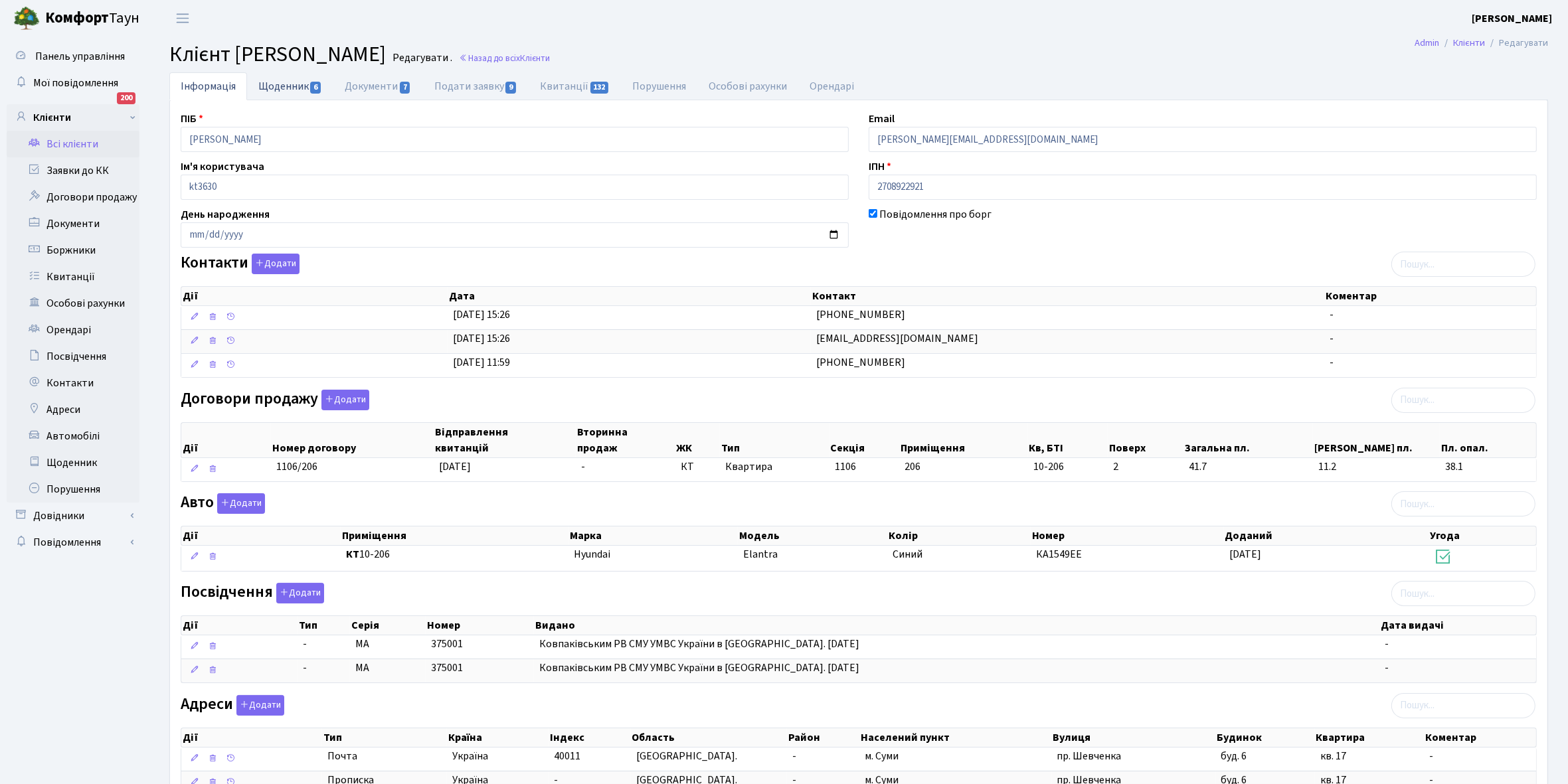
click at [279, 87] on link "Щоденник 6" at bounding box center [290, 86] width 87 height 27
select select "25"
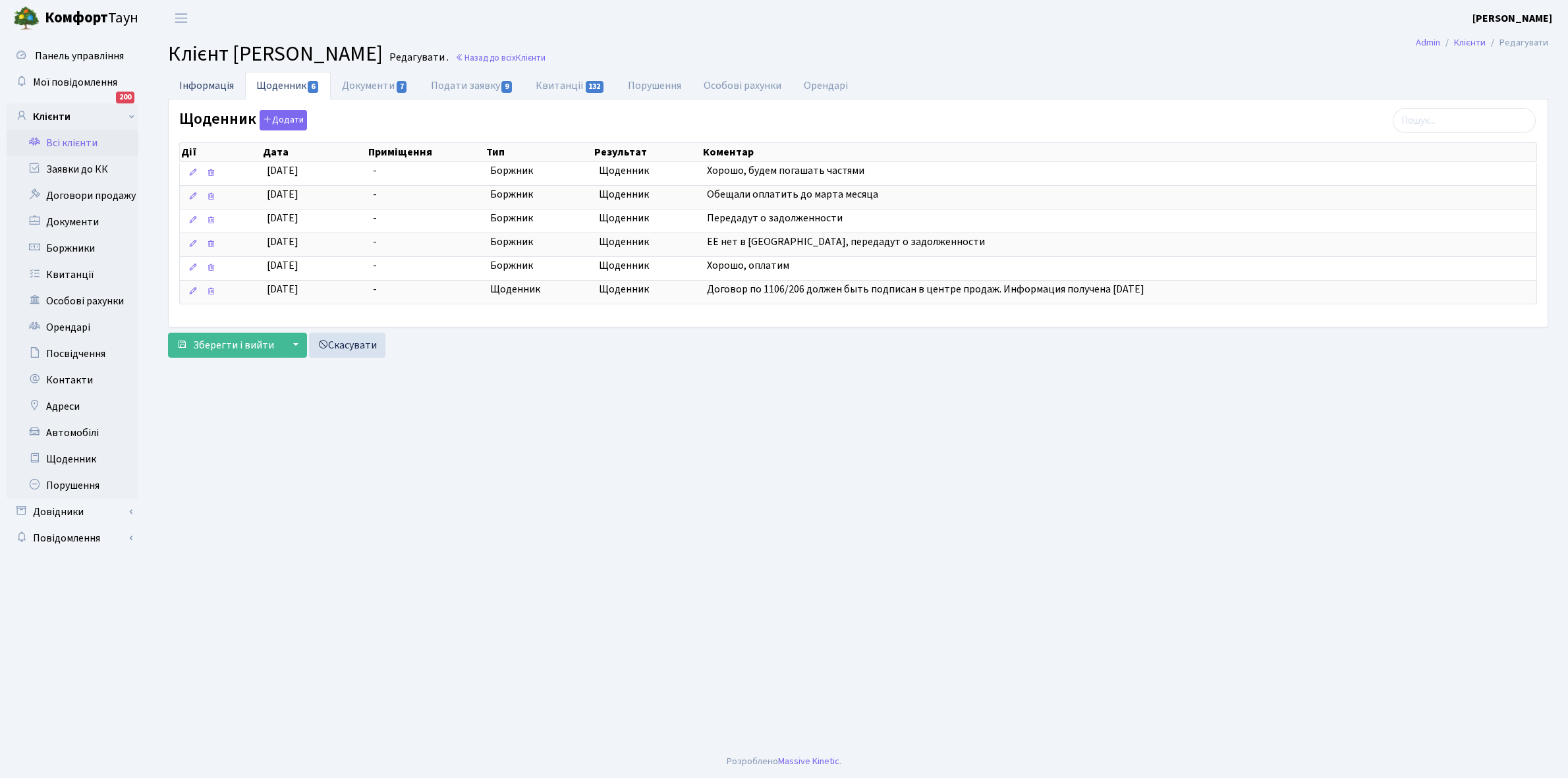
click at [199, 86] on link "Інформація" at bounding box center [207, 85] width 77 height 27
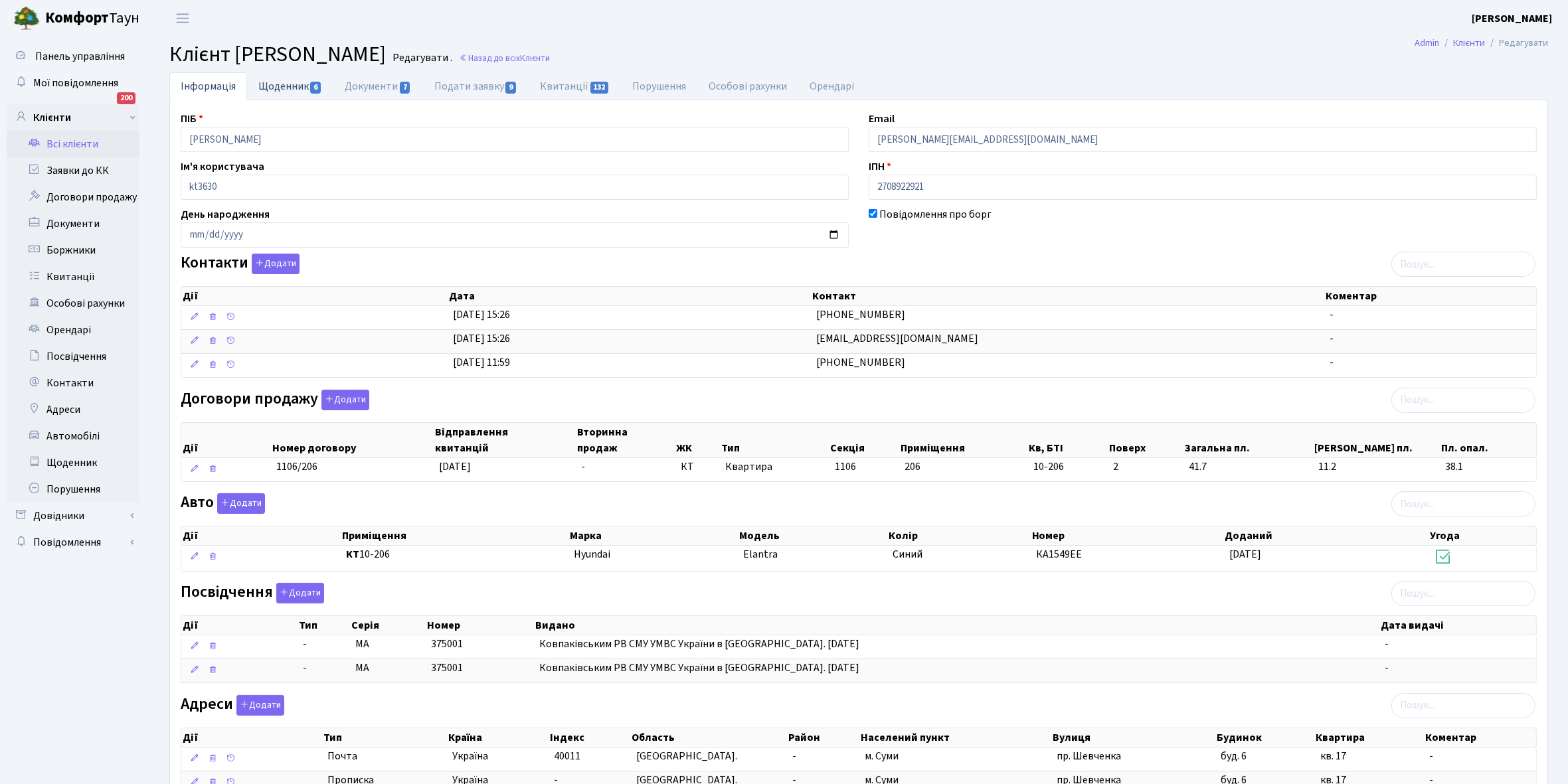
click at [283, 87] on link "Щоденник 6" at bounding box center [290, 86] width 87 height 27
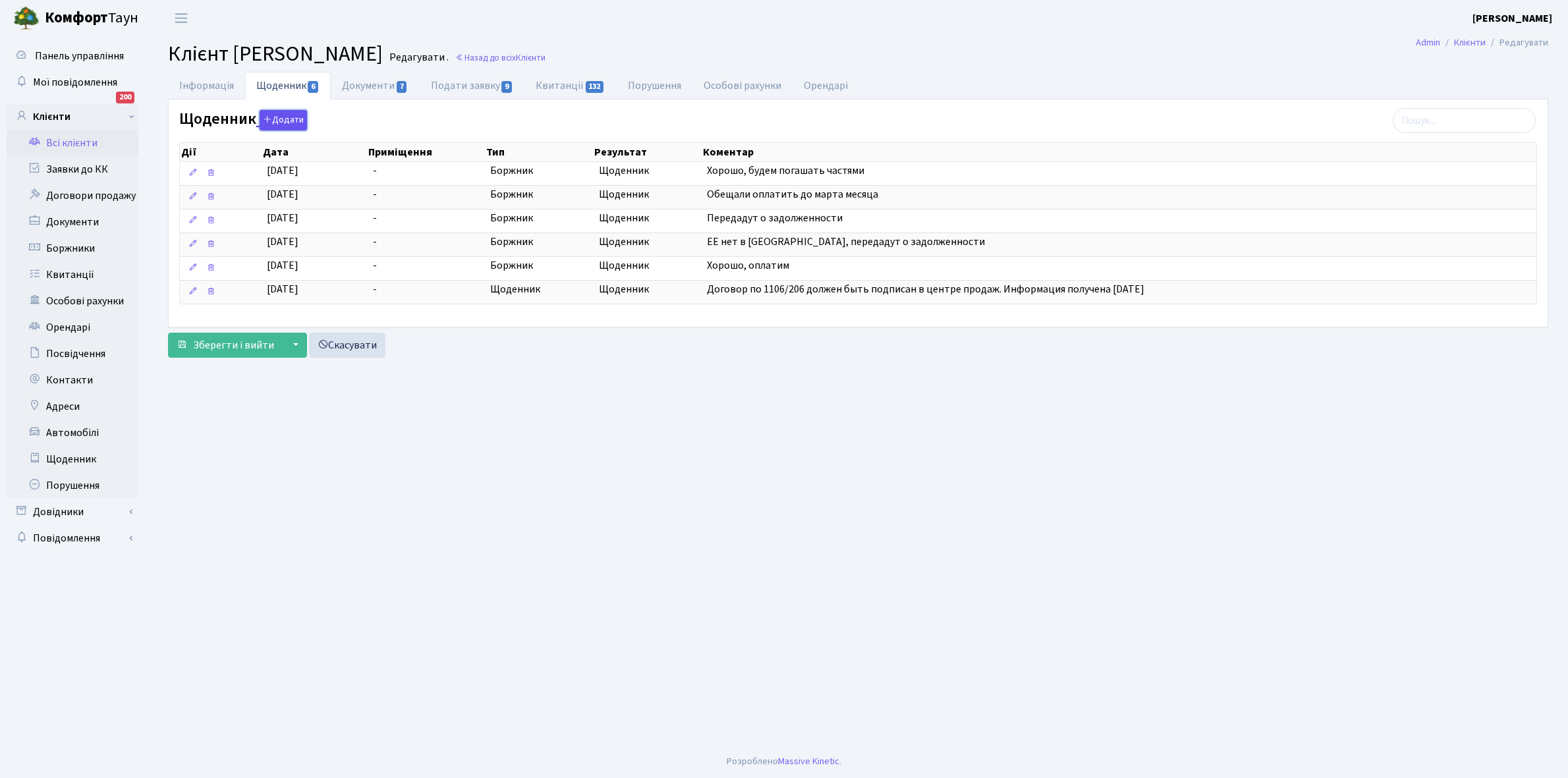
click at [286, 117] on button "Додати" at bounding box center [283, 120] width 47 height 21
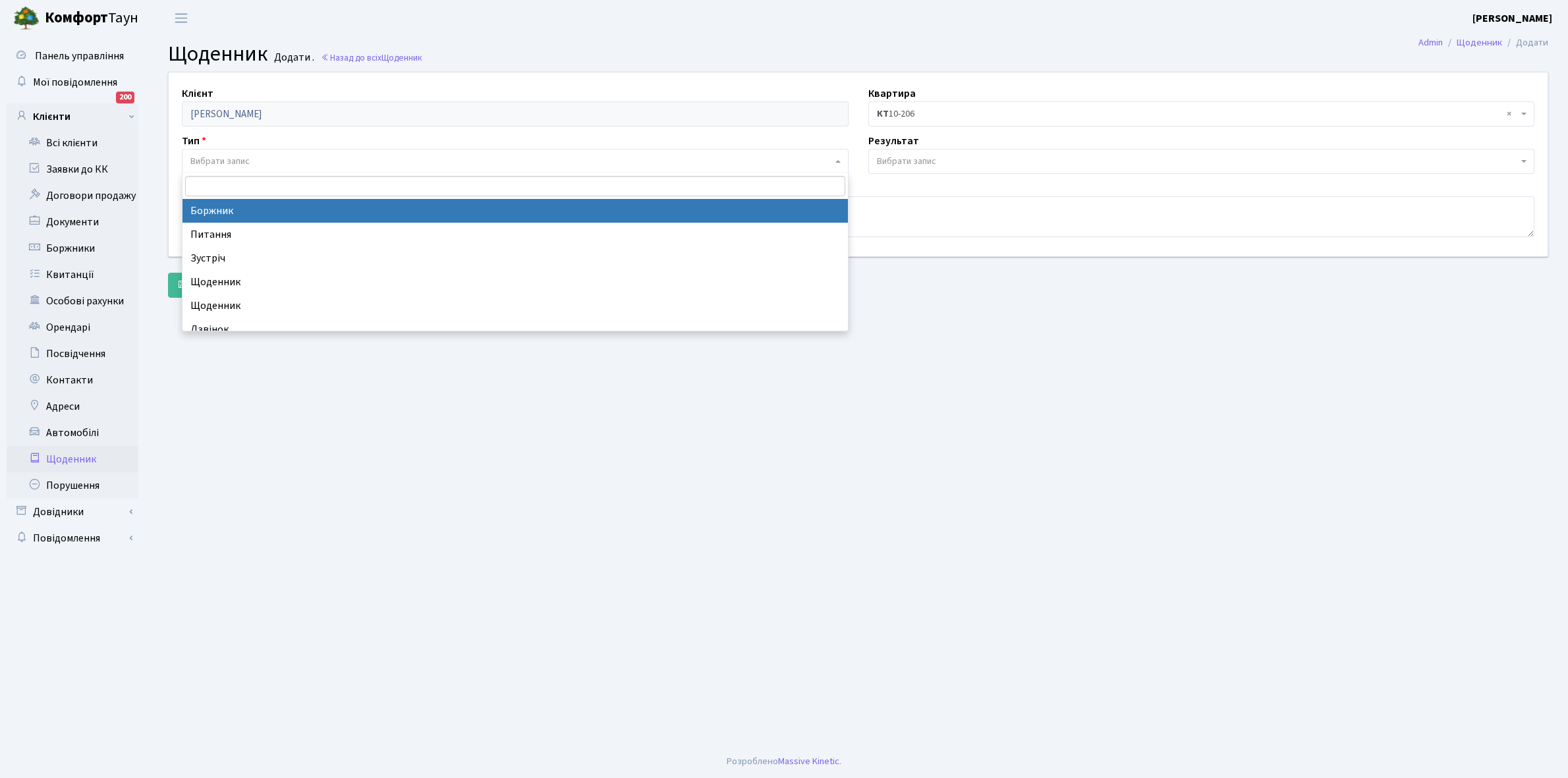
click at [261, 154] on span "Вибрати запис" at bounding box center [515, 162] width 667 height 25
select select "189"
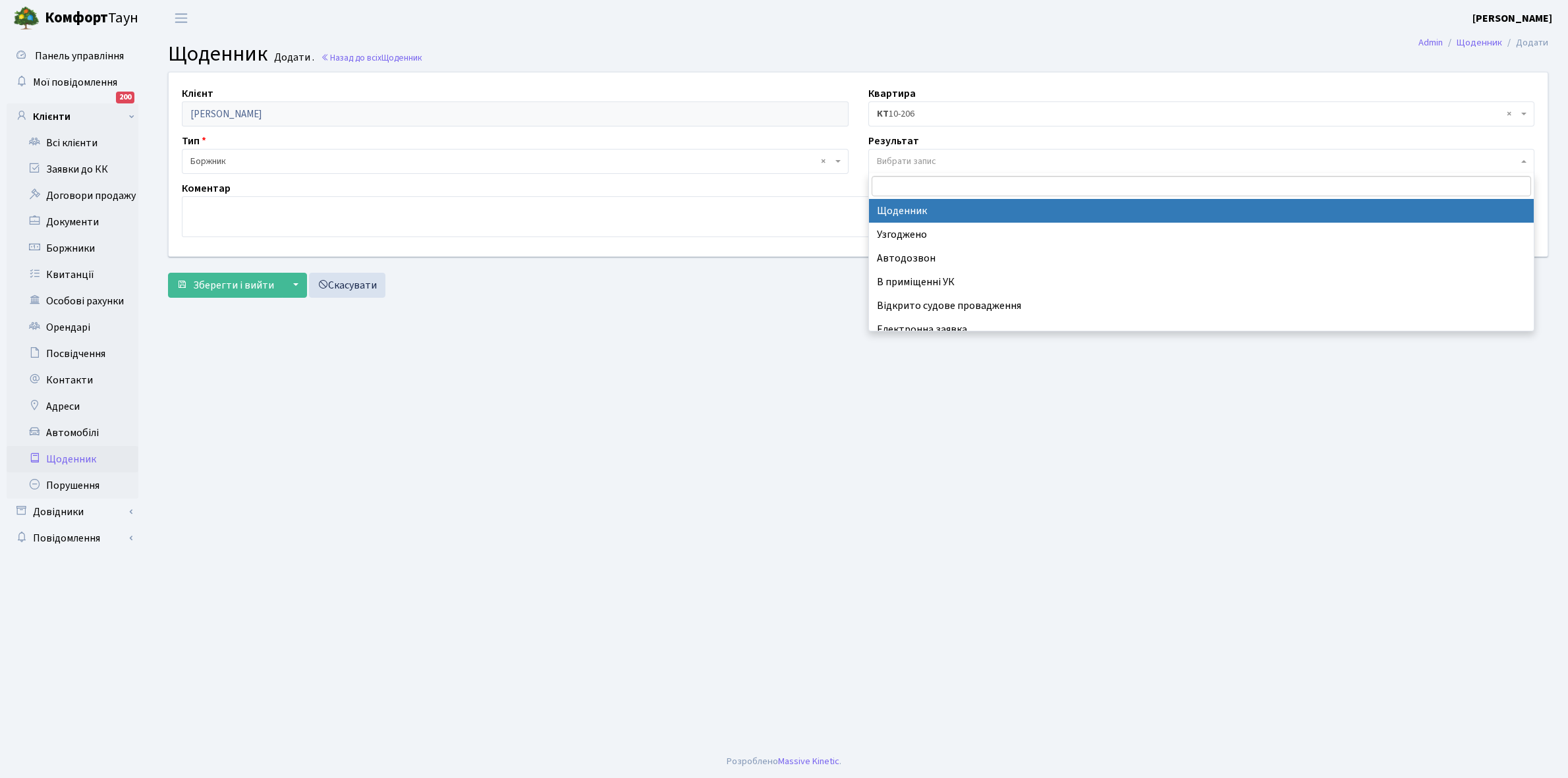
click at [907, 156] on span "Вибрати запис" at bounding box center [906, 161] width 59 height 13
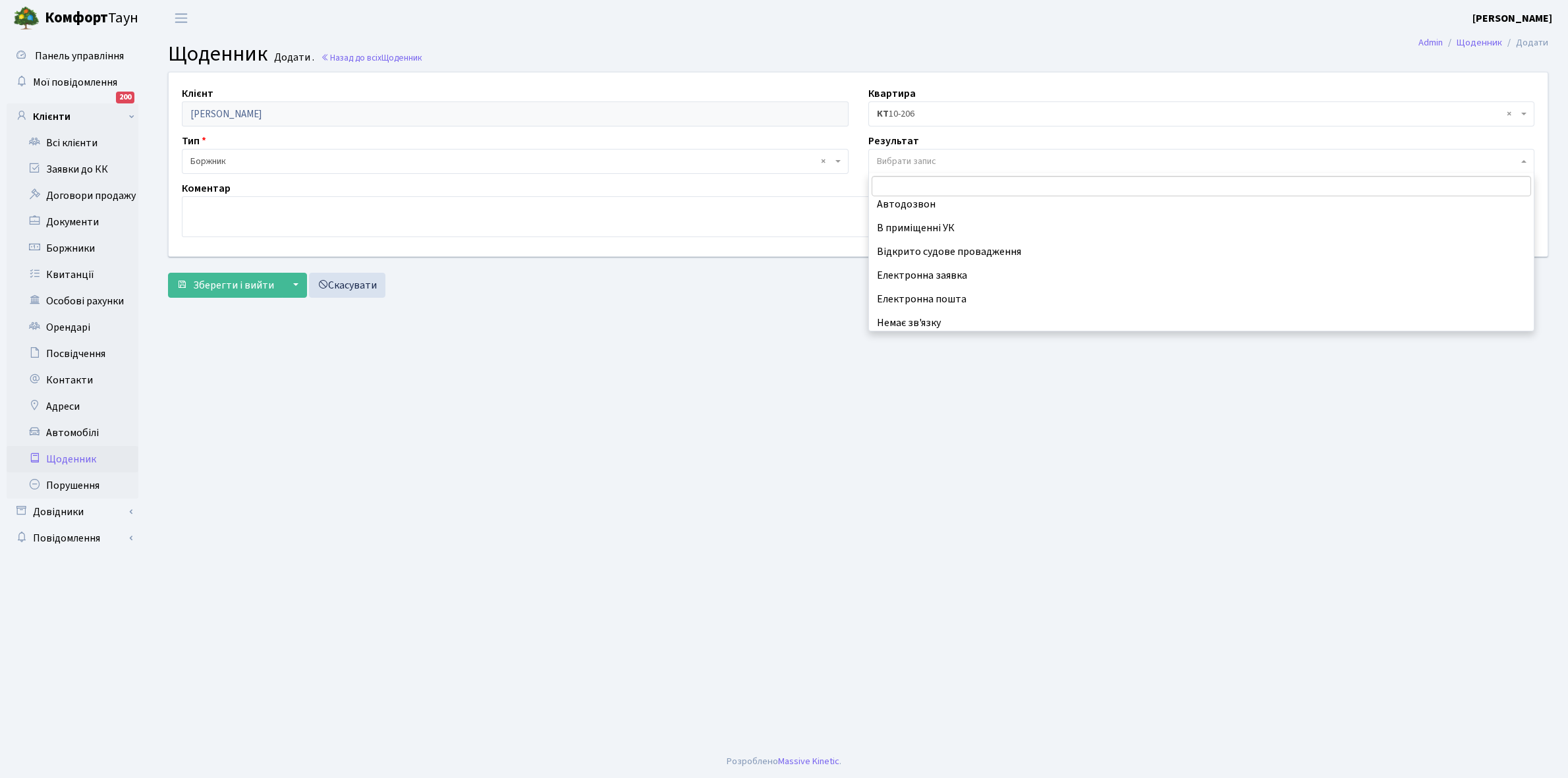
scroll to position [81, 0]
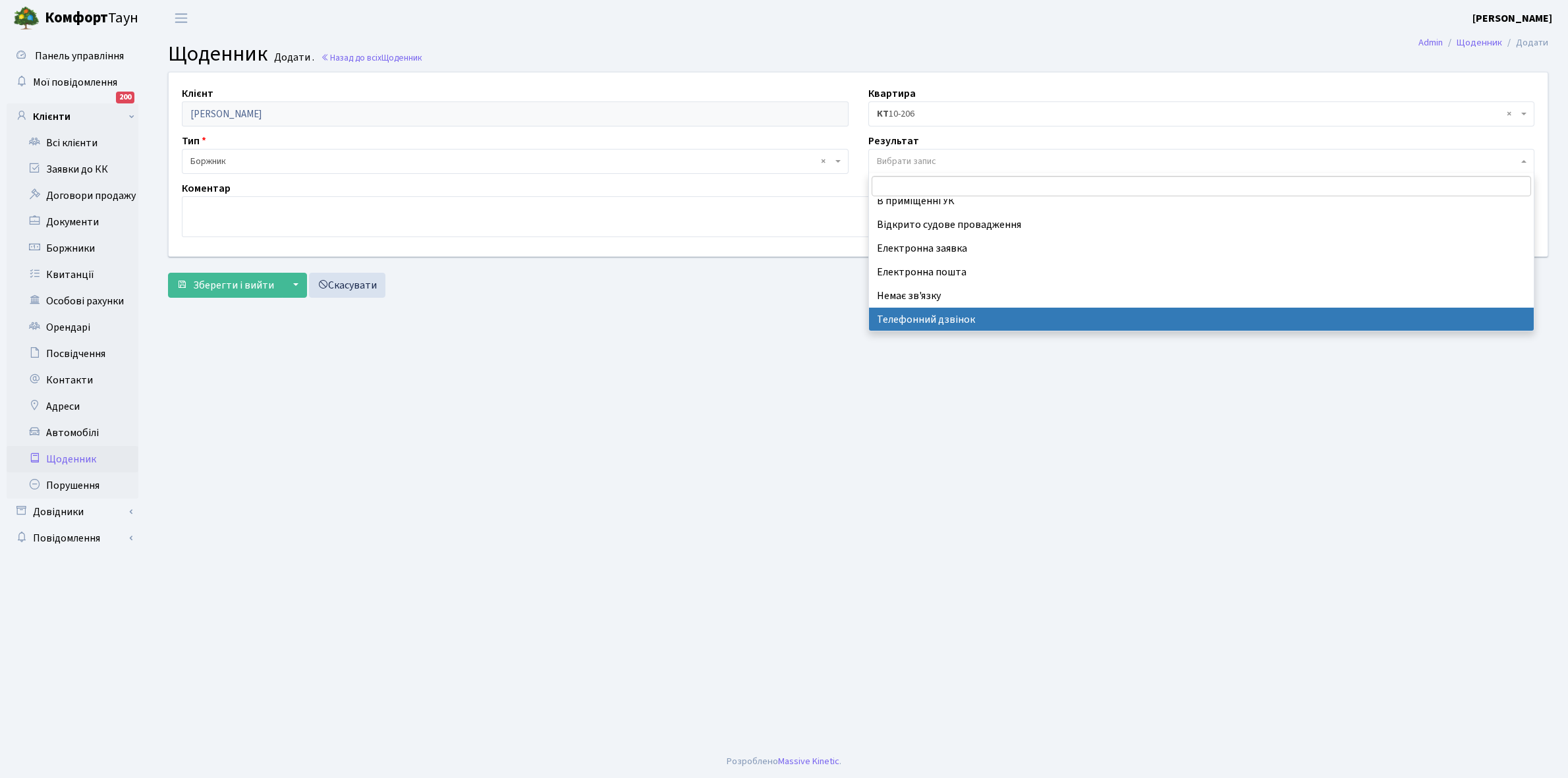
select select "196"
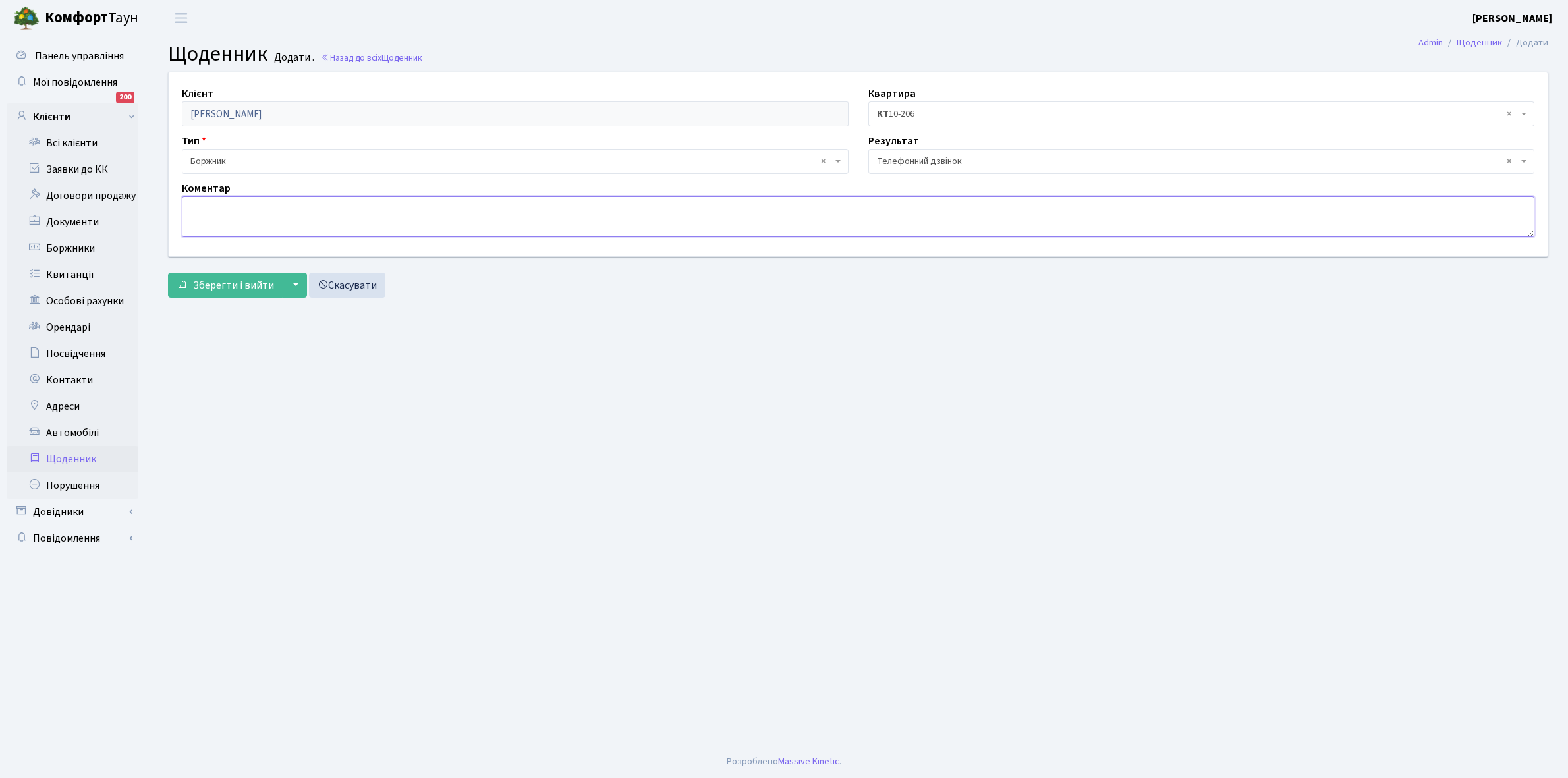
click at [238, 213] on textarea at bounding box center [858, 217] width 1353 height 41
type textarea "Не бере трубку телефона"
click at [221, 287] on span "Зберегти і вийти" at bounding box center [234, 285] width 81 height 14
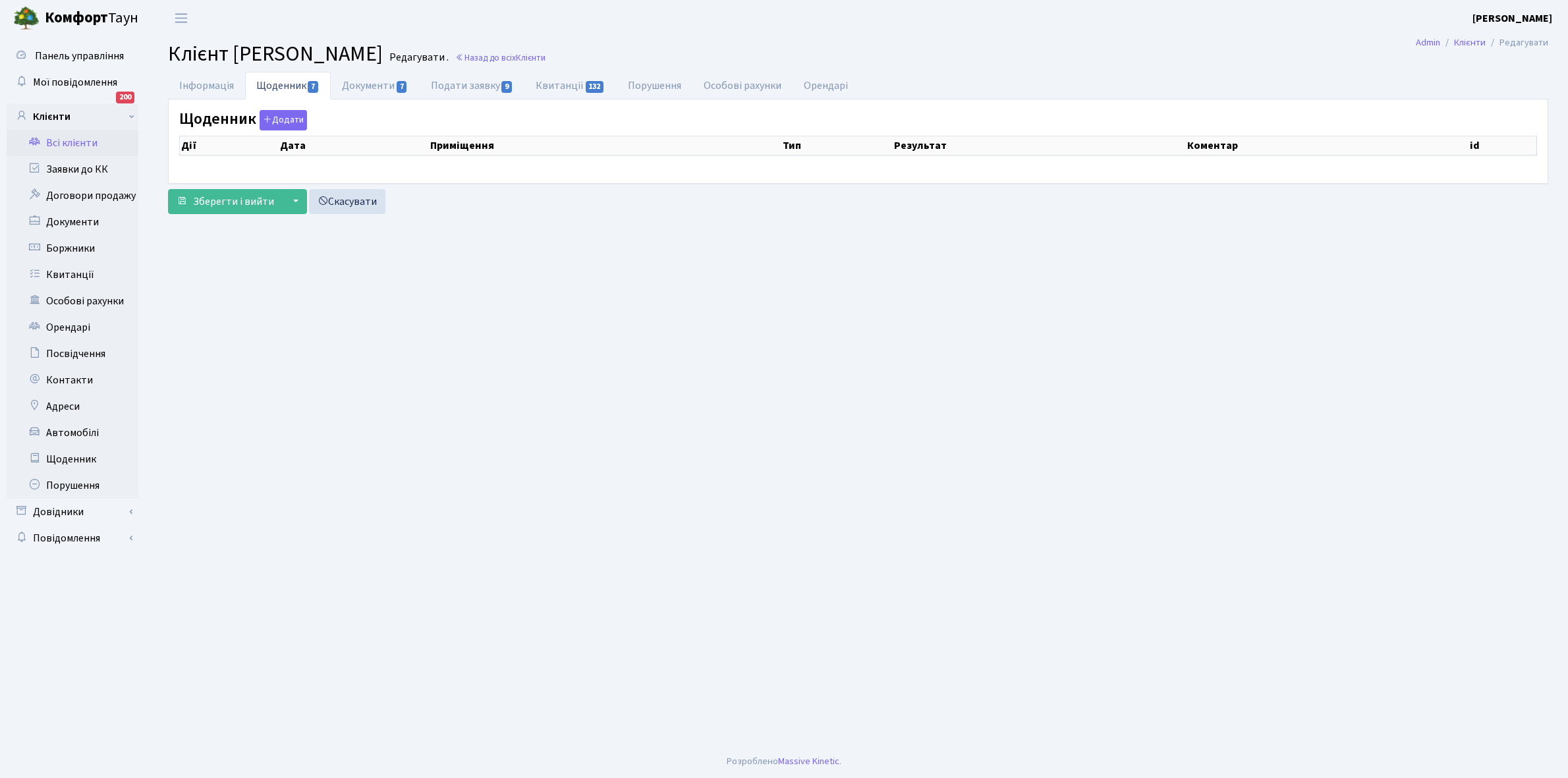
select select "25"
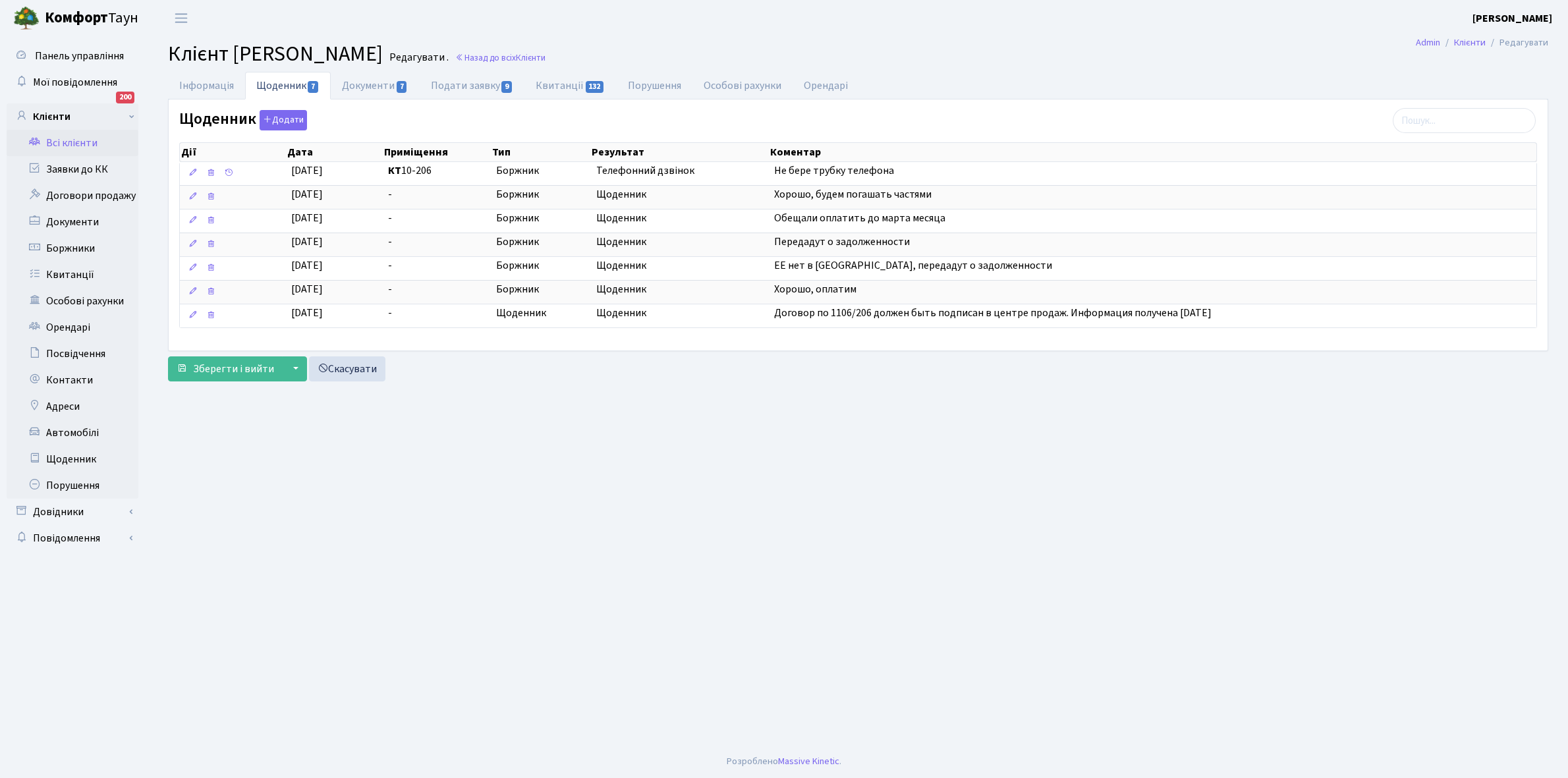
click at [69, 140] on link "Всі клієнти" at bounding box center [72, 142] width 132 height 26
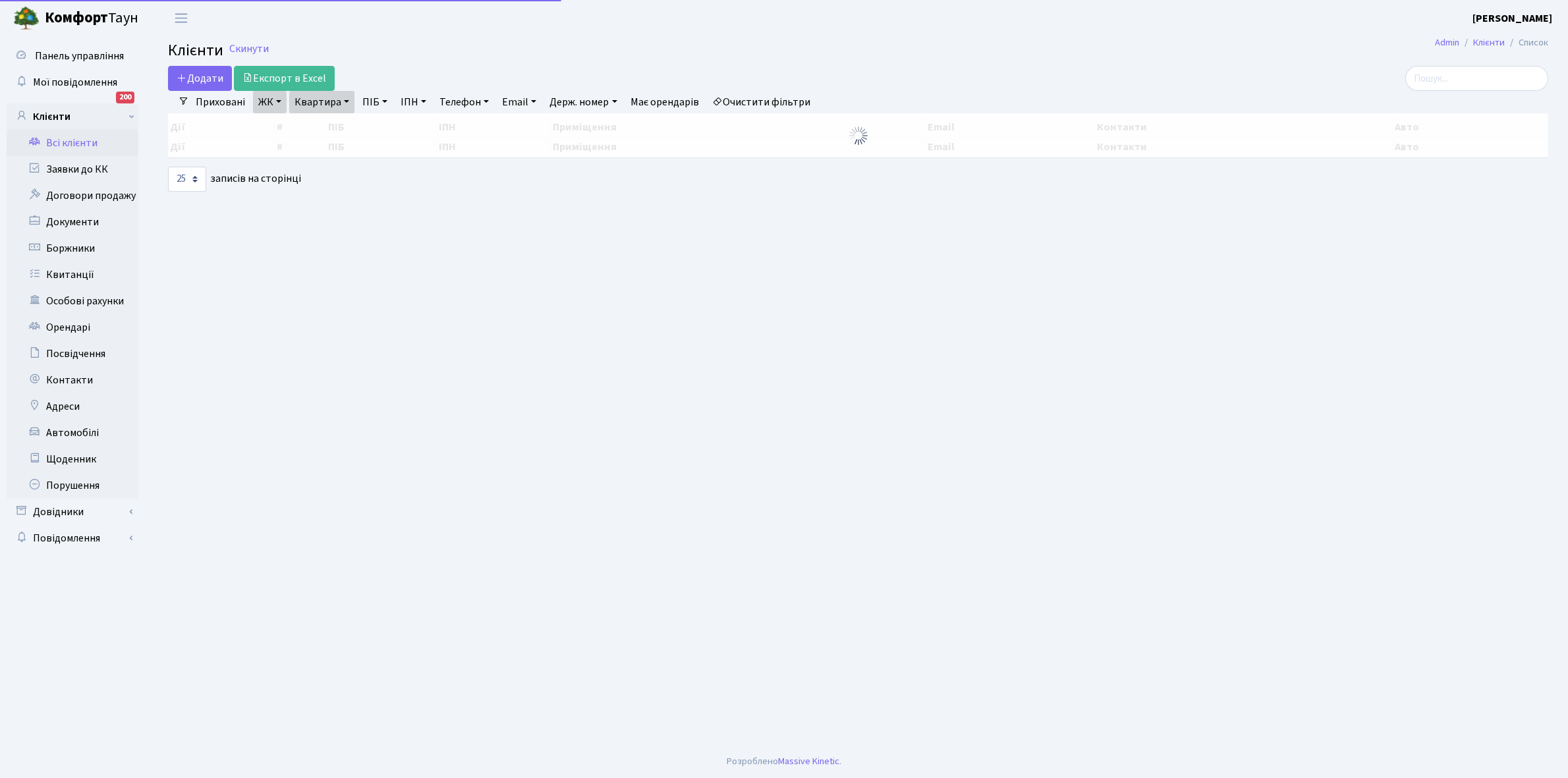
select select "25"
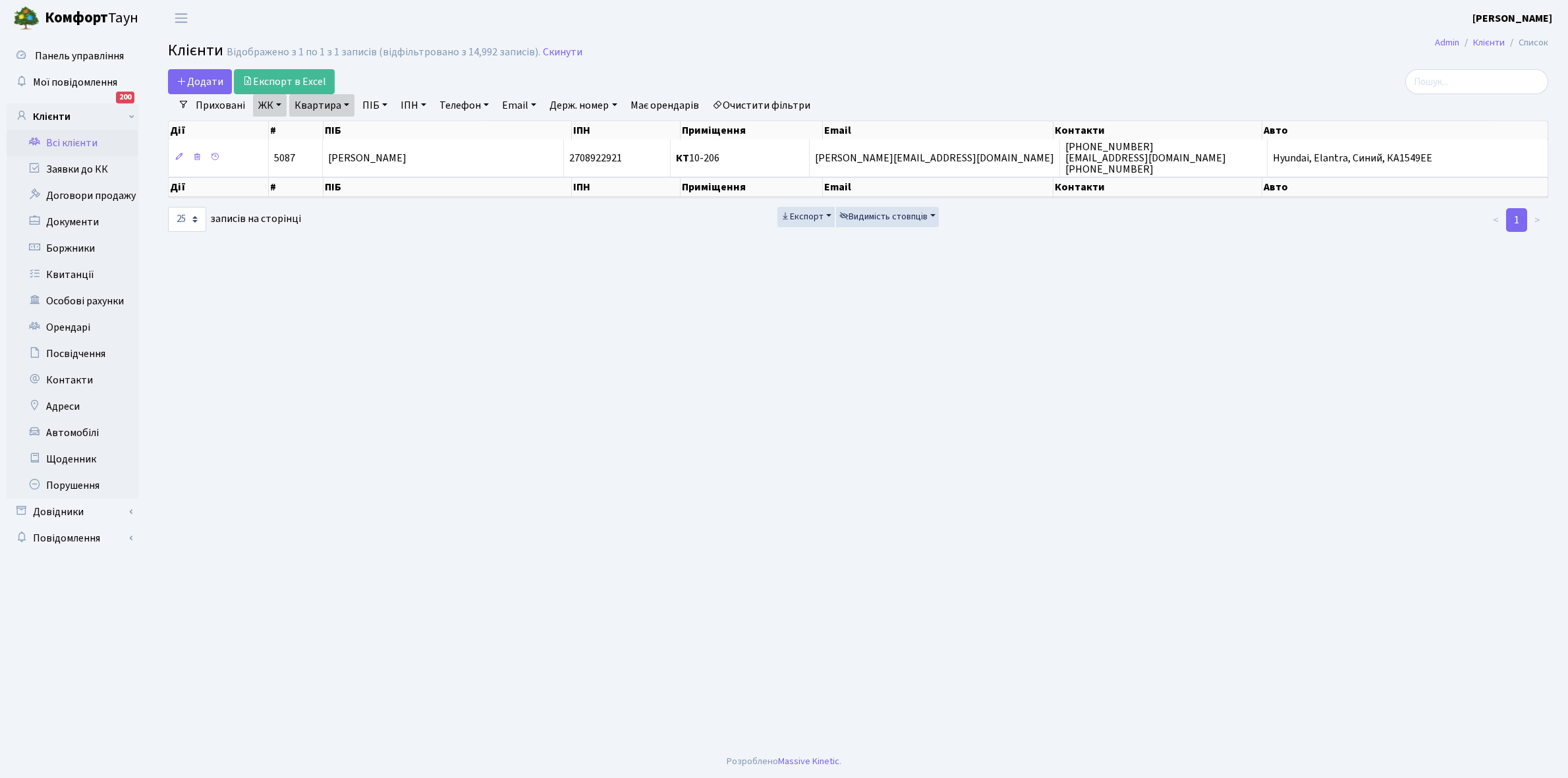
click at [344, 99] on link "Квартира" at bounding box center [321, 105] width 65 height 22
click at [345, 129] on input "10-206" at bounding box center [328, 131] width 77 height 25
type input "1"
type input "5-537"
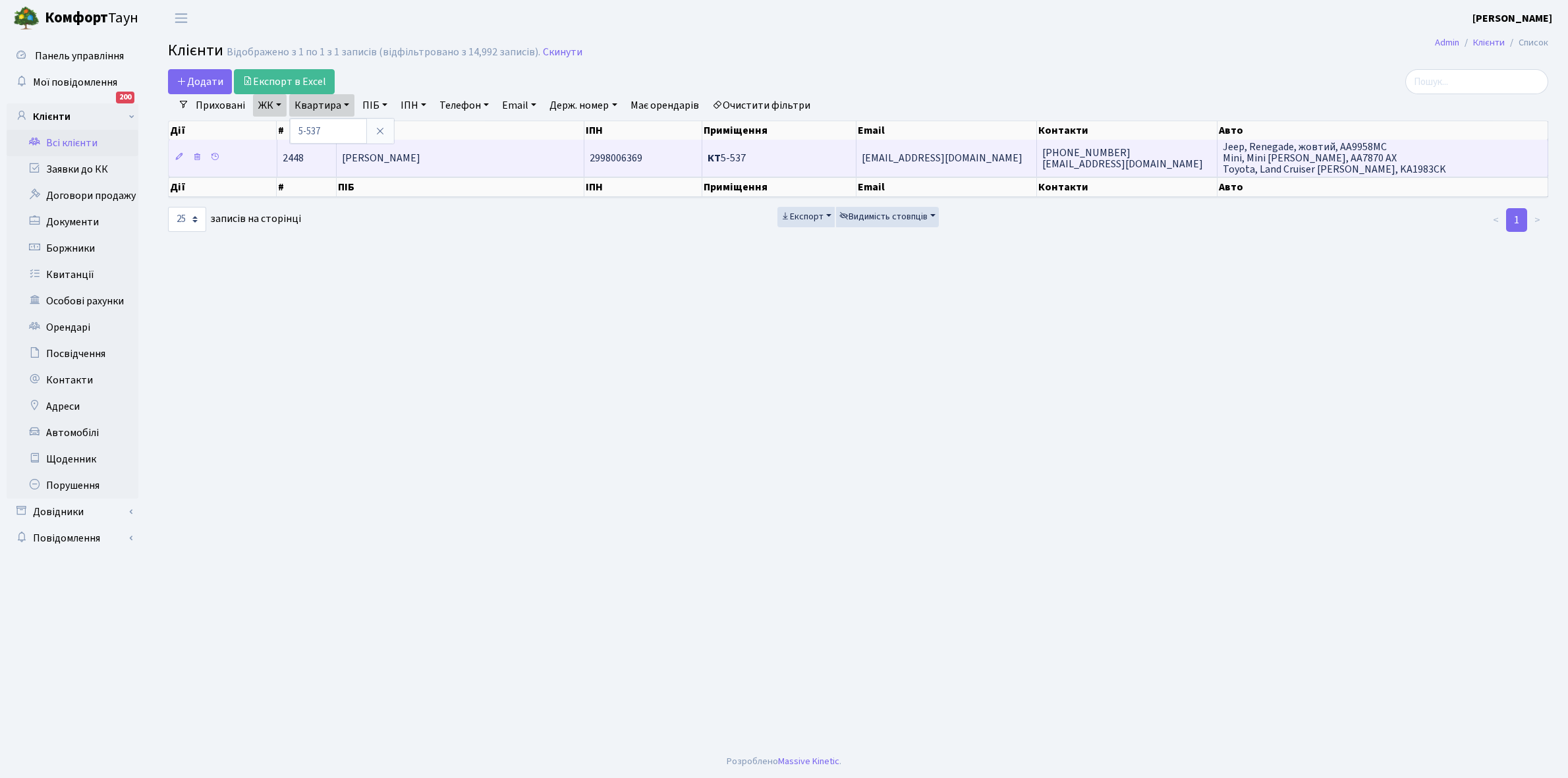
click at [481, 166] on td "[PERSON_NAME]" at bounding box center [461, 158] width 248 height 36
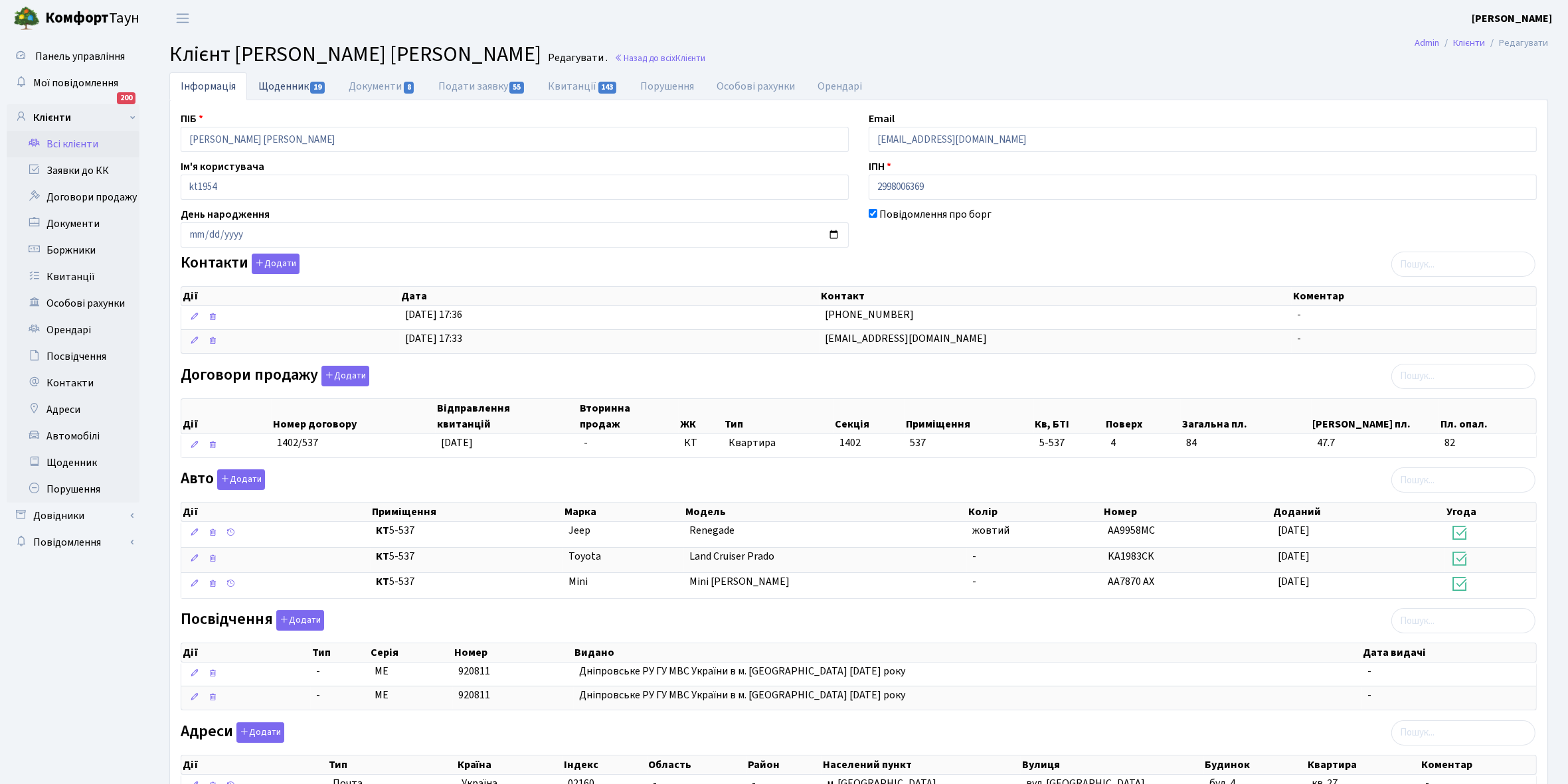
click at [287, 87] on link "Щоденник 19" at bounding box center [293, 86] width 91 height 27
select select "25"
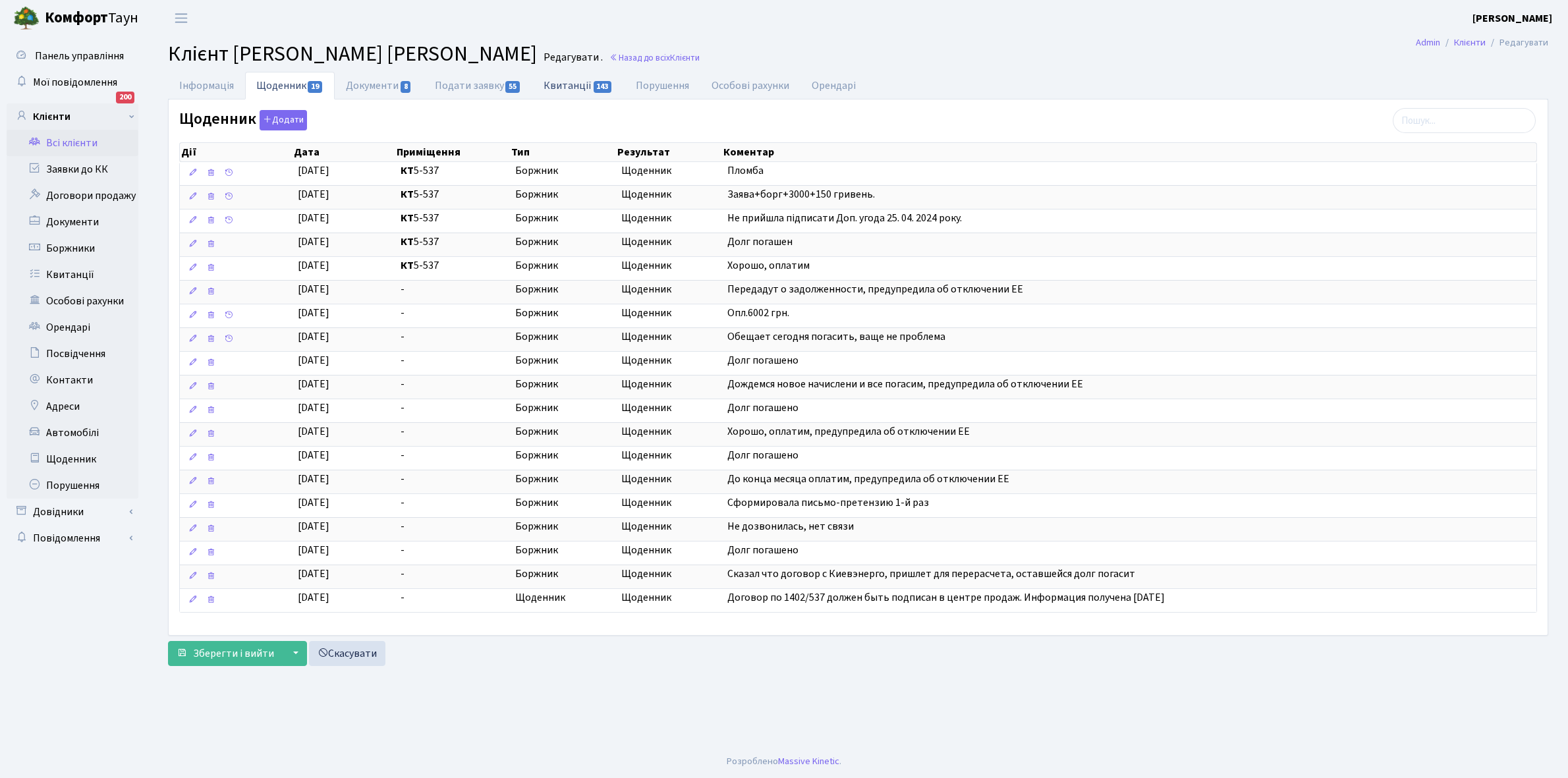
click at [567, 81] on link "Квитанції 143" at bounding box center [578, 85] width 92 height 27
select select "25"
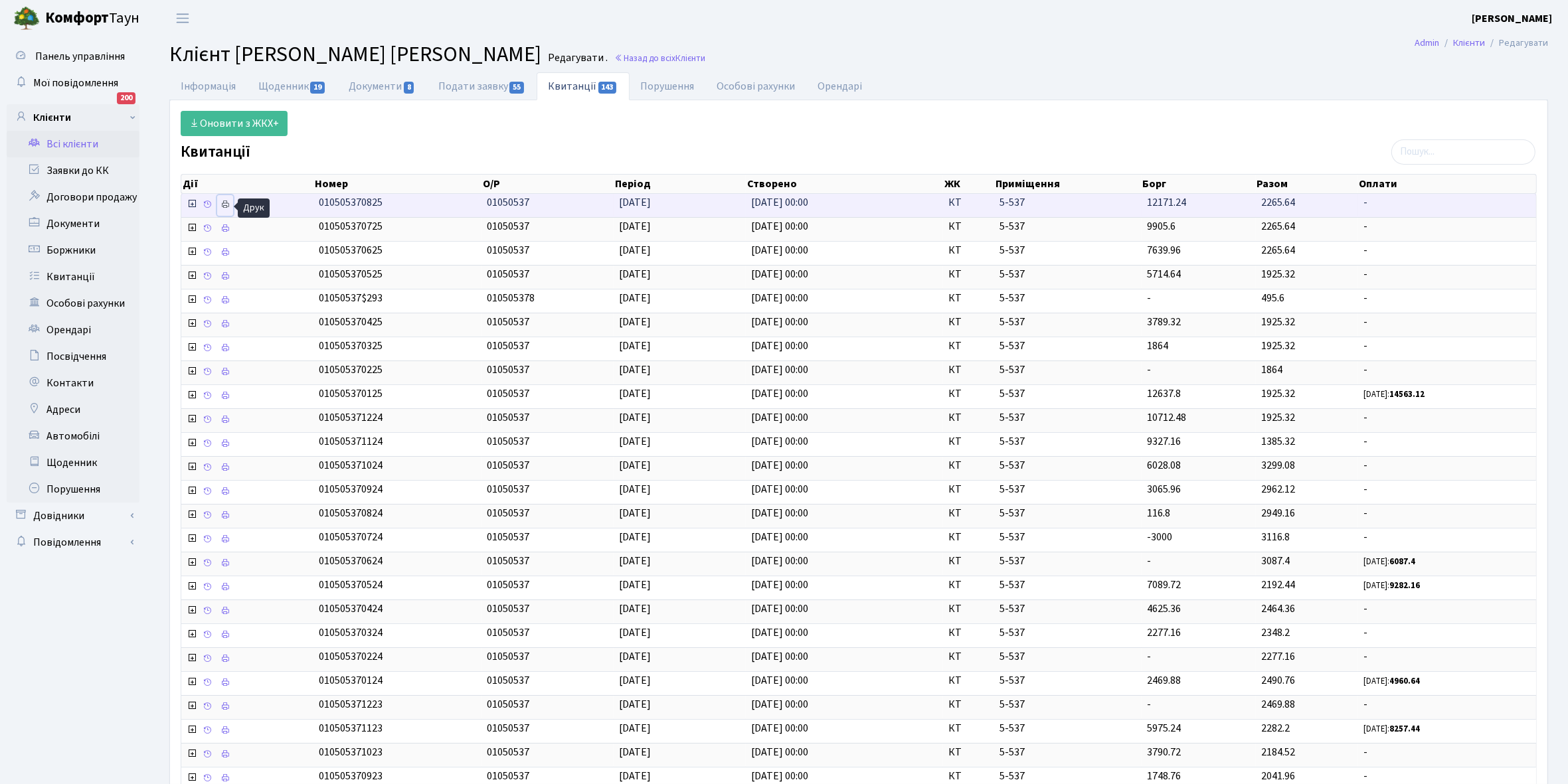
click at [224, 200] on icon at bounding box center [225, 204] width 10 height 10
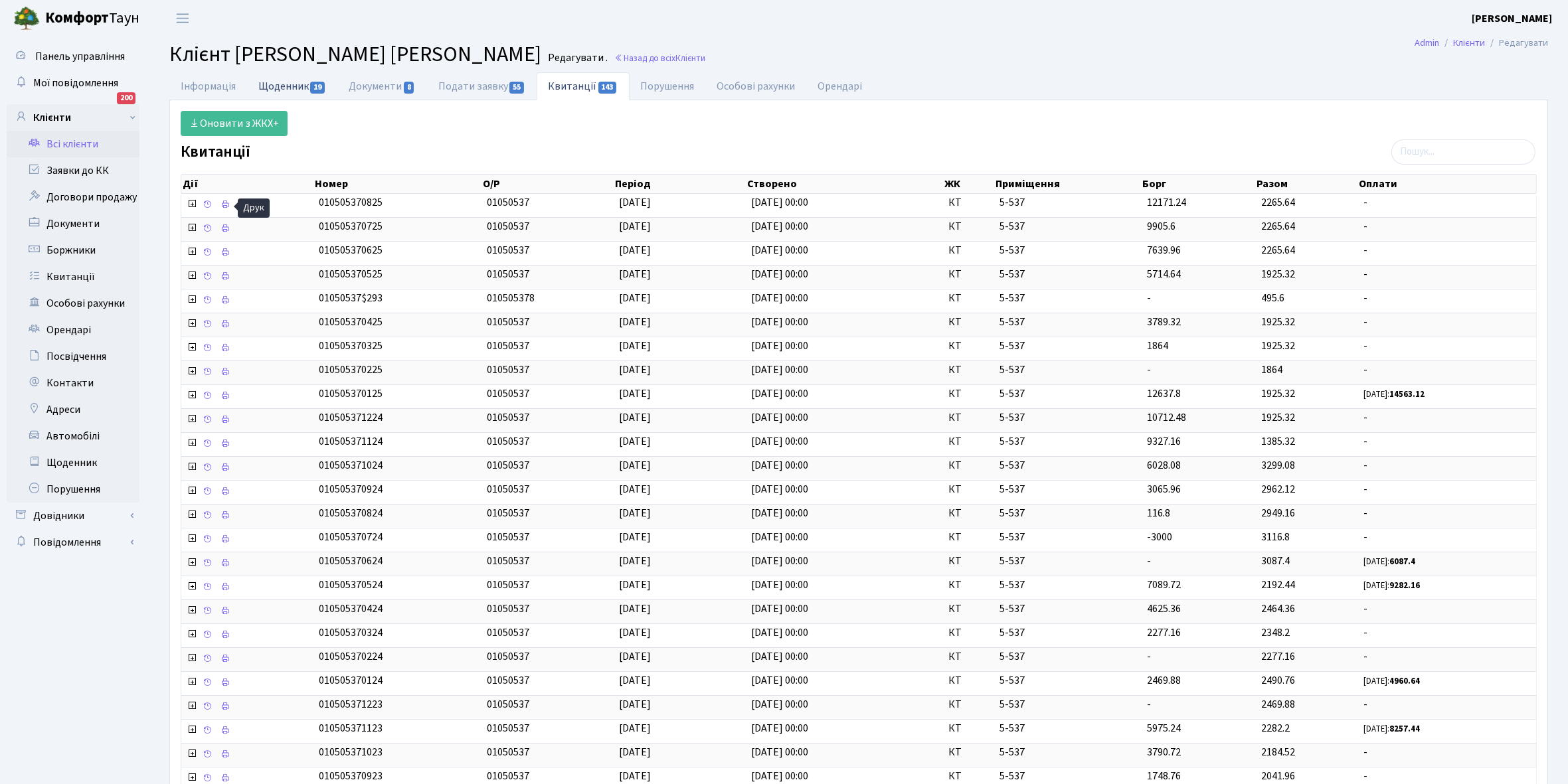
click at [272, 87] on link "Щоденник 19" at bounding box center [293, 86] width 91 height 27
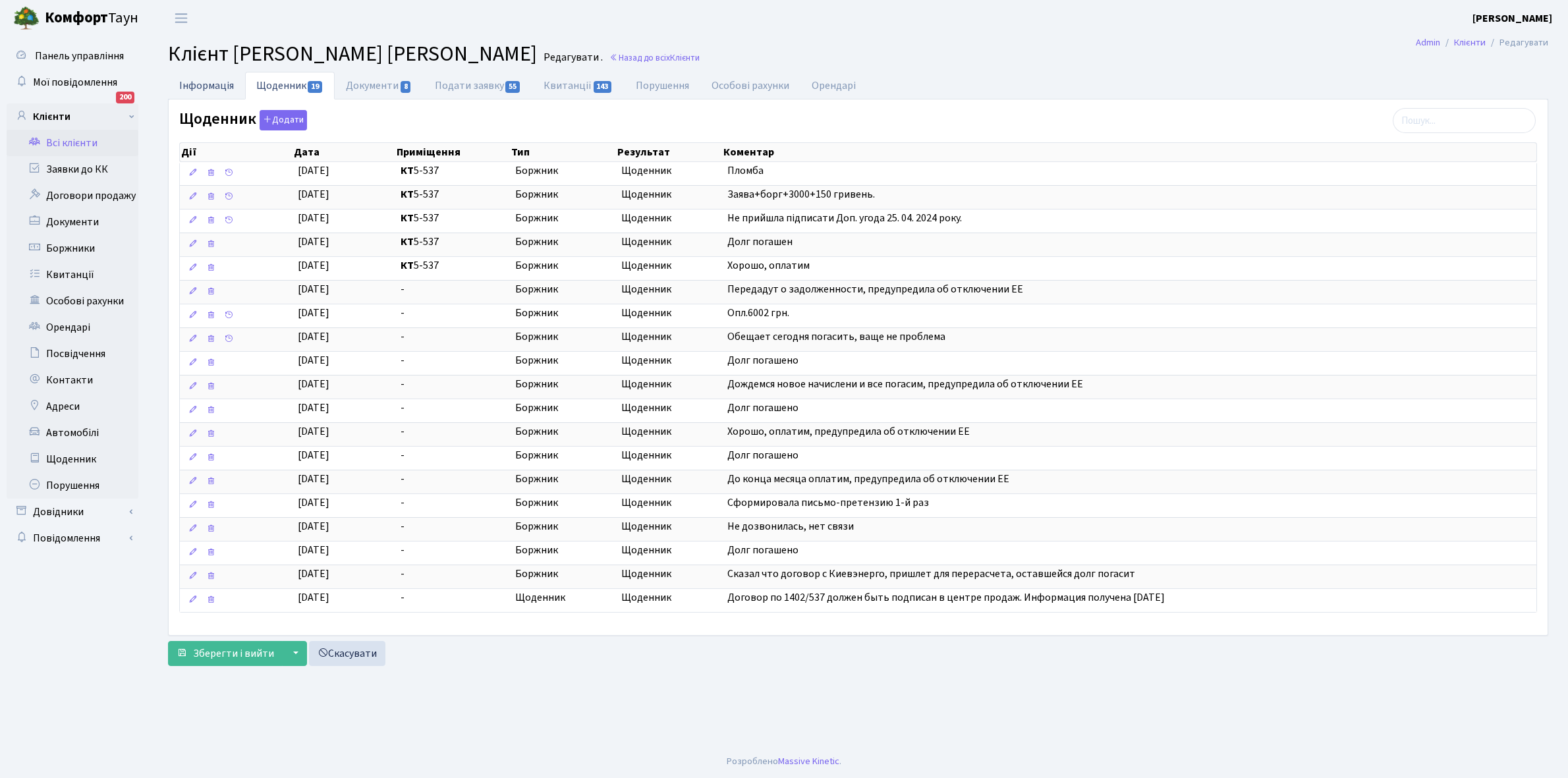
click at [194, 84] on link "Інформація" at bounding box center [207, 85] width 77 height 27
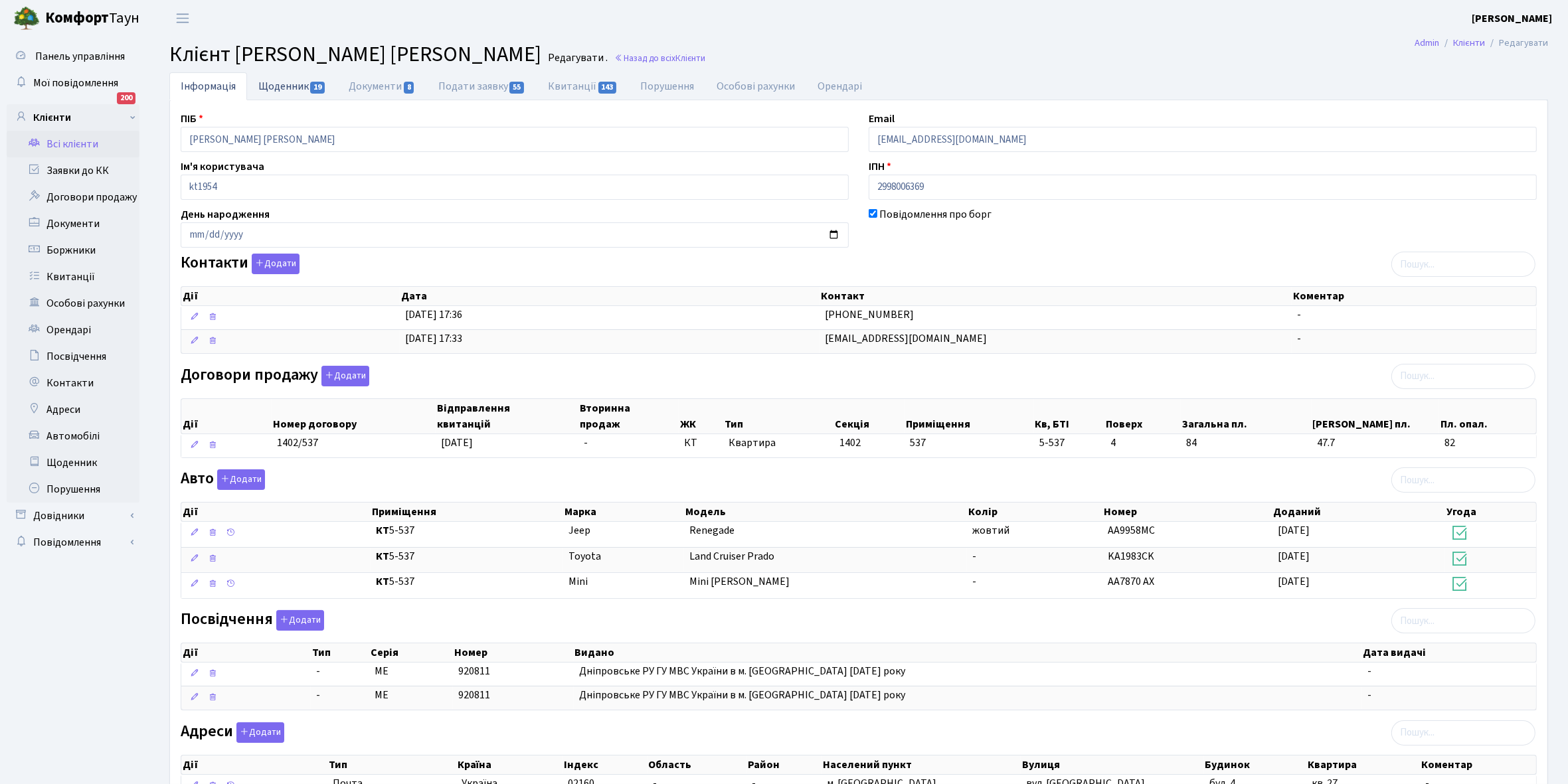
click at [278, 87] on link "Щоденник 19" at bounding box center [293, 86] width 91 height 27
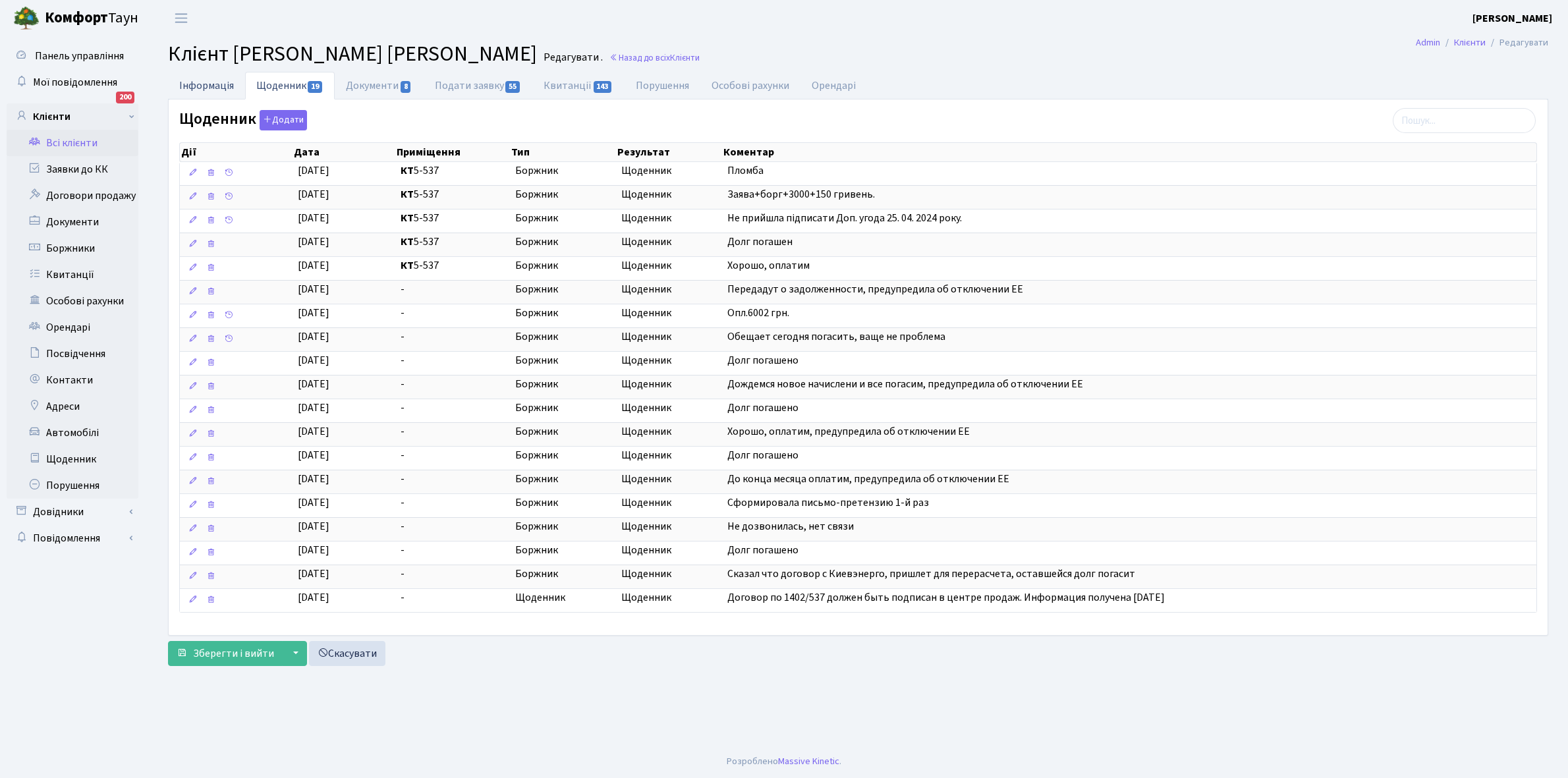
click at [205, 86] on link "Інформація" at bounding box center [207, 85] width 77 height 27
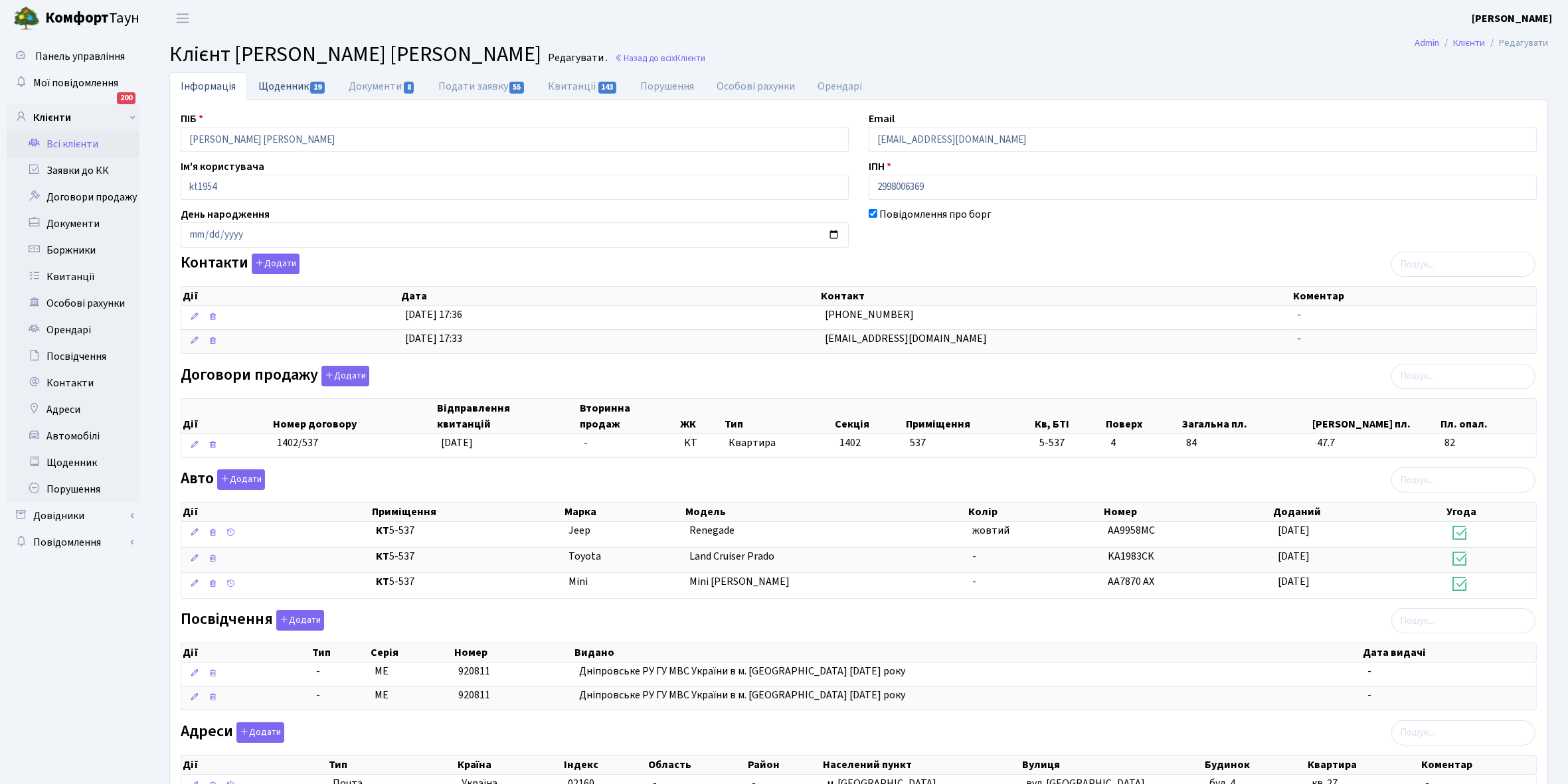
click at [287, 87] on link "Щоденник 19" at bounding box center [293, 86] width 91 height 27
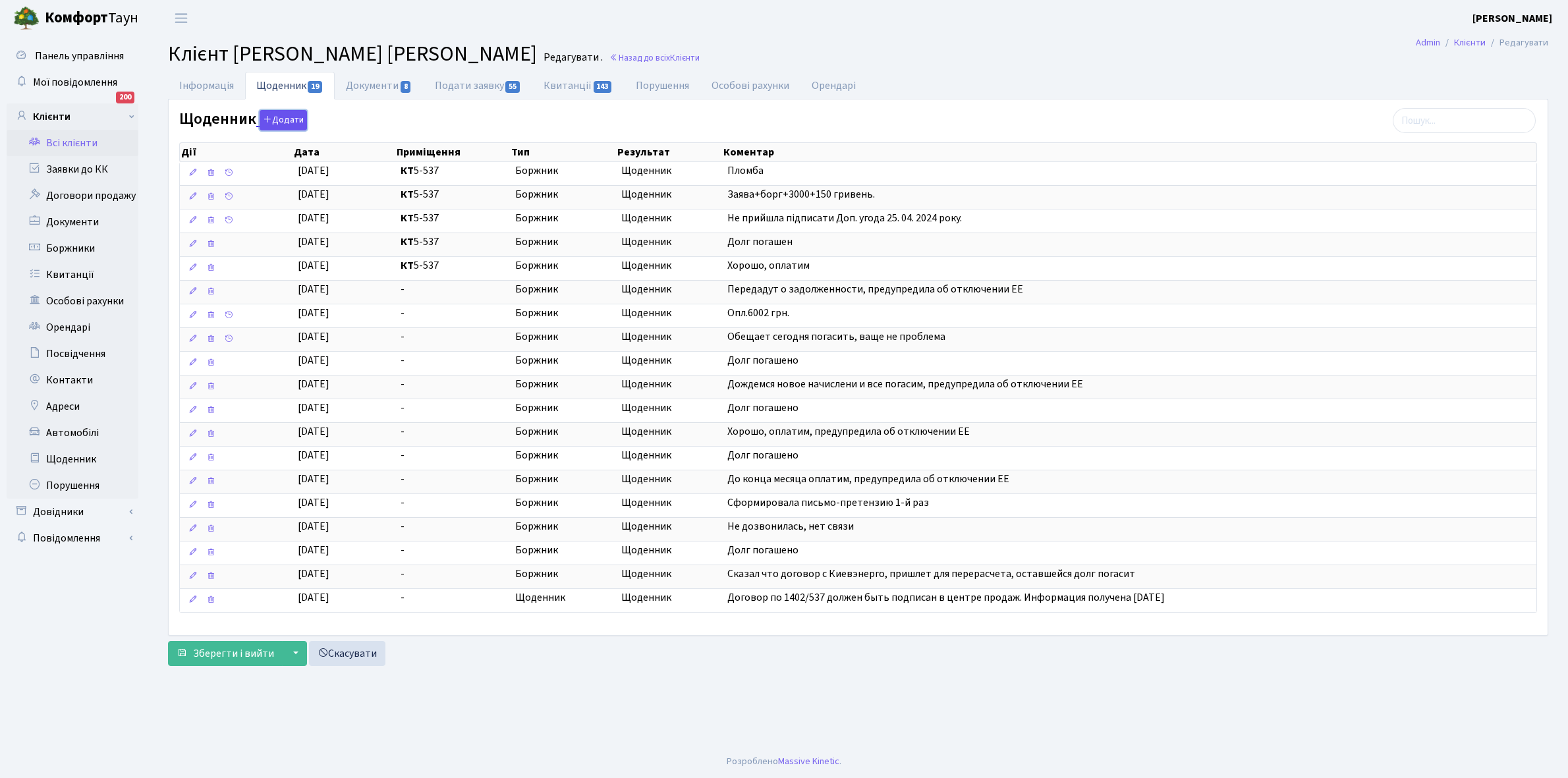
click at [282, 123] on button "Додати" at bounding box center [283, 120] width 47 height 21
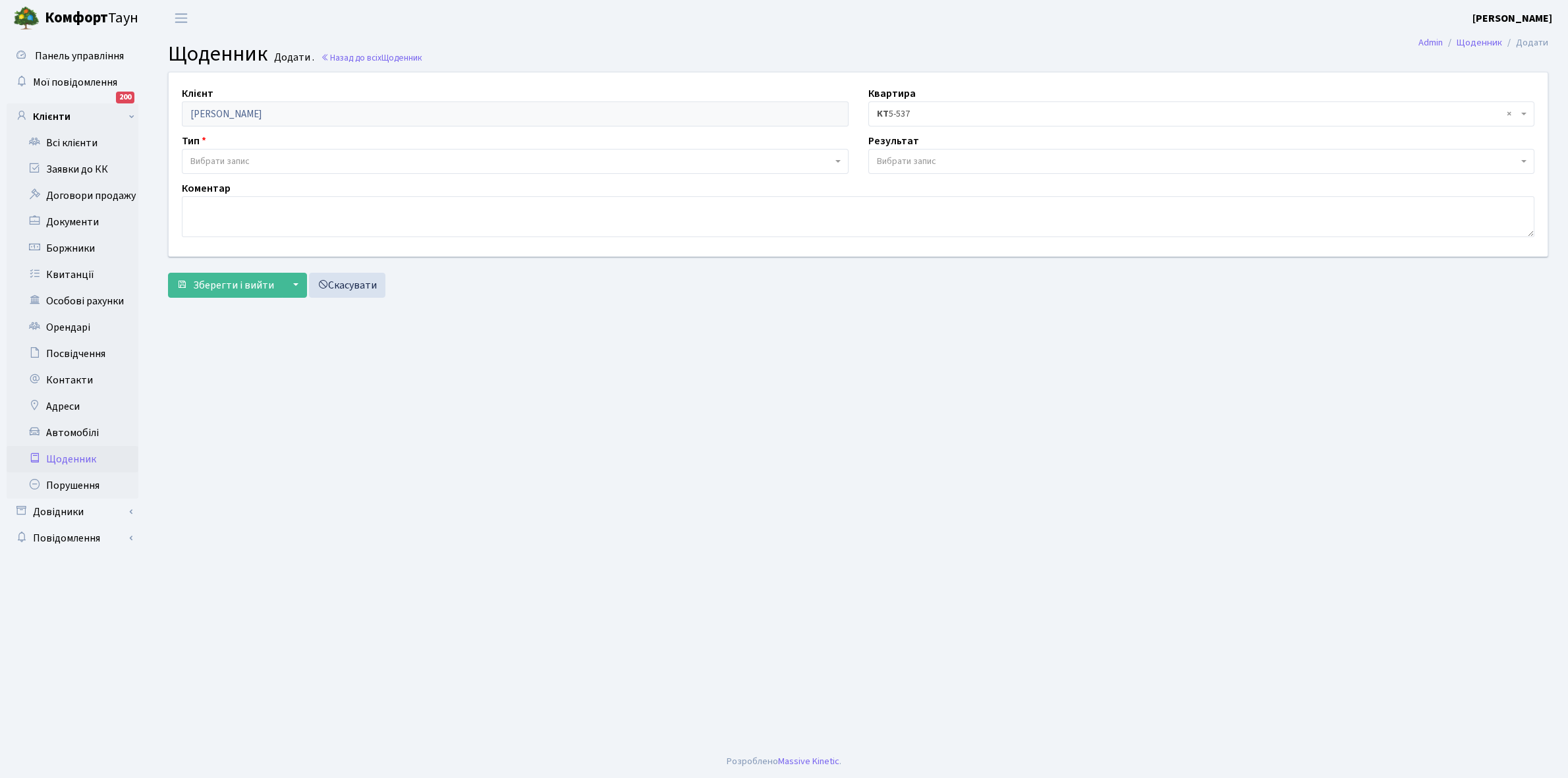
click at [241, 159] on span "Вибрати запис" at bounding box center [219, 161] width 59 height 13
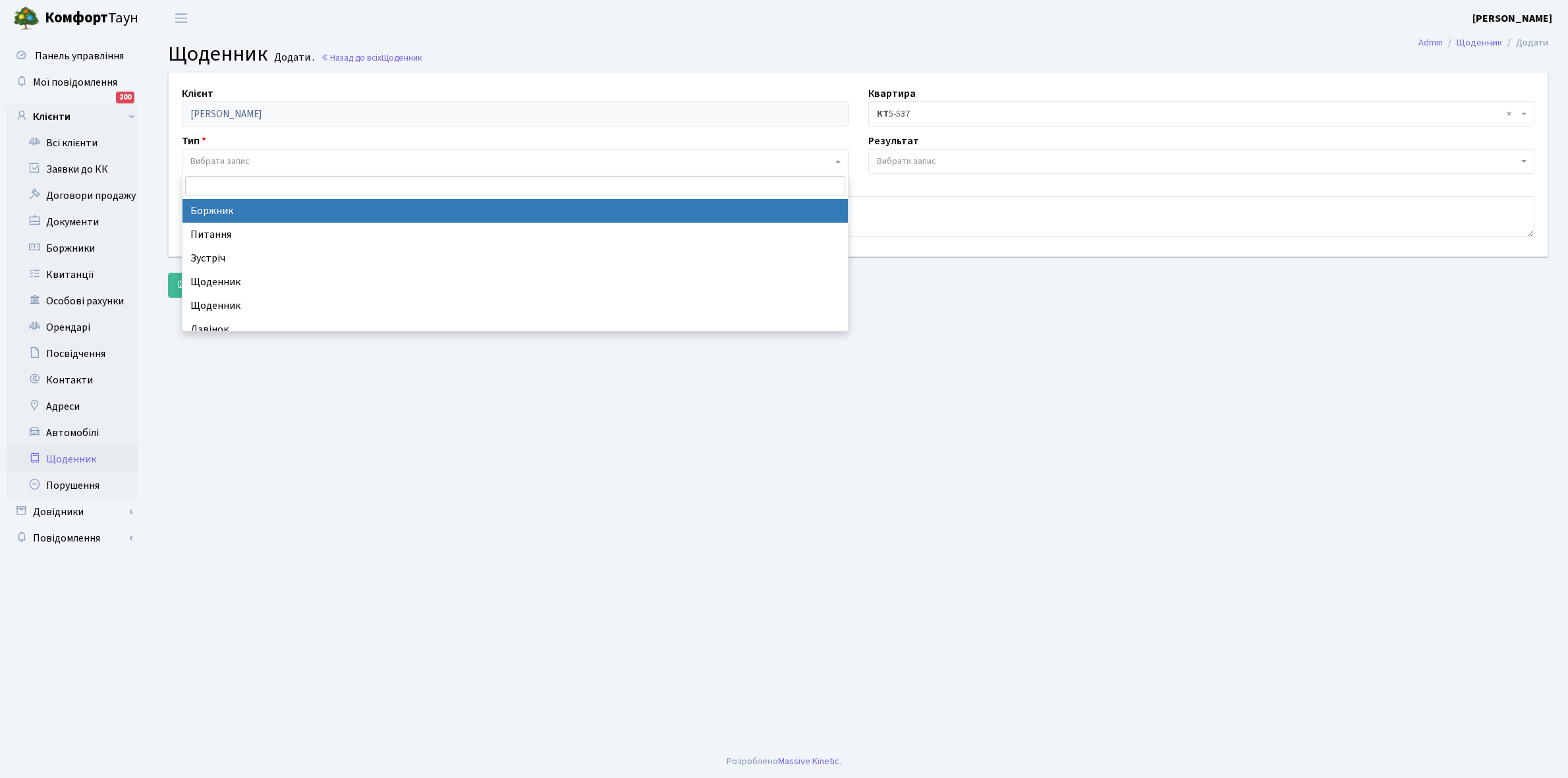
select select "189"
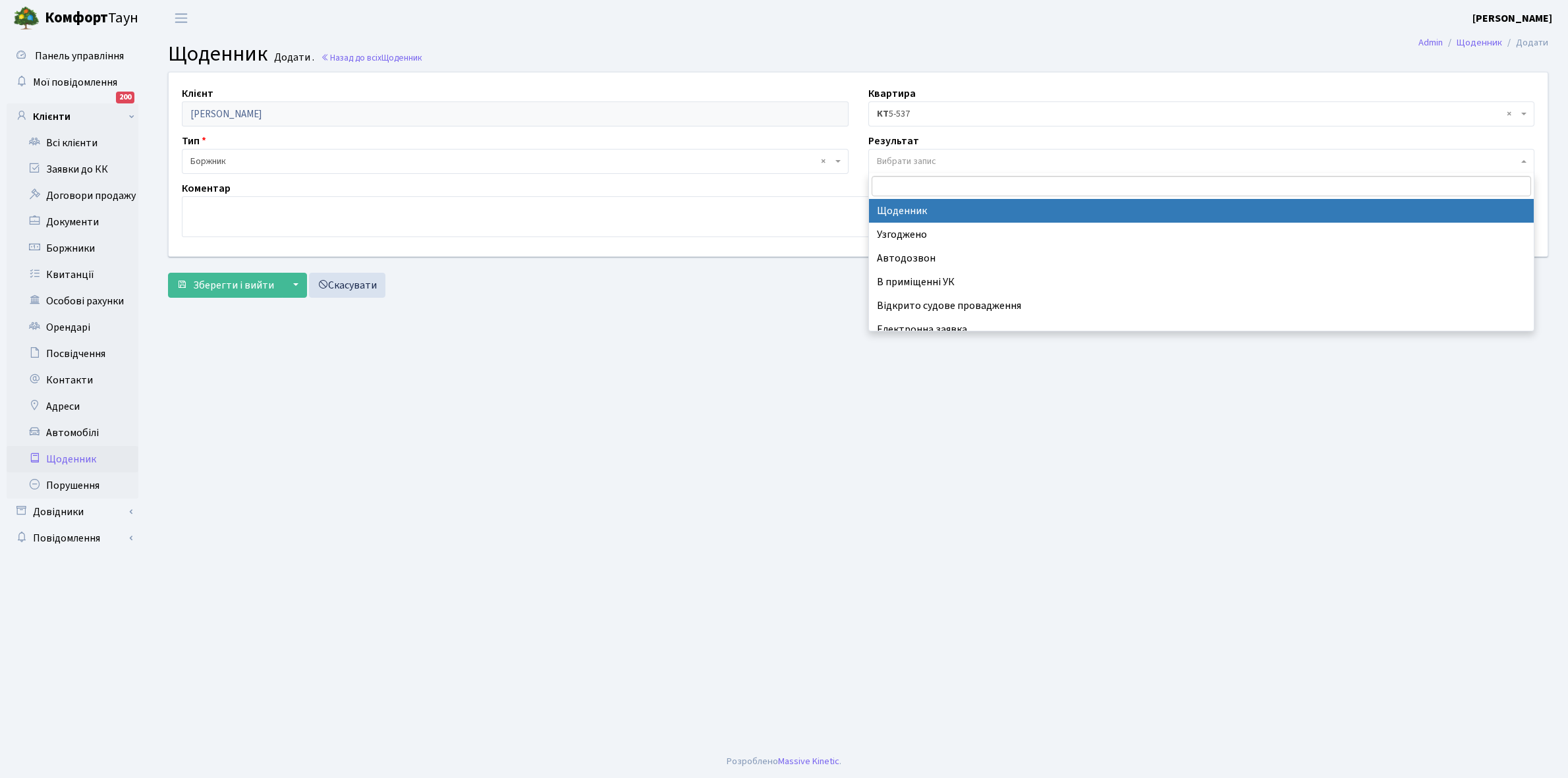
click at [915, 160] on span "Вибрати запис" at bounding box center [906, 161] width 59 height 13
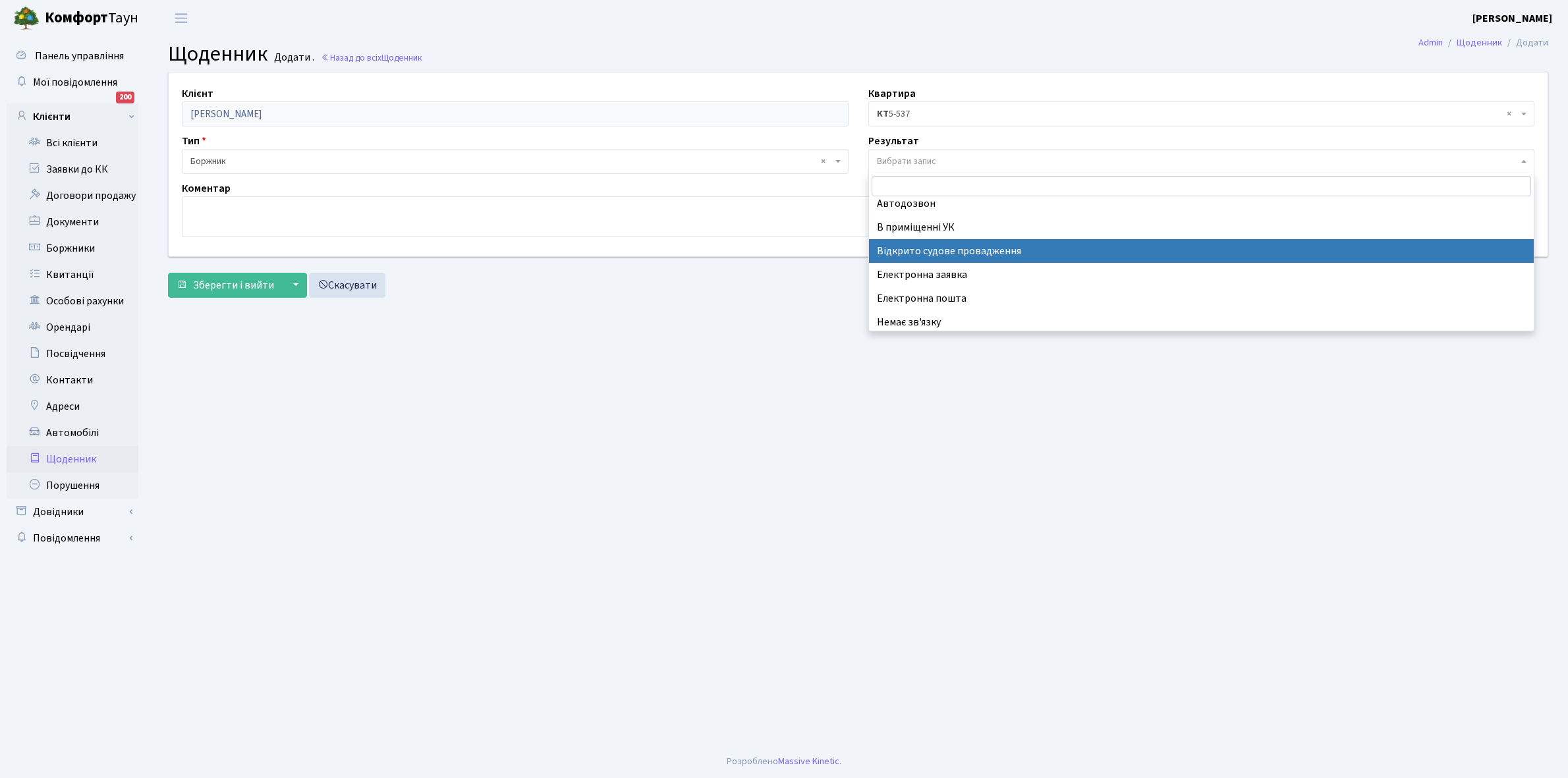
scroll to position [81, 0]
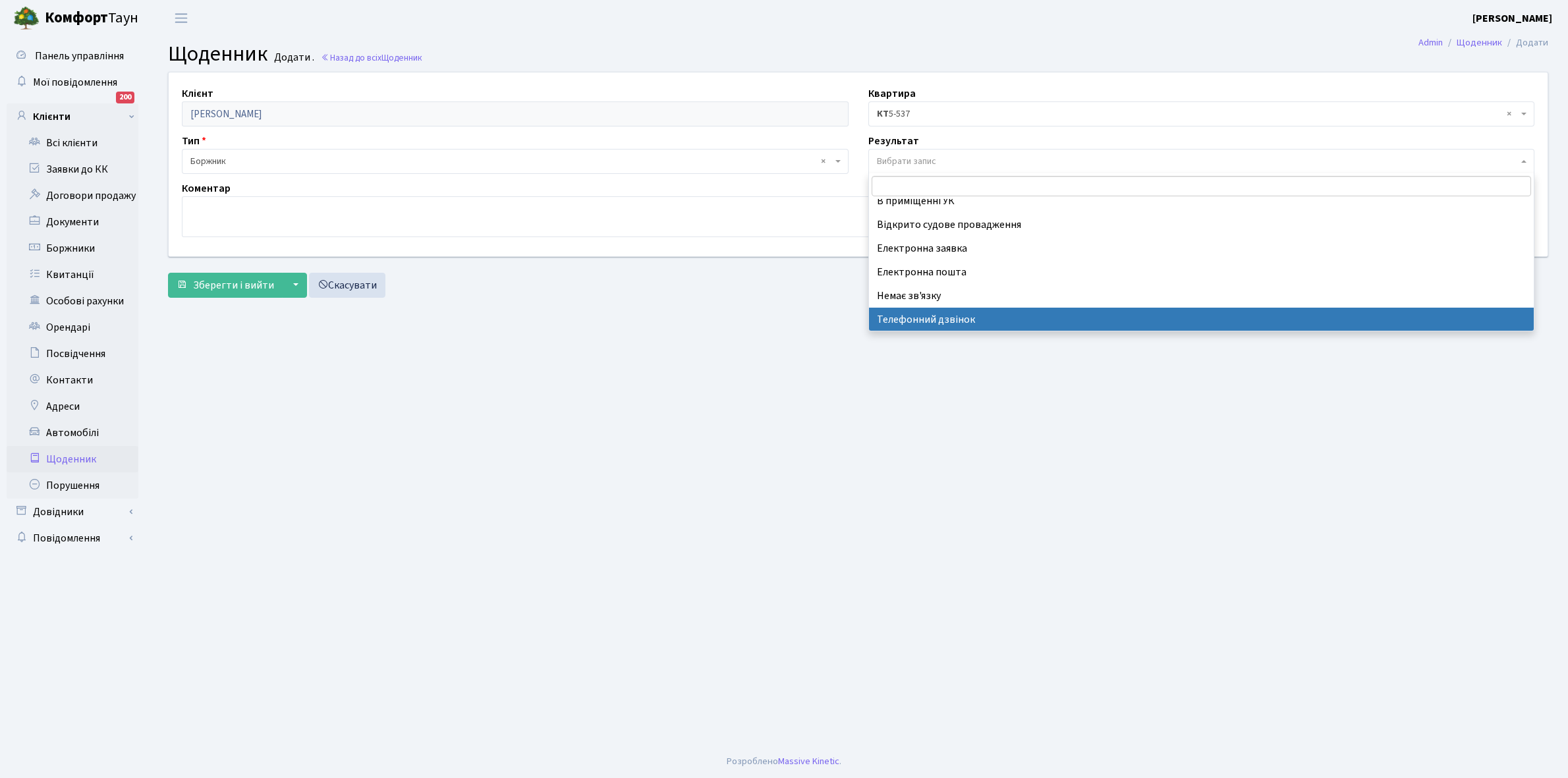
select select "196"
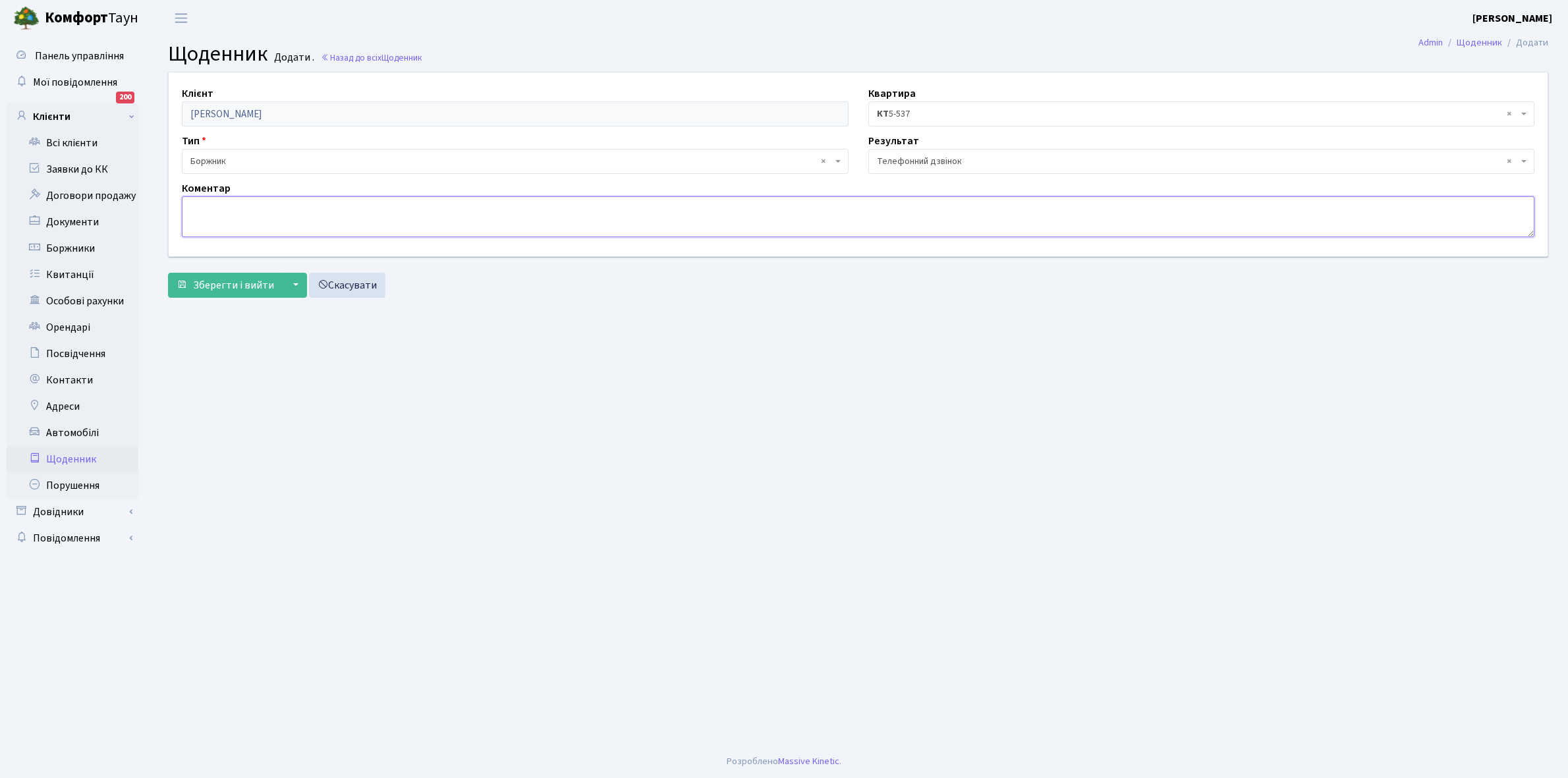
click at [219, 221] on textarea at bounding box center [858, 217] width 1353 height 41
type textarea "Погасить борг"
click at [209, 284] on span "Зберегти і вийти" at bounding box center [234, 285] width 81 height 14
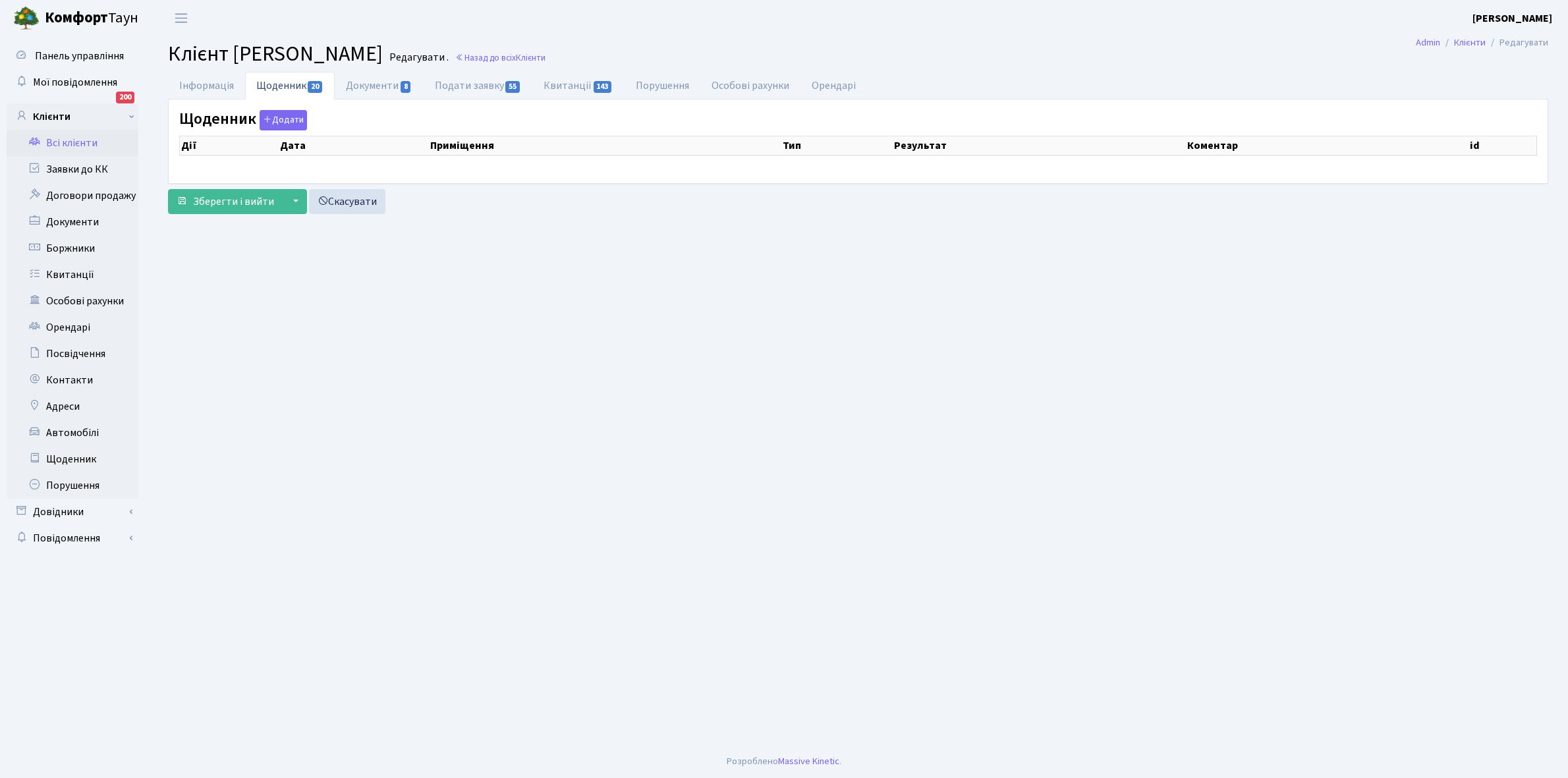
select select "25"
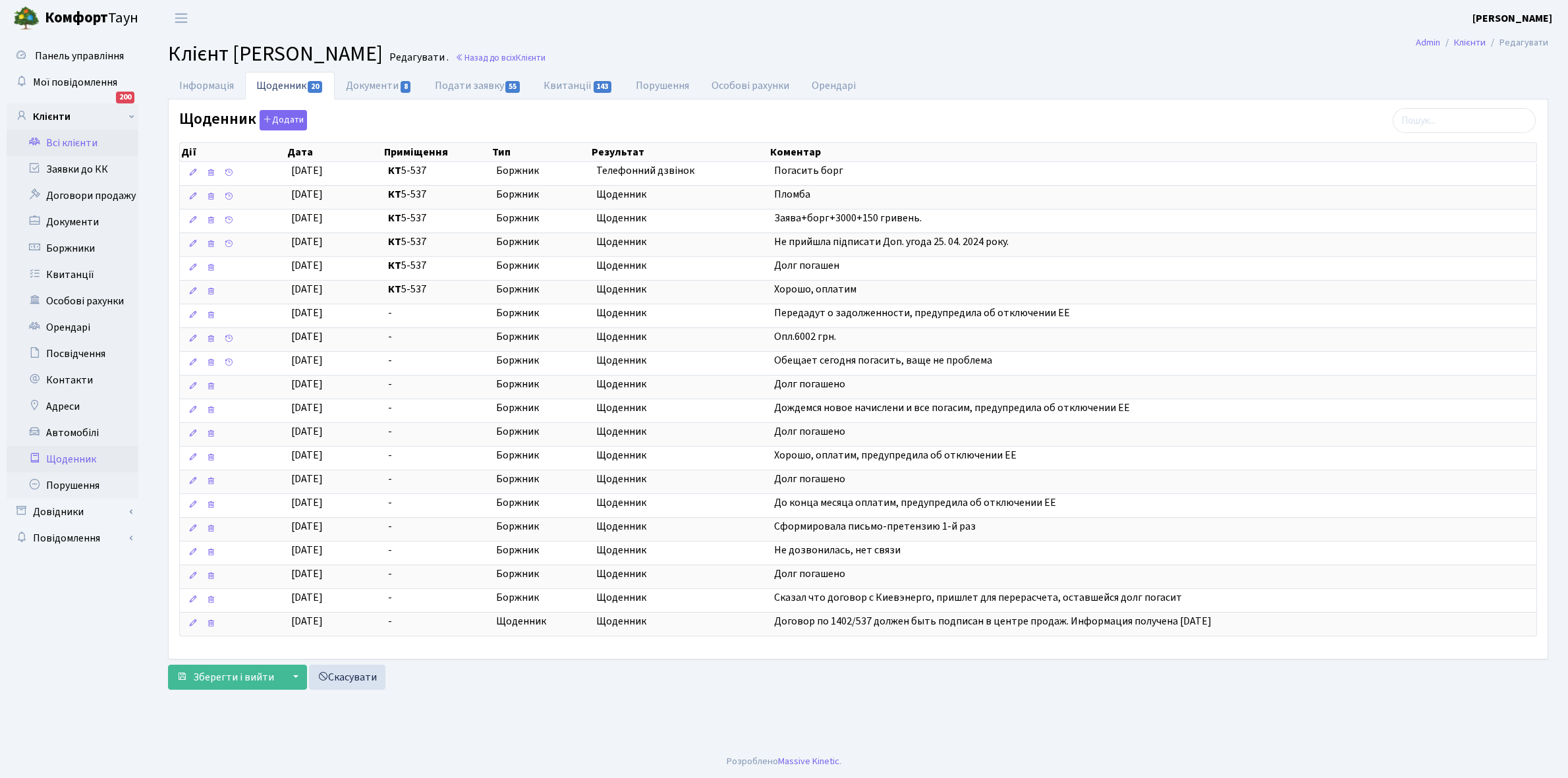
click at [59, 458] on link "Щоденник" at bounding box center [72, 458] width 132 height 26
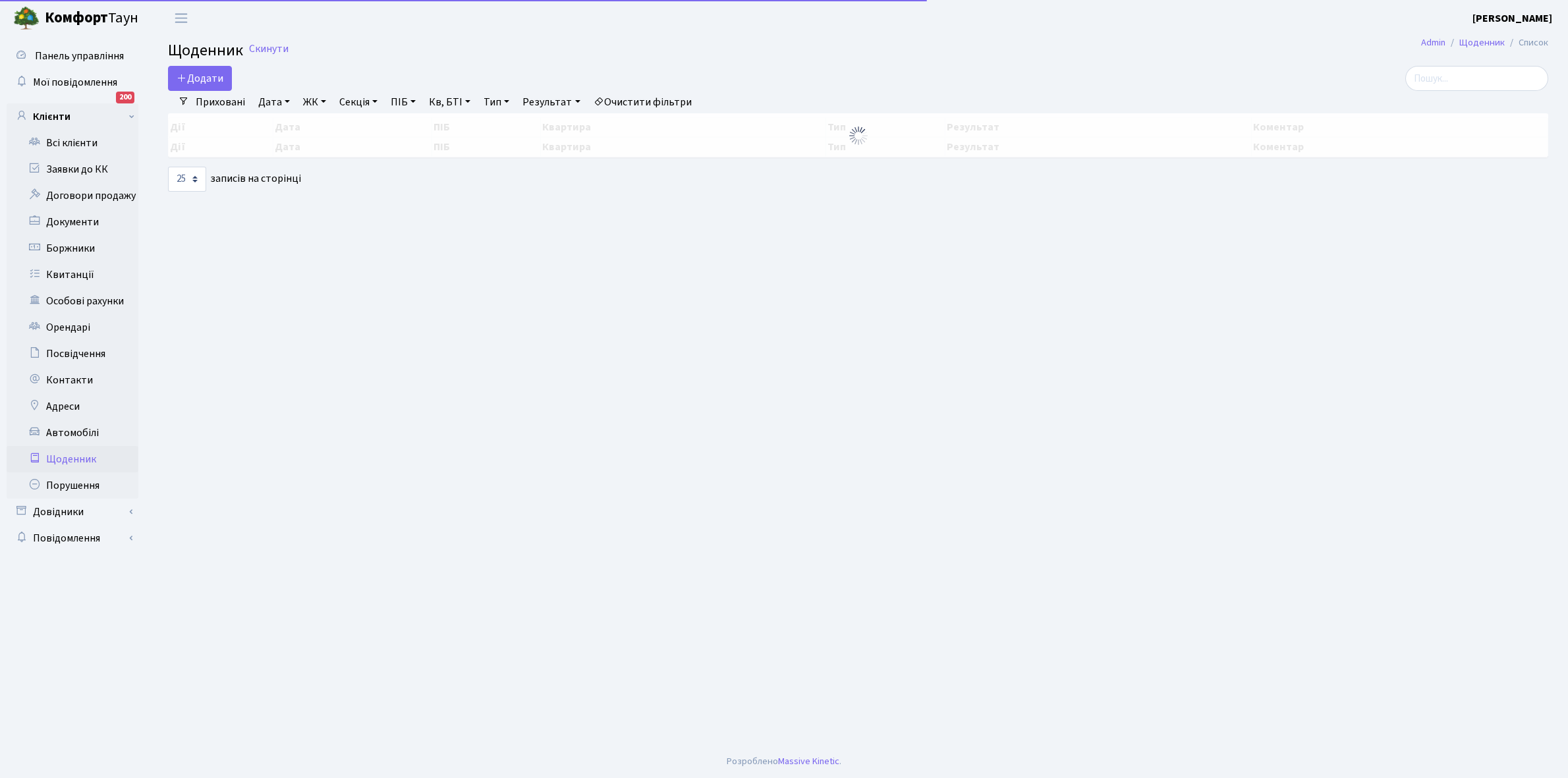
select select "25"
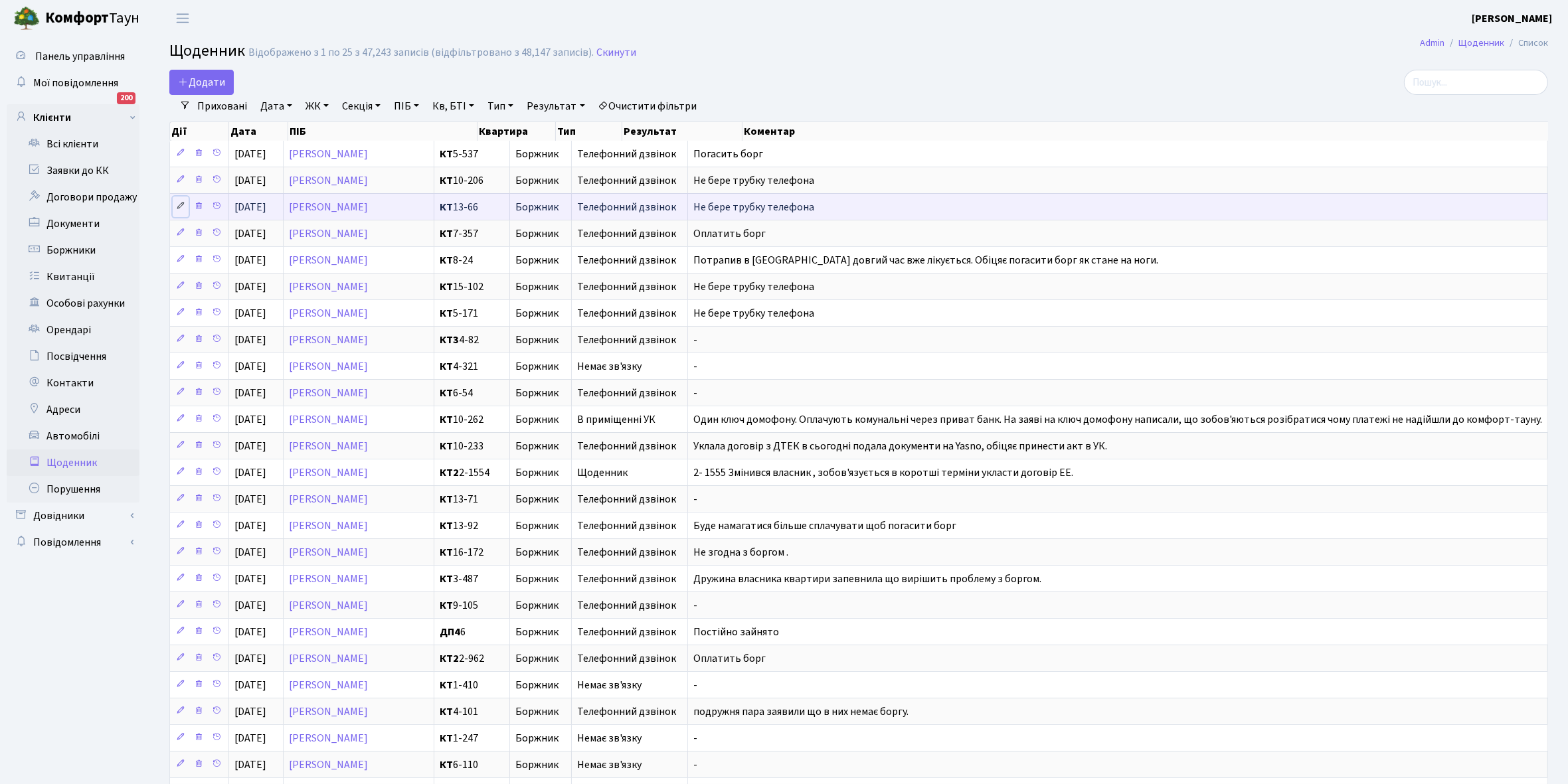
click at [183, 200] on link at bounding box center [181, 207] width 16 height 21
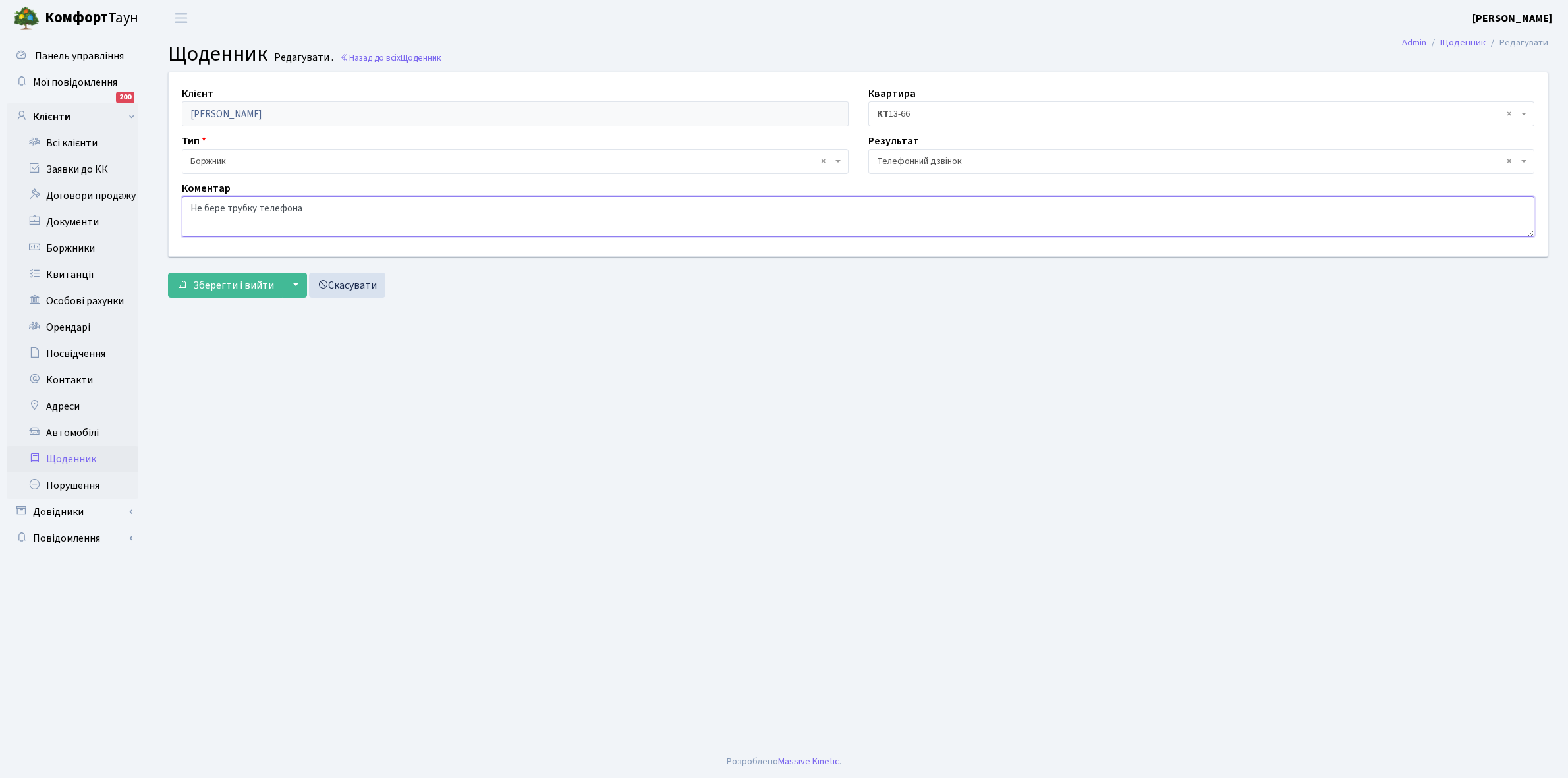
click at [321, 205] on textarea "Не бере трубку телефона" at bounding box center [858, 217] width 1353 height 41
type textarea "Н"
type textarea "Оплатить протягом двух місяців"
click at [238, 292] on span "Зберегти і вийти" at bounding box center [234, 285] width 81 height 14
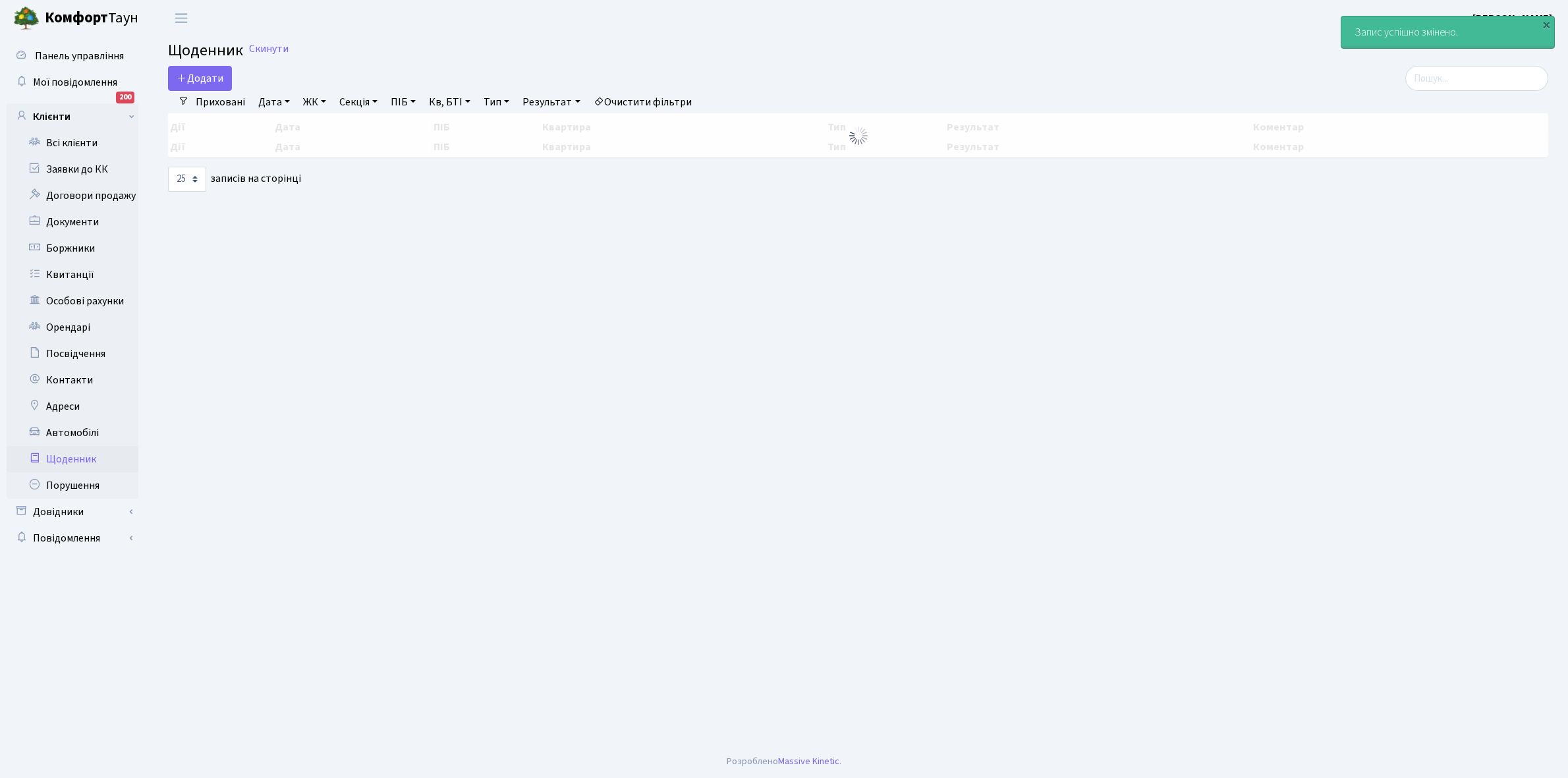
select select "25"
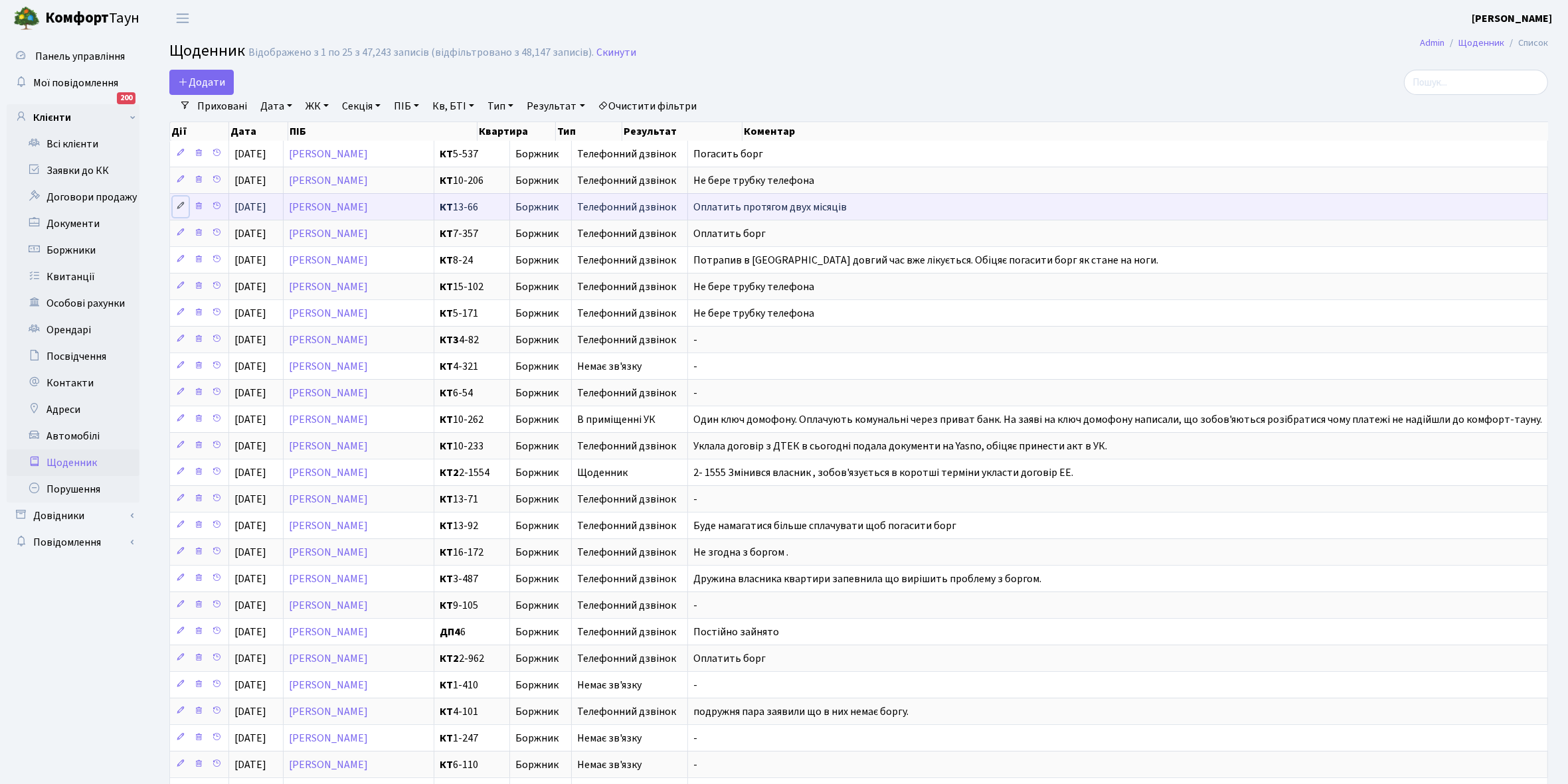
click at [177, 206] on icon at bounding box center [181, 206] width 10 height 10
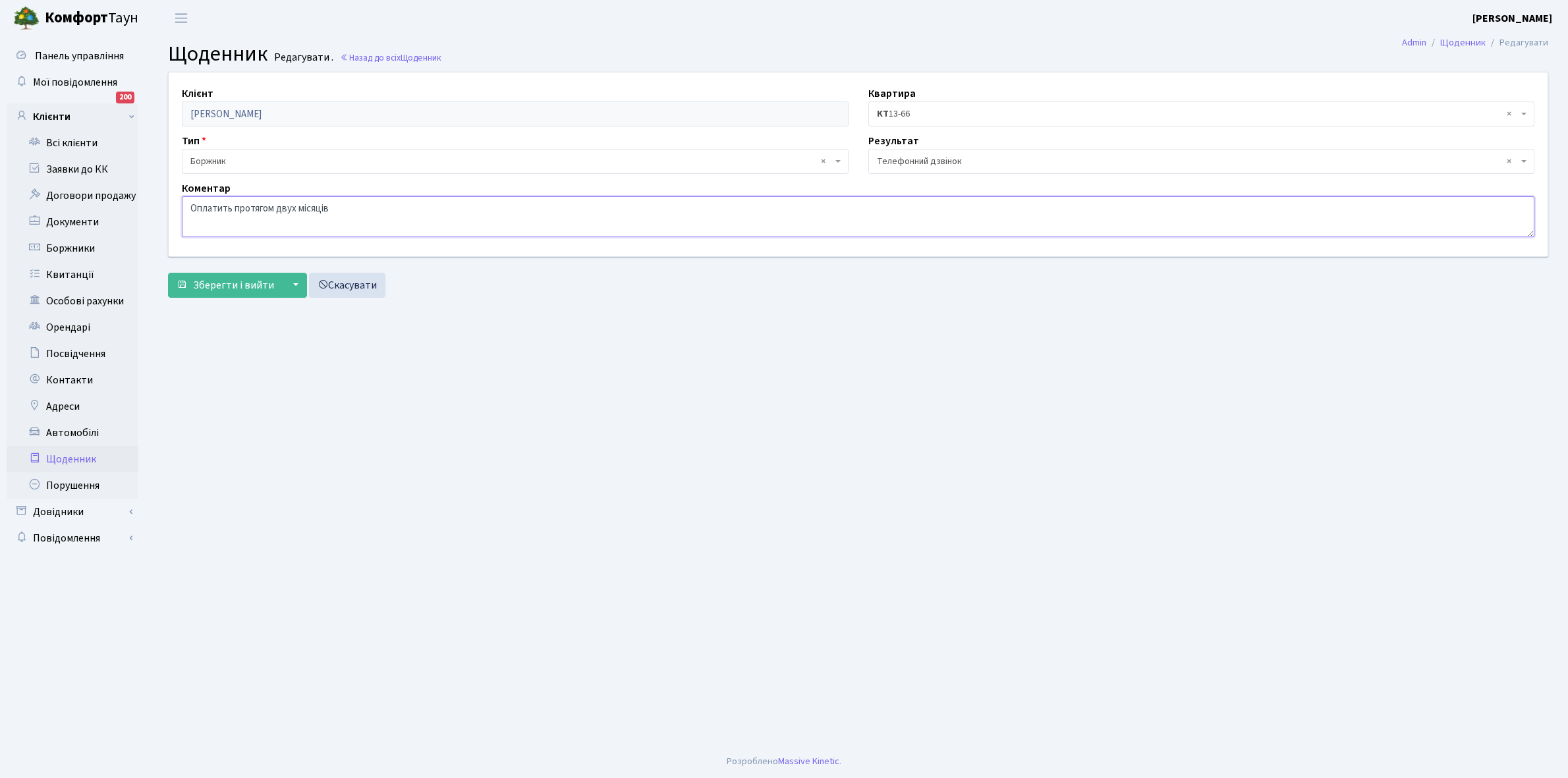
click at [292, 205] on textarea "Оплатить протягом двух місяців" at bounding box center [858, 217] width 1353 height 41
type textarea "Оплатить протягом двох місяців"
click at [227, 291] on span "Зберегти і вийти" at bounding box center [234, 285] width 81 height 14
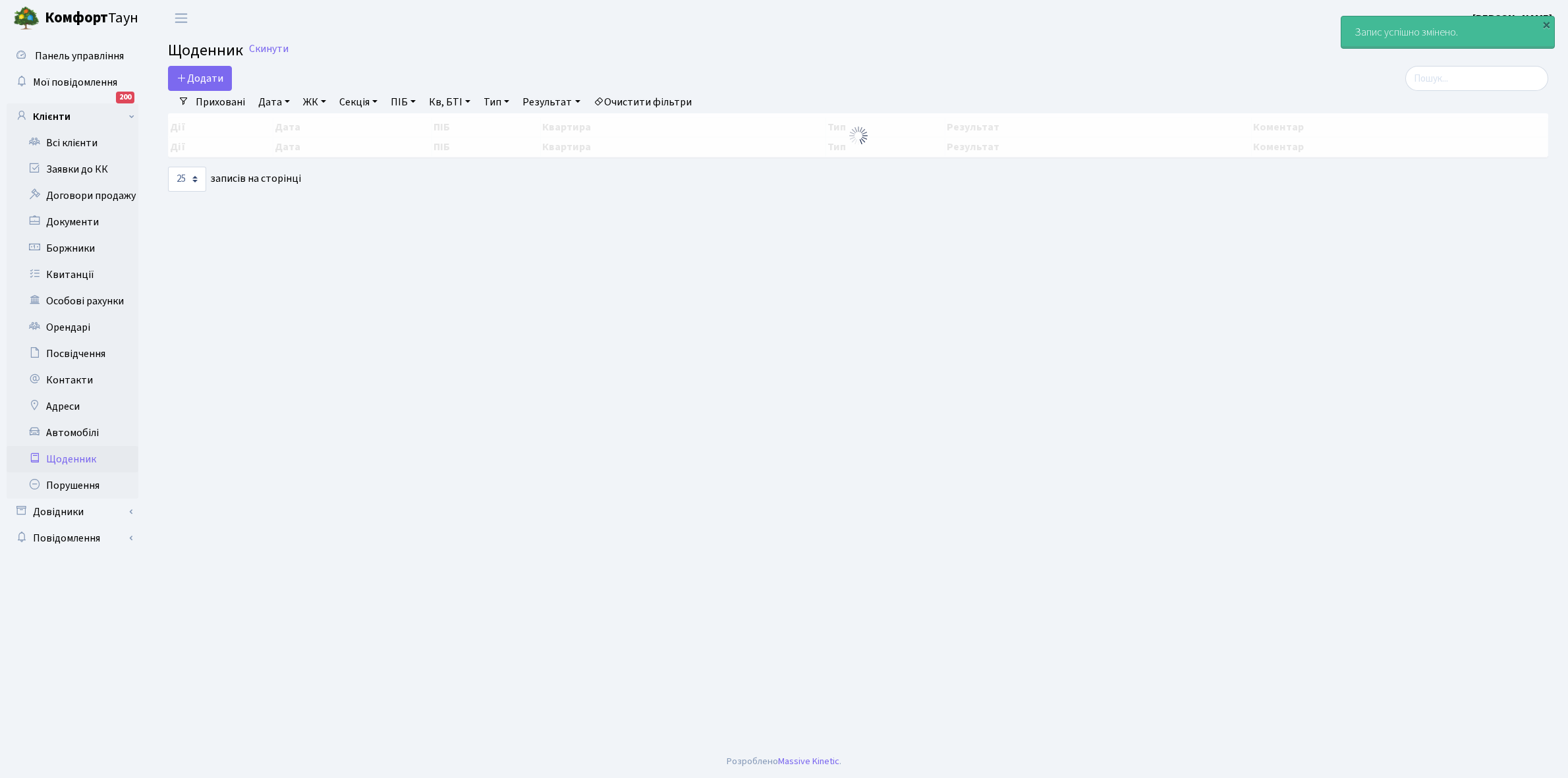
select select "25"
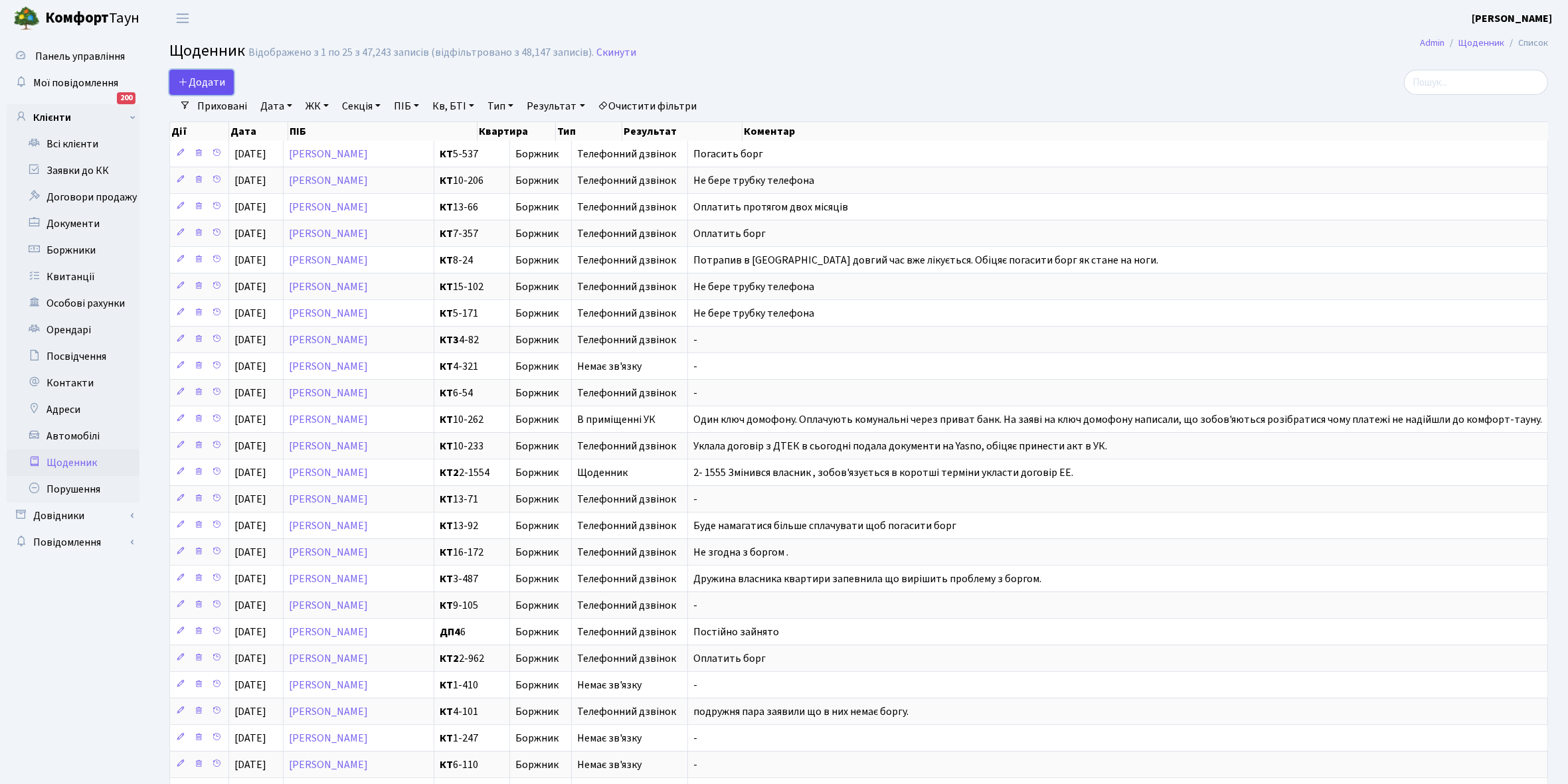
click at [207, 82] on span "Додати" at bounding box center [201, 82] width 47 height 14
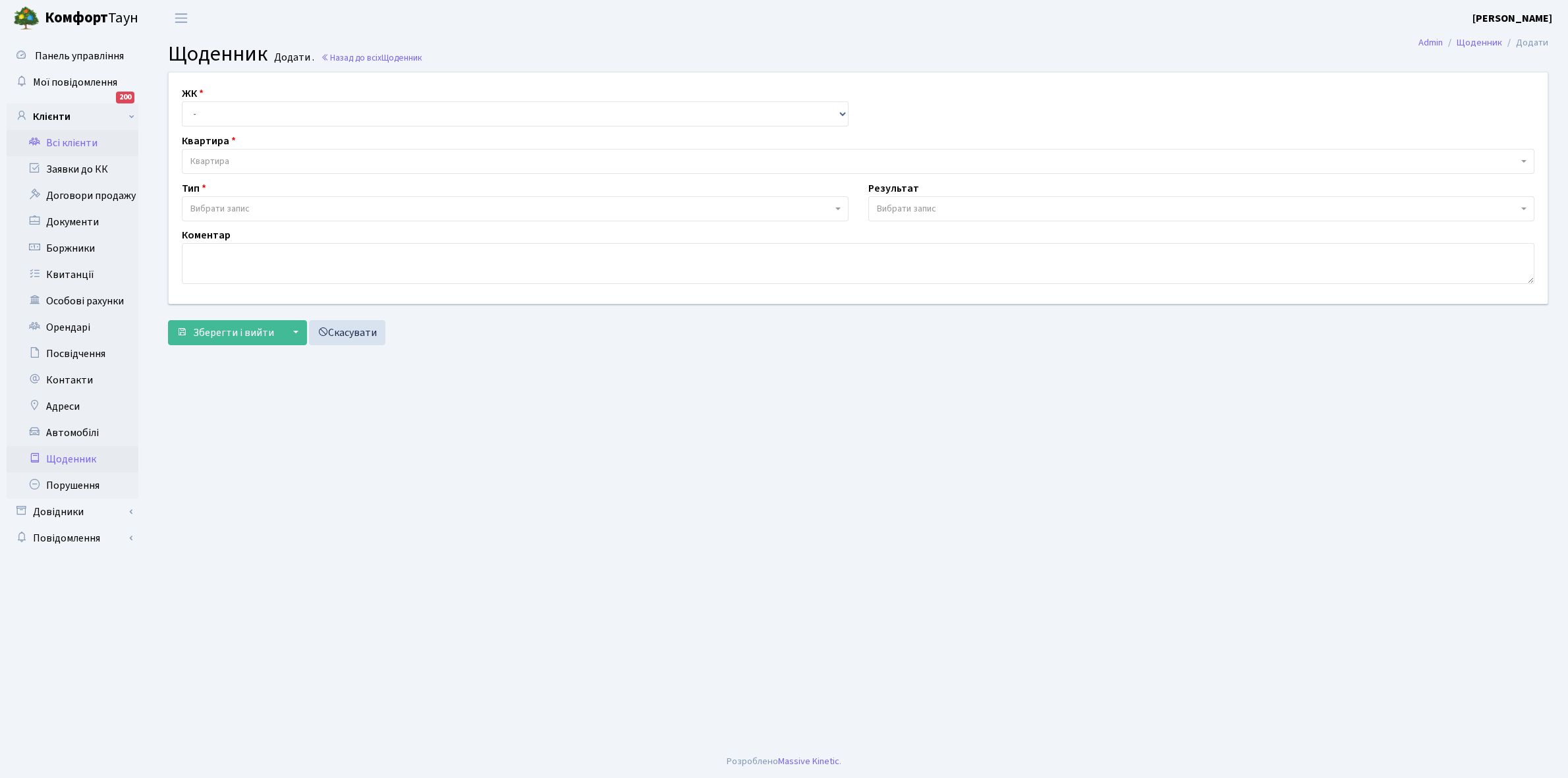
click at [86, 139] on link "Всі клієнти" at bounding box center [72, 142] width 132 height 26
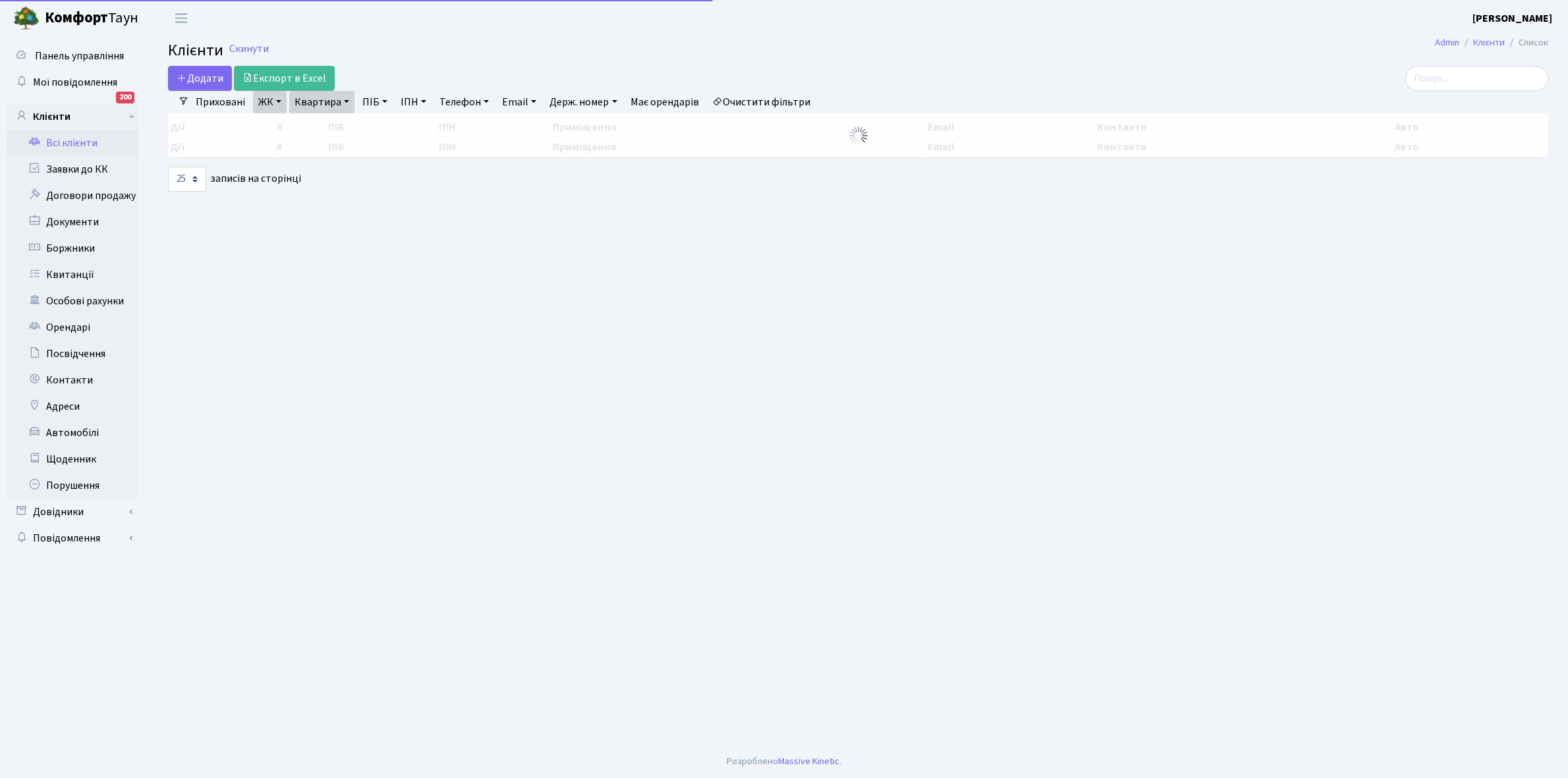
select select "25"
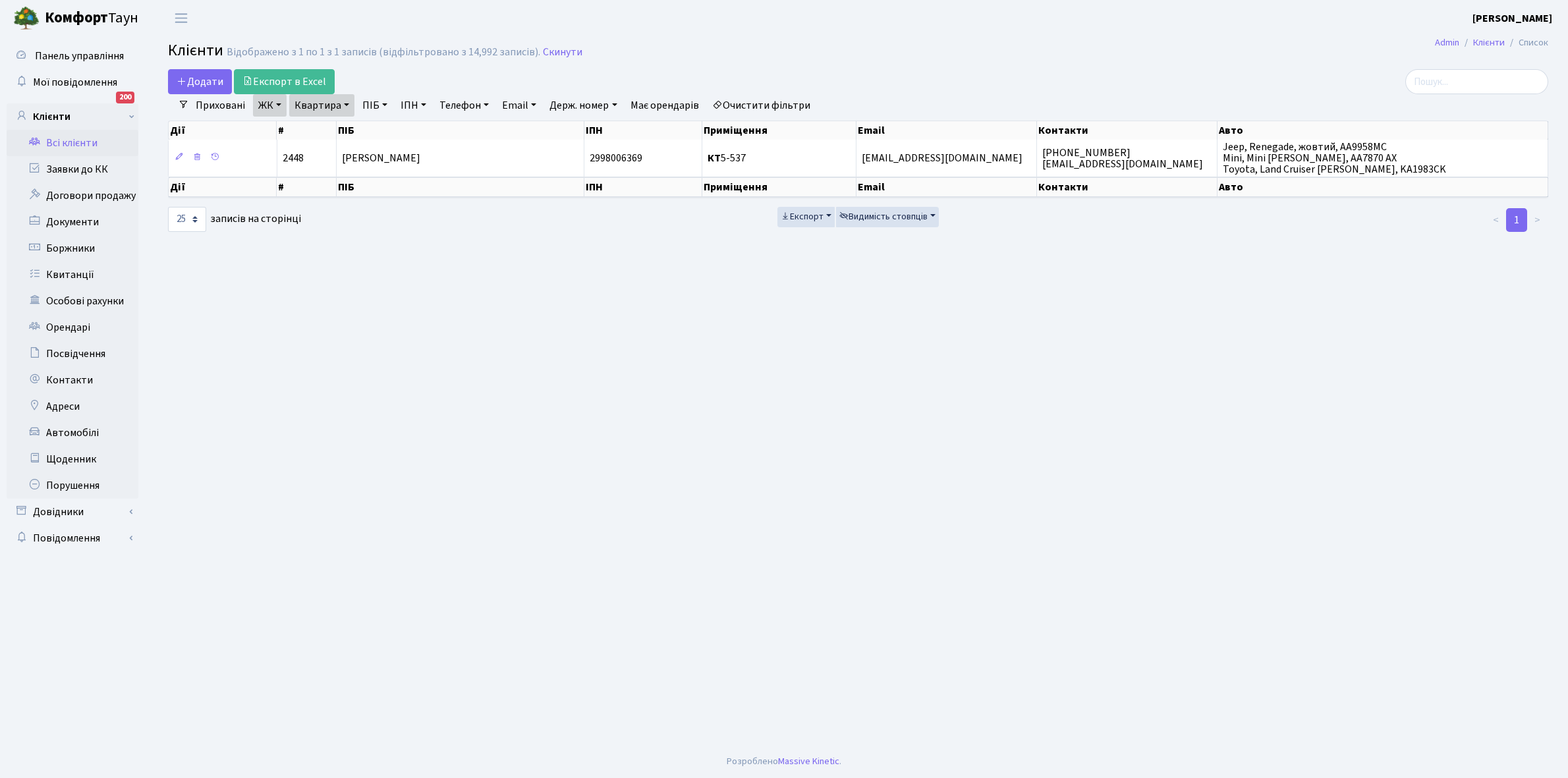
click at [344, 104] on link "Квартира" at bounding box center [321, 105] width 65 height 22
click at [343, 122] on input "5-537" at bounding box center [328, 131] width 77 height 25
type input "5"
type input "12-226"
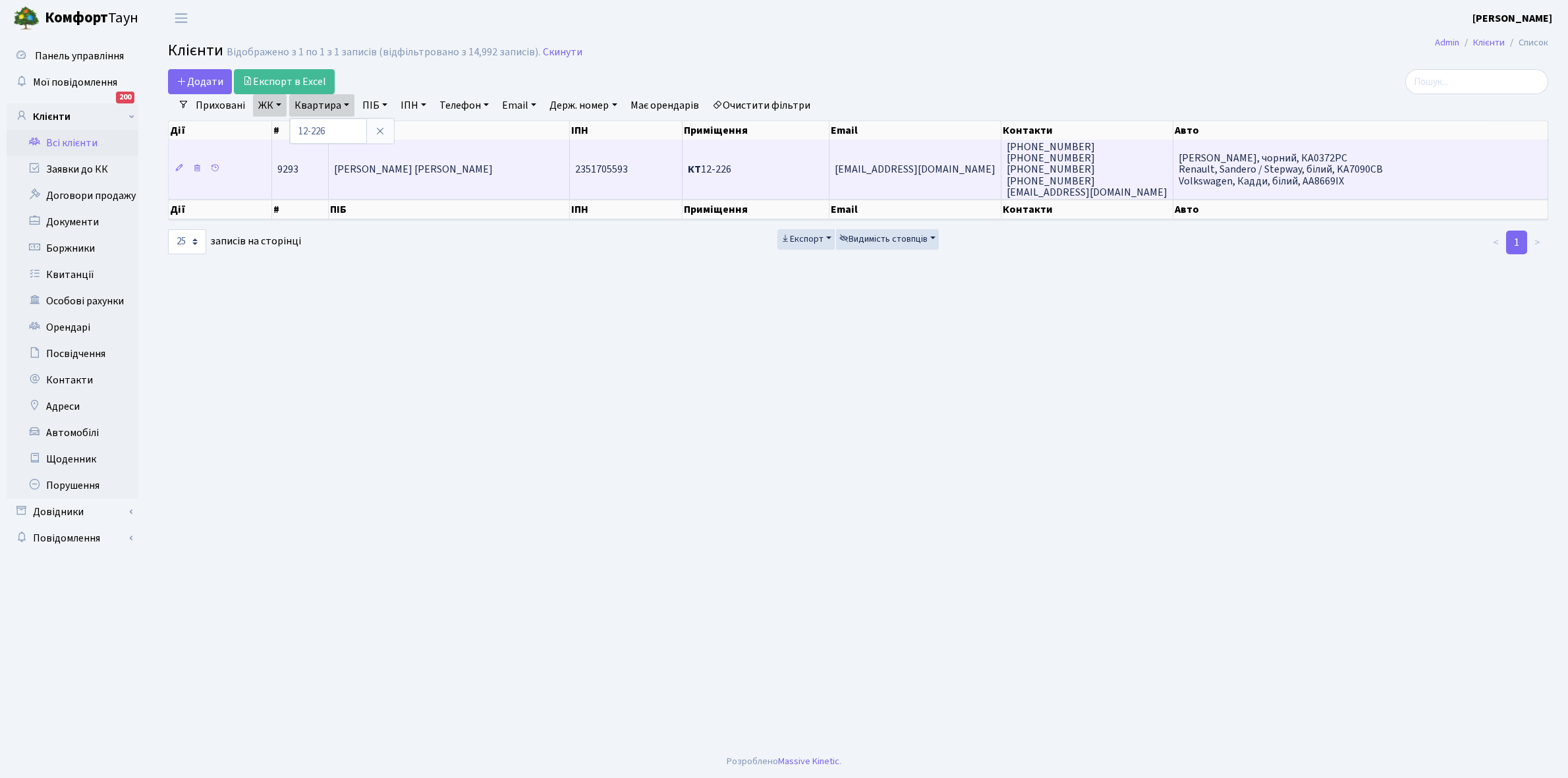
click at [436, 181] on td "[PERSON_NAME] [PERSON_NAME]" at bounding box center [450, 169] width 241 height 59
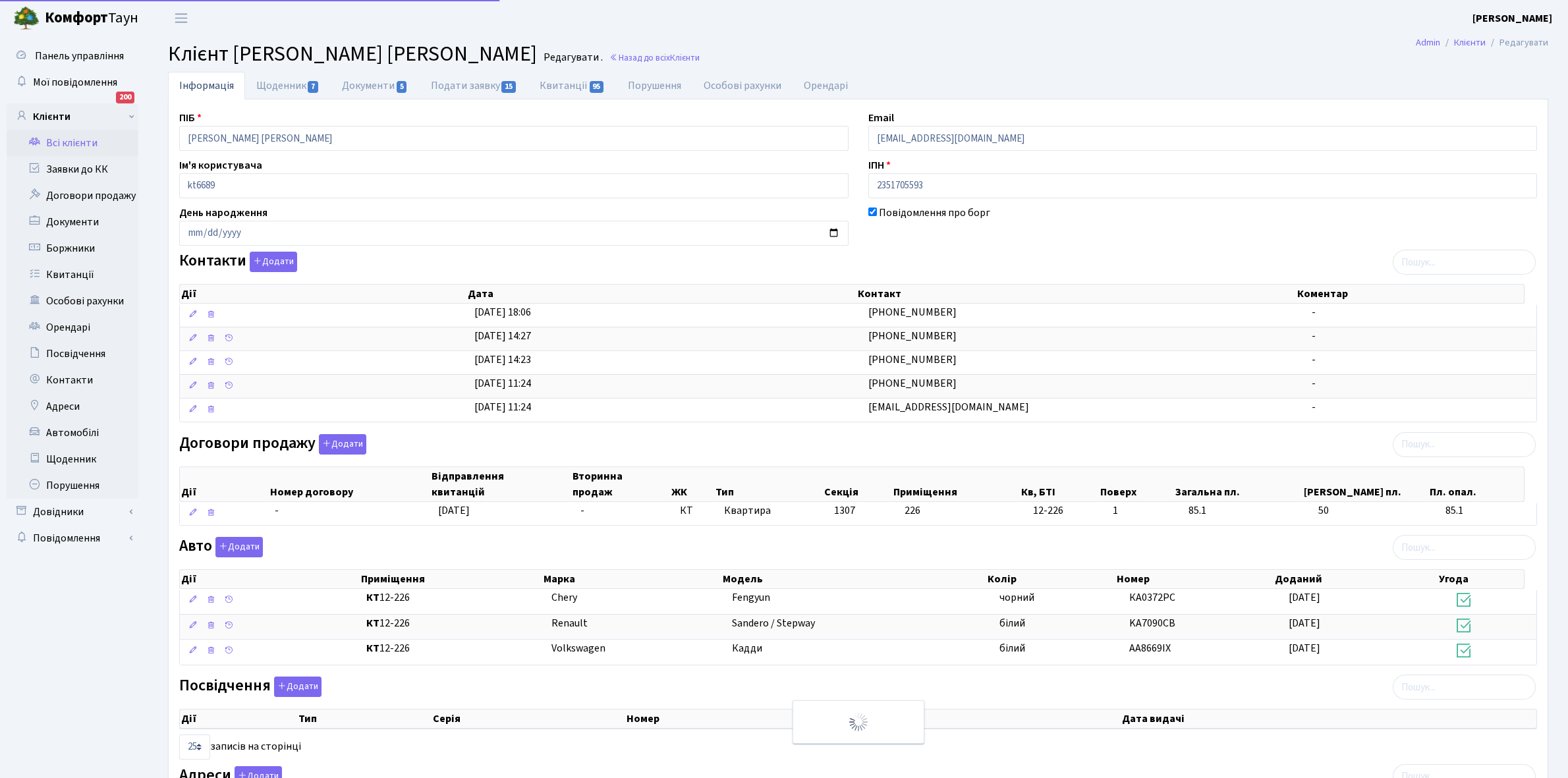
select select "25"
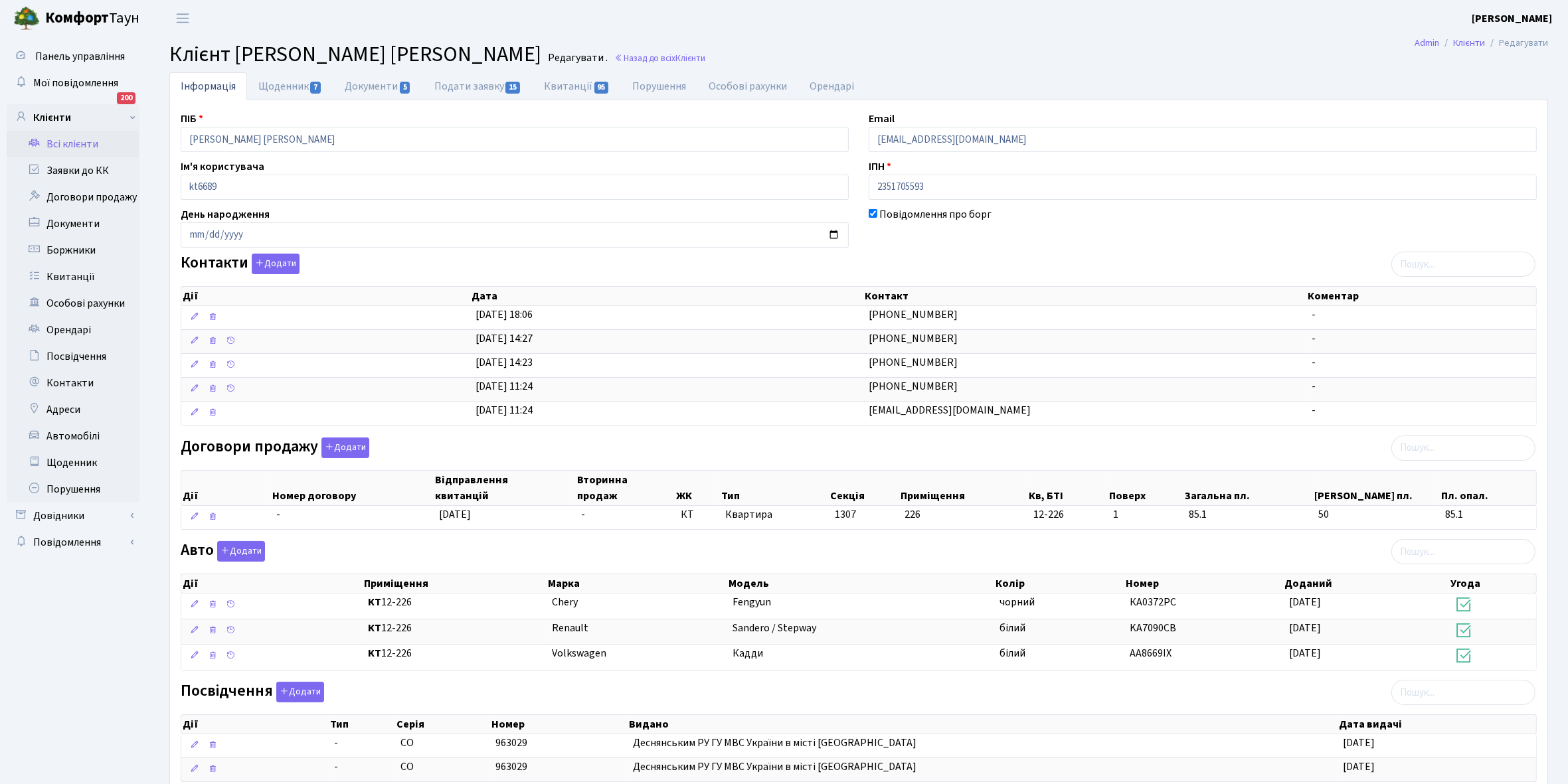
click at [274, 85] on link "Щоденник 7" at bounding box center [290, 86] width 87 height 28
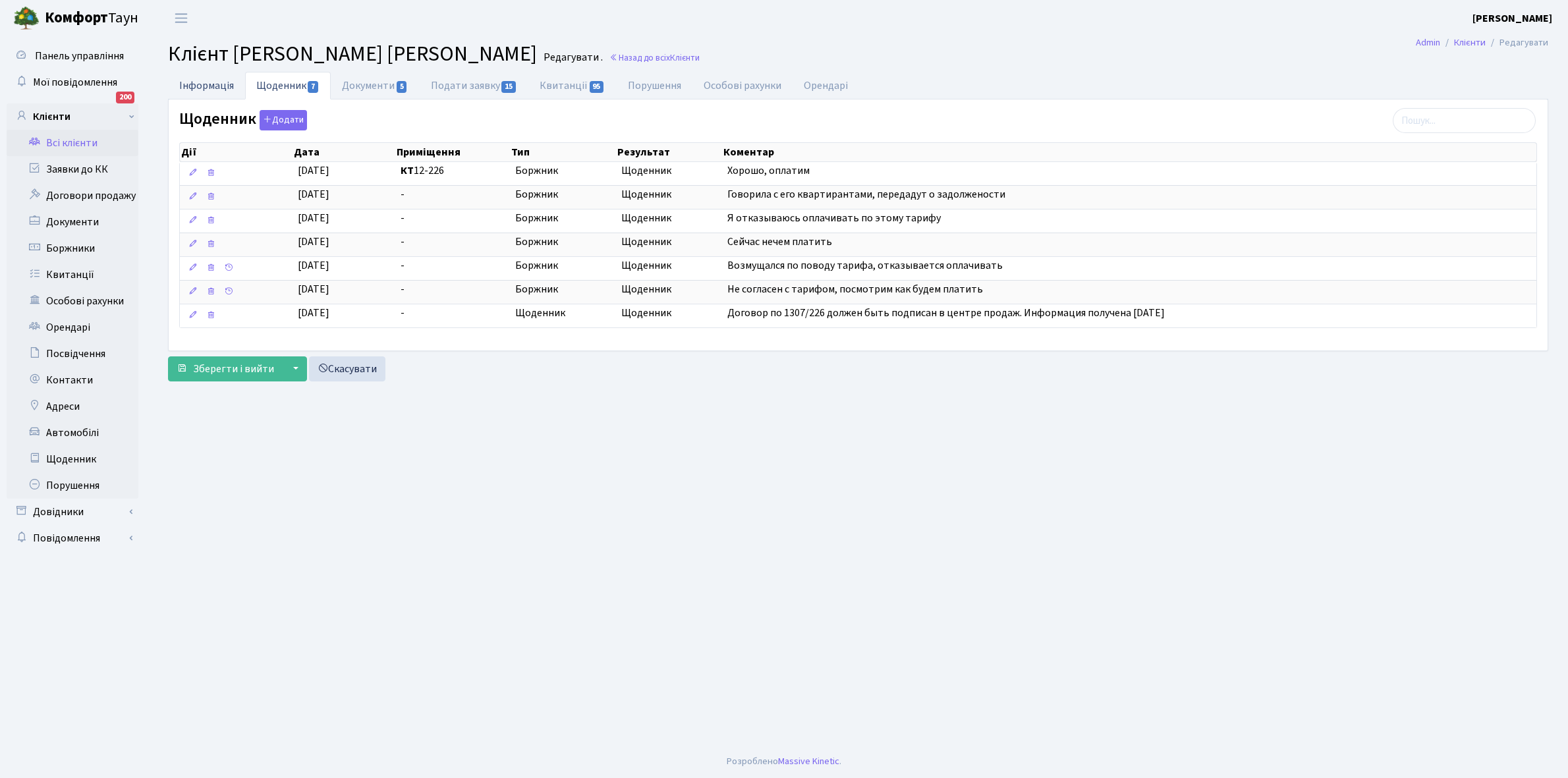
click at [205, 83] on link "Інформація" at bounding box center [207, 85] width 77 height 27
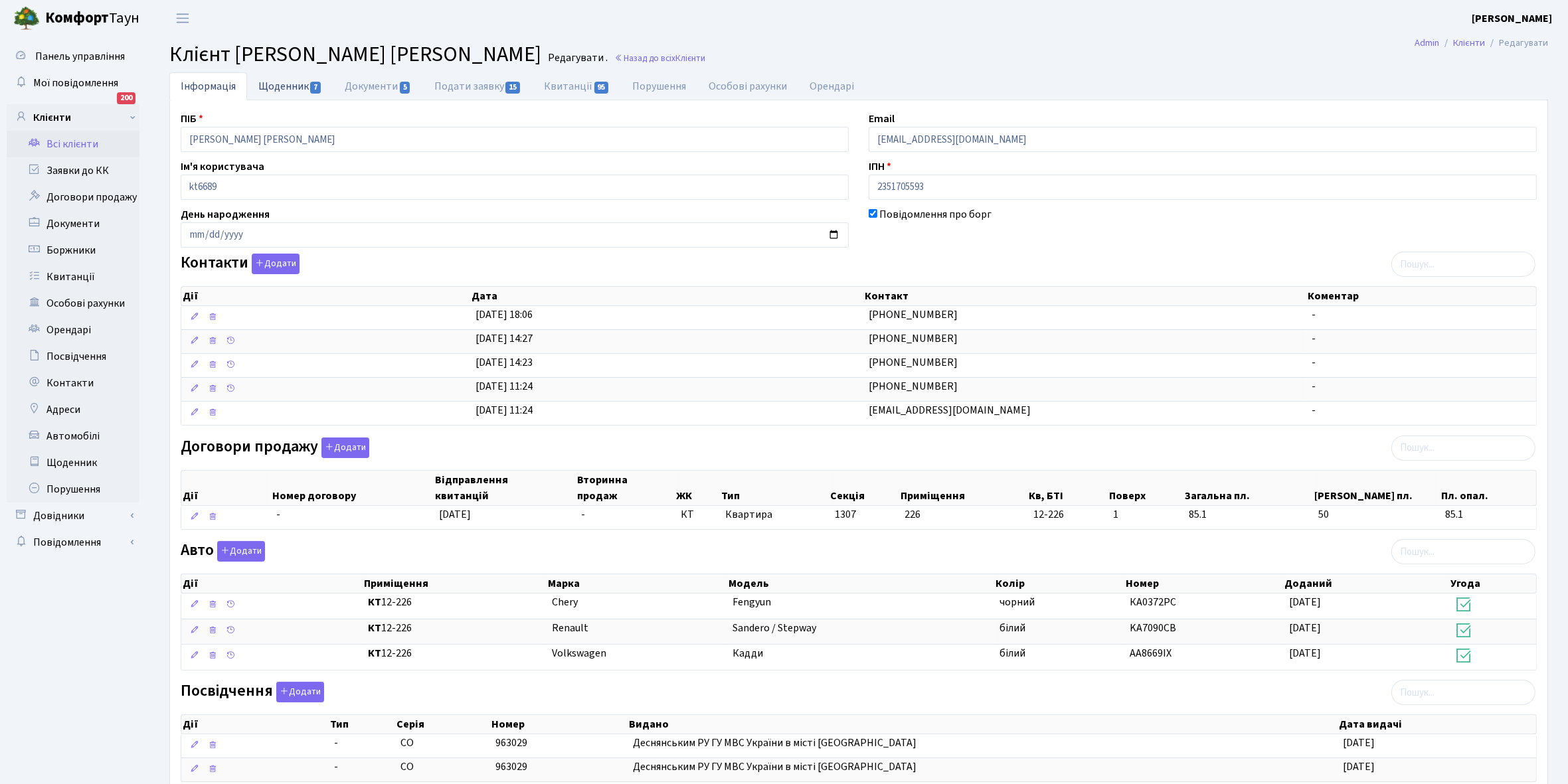
click at [280, 80] on link "Щоденник 7" at bounding box center [290, 86] width 87 height 27
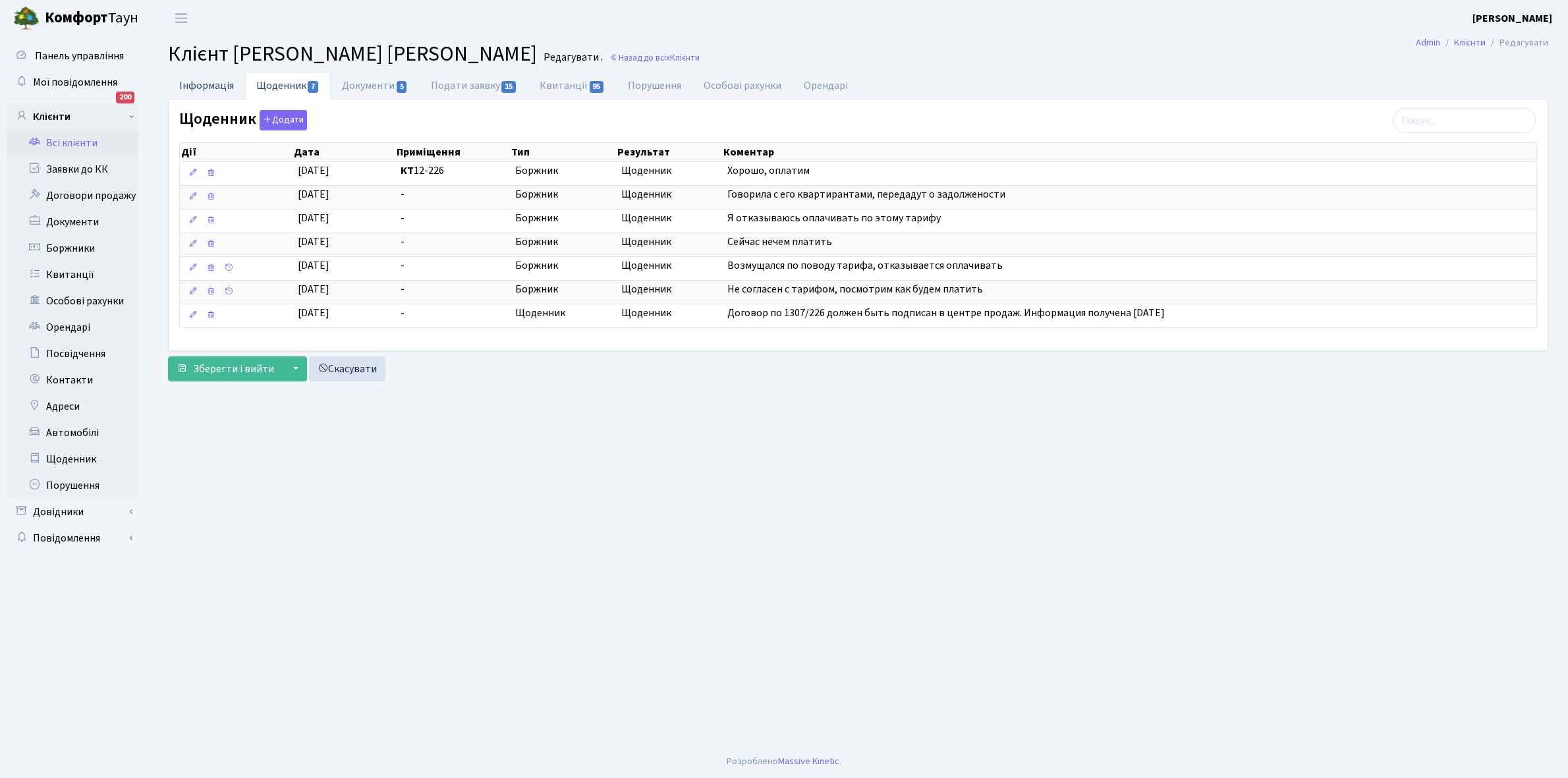
click at [192, 82] on link "Інформація" at bounding box center [207, 85] width 77 height 27
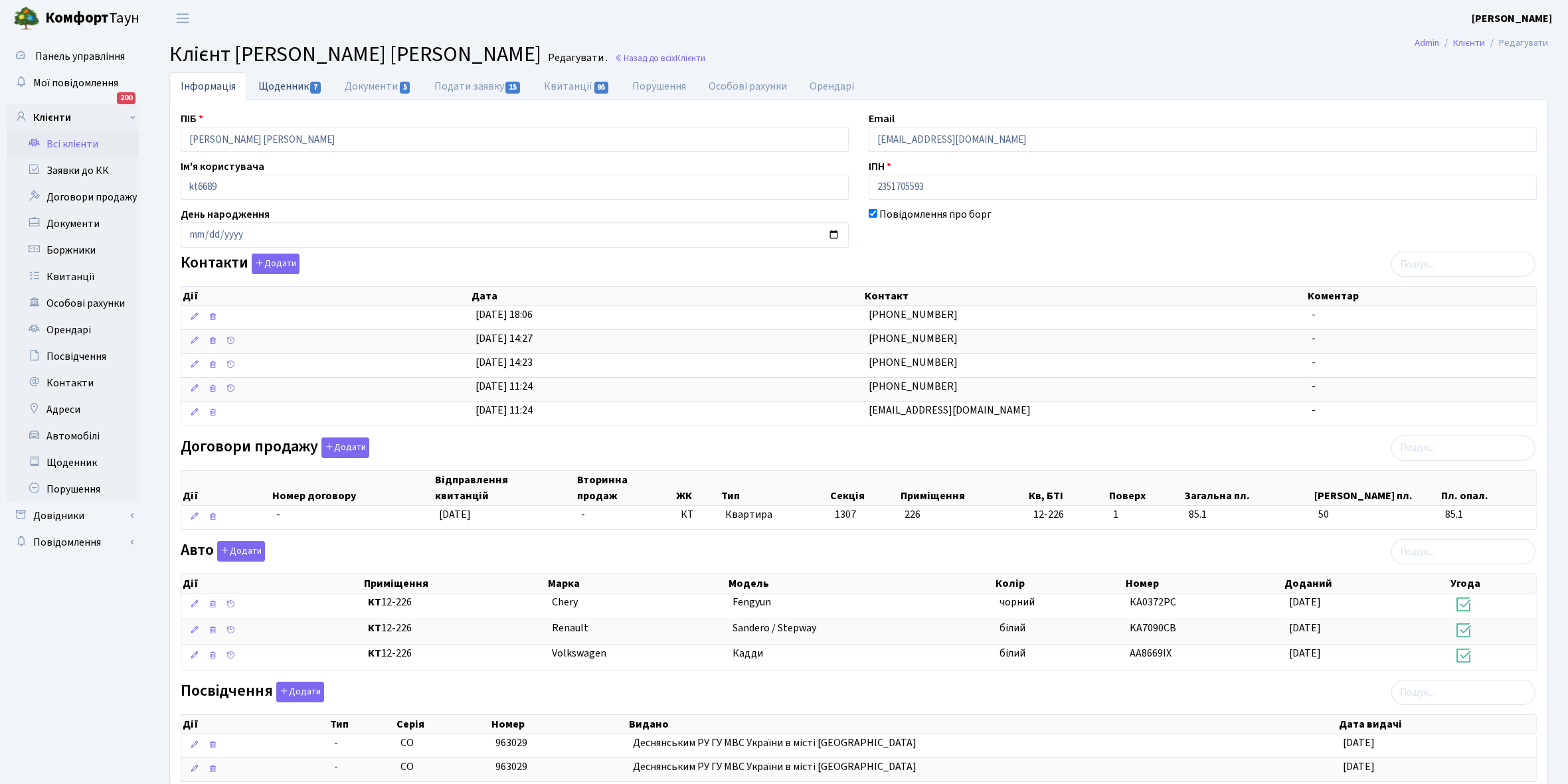
click at [282, 84] on link "Щоденник 7" at bounding box center [290, 86] width 87 height 27
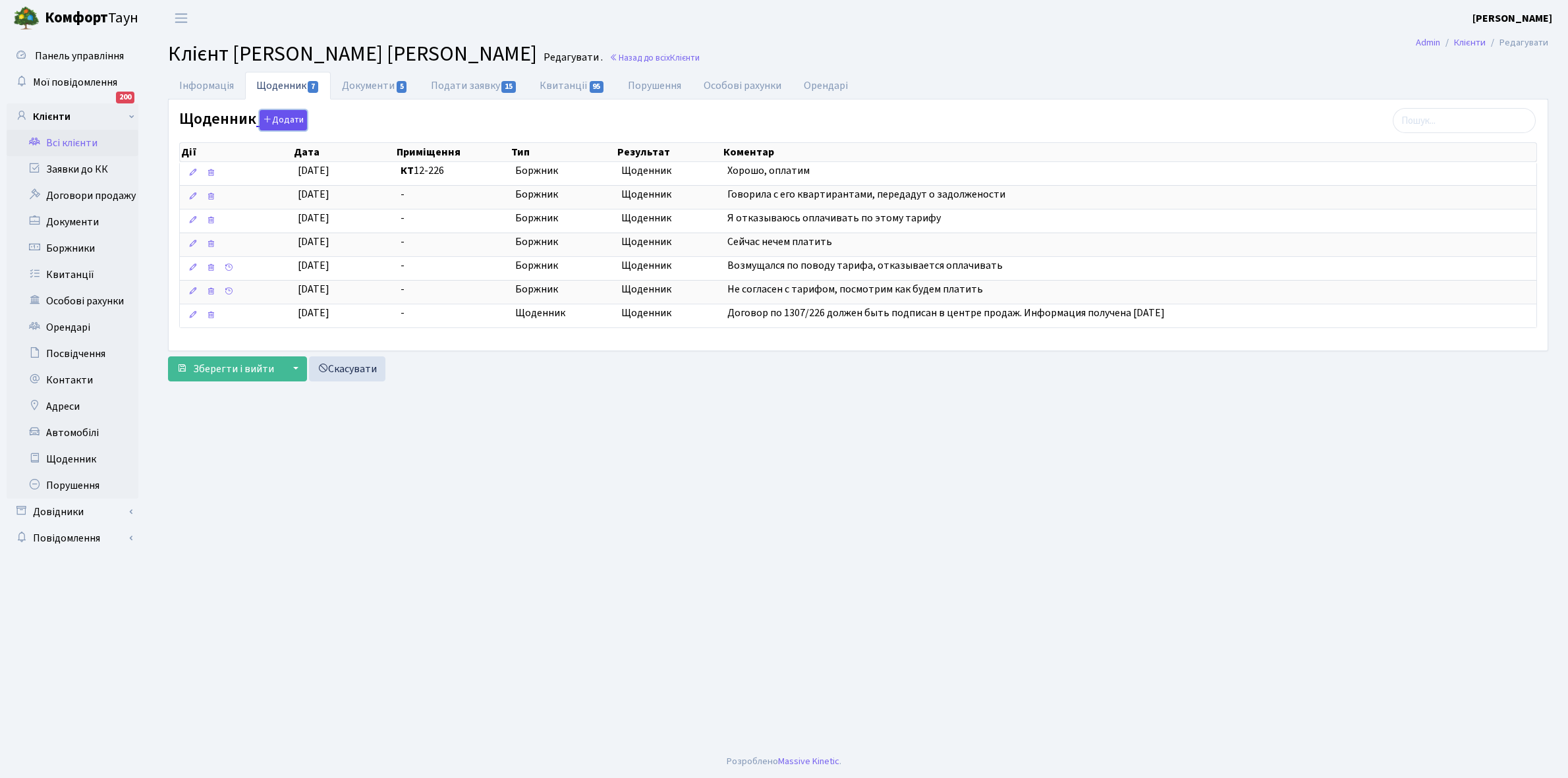
click at [275, 119] on button "Додати" at bounding box center [283, 120] width 47 height 21
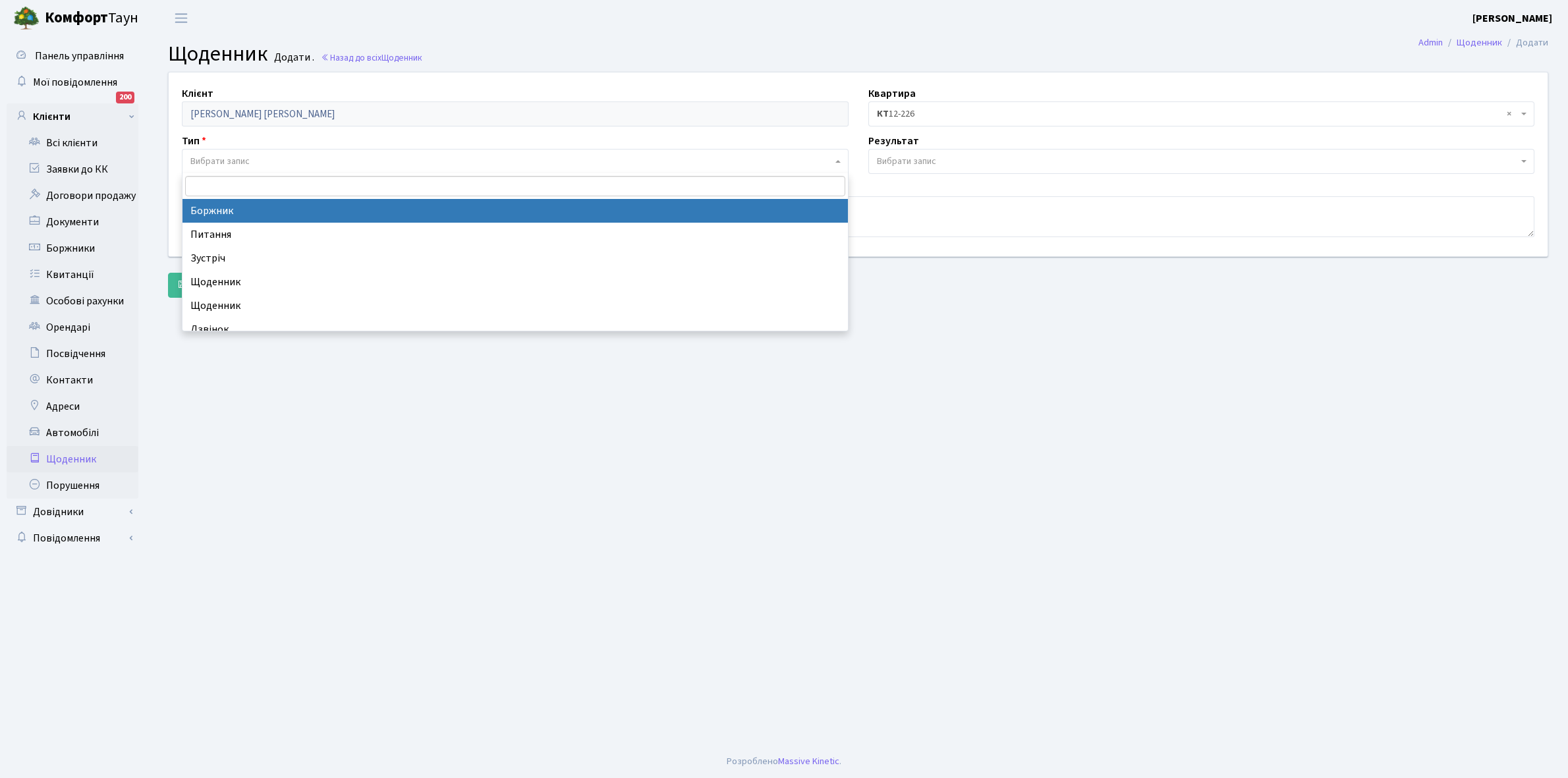
click at [232, 154] on span "Вибрати запис" at bounding box center [515, 162] width 667 height 25
select select "189"
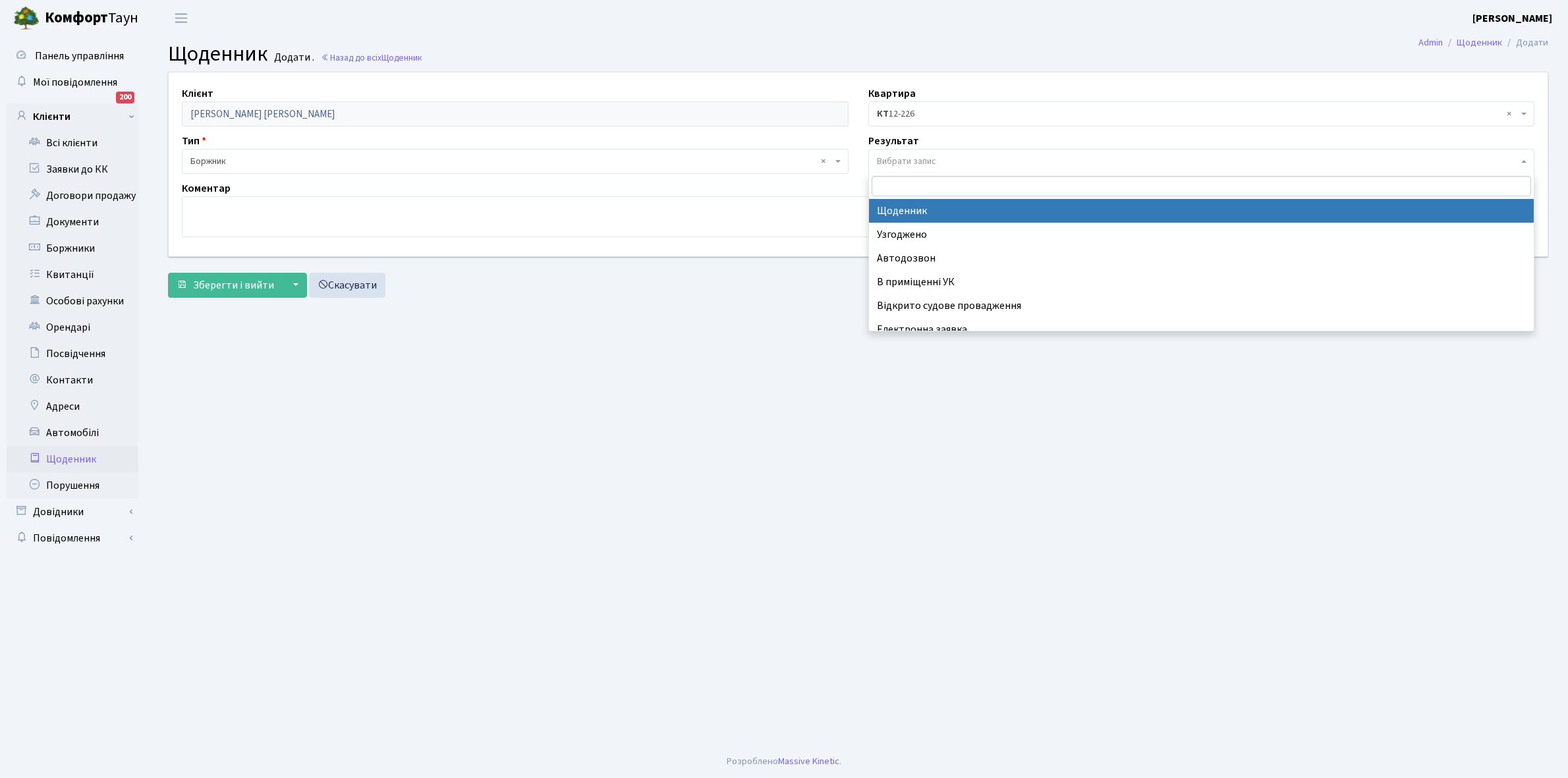
click at [937, 153] on span "Вибрати запис" at bounding box center [1201, 162] width 667 height 25
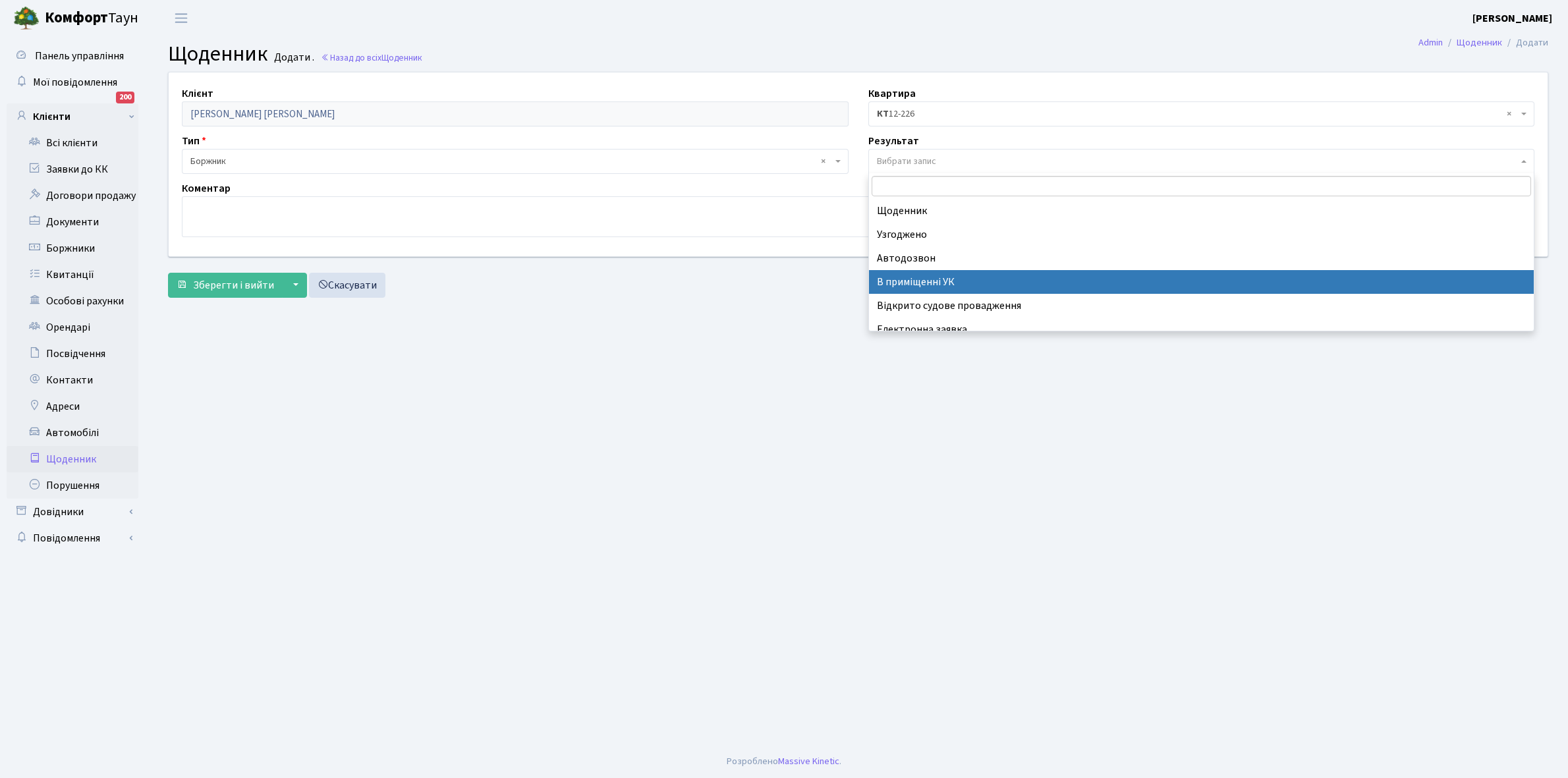
scroll to position [81, 0]
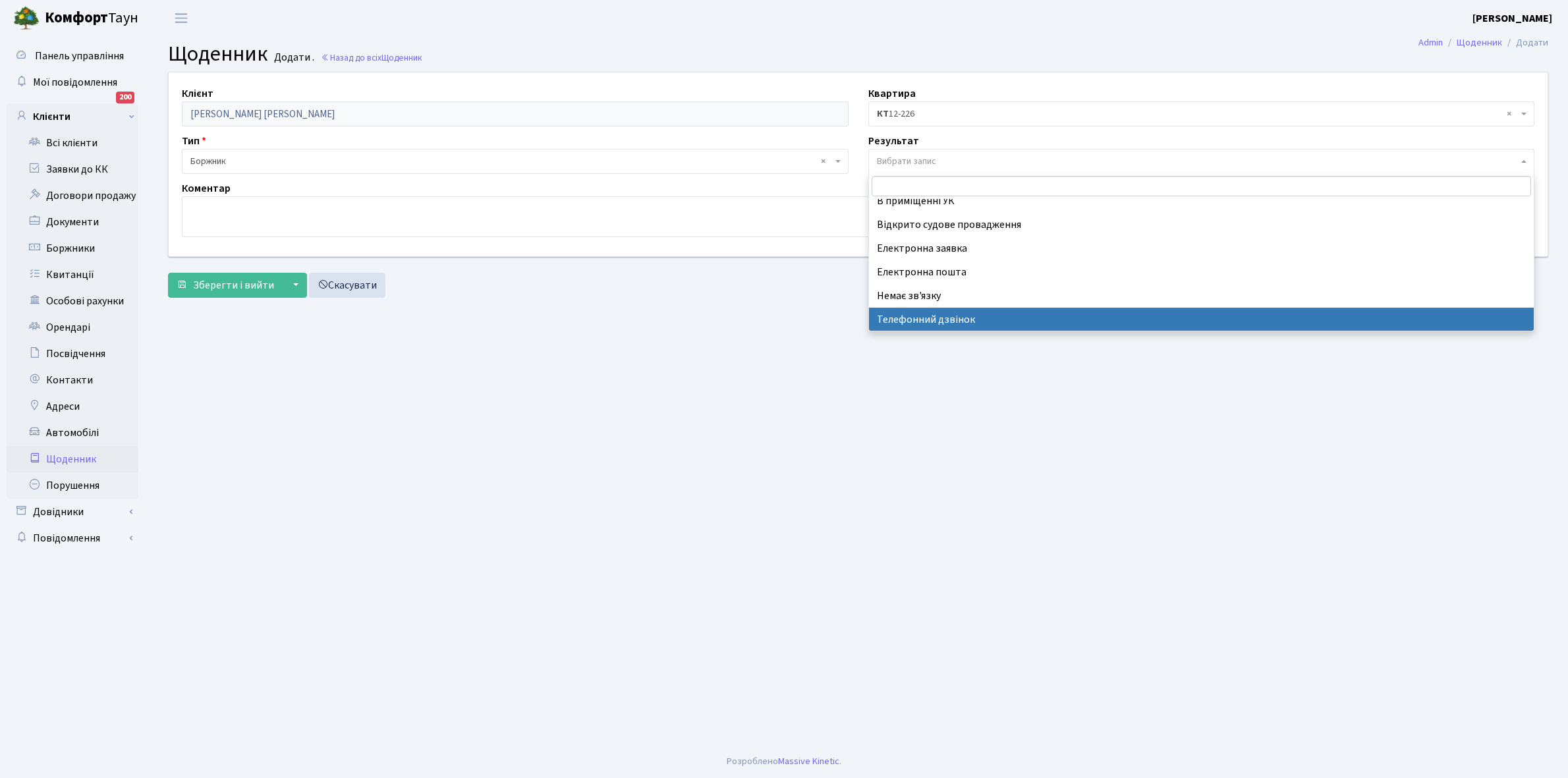
select select "196"
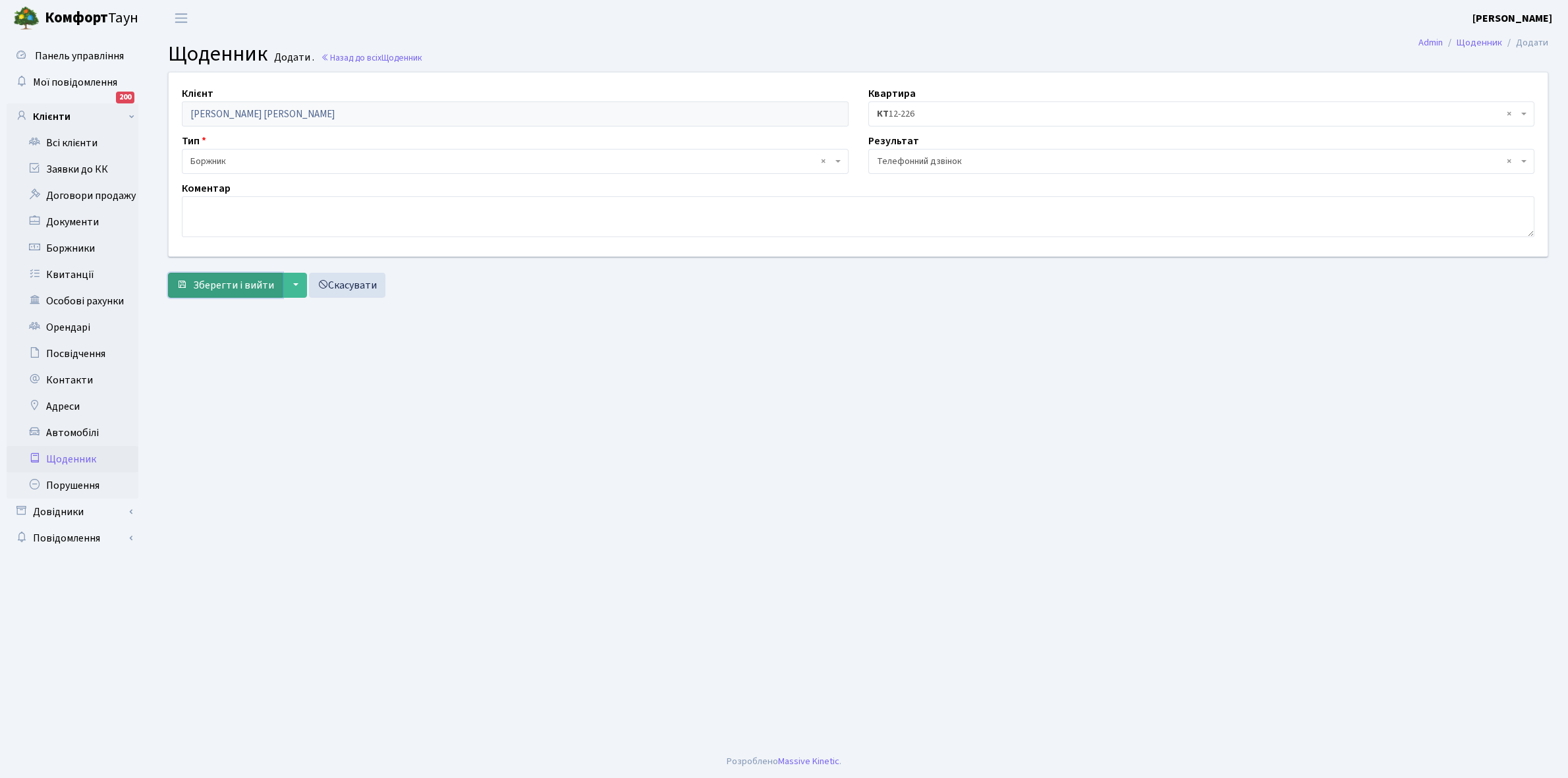
click at [241, 280] on span "Зберегти і вийти" at bounding box center [234, 285] width 81 height 14
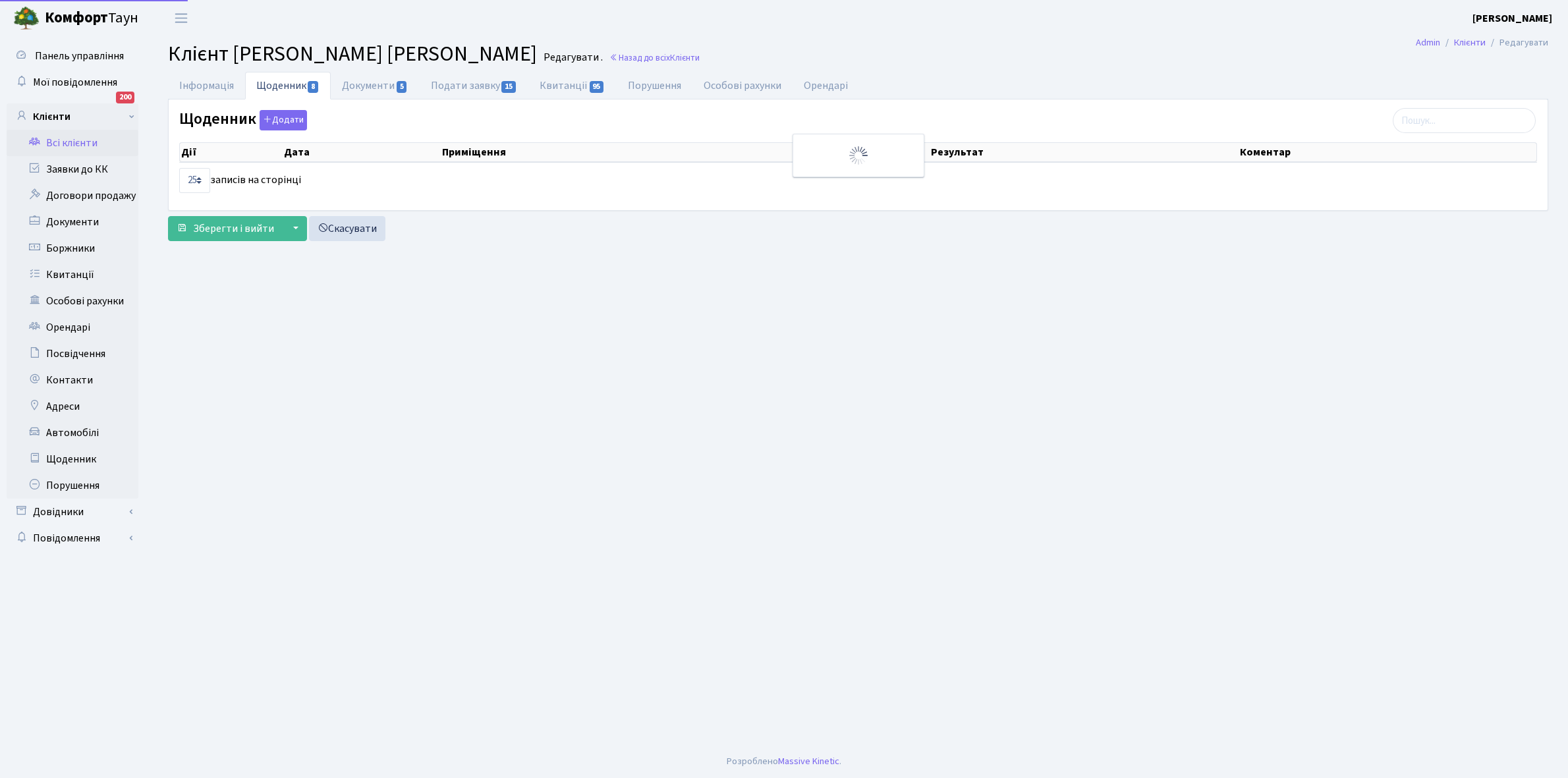
select select "25"
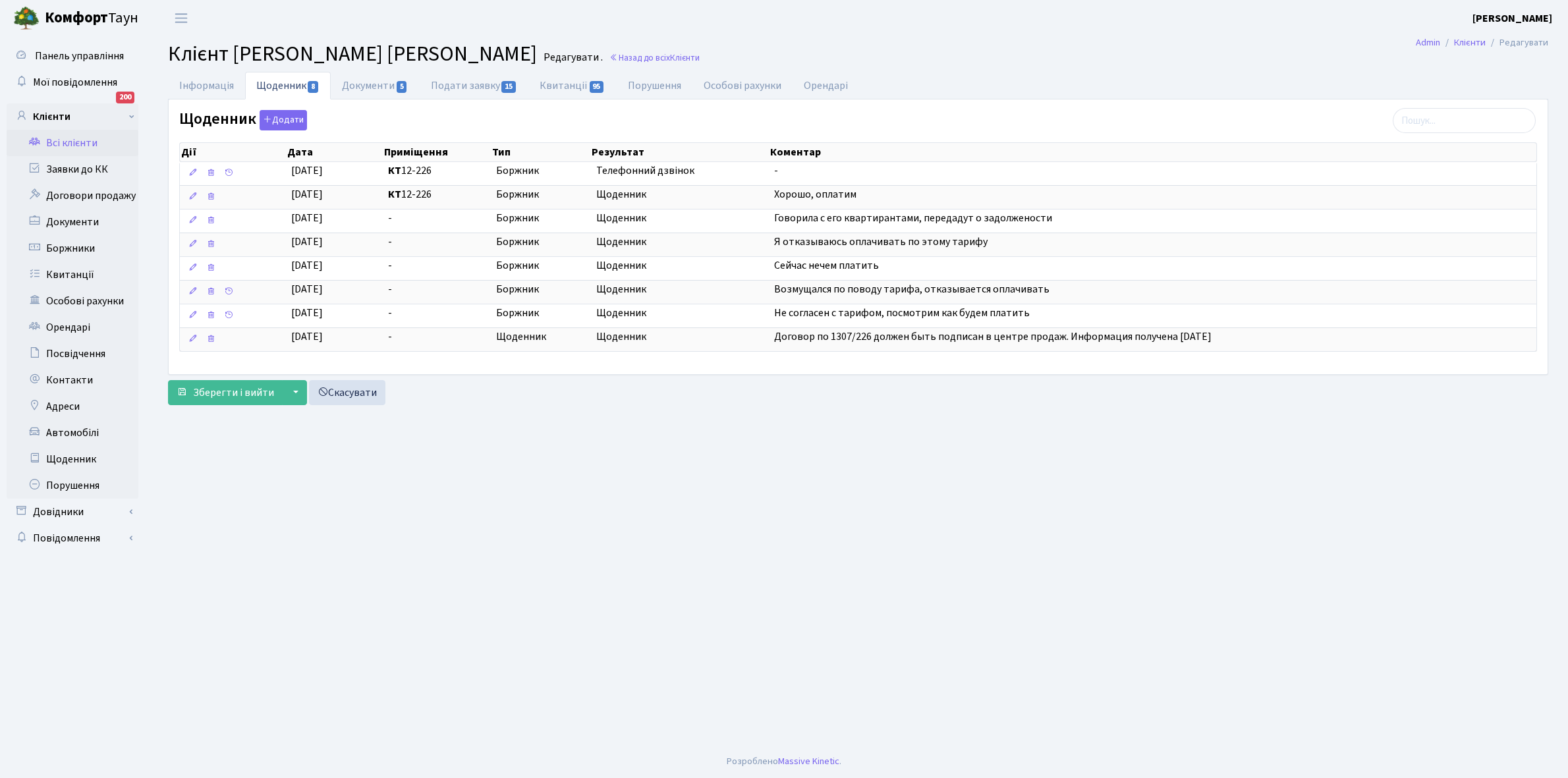
click at [73, 140] on link "Всі клієнти" at bounding box center [72, 142] width 132 height 26
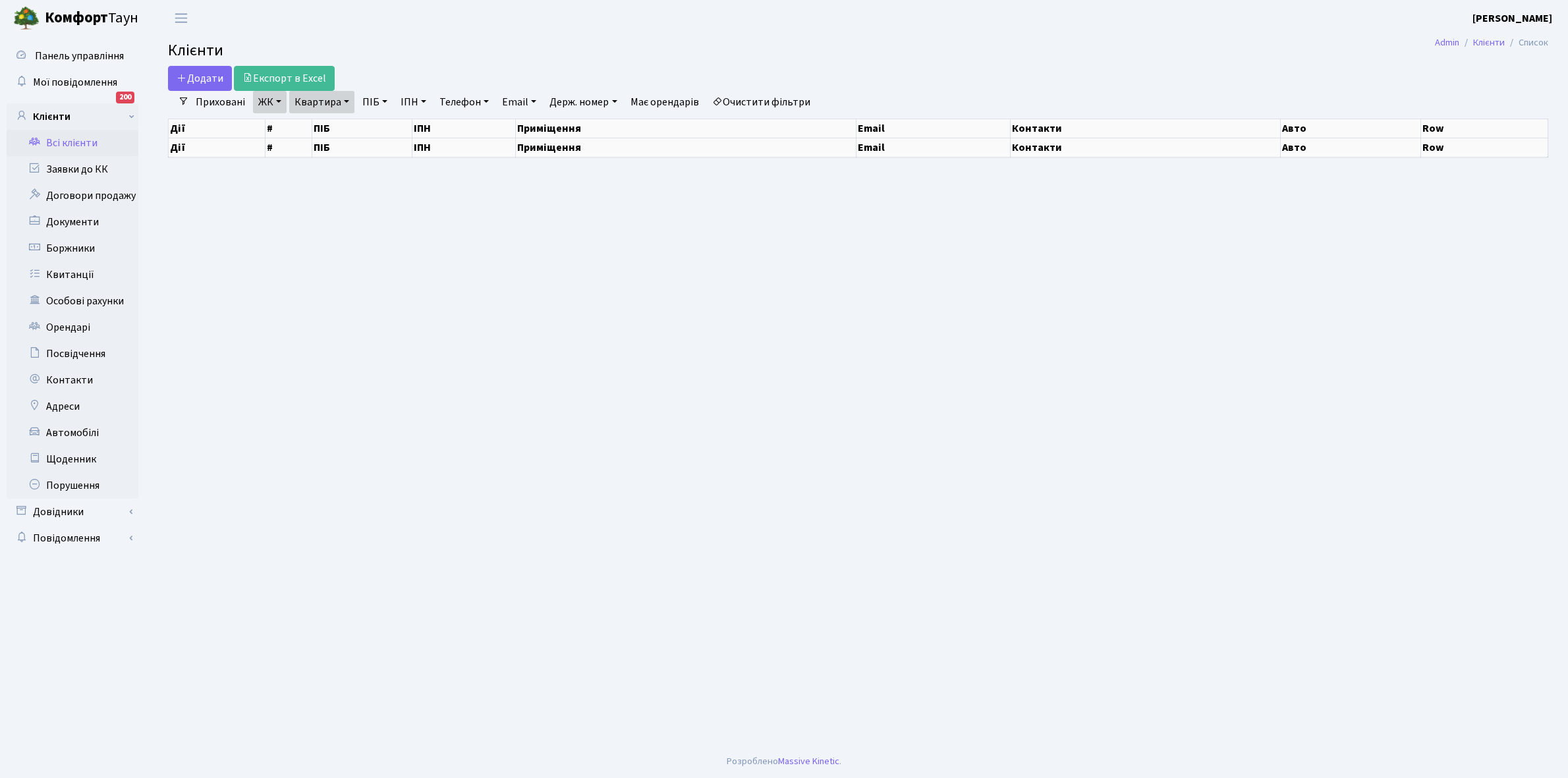
select select "25"
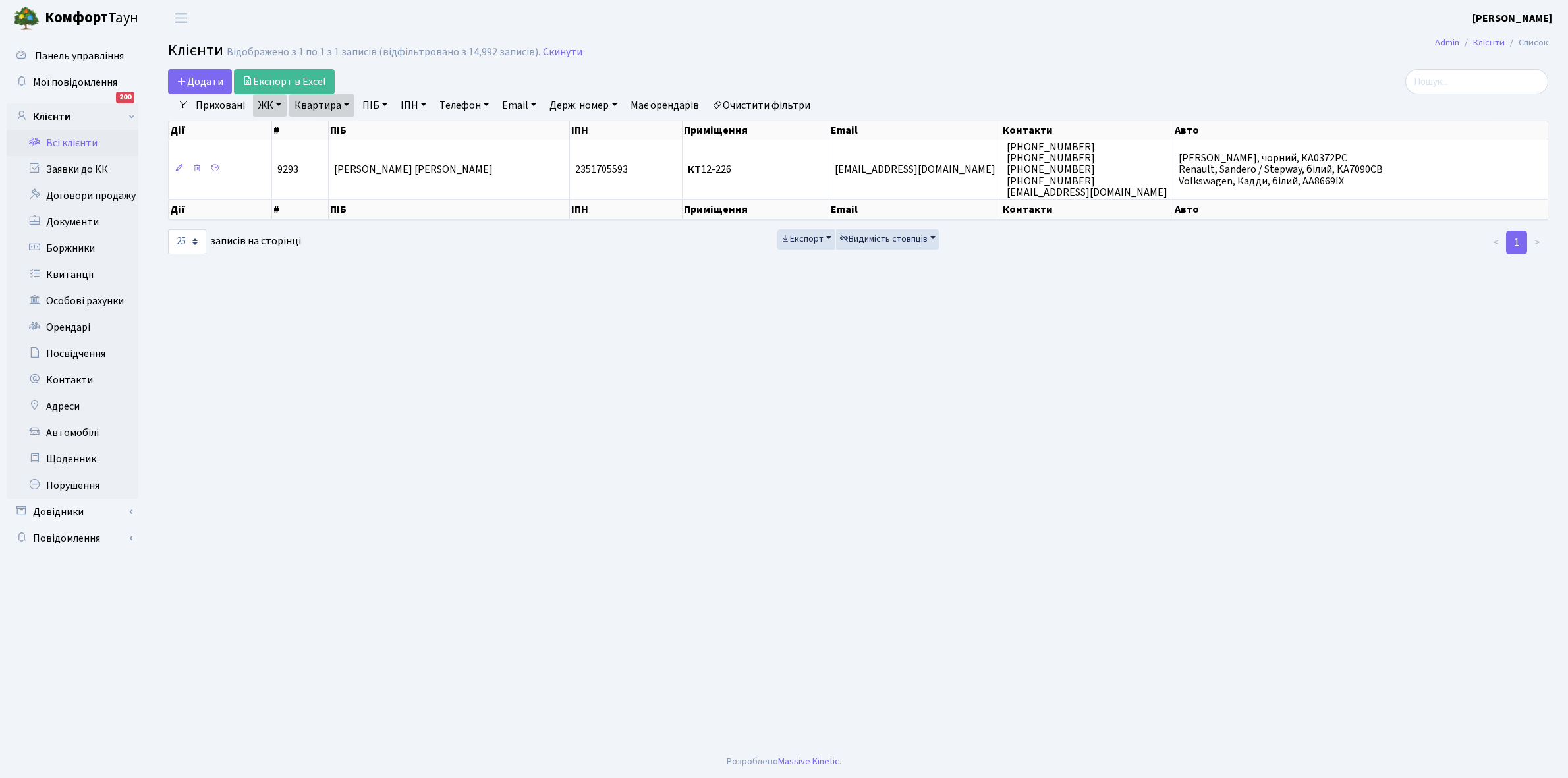
click at [349, 104] on link "Квартира" at bounding box center [321, 105] width 65 height 22
click at [350, 129] on input "12-226" at bounding box center [328, 131] width 77 height 25
type input "1"
type input "5-260"
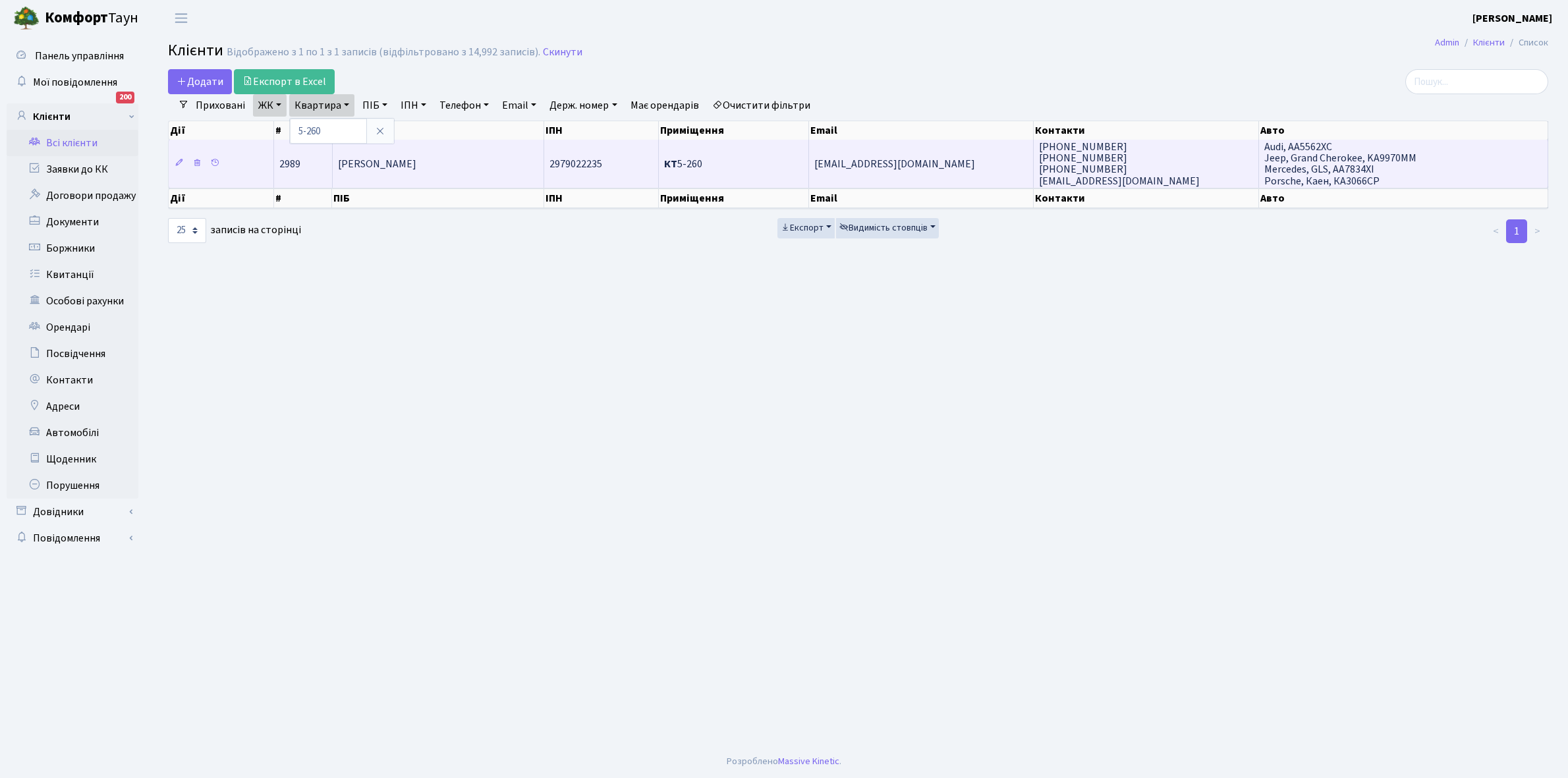
click at [417, 165] on span "[PERSON_NAME]" at bounding box center [376, 164] width 78 height 14
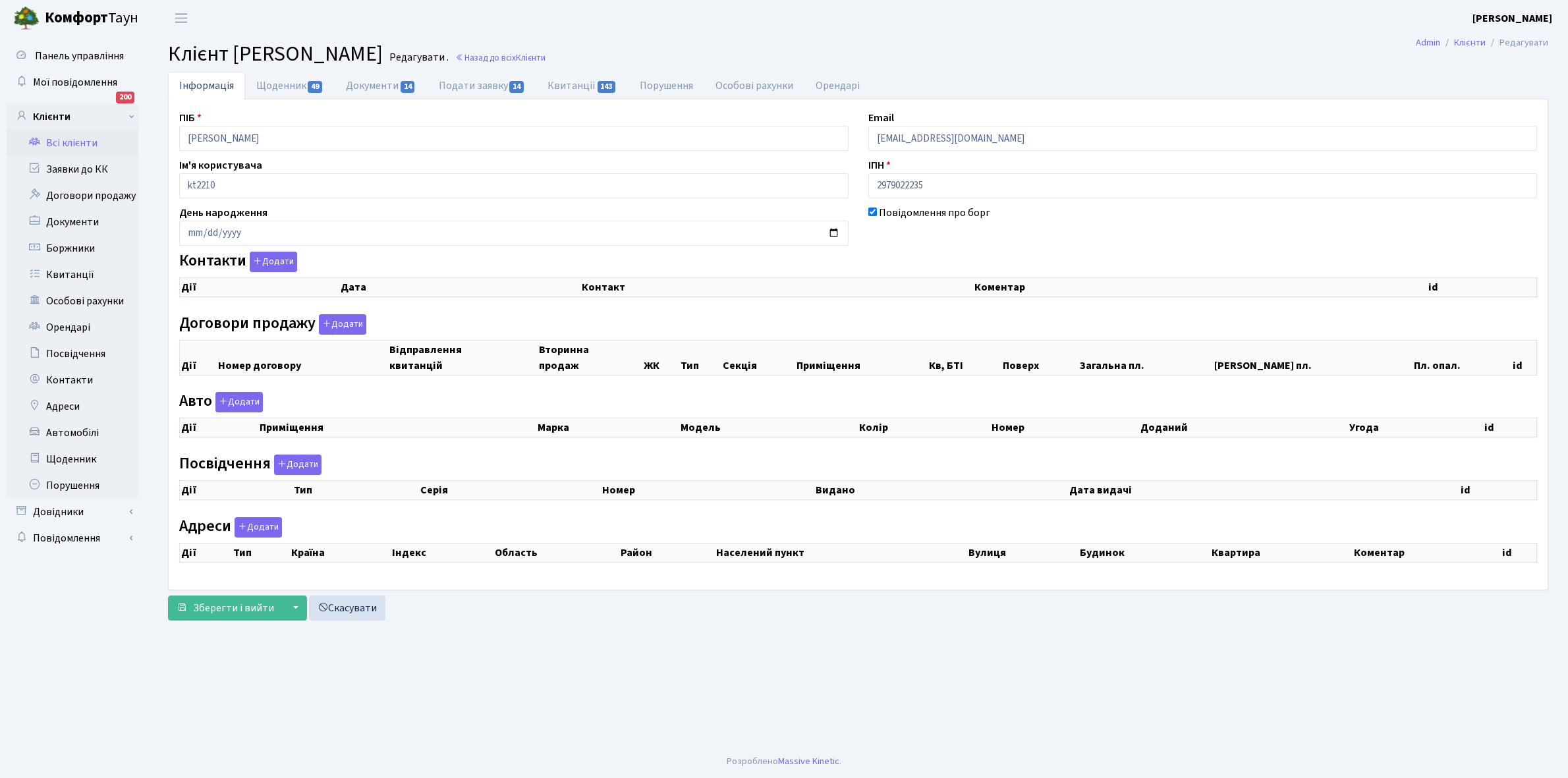
checkbox input "true"
select select "25"
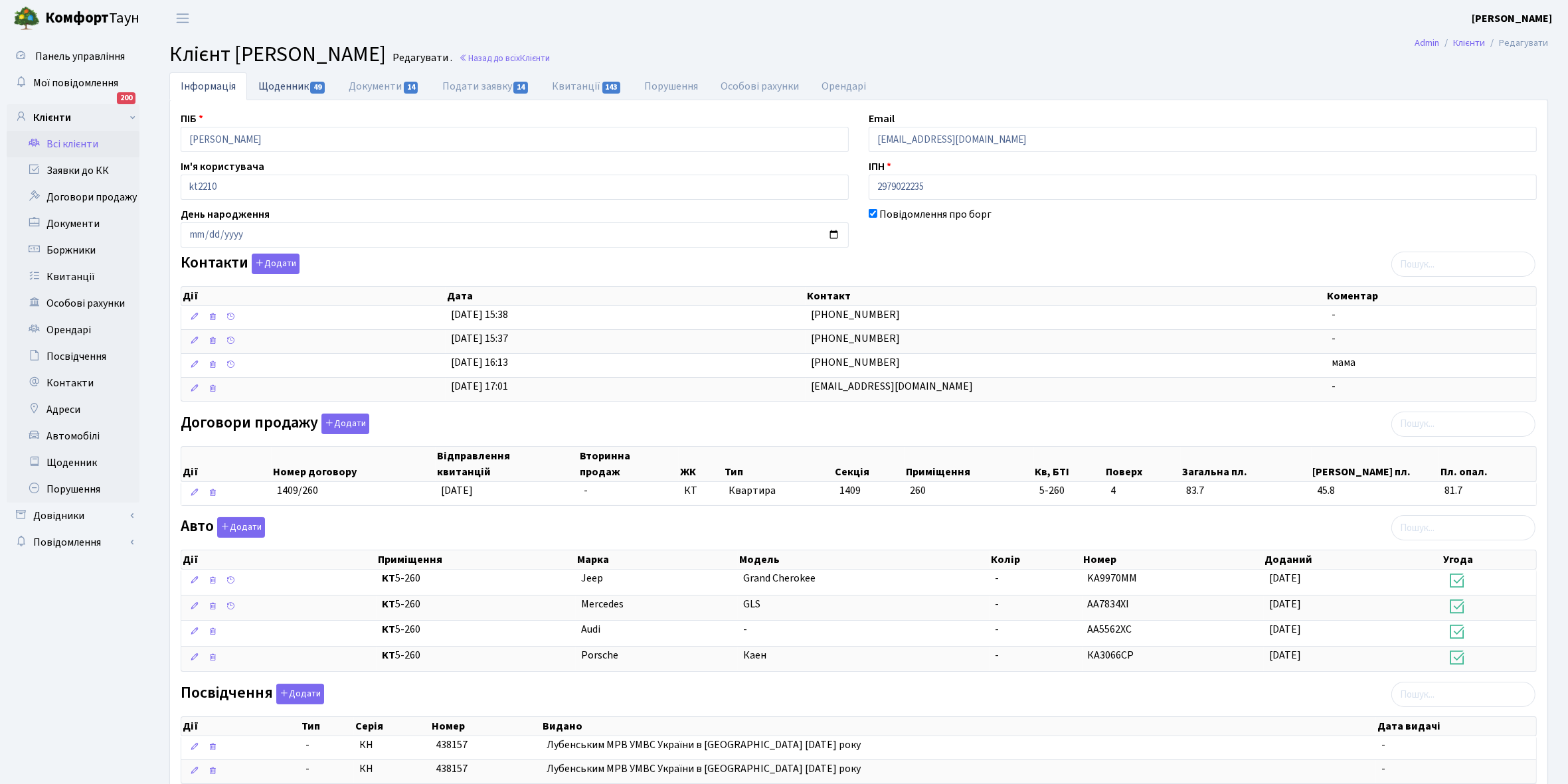
click at [279, 80] on link "Щоденник 49" at bounding box center [293, 86] width 91 height 27
select select "25"
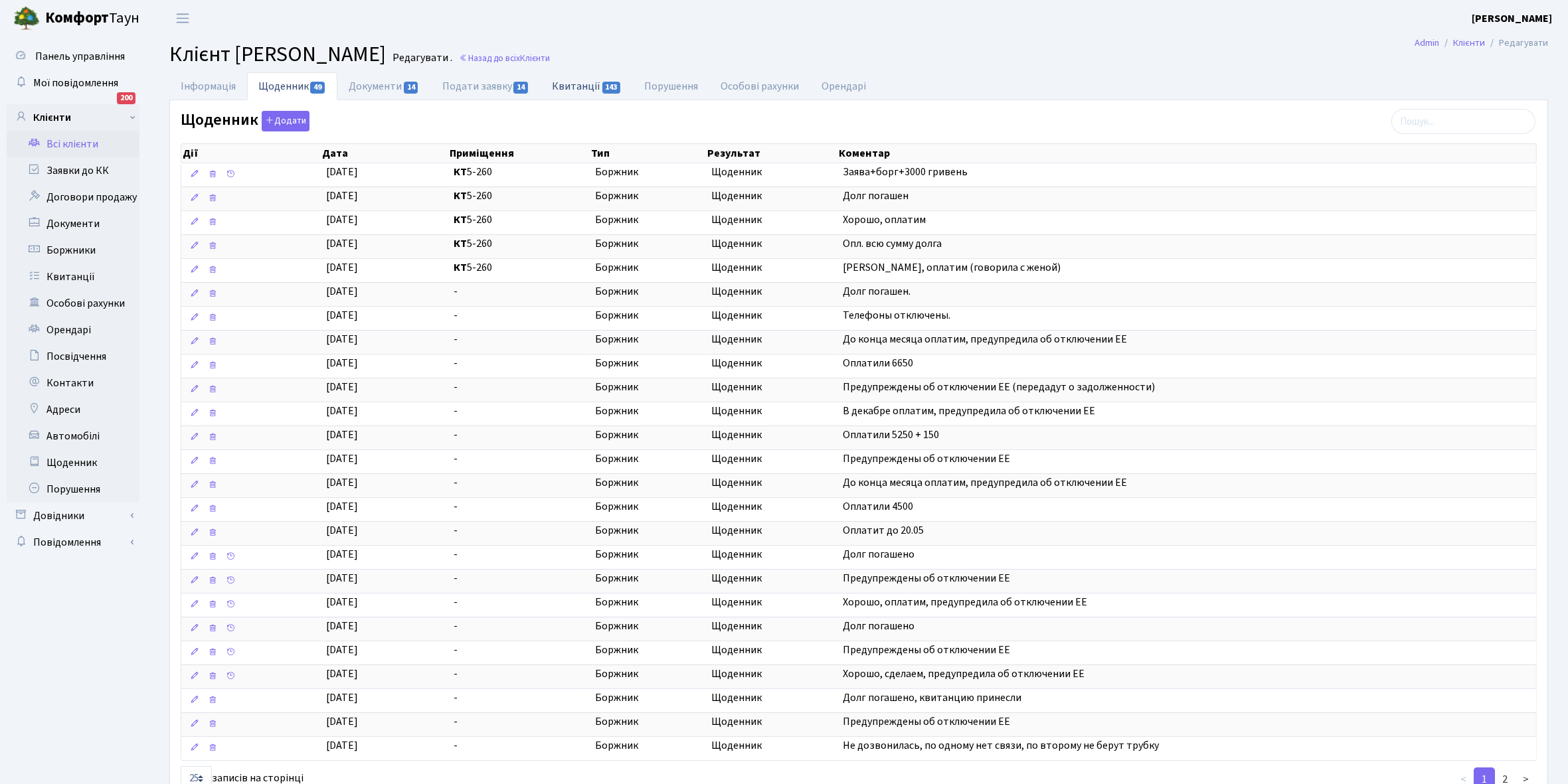
click at [571, 84] on link "Квитанції 143" at bounding box center [587, 86] width 92 height 27
select select "25"
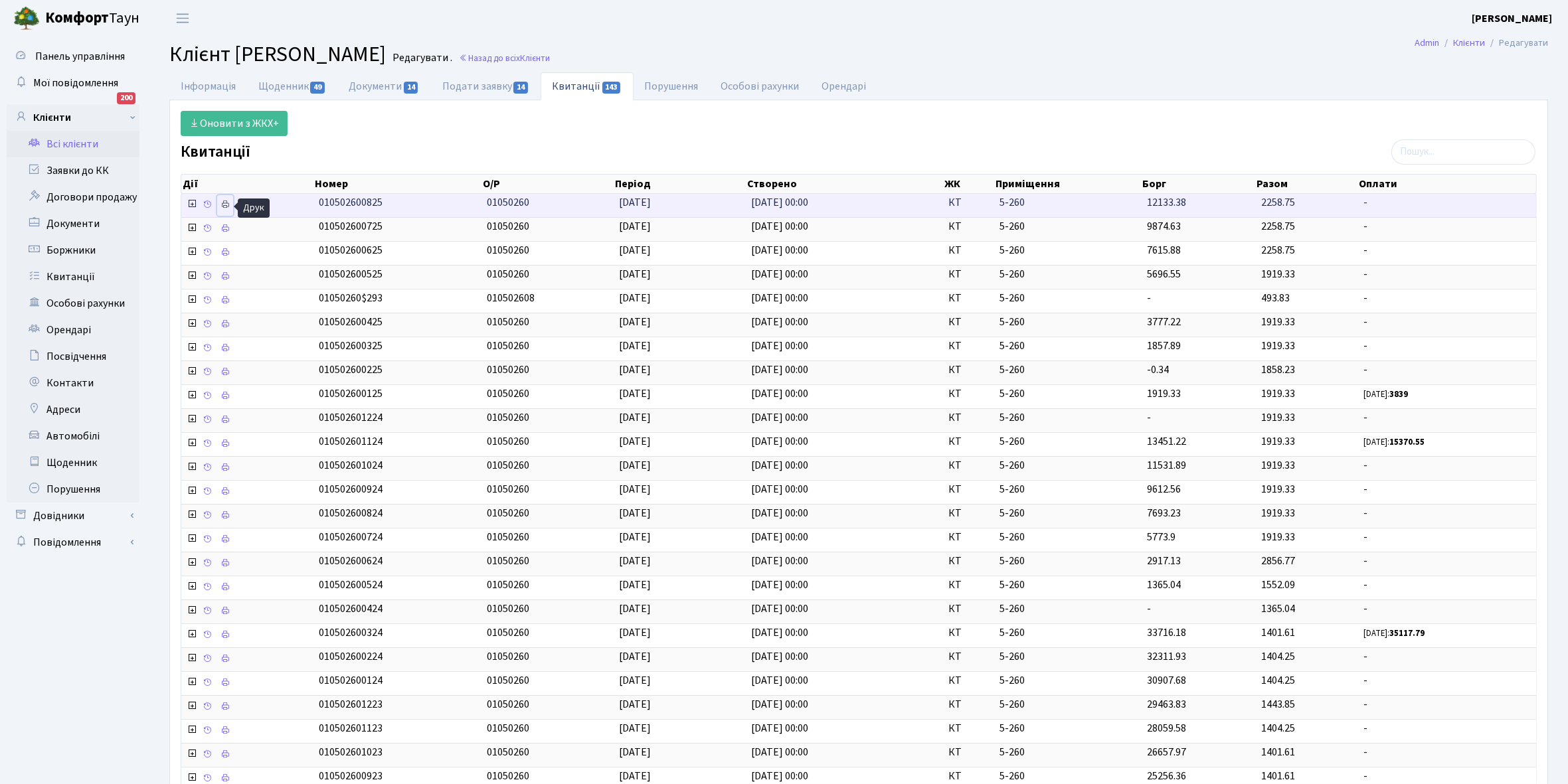
click at [224, 204] on icon at bounding box center [225, 204] width 10 height 10
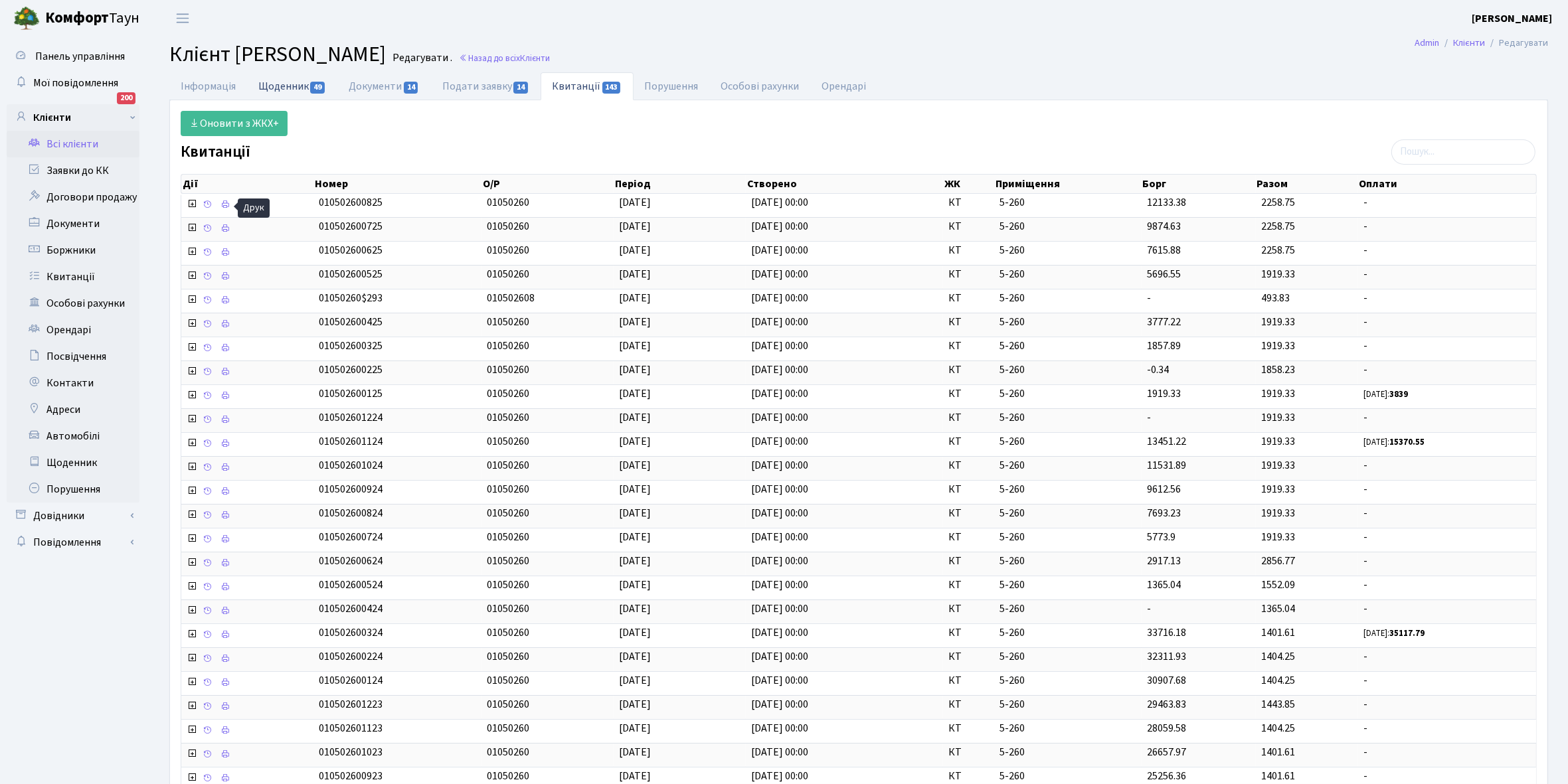
click at [277, 83] on link "Щоденник 49" at bounding box center [293, 86] width 91 height 27
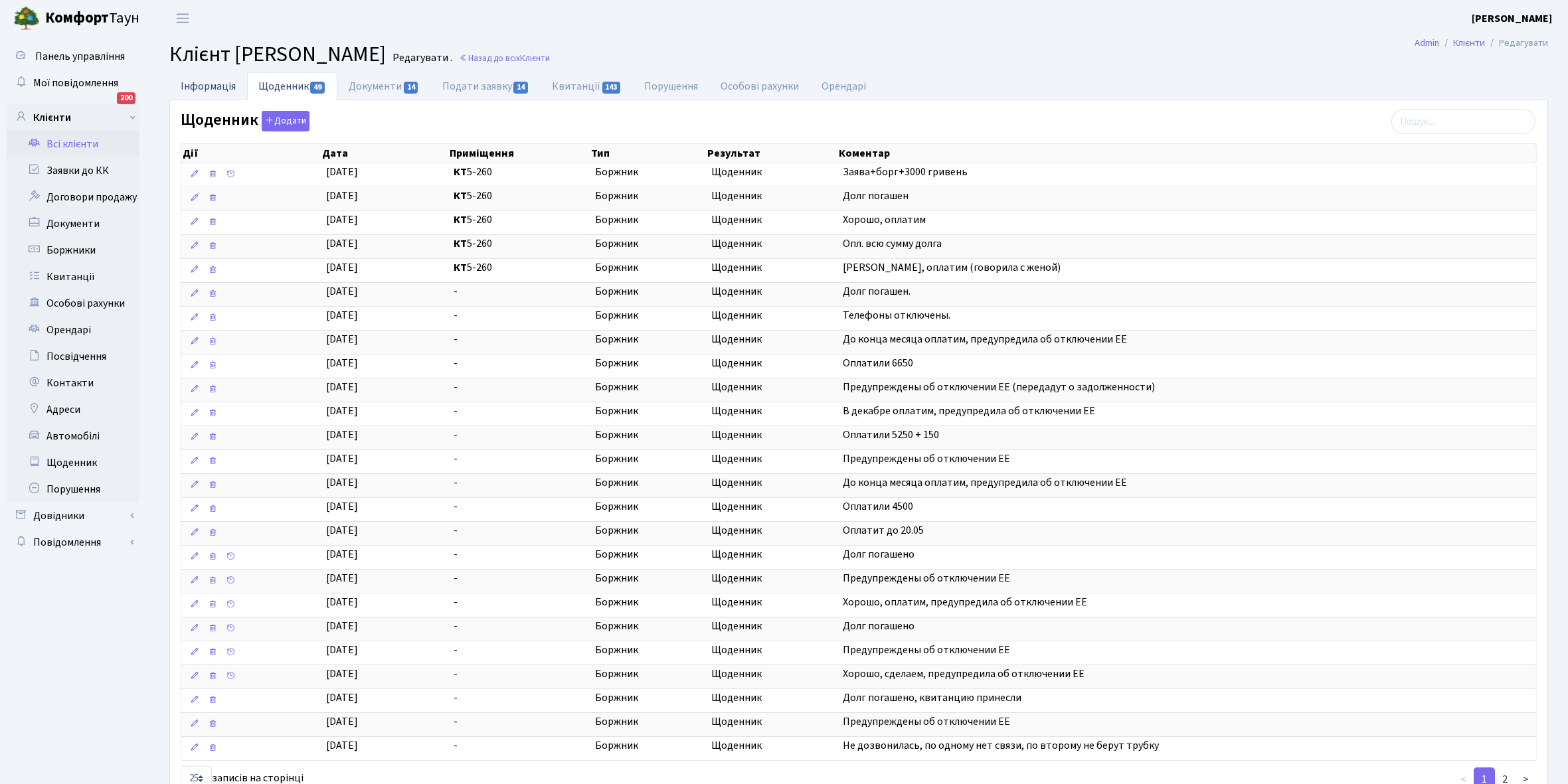
click at [196, 88] on link "Інформація" at bounding box center [208, 86] width 78 height 27
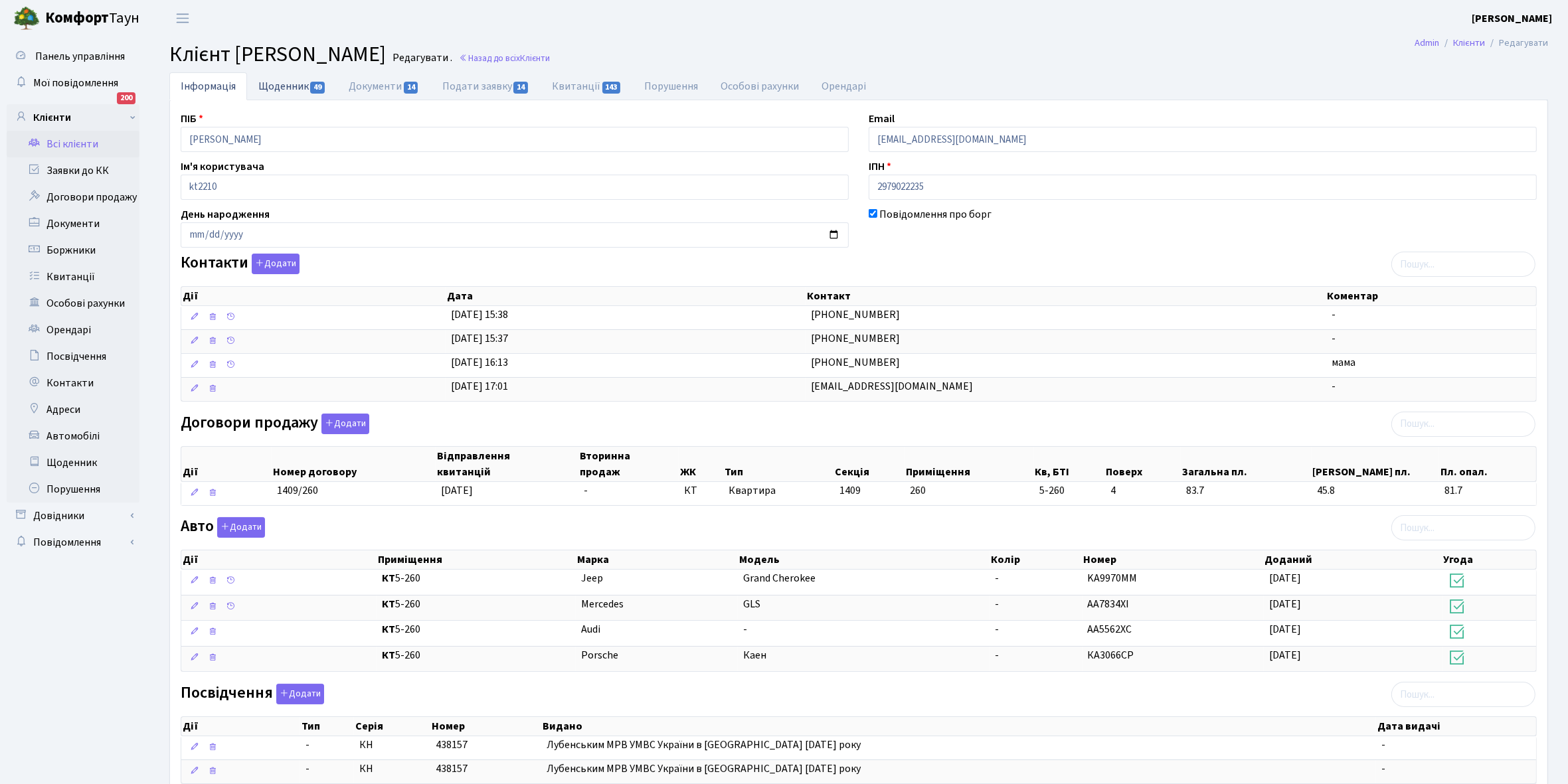
click at [277, 80] on link "Щоденник 49" at bounding box center [293, 86] width 91 height 27
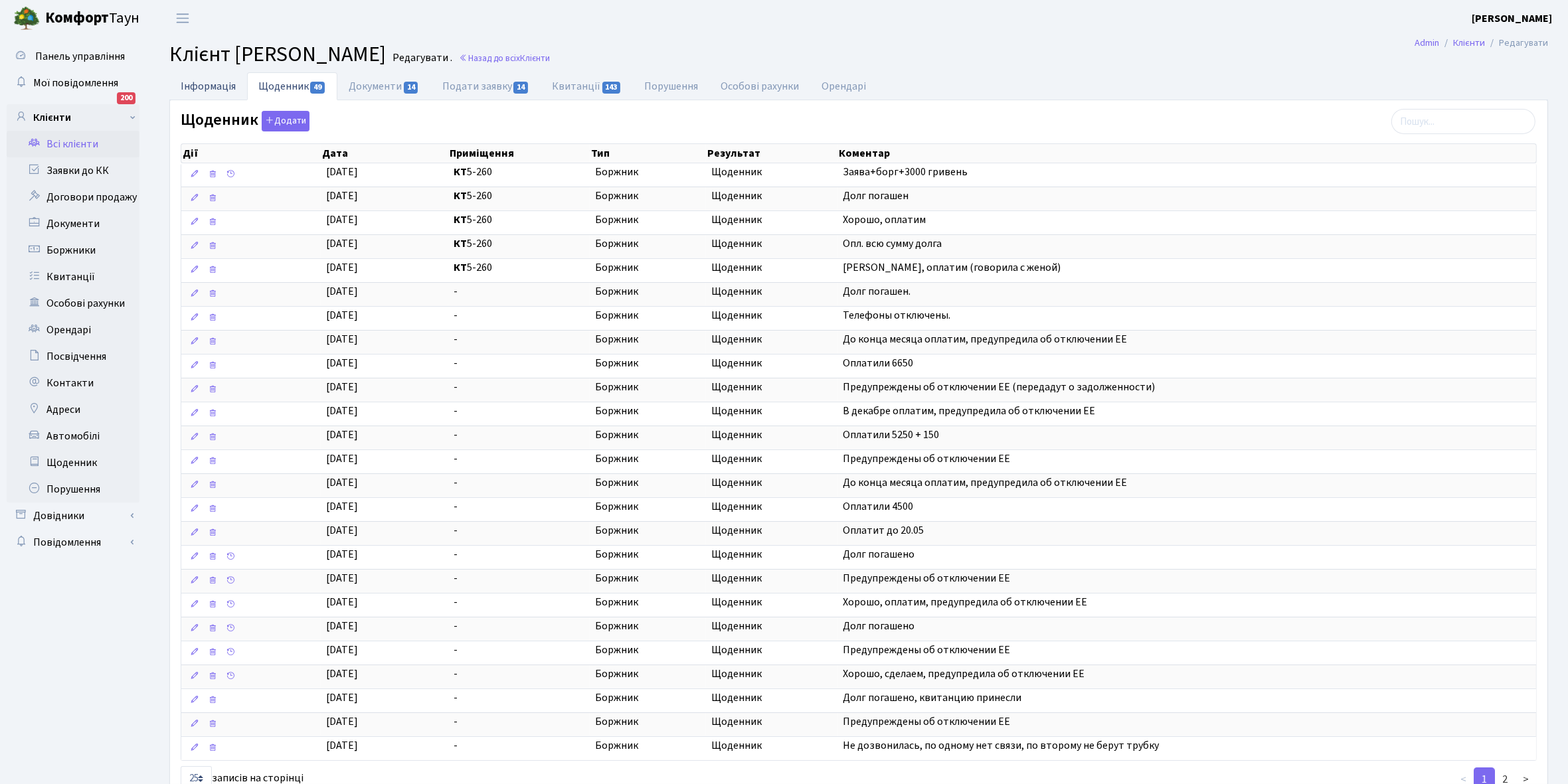
click at [199, 80] on link "Інформація" at bounding box center [208, 86] width 78 height 27
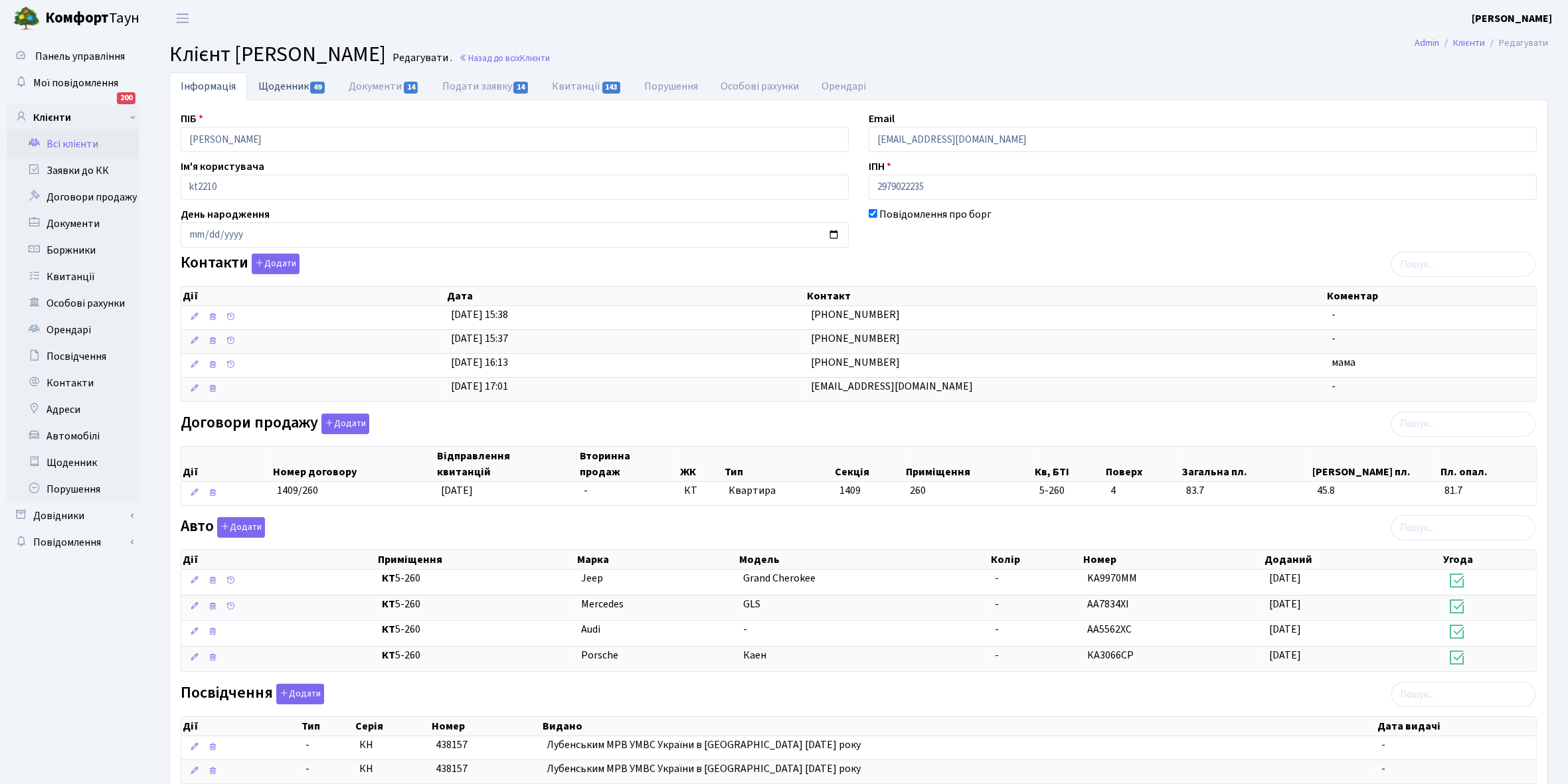
click at [282, 82] on link "Щоденник 49" at bounding box center [293, 86] width 91 height 27
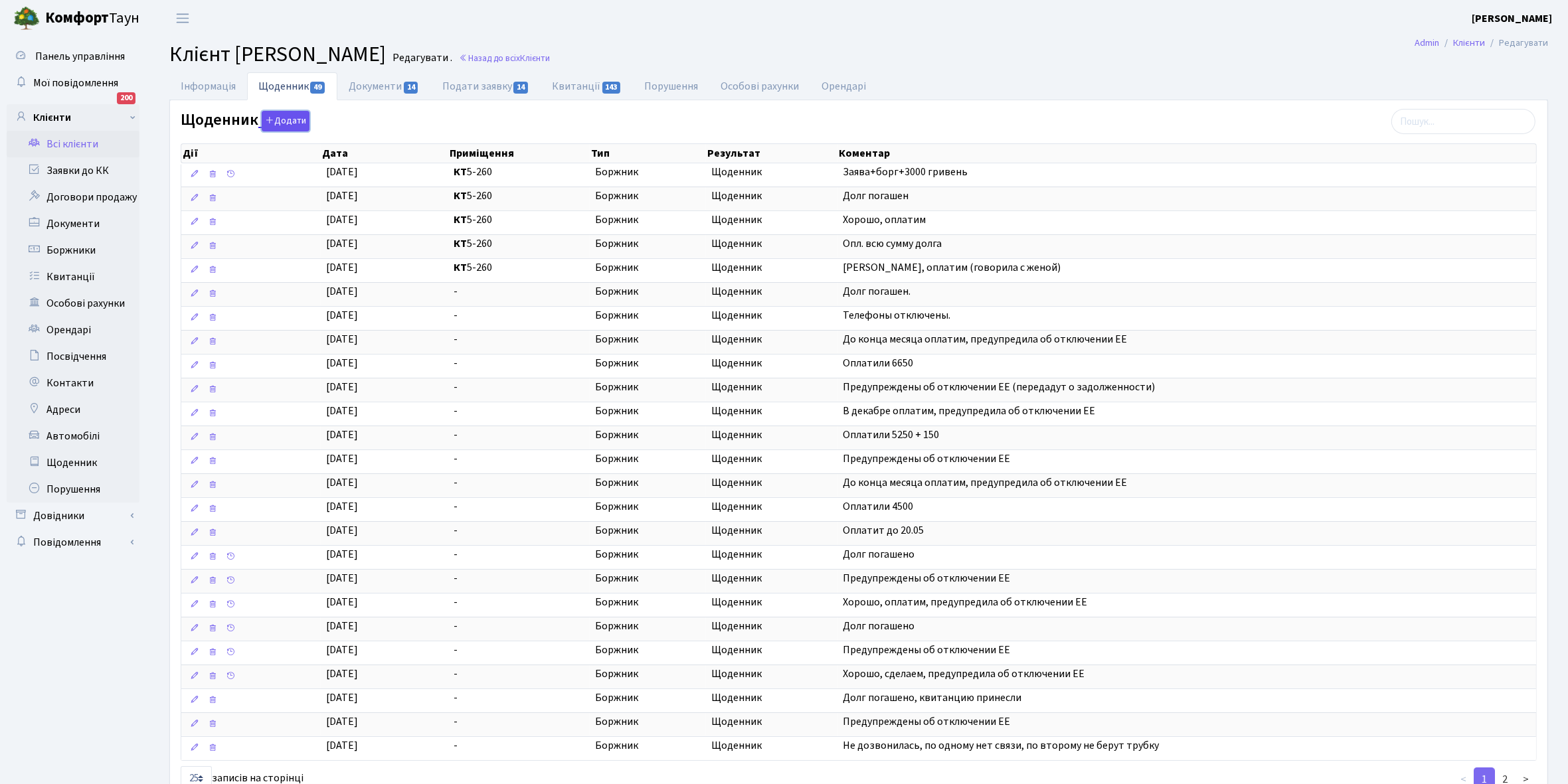
click at [267, 122] on icon "button" at bounding box center [270, 120] width 10 height 10
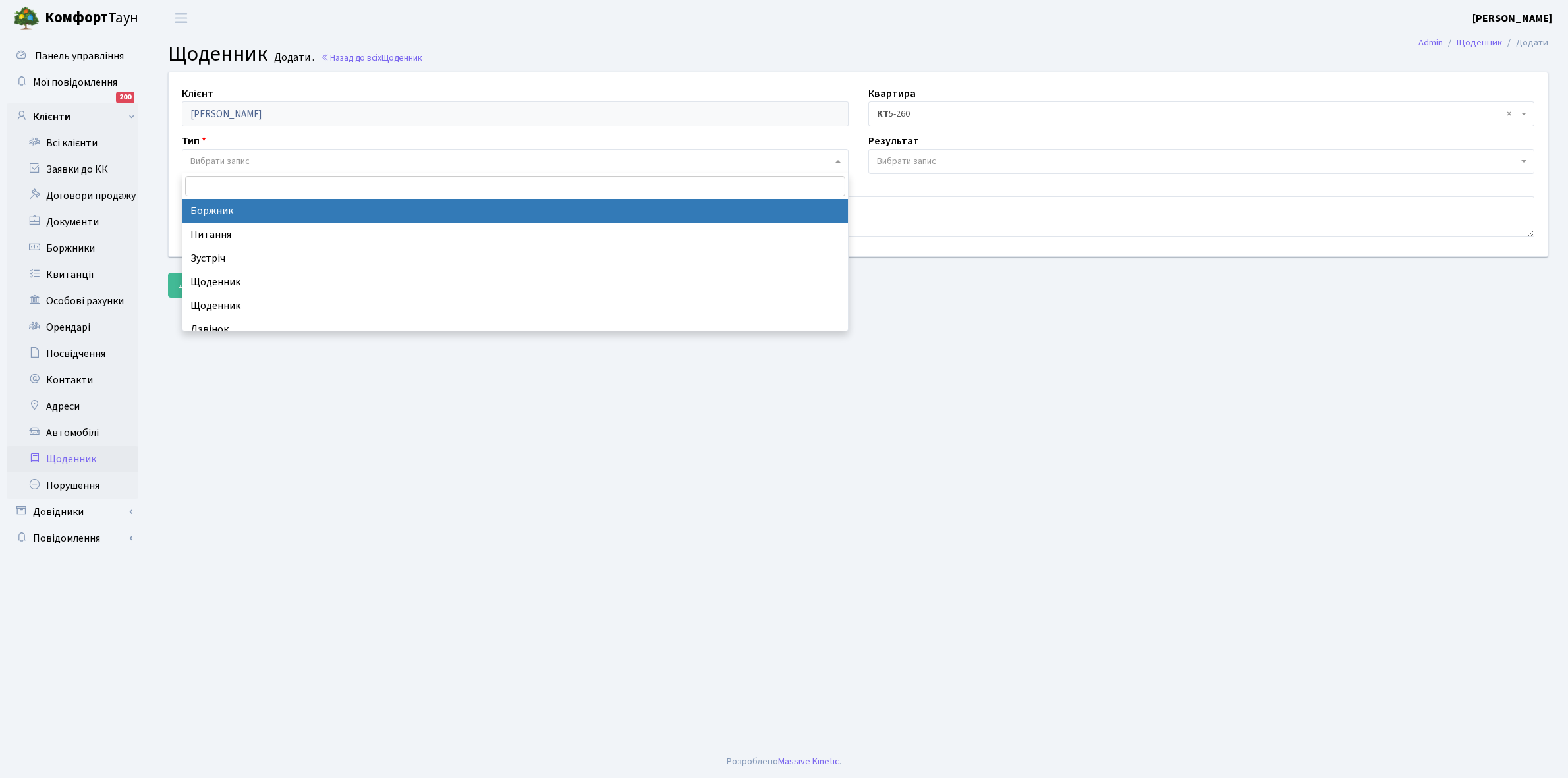
click at [229, 155] on span "Вибрати запис" at bounding box center [219, 161] width 59 height 13
select select "189"
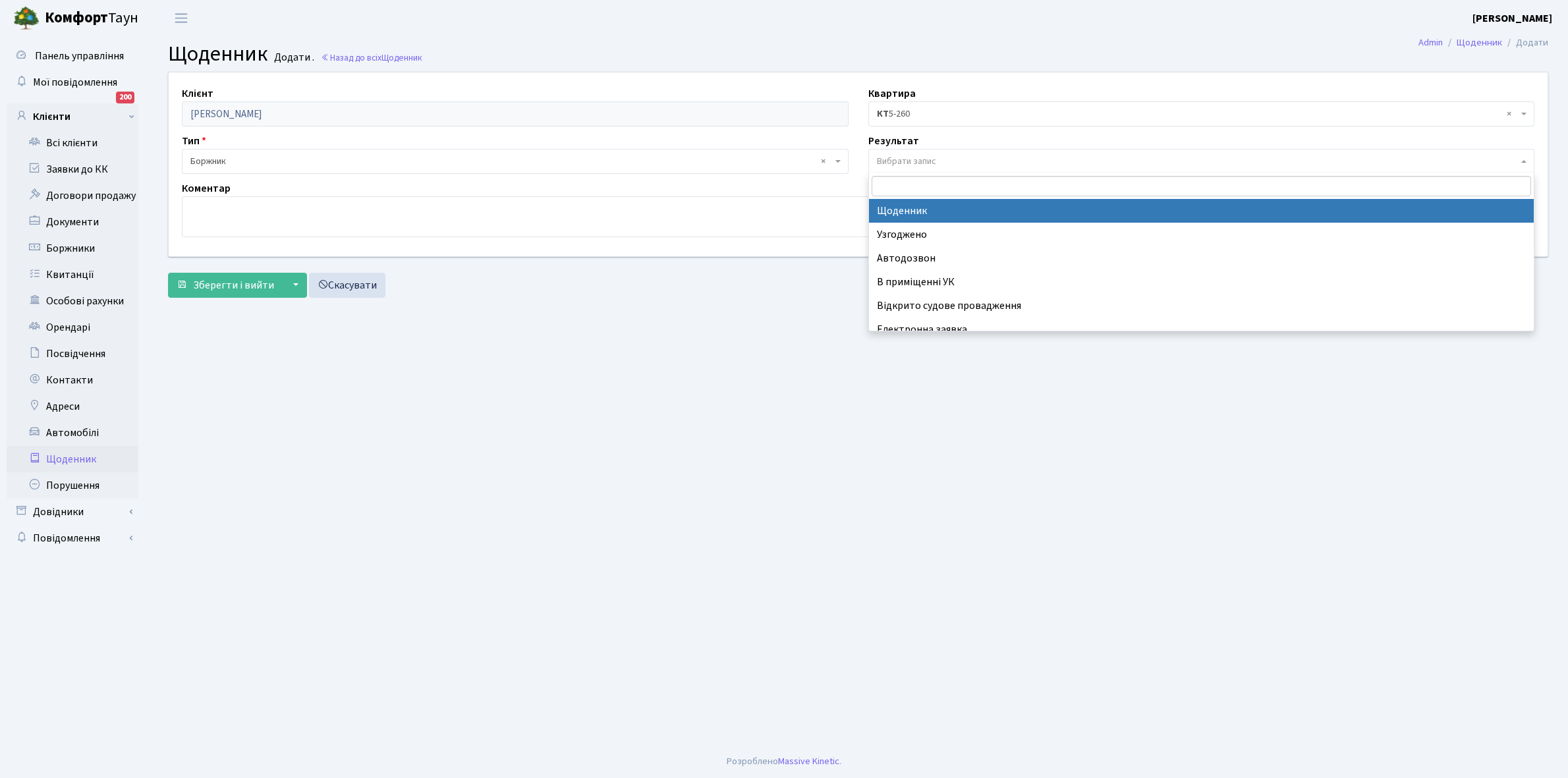
click at [899, 162] on span "Вибрати запис" at bounding box center [906, 161] width 59 height 13
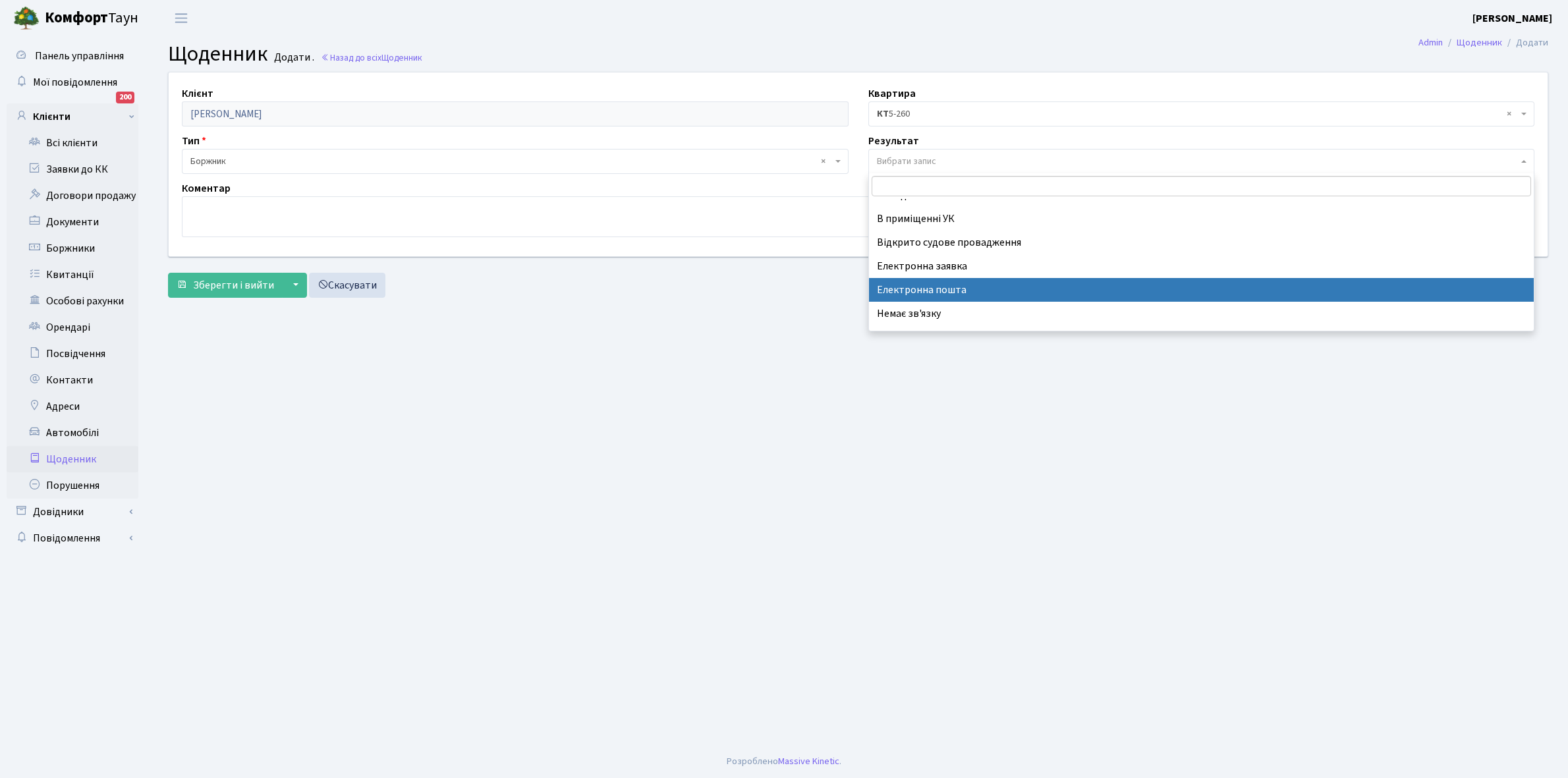
scroll to position [81, 0]
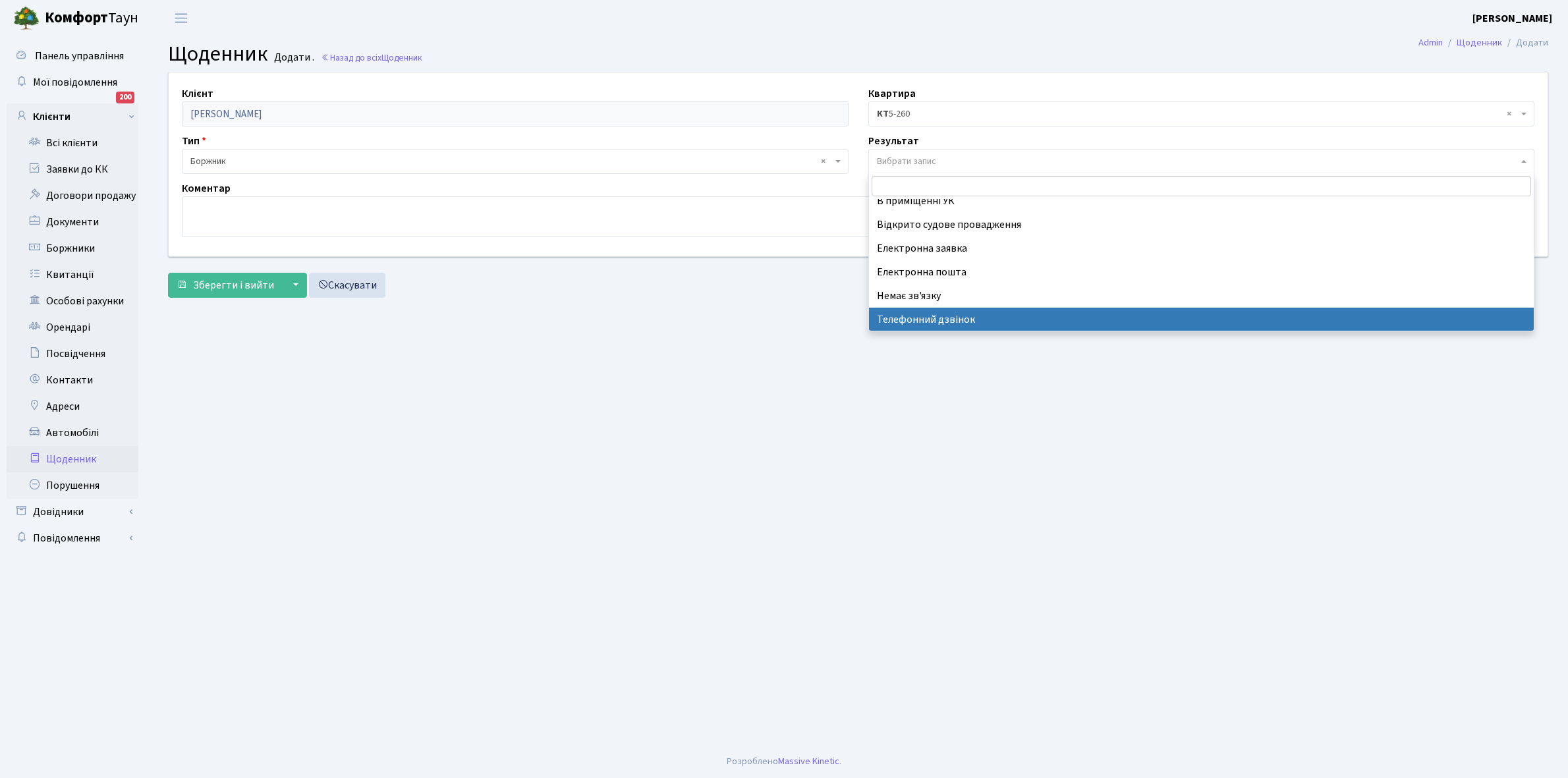
select select "196"
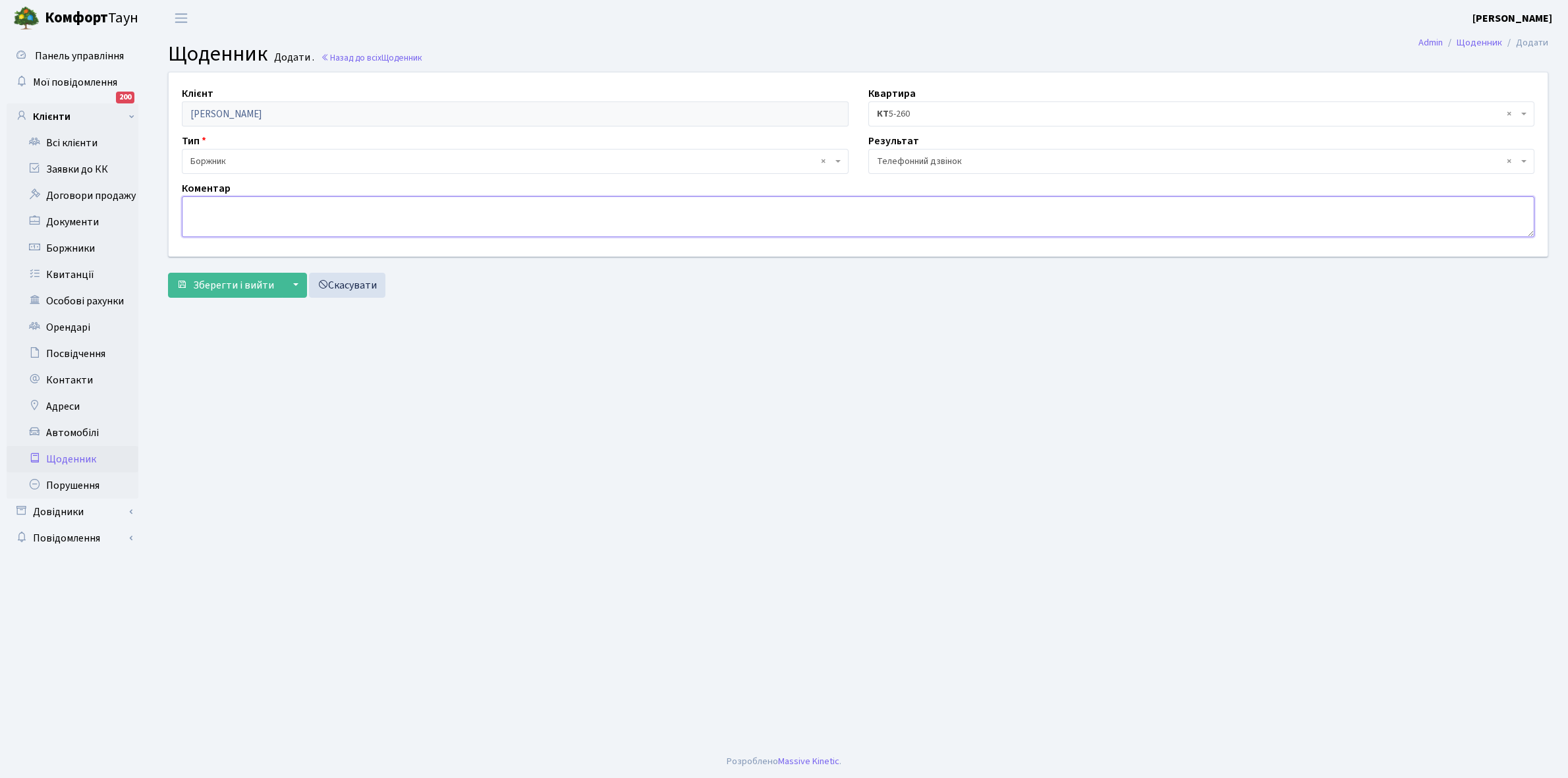
click at [219, 204] on textarea at bounding box center [858, 217] width 1353 height 41
type textarea "Не бере трубку телефона"
click at [224, 288] on span "Зберегти і вийти" at bounding box center [234, 285] width 81 height 14
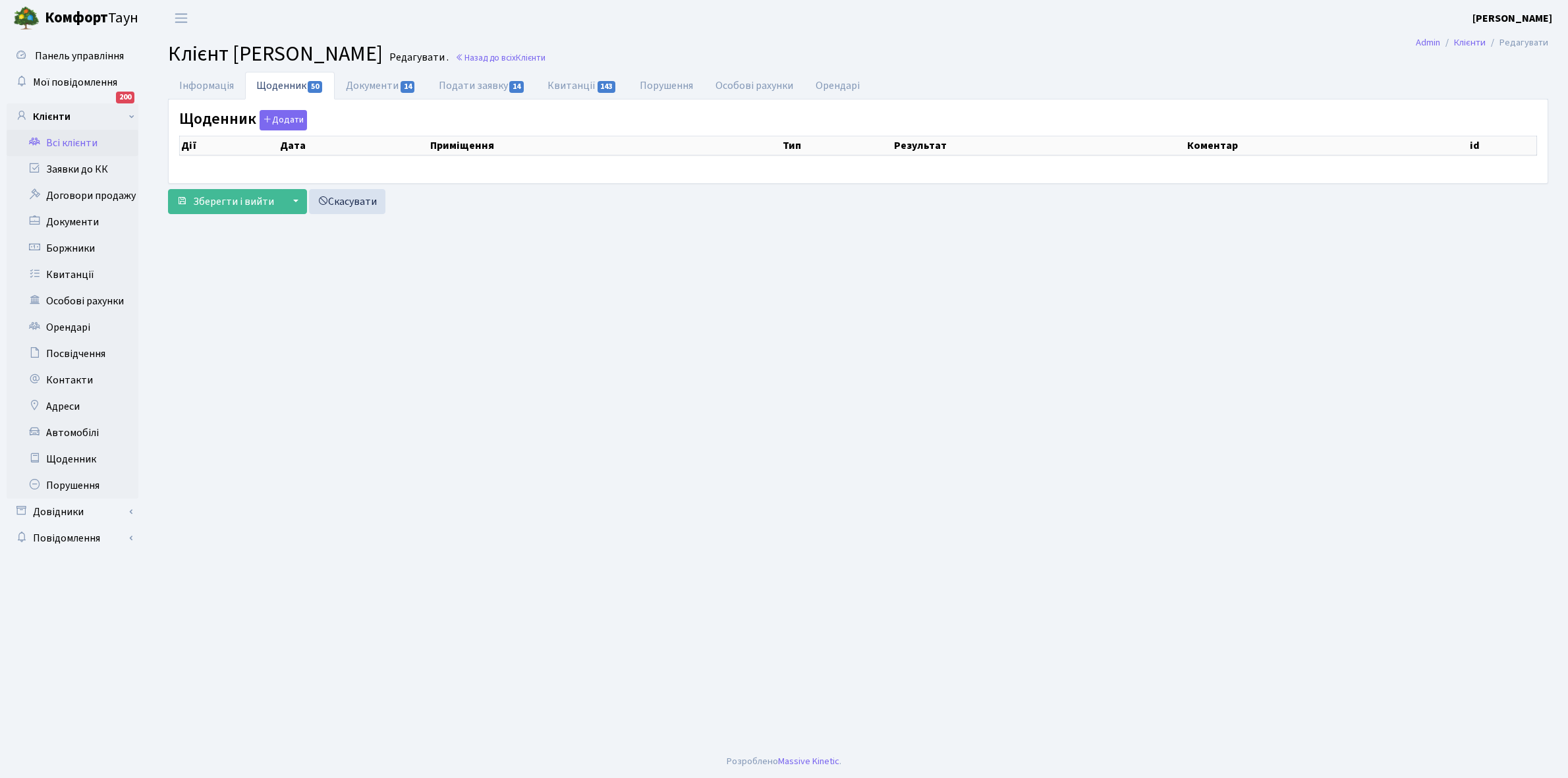
select select "25"
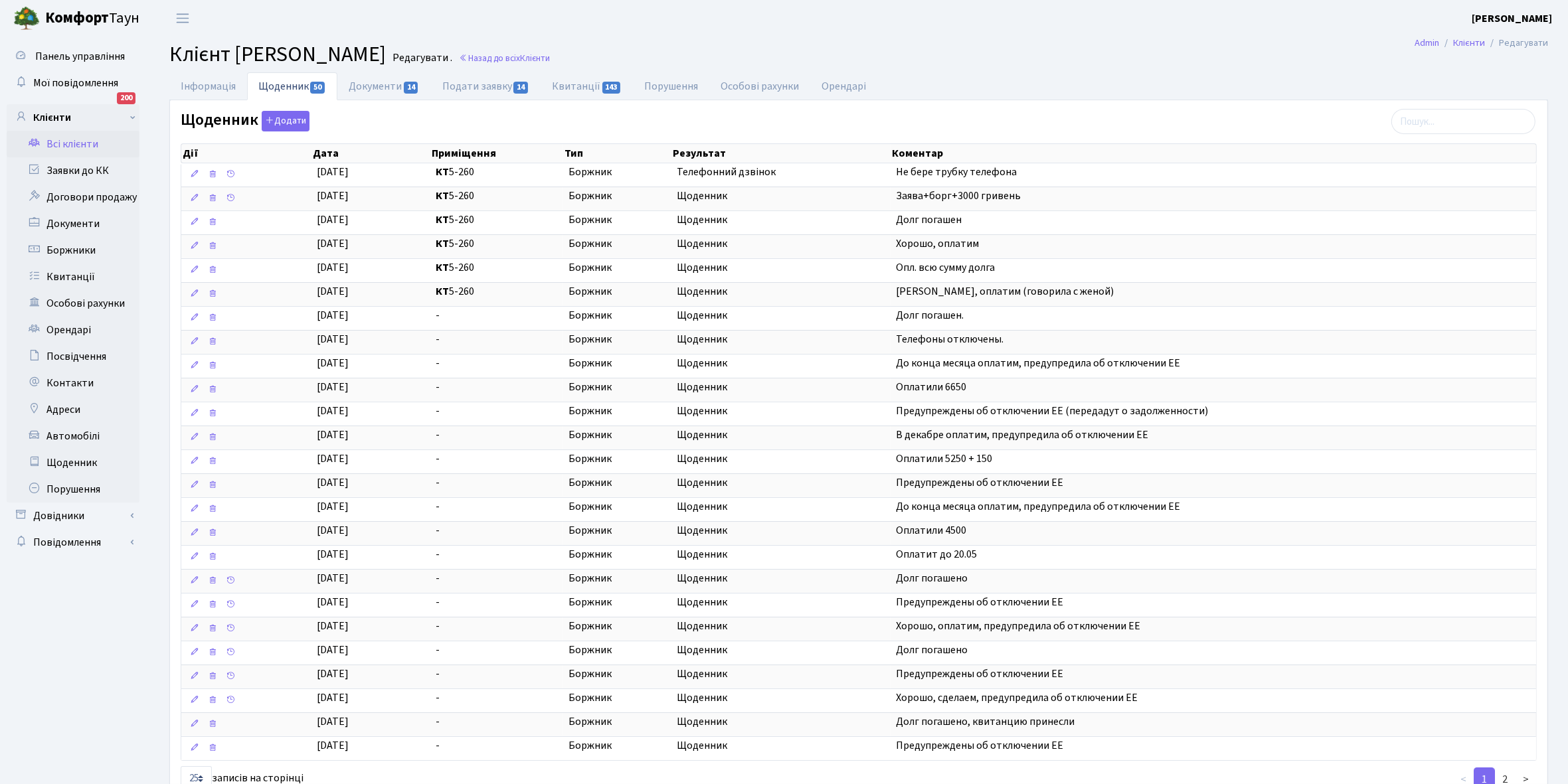
click at [74, 145] on link "Всі клієнти" at bounding box center [72, 143] width 133 height 26
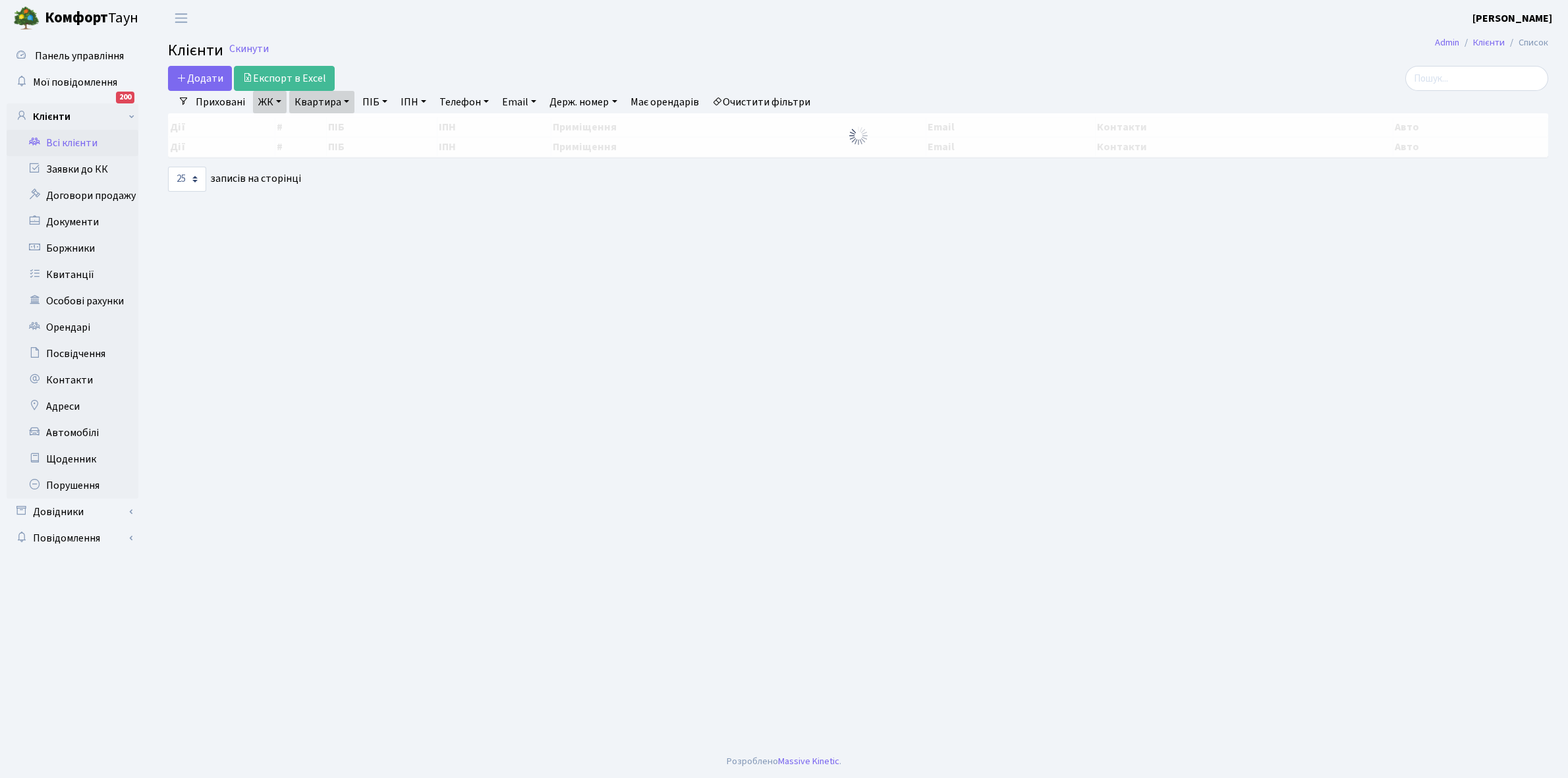
select select "25"
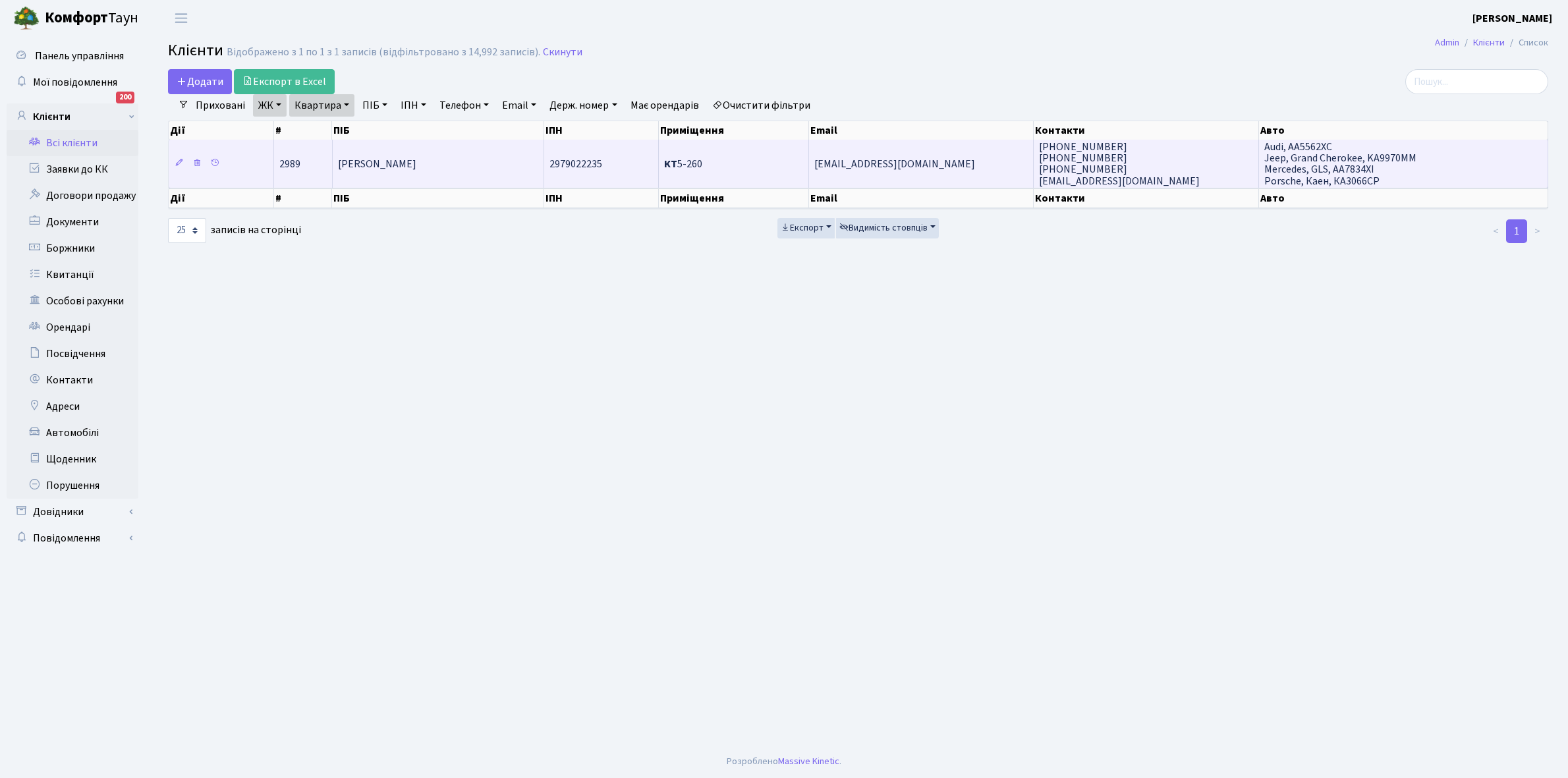
click at [417, 165] on span "[PERSON_NAME]" at bounding box center [376, 164] width 78 height 14
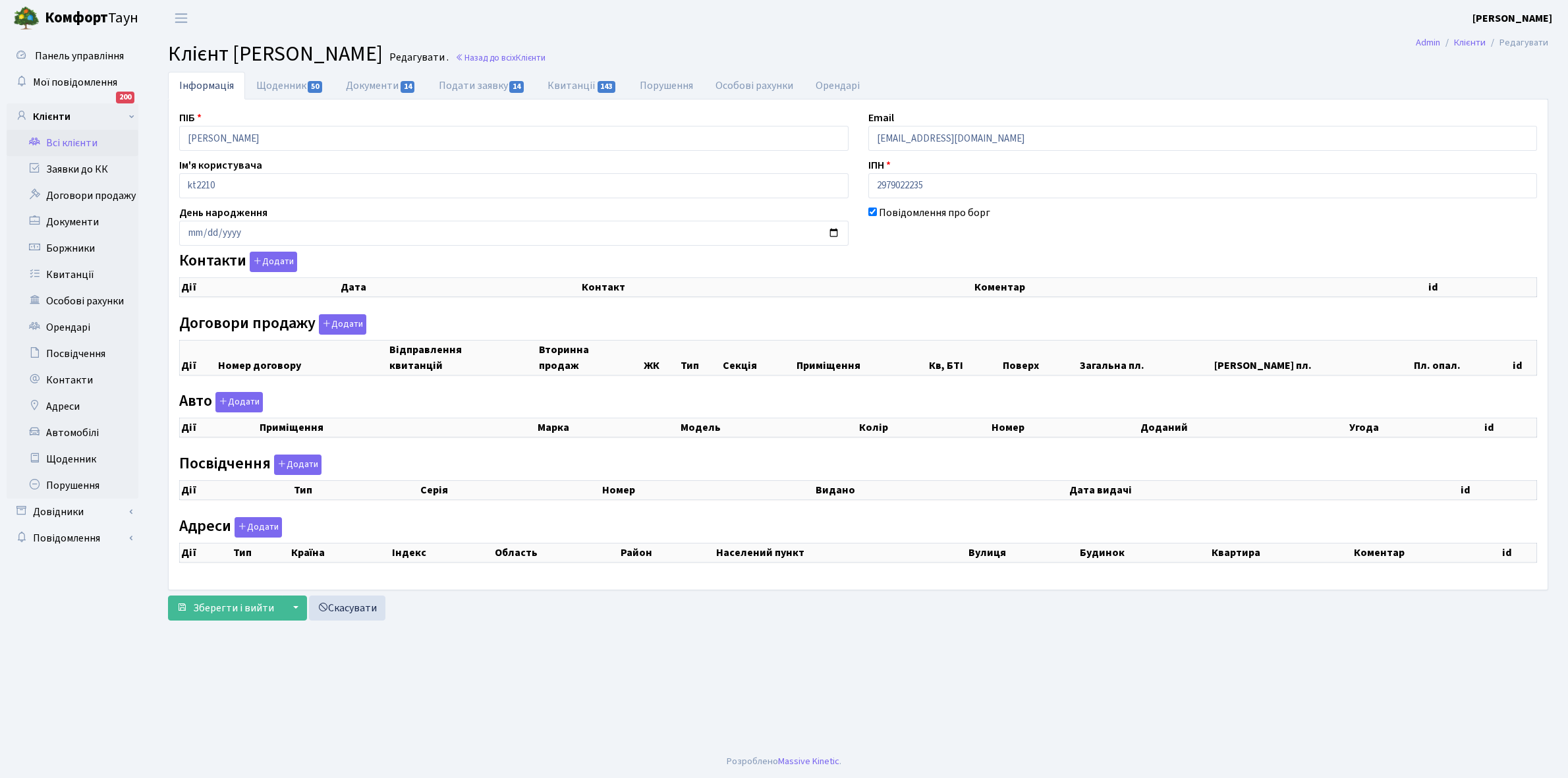
checkbox input "true"
select select "25"
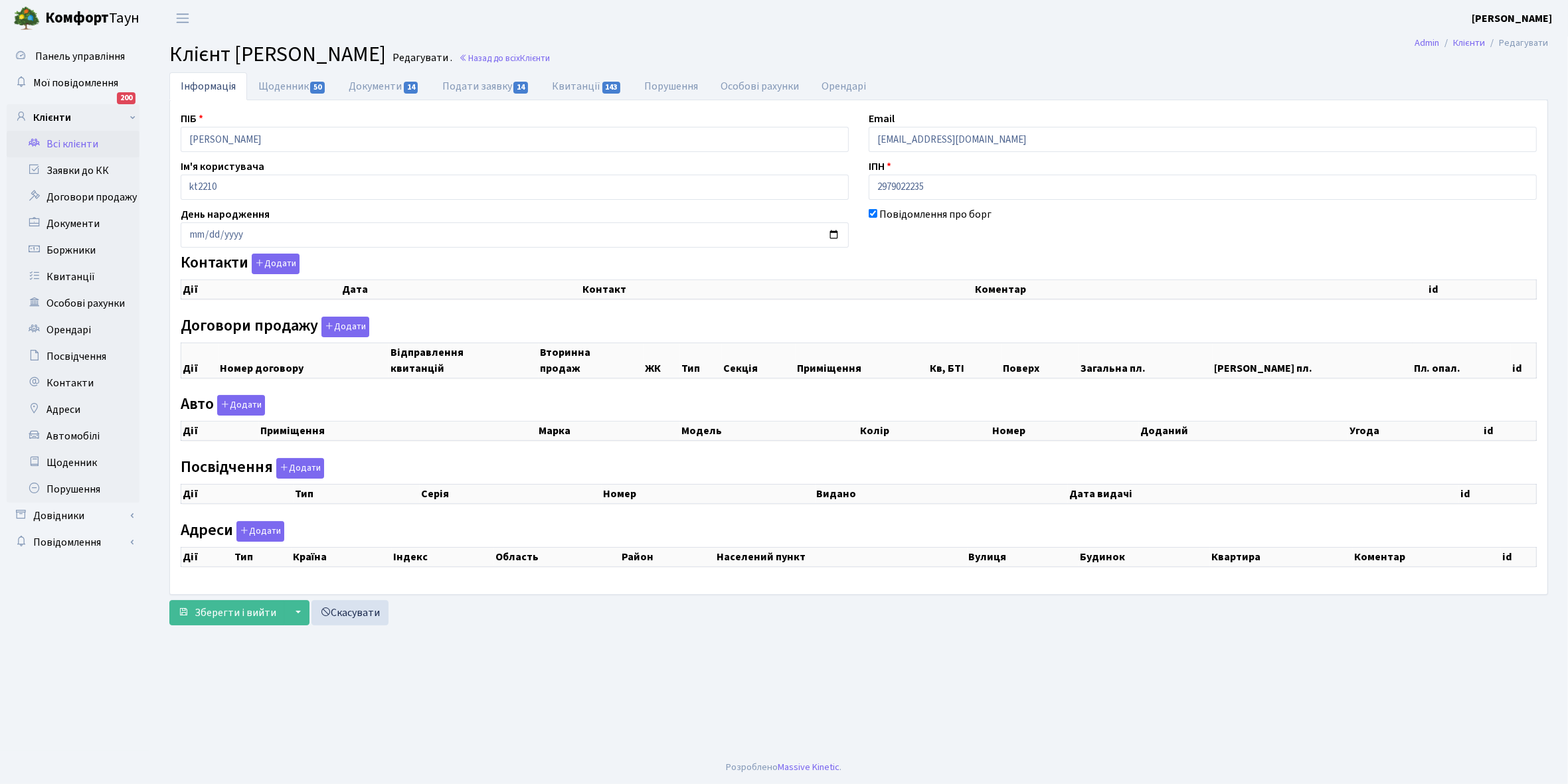
select select "25"
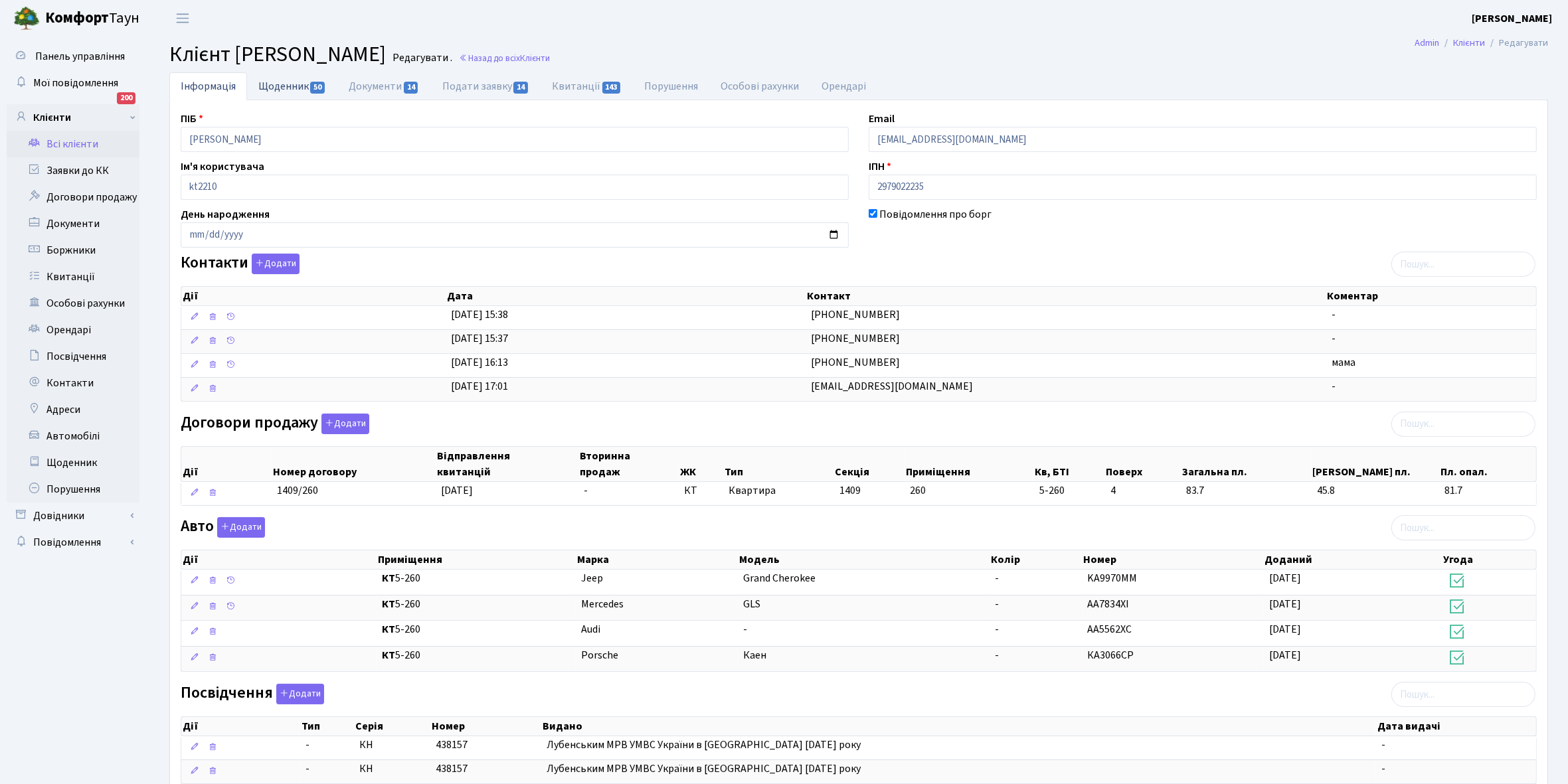
click at [282, 84] on link "Щоденник 50" at bounding box center [293, 86] width 91 height 27
select select "25"
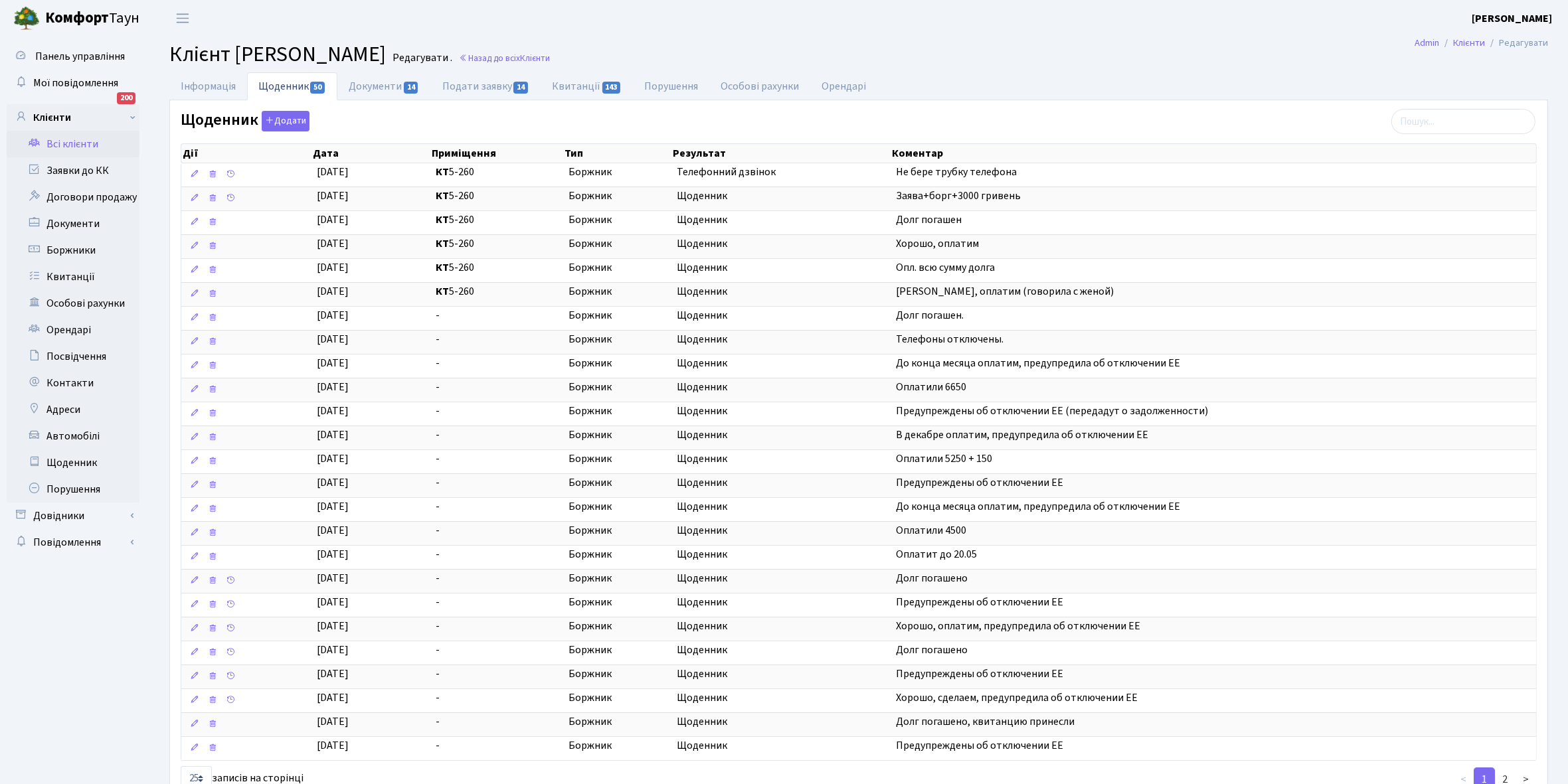
click at [68, 138] on link "Всі клієнти" at bounding box center [72, 143] width 133 height 26
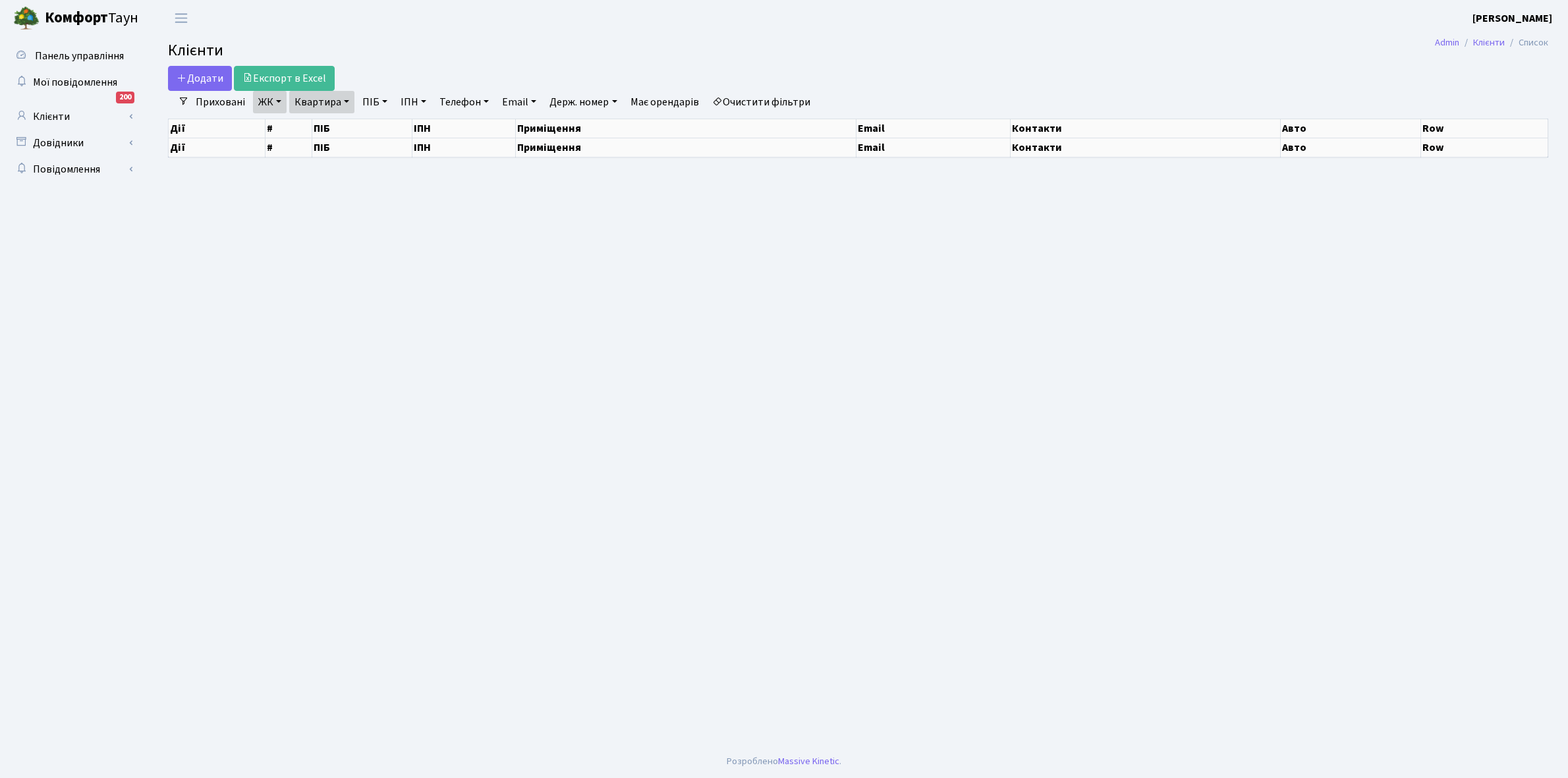
select select "25"
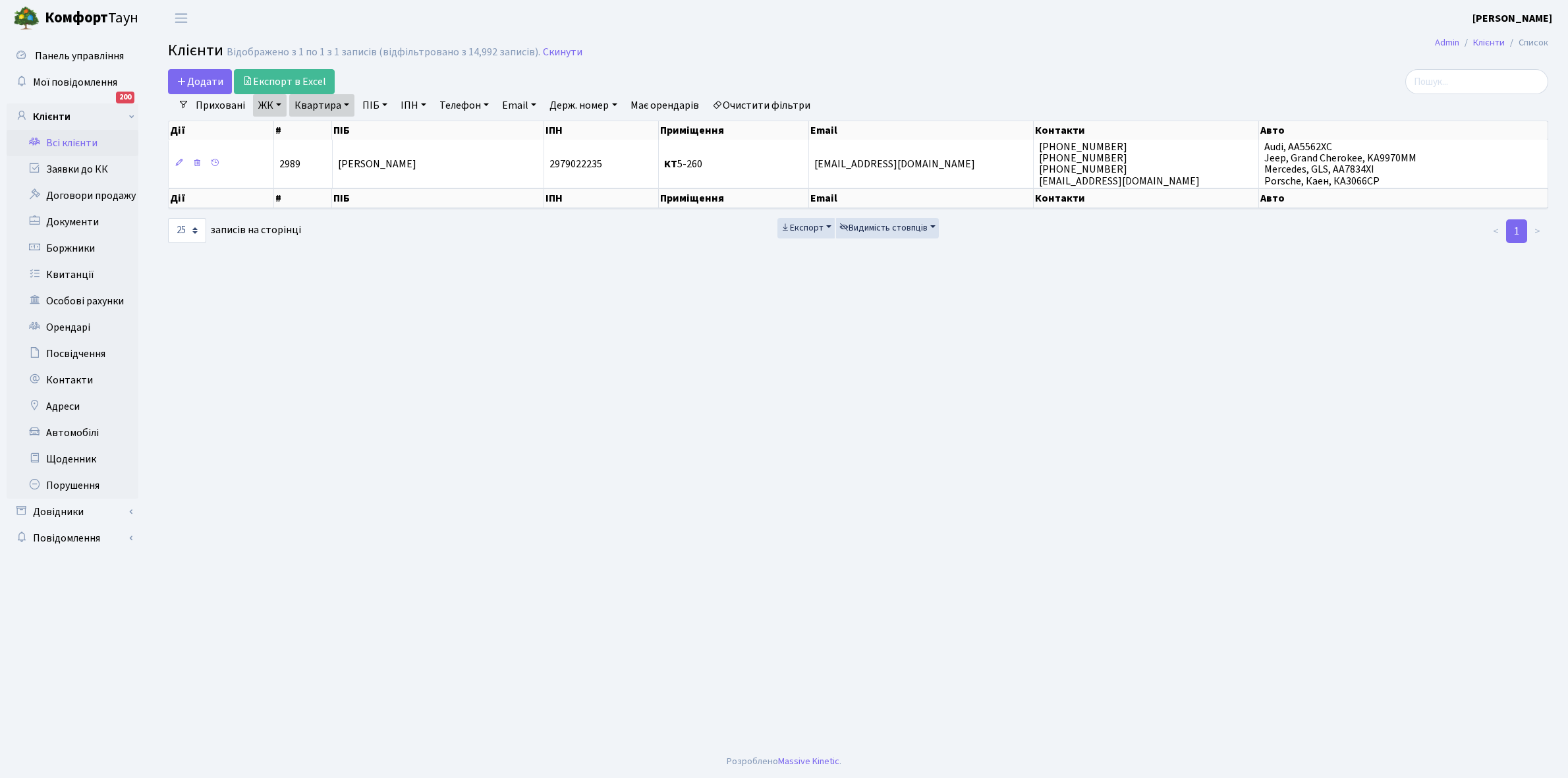
click at [345, 106] on link "Квартира" at bounding box center [321, 105] width 65 height 22
click at [338, 129] on input "5-260" at bounding box center [328, 131] width 77 height 25
type input "5"
type input "2-479"
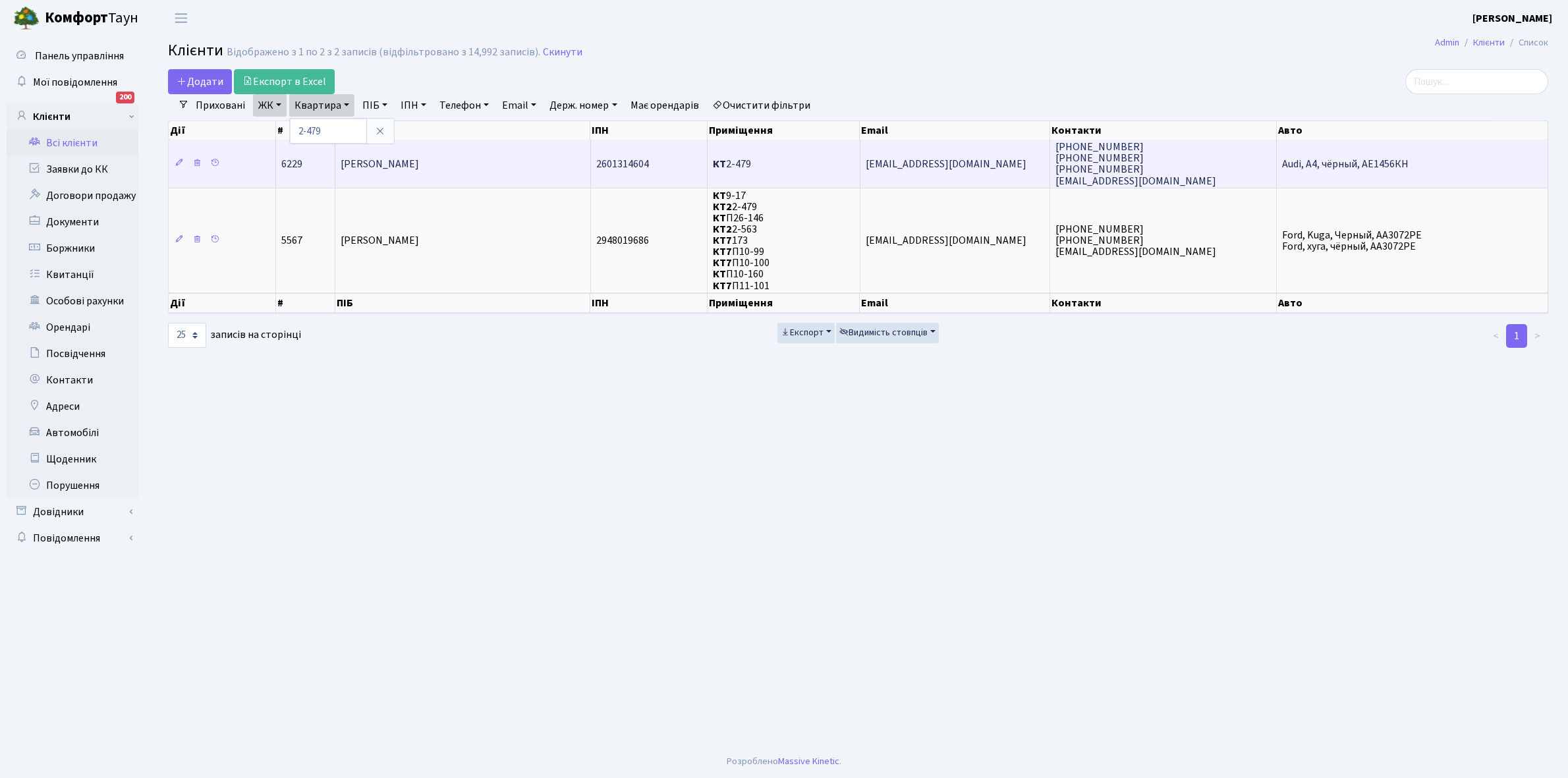
click at [500, 155] on td "[PERSON_NAME]" at bounding box center [463, 163] width 256 height 47
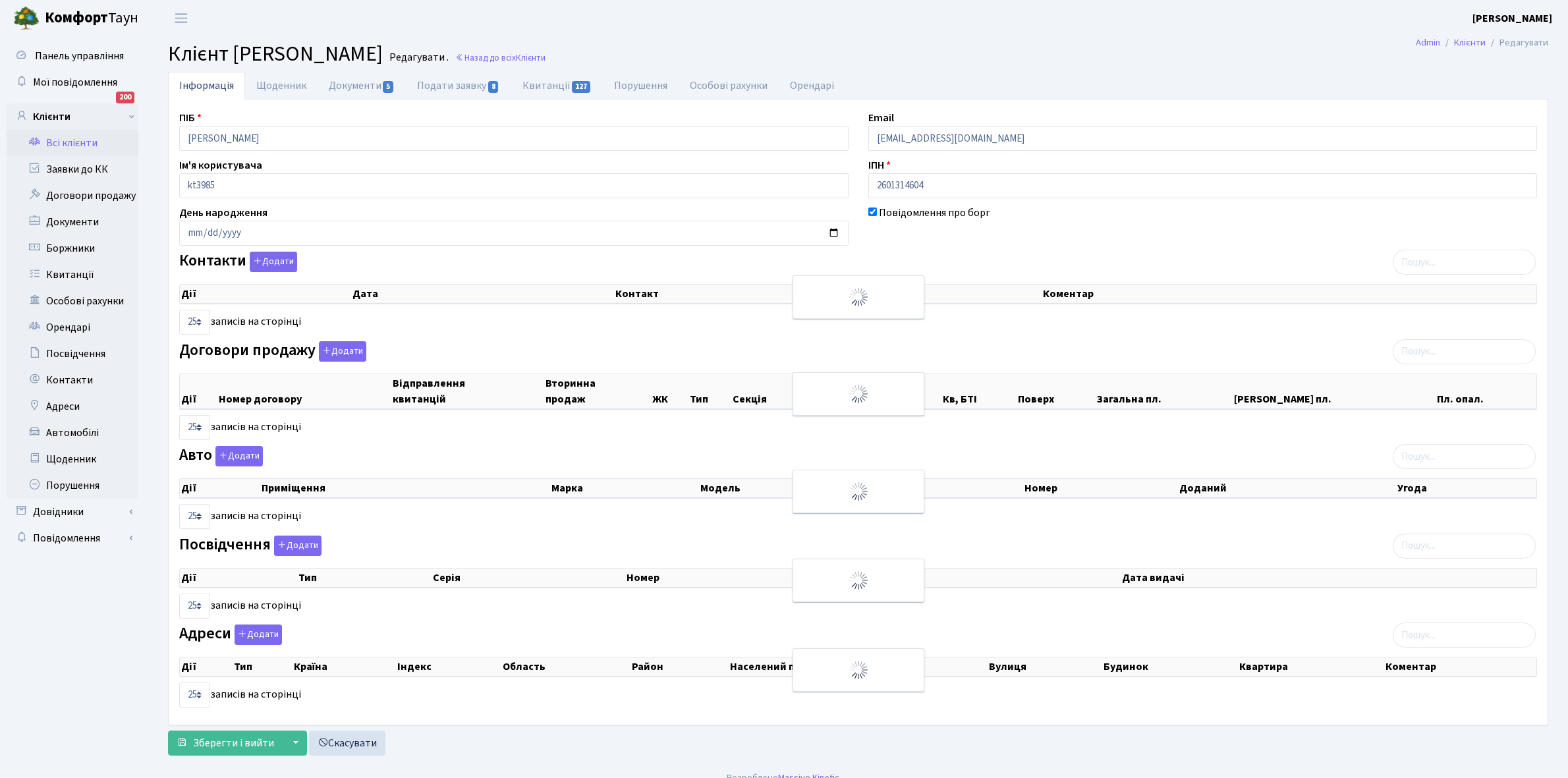
select select "25"
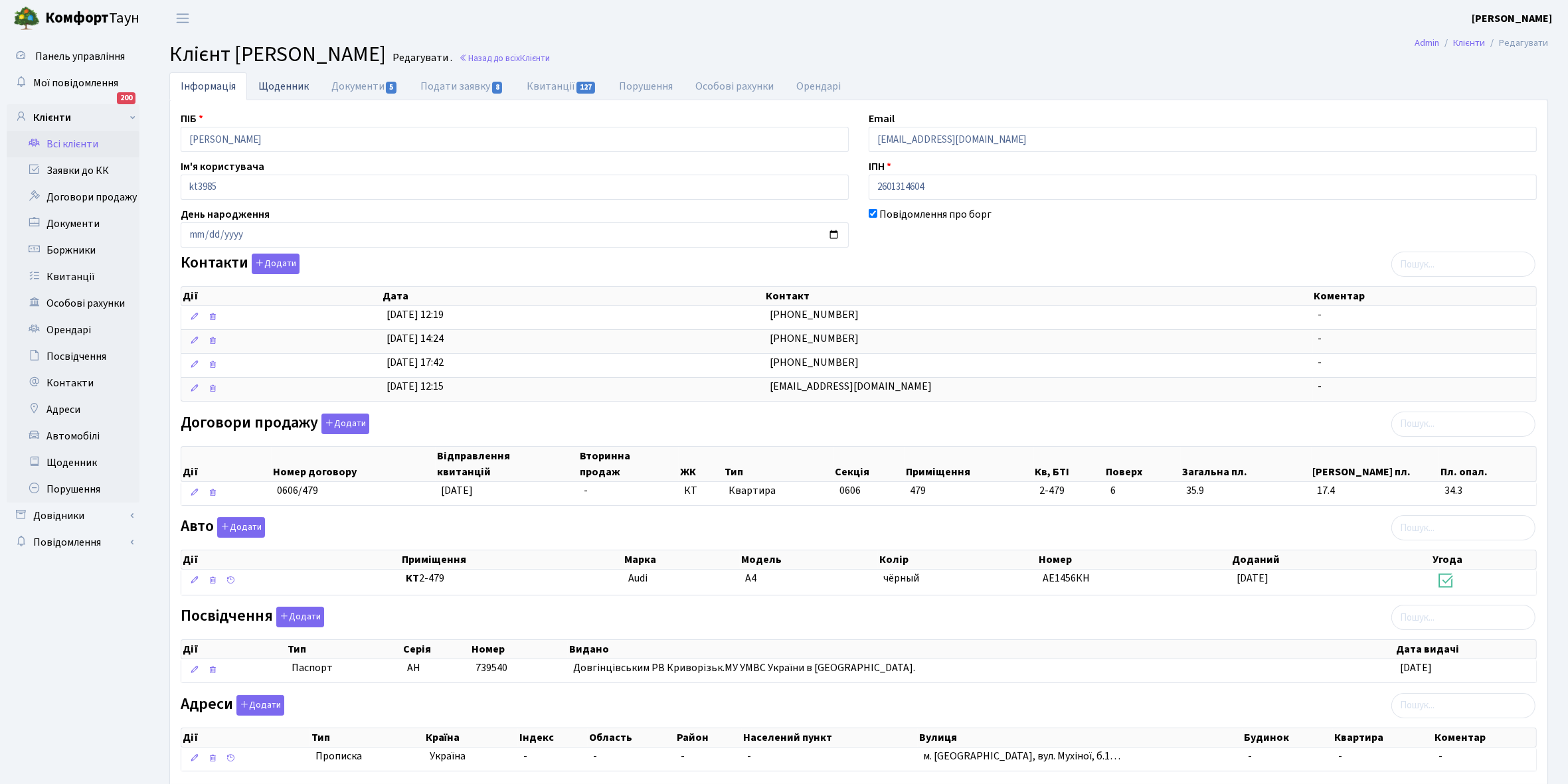
click at [271, 85] on link "Щоденник" at bounding box center [284, 86] width 73 height 27
select select "25"
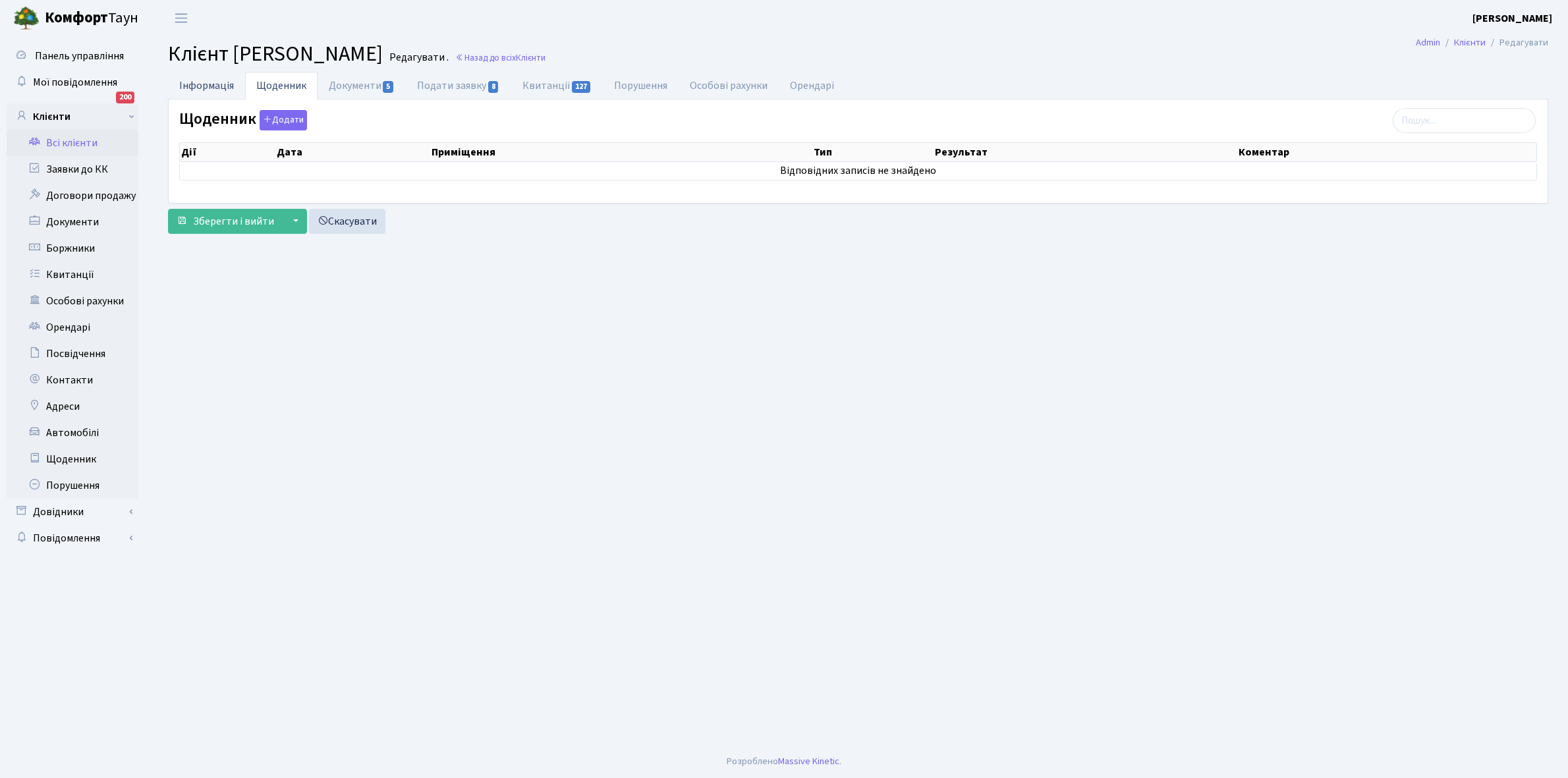
click at [197, 86] on link "Інформація" at bounding box center [207, 85] width 77 height 27
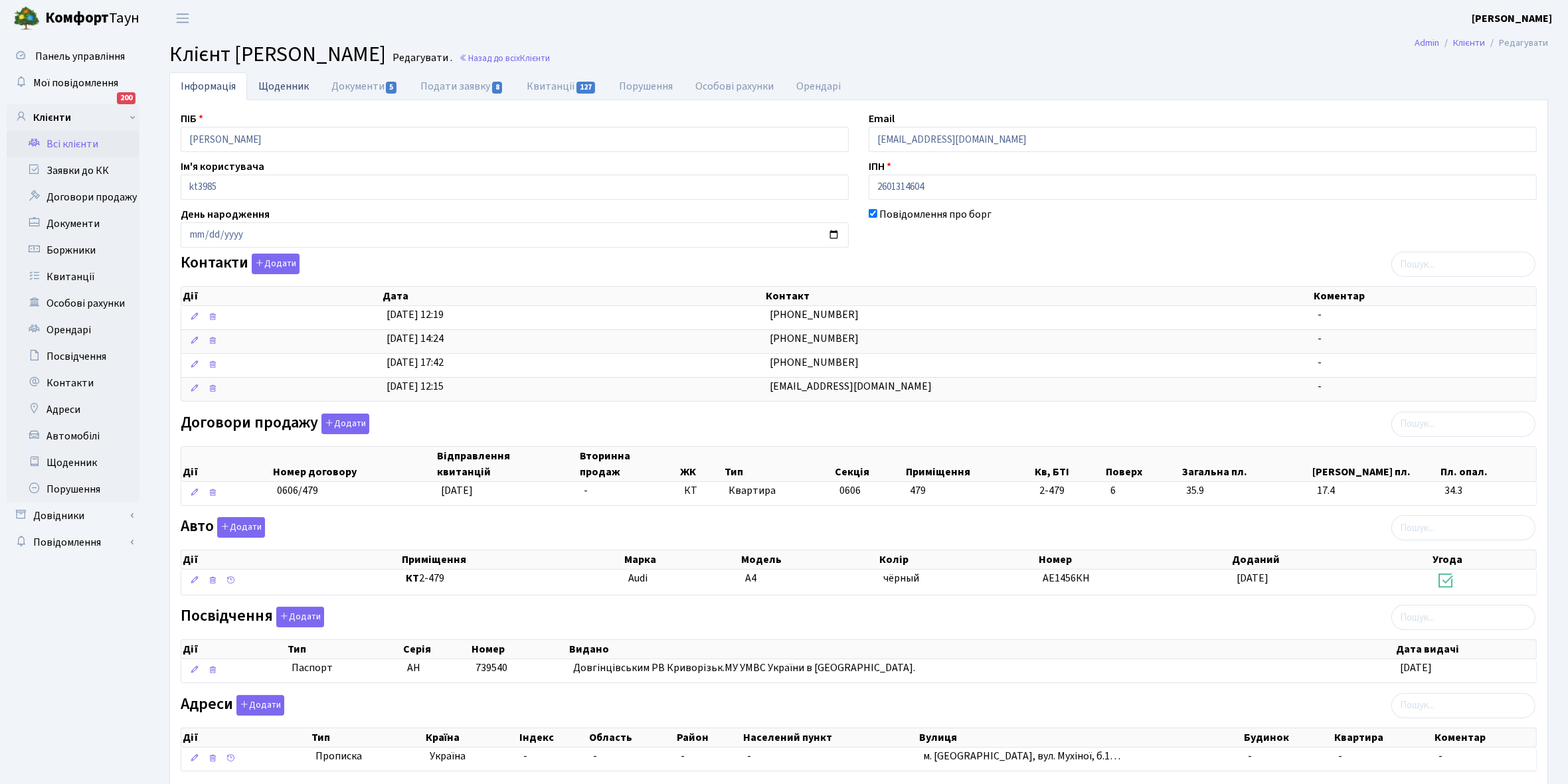
click at [278, 82] on link "Щоденник" at bounding box center [284, 86] width 73 height 27
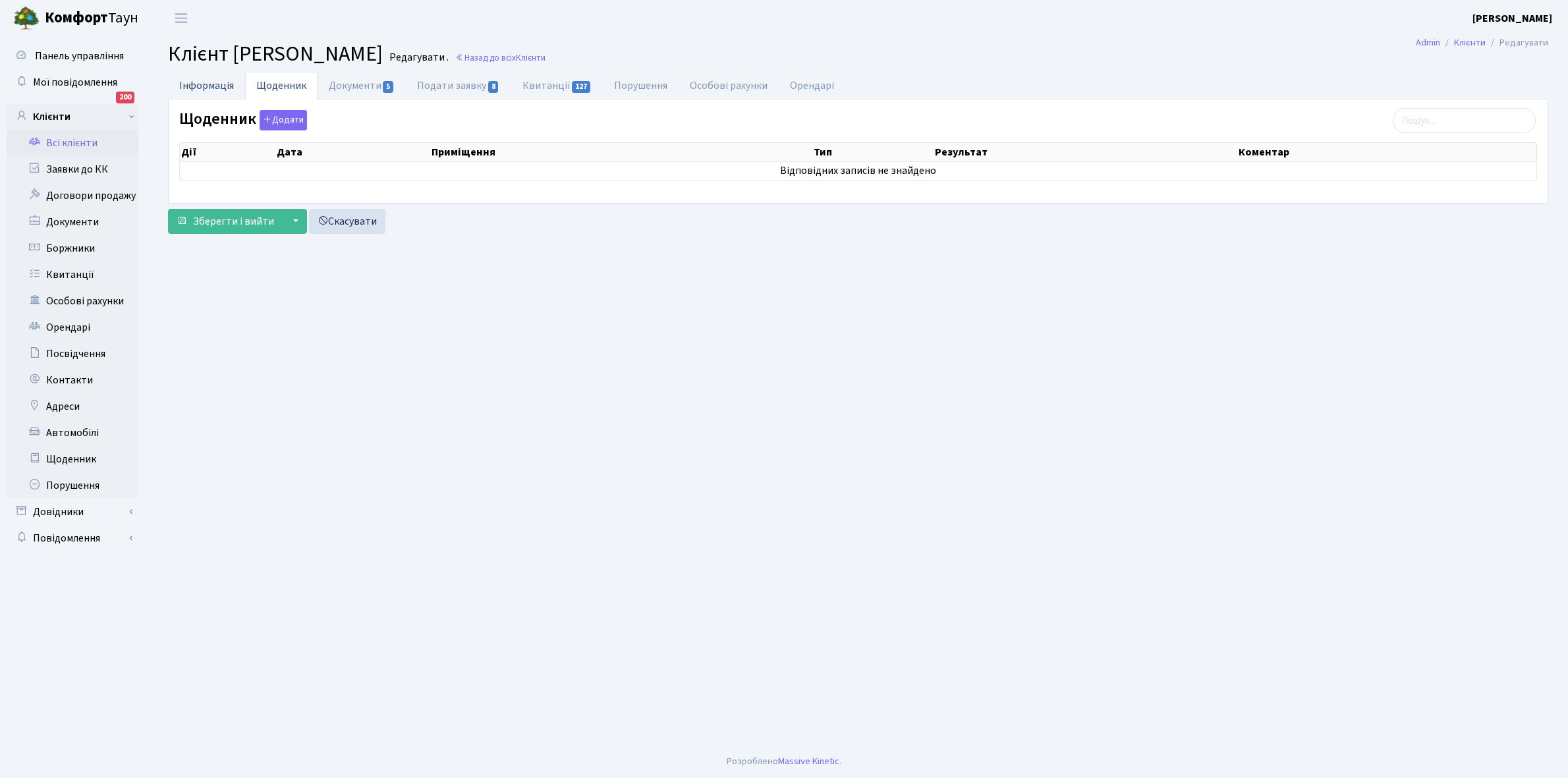
click at [198, 84] on link "Інформація" at bounding box center [207, 85] width 77 height 27
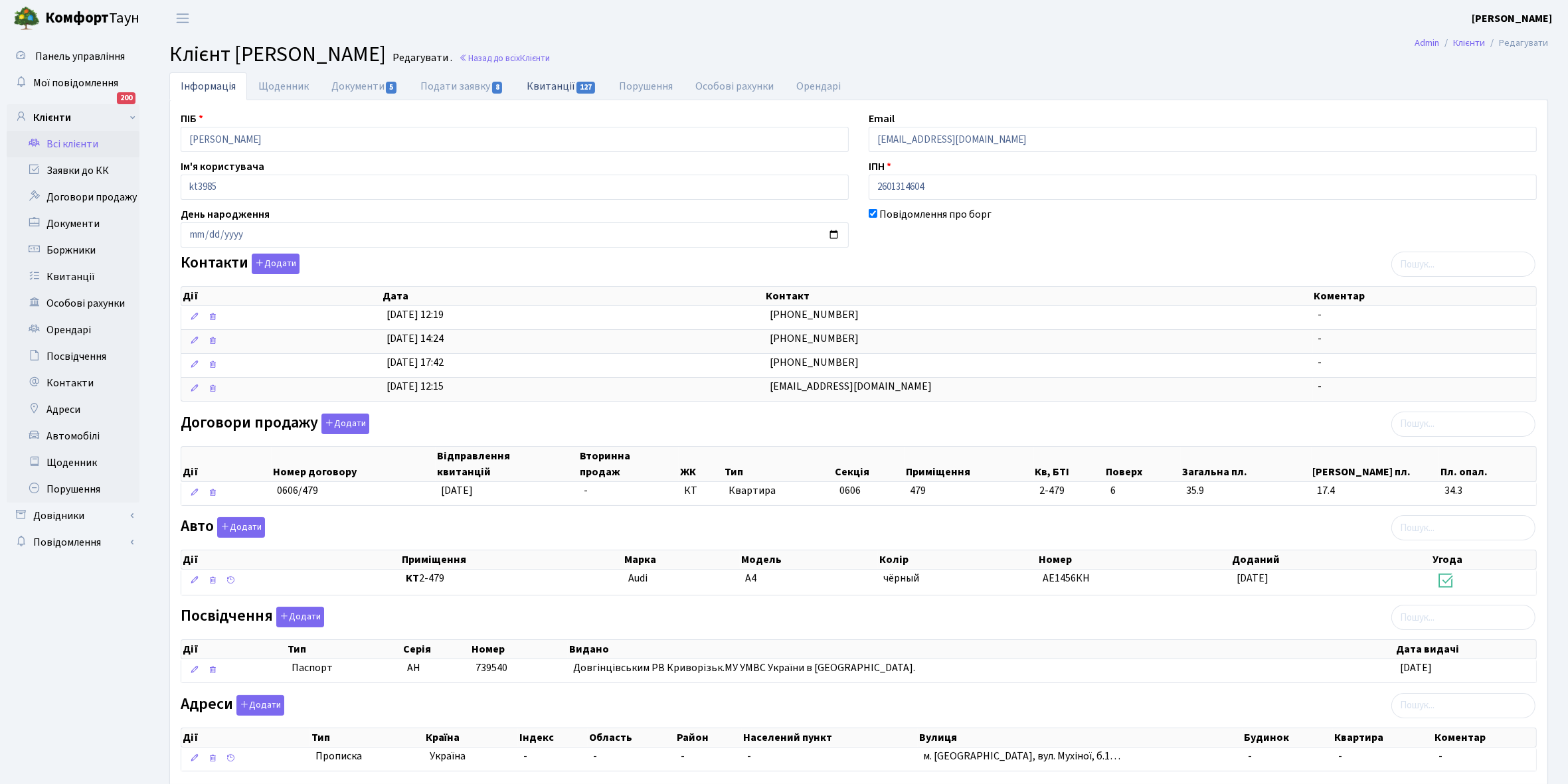
click at [541, 87] on link "Квитанції 127" at bounding box center [562, 86] width 92 height 27
select select "25"
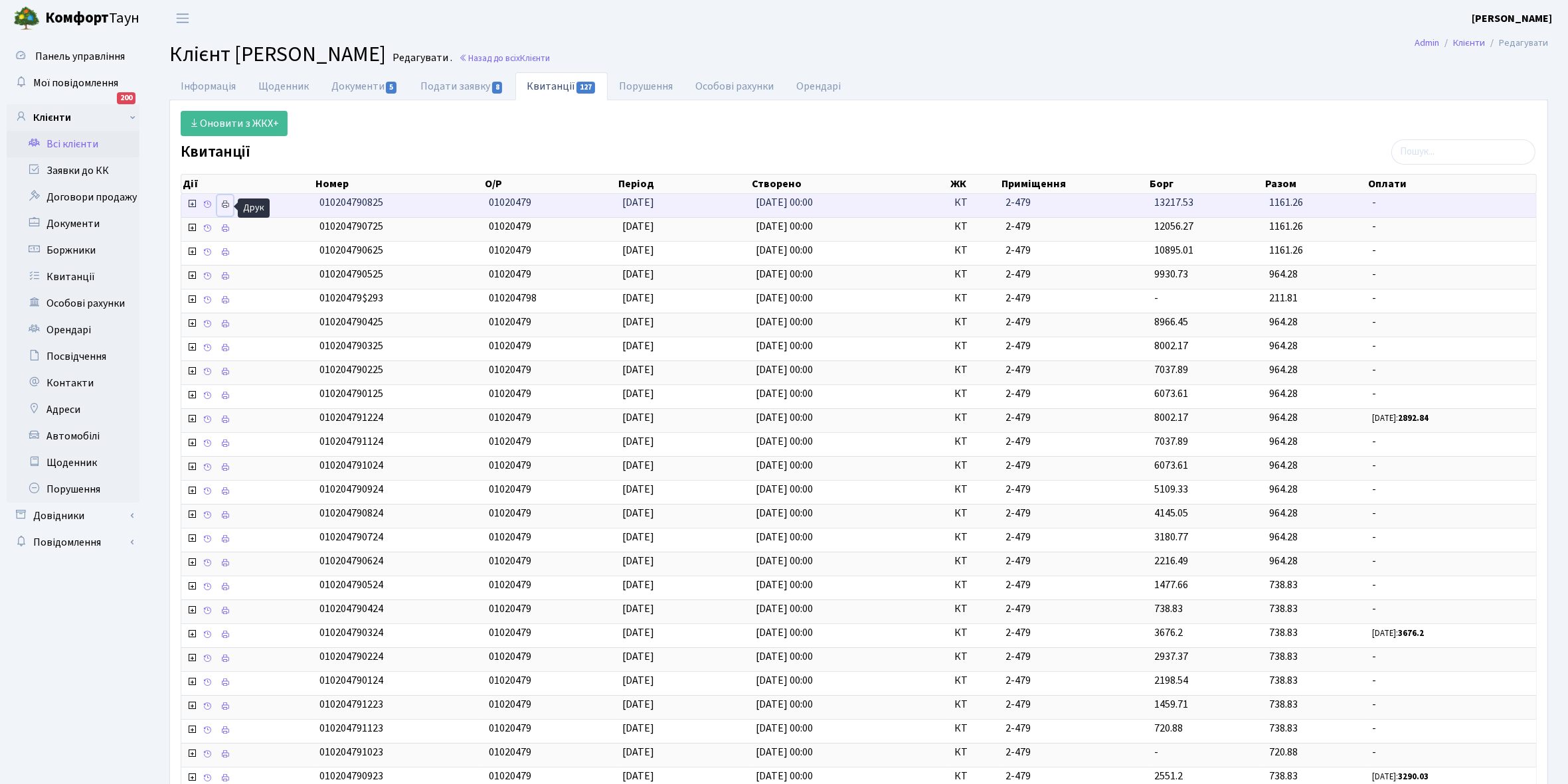
click at [223, 204] on icon at bounding box center [225, 204] width 10 height 10
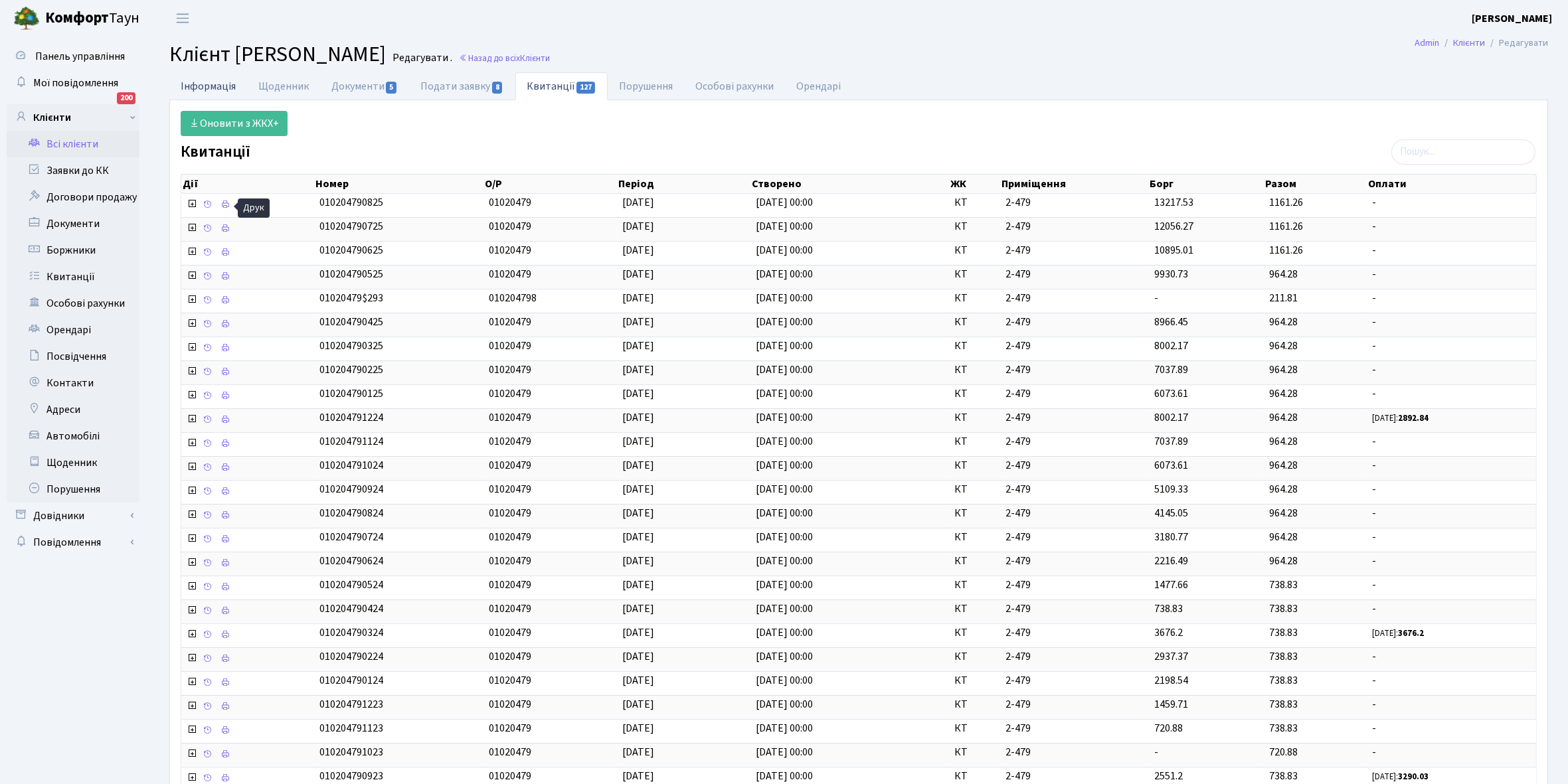
click at [207, 82] on link "Інформація" at bounding box center [208, 86] width 78 height 27
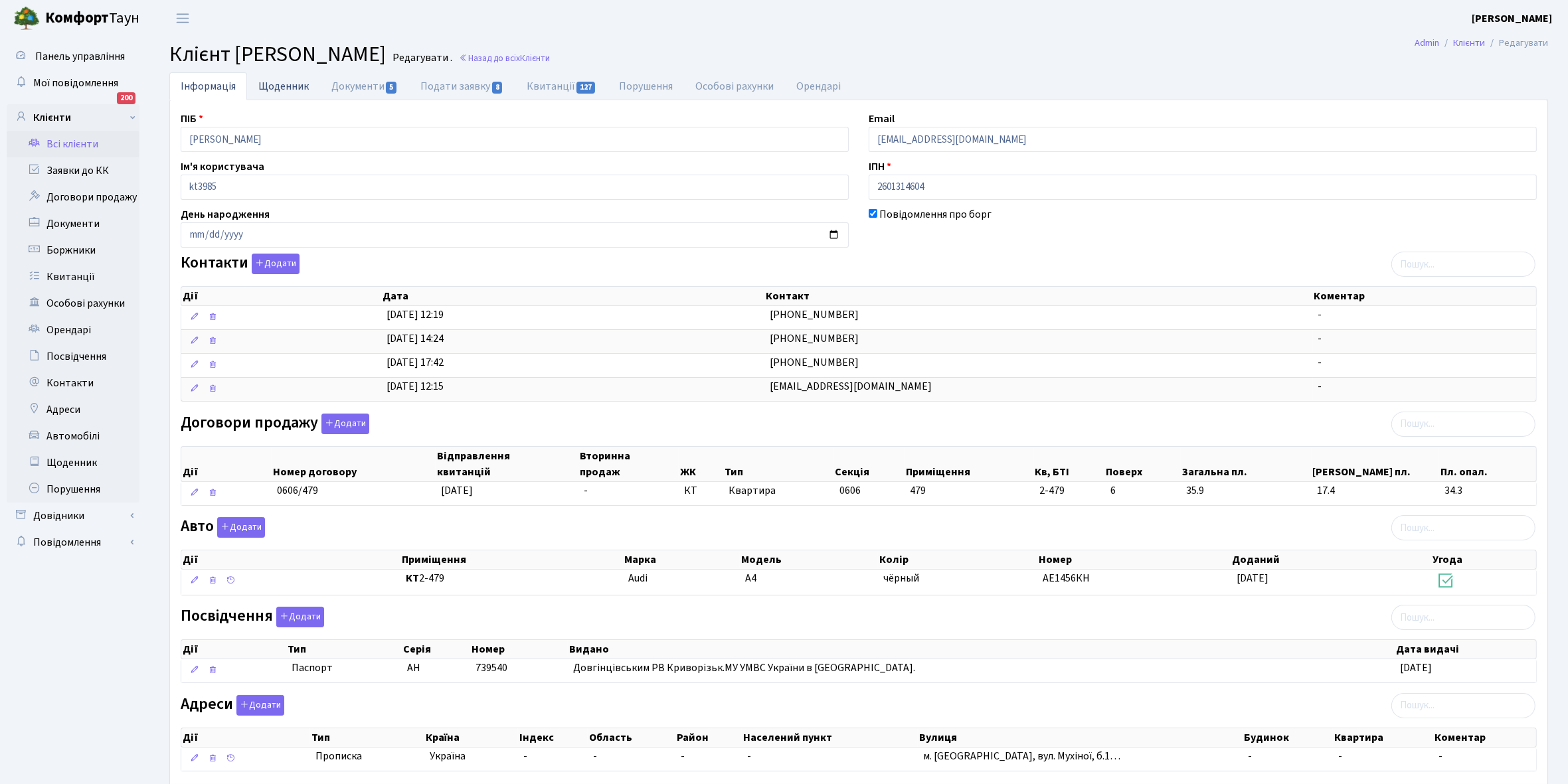
click at [286, 87] on link "Щоденник" at bounding box center [284, 86] width 73 height 27
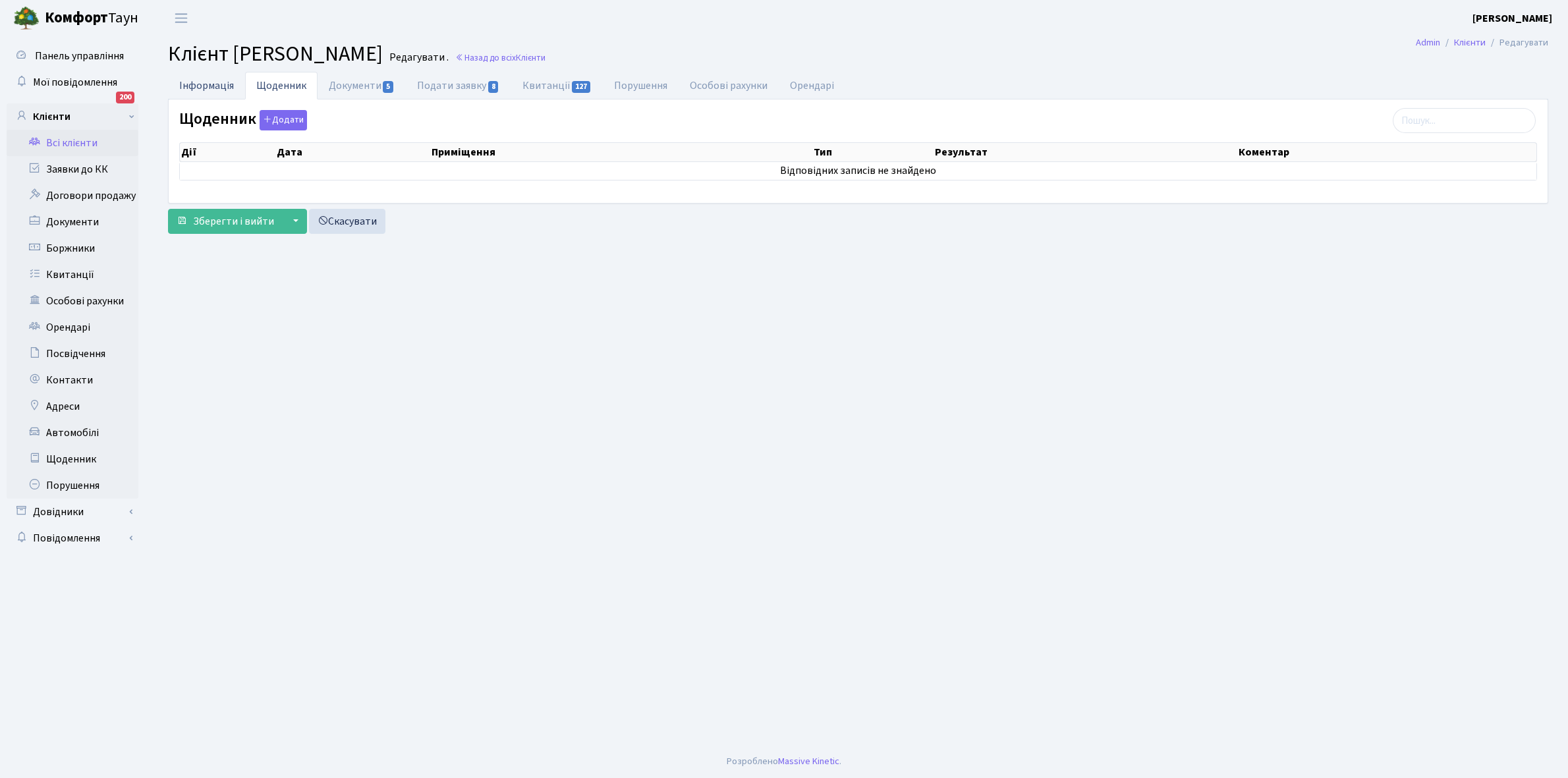
click at [194, 82] on link "Інформація" at bounding box center [207, 85] width 77 height 27
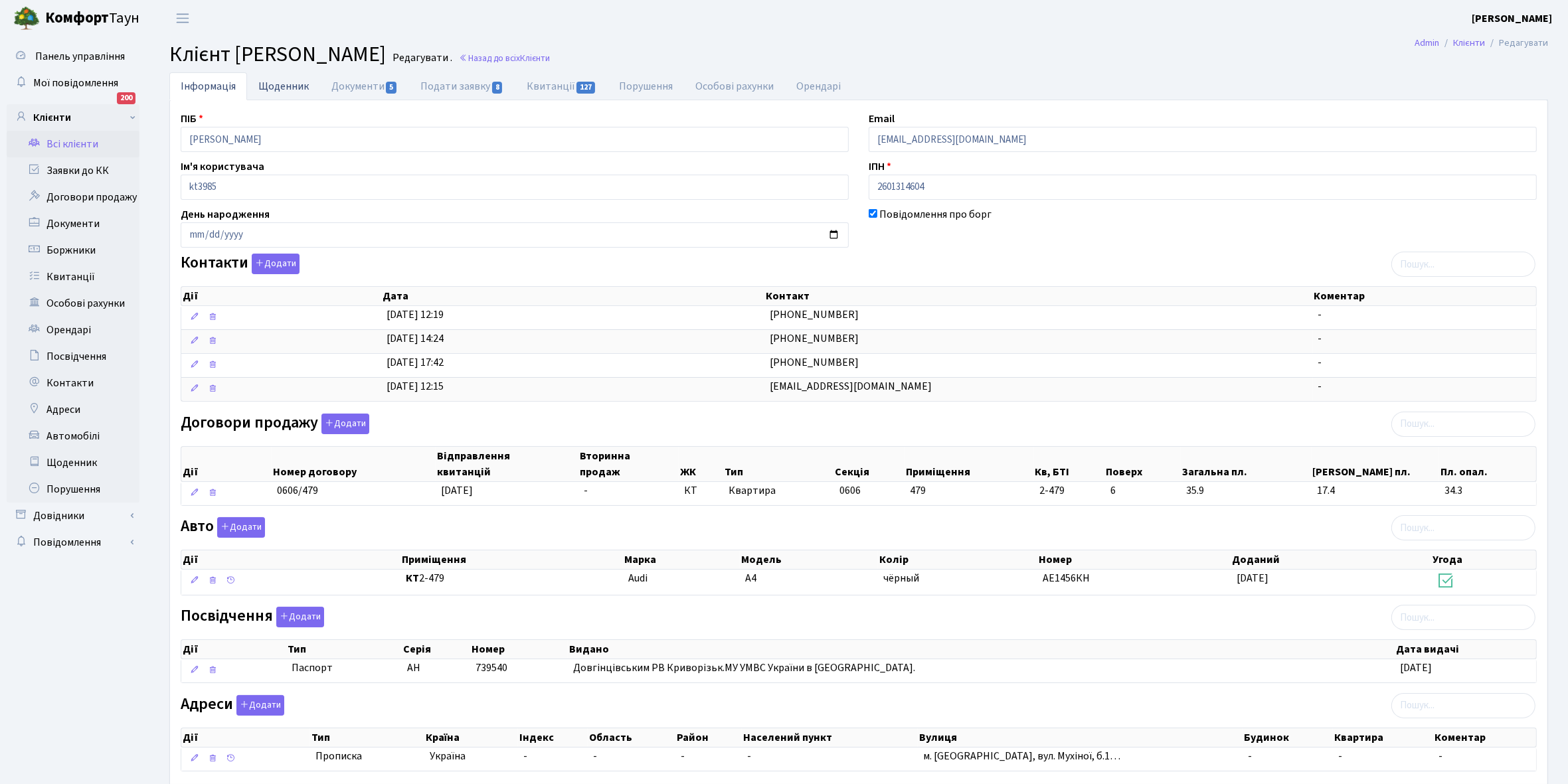
click at [274, 85] on link "Щоденник" at bounding box center [284, 86] width 73 height 27
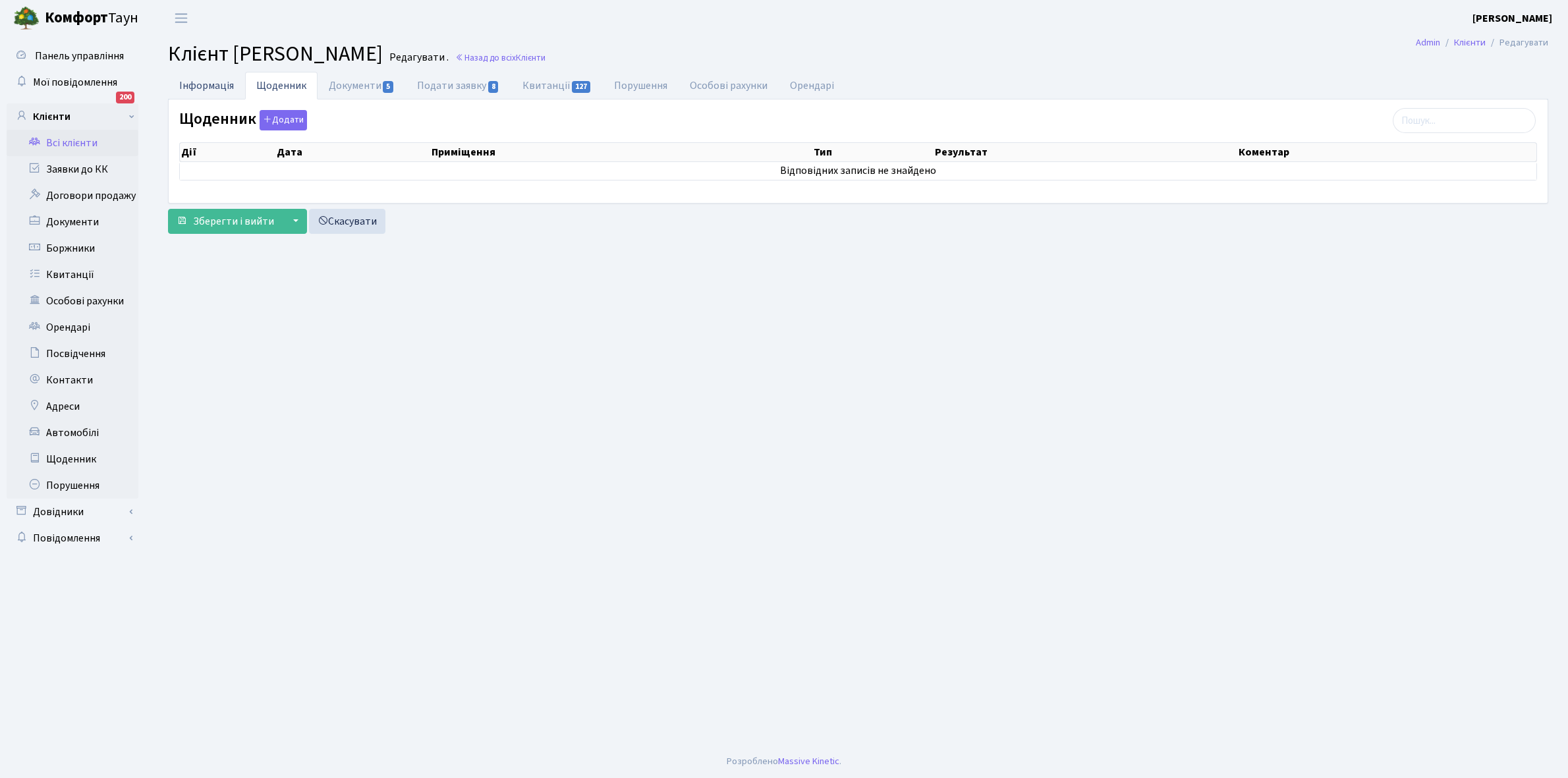
click at [201, 80] on link "Інформація" at bounding box center [207, 85] width 77 height 27
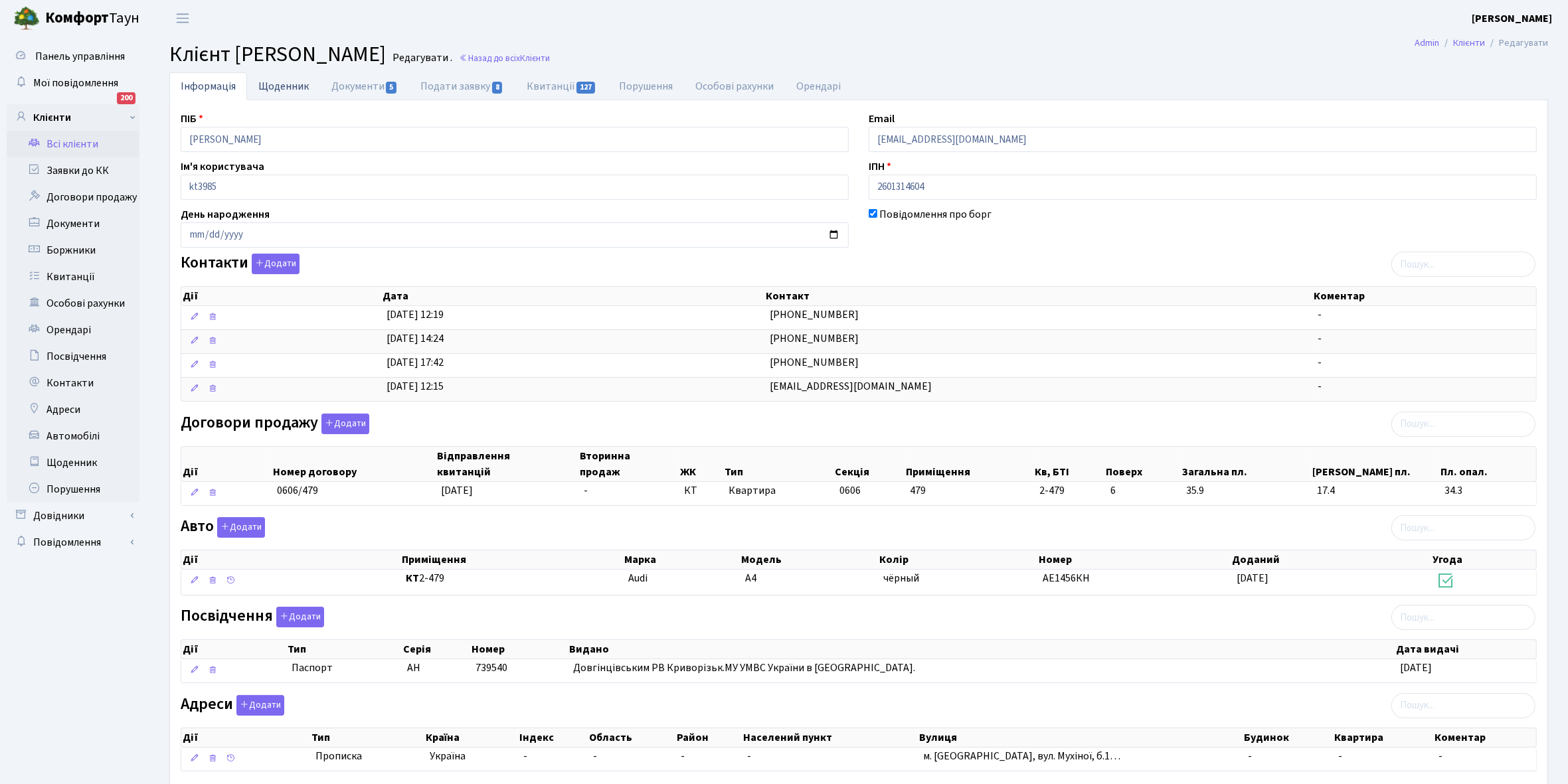
click at [279, 85] on link "Щоденник" at bounding box center [284, 86] width 73 height 27
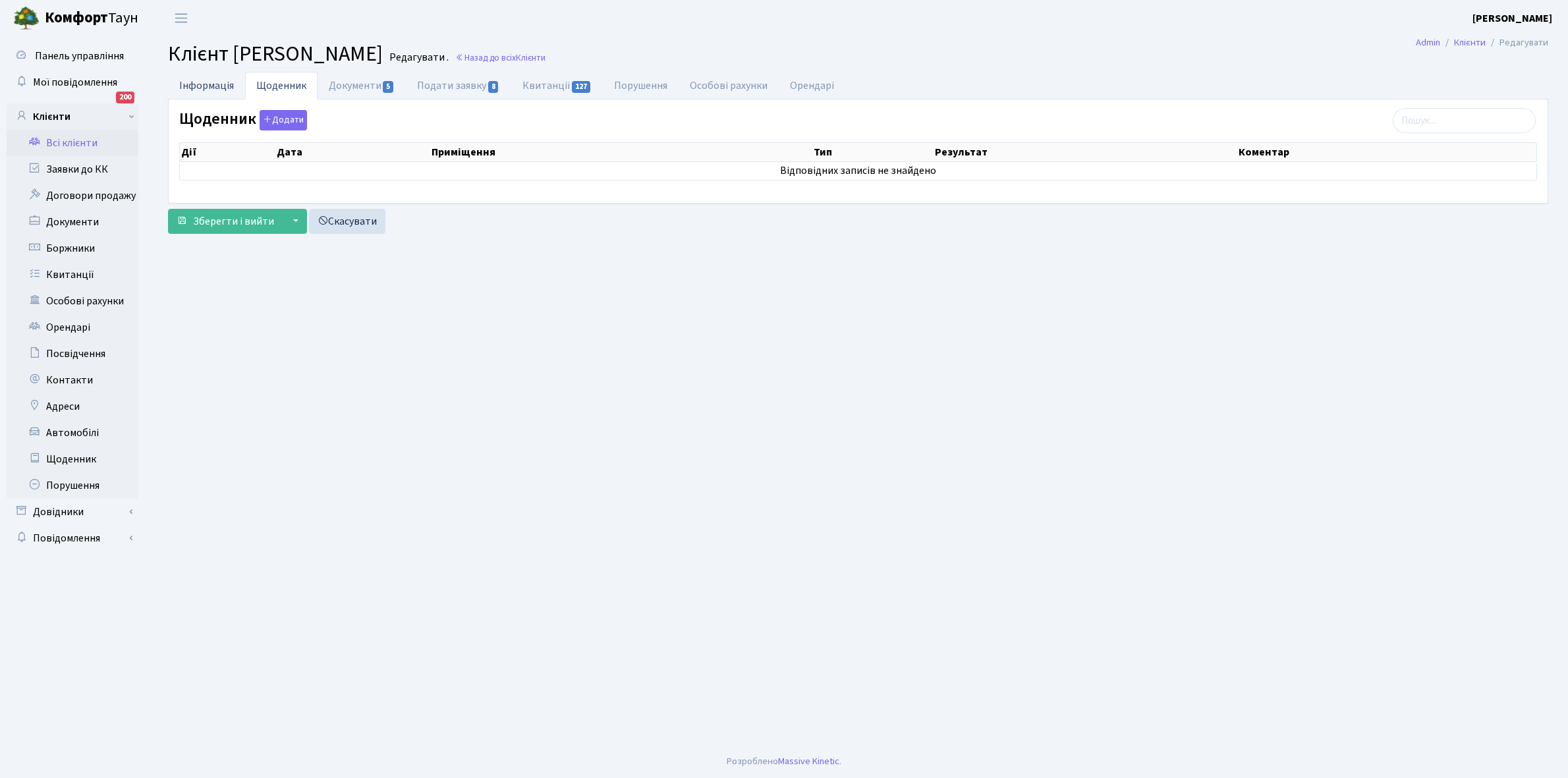
click at [211, 94] on link "Інформація" at bounding box center [207, 85] width 77 height 27
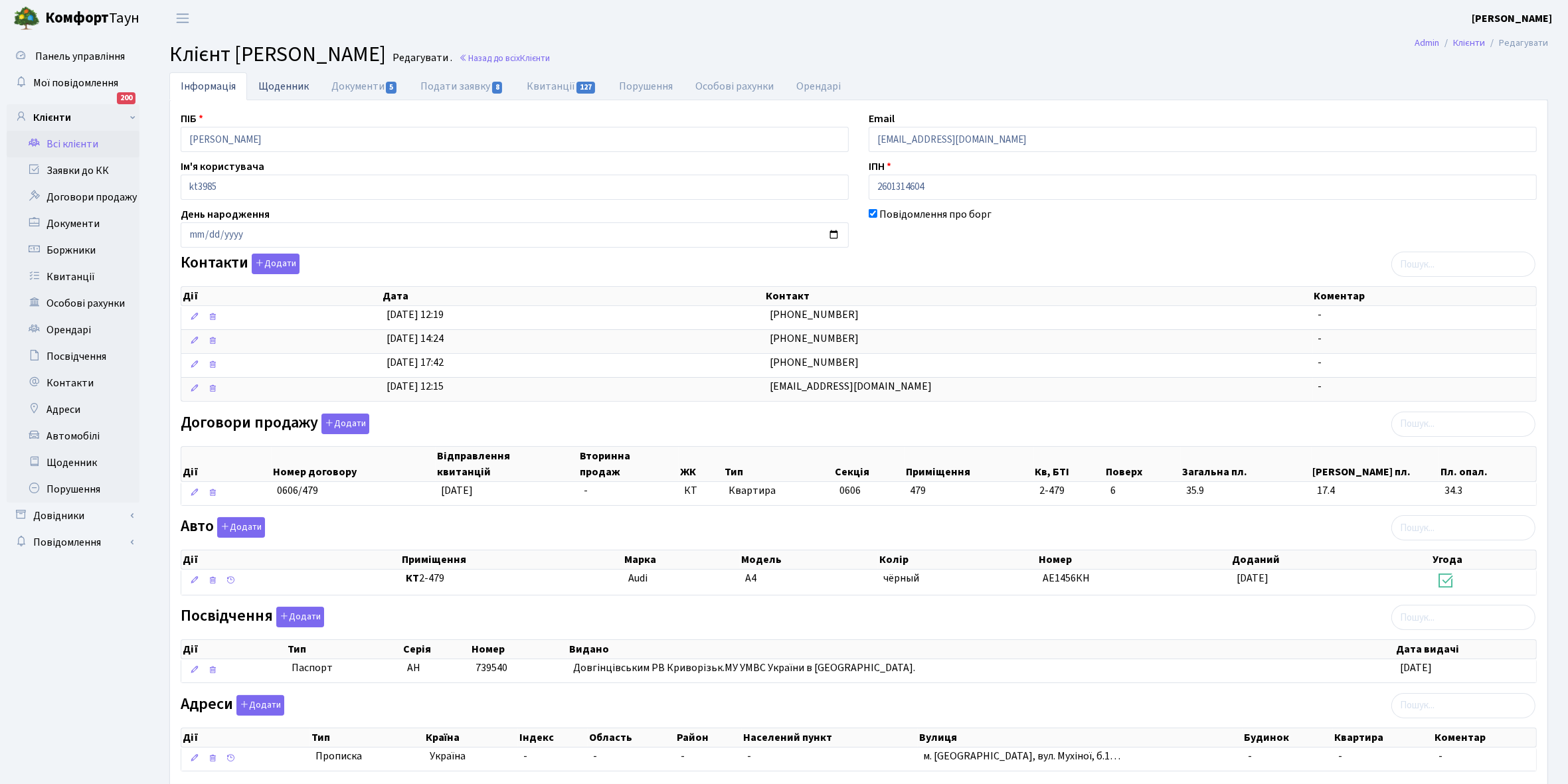
click at [276, 80] on link "Щоденник" at bounding box center [284, 86] width 73 height 27
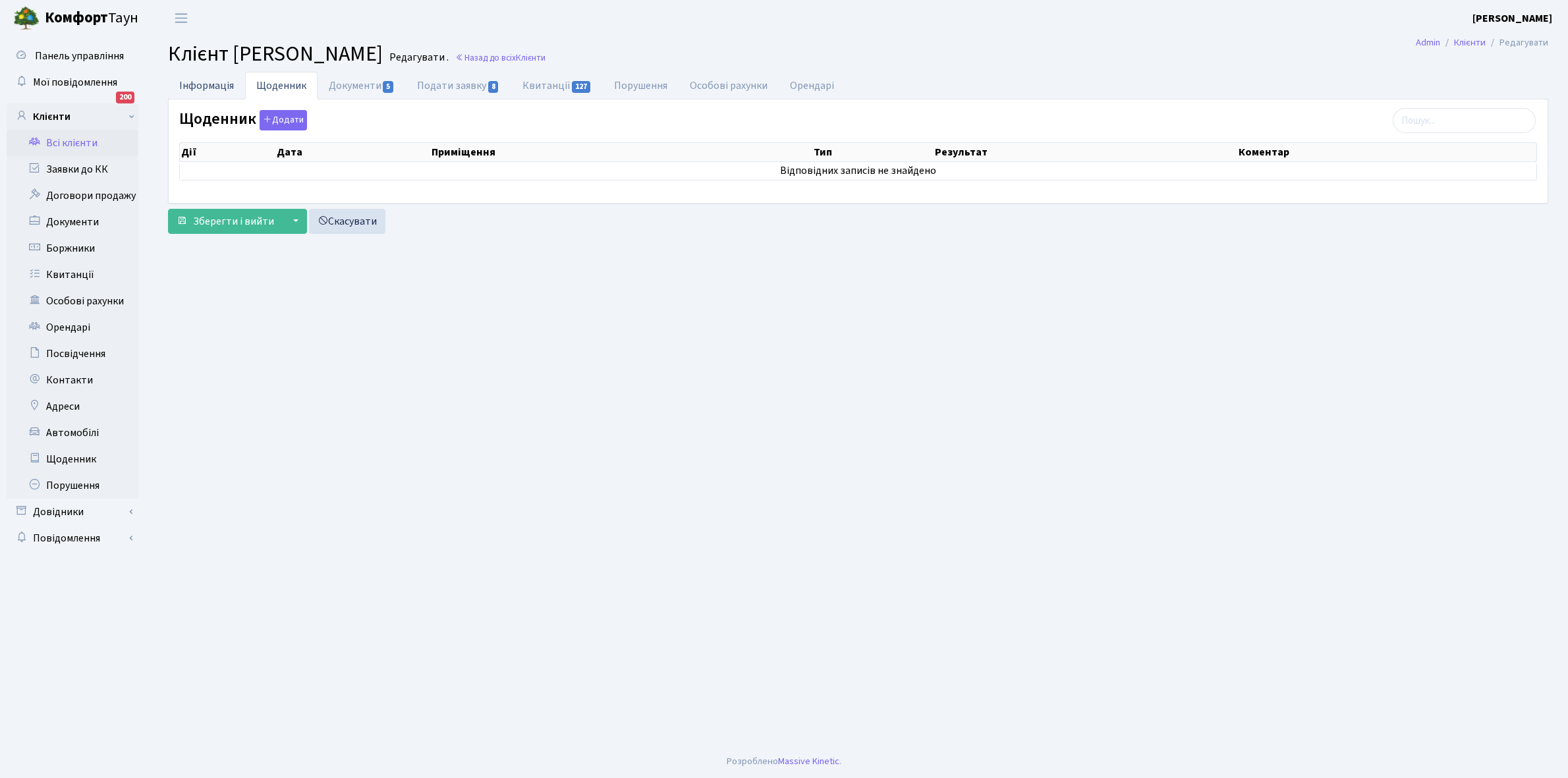
click at [203, 84] on link "Інформація" at bounding box center [207, 85] width 77 height 27
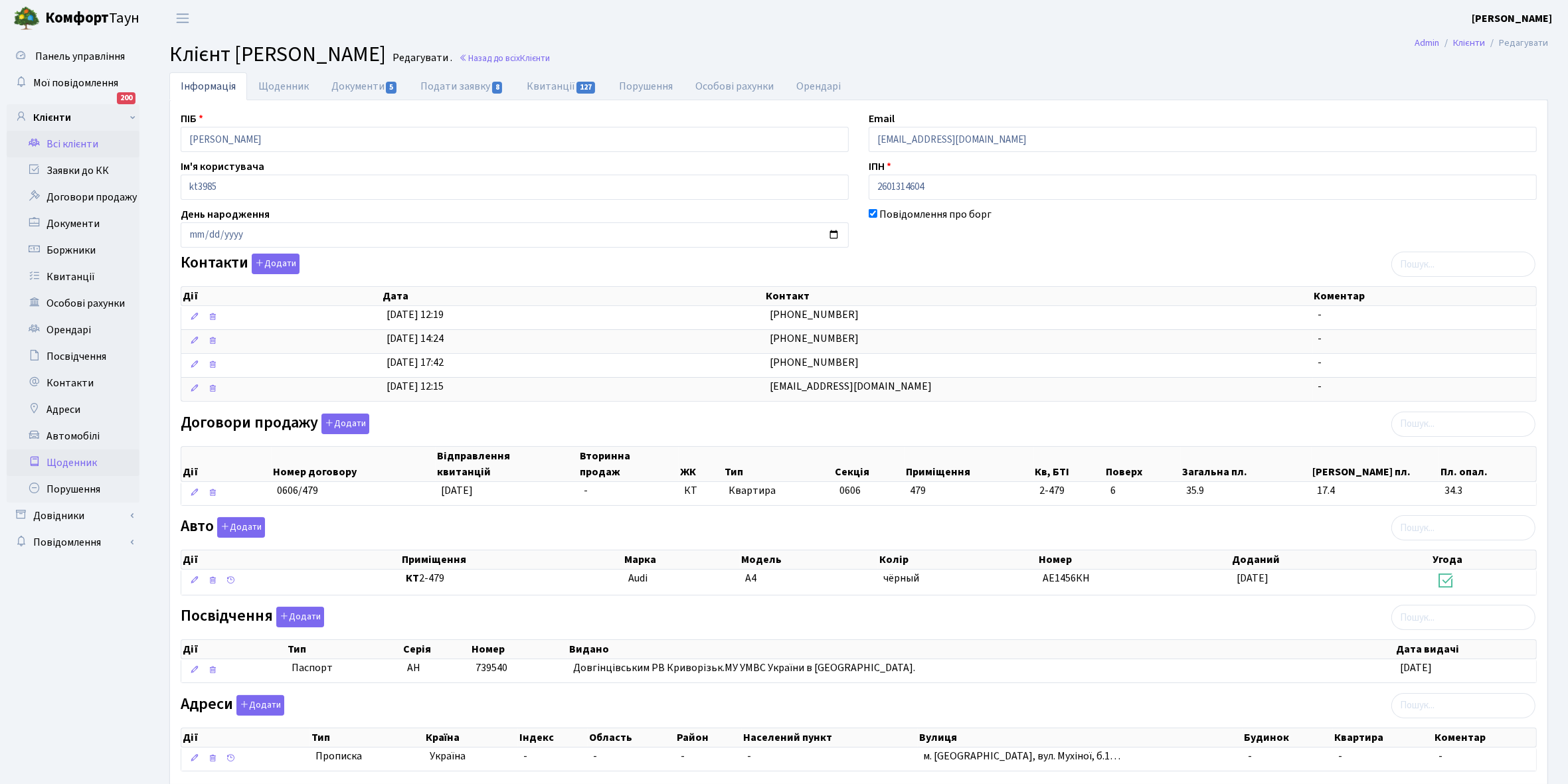
click at [63, 462] on link "Щоденник" at bounding box center [72, 462] width 133 height 26
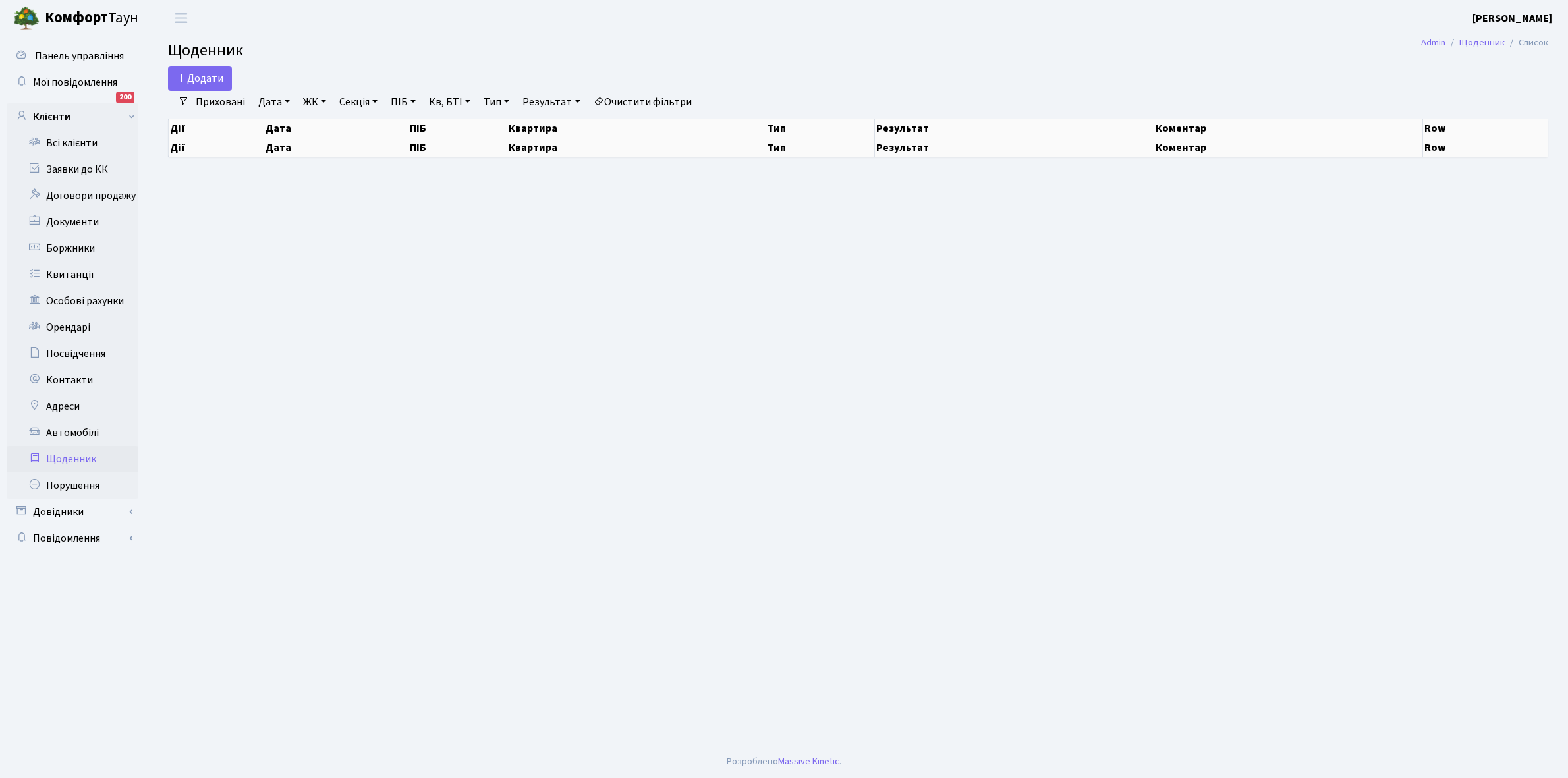
select select "25"
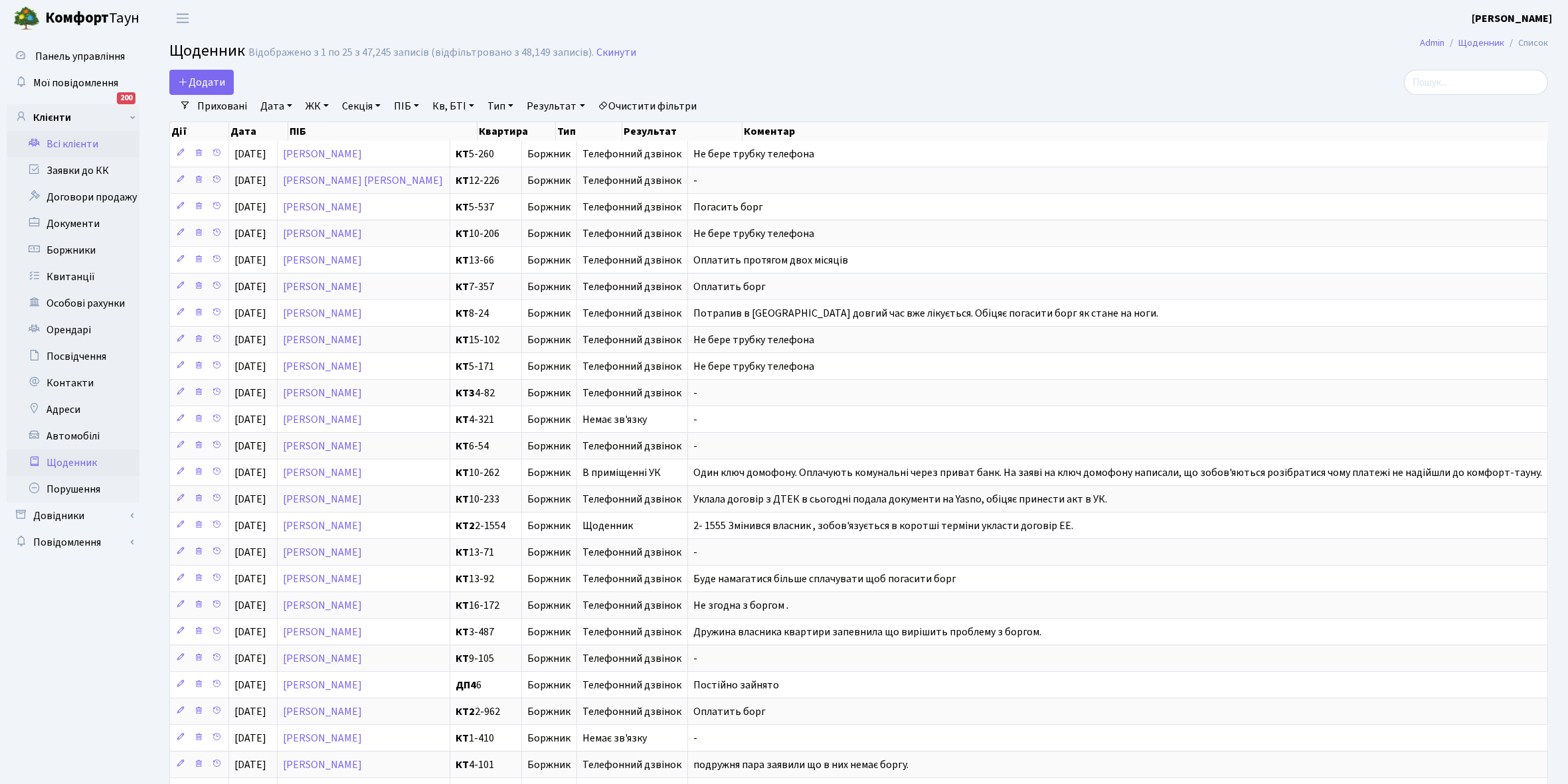
click at [83, 141] on link "Всі клієнти" at bounding box center [72, 143] width 133 height 26
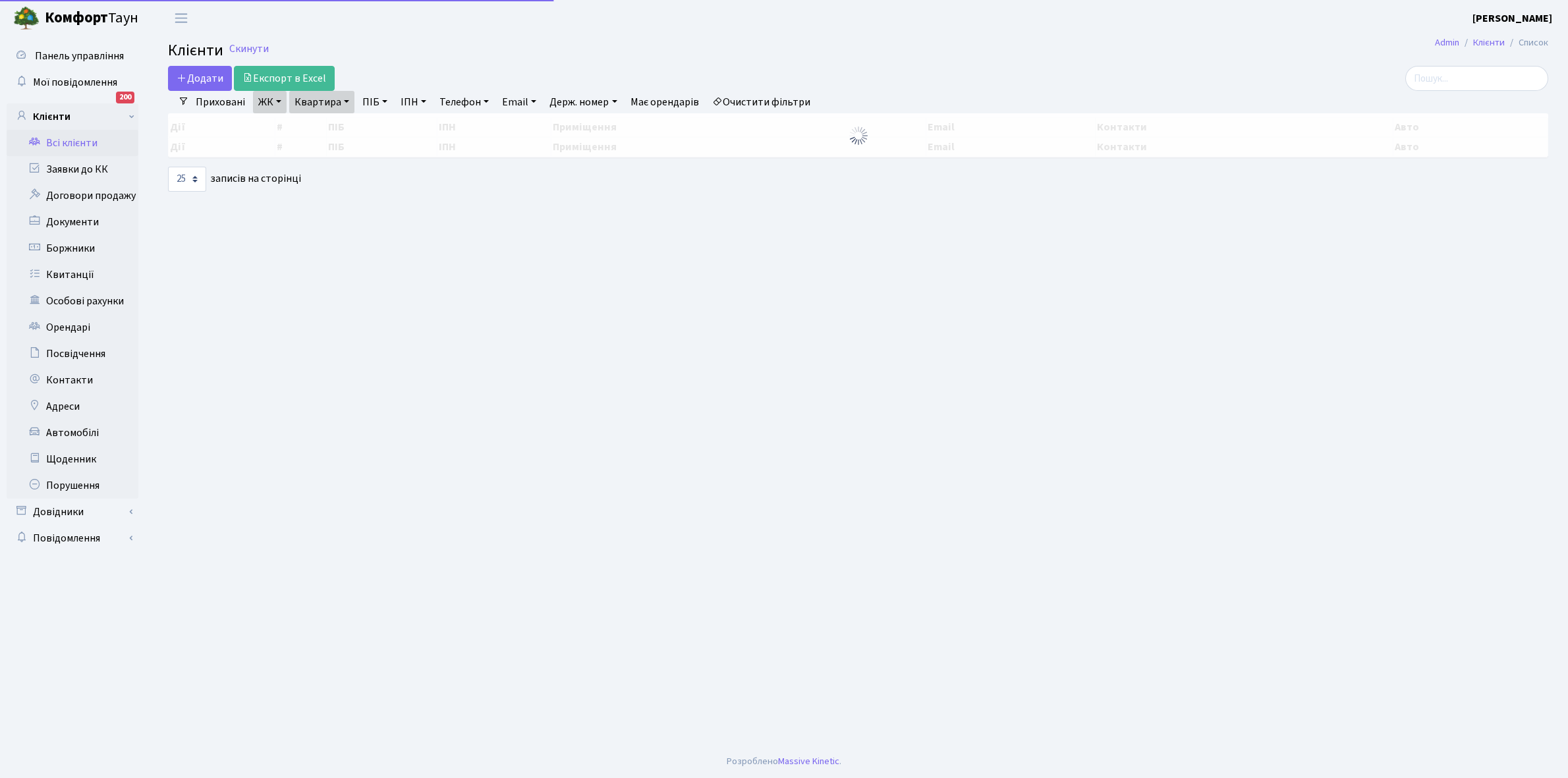
select select "25"
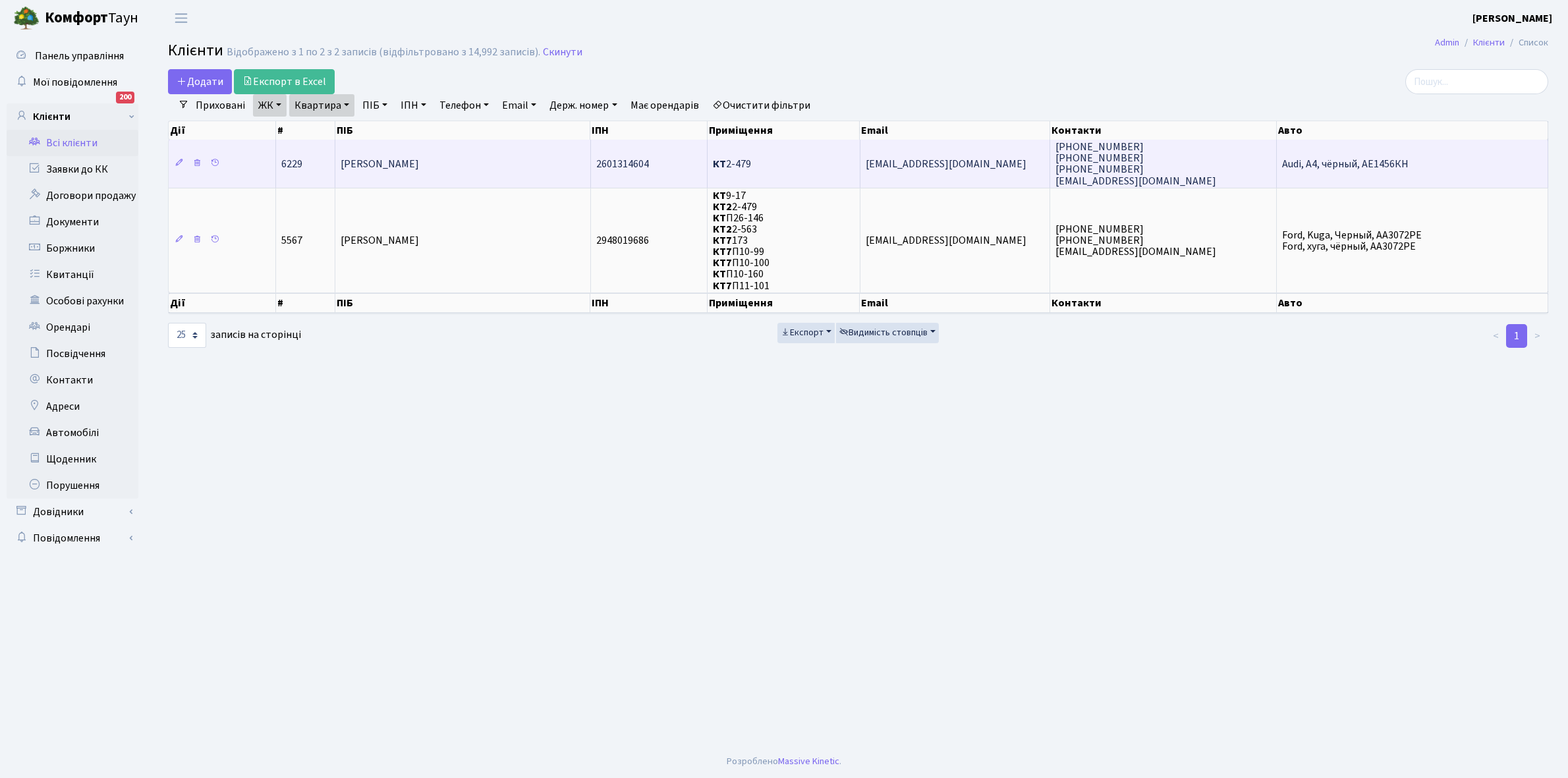
click at [475, 165] on td "[PERSON_NAME]" at bounding box center [463, 163] width 256 height 47
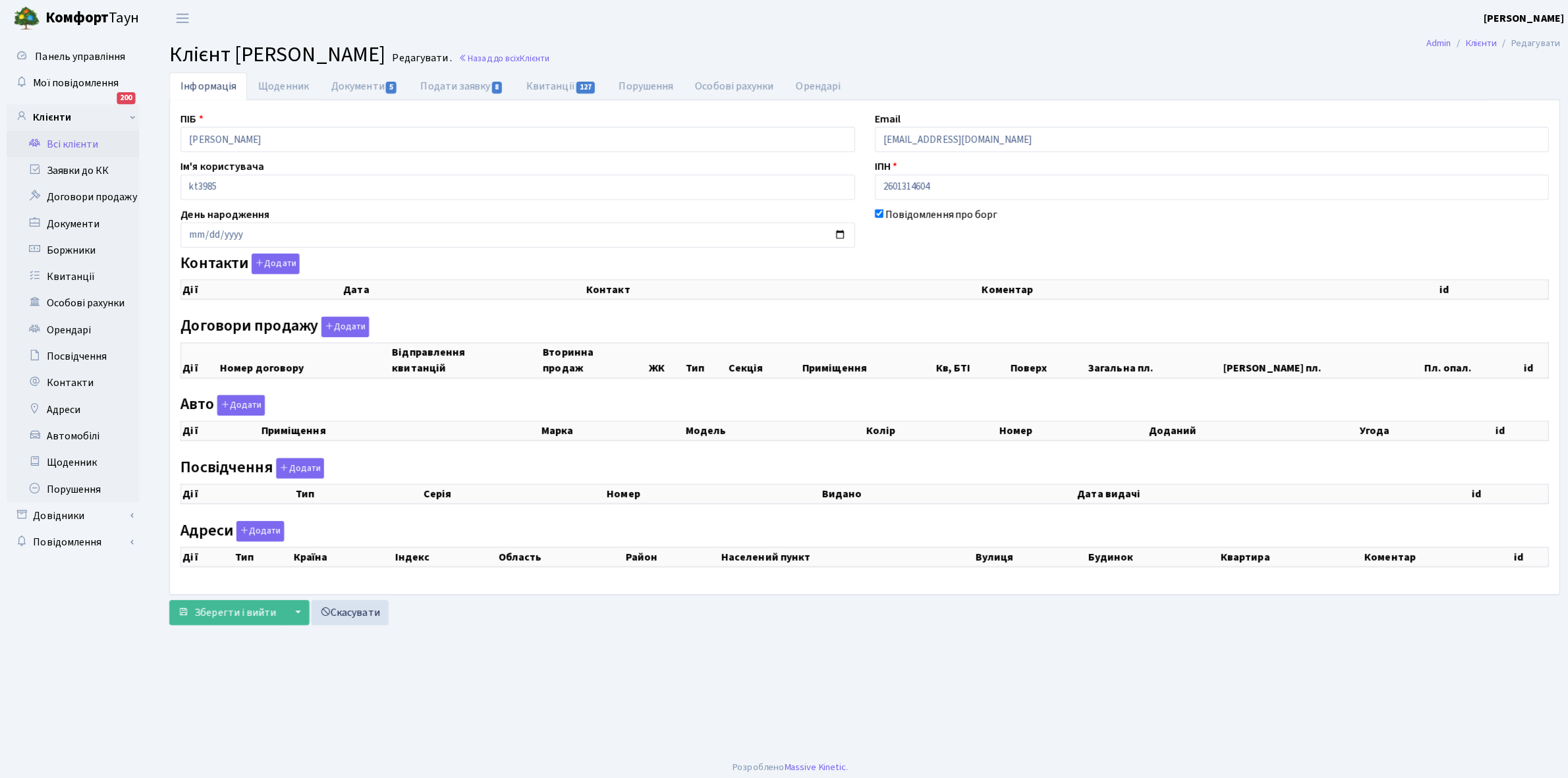
checkbox input "true"
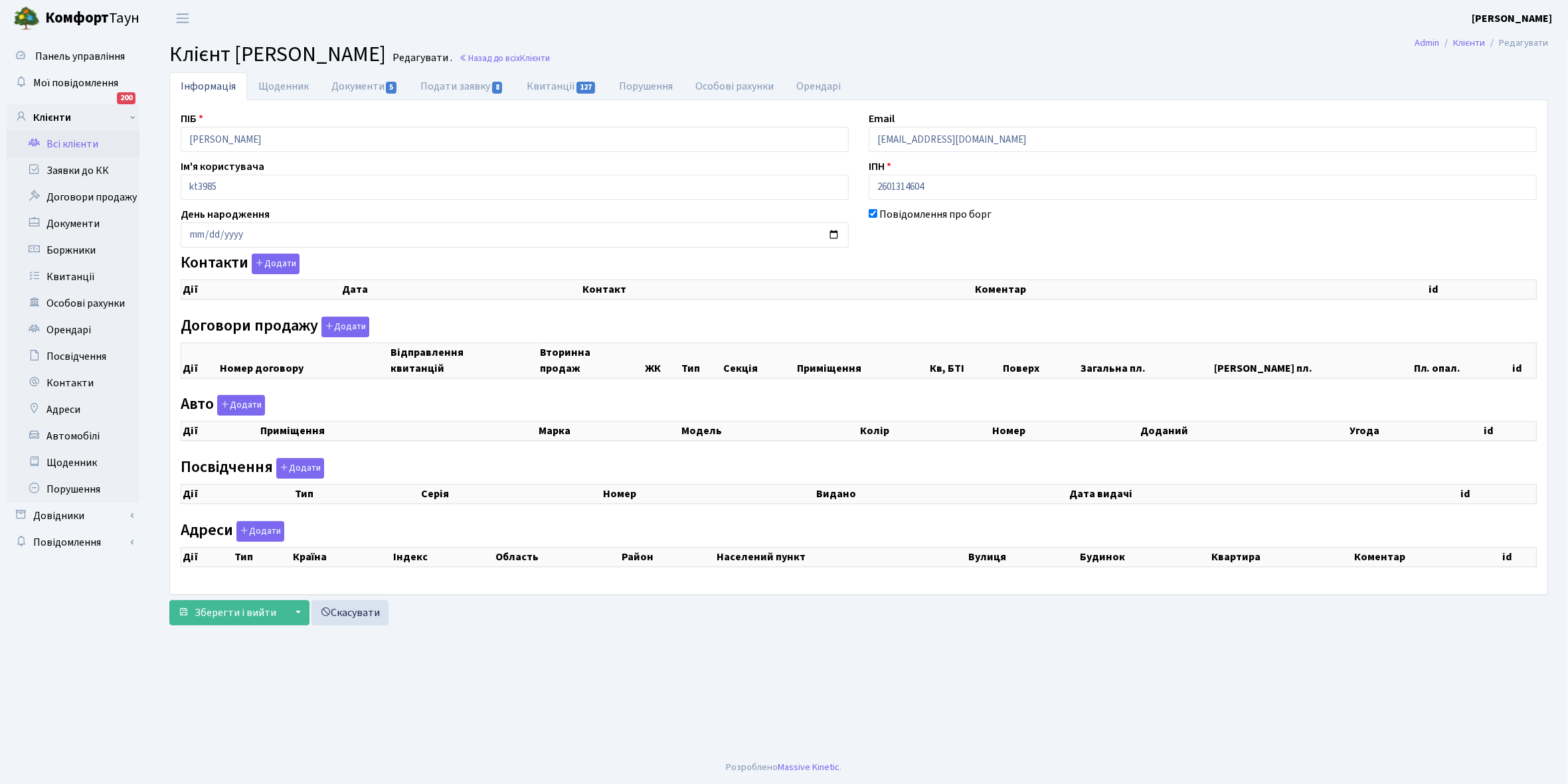
select select "25"
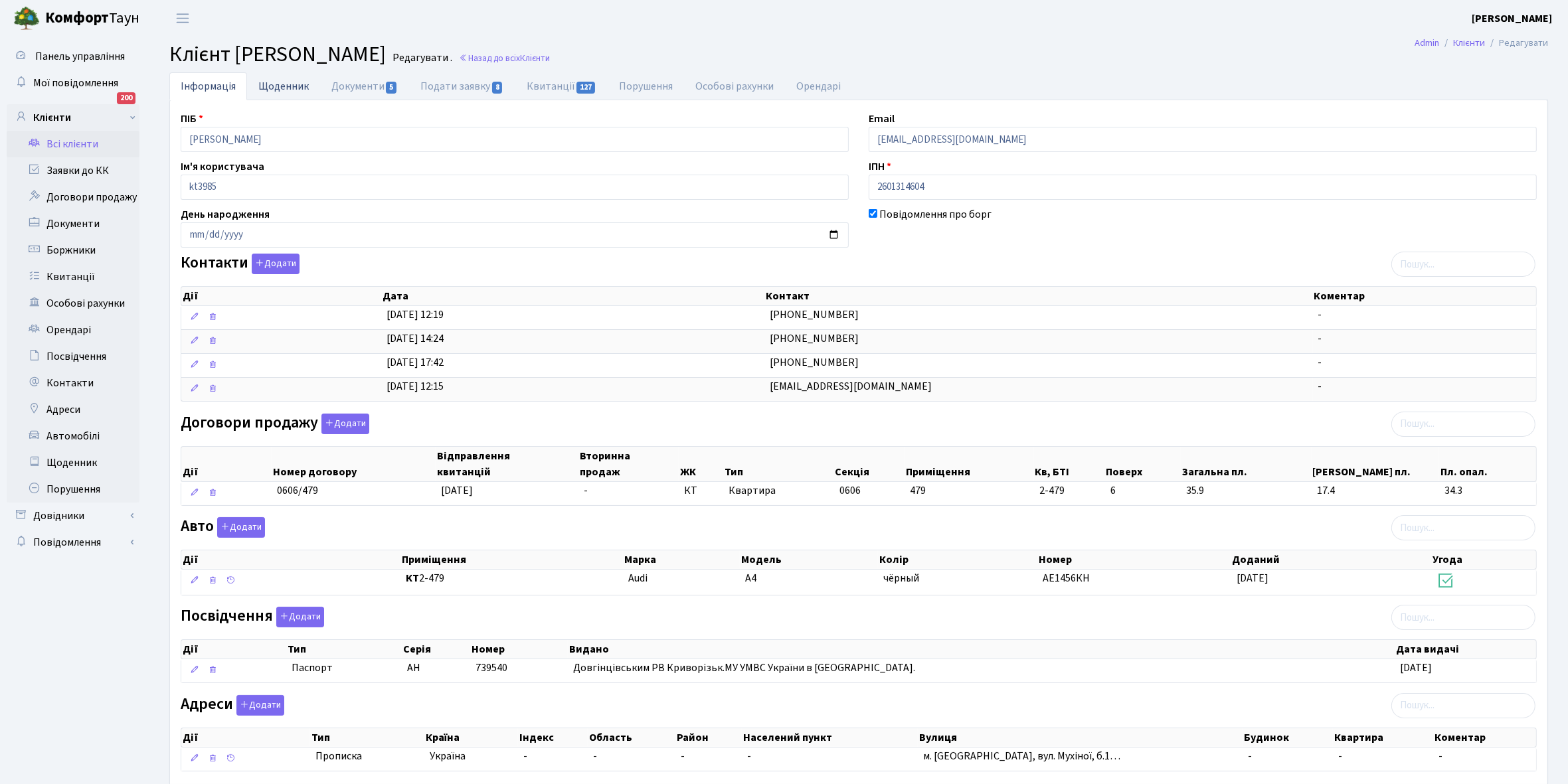
click at [275, 84] on link "Щоденник" at bounding box center [284, 86] width 73 height 27
select select "25"
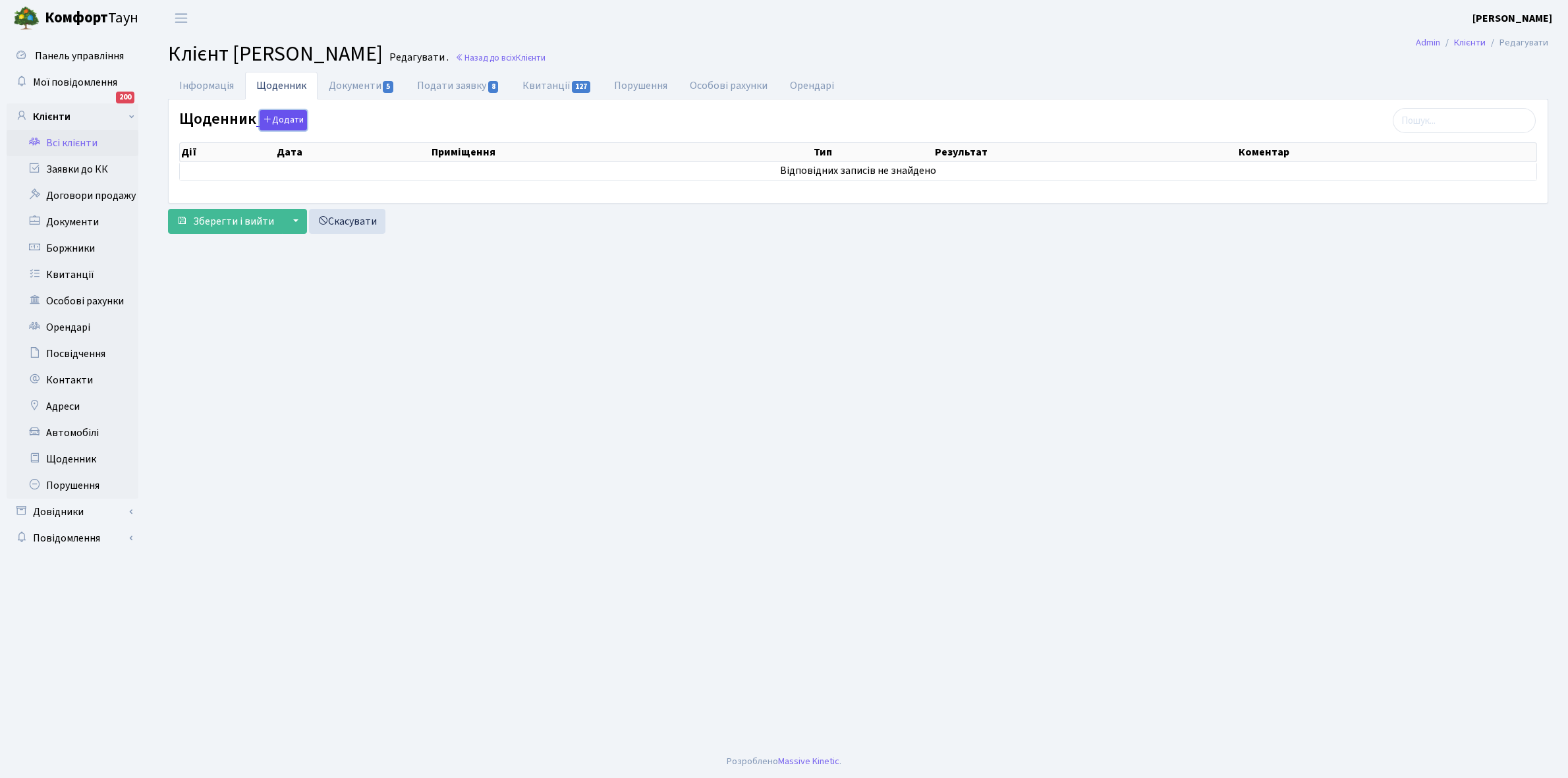
click at [290, 120] on button "Додати" at bounding box center [283, 120] width 47 height 21
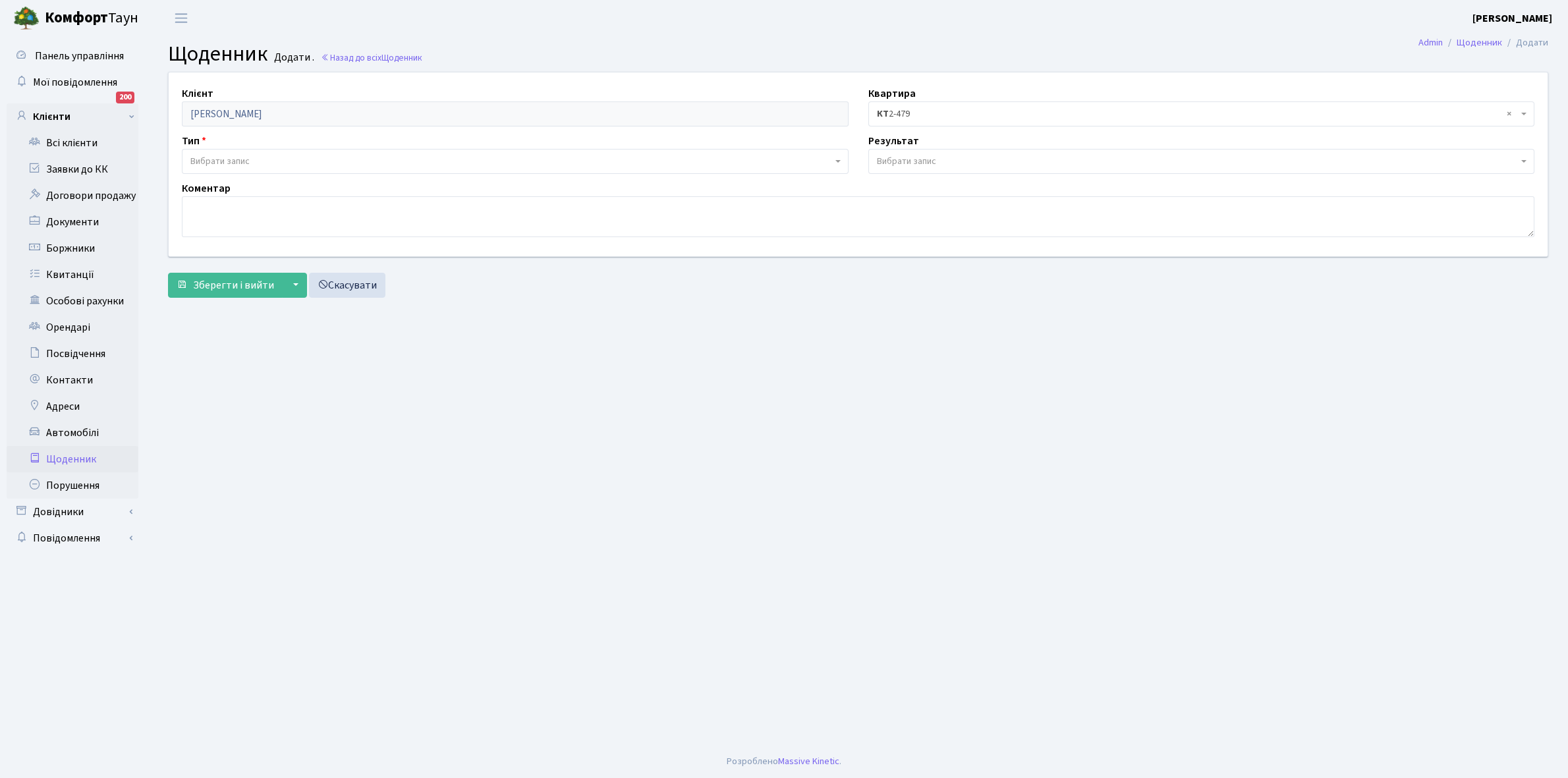
click at [230, 156] on span "Вибрати запис" at bounding box center [219, 161] width 59 height 13
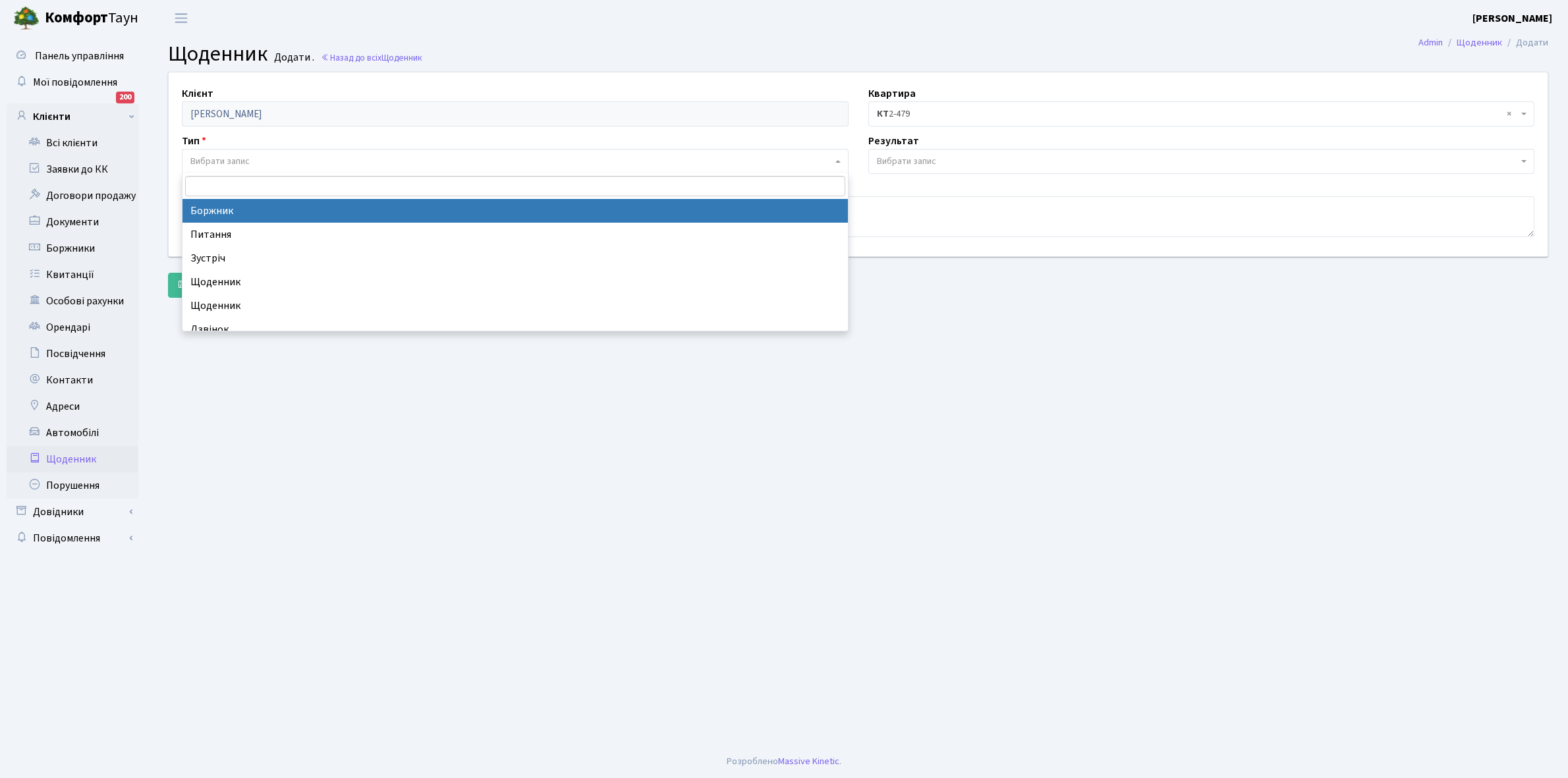
select select "189"
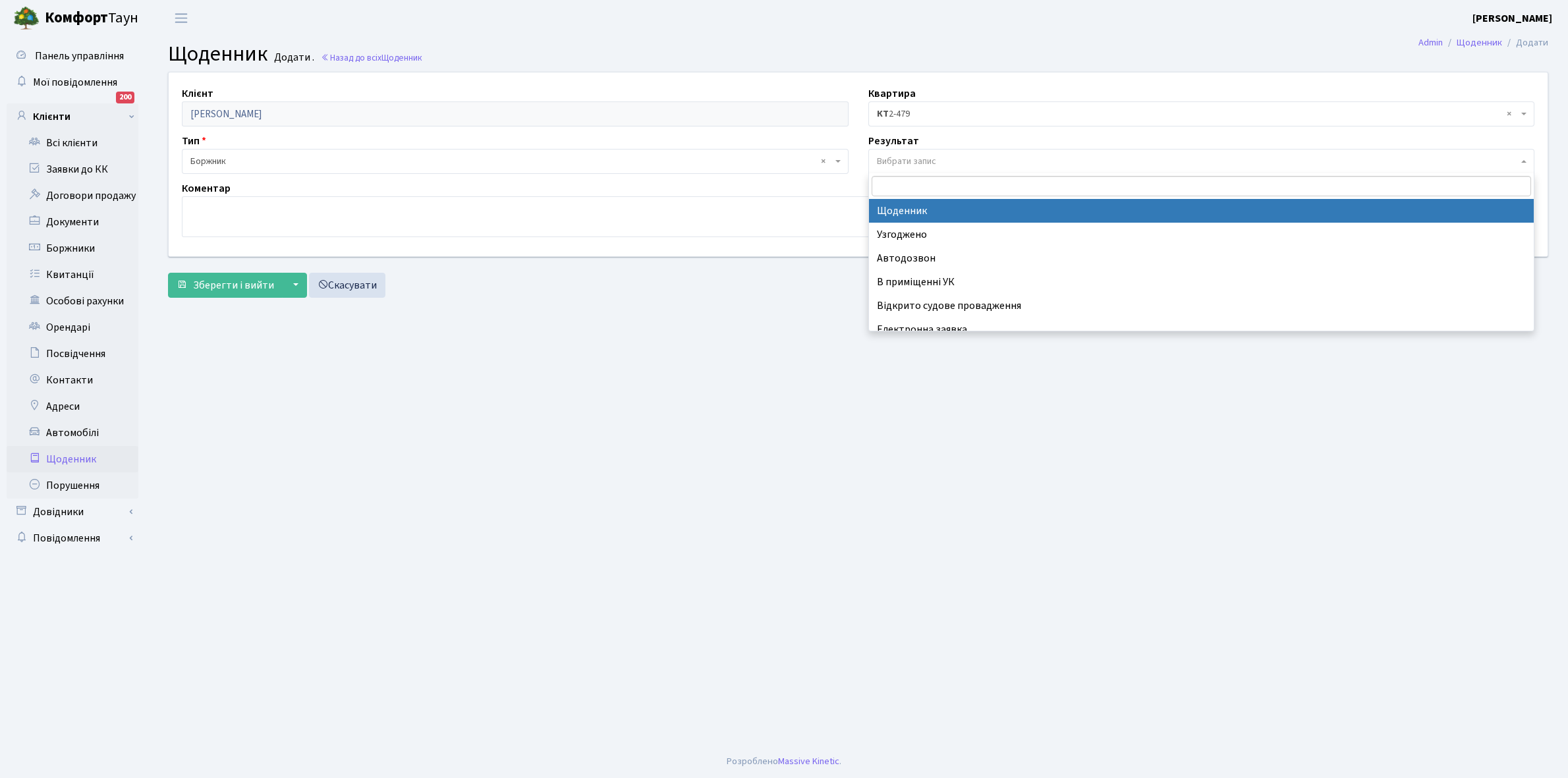
click at [911, 156] on span "Вибрати запис" at bounding box center [906, 161] width 59 height 13
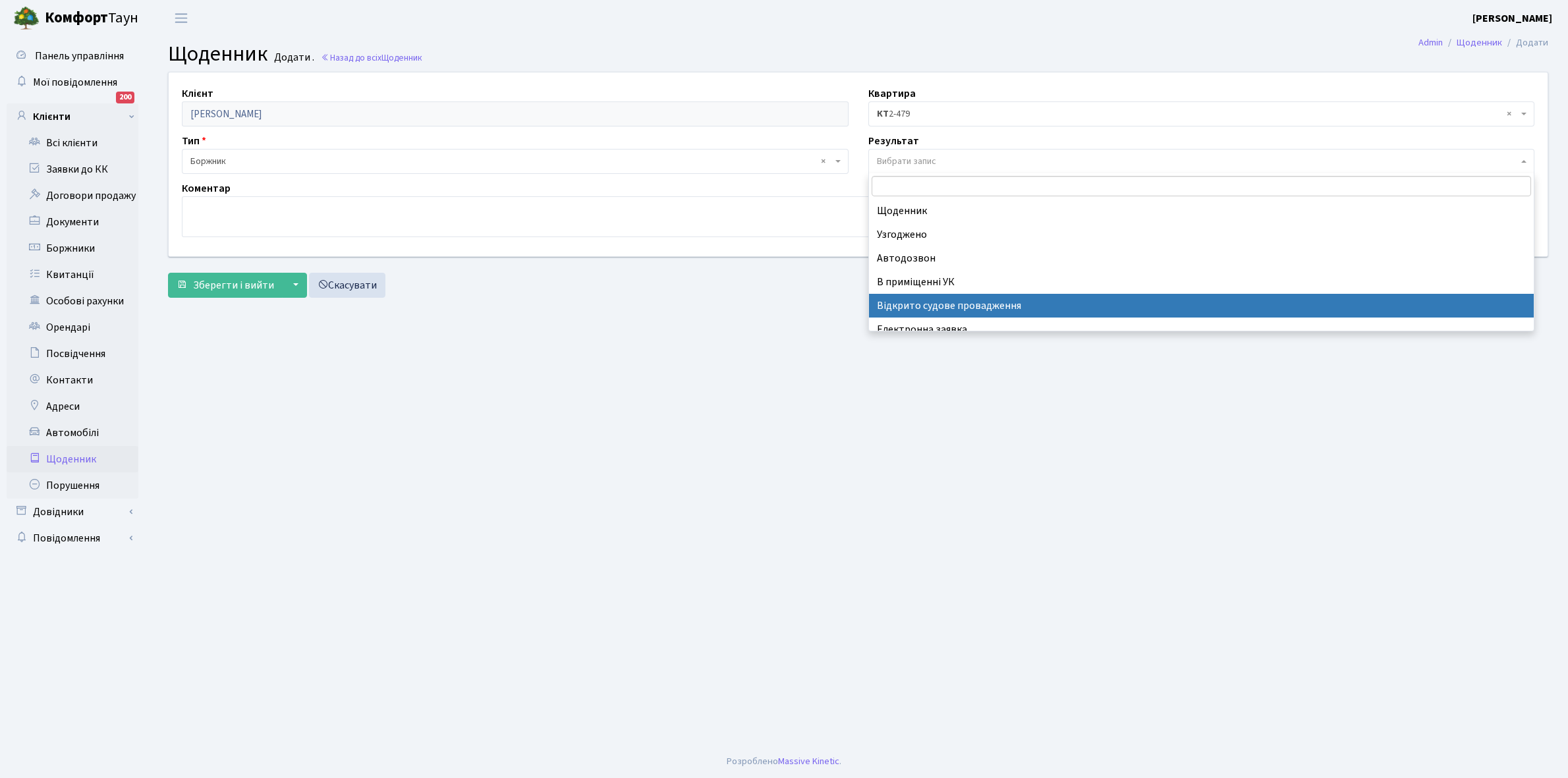
scroll to position [81, 0]
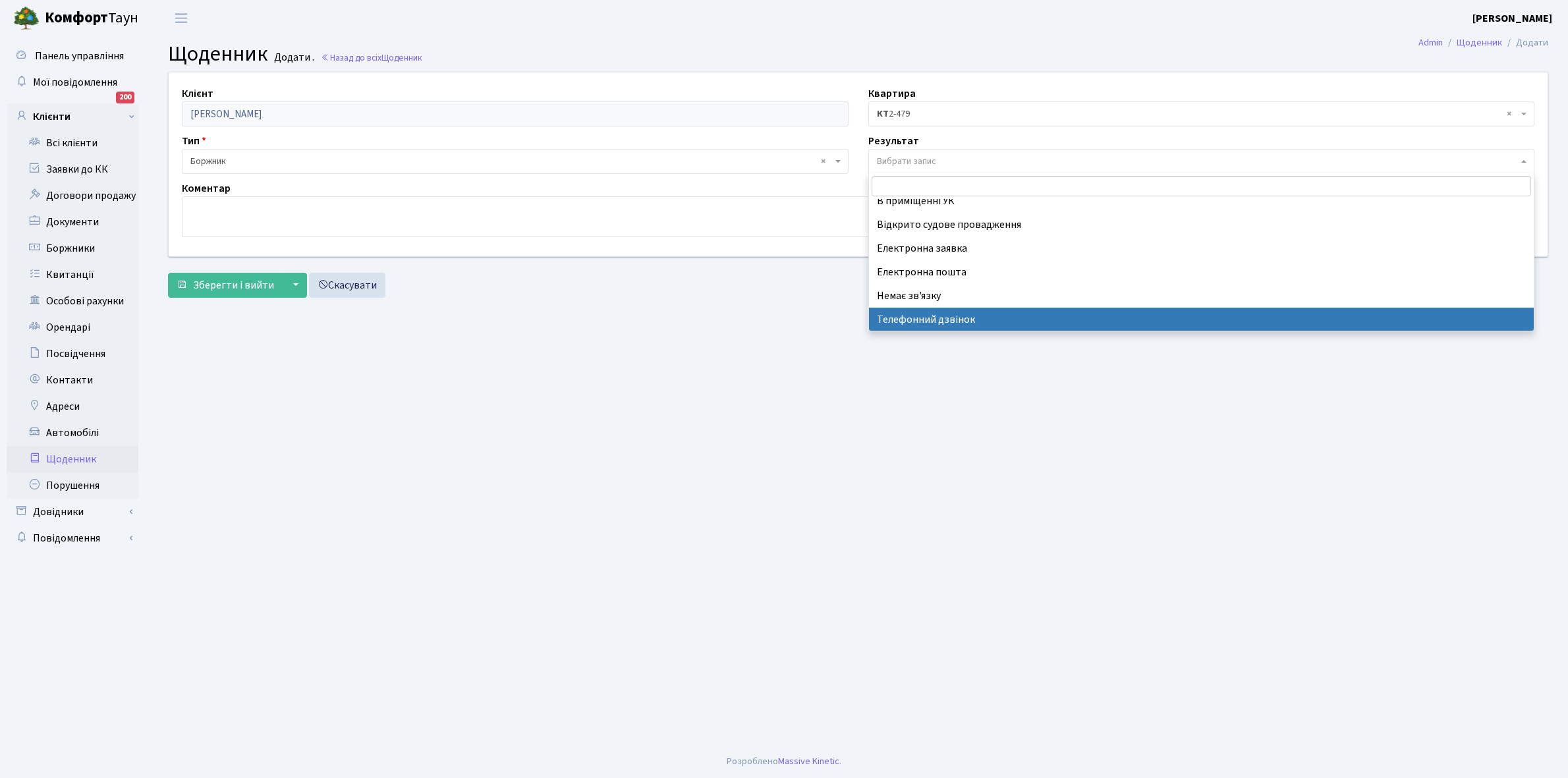
select select "196"
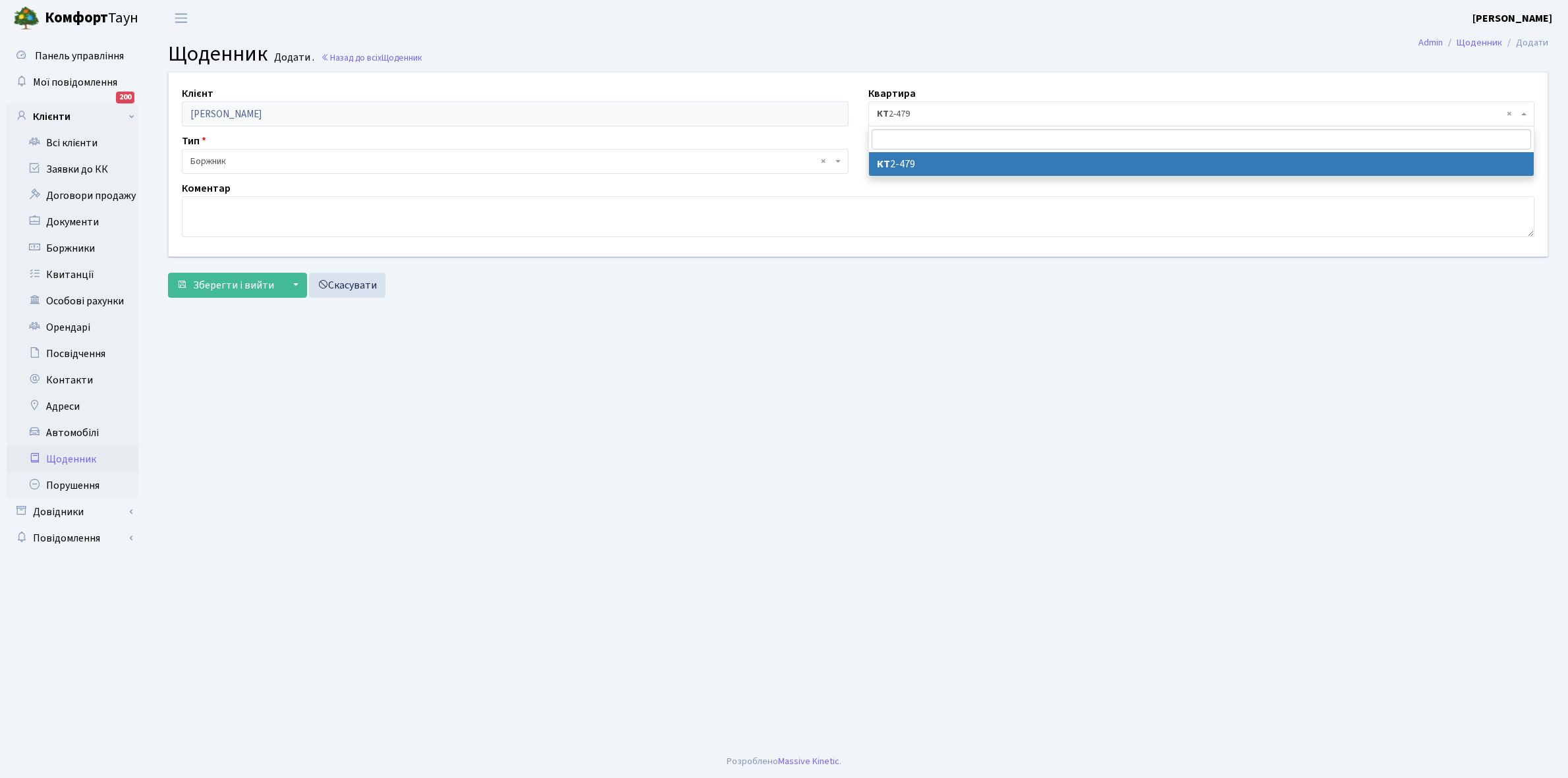
click at [893, 114] on span "× КТ 2-479" at bounding box center [1197, 114] width 642 height 13
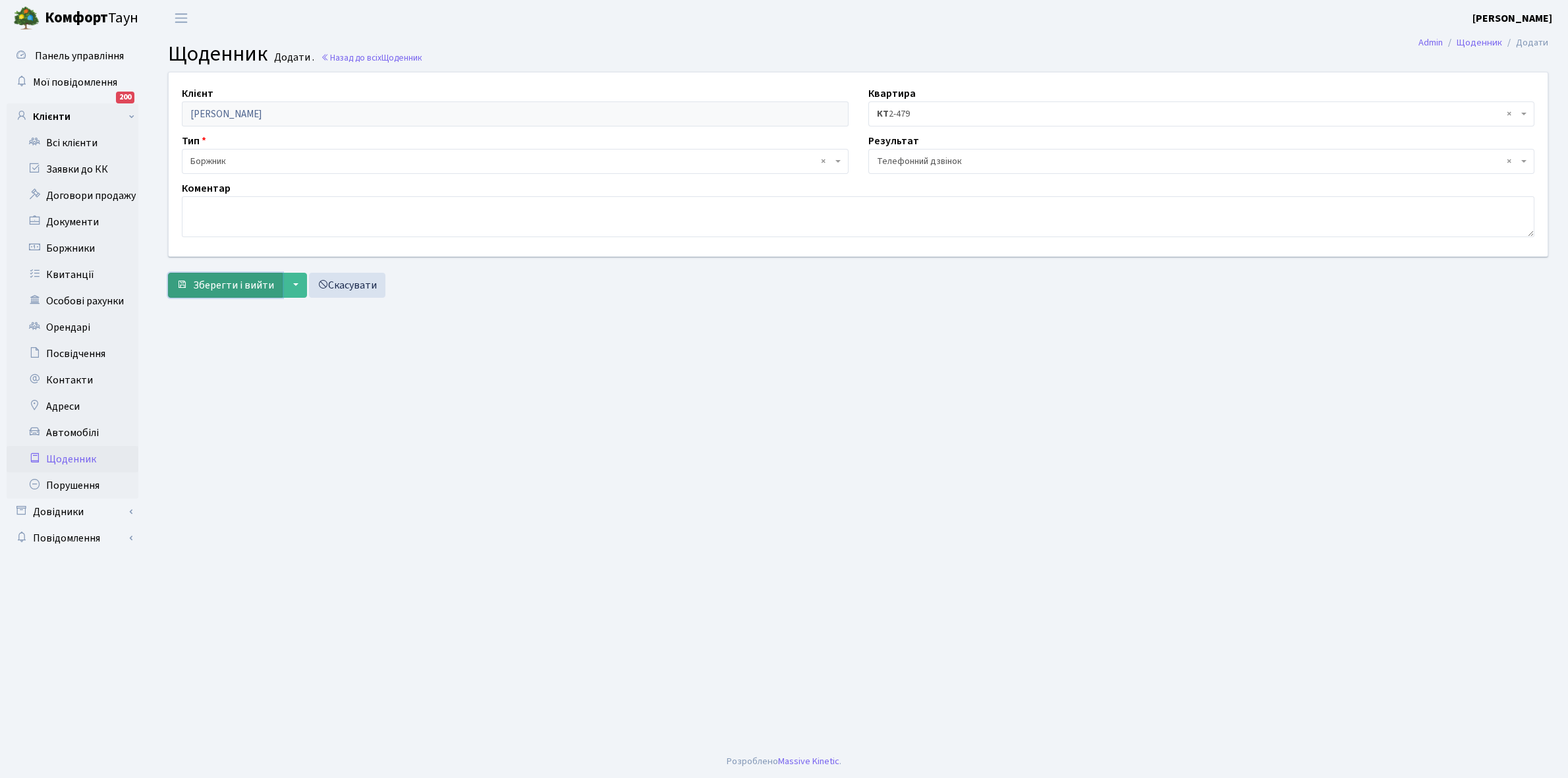
click at [226, 285] on span "Зберегти і вийти" at bounding box center [234, 285] width 81 height 14
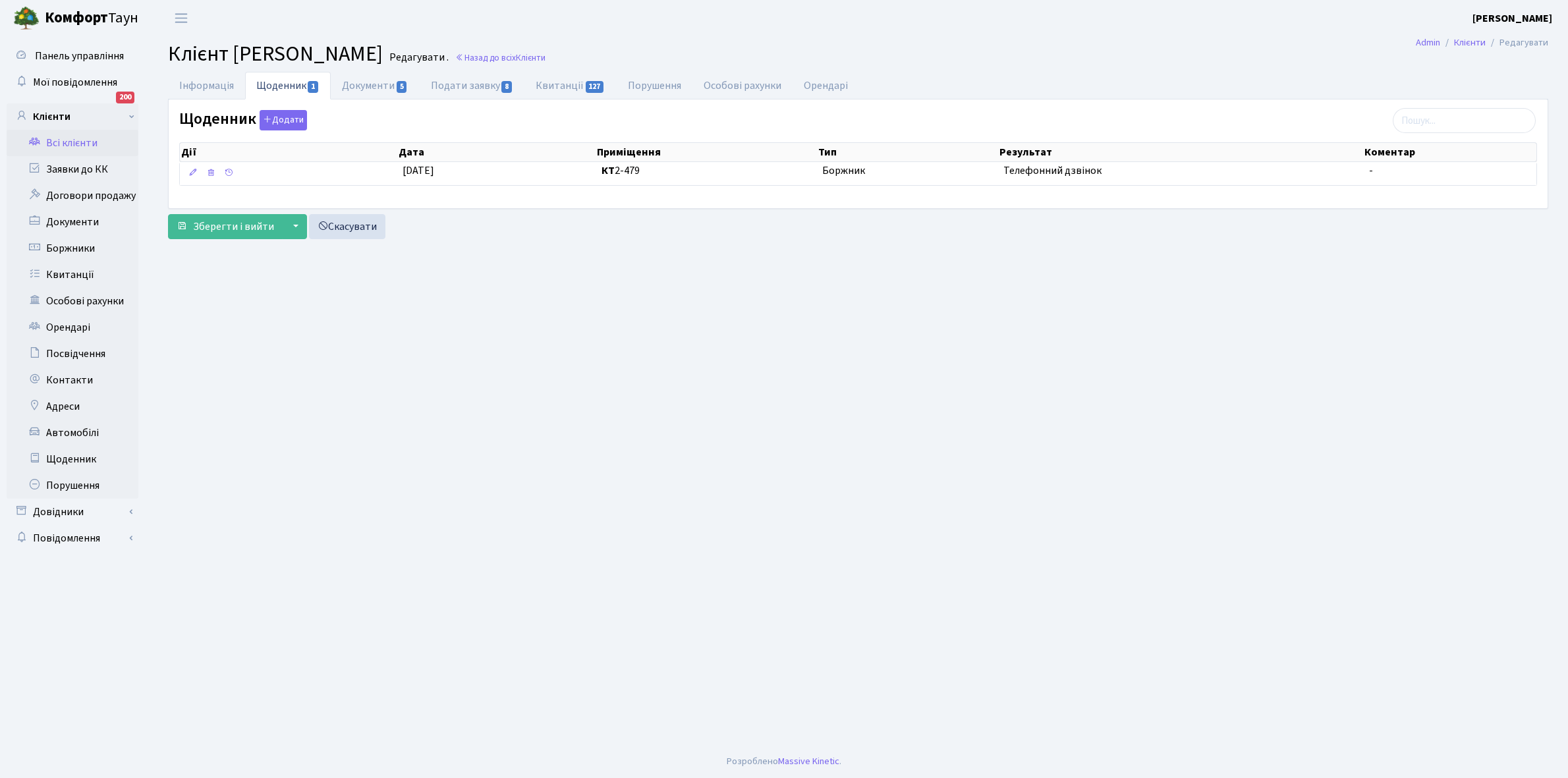
click at [76, 136] on link "Всі клієнти" at bounding box center [72, 142] width 132 height 26
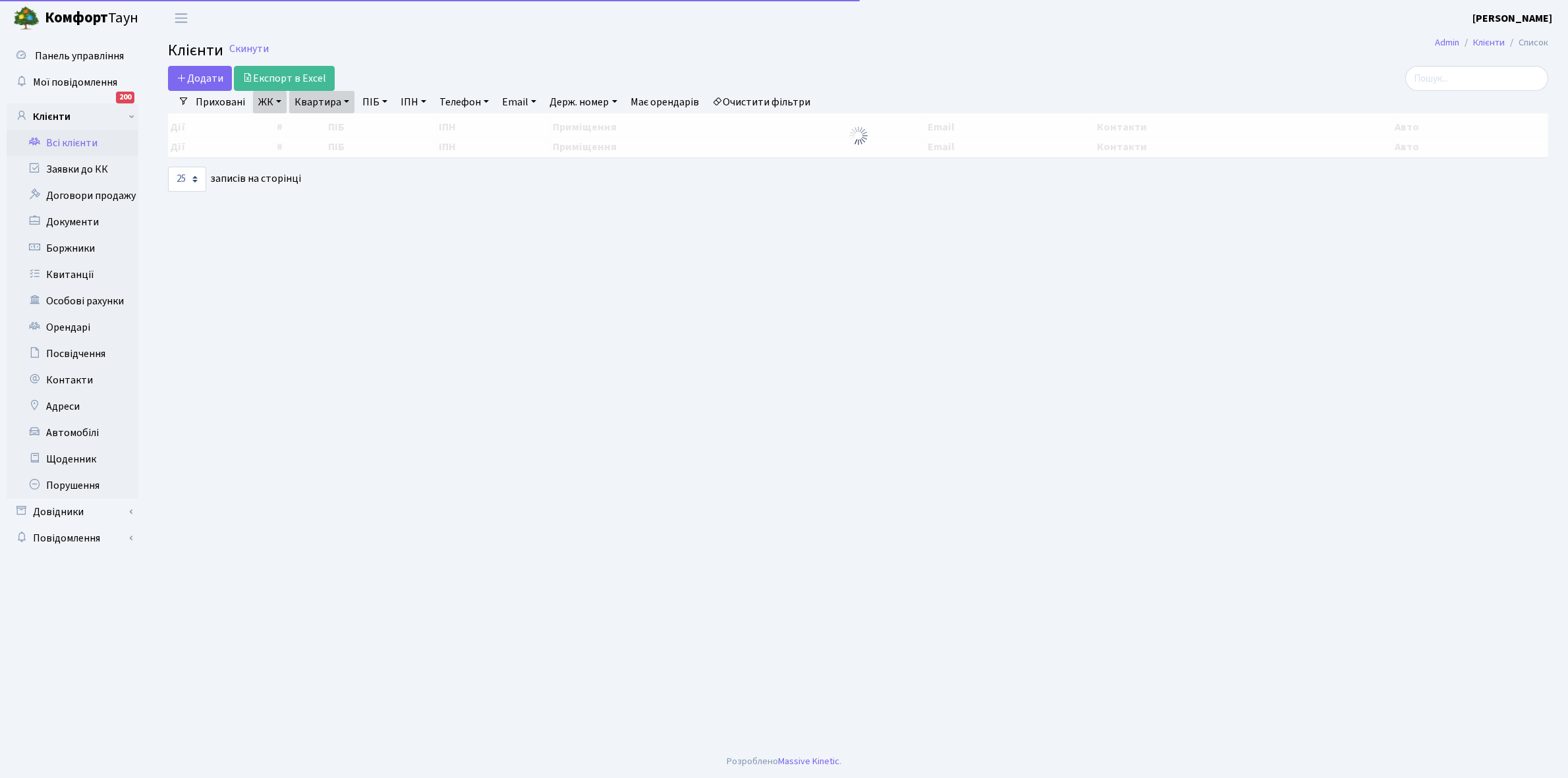
select select "25"
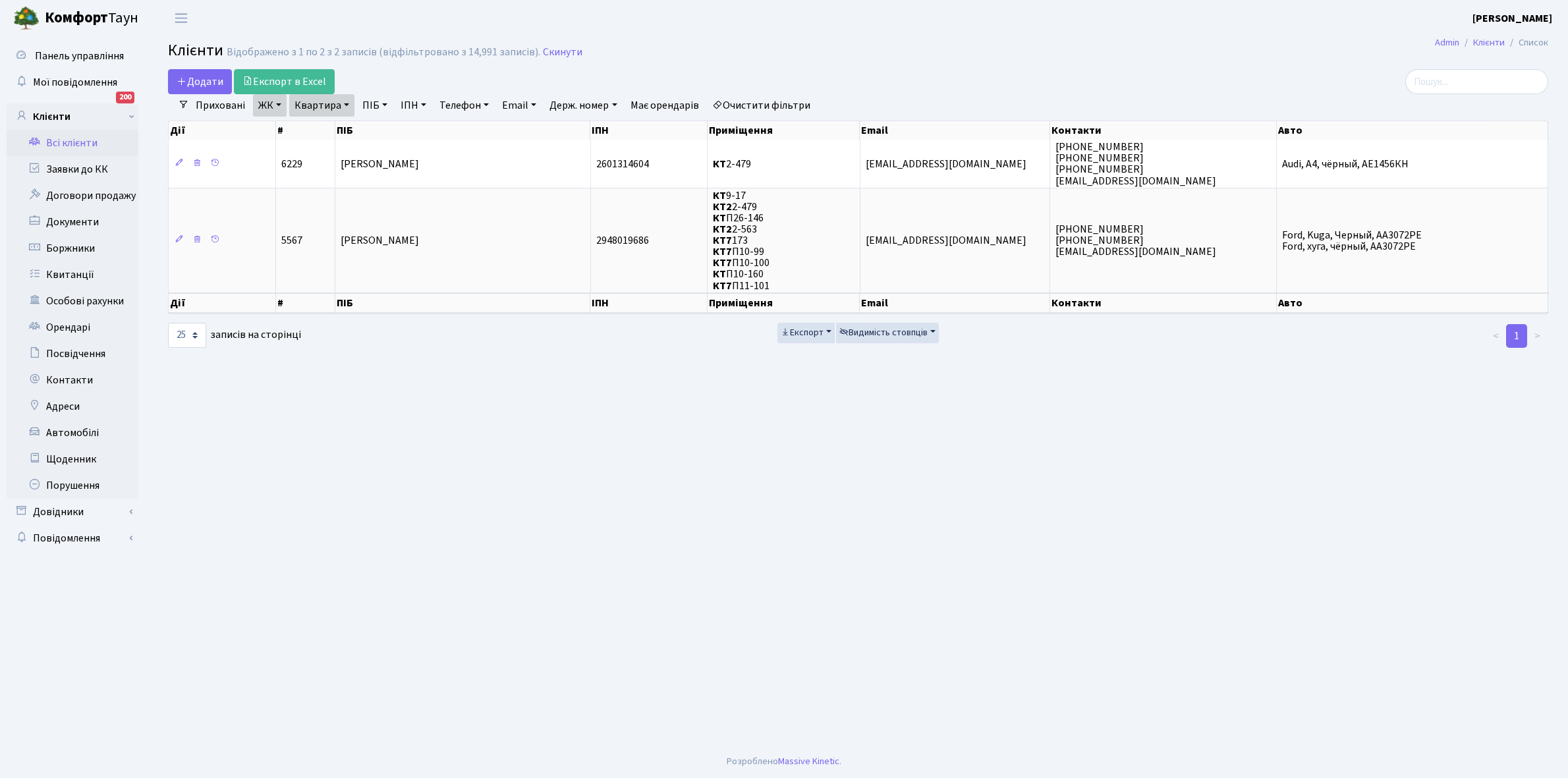
click at [80, 142] on link "Всі клієнти" at bounding box center [72, 142] width 132 height 26
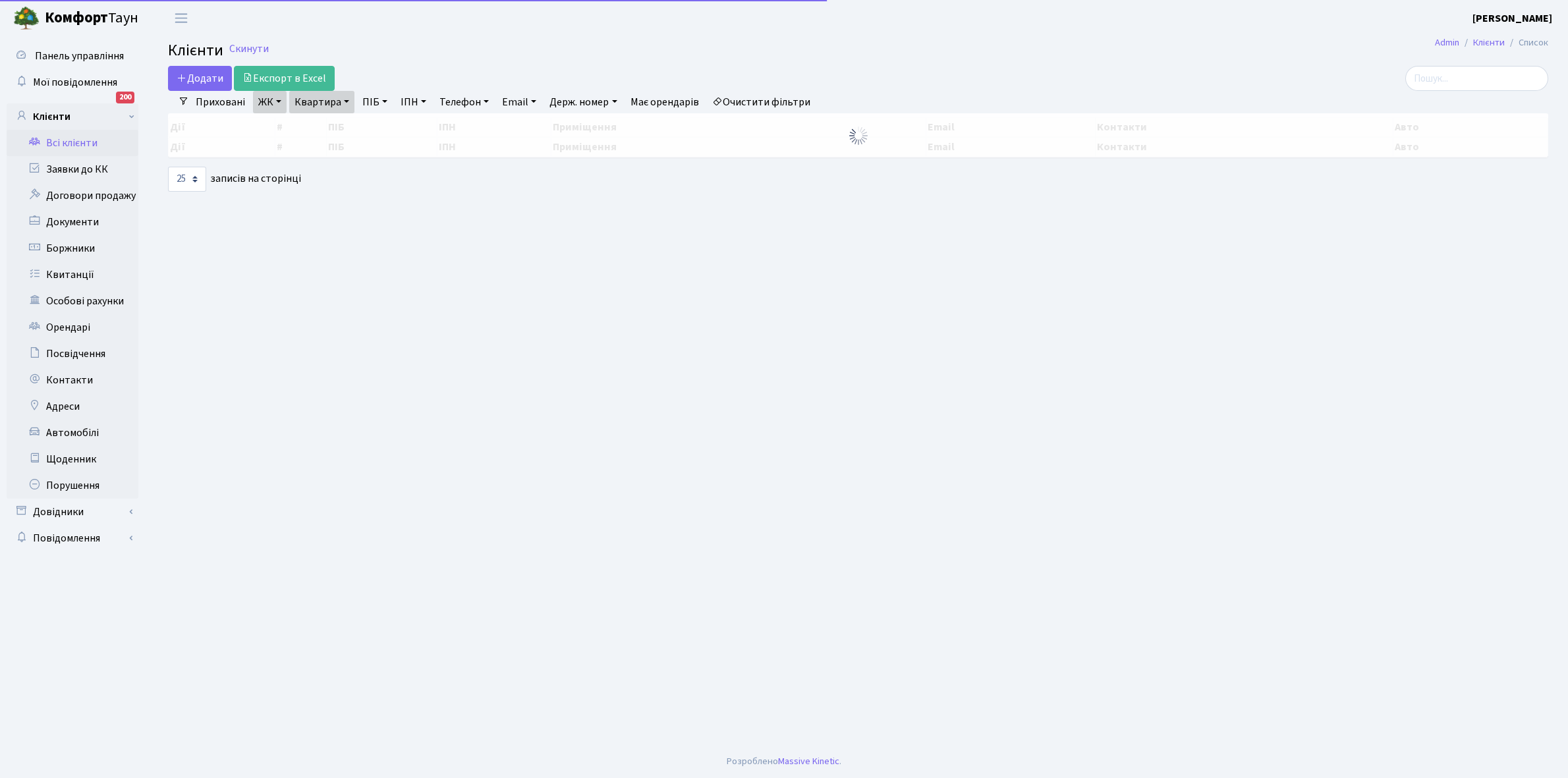
select select "25"
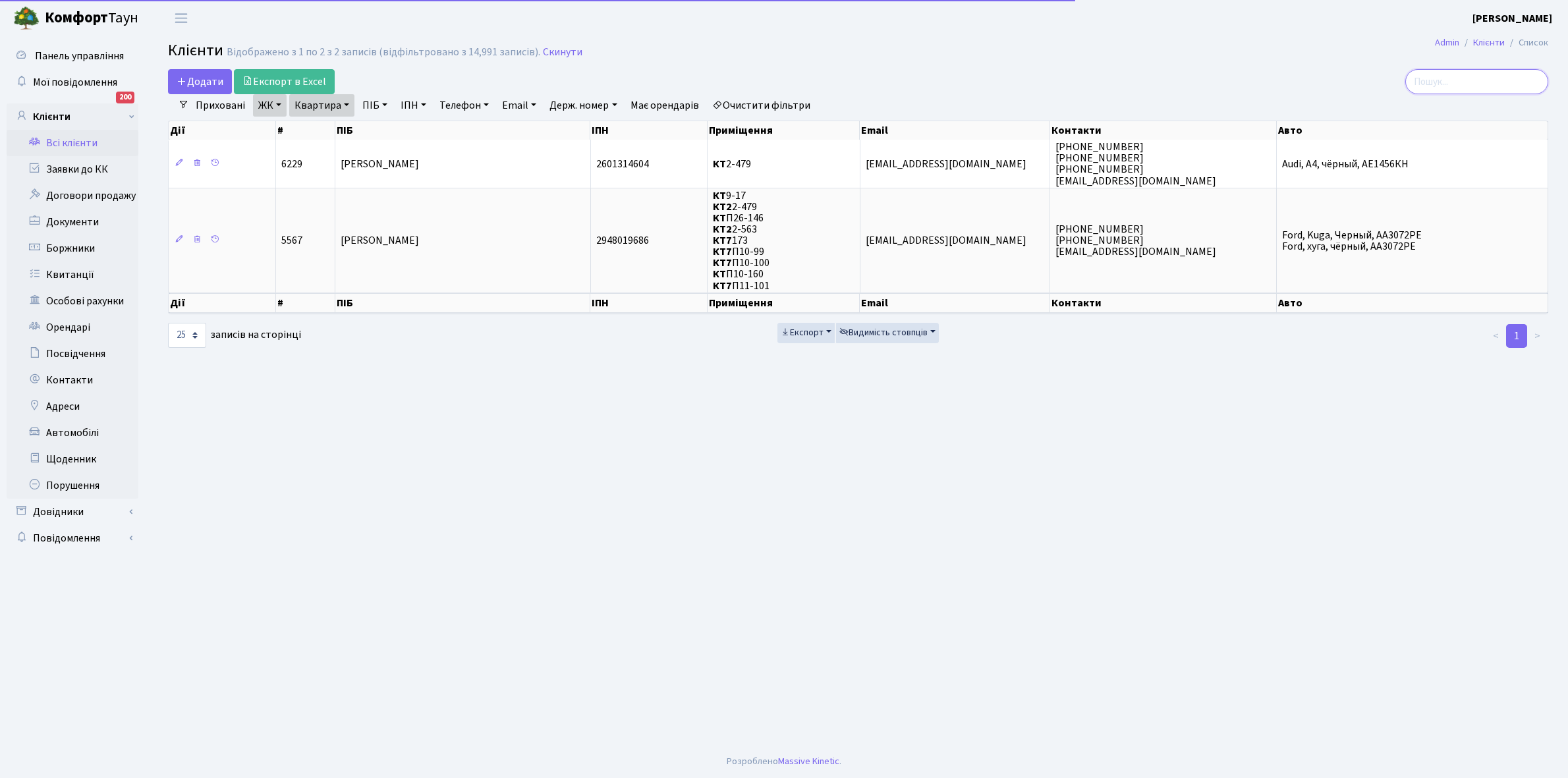
click at [1467, 83] on input "search" at bounding box center [1476, 82] width 143 height 25
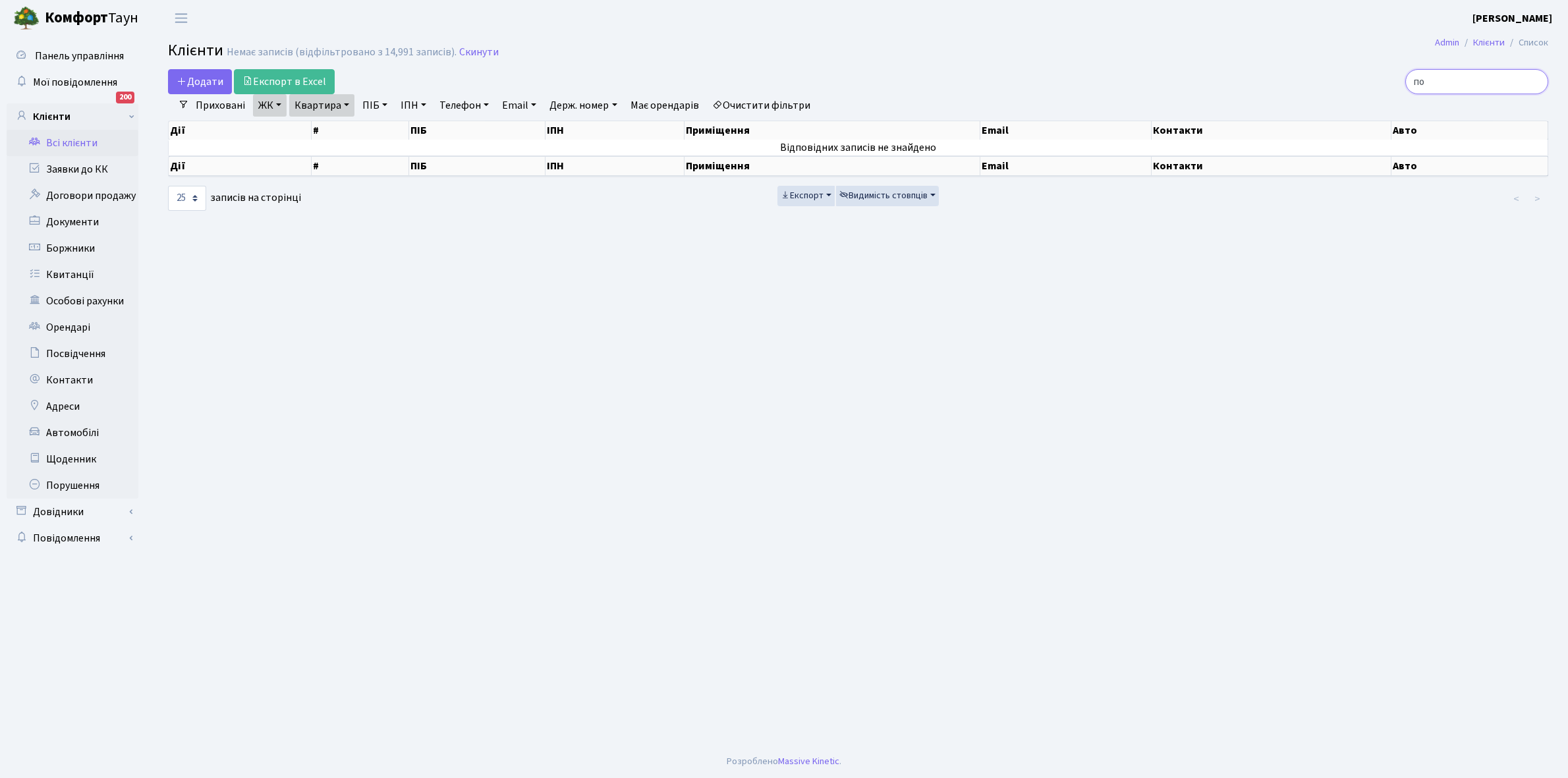
type input "п"
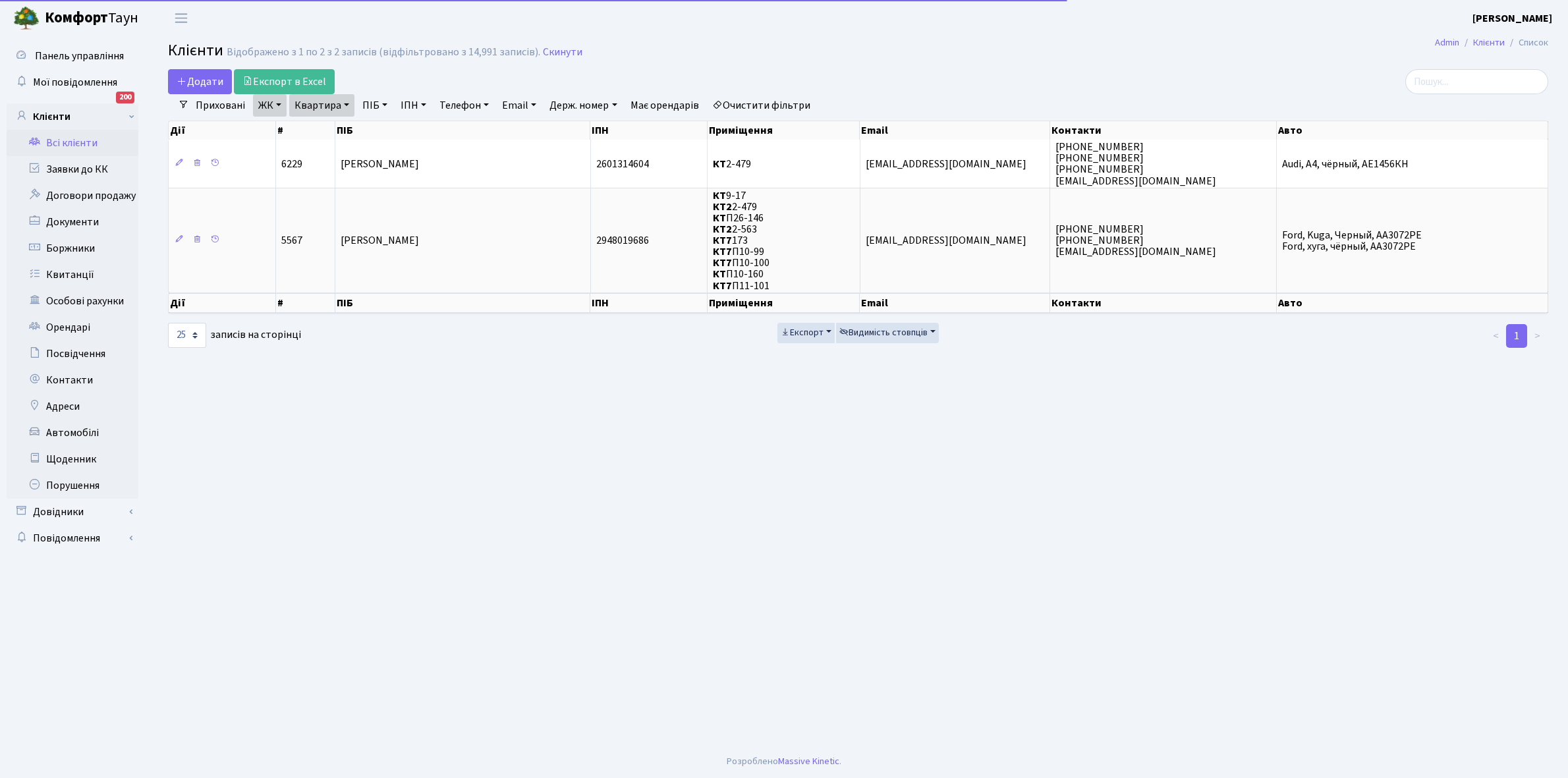
click at [781, 107] on link "Очистити фільтри" at bounding box center [762, 105] width 109 height 22
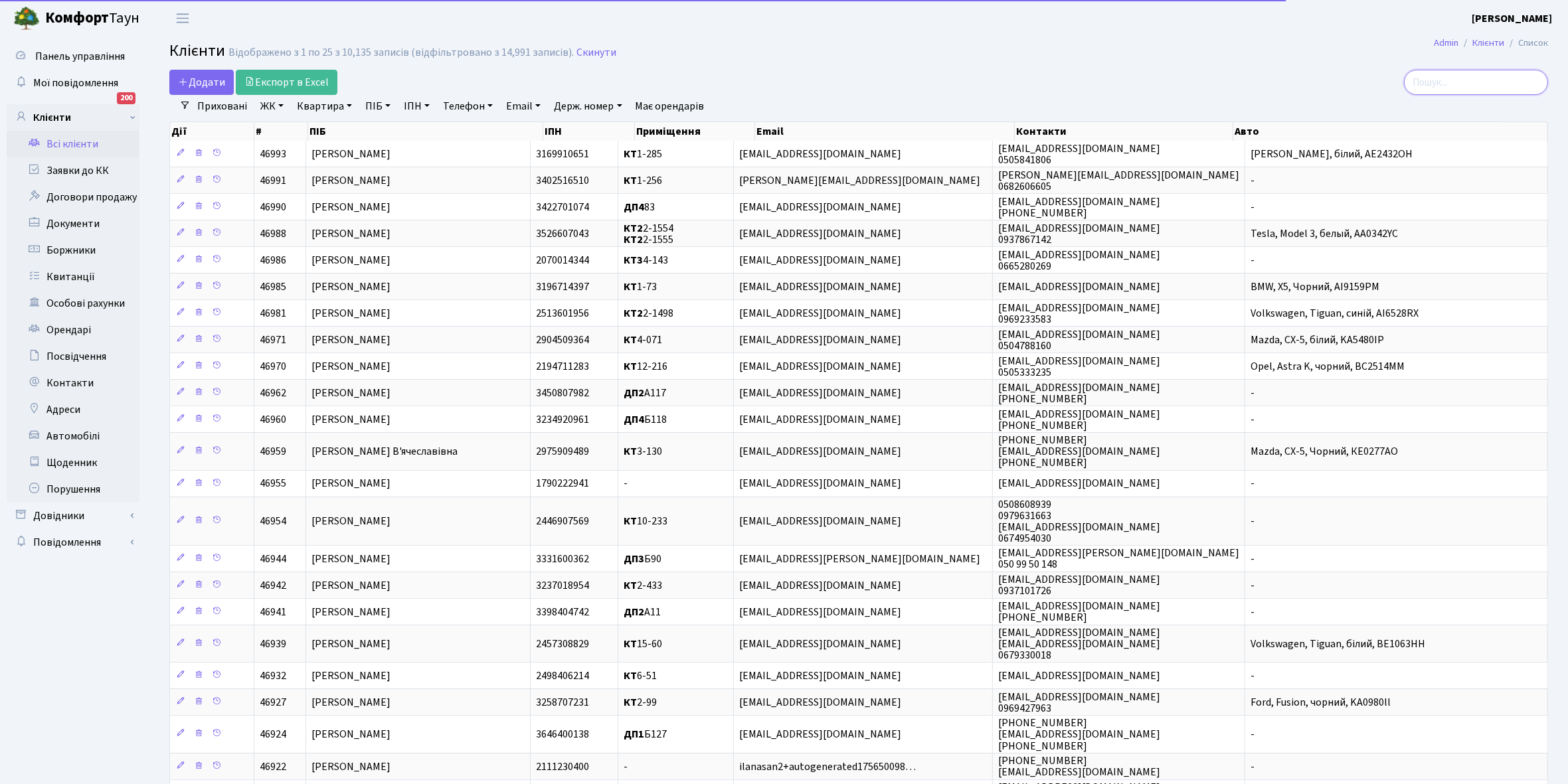
click at [1449, 78] on input "search" at bounding box center [1476, 83] width 144 height 25
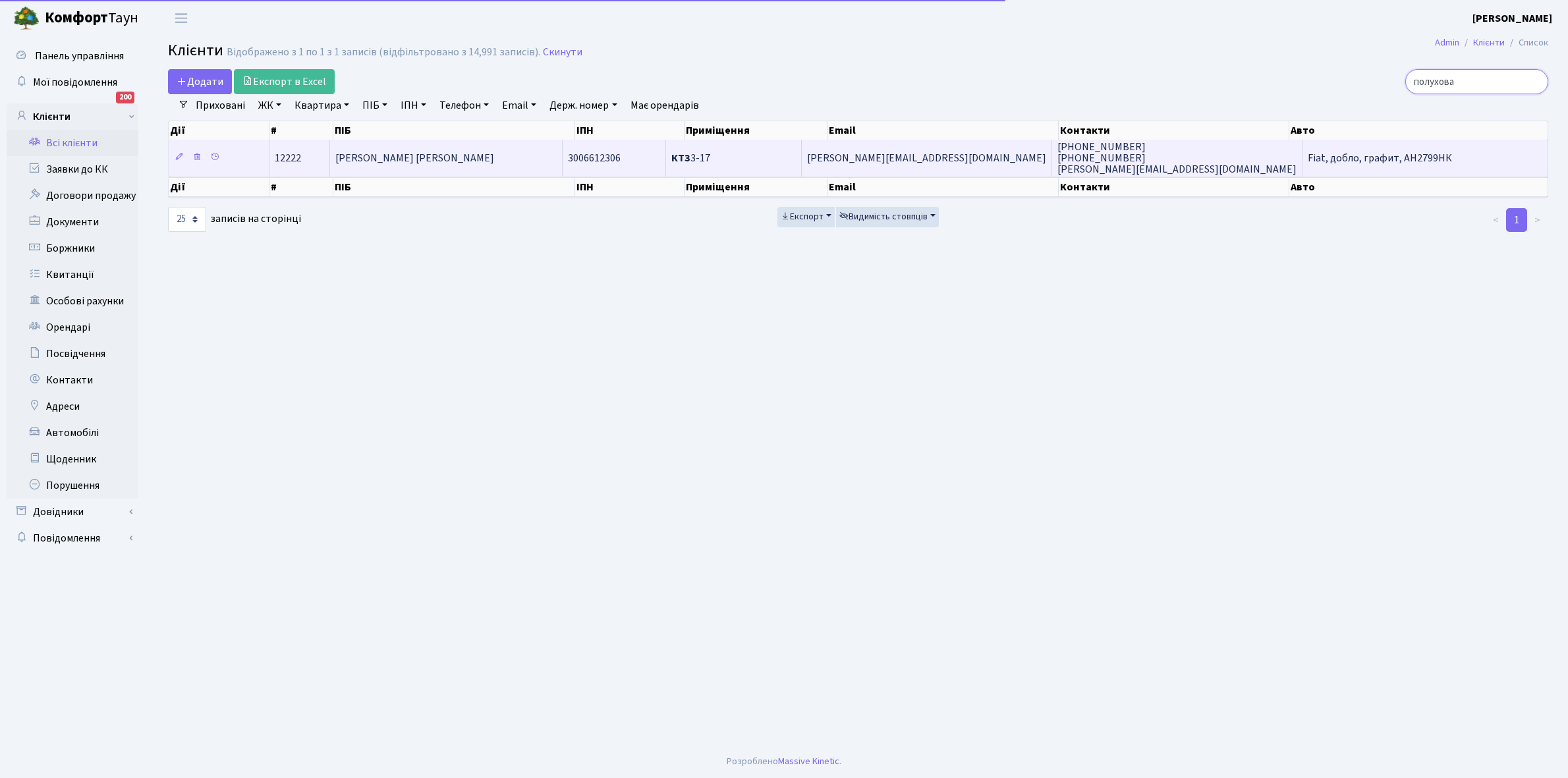
type input "полухова"
click at [430, 151] on span "[PERSON_NAME] [PERSON_NAME]" at bounding box center [414, 158] width 159 height 14
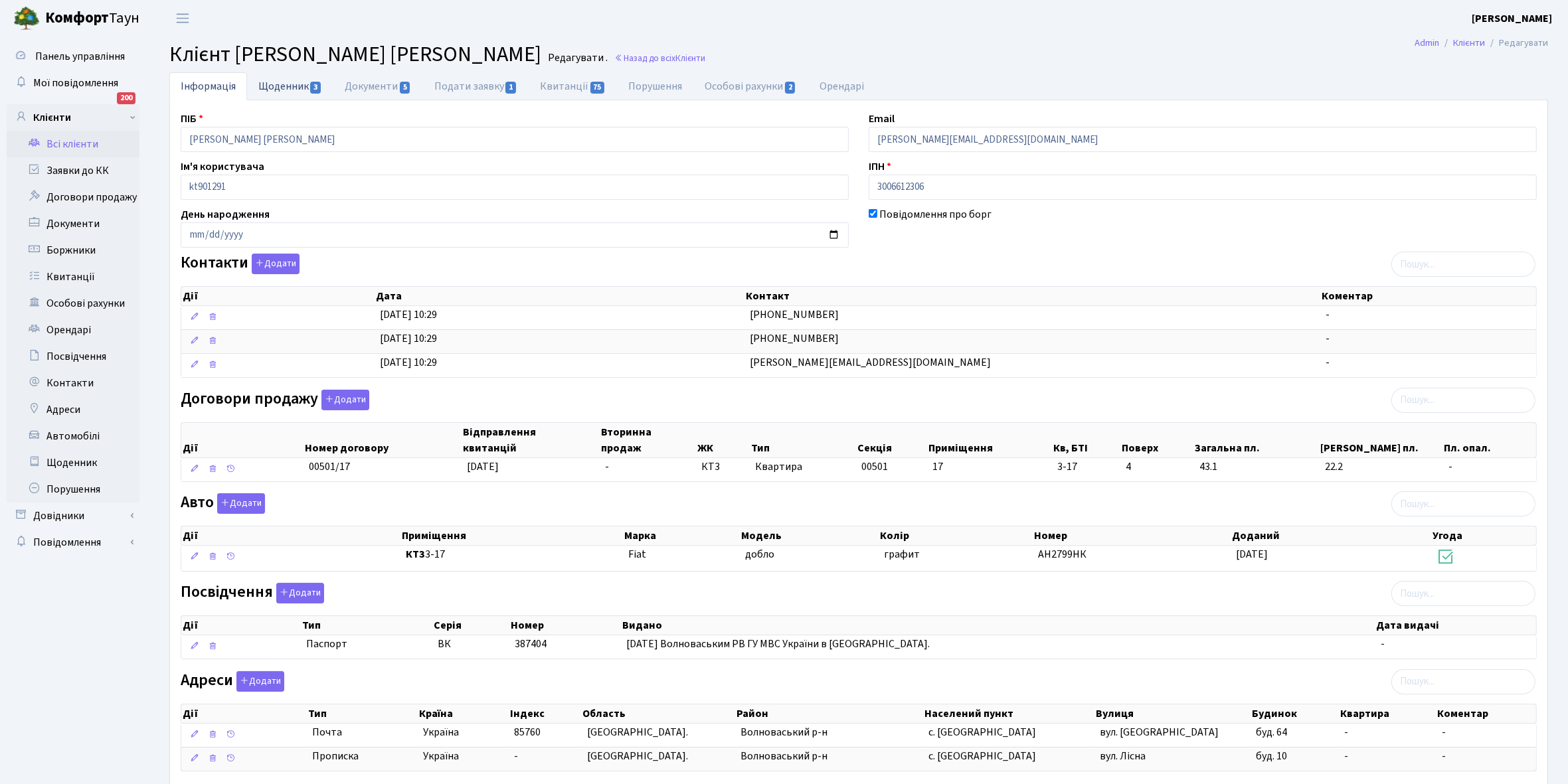
click at [279, 83] on link "Щоденник 3" at bounding box center [290, 86] width 87 height 27
select select "25"
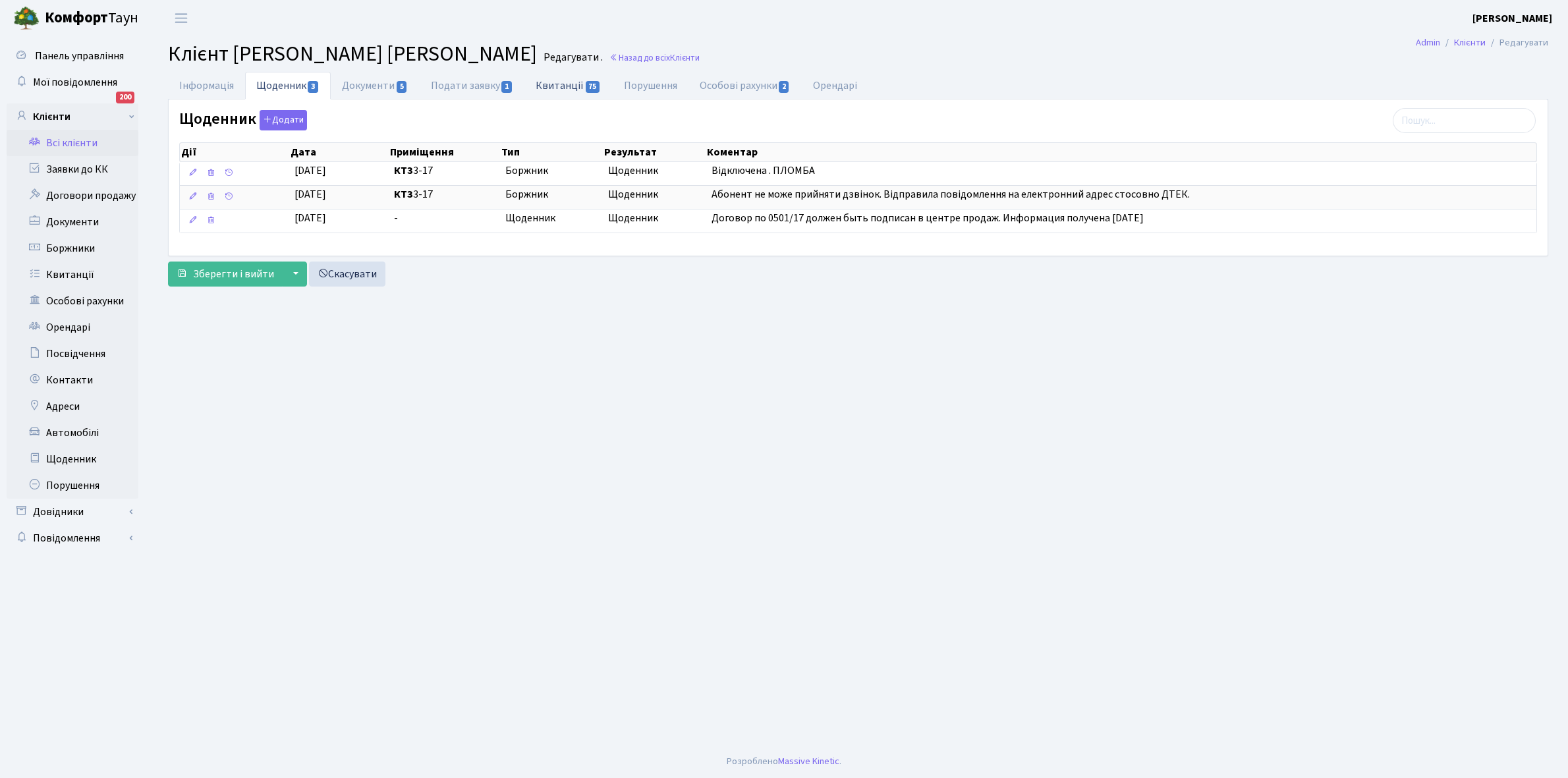
click at [560, 88] on link "Квитанції 75" at bounding box center [567, 85] width 88 height 27
select select "25"
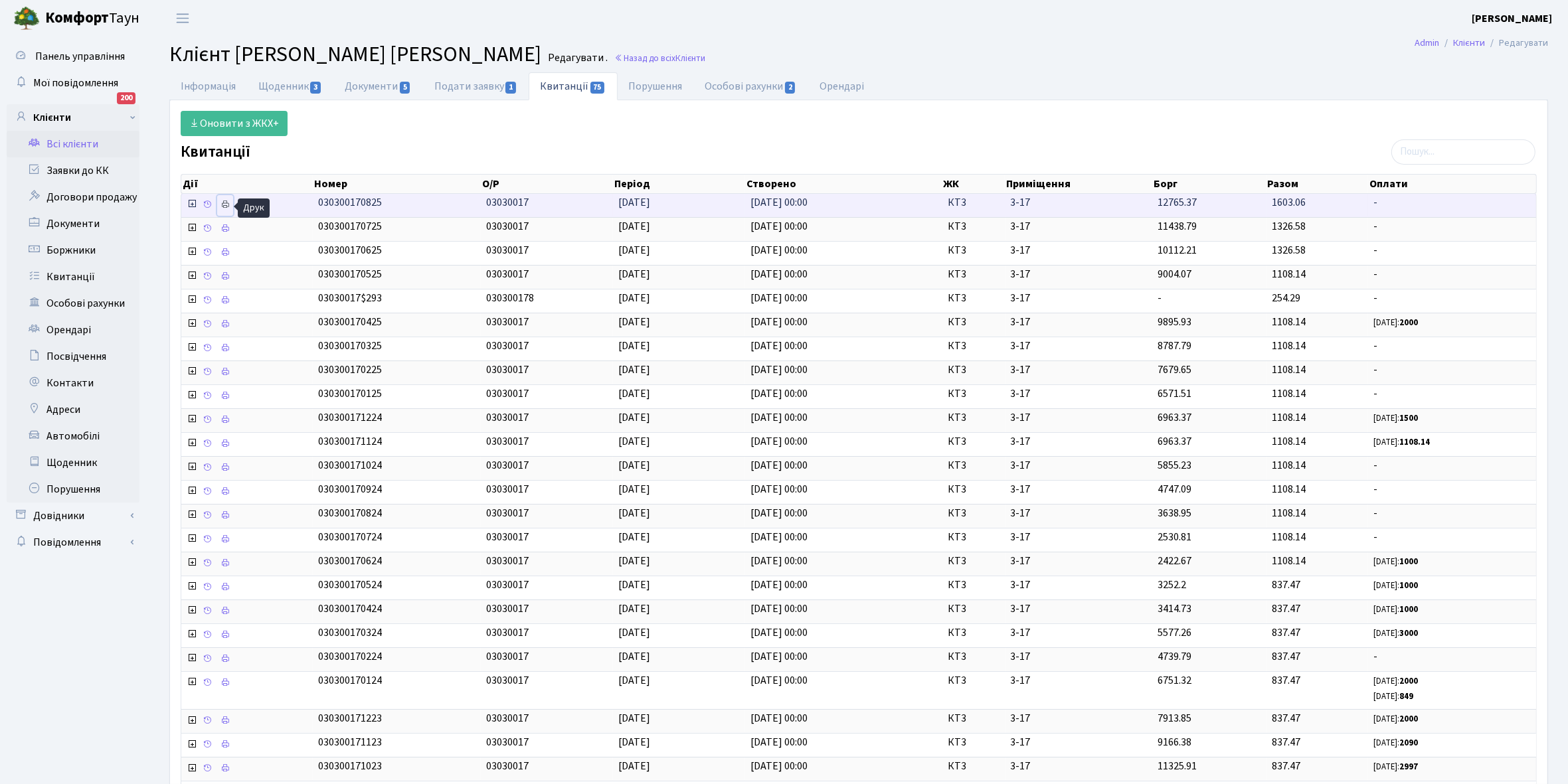
click at [227, 204] on icon at bounding box center [225, 204] width 10 height 10
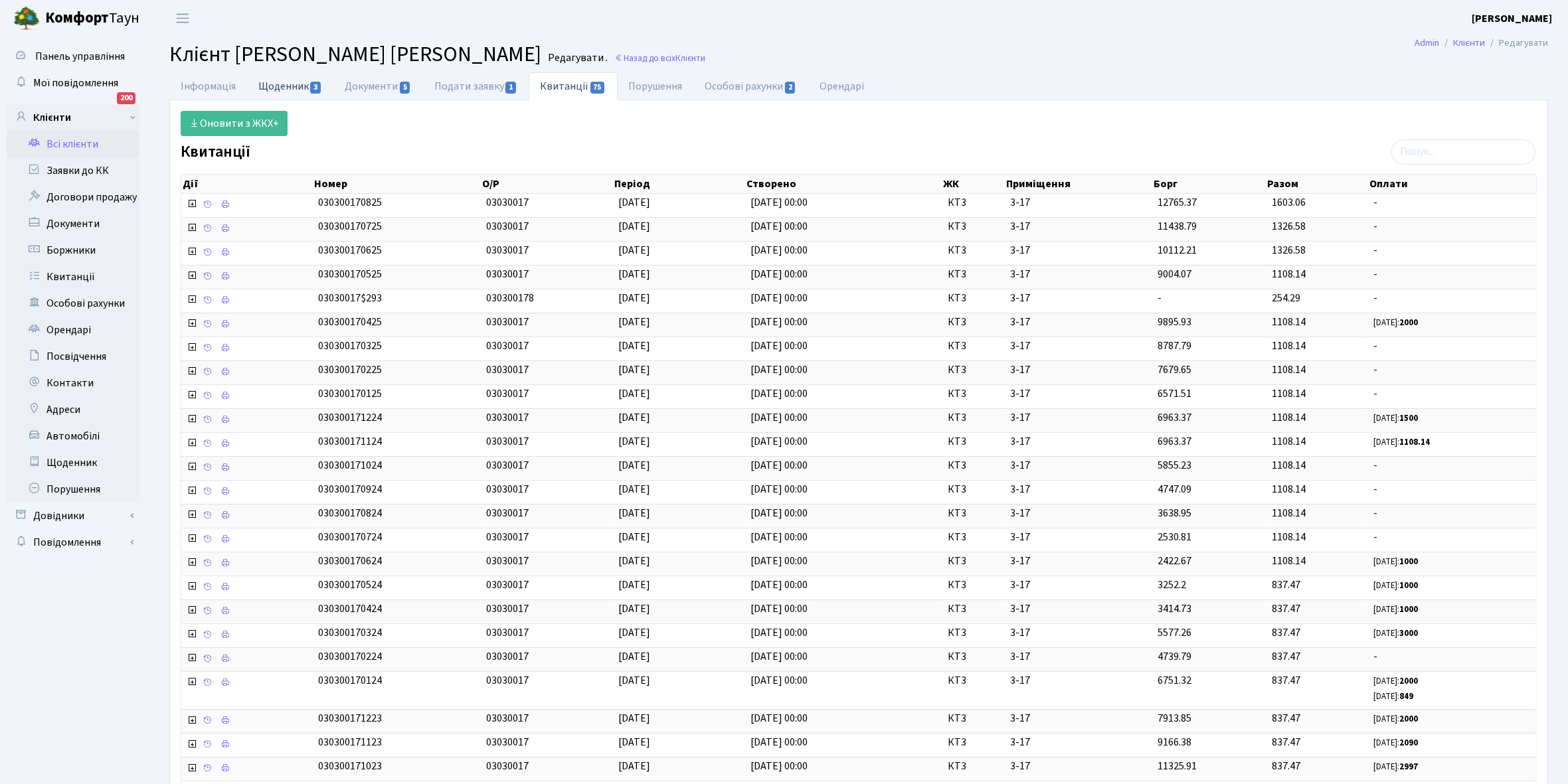
click at [280, 83] on link "Щоденник 3" at bounding box center [290, 86] width 87 height 27
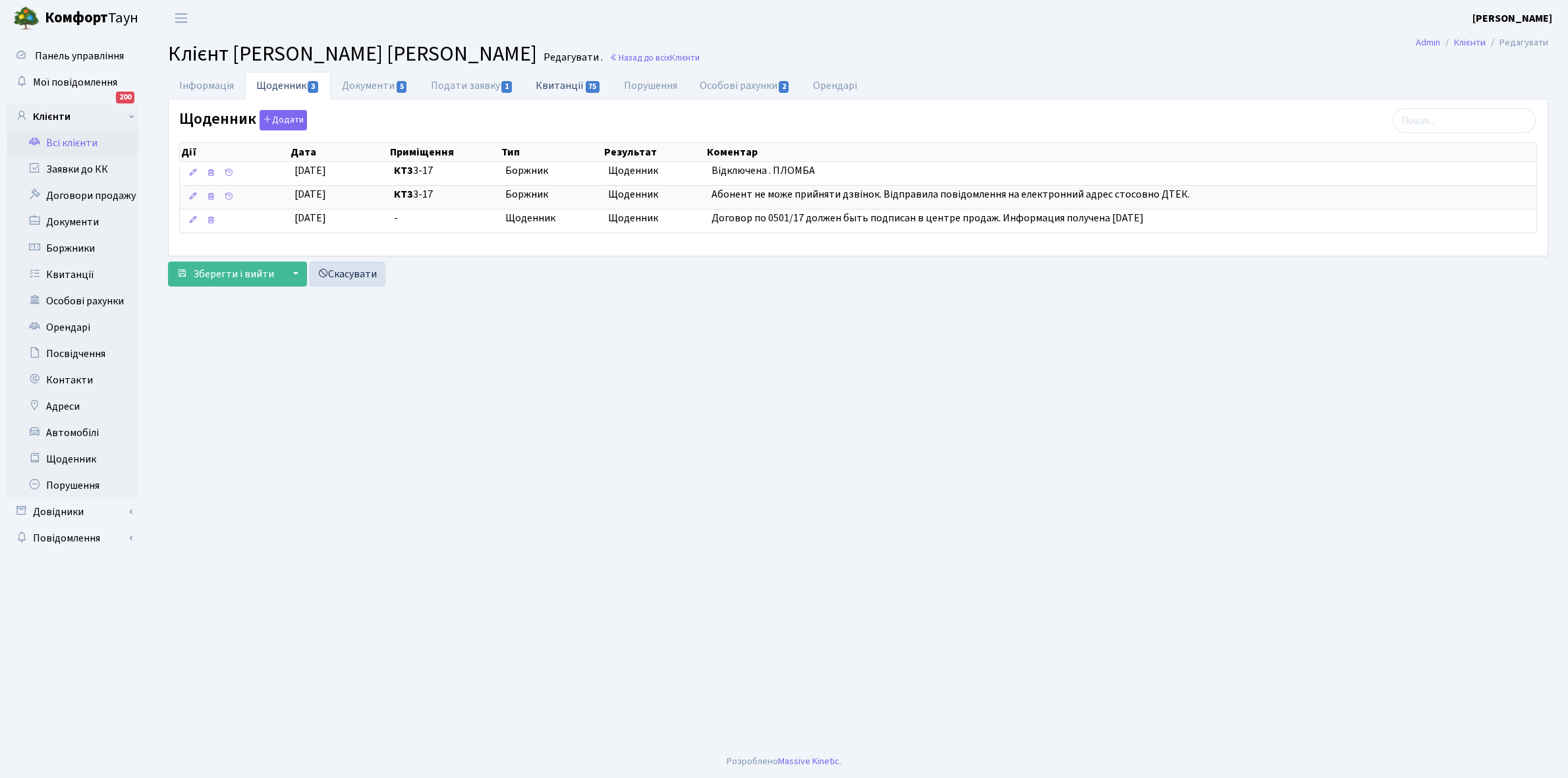
click at [554, 87] on link "Квитанції 75" at bounding box center [567, 85] width 88 height 27
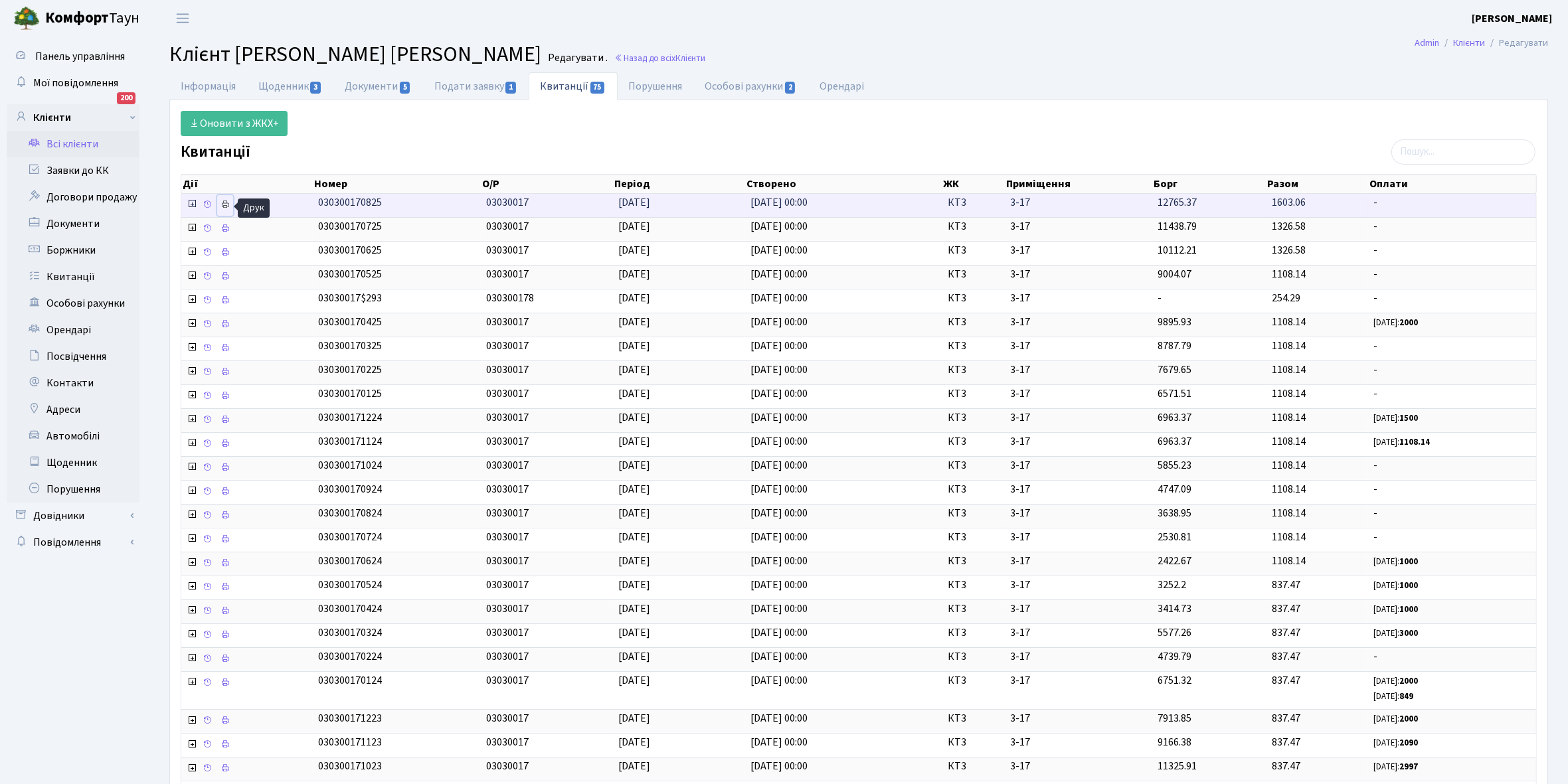
click at [224, 206] on icon at bounding box center [225, 204] width 10 height 10
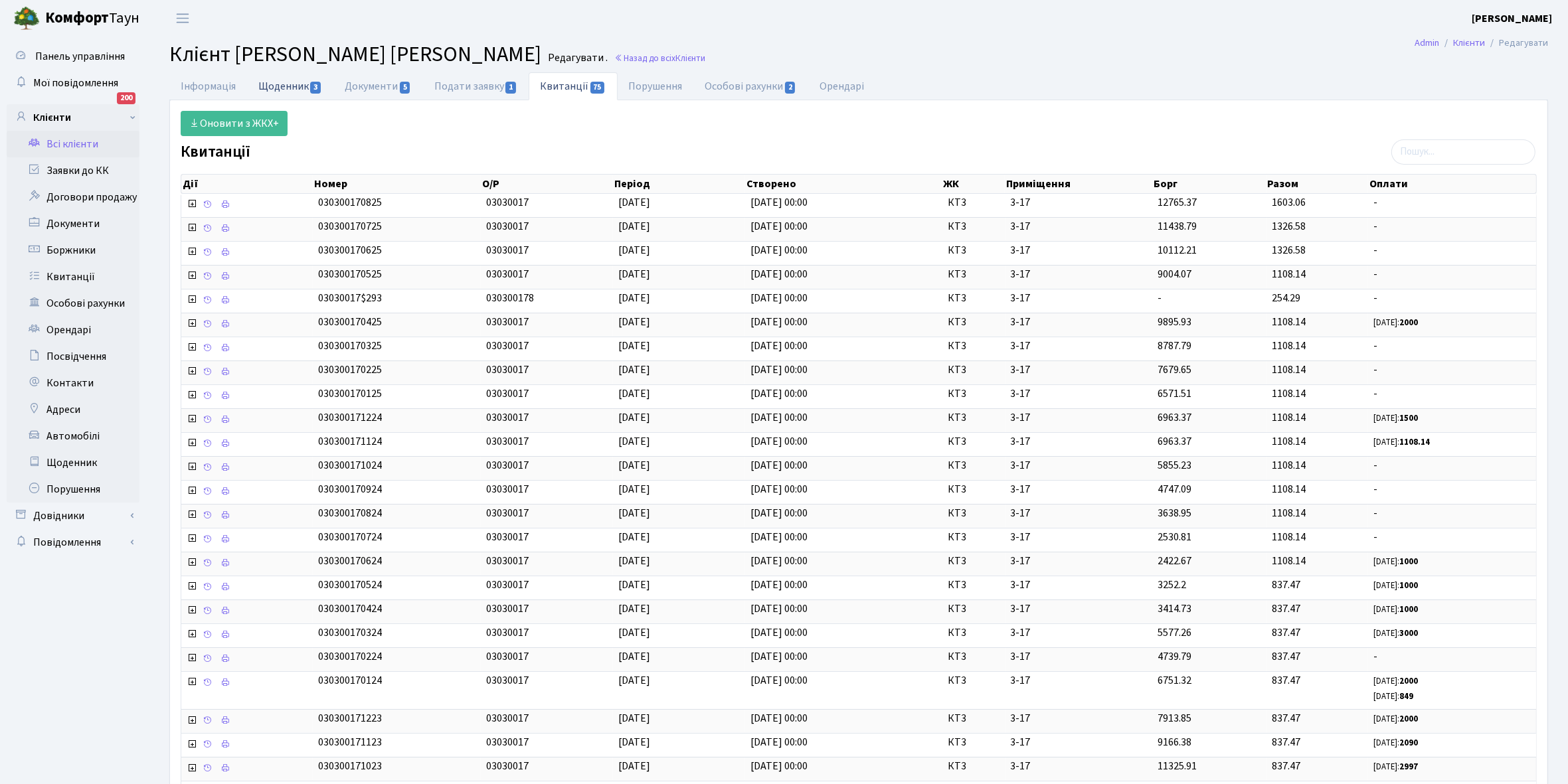
click at [283, 83] on link "Щоденник 3" at bounding box center [290, 86] width 87 height 27
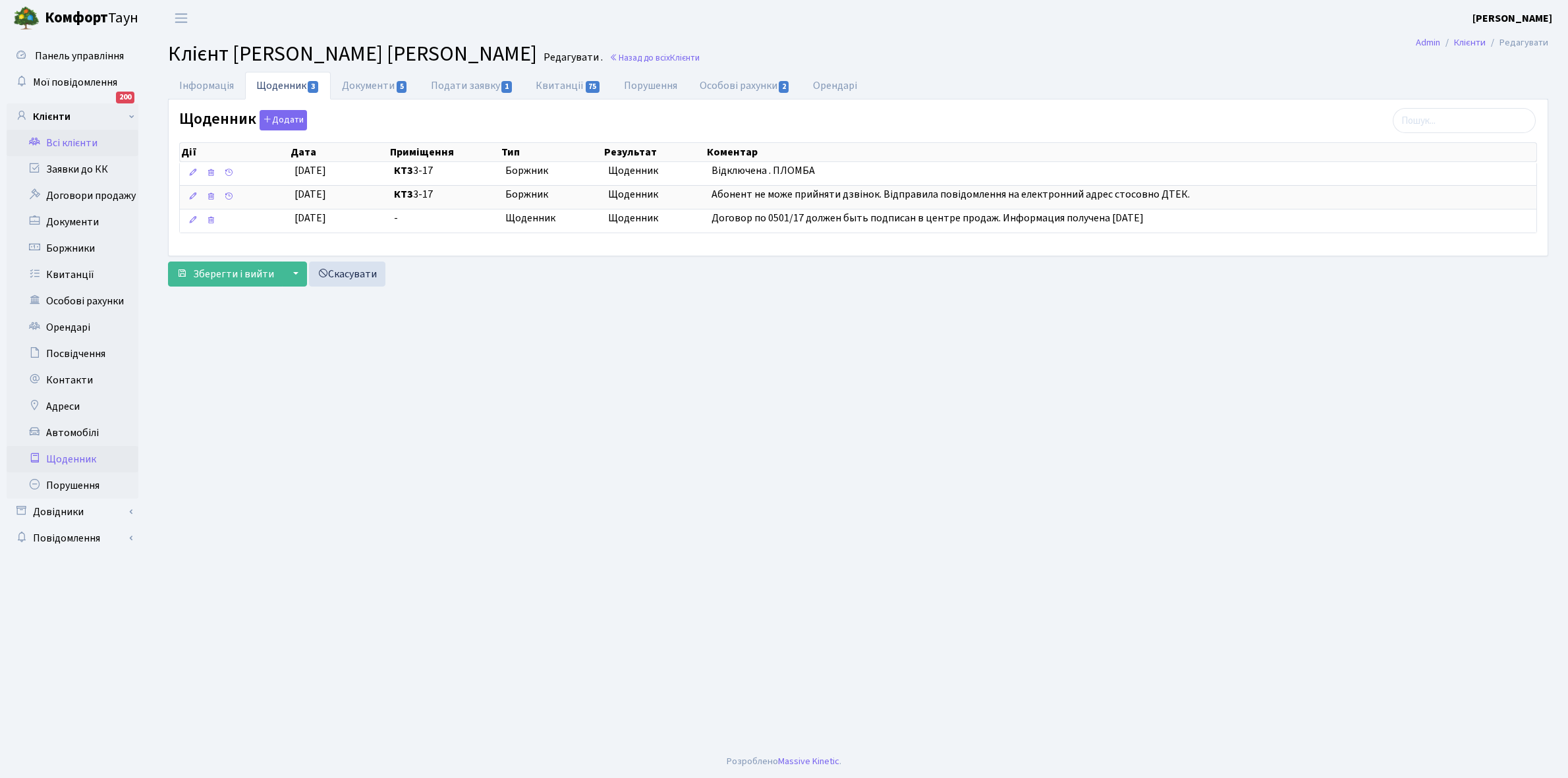
click at [79, 454] on link "Щоденник" at bounding box center [72, 458] width 132 height 26
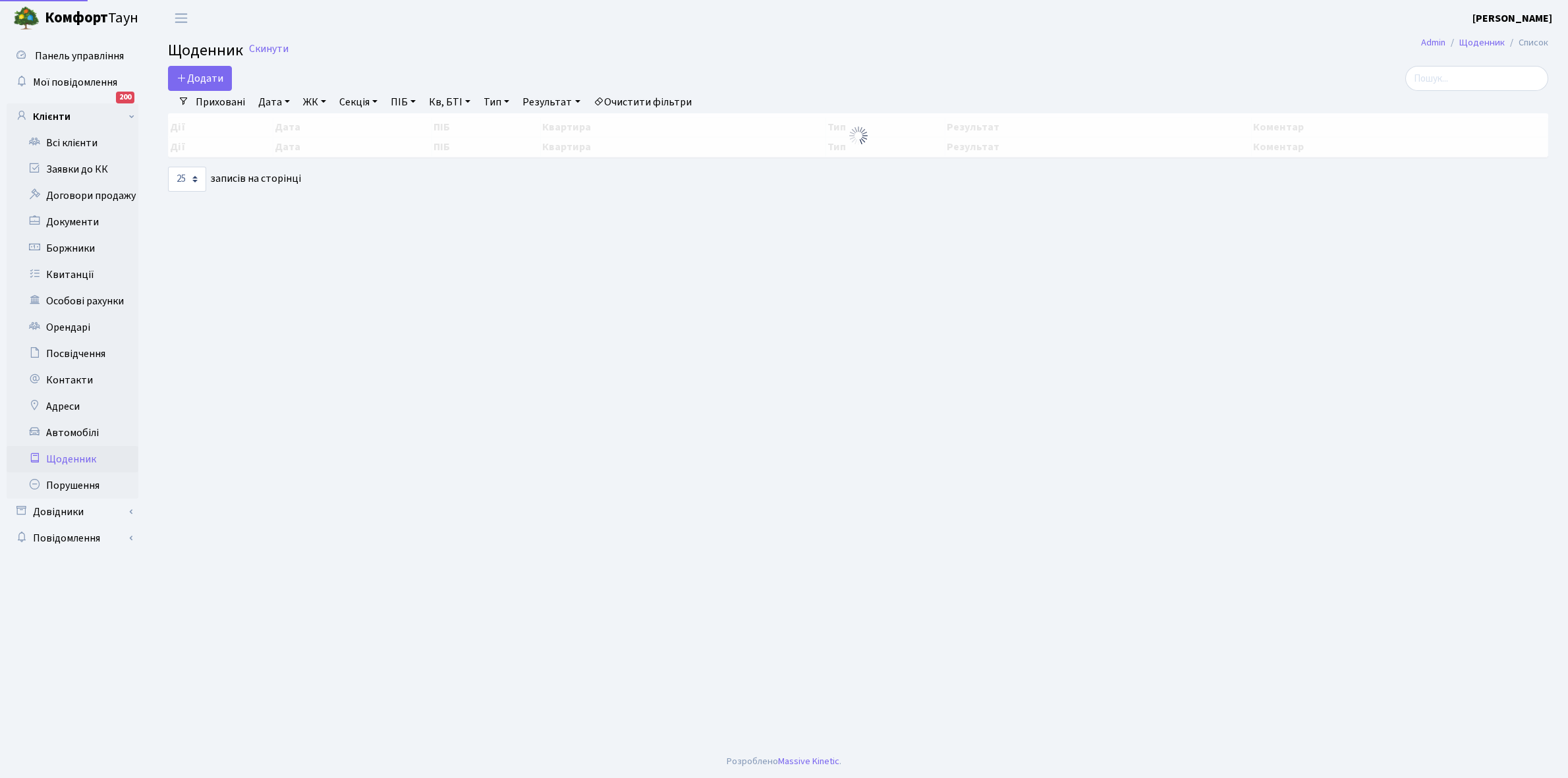
select select "25"
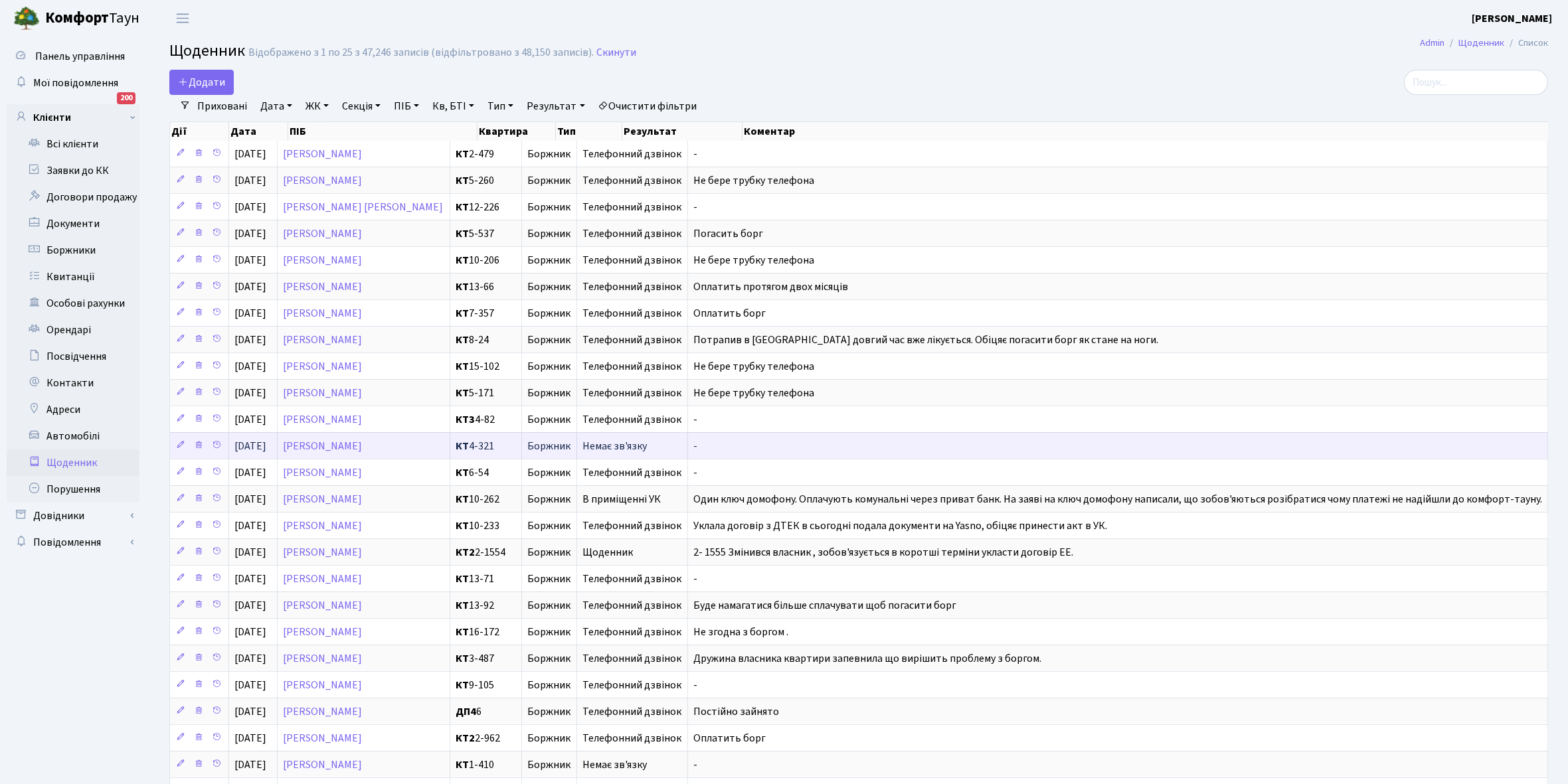
scroll to position [2, 0]
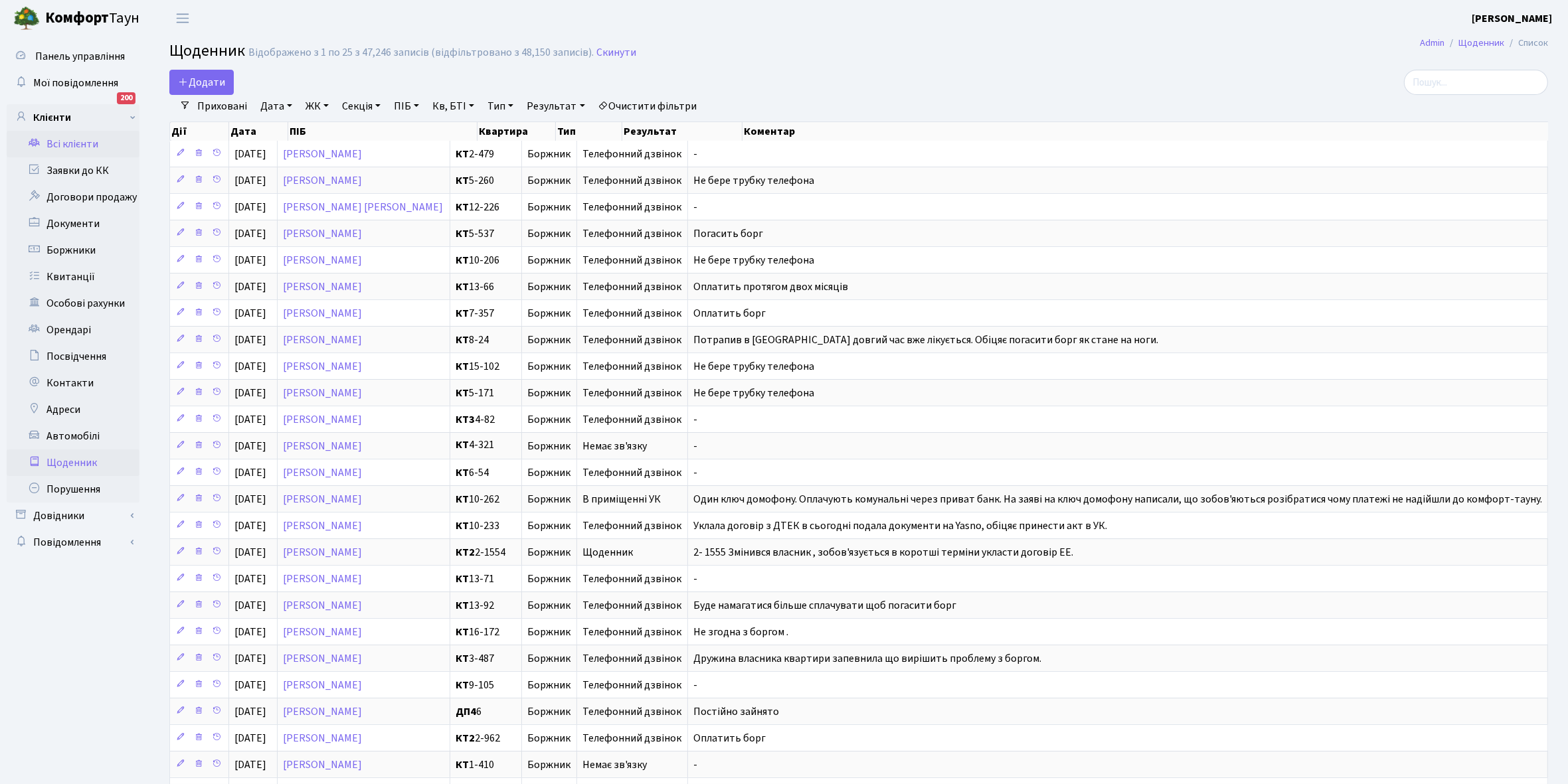
click at [60, 140] on link "Всі клієнти" at bounding box center [72, 143] width 133 height 26
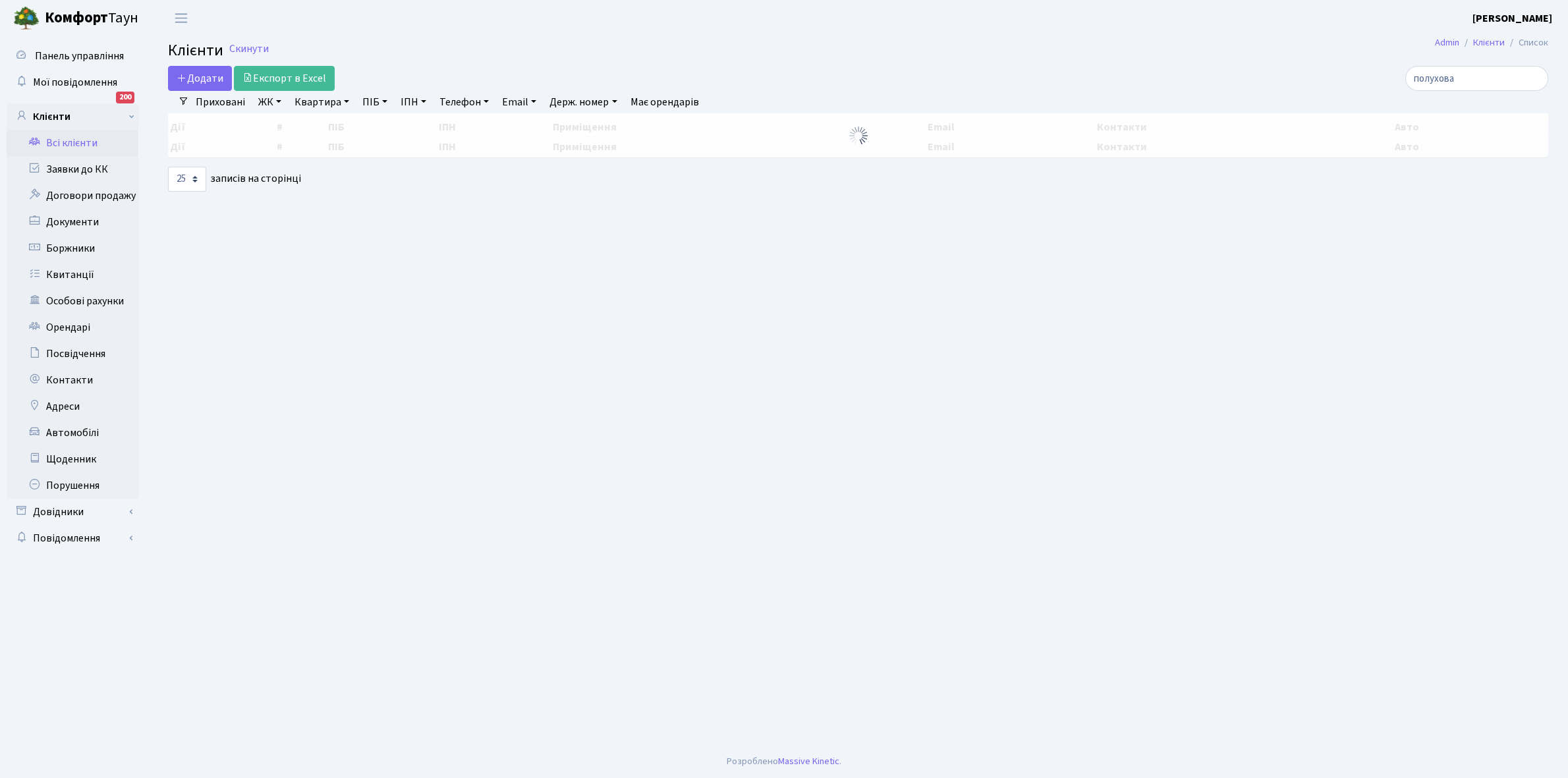
select select "25"
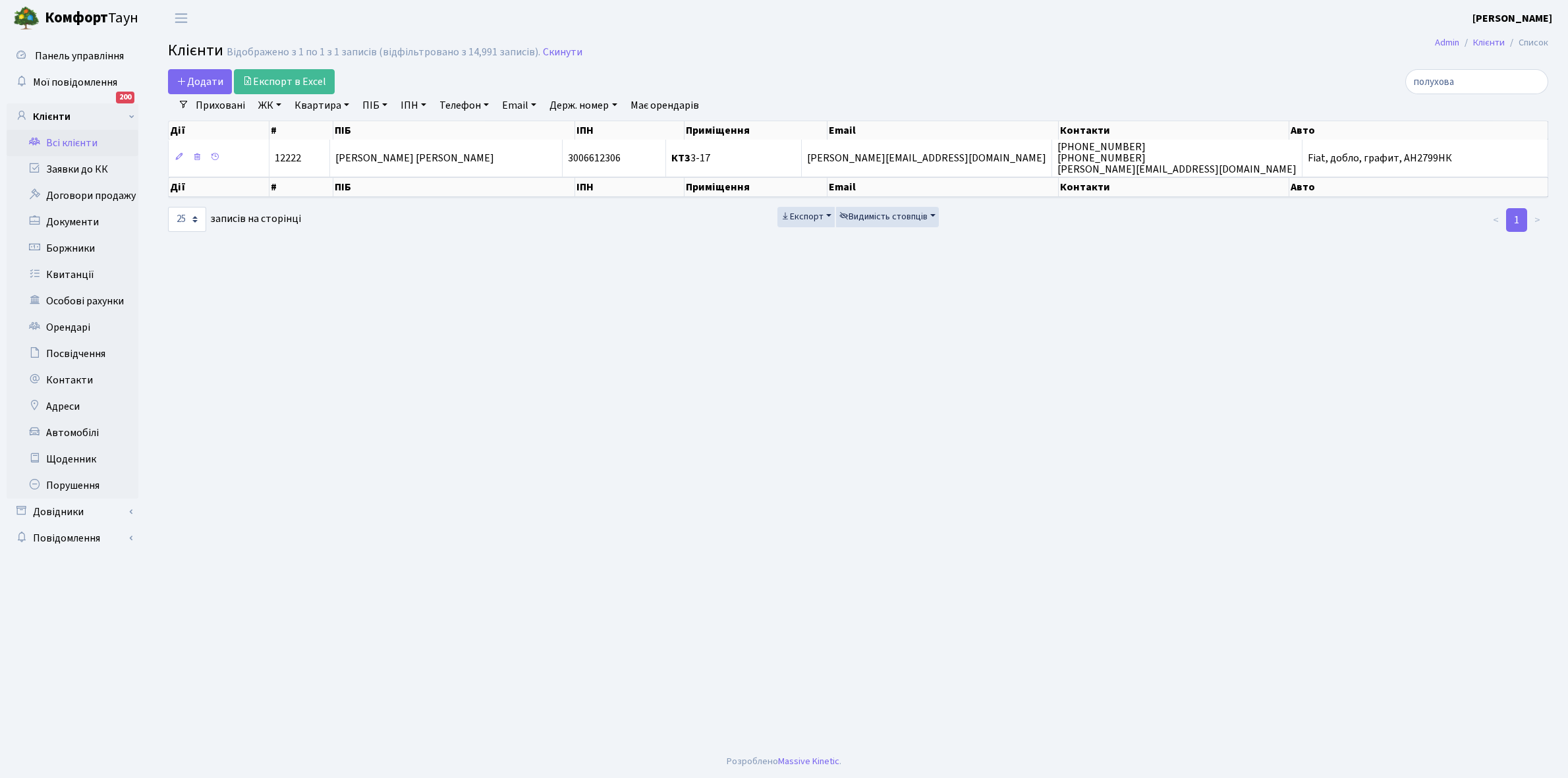
click at [346, 106] on link "Квартира" at bounding box center [321, 105] width 65 height 22
click at [318, 133] on input "text" at bounding box center [328, 131] width 77 height 25
type input "11-229"
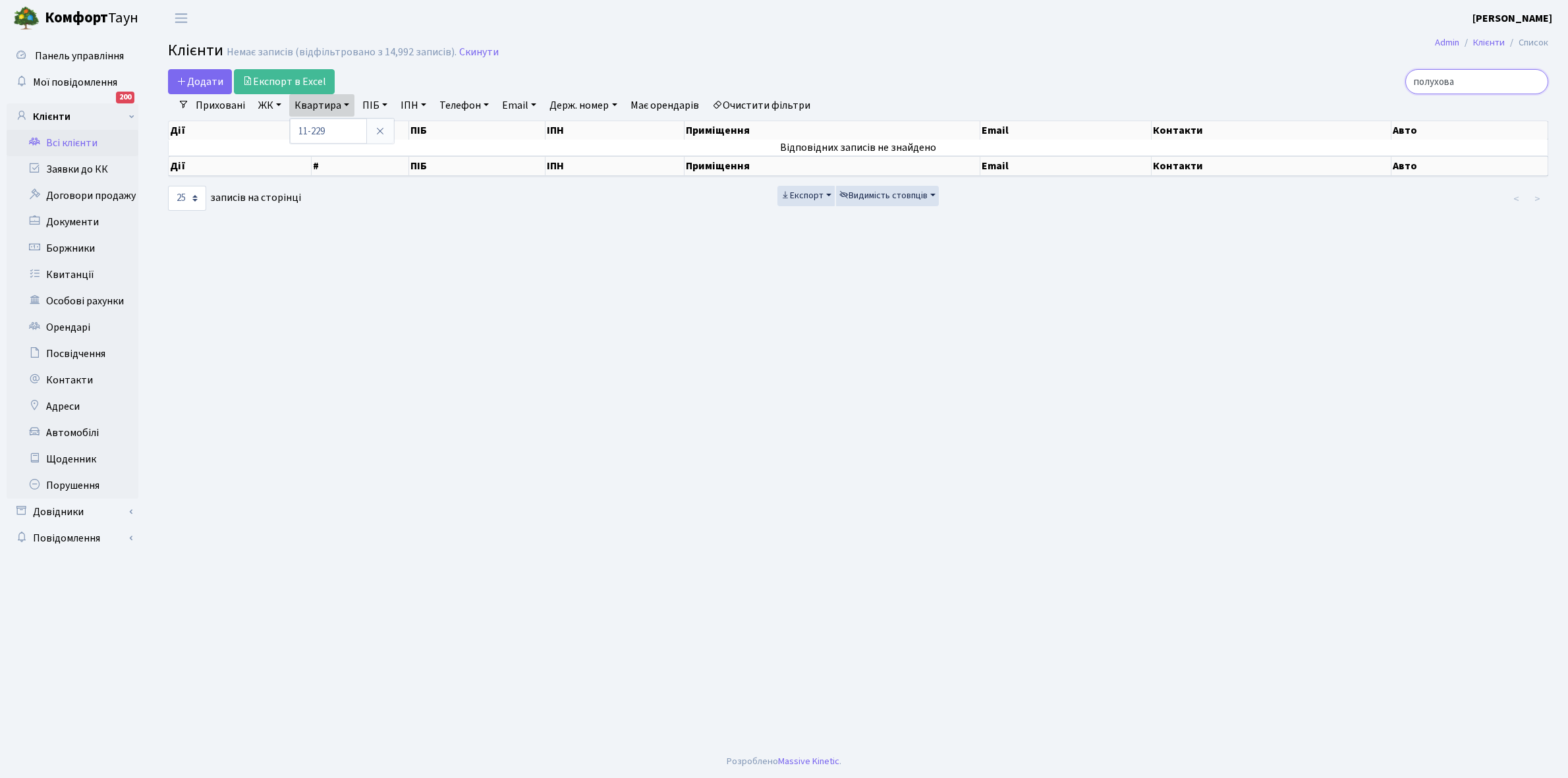
click at [1486, 77] on input "полухова" at bounding box center [1476, 82] width 143 height 25
type input "п"
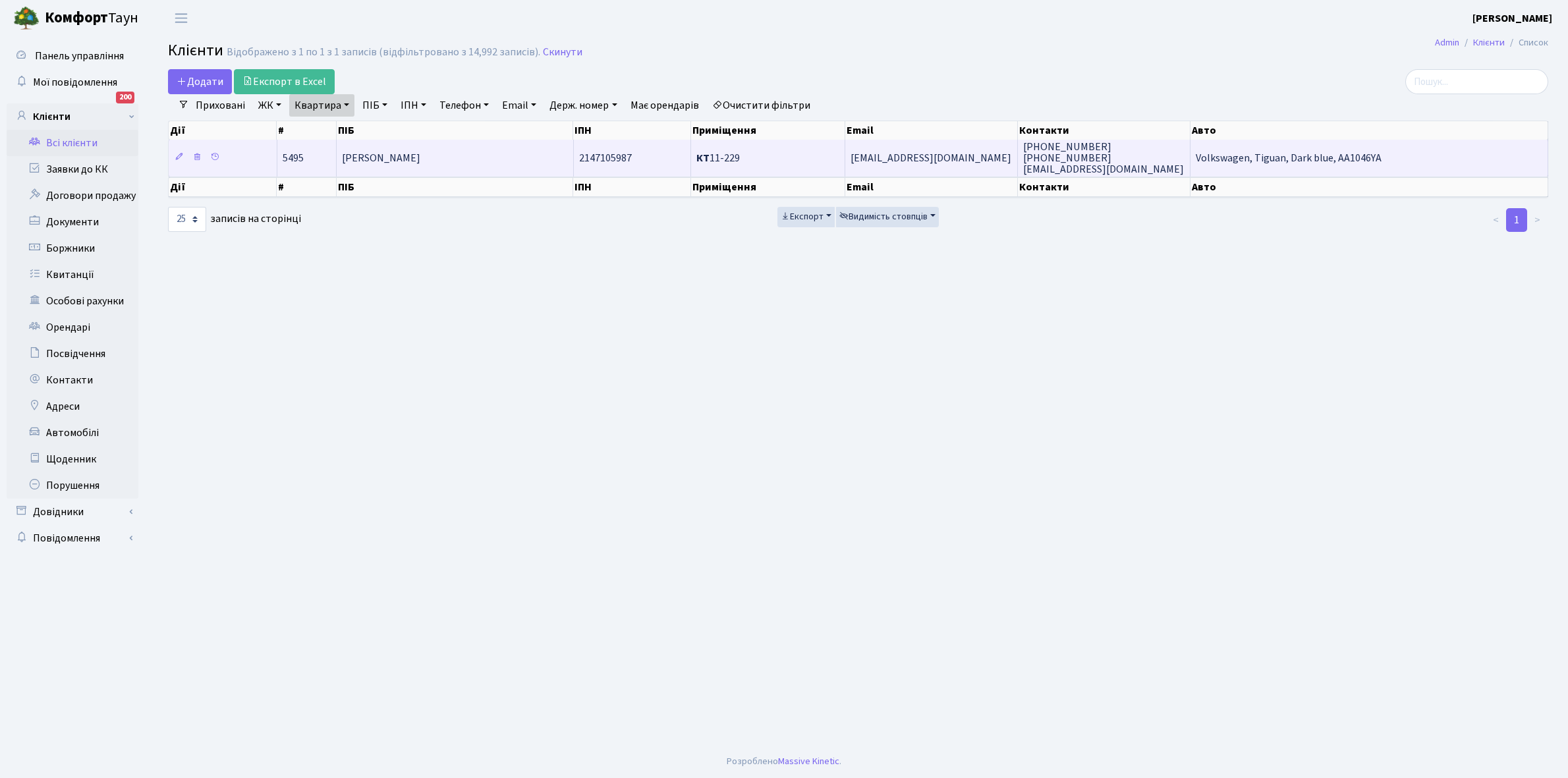
click at [461, 149] on td "[PERSON_NAME]" at bounding box center [455, 158] width 237 height 36
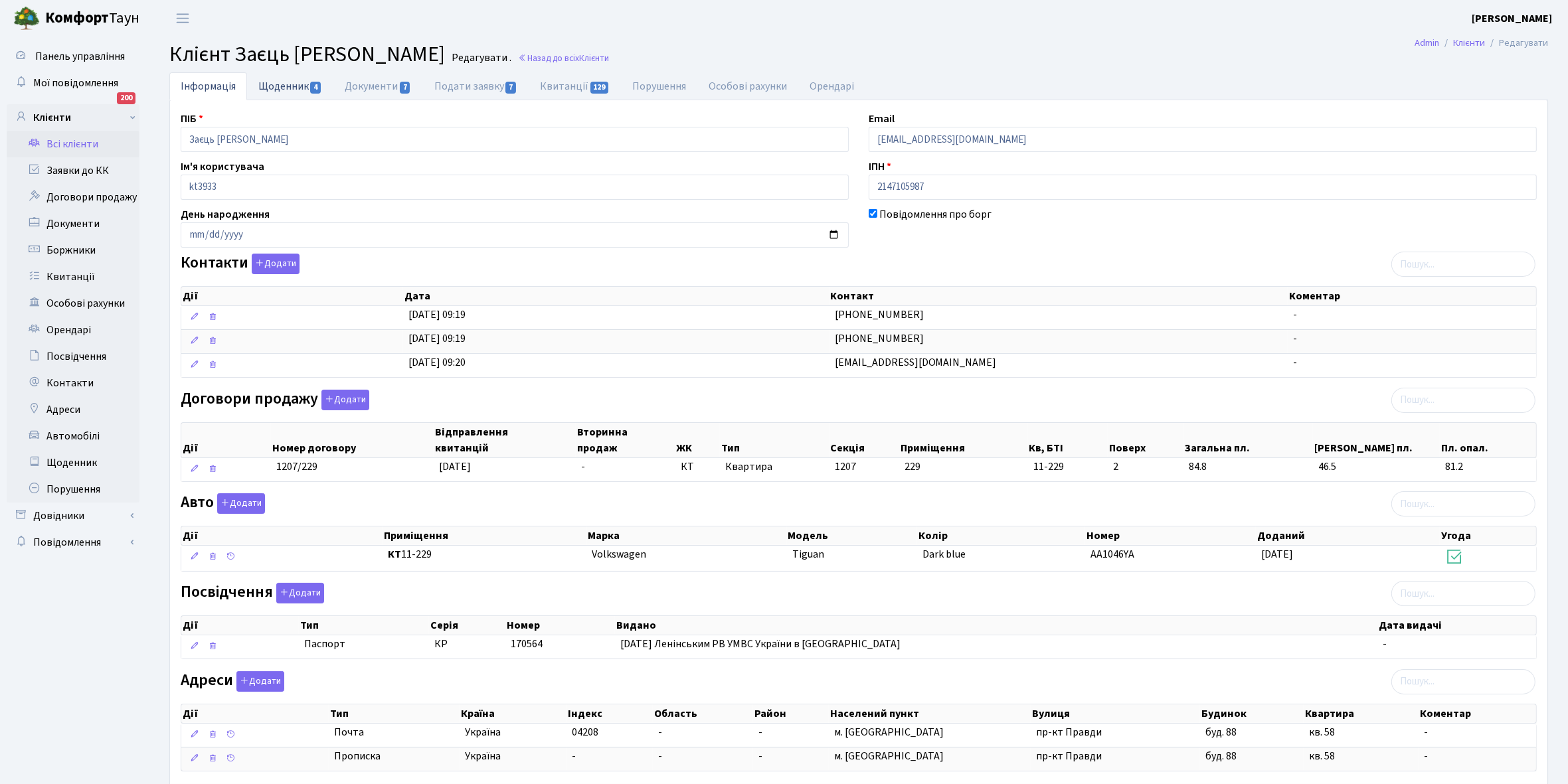
click at [279, 88] on link "Щоденник 4" at bounding box center [290, 86] width 87 height 27
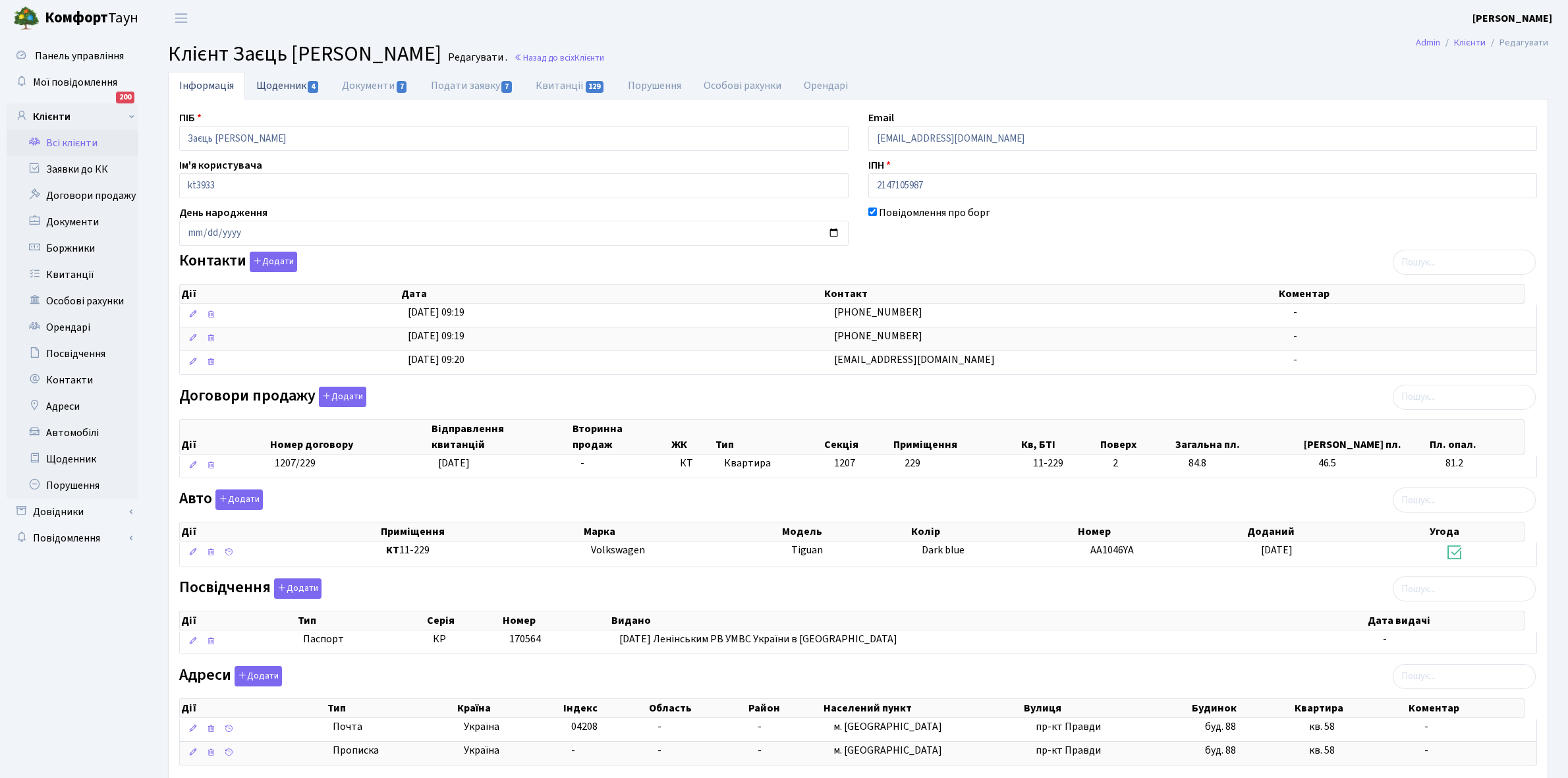
select select "25"
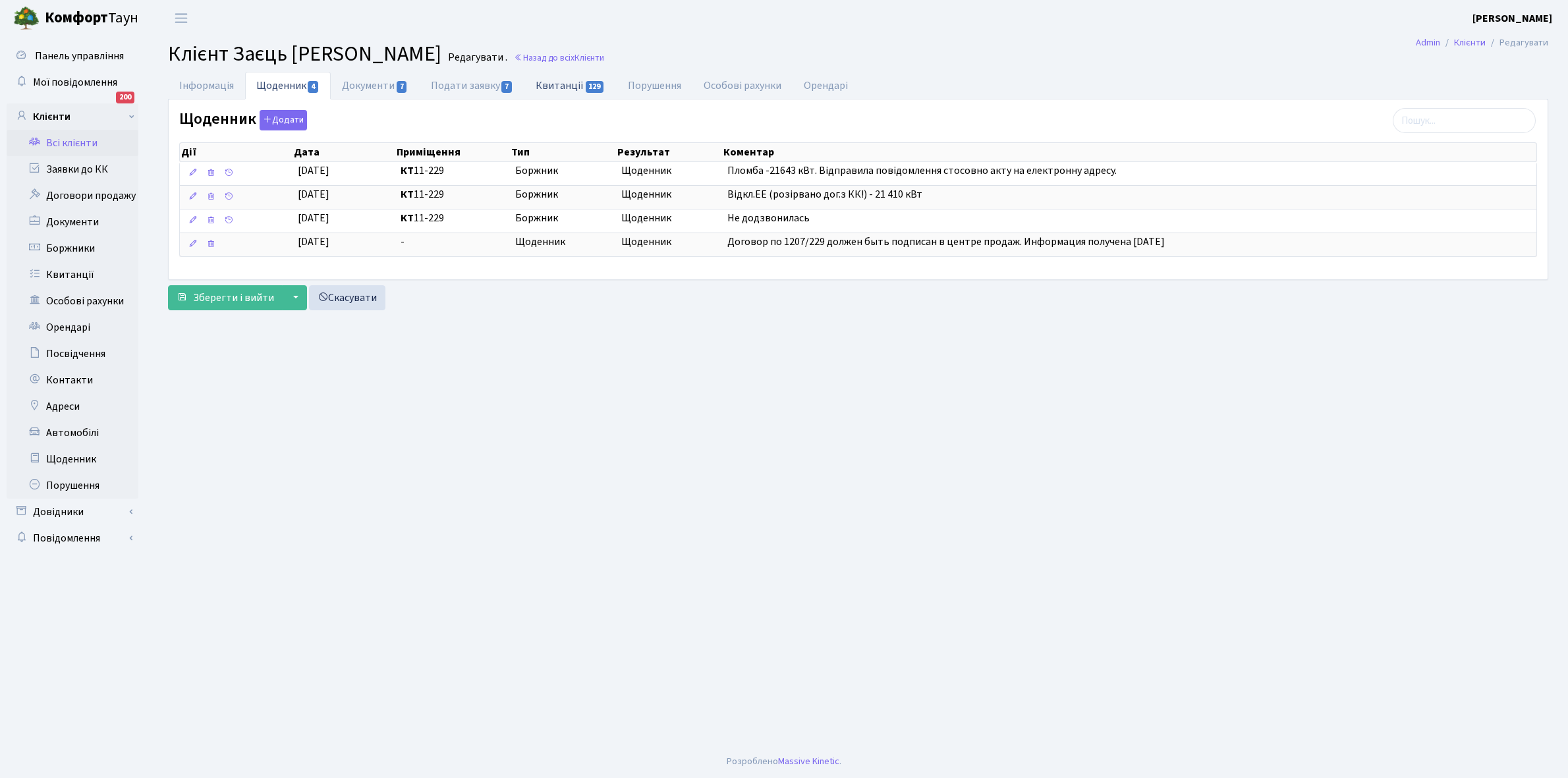
click at [562, 84] on link "Квитанції 129" at bounding box center [570, 85] width 92 height 27
select select "25"
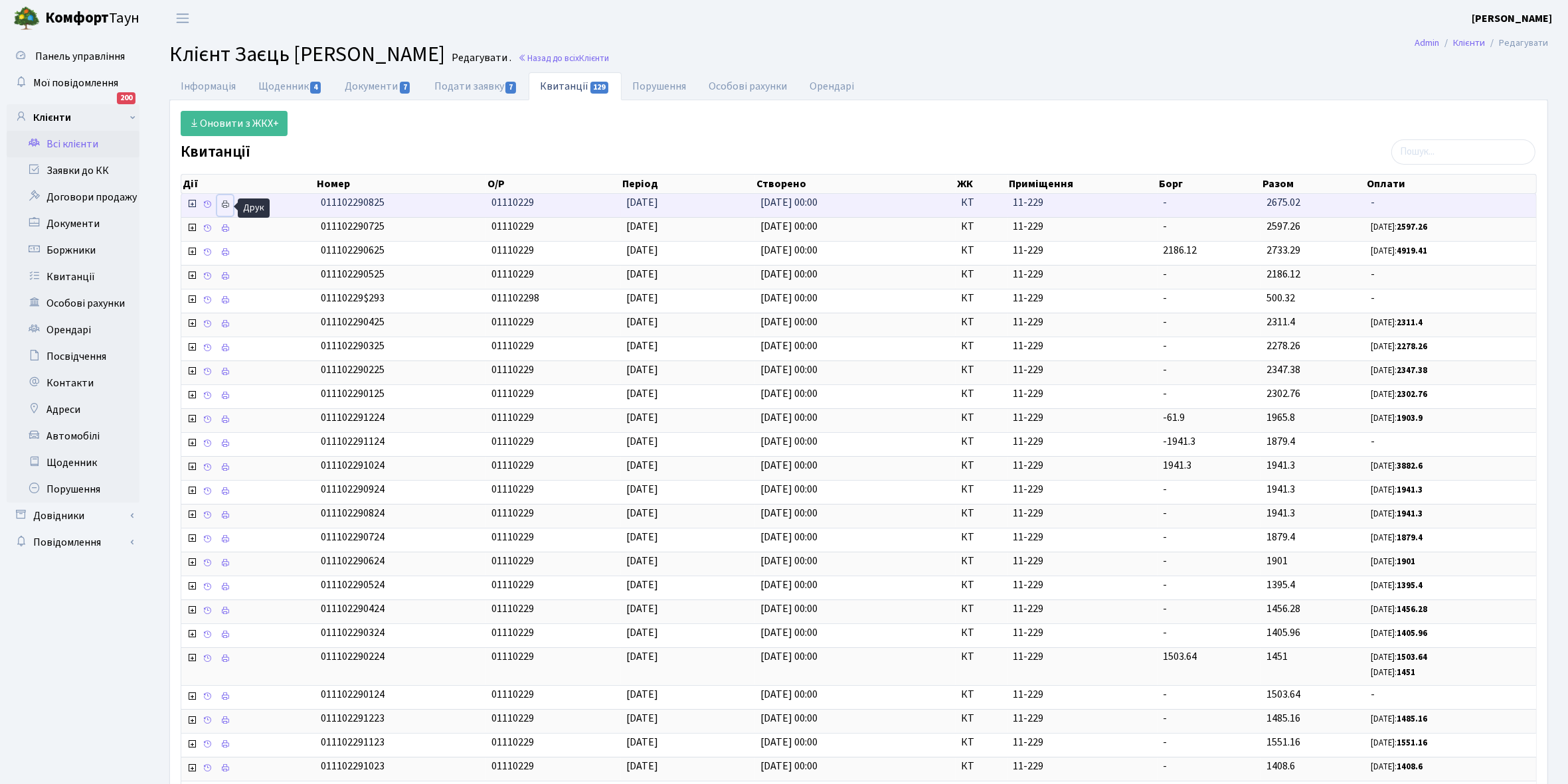
click at [227, 203] on icon at bounding box center [225, 204] width 10 height 10
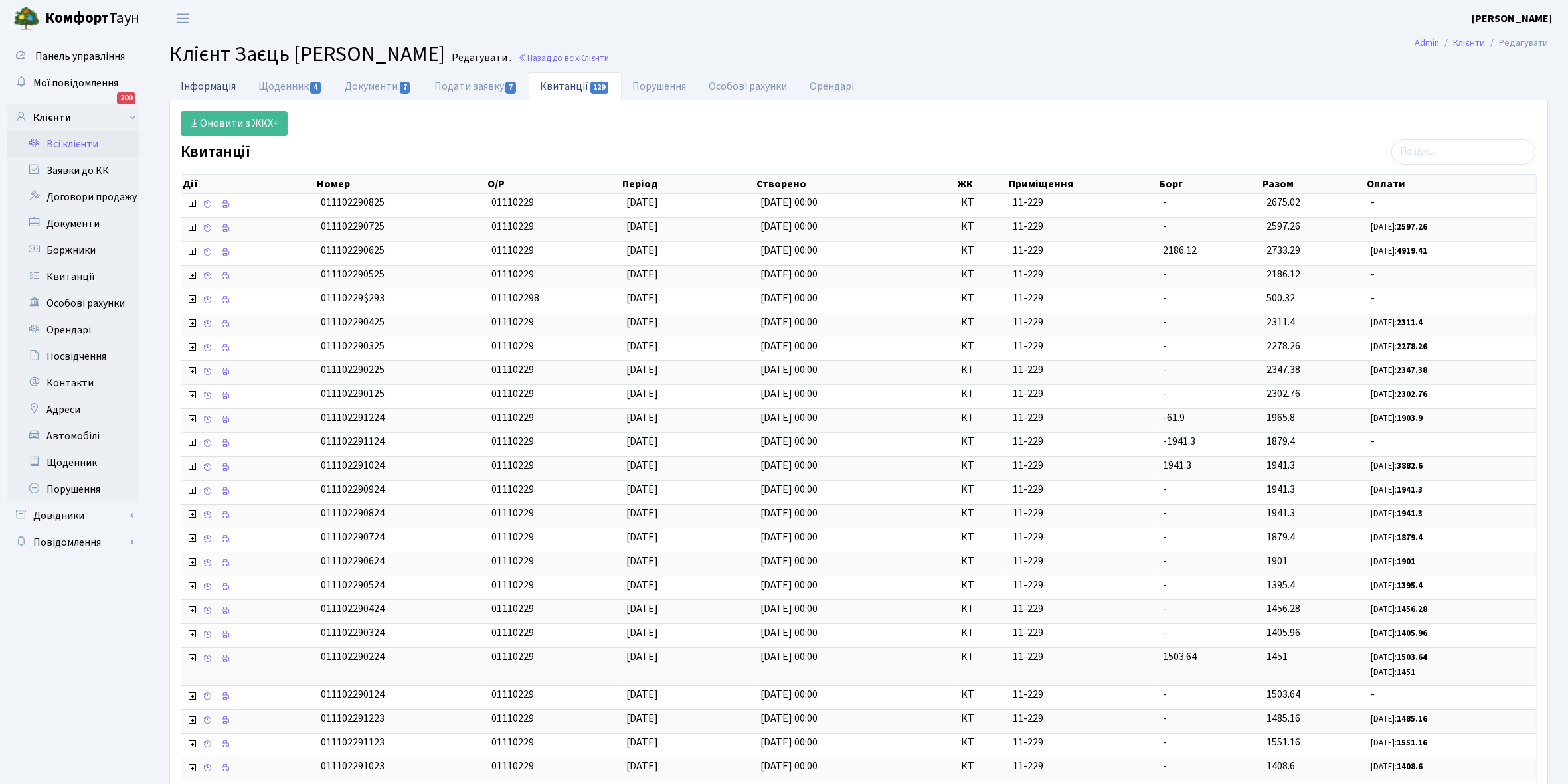
click at [204, 90] on link "Інформація" at bounding box center [208, 86] width 78 height 27
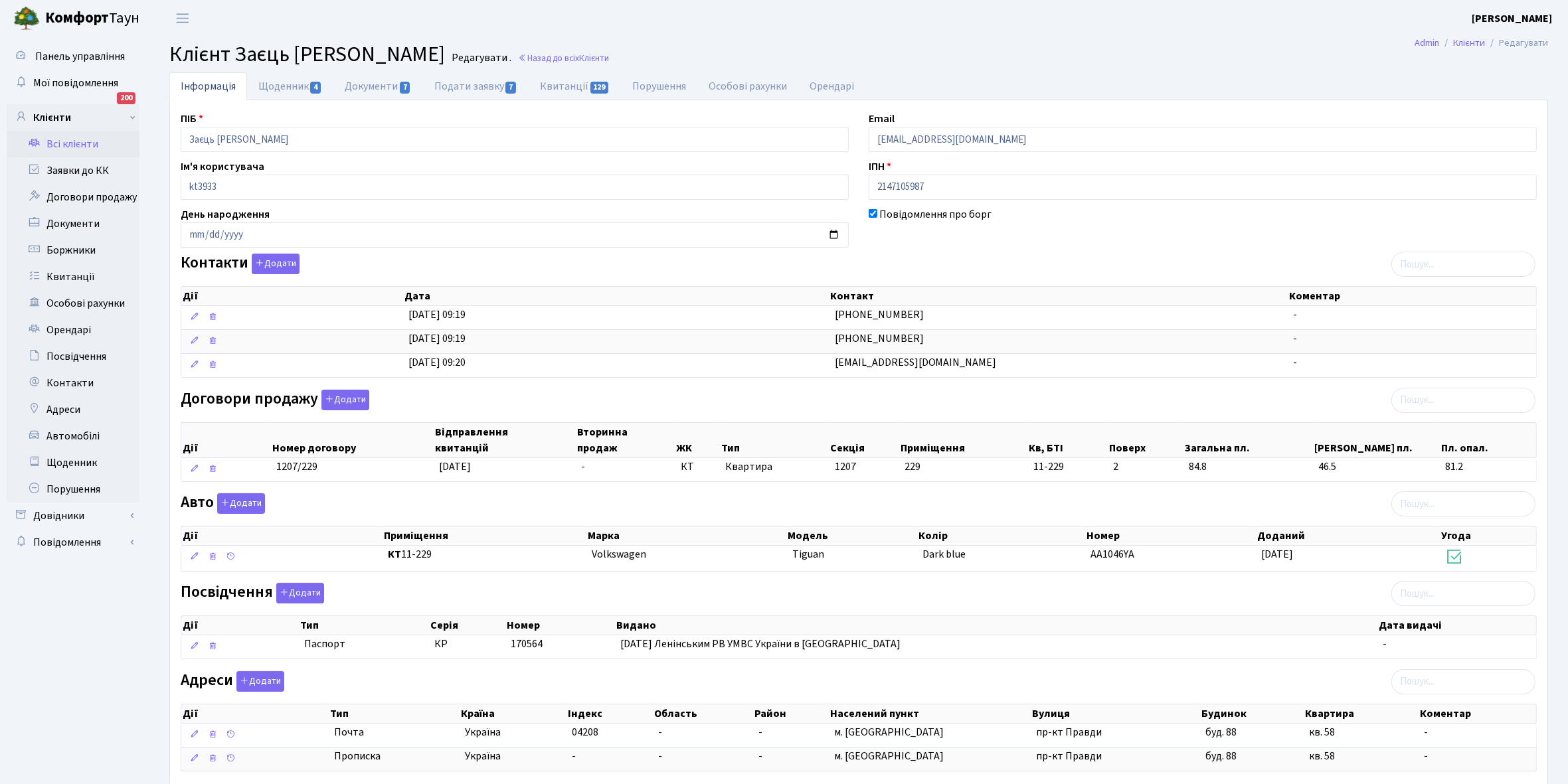
click at [75, 141] on link "Всі клієнти" at bounding box center [72, 143] width 133 height 26
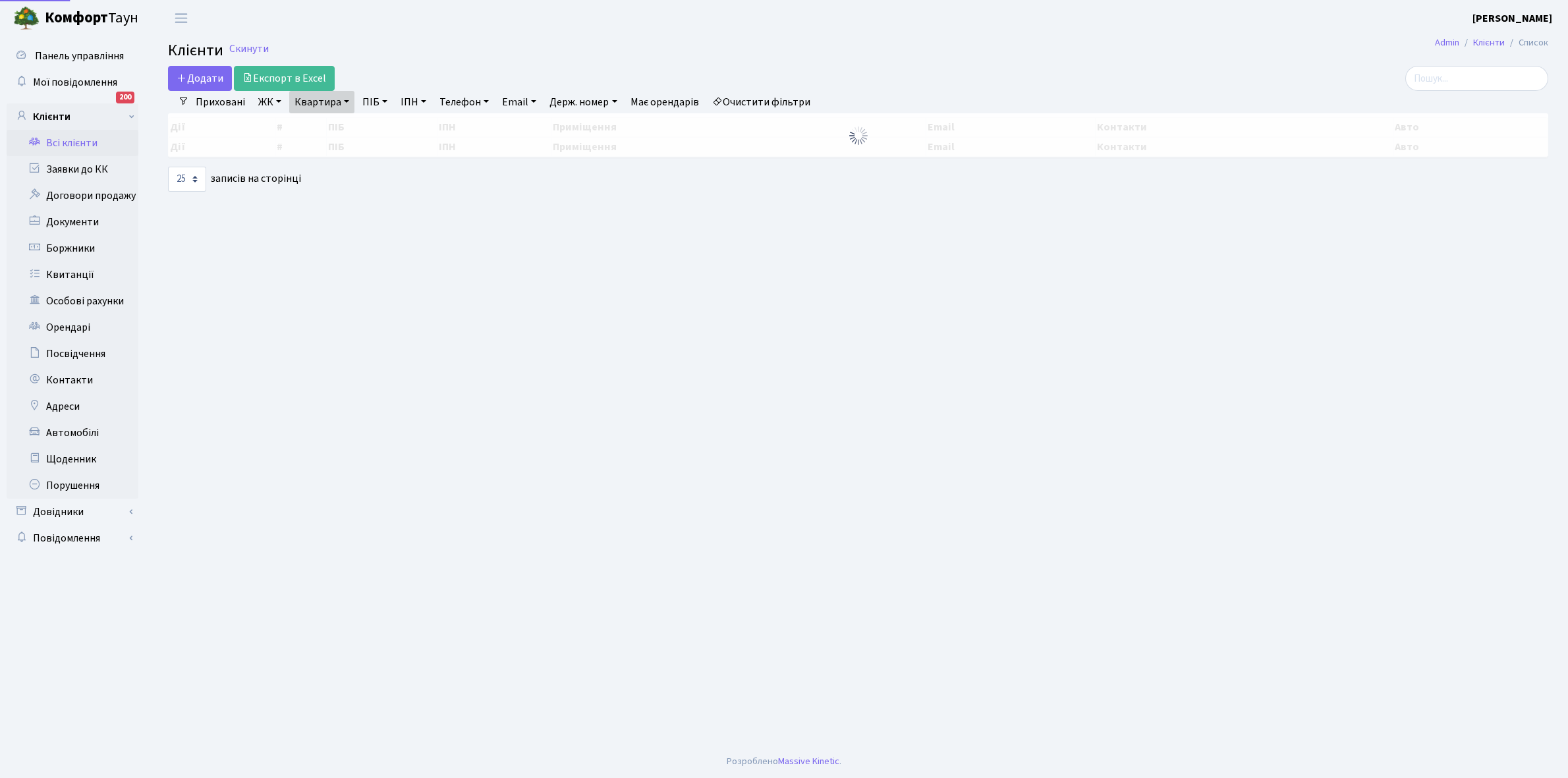
select select "25"
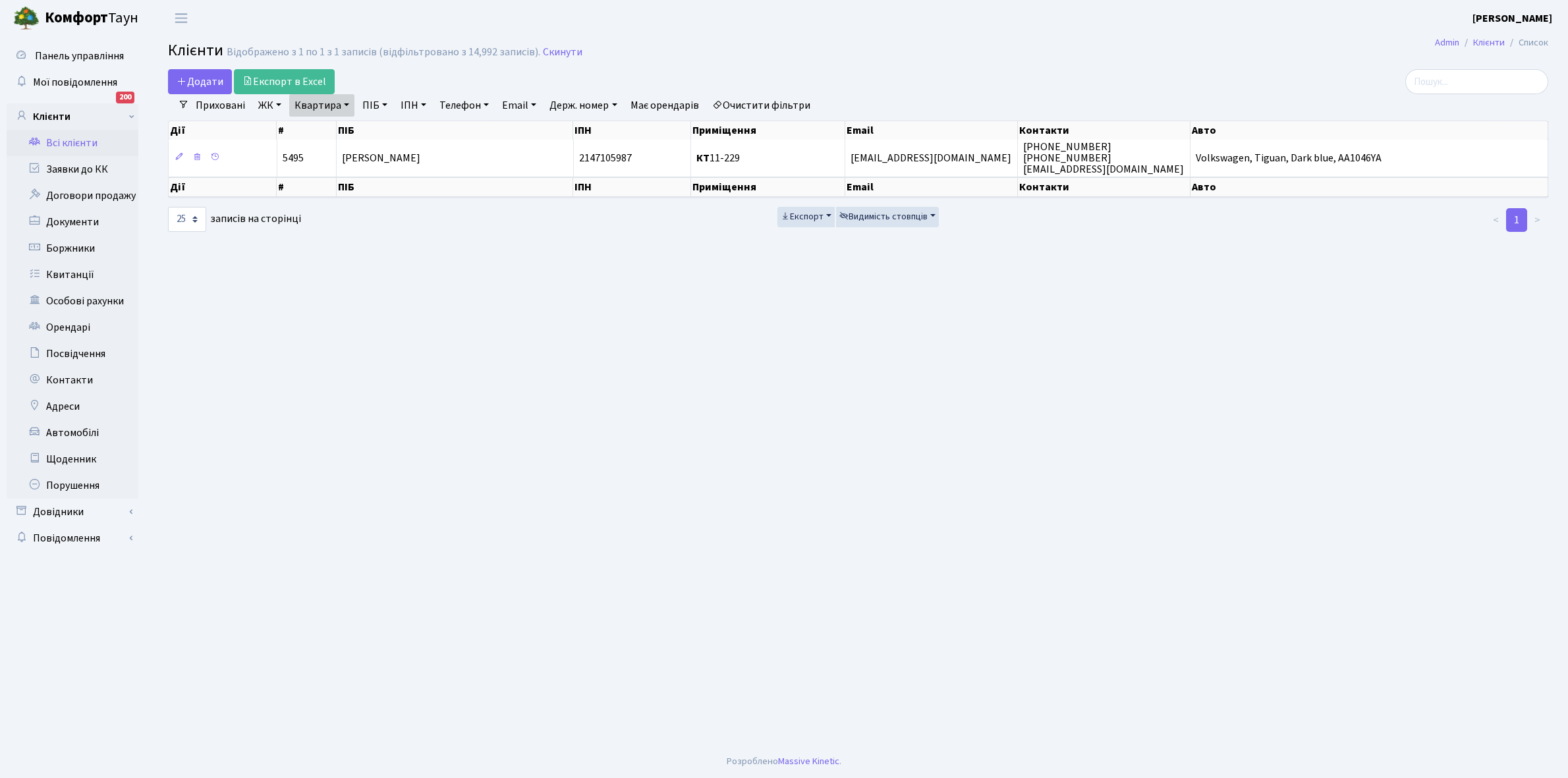
click at [346, 103] on link "Квартира" at bounding box center [321, 105] width 65 height 22
click at [340, 133] on input "11-229" at bounding box center [328, 131] width 77 height 25
type input "1"
type input "12-126"
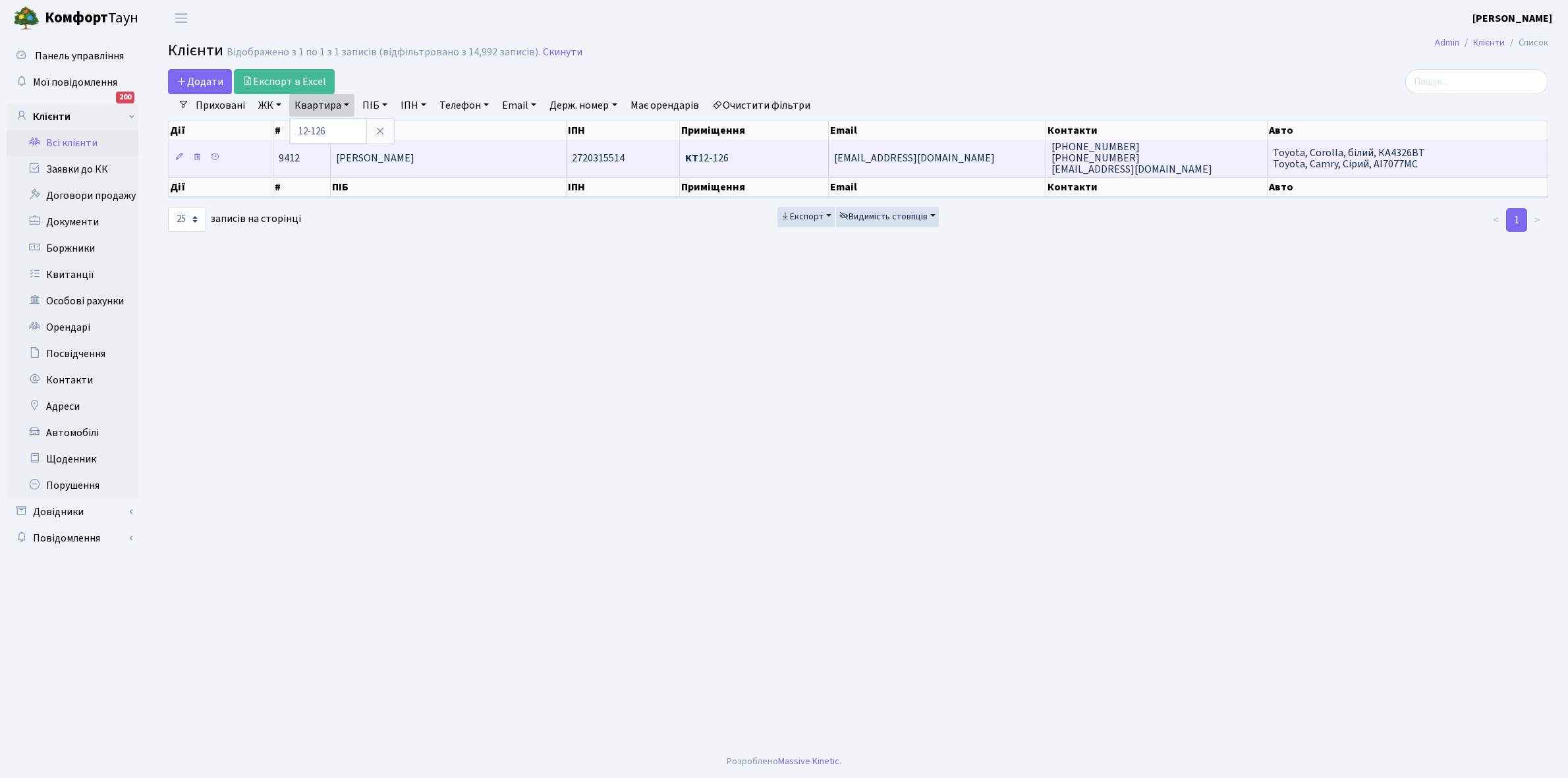
click at [432, 168] on td "Грігорян Лілія Мартиківна" at bounding box center [448, 158] width 236 height 36
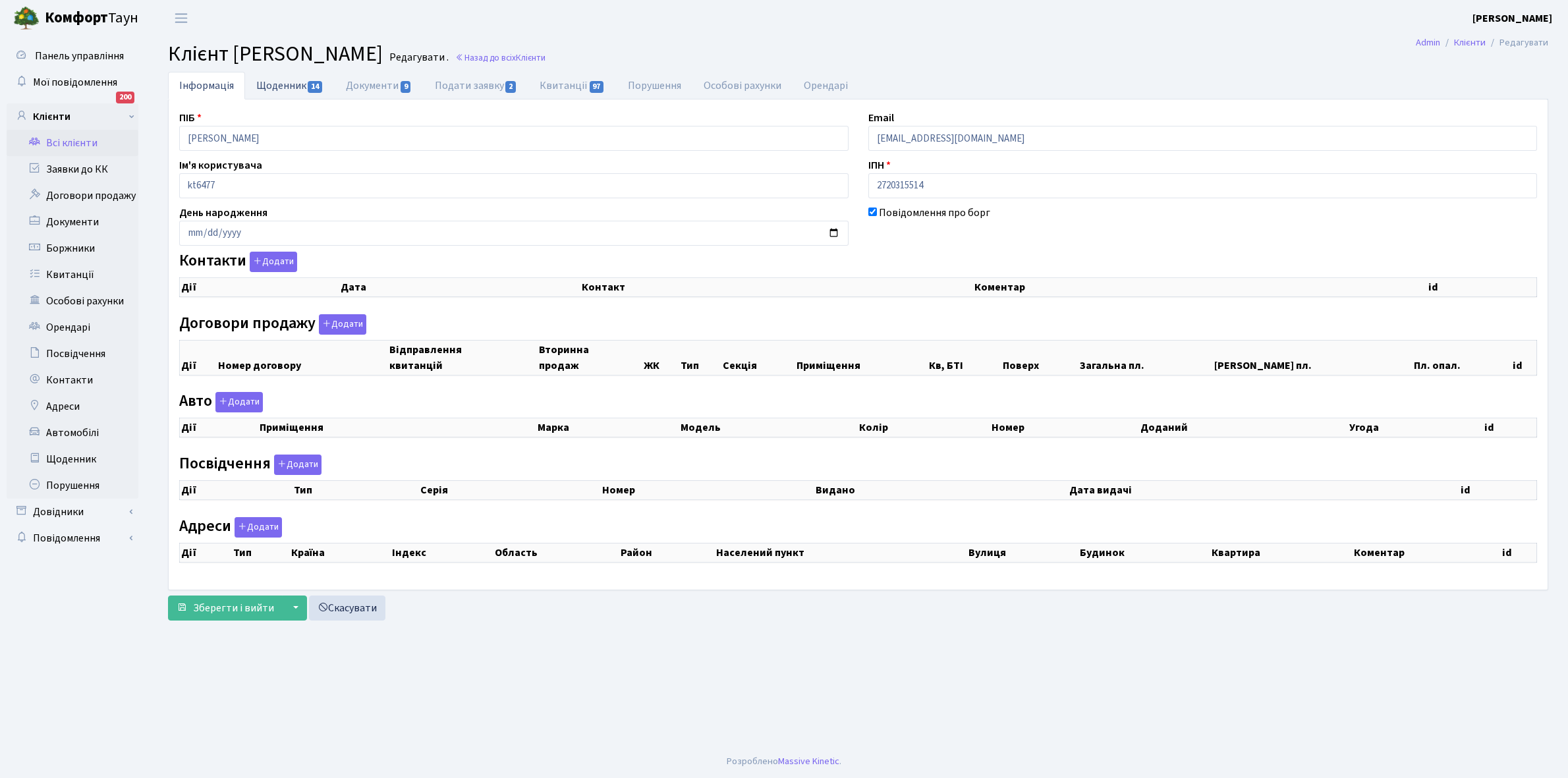
checkbox input "true"
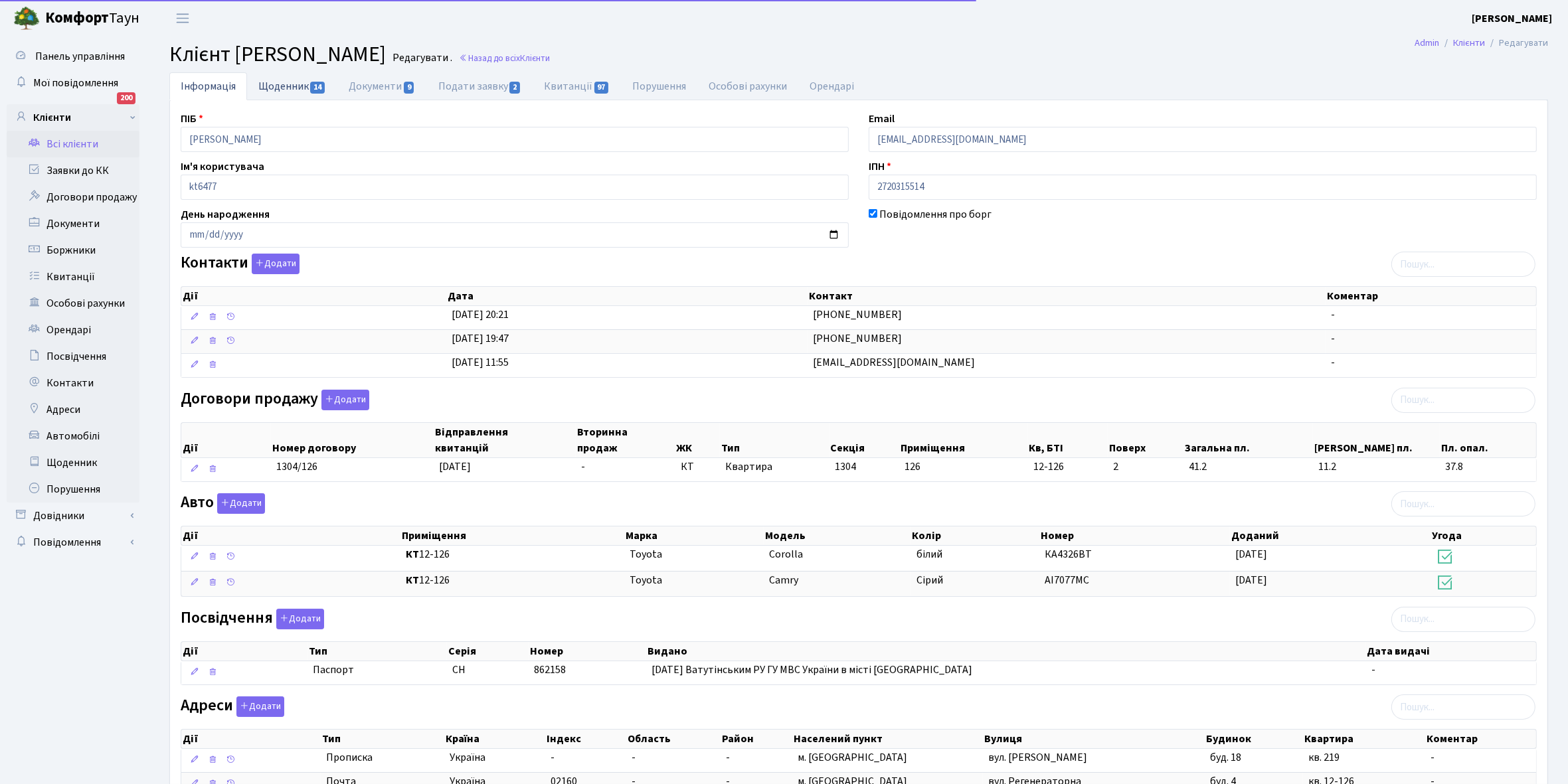
click at [274, 87] on link "Щоденник 14" at bounding box center [293, 86] width 91 height 27
select select "25"
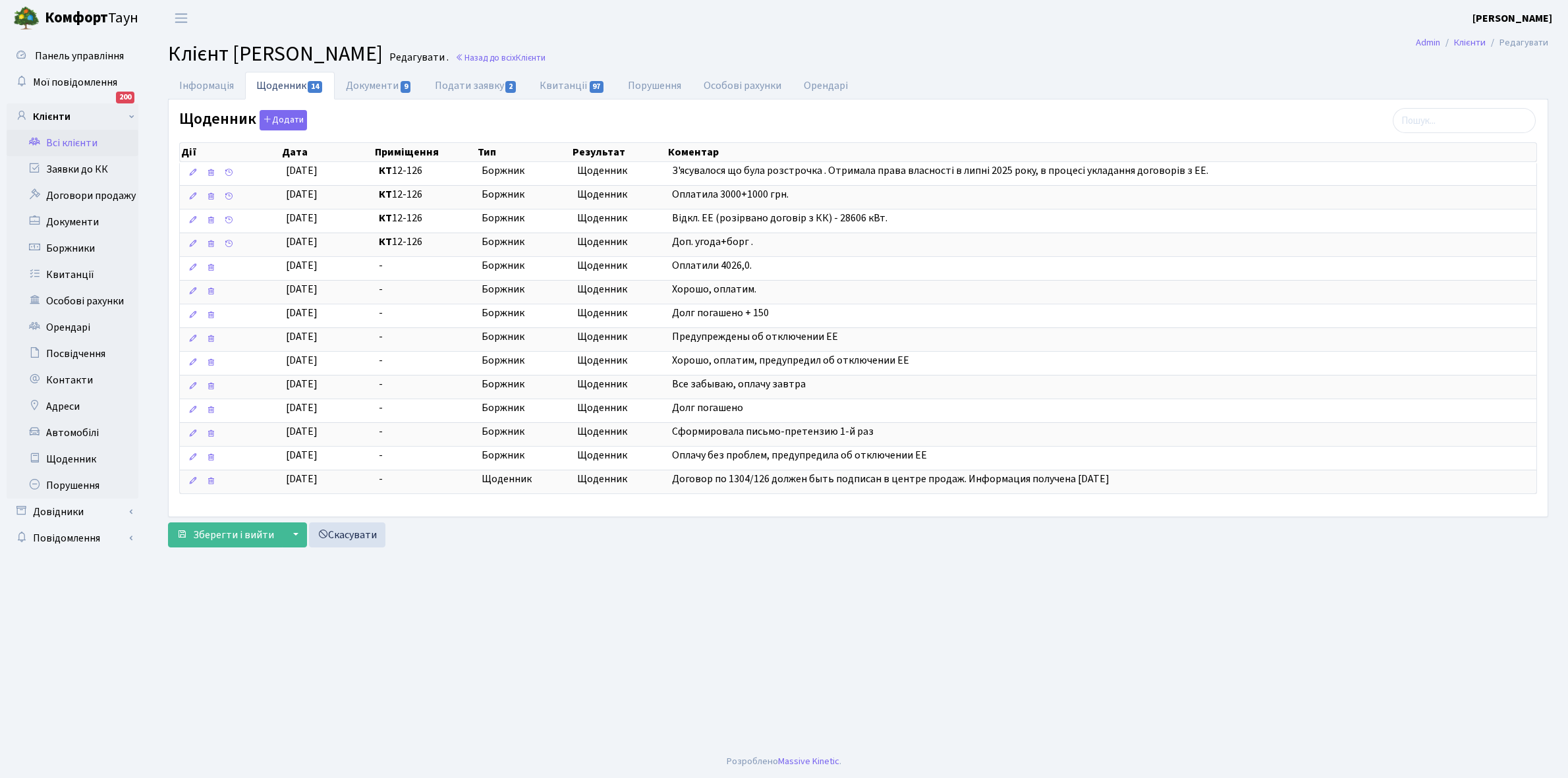
click at [69, 140] on link "Всі клієнти" at bounding box center [72, 142] width 132 height 26
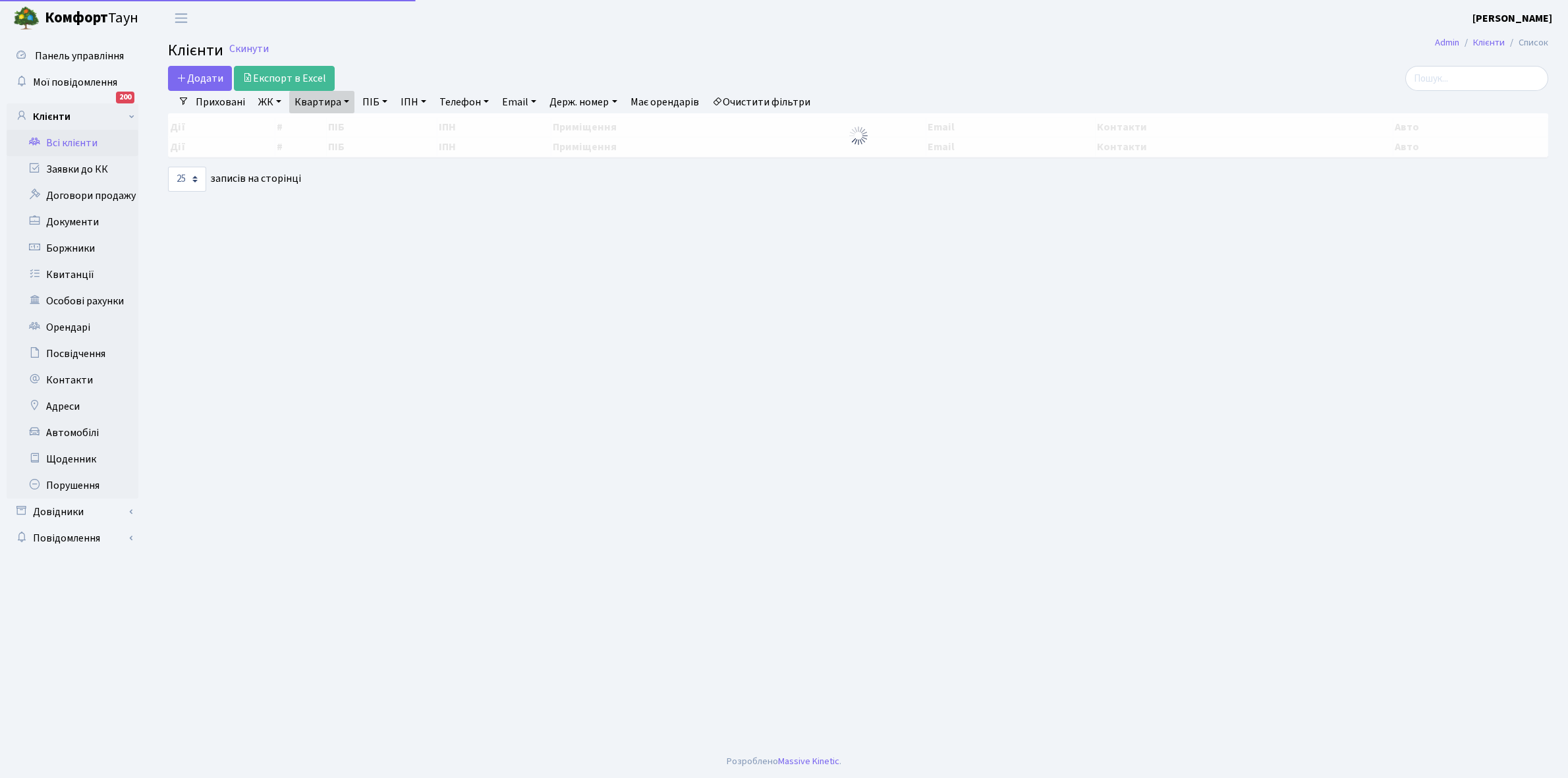
select select "25"
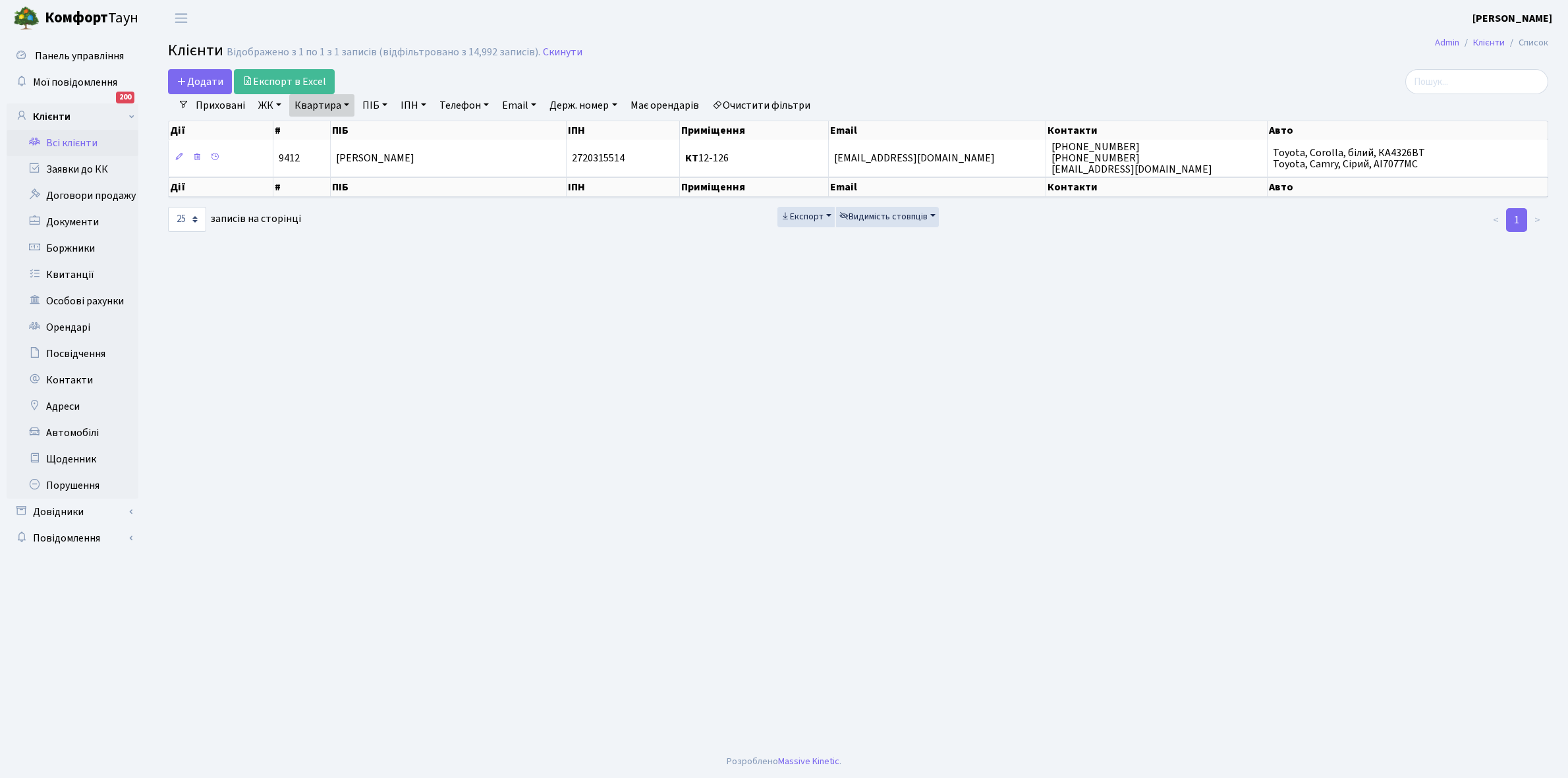
click at [347, 107] on link "Квартира" at bounding box center [321, 105] width 65 height 22
click at [350, 129] on input "12-126" at bounding box center [328, 131] width 77 height 25
type input "12-181"
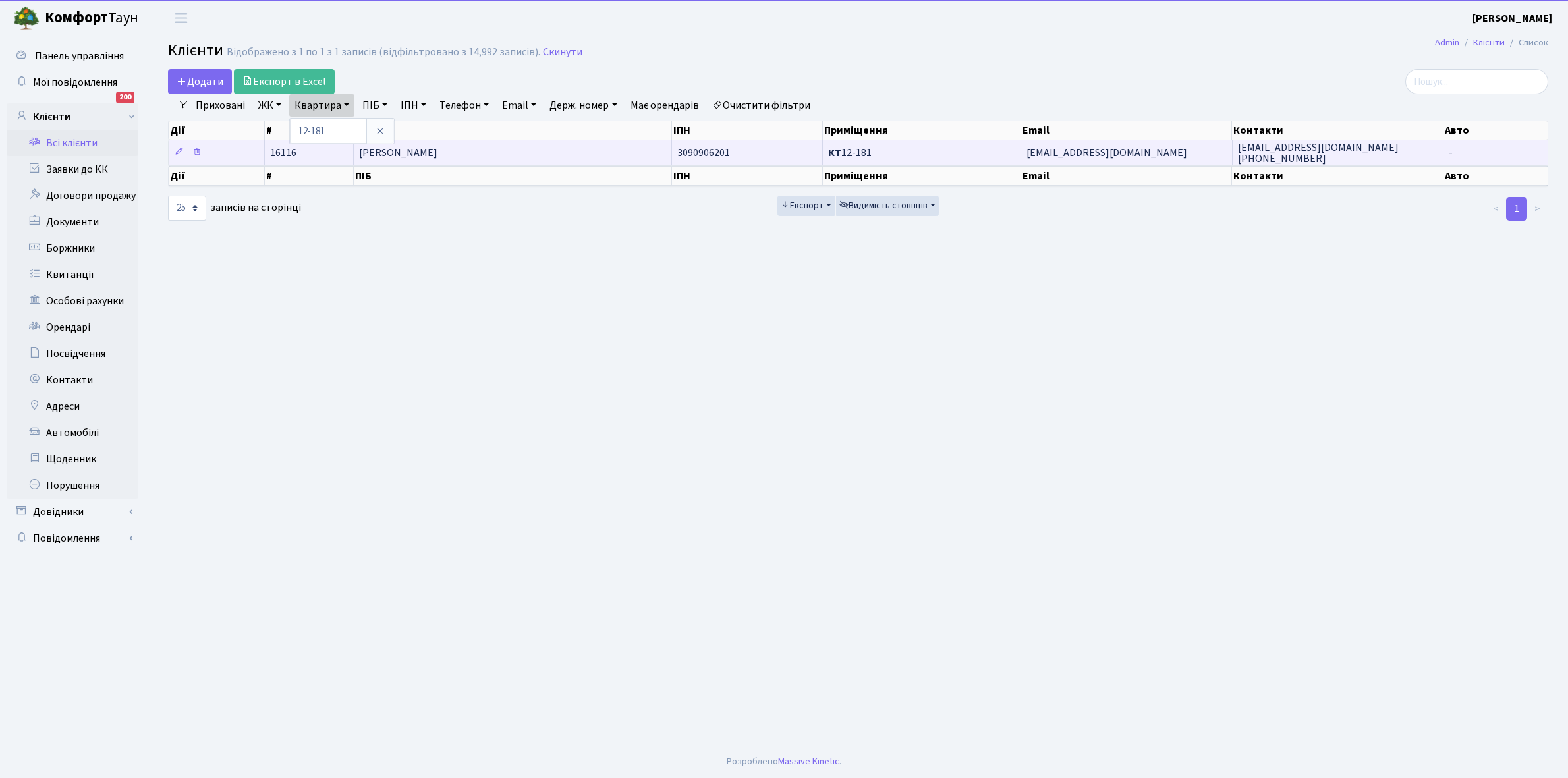
click at [437, 156] on span "Сташків Тетяна Григовівна" at bounding box center [398, 152] width 78 height 14
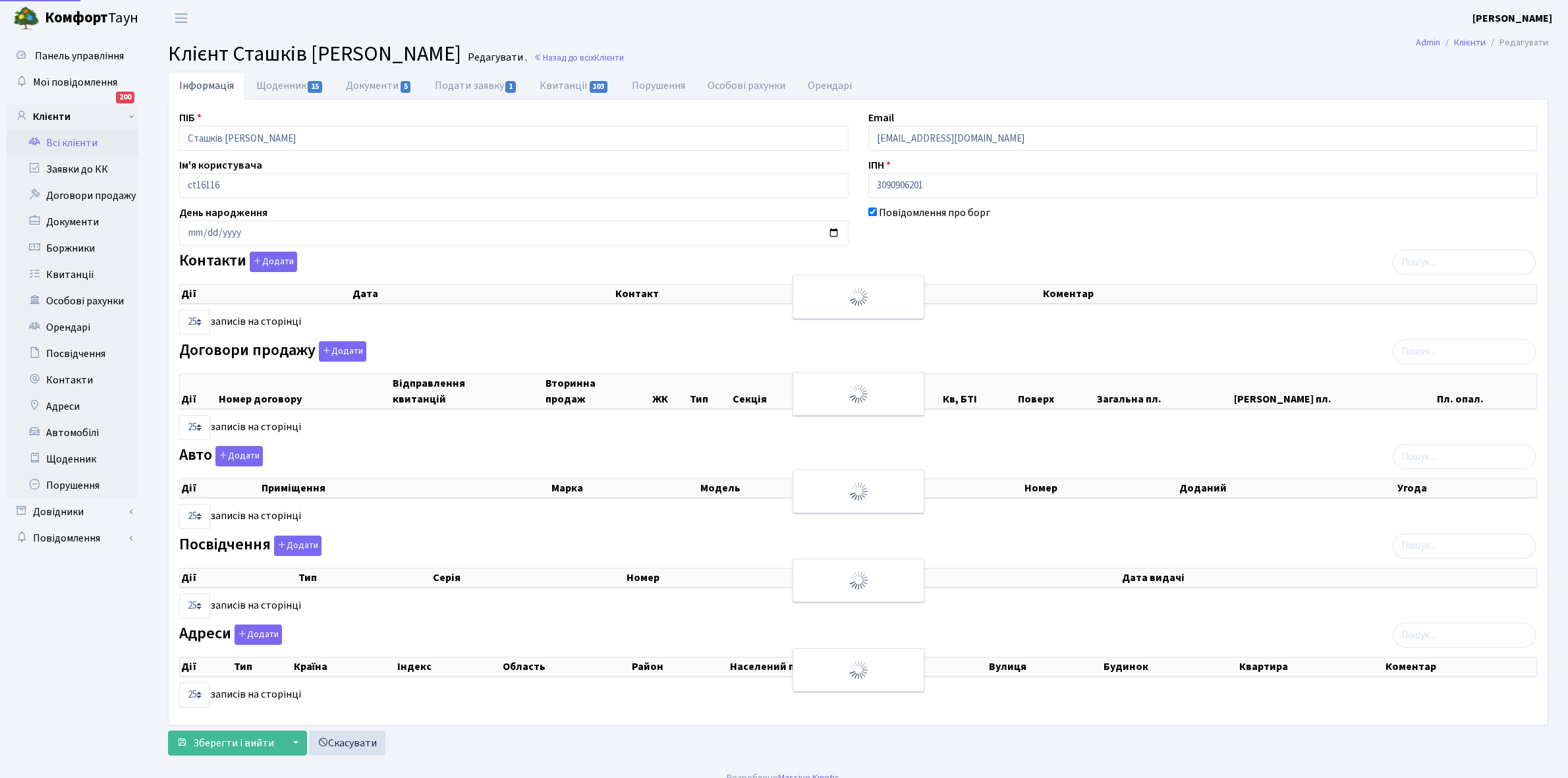
select select "25"
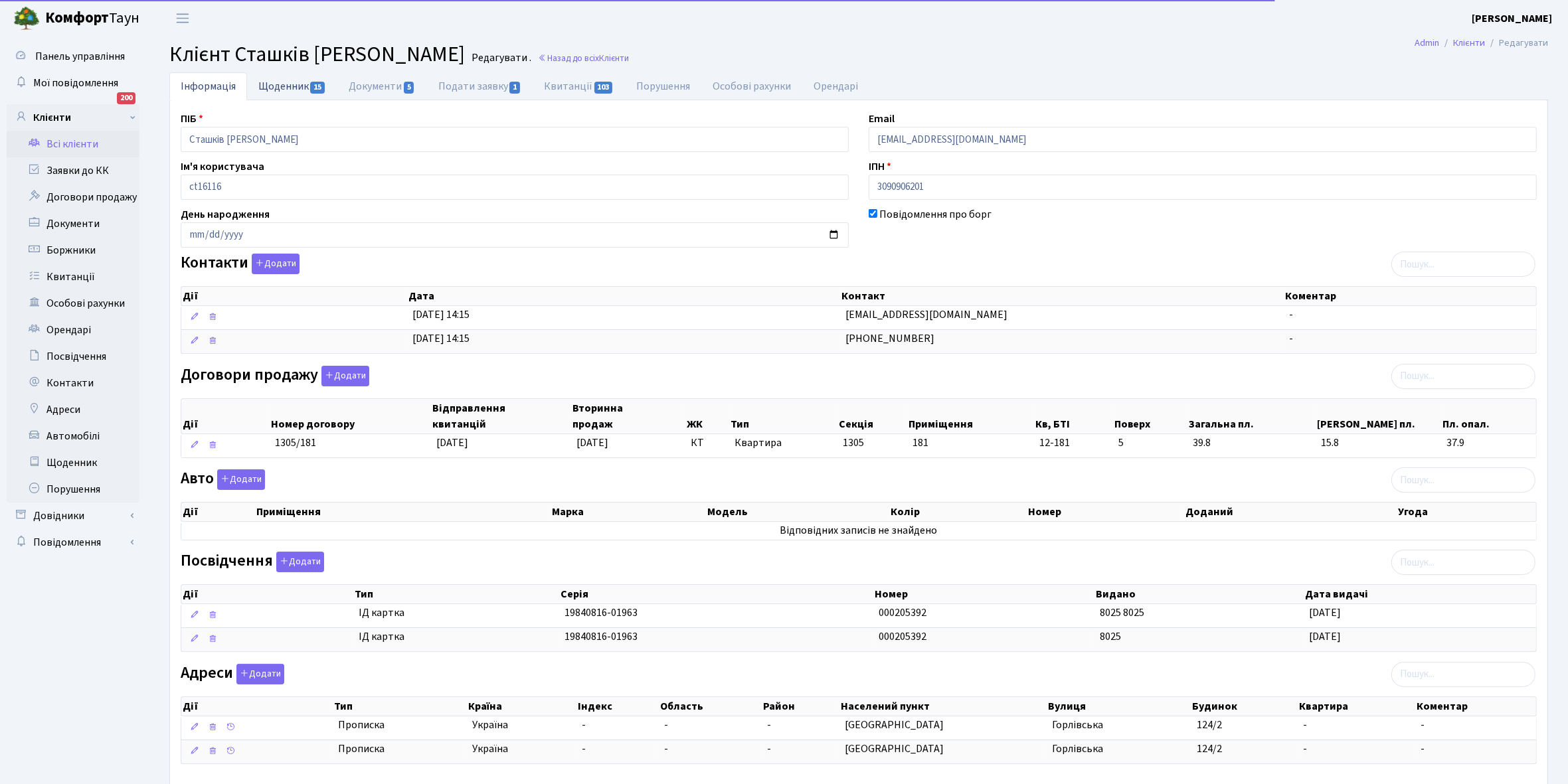
click at [286, 84] on link "Щоденник 15" at bounding box center [293, 86] width 91 height 27
select select "25"
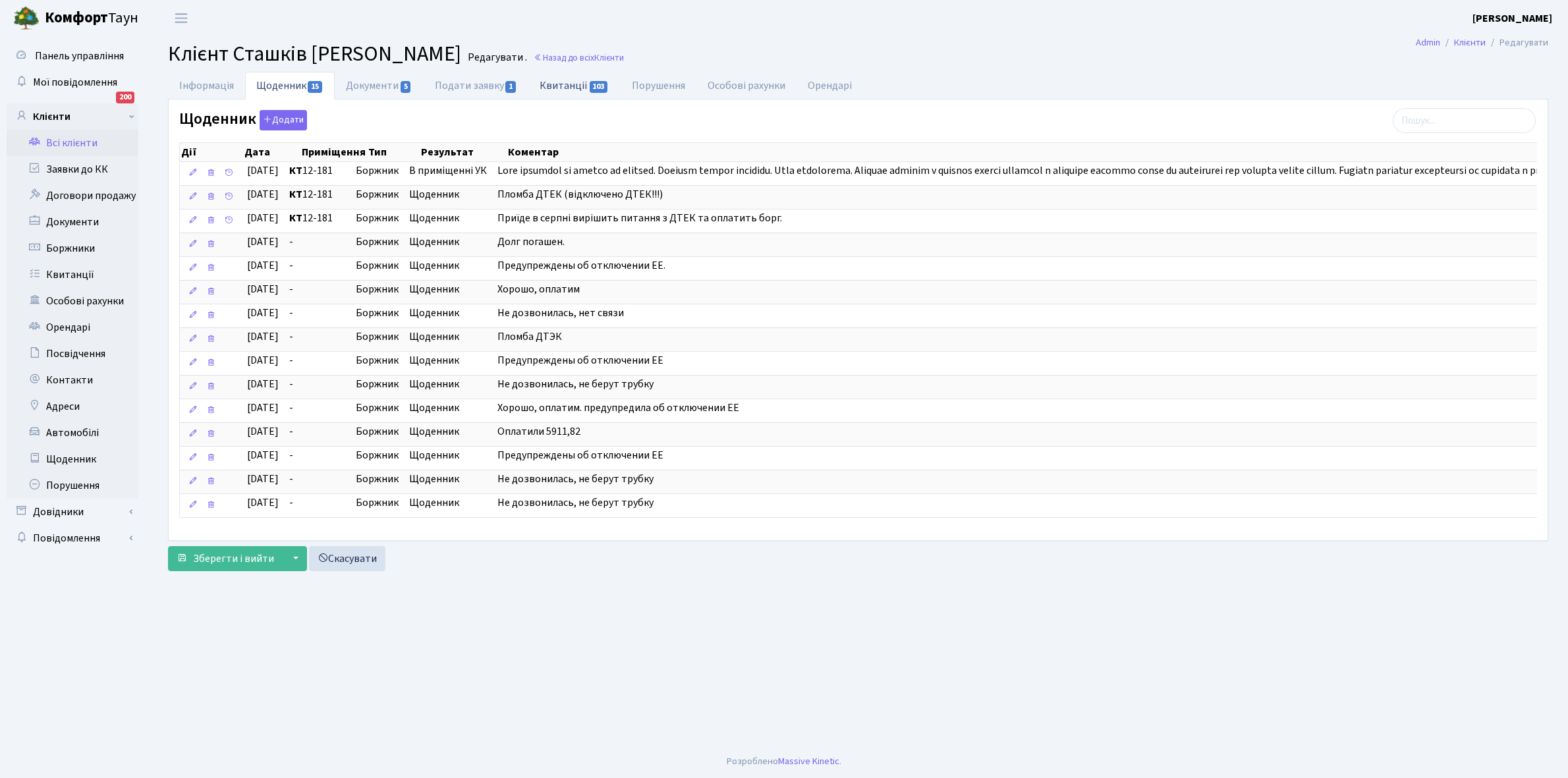
click at [564, 86] on link "Квитанції 103" at bounding box center [574, 85] width 92 height 27
select select "25"
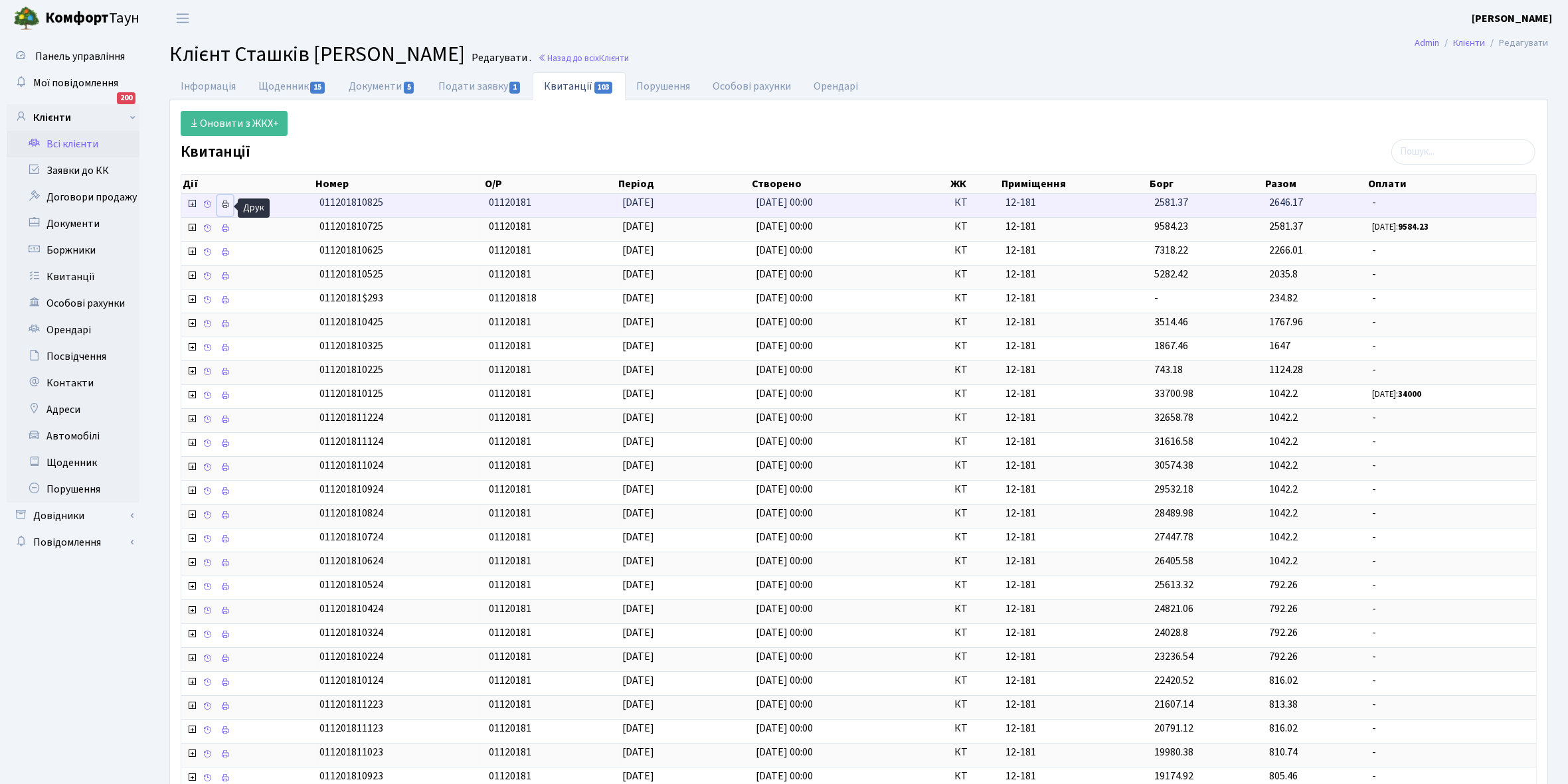
click at [228, 207] on icon at bounding box center [225, 204] width 10 height 10
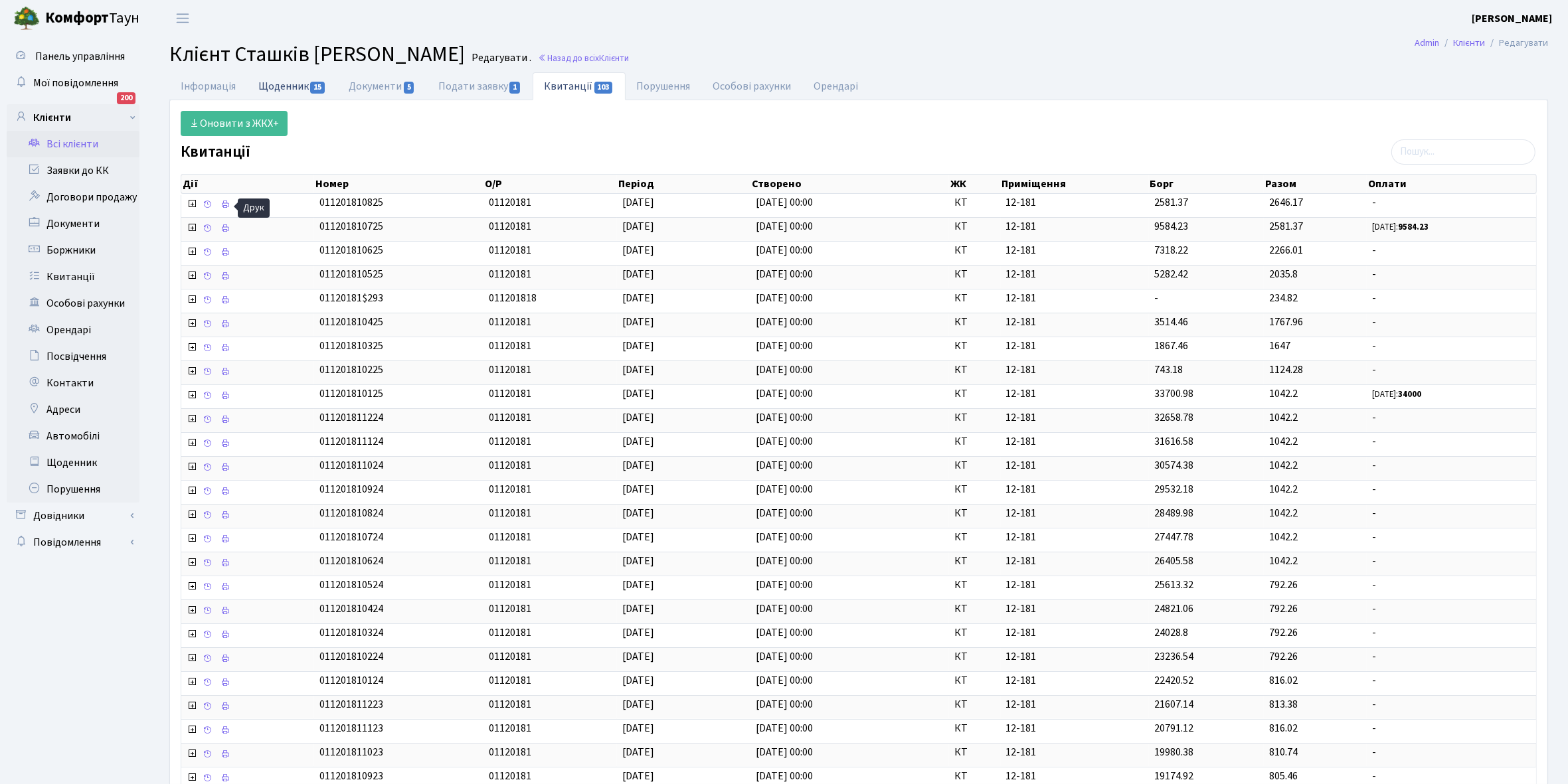
click at [270, 87] on link "Щоденник 15" at bounding box center [293, 86] width 91 height 27
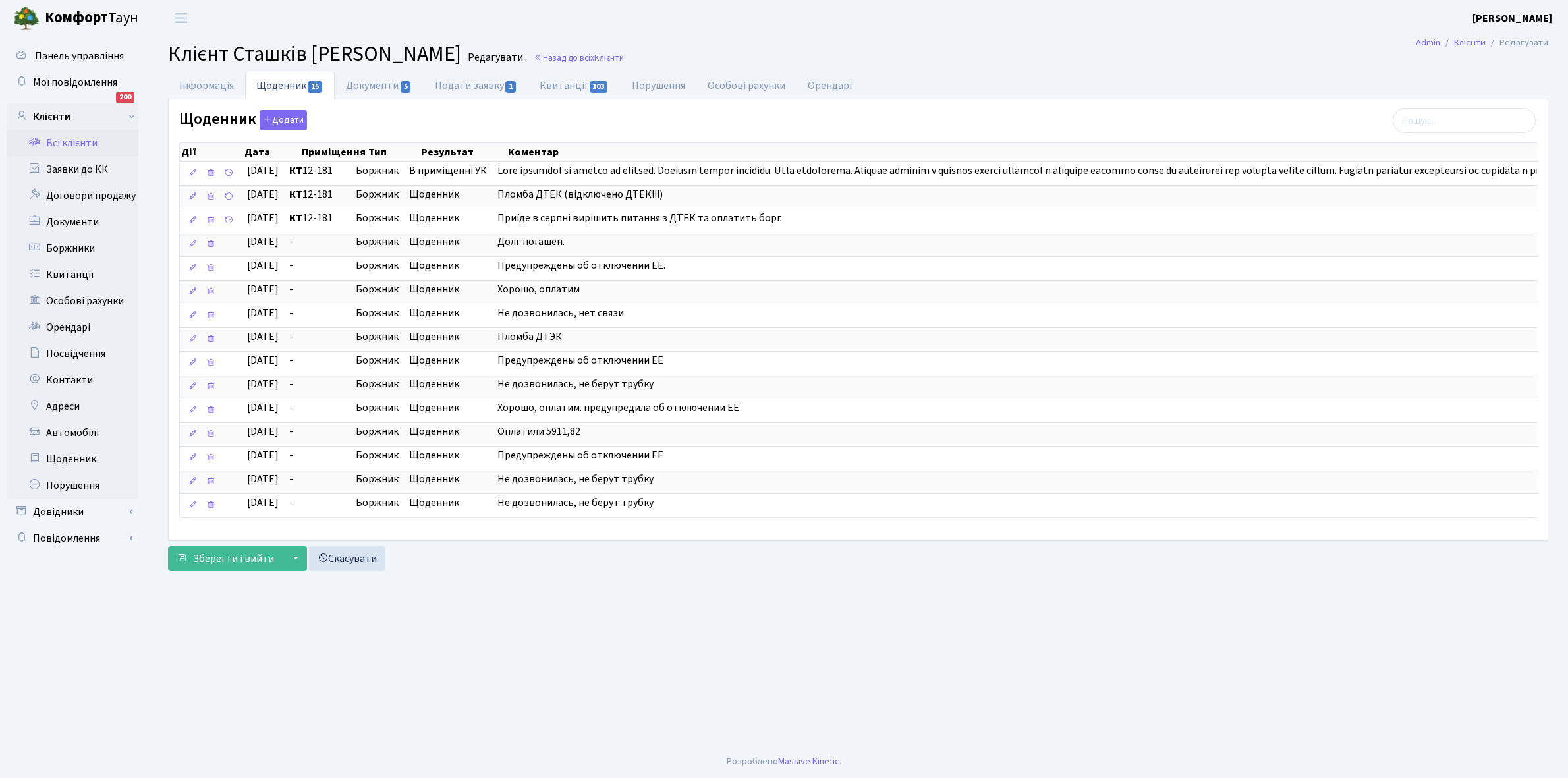
click at [70, 143] on link "Всі клієнти" at bounding box center [72, 142] width 132 height 26
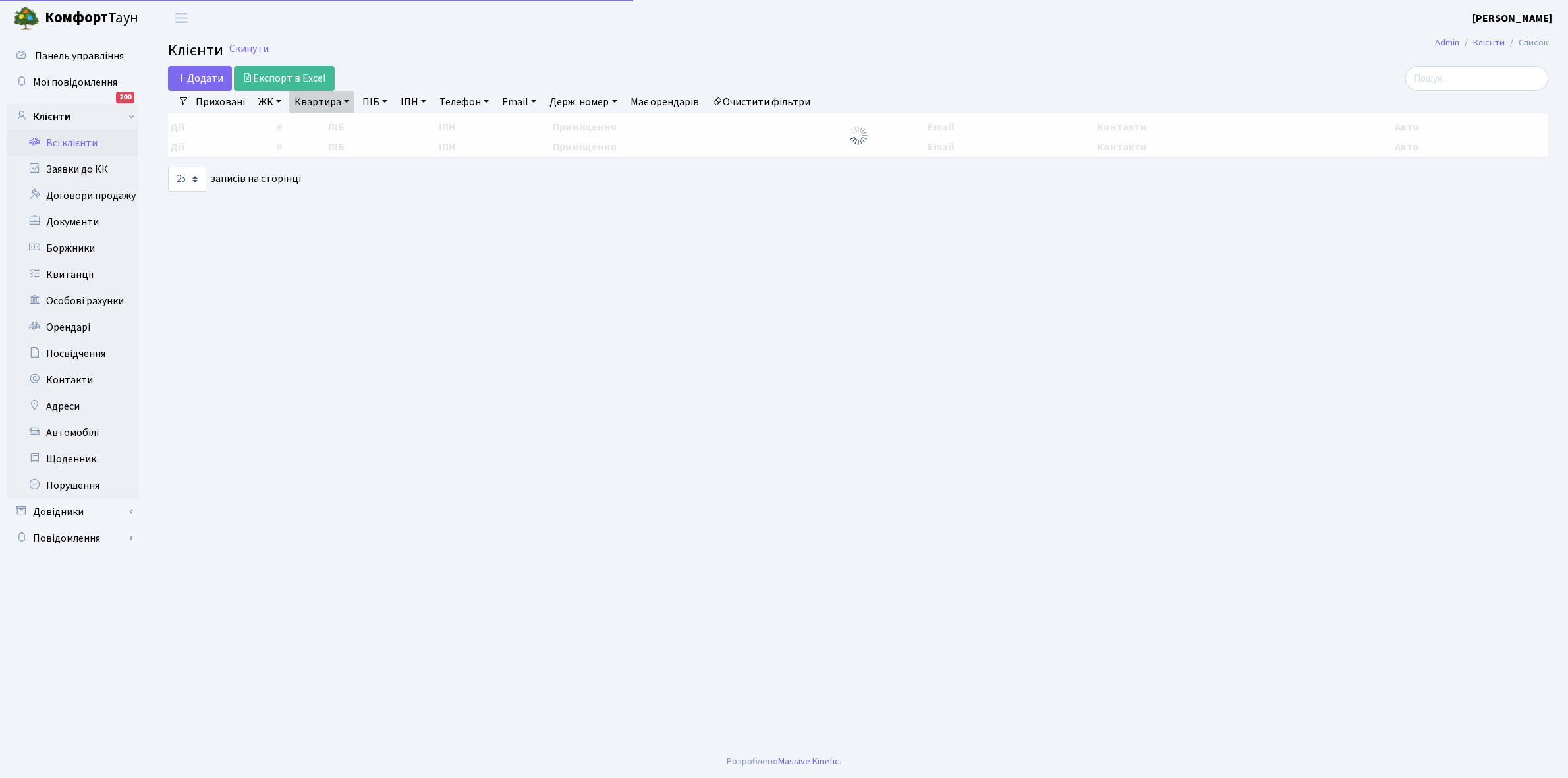
select select "25"
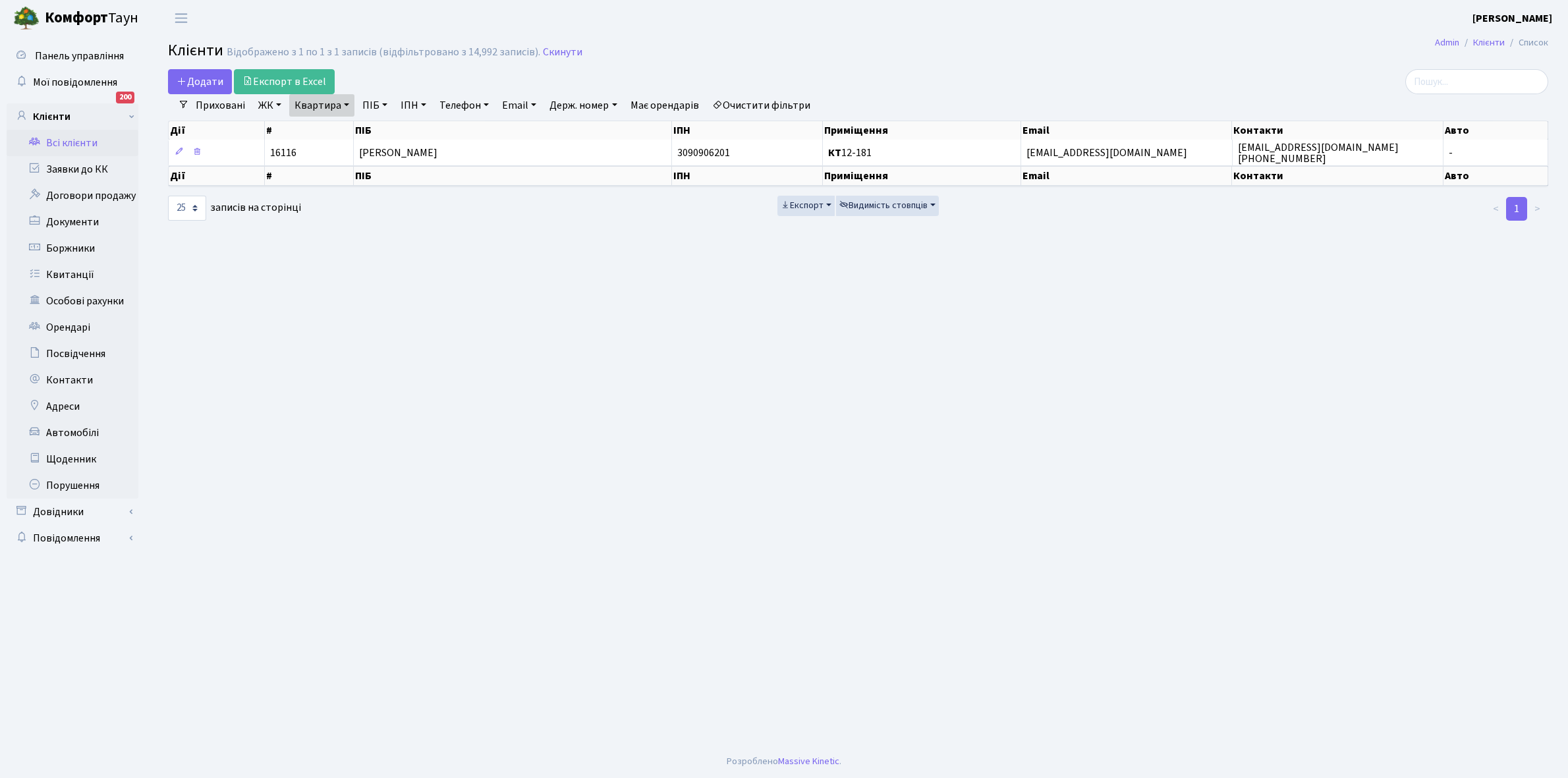
click at [346, 103] on link "Квартира" at bounding box center [321, 105] width 65 height 22
click at [337, 127] on input "12-181" at bounding box center [328, 131] width 77 height 25
type input "1"
type input "13-76"
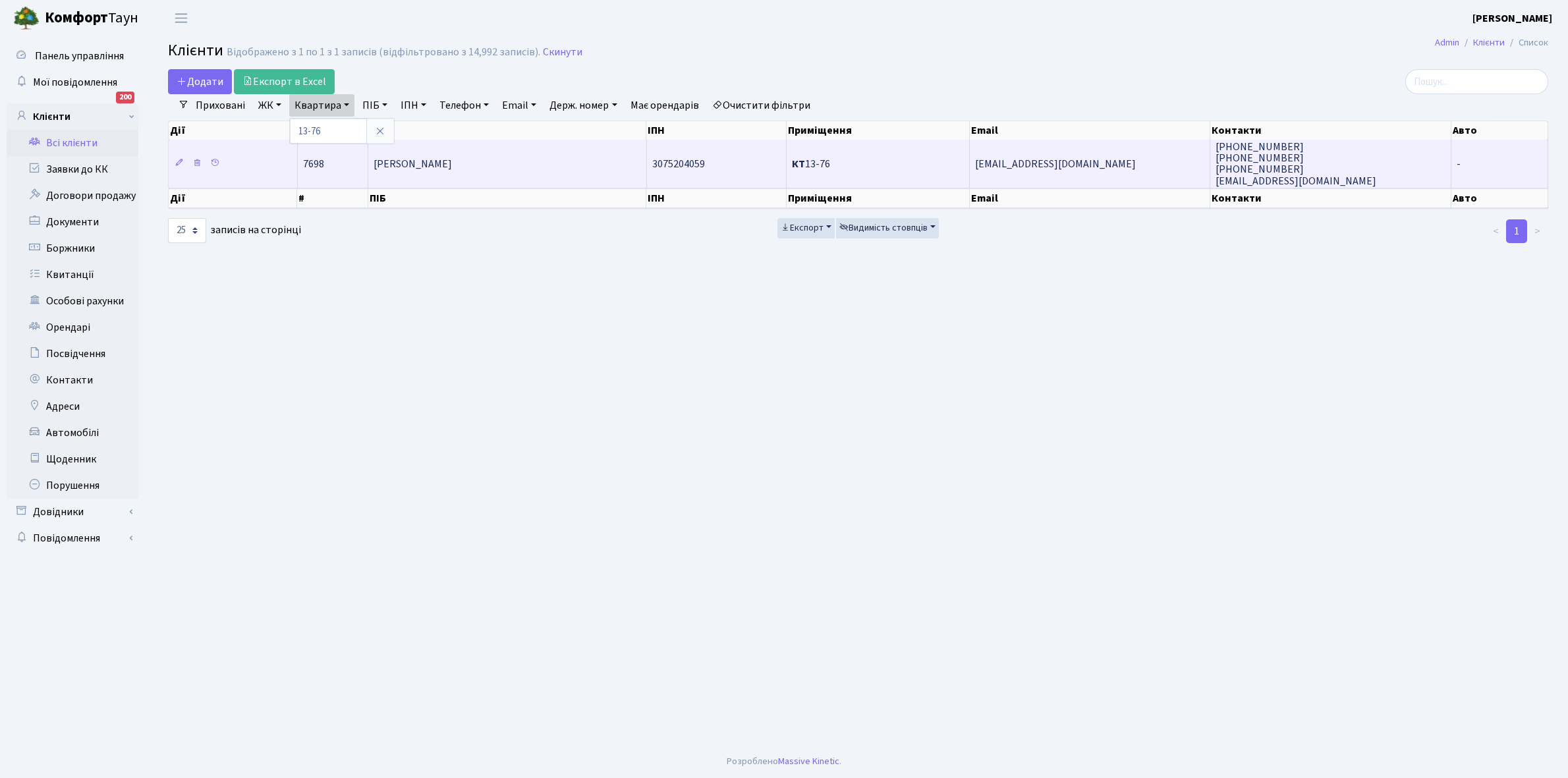
click at [452, 159] on span "[PERSON_NAME]" at bounding box center [412, 164] width 78 height 14
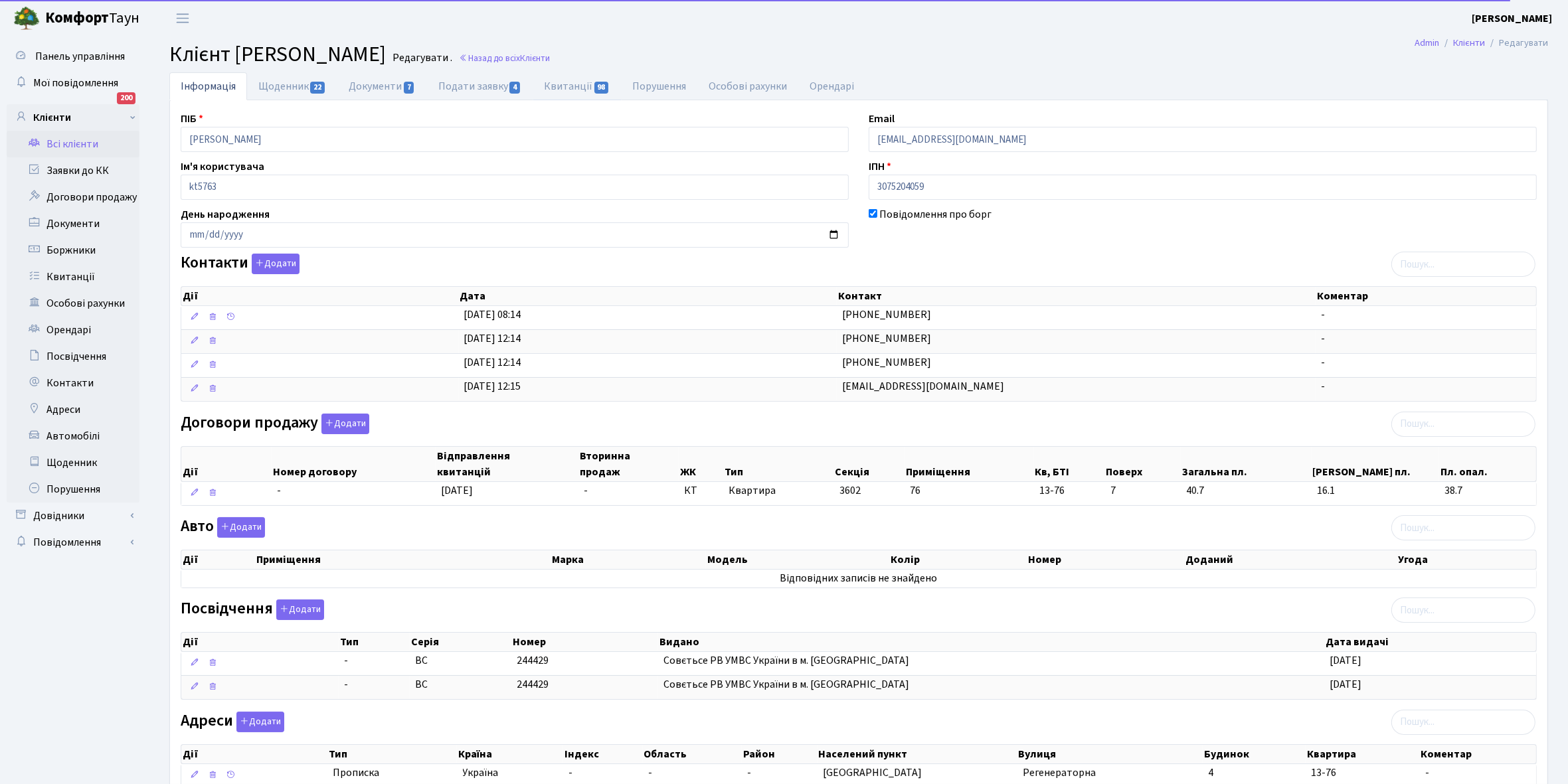
click at [563, 83] on link "Квитанції 98" at bounding box center [576, 86] width 88 height 28
select select "25"
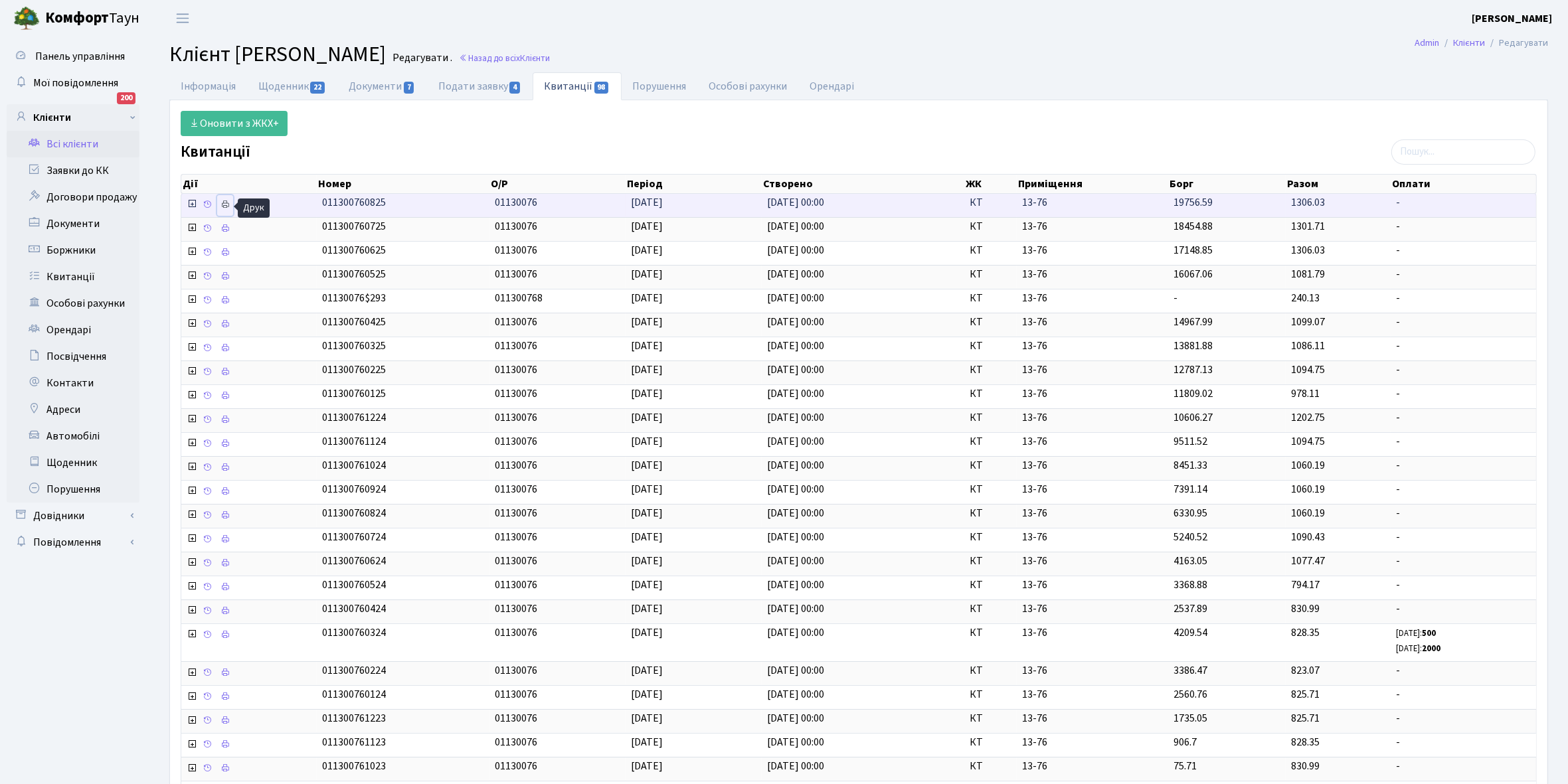
click at [230, 204] on icon at bounding box center [225, 204] width 10 height 10
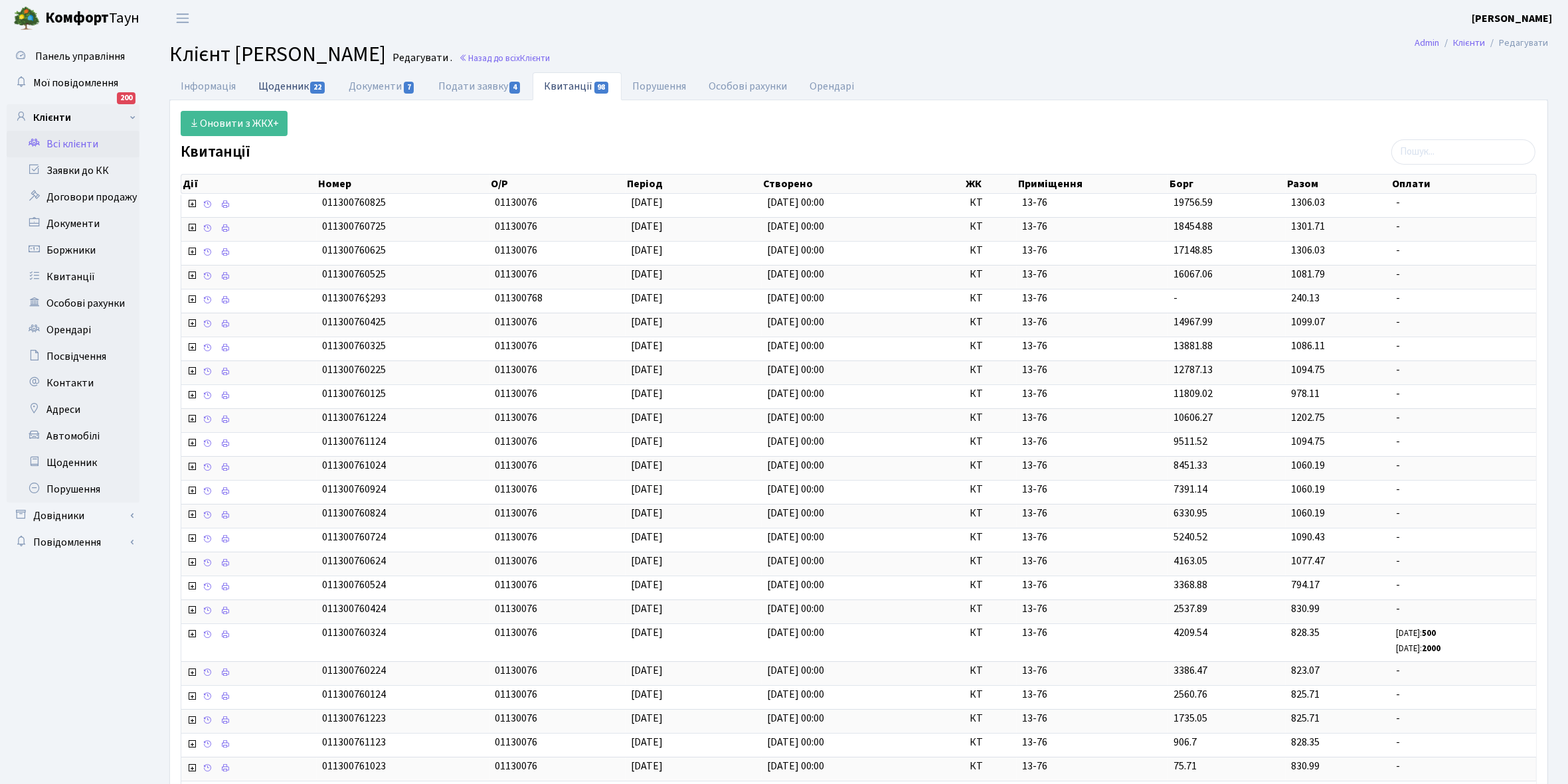
click at [279, 84] on link "Щоденник 22" at bounding box center [293, 86] width 91 height 27
select select "25"
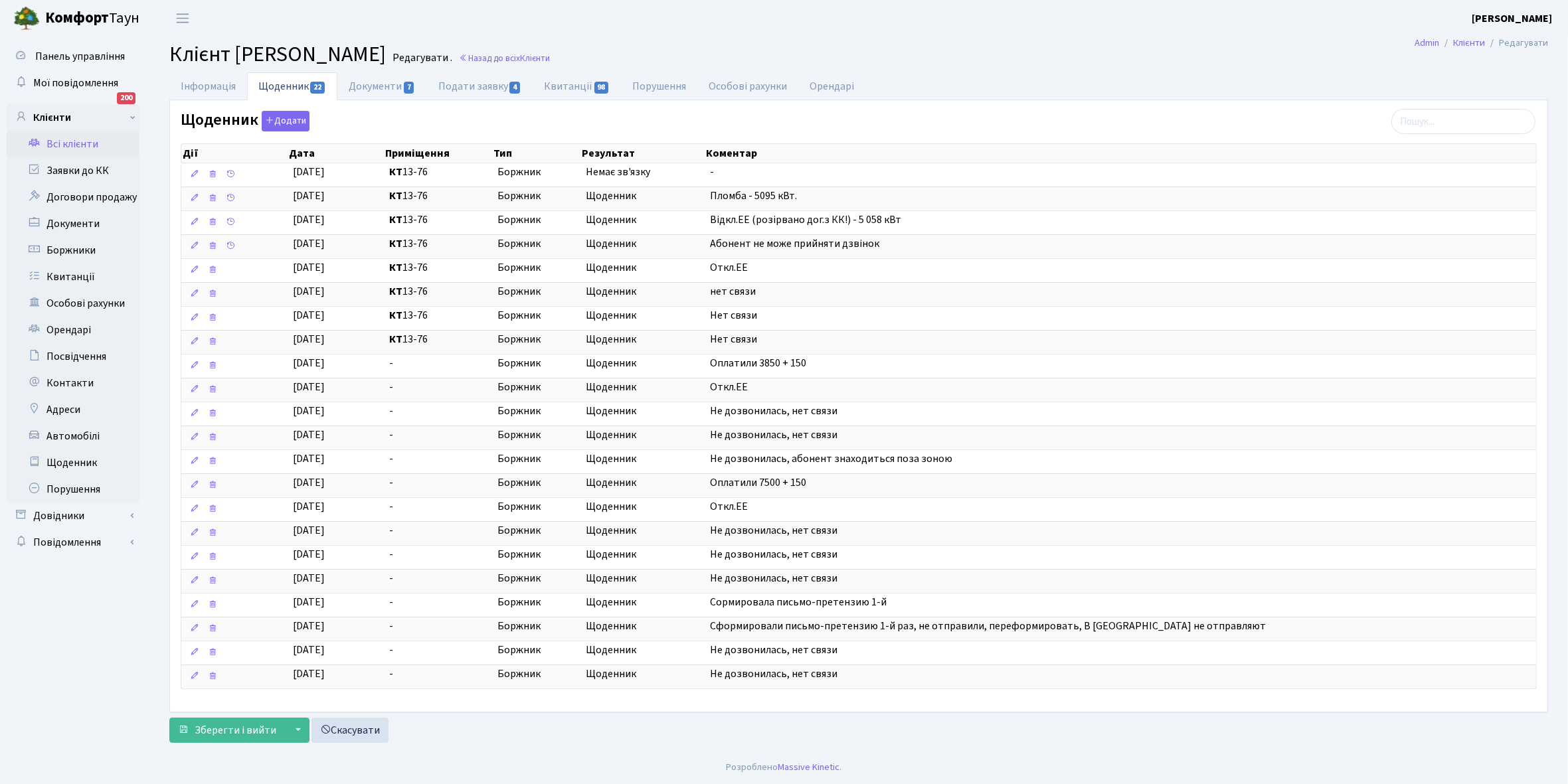
click at [87, 138] on link "Всі клієнти" at bounding box center [72, 143] width 133 height 26
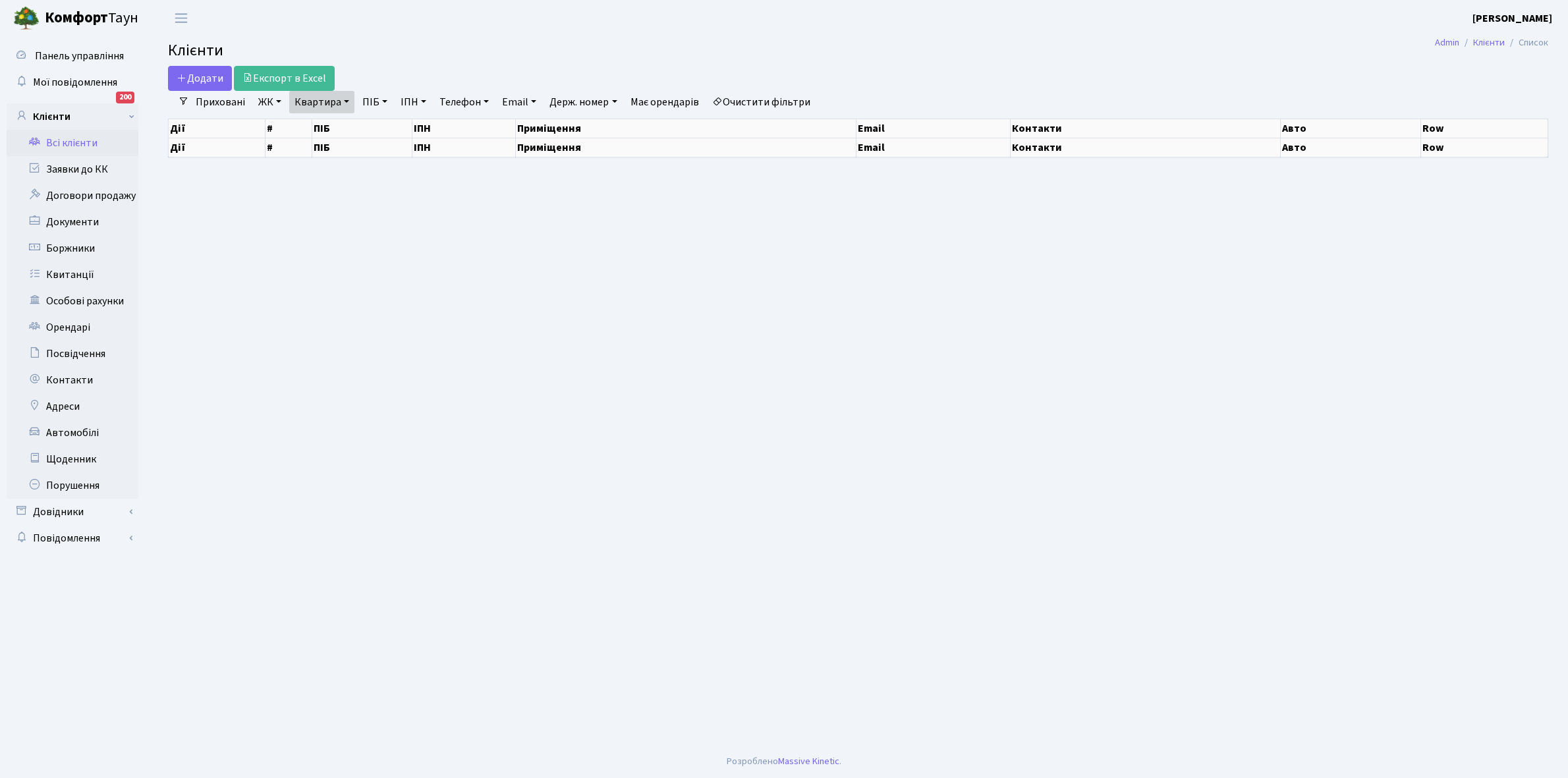
select select "25"
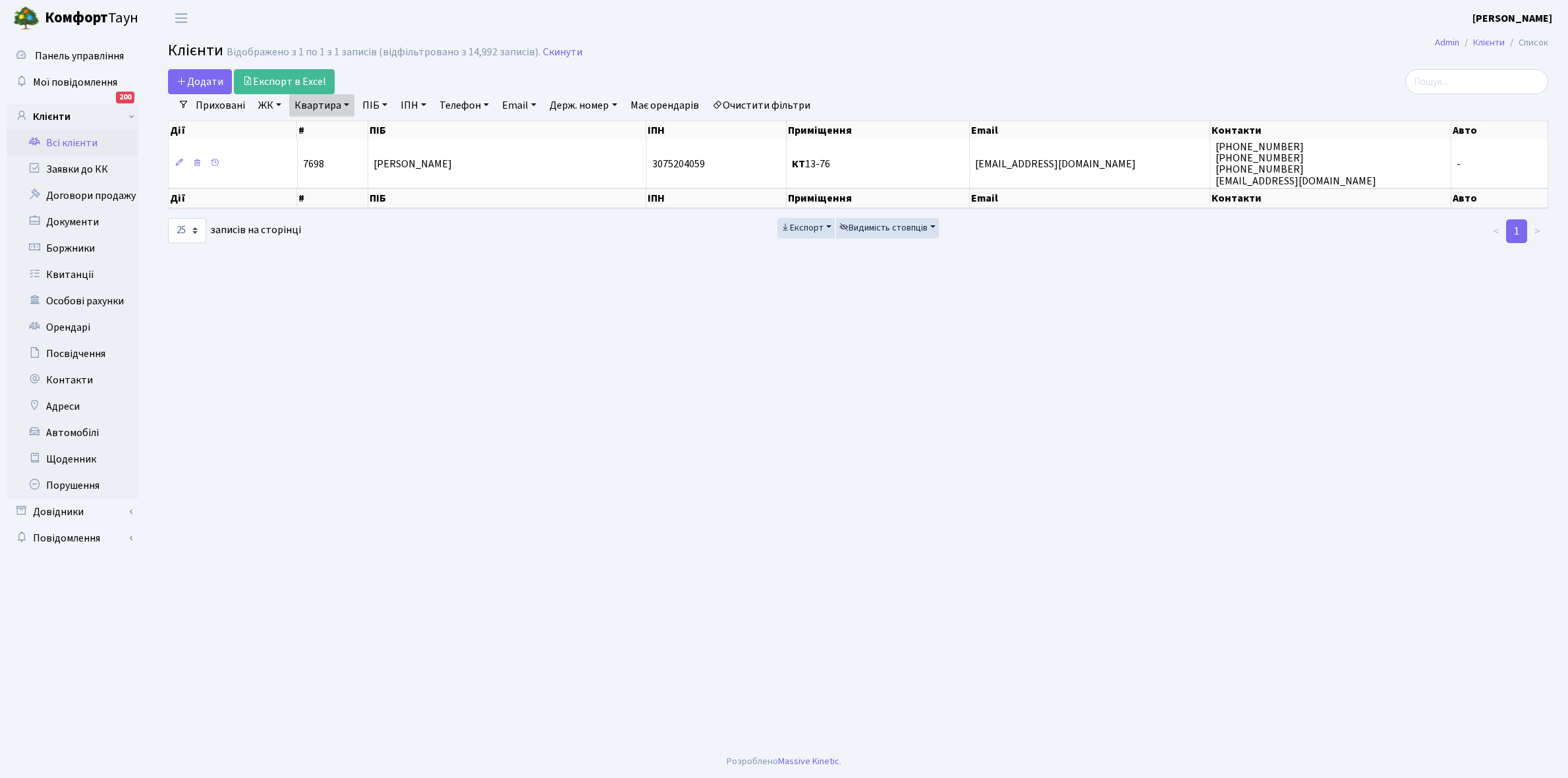
click at [347, 106] on link "Квартира" at bounding box center [321, 105] width 65 height 22
click at [341, 133] on input "13-76" at bounding box center [328, 131] width 77 height 25
type input "13-233"
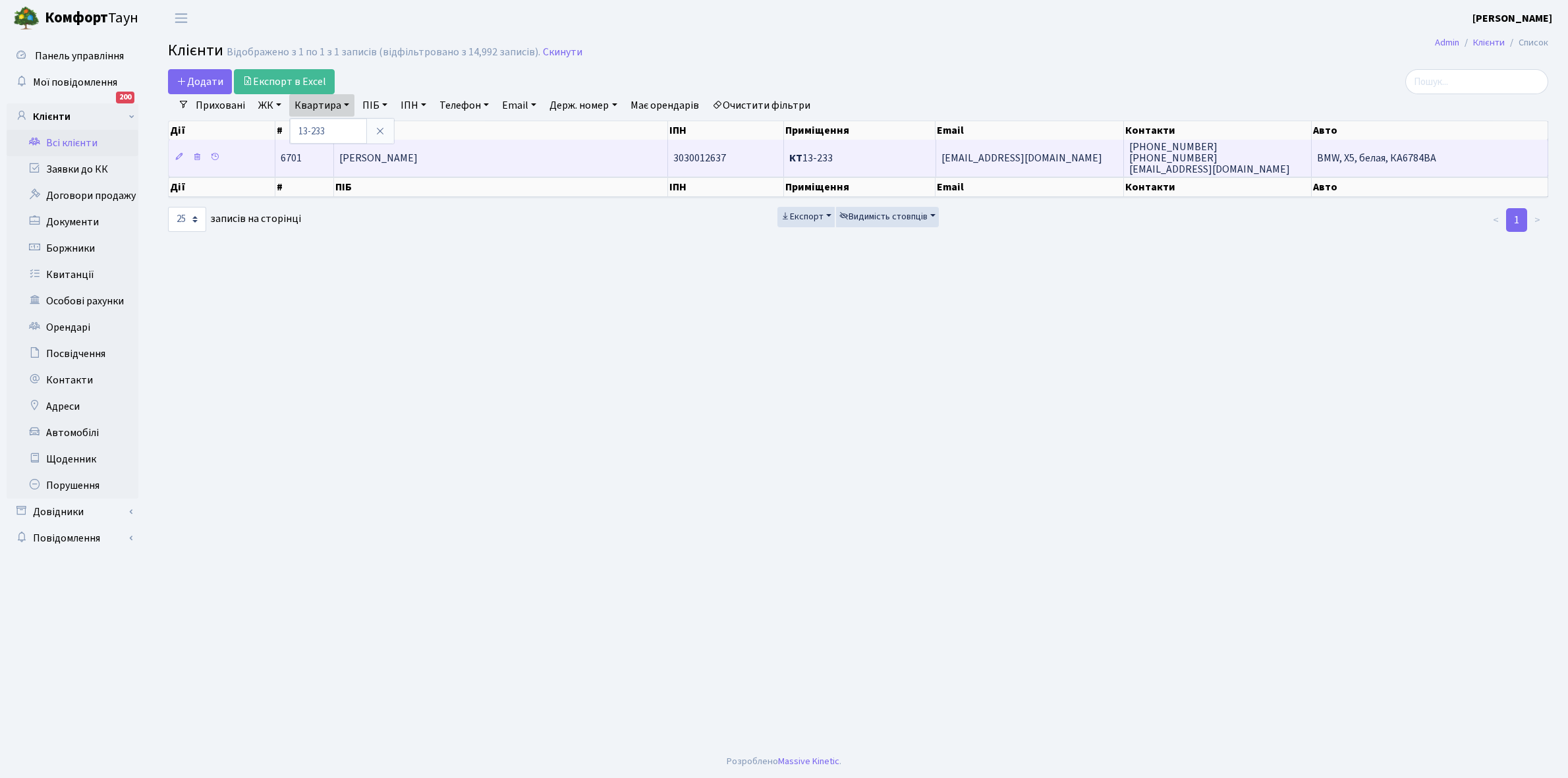
click at [417, 166] on span "Бондаренко Ярослав Олександрович" at bounding box center [378, 158] width 78 height 14
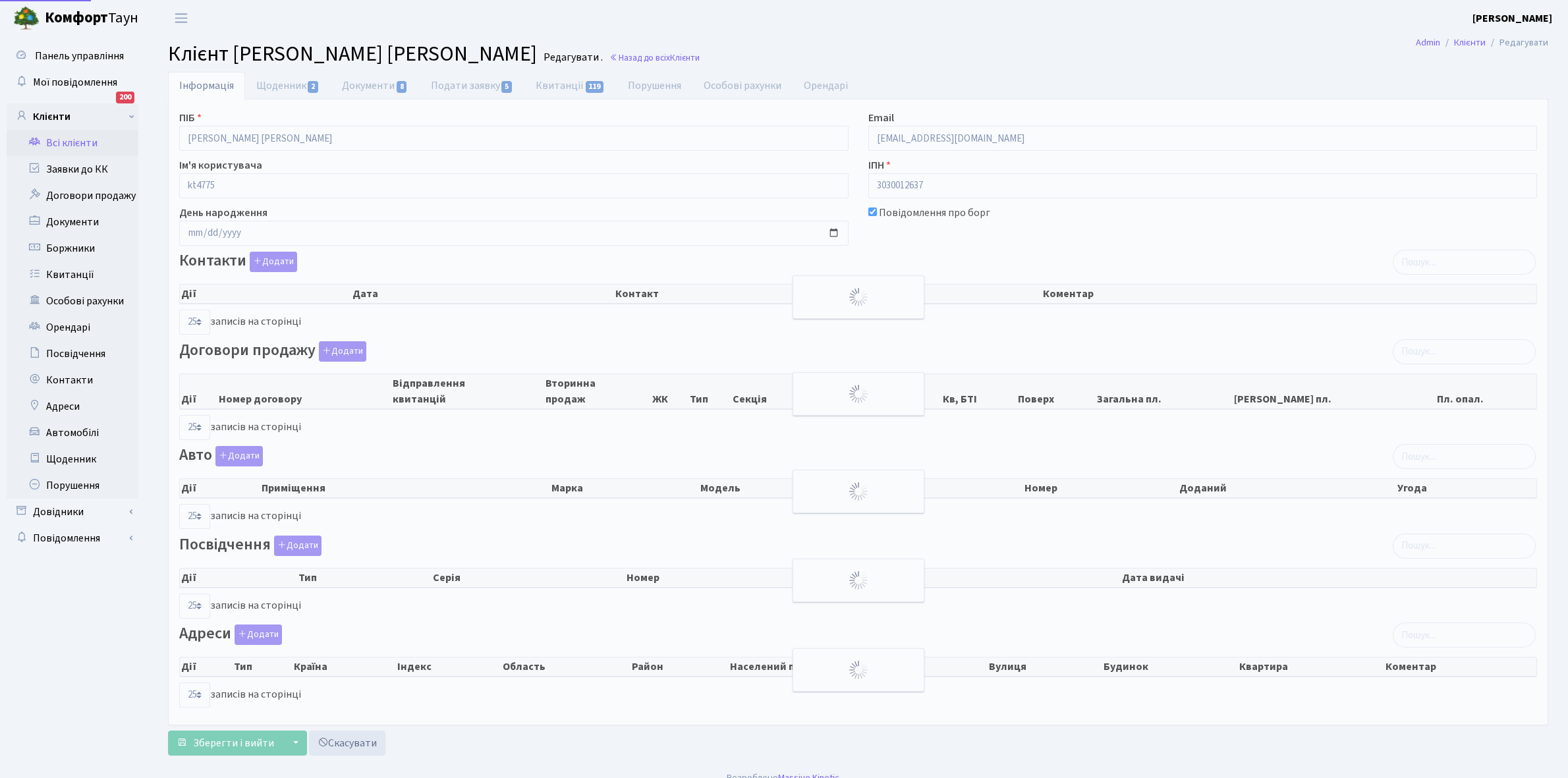
select select "25"
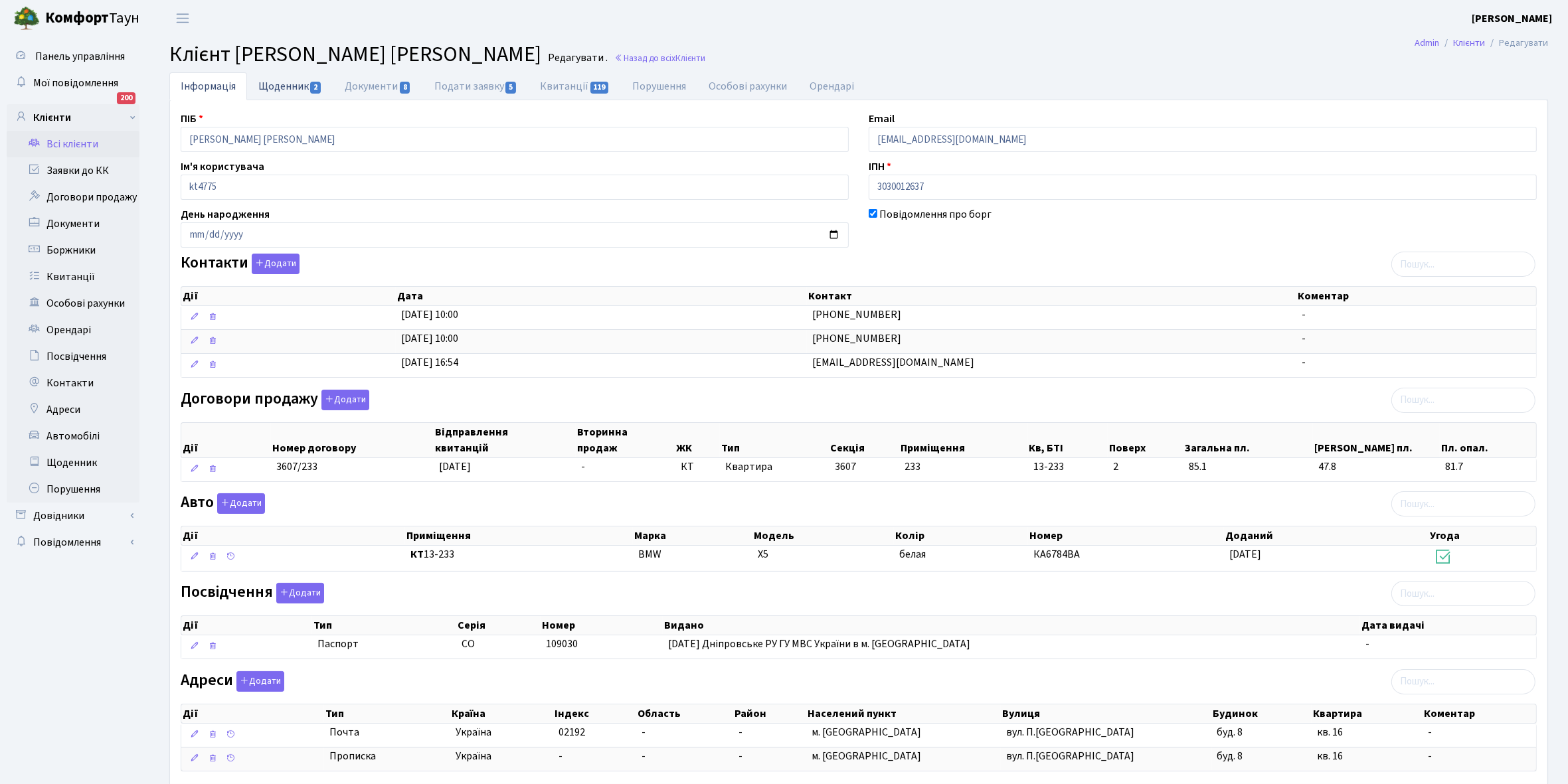
click at [280, 87] on link "Щоденник 2" at bounding box center [290, 86] width 87 height 27
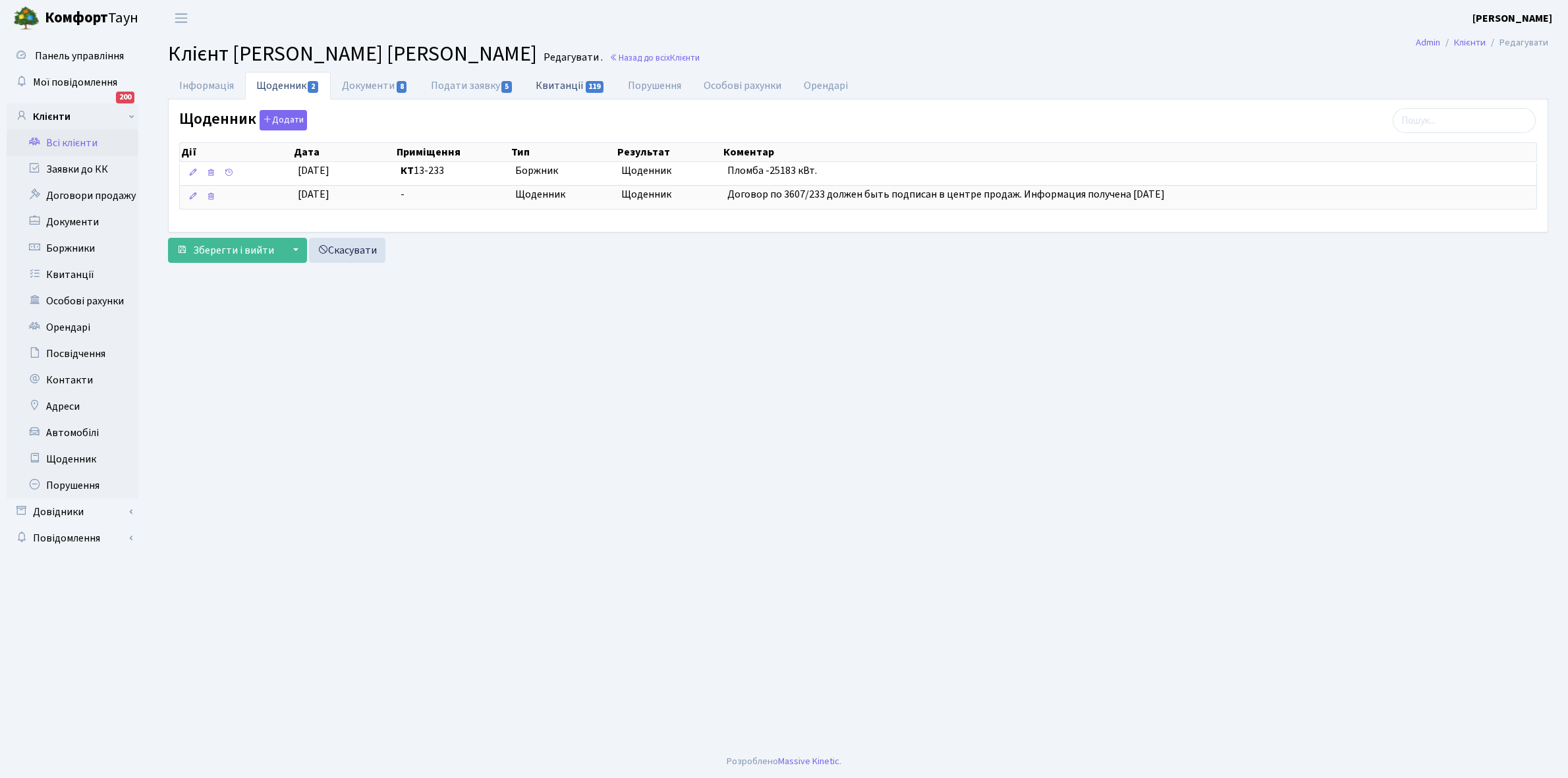
click at [564, 83] on link "Квитанції 119" at bounding box center [570, 85] width 92 height 27
select select "25"
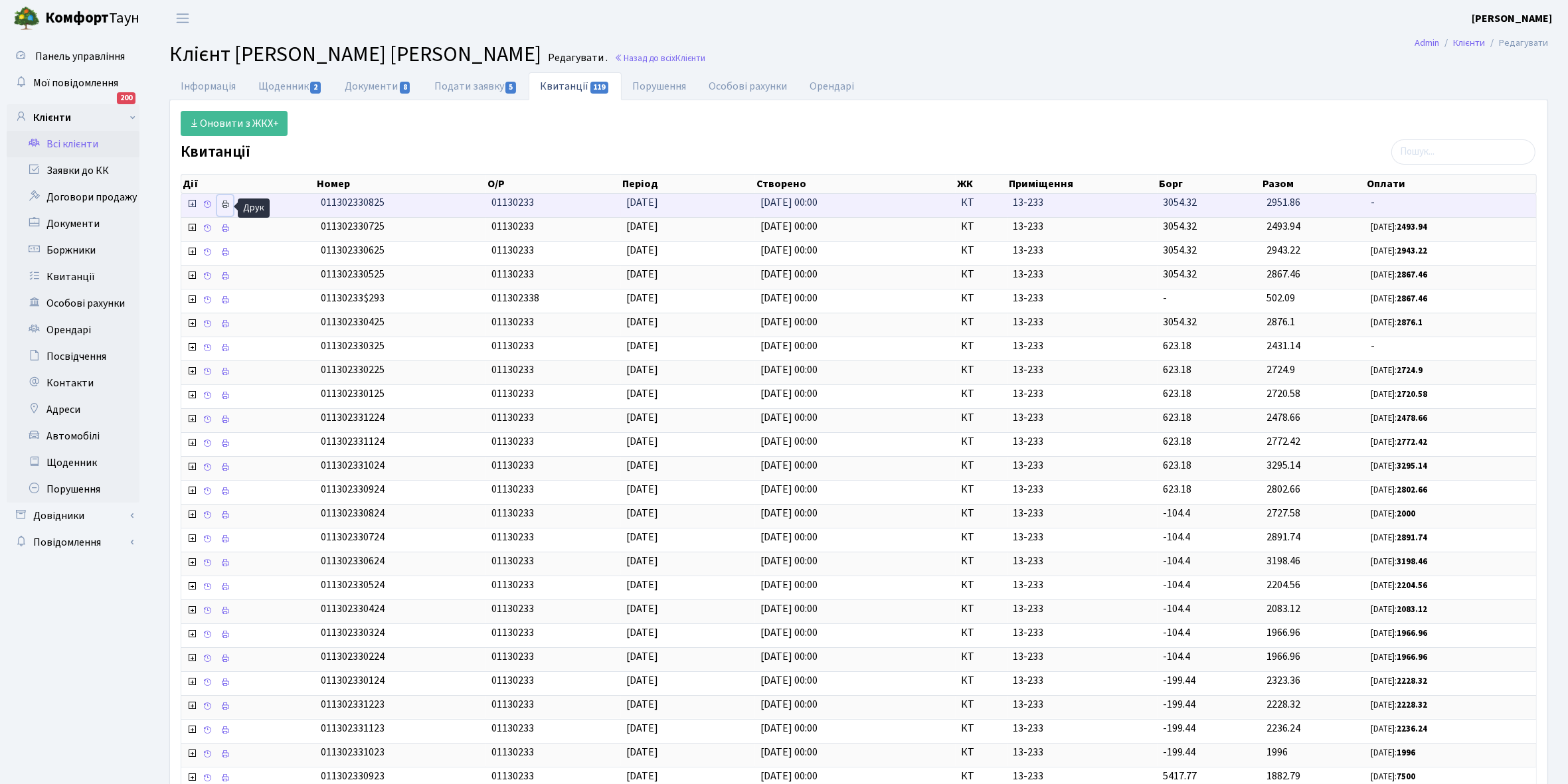
click at [229, 204] on icon at bounding box center [225, 204] width 10 height 10
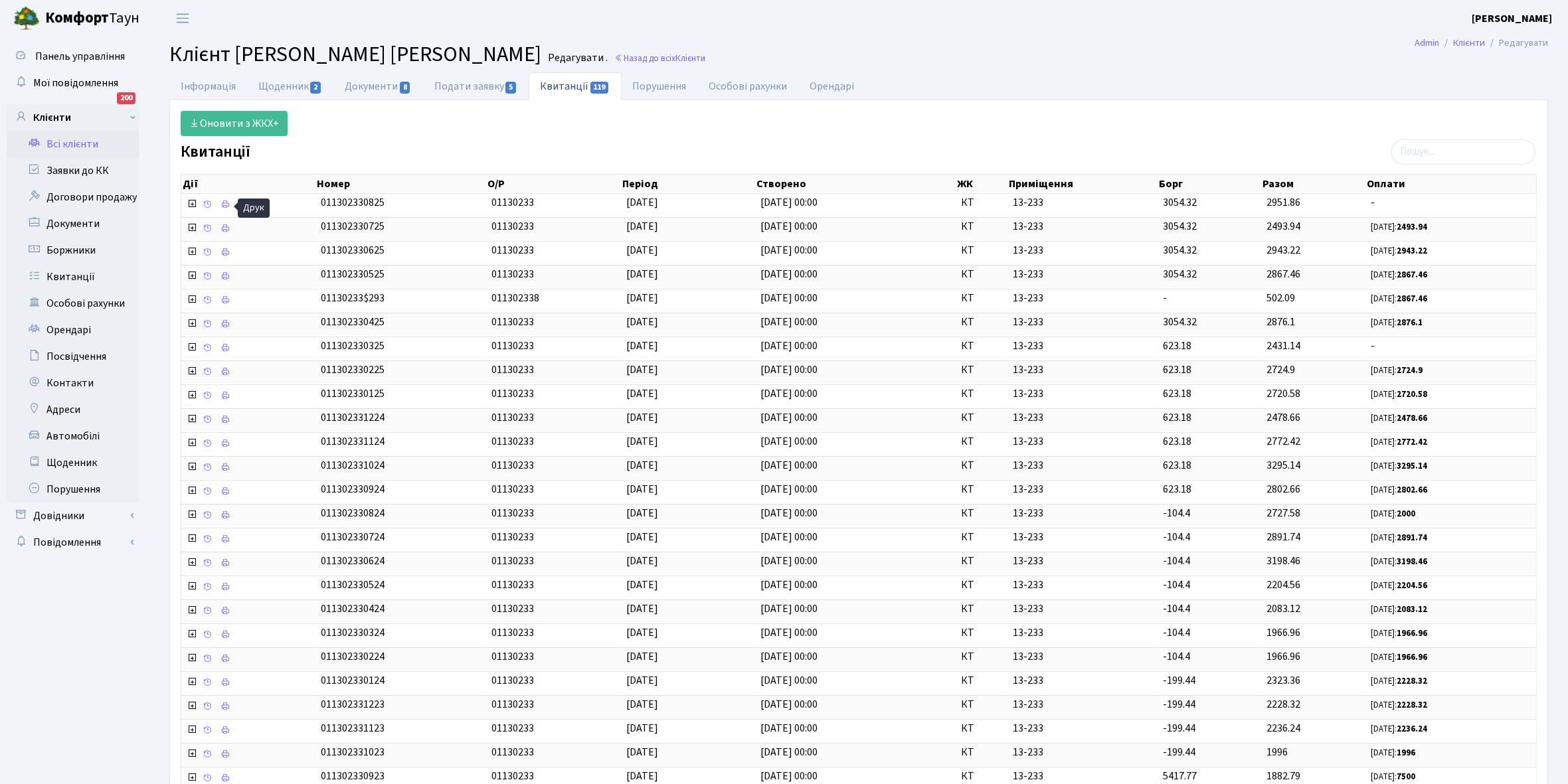
click at [79, 145] on link "Всі клієнти" at bounding box center [72, 143] width 133 height 26
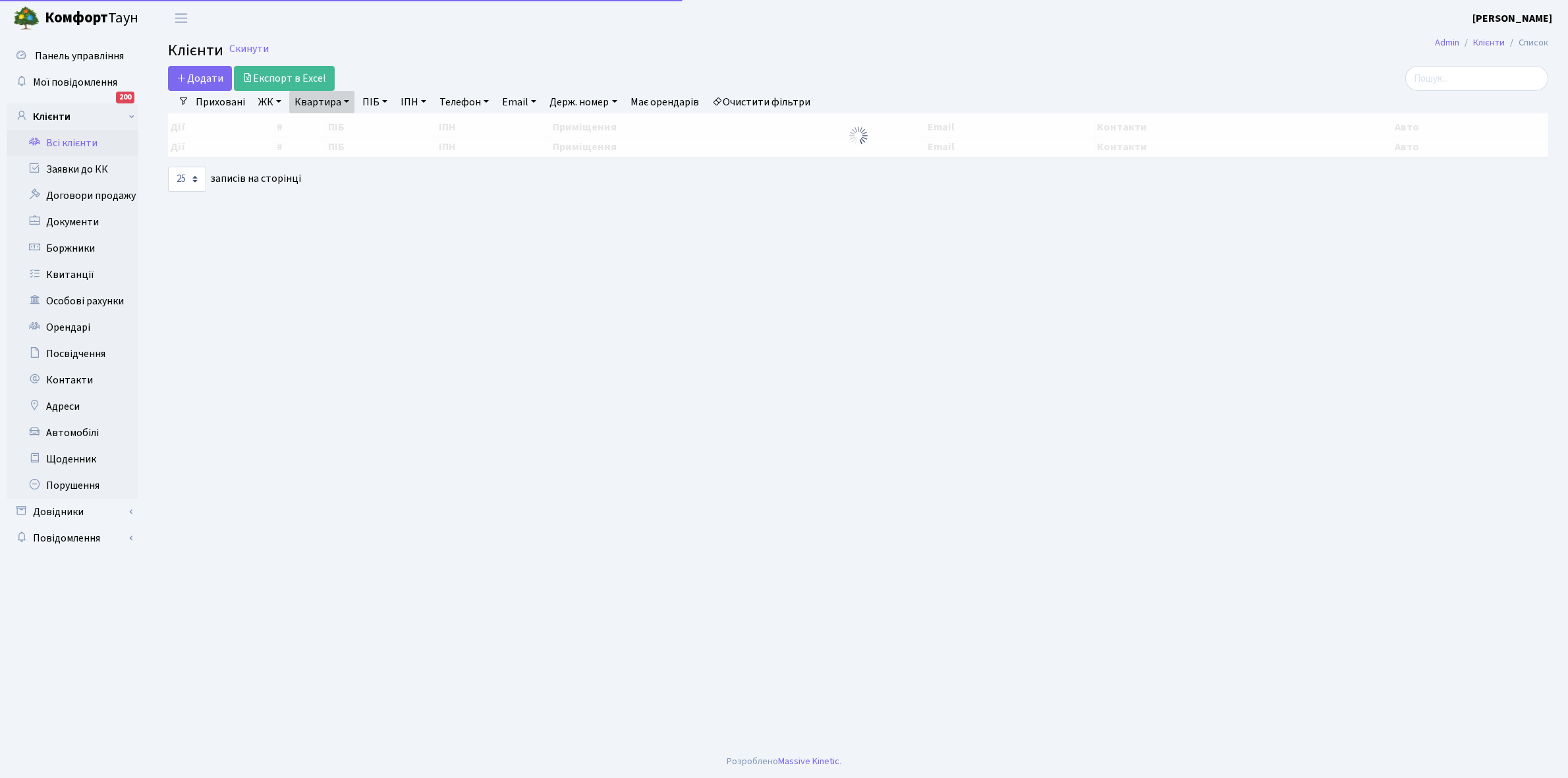
select select "25"
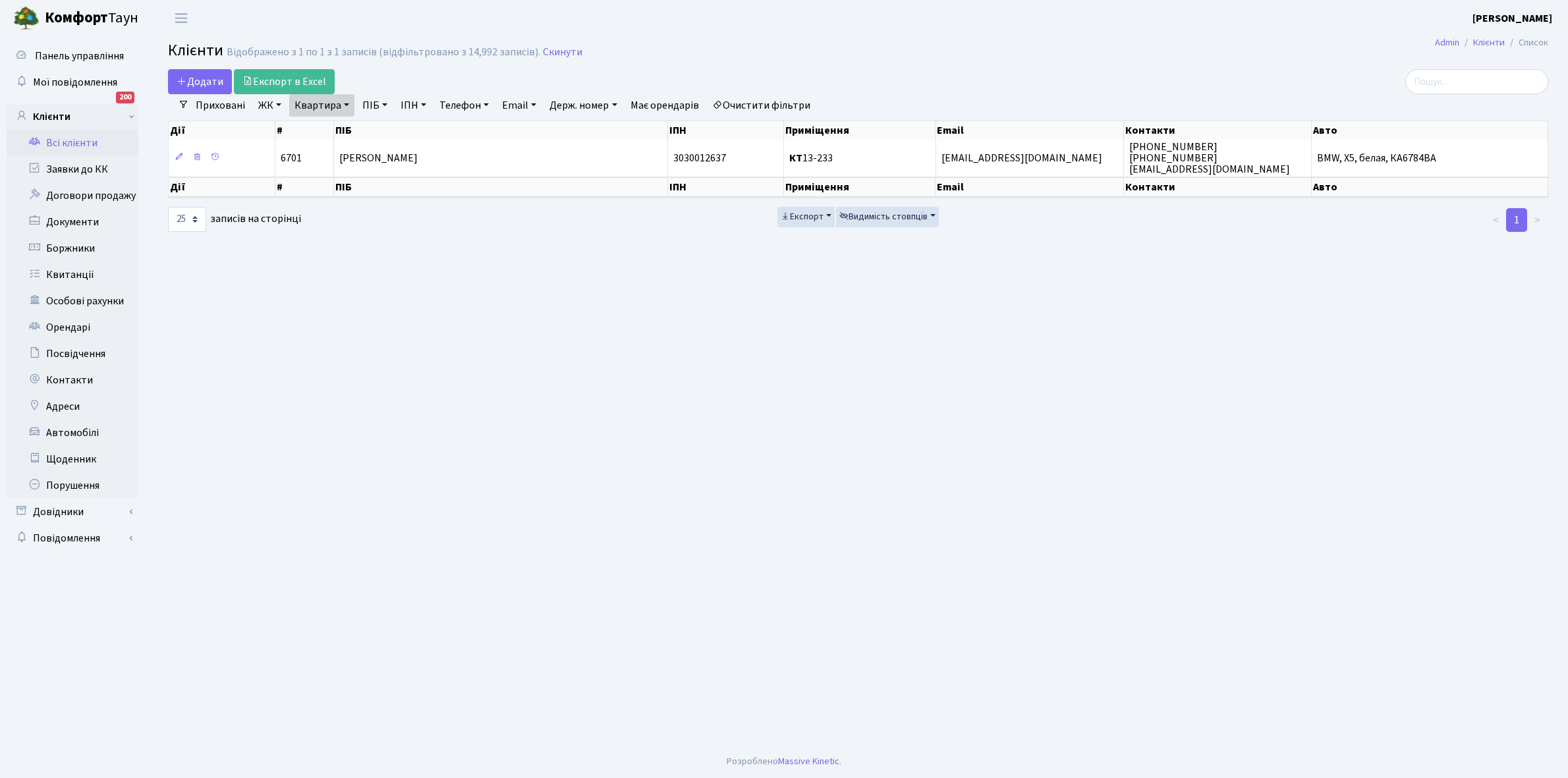
click at [345, 104] on link "Квартира" at bounding box center [321, 105] width 65 height 22
click at [345, 122] on input "13-233" at bounding box center [328, 131] width 77 height 25
type input "13-234"
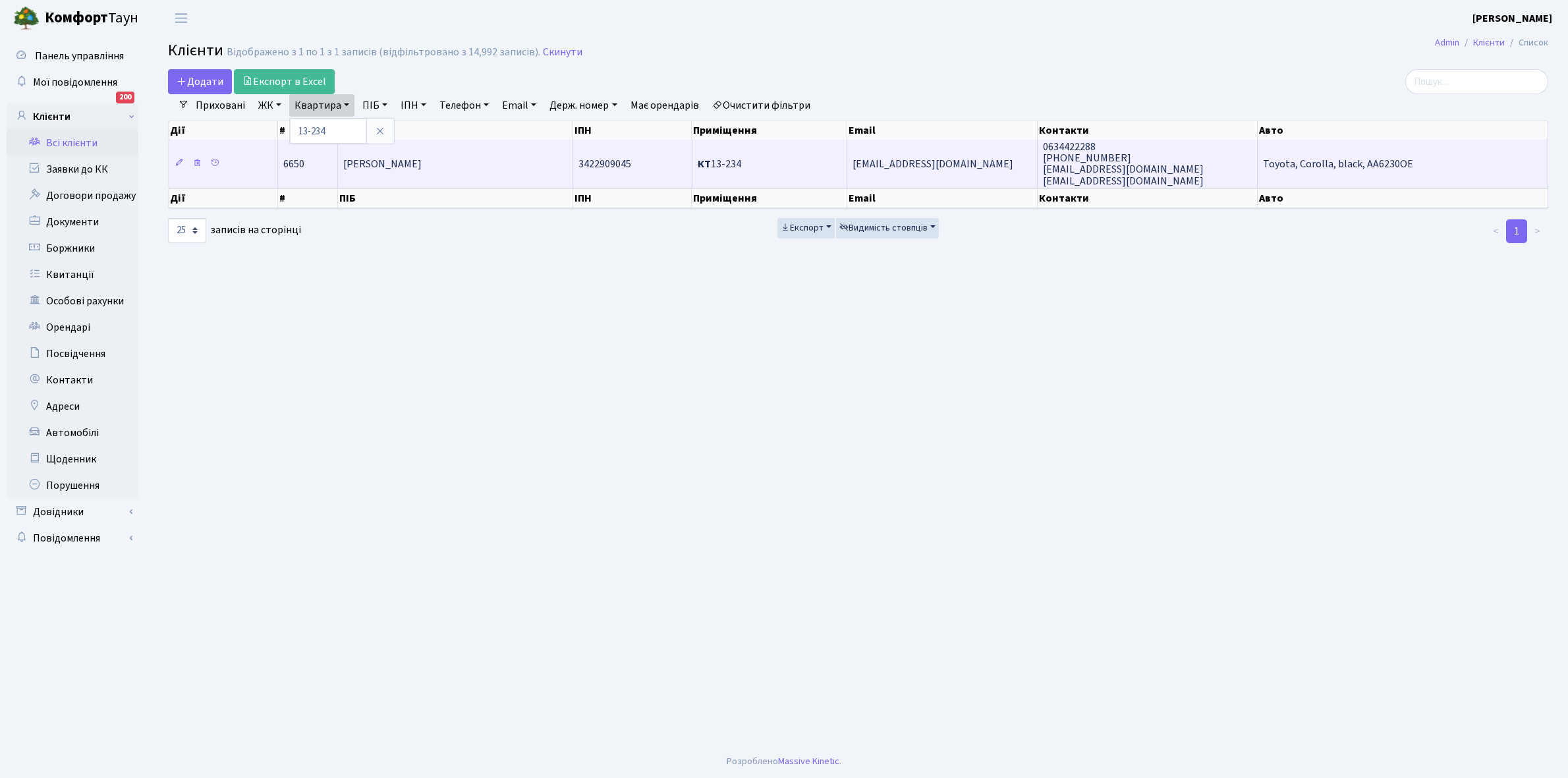
click at [492, 170] on td "[PERSON_NAME]" at bounding box center [455, 163] width 235 height 47
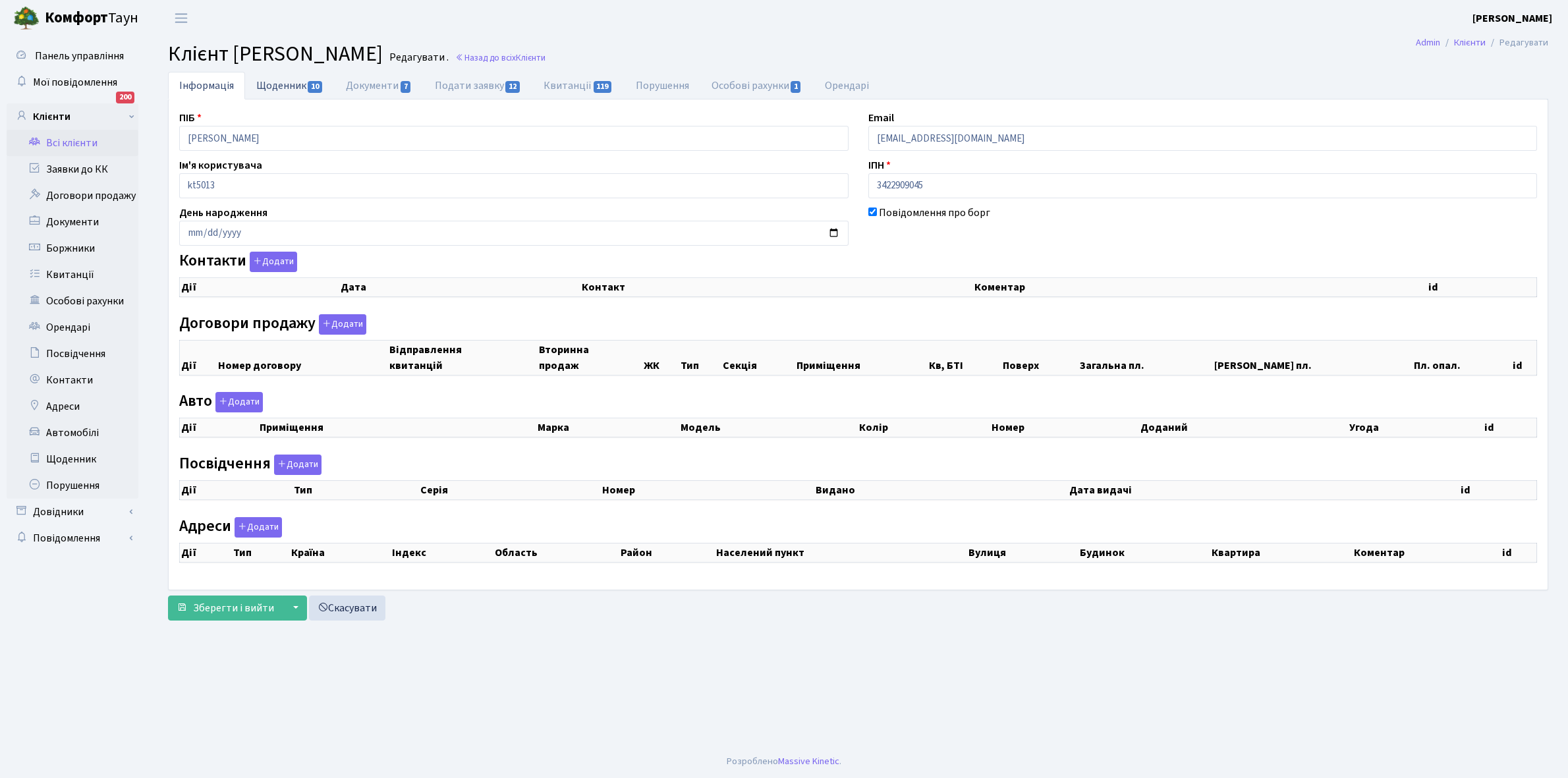
select select "25"
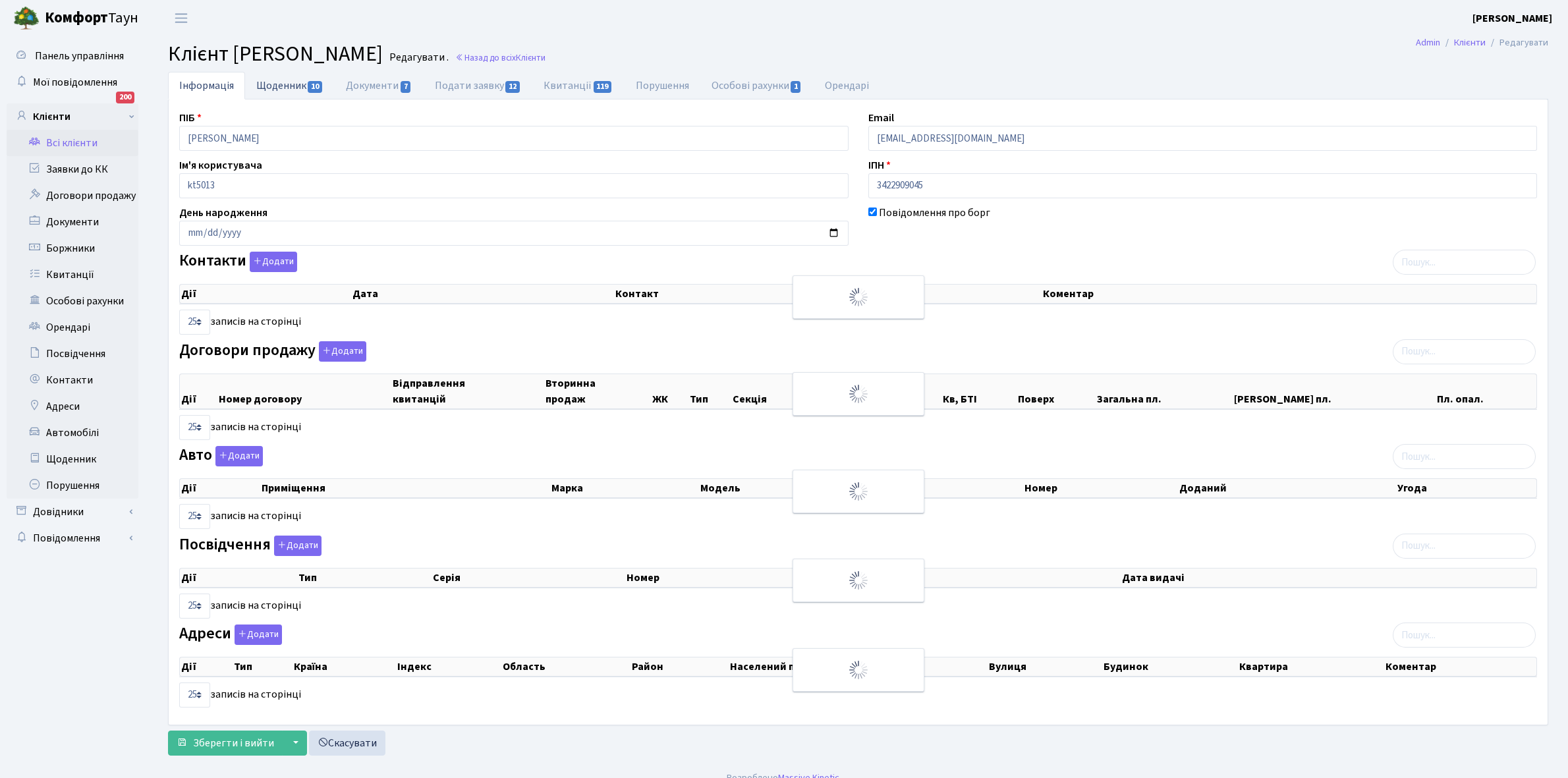
checkbox input "true"
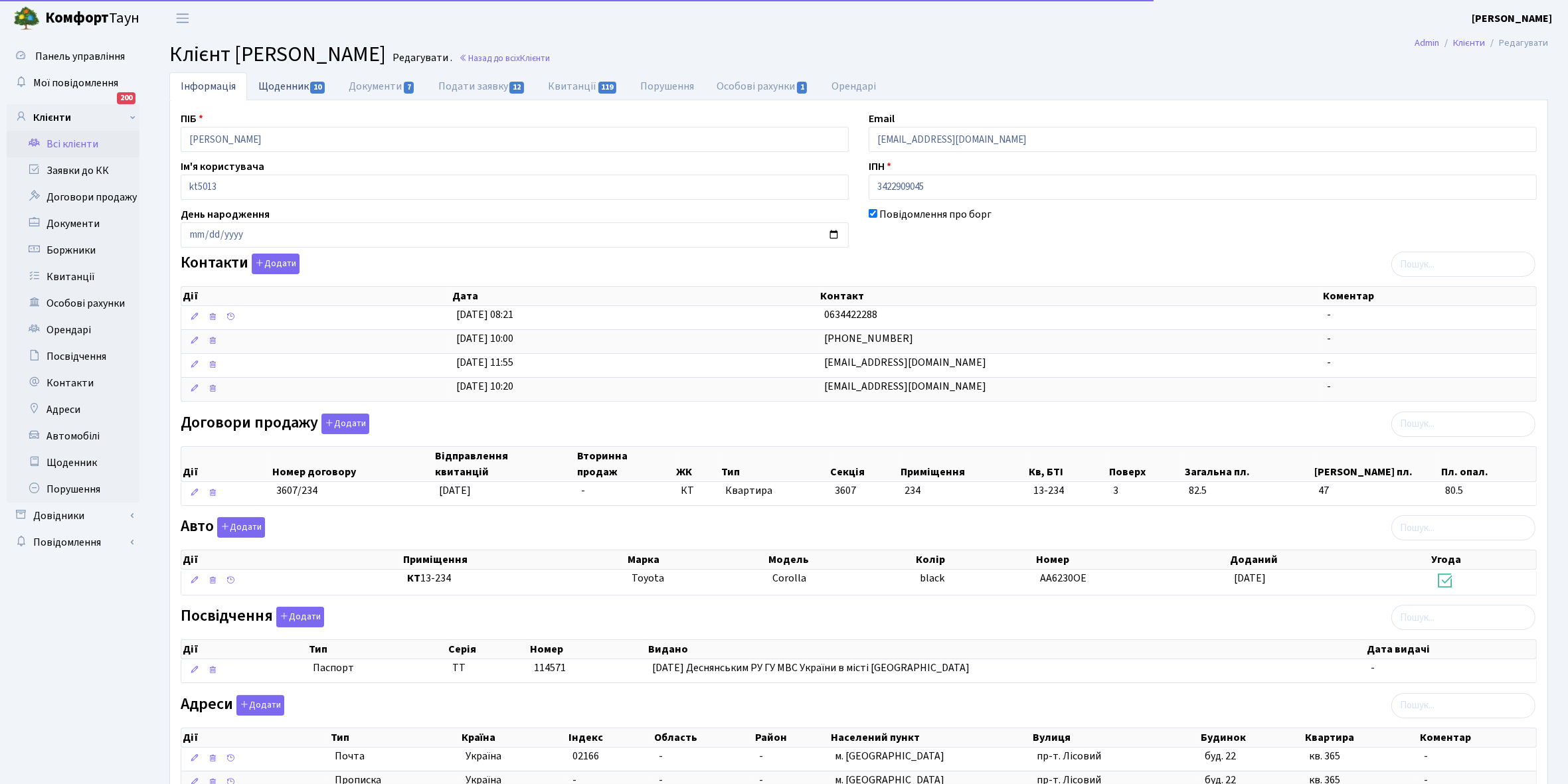
click at [273, 82] on link "Щоденник 10" at bounding box center [293, 86] width 91 height 27
select select "25"
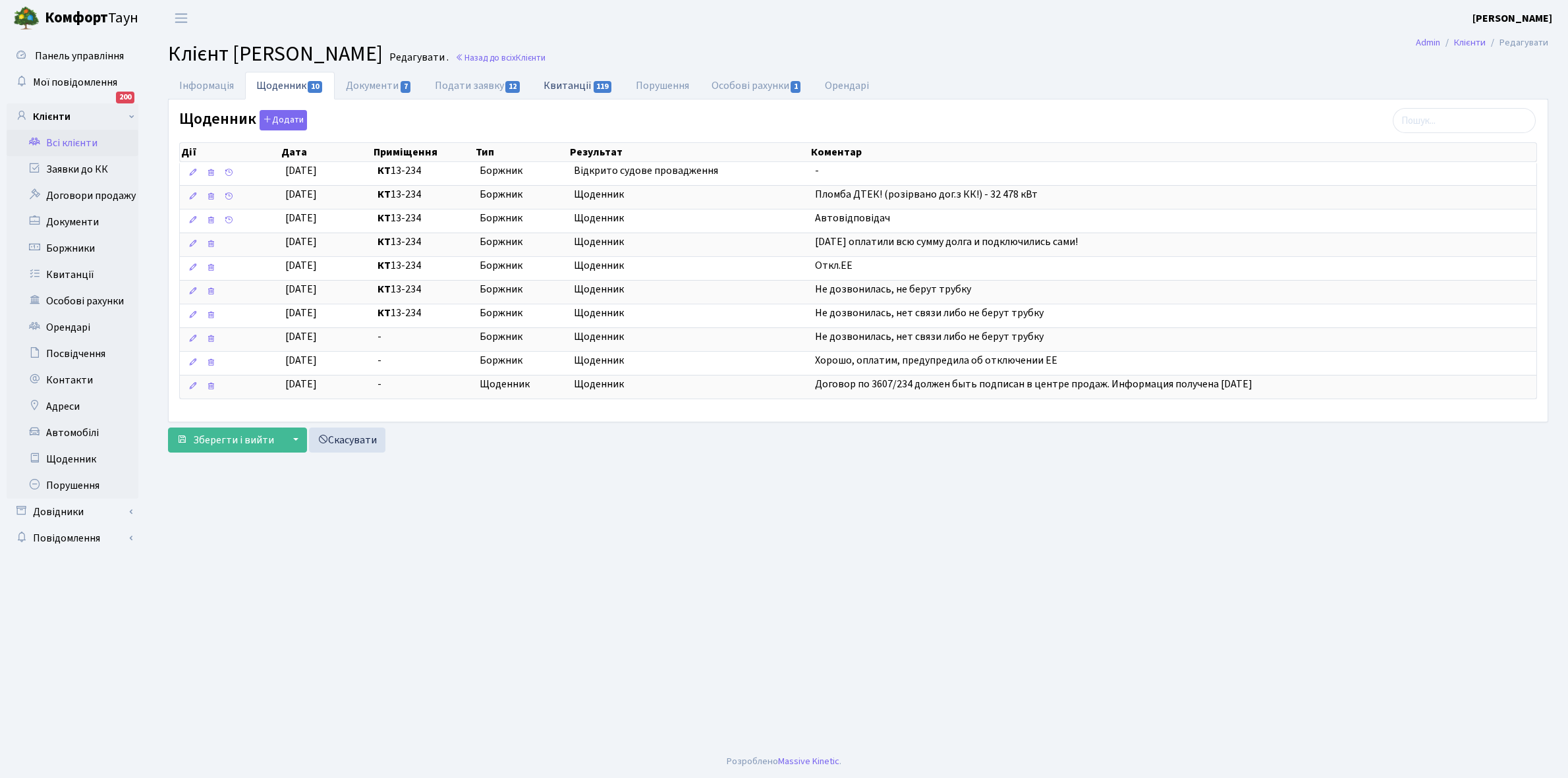
click at [563, 86] on link "Квитанції 119" at bounding box center [578, 85] width 92 height 27
select select "25"
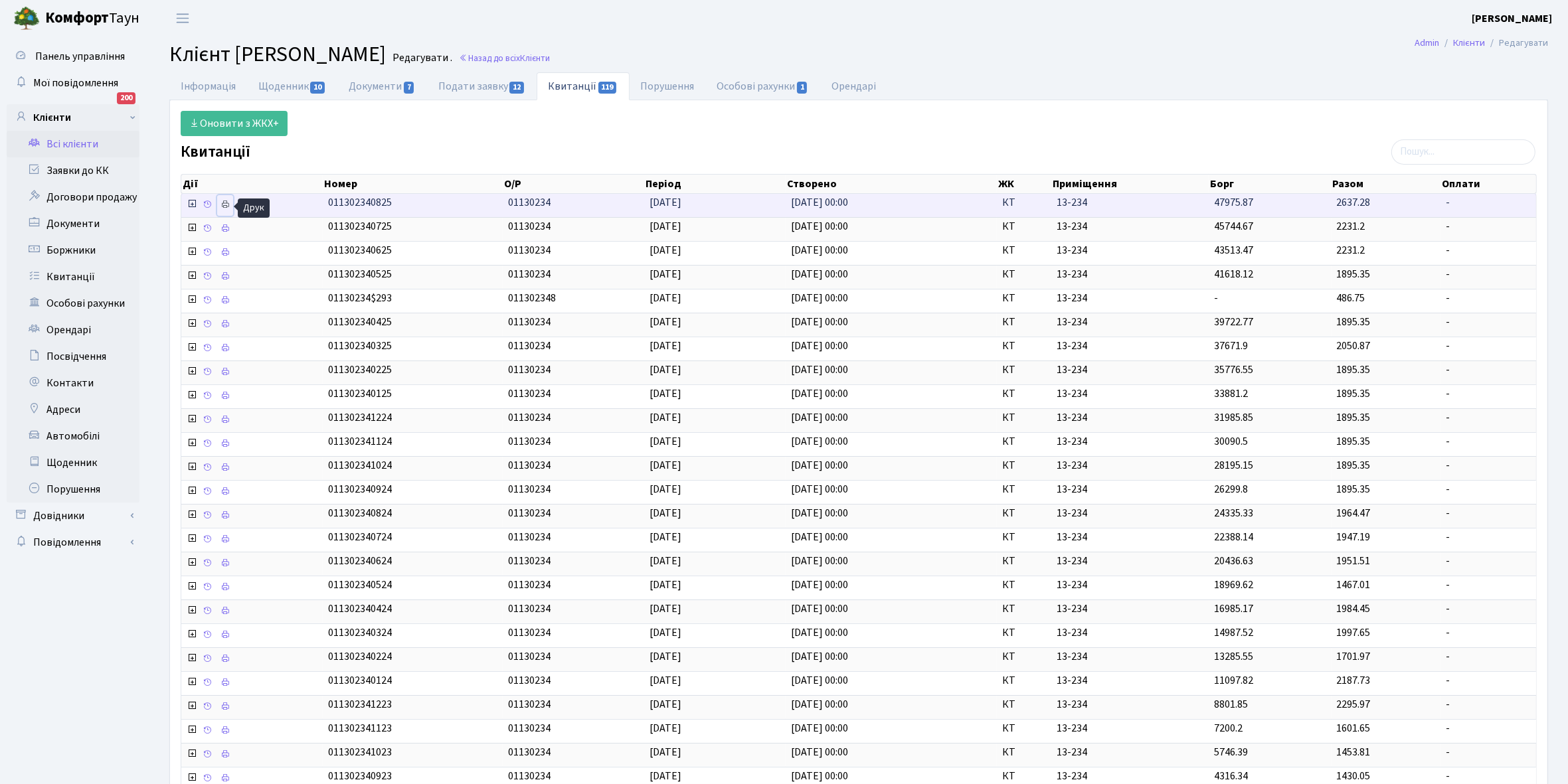
click at [224, 204] on icon at bounding box center [225, 204] width 10 height 10
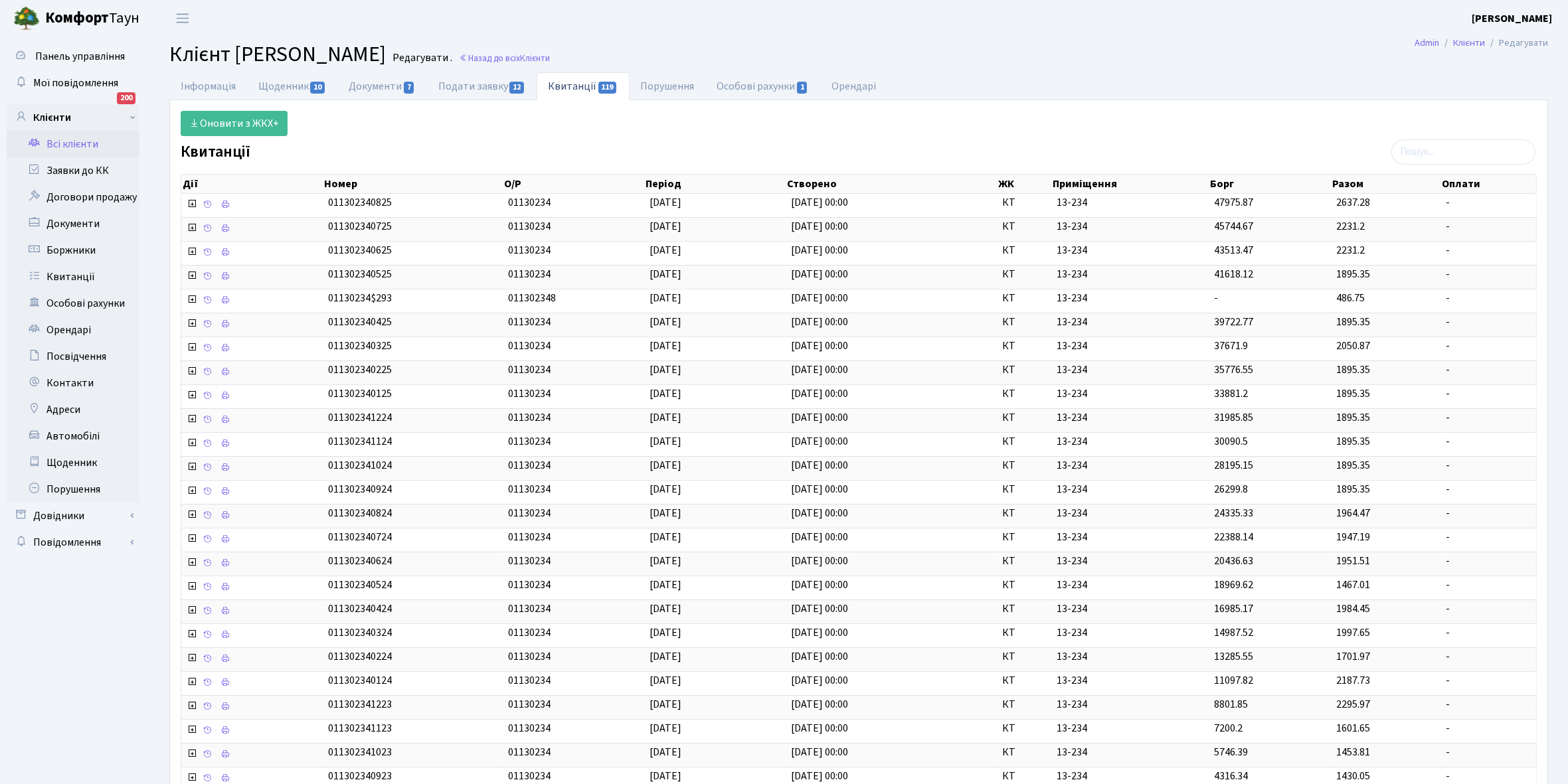
click at [80, 142] on link "Всі клієнти" at bounding box center [72, 143] width 133 height 26
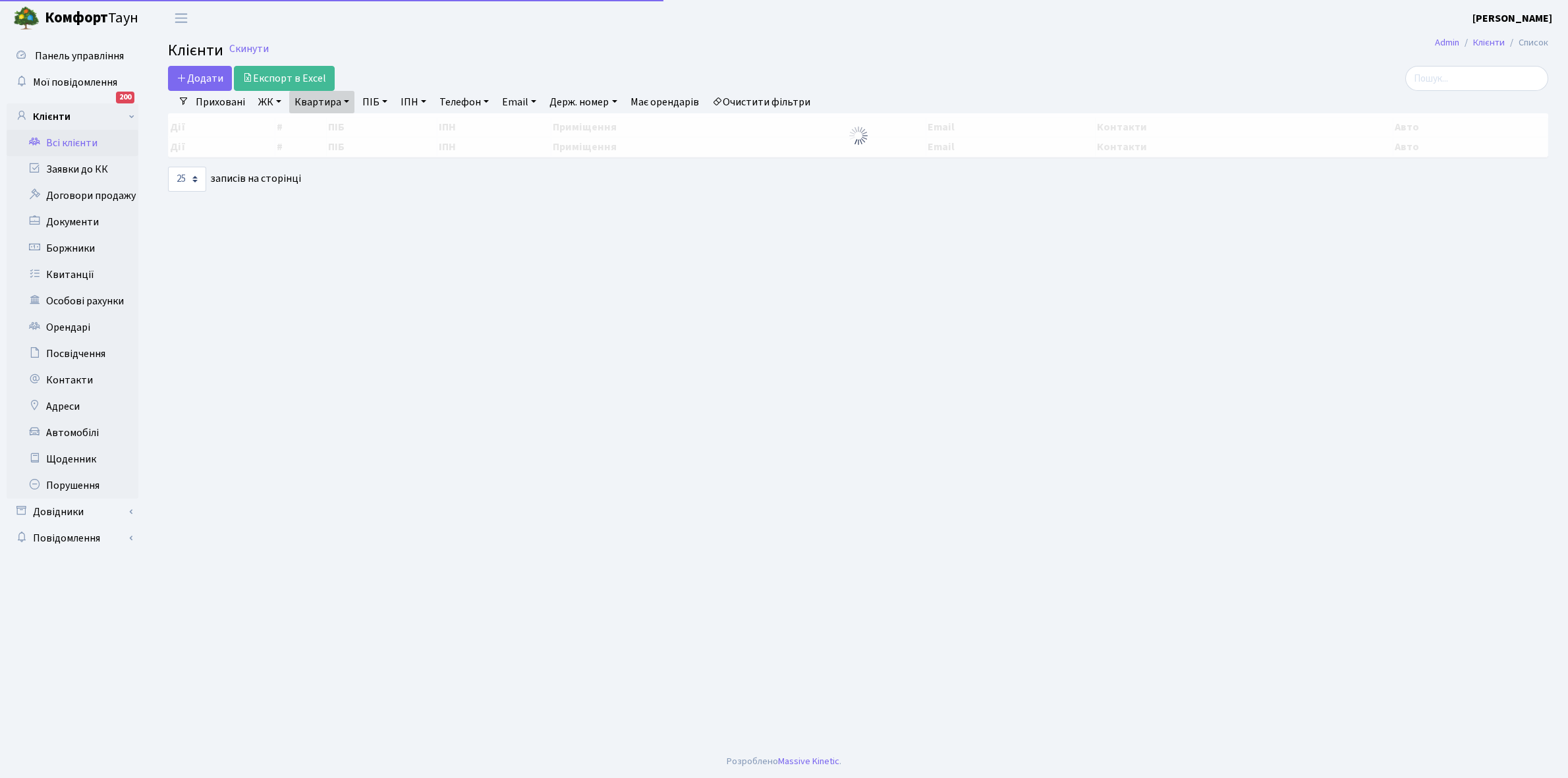
select select "25"
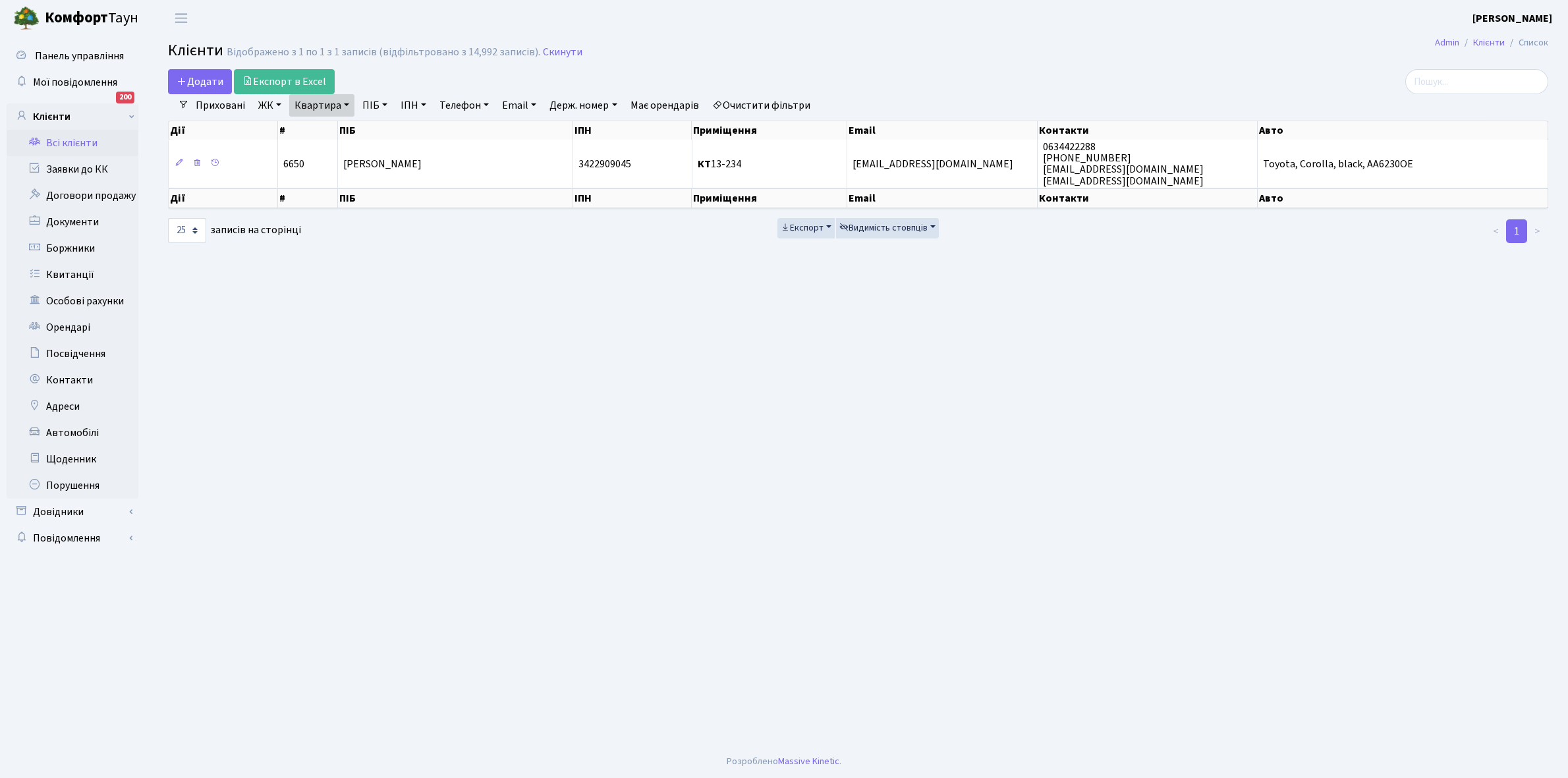
click at [345, 104] on link "Квартира" at bounding box center [321, 105] width 65 height 22
click at [338, 136] on input "13-234" at bounding box center [328, 131] width 77 height 25
type input "13-267"
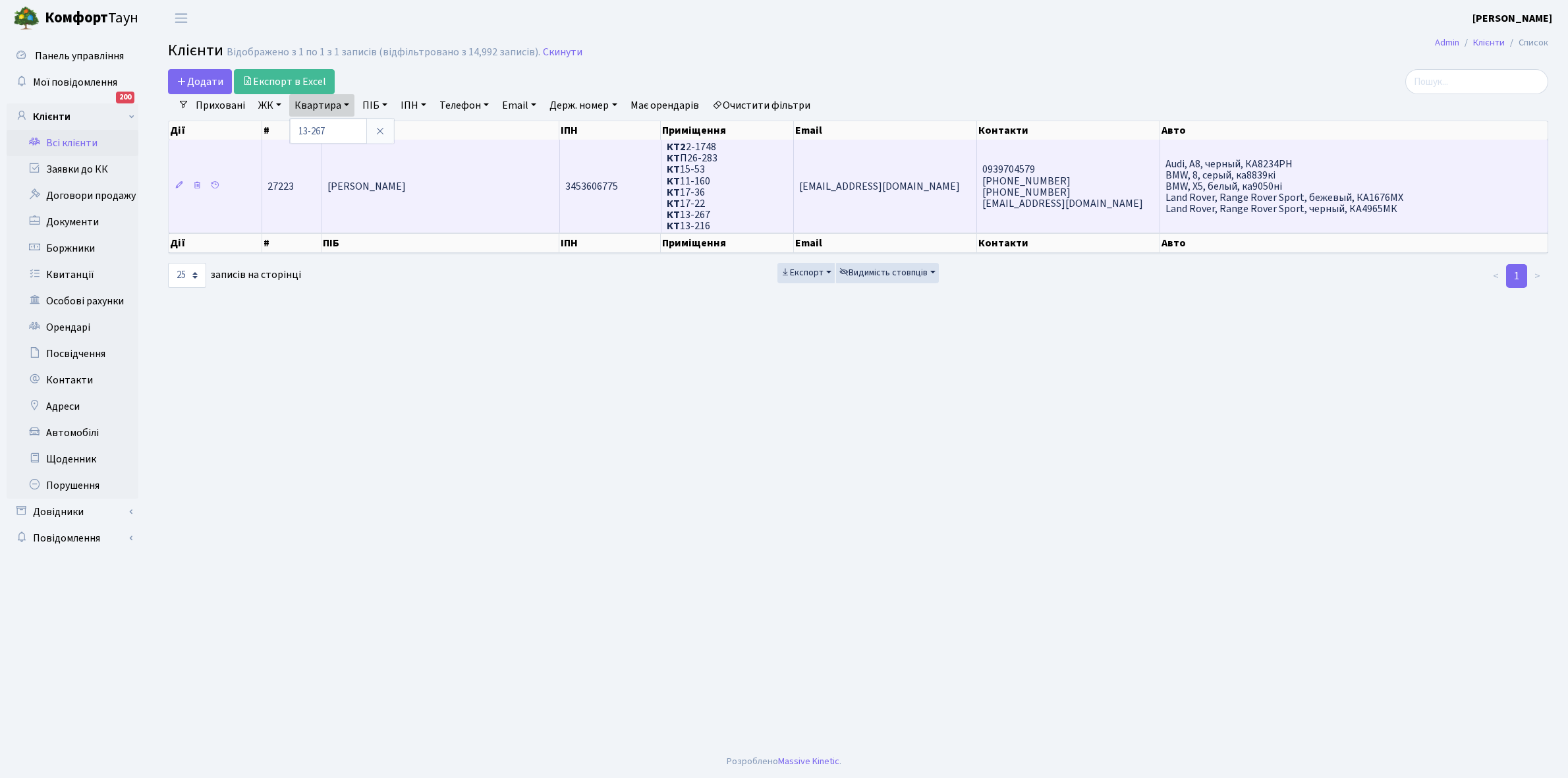
click at [452, 200] on td "[PERSON_NAME]" at bounding box center [440, 186] width 238 height 93
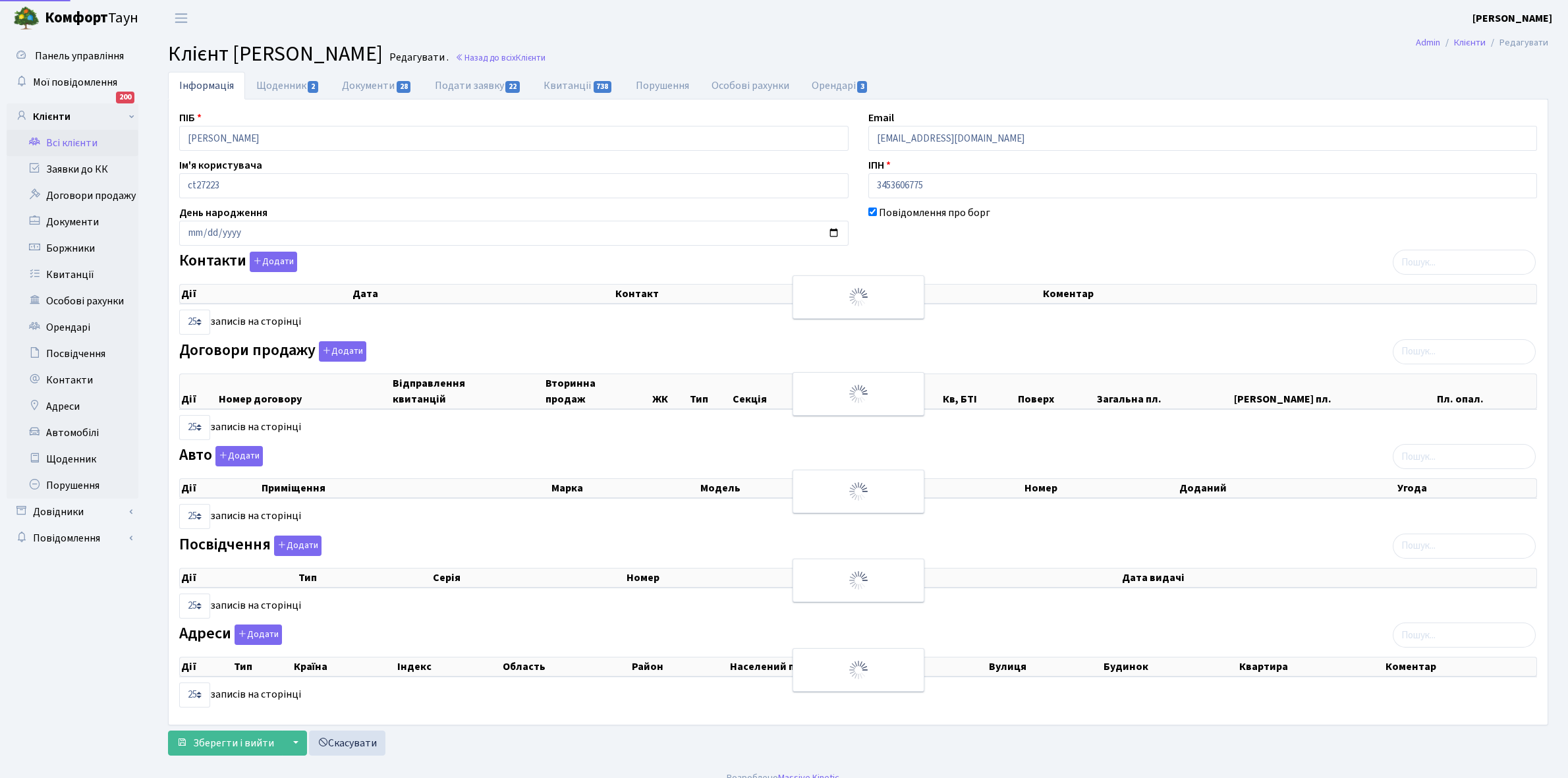
select select "25"
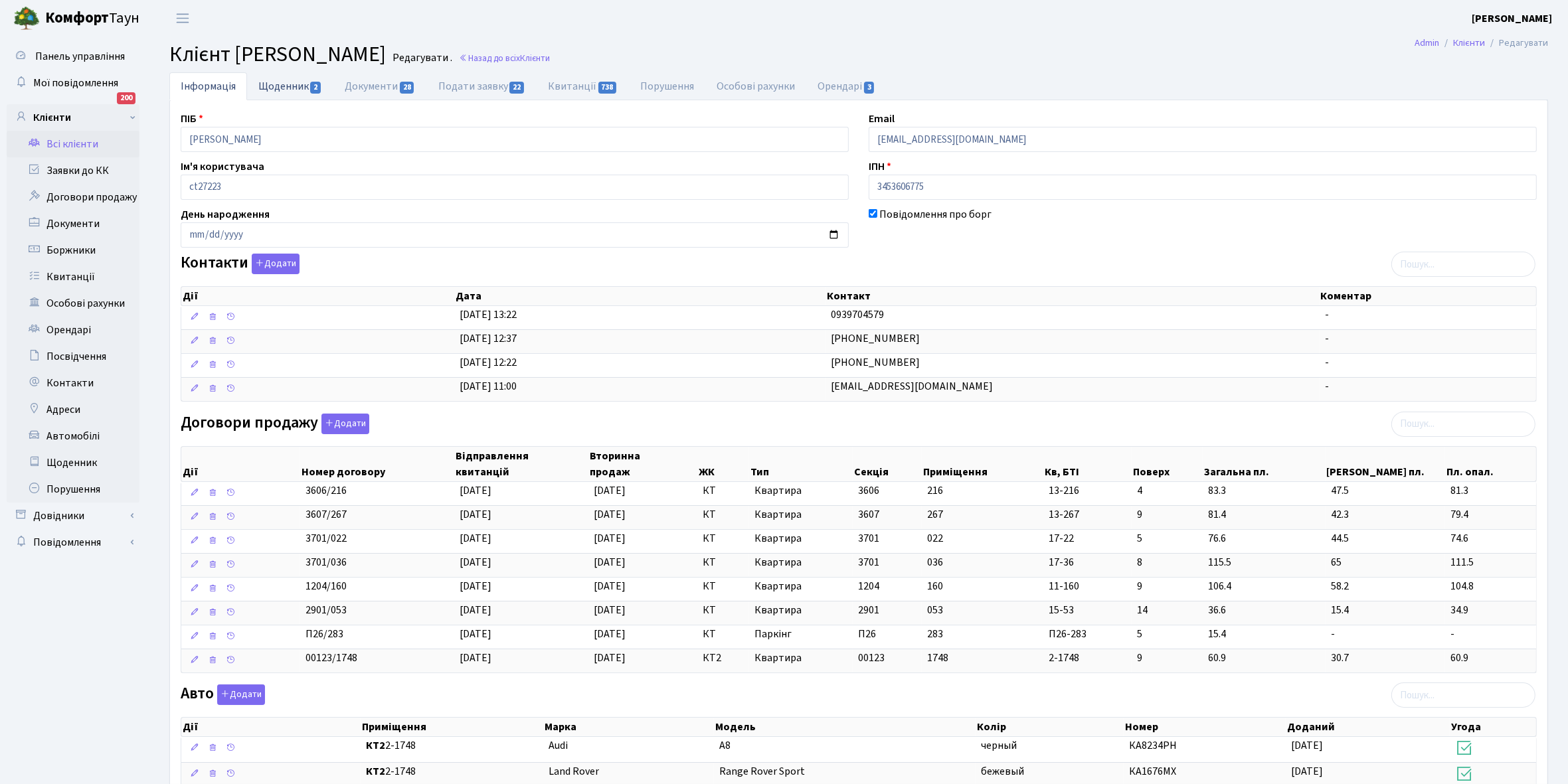
click at [270, 87] on link "Щоденник 2" at bounding box center [290, 86] width 87 height 27
select select "25"
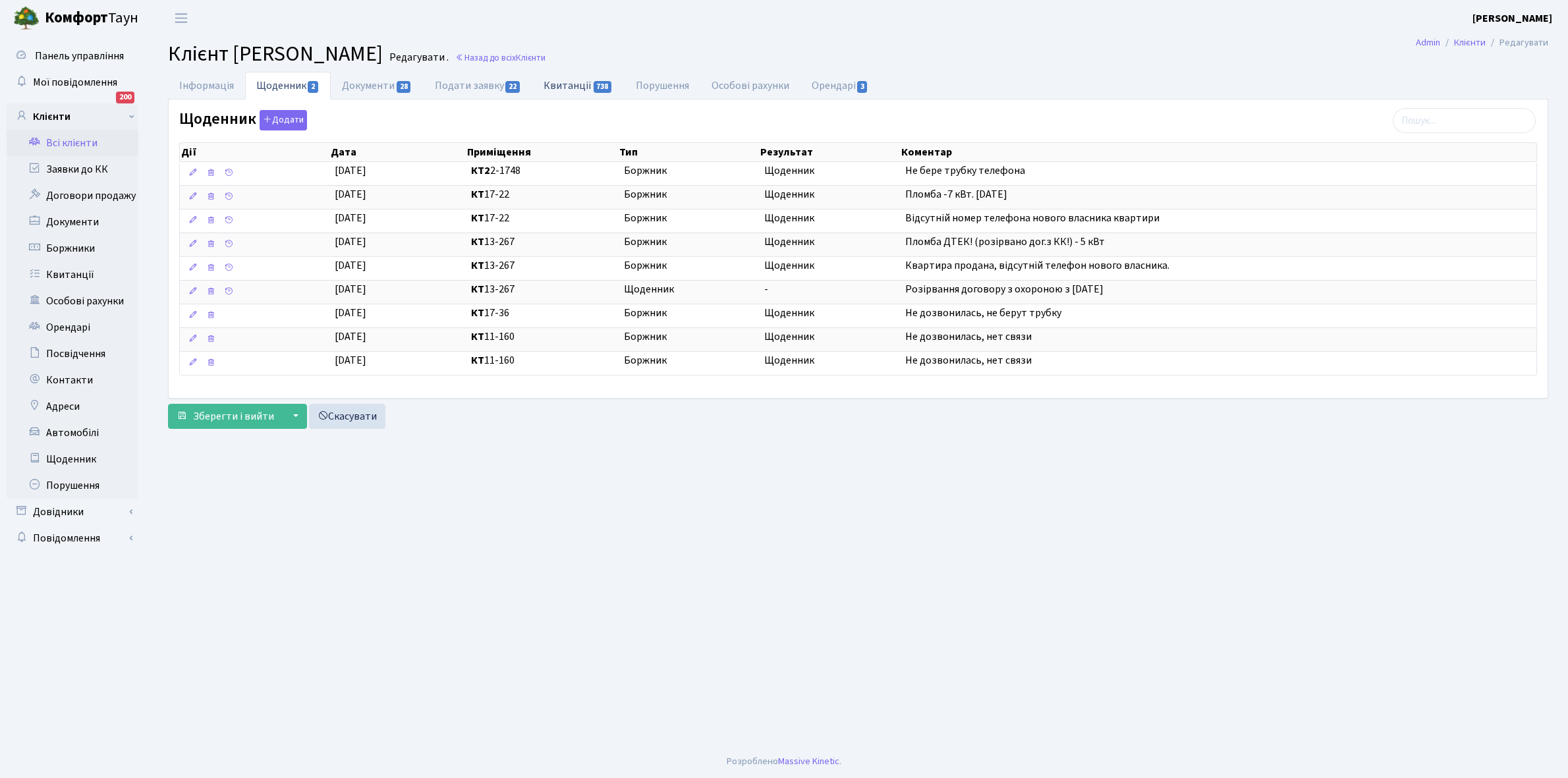
click at [568, 84] on link "Квитанції 738" at bounding box center [578, 85] width 92 height 27
select select "25"
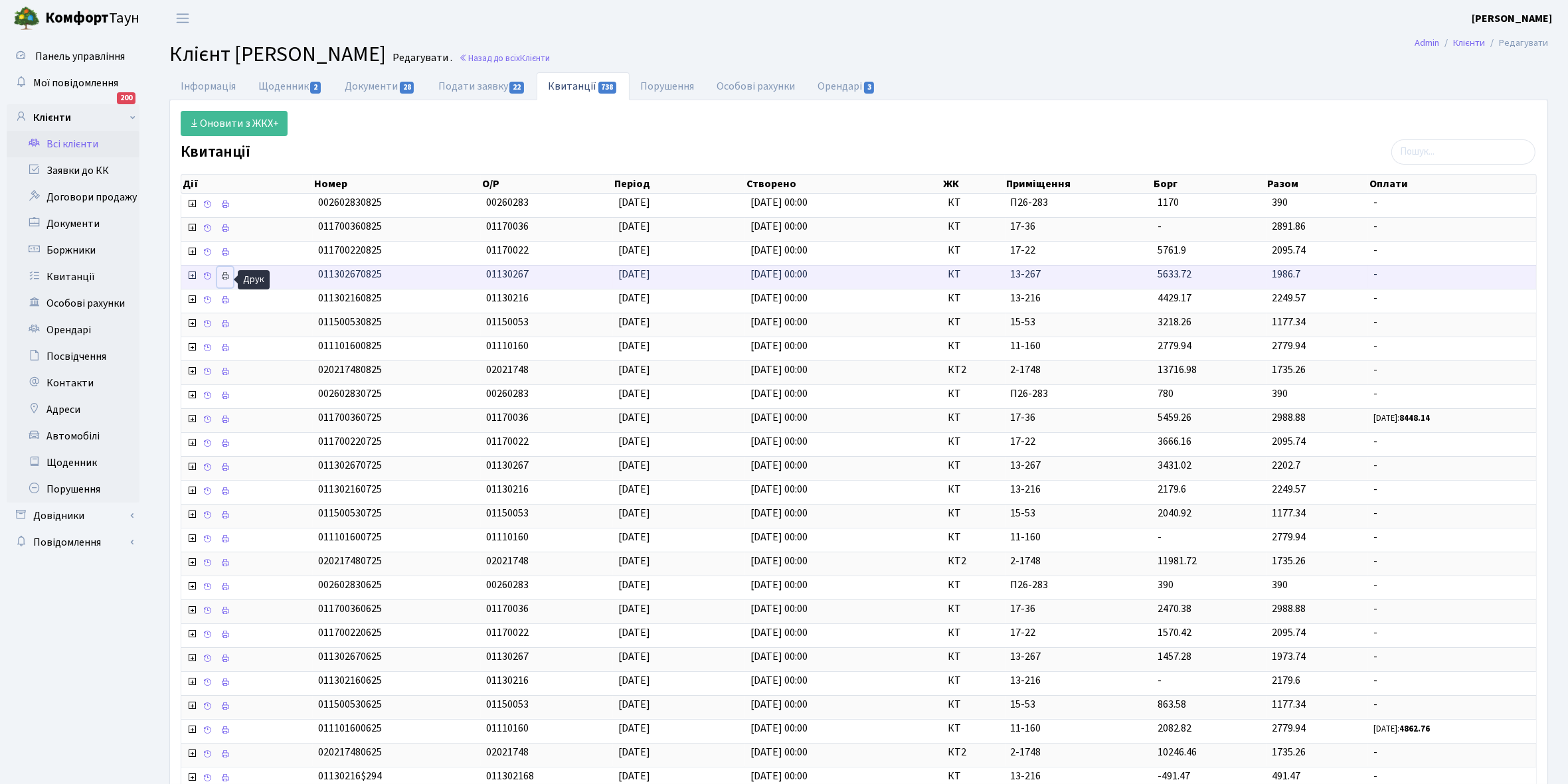
click at [228, 279] on icon at bounding box center [225, 276] width 10 height 10
